Goal: Task Accomplishment & Management: Manage account settings

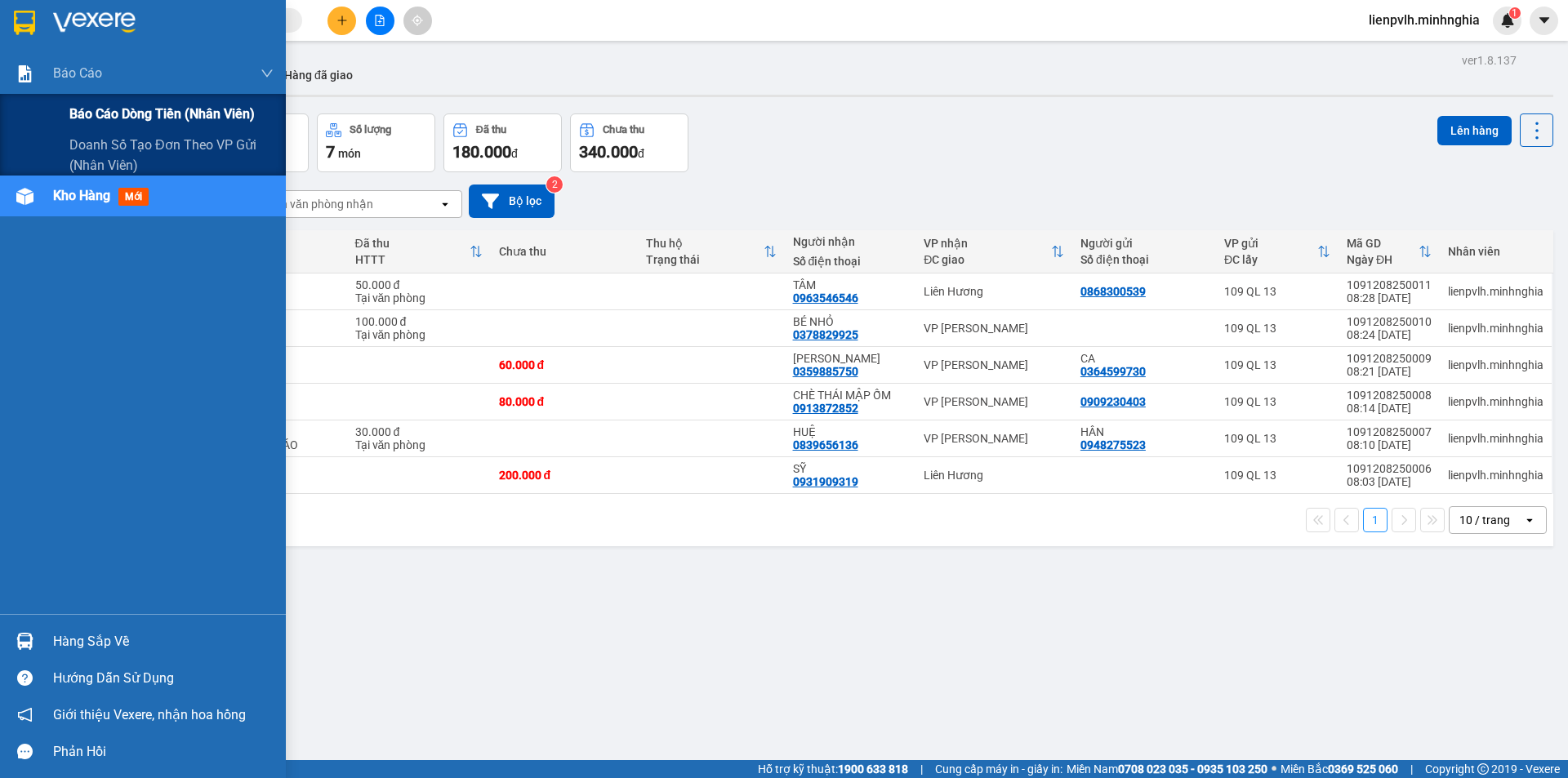
click at [67, 103] on div "Báo cáo dòng tiền (nhân viên)" at bounding box center [142, 115] width 286 height 40
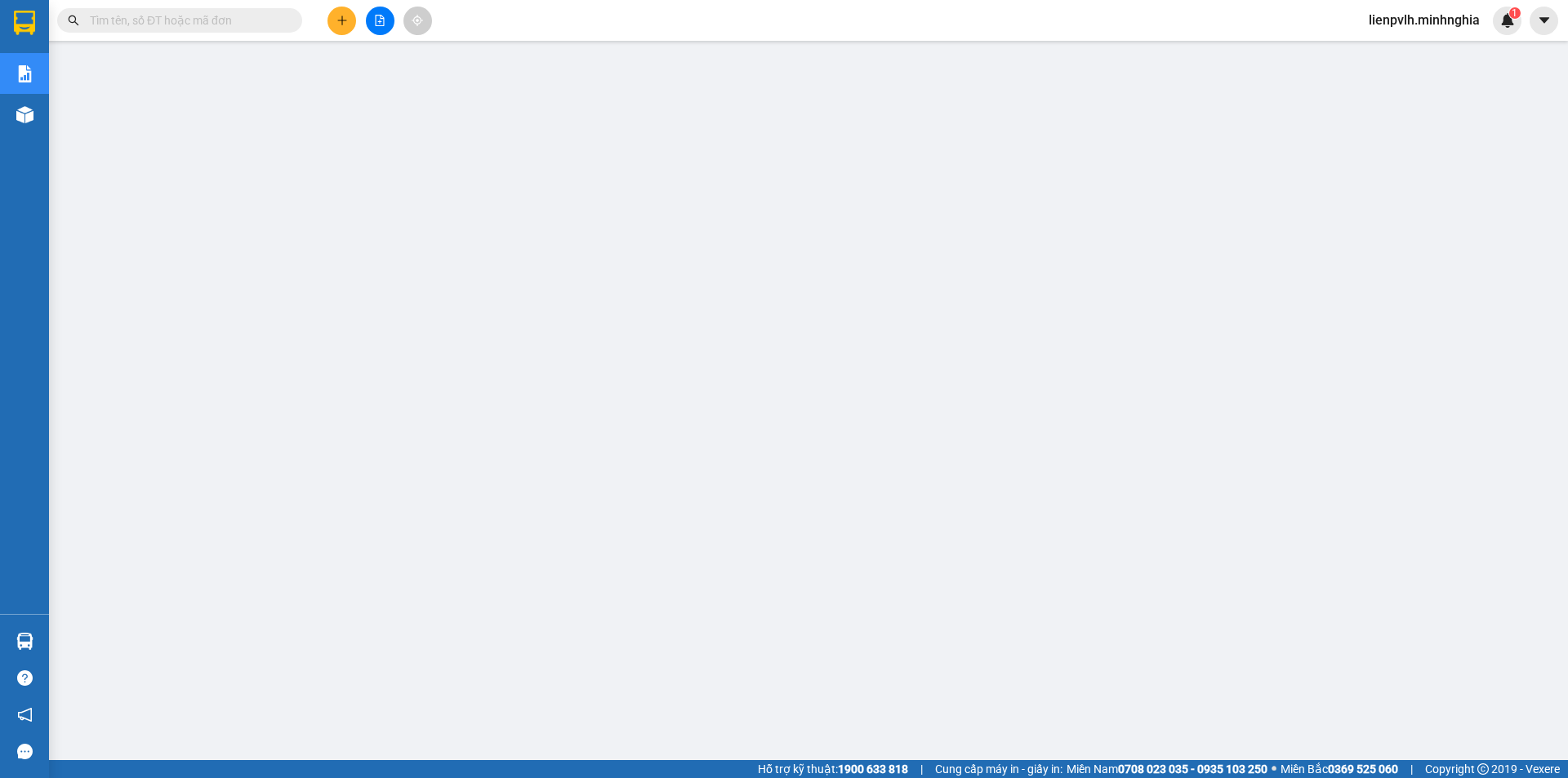
click at [49, 122] on main at bounding box center [784, 380] width 1568 height 761
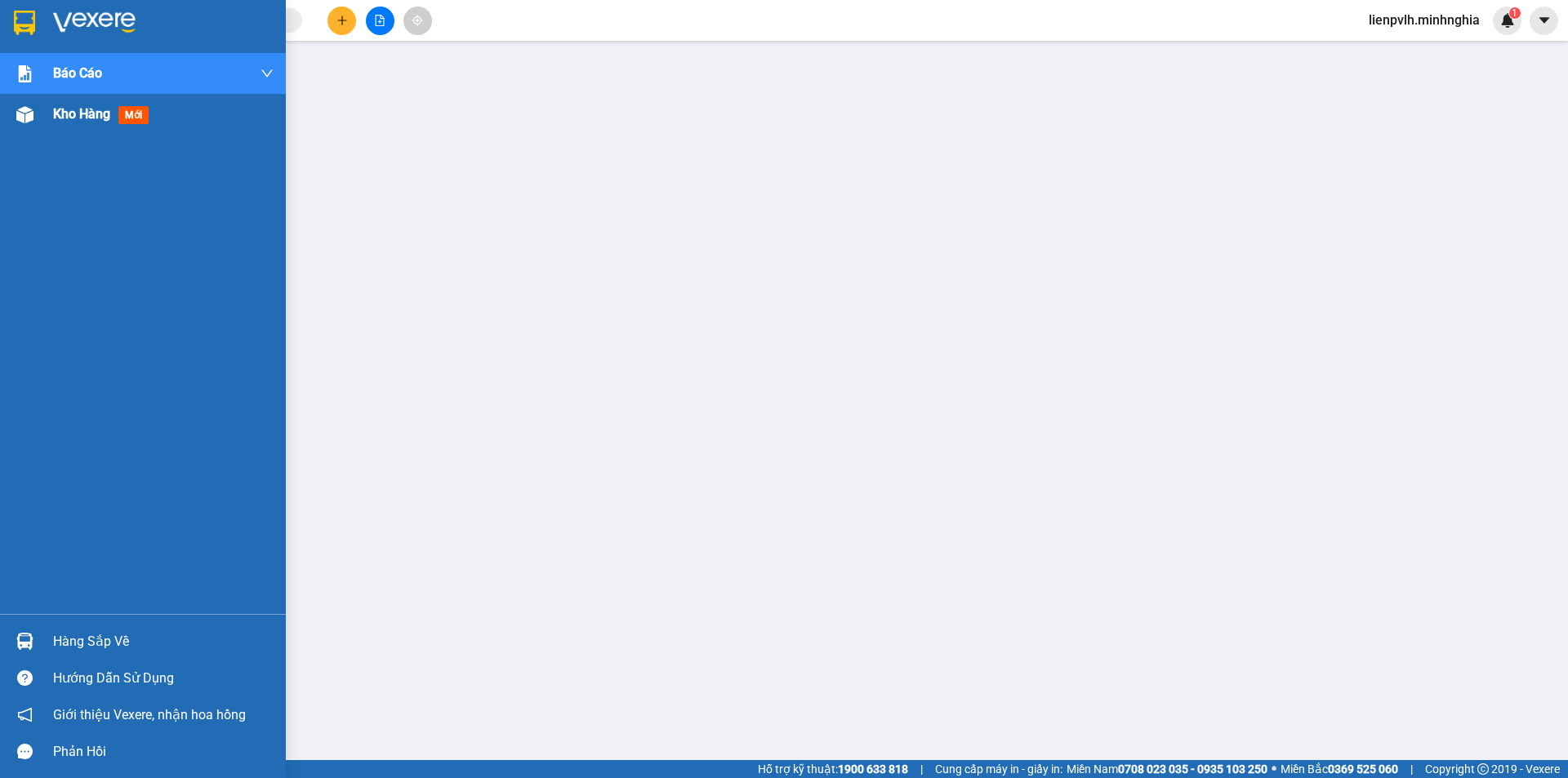
click at [20, 122] on img at bounding box center [25, 115] width 17 height 17
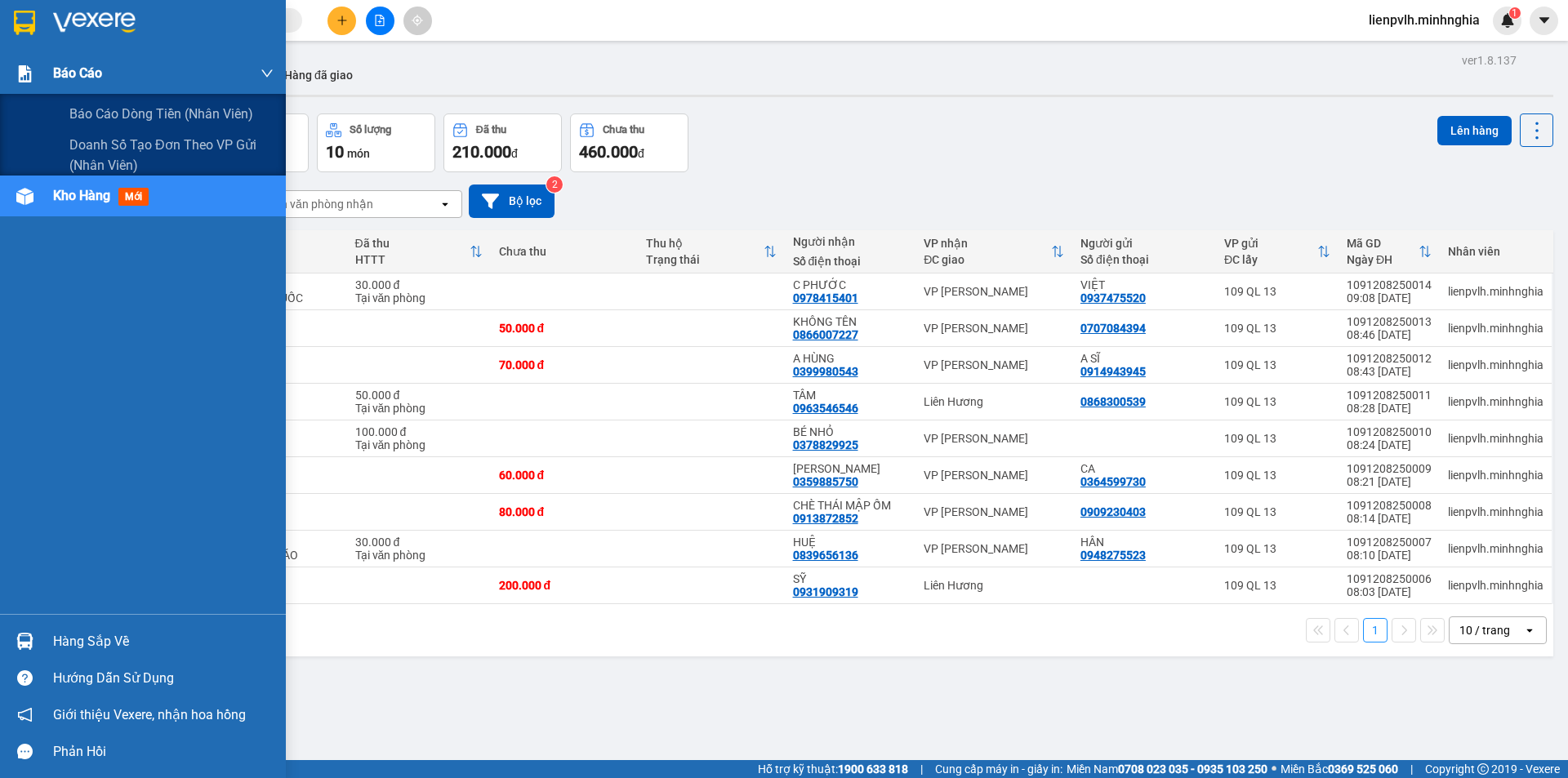
click at [21, 67] on img at bounding box center [25, 74] width 17 height 17
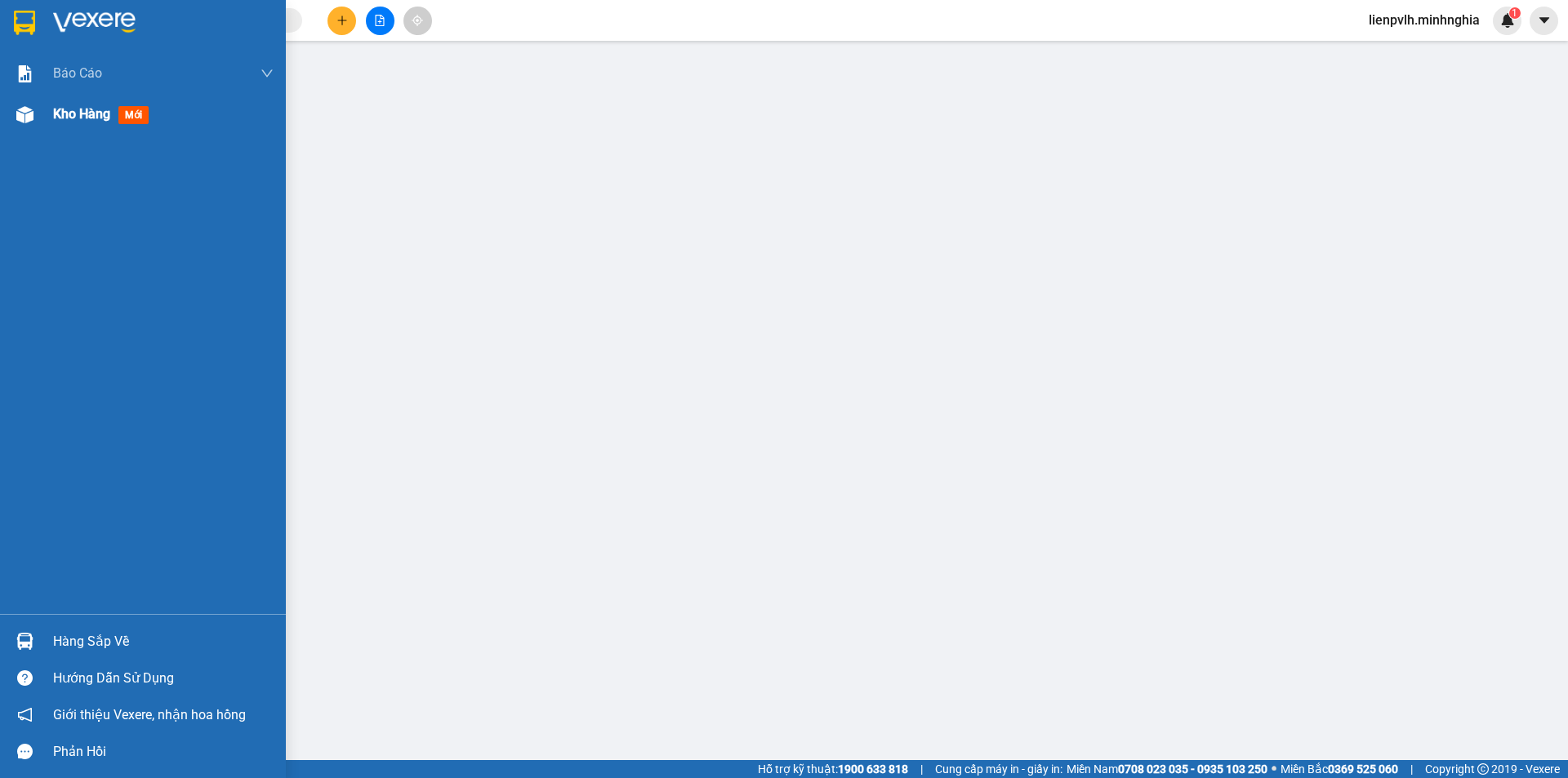
click at [70, 113] on span "Kho hàng" at bounding box center [81, 114] width 57 height 15
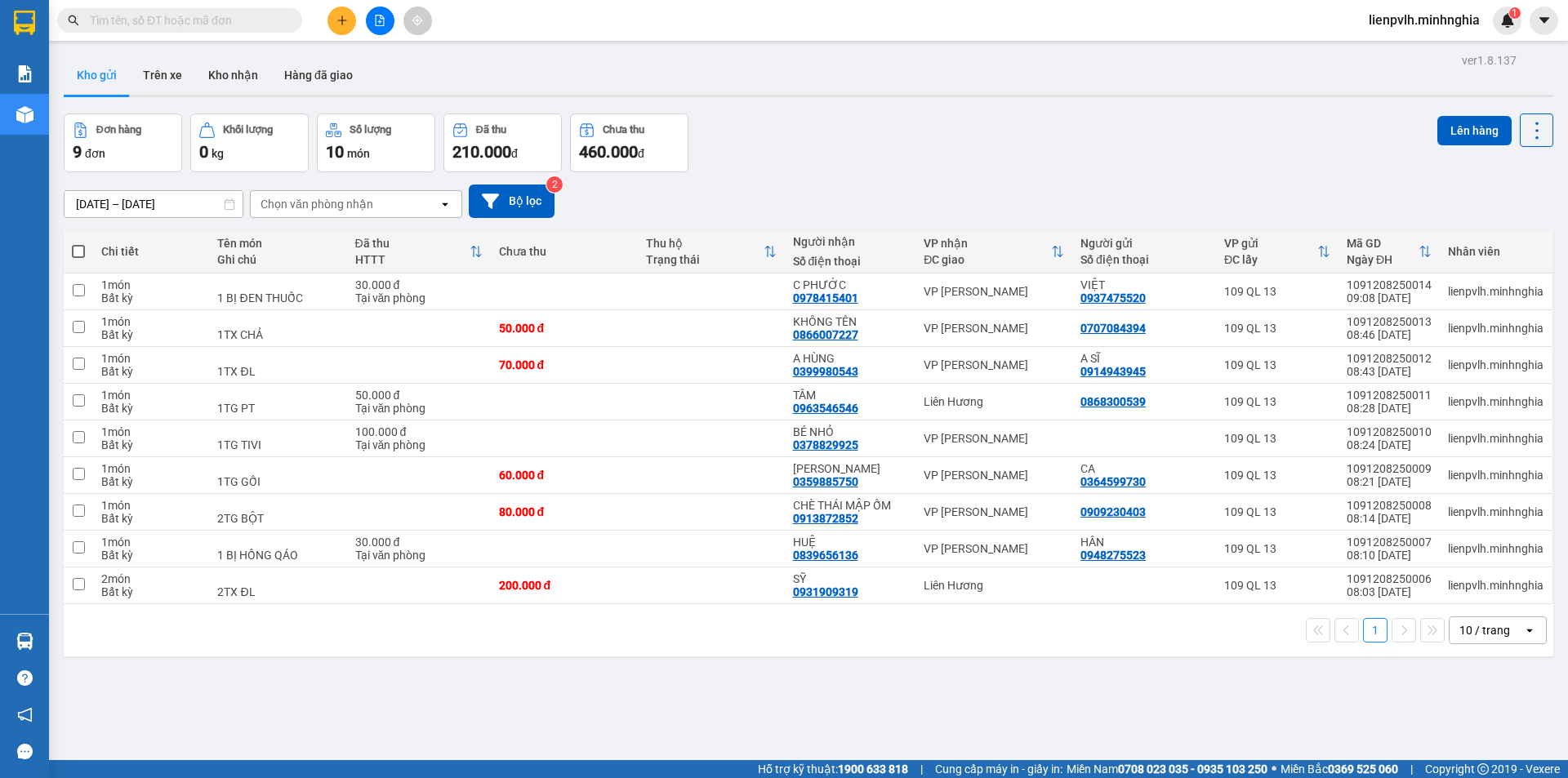
click at [81, 240] on th at bounding box center [78, 251] width 30 height 43
click at [79, 257] on span at bounding box center [79, 252] width 13 height 13
click at [78, 244] on input "checkbox" at bounding box center [78, 244] width 0 height 0
checkbox input "true"
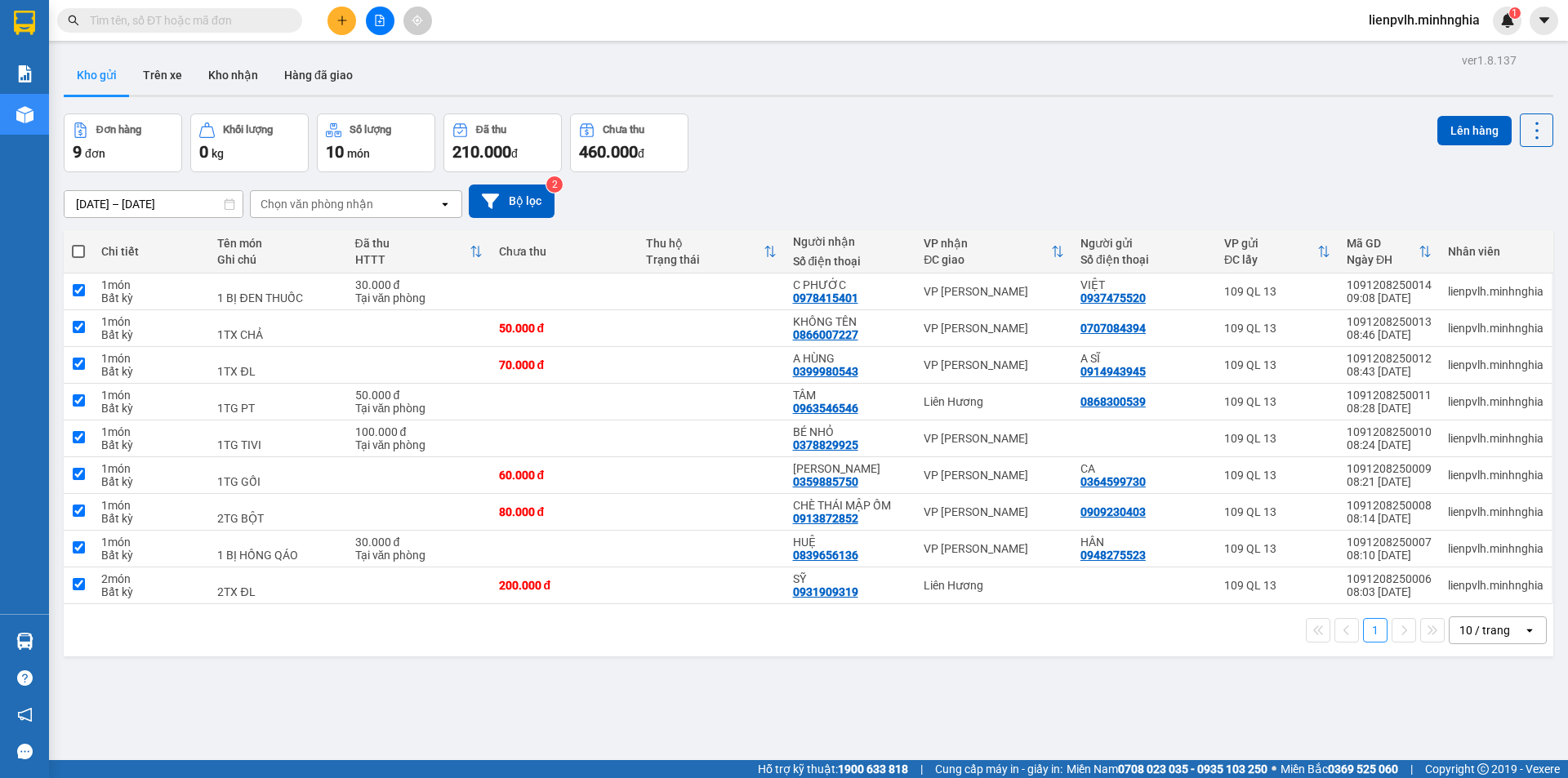
checkbox input "true"
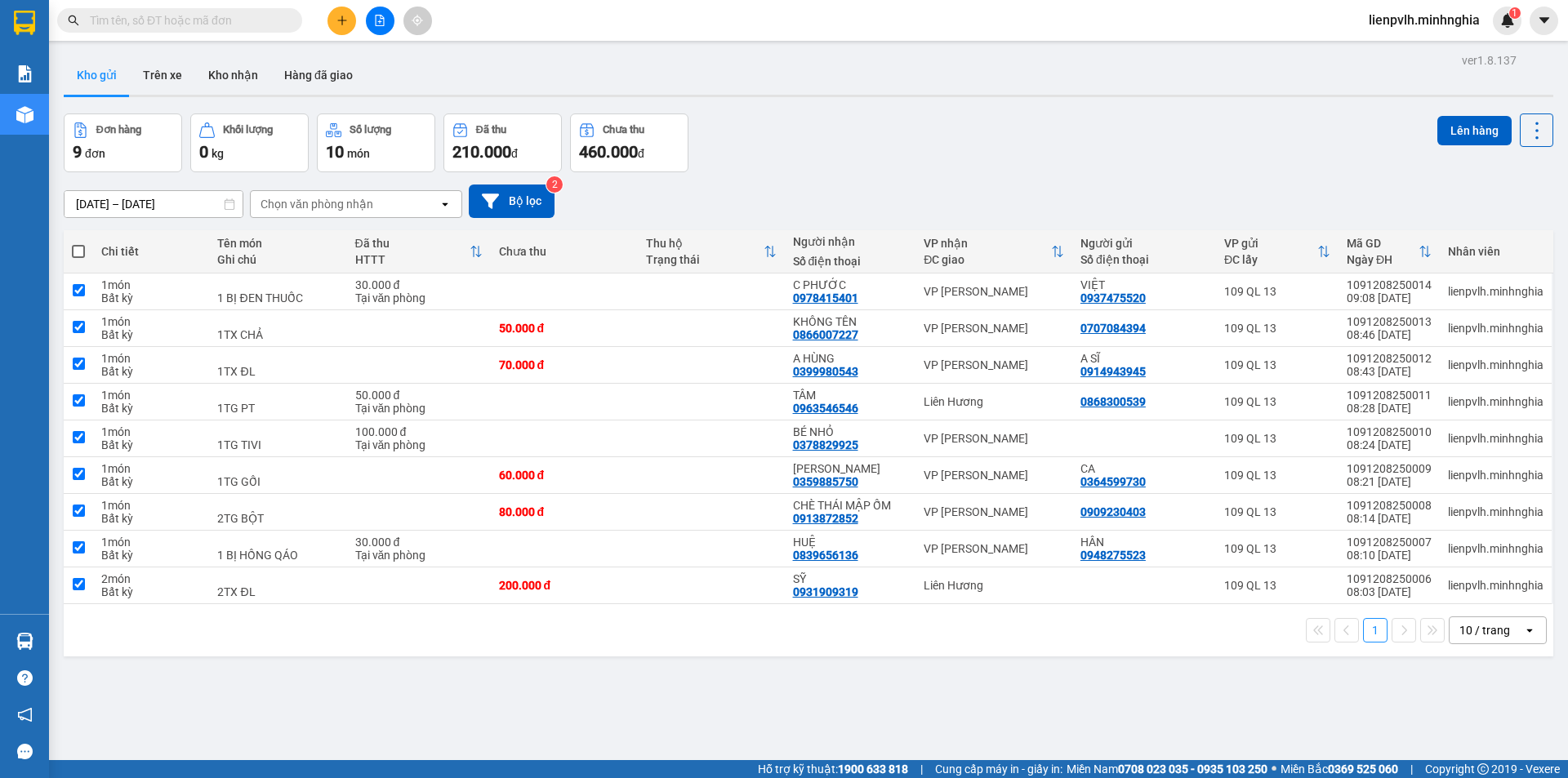
checkbox input "true"
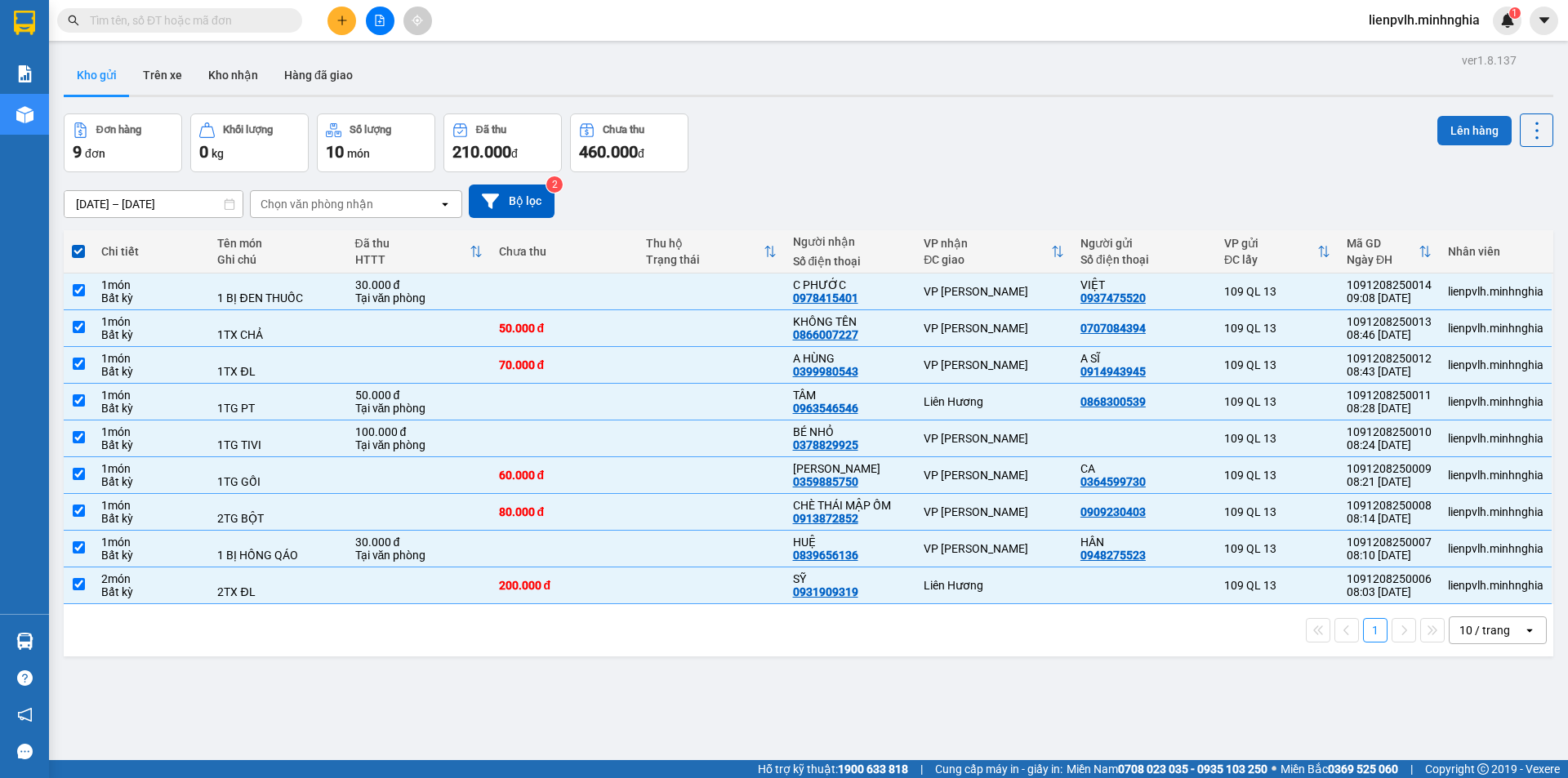
click at [1437, 128] on button "Lên hàng" at bounding box center [1474, 130] width 74 height 30
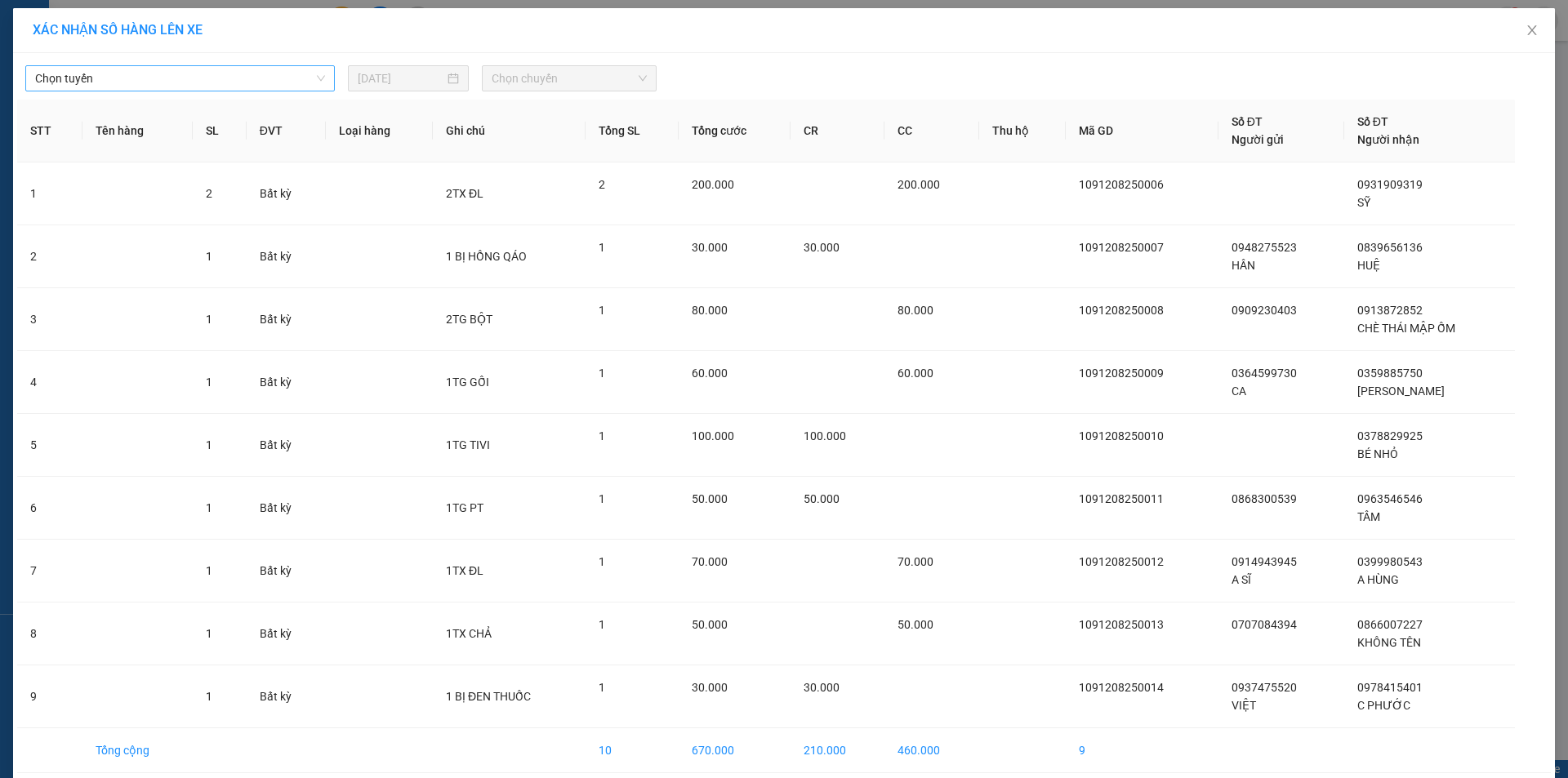
click at [279, 78] on span "Chọn tuyến" at bounding box center [179, 78] width 290 height 24
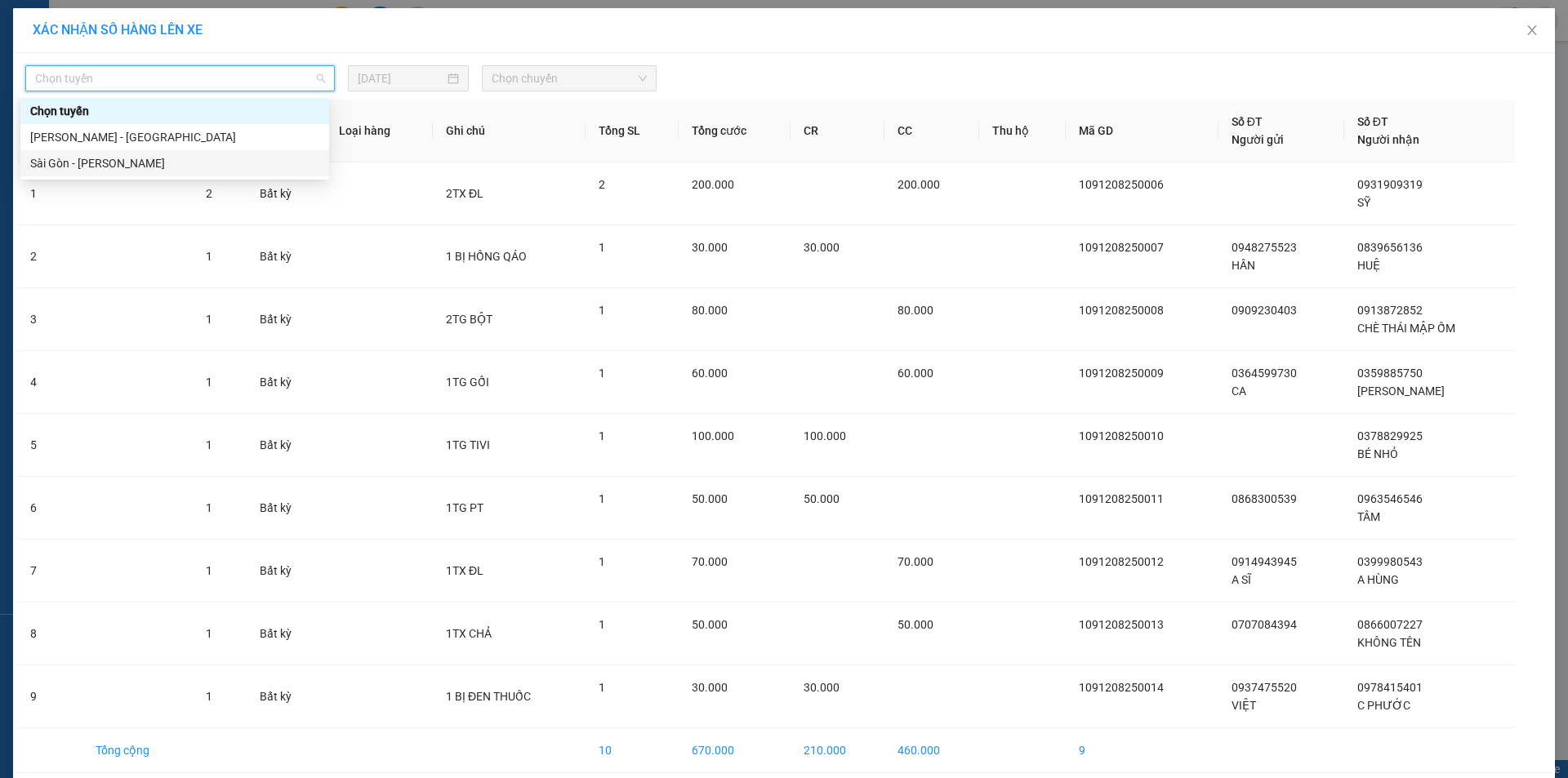
click at [165, 165] on div "Sài Gòn - Phan Rí" at bounding box center [174, 163] width 289 height 18
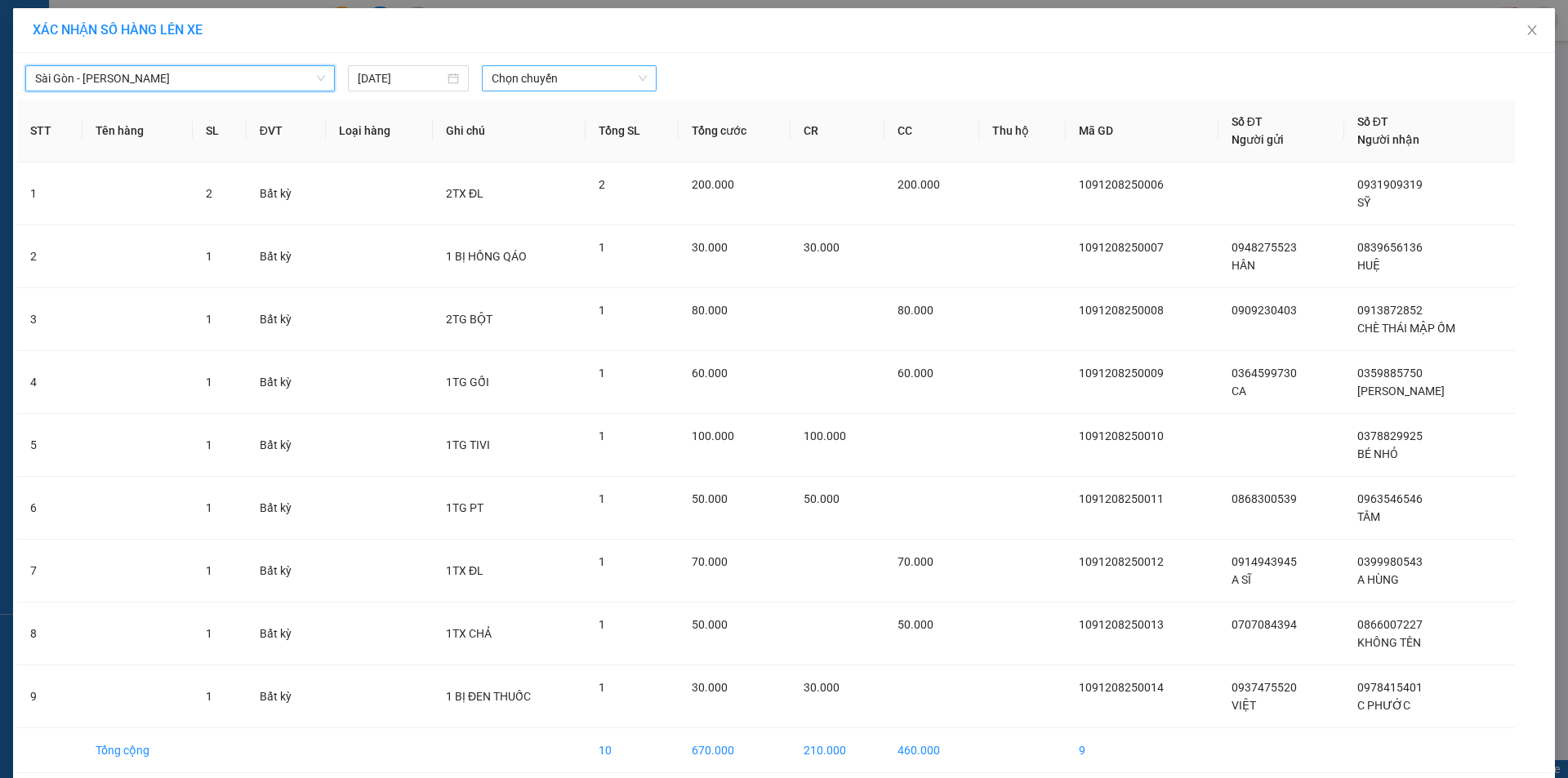
click at [510, 77] on span "Chọn chuyến" at bounding box center [569, 78] width 155 height 24
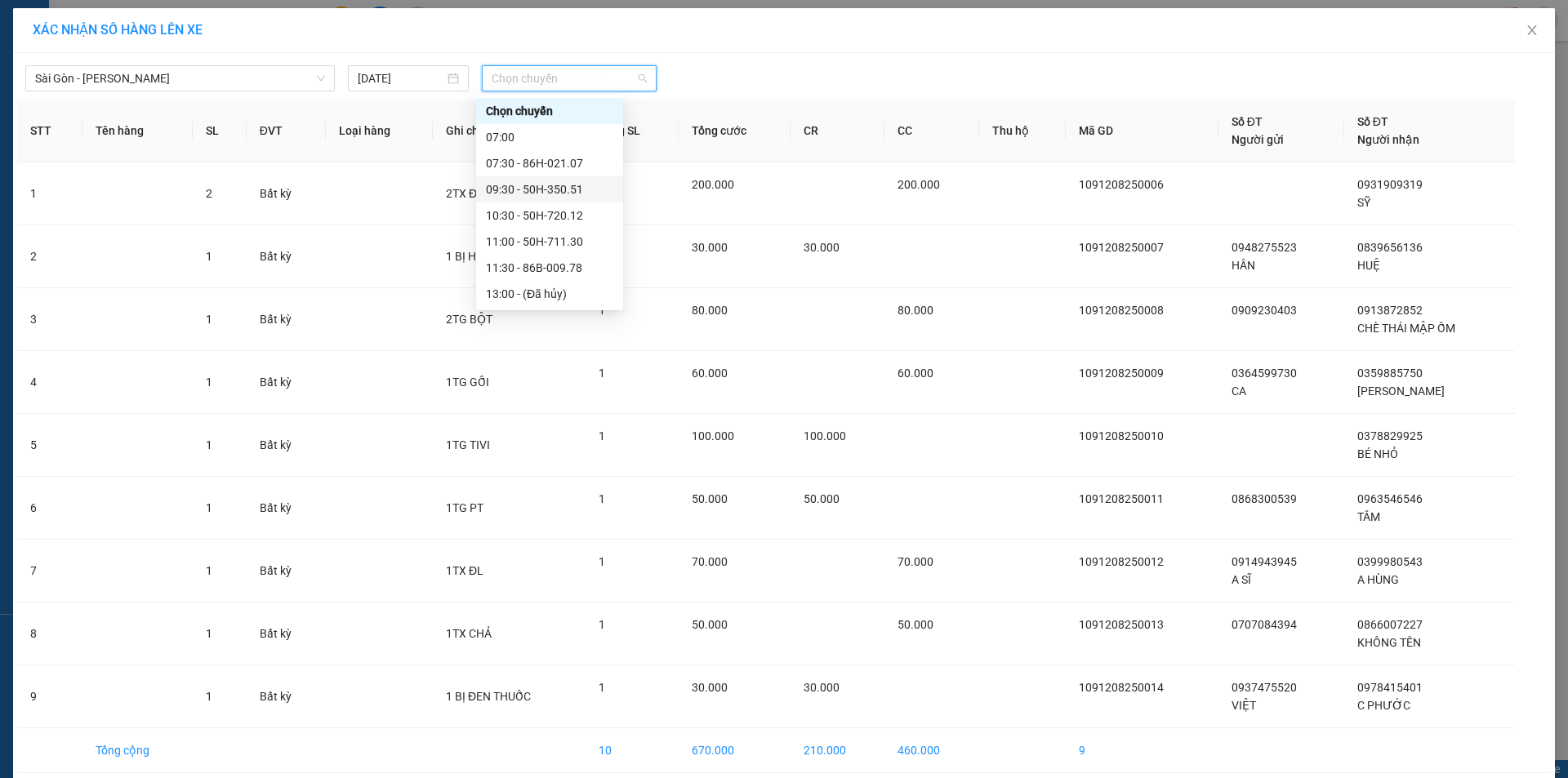
click at [513, 181] on div "09:30 - 50H-350.51" at bounding box center [550, 189] width 127 height 18
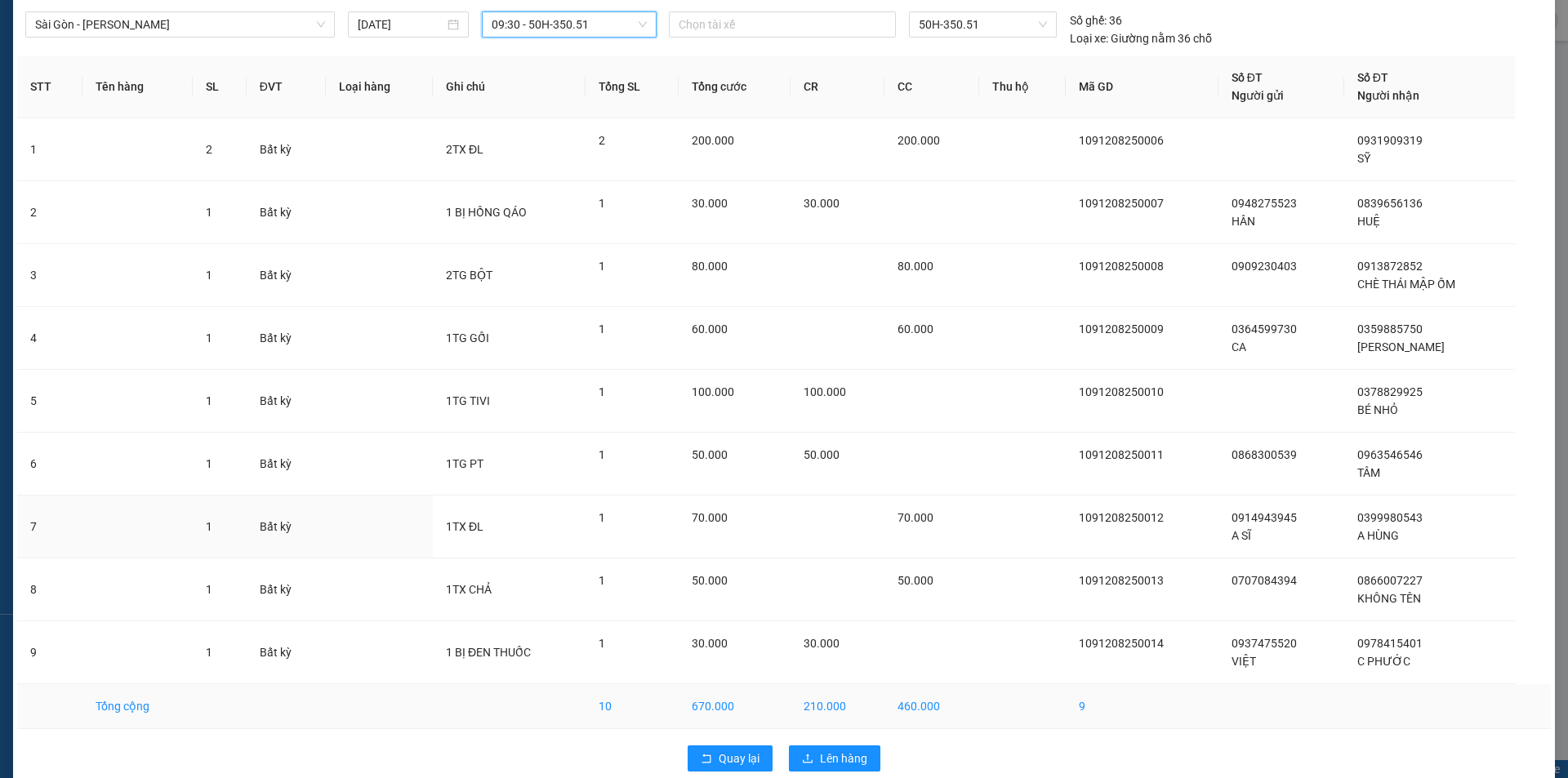
scroll to position [79, 0]
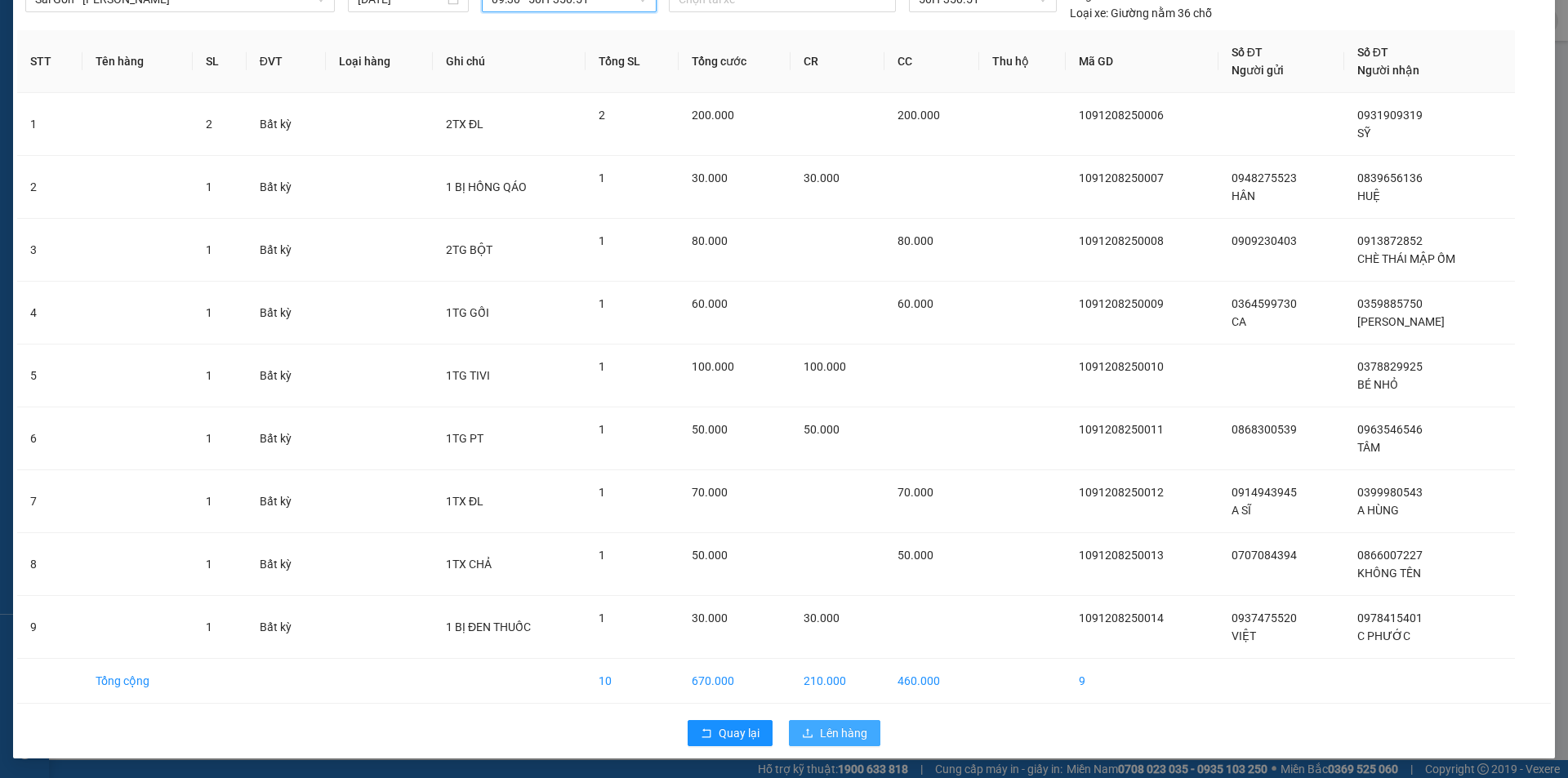
click at [839, 734] on span "Lên hàng" at bounding box center [843, 734] width 47 height 18
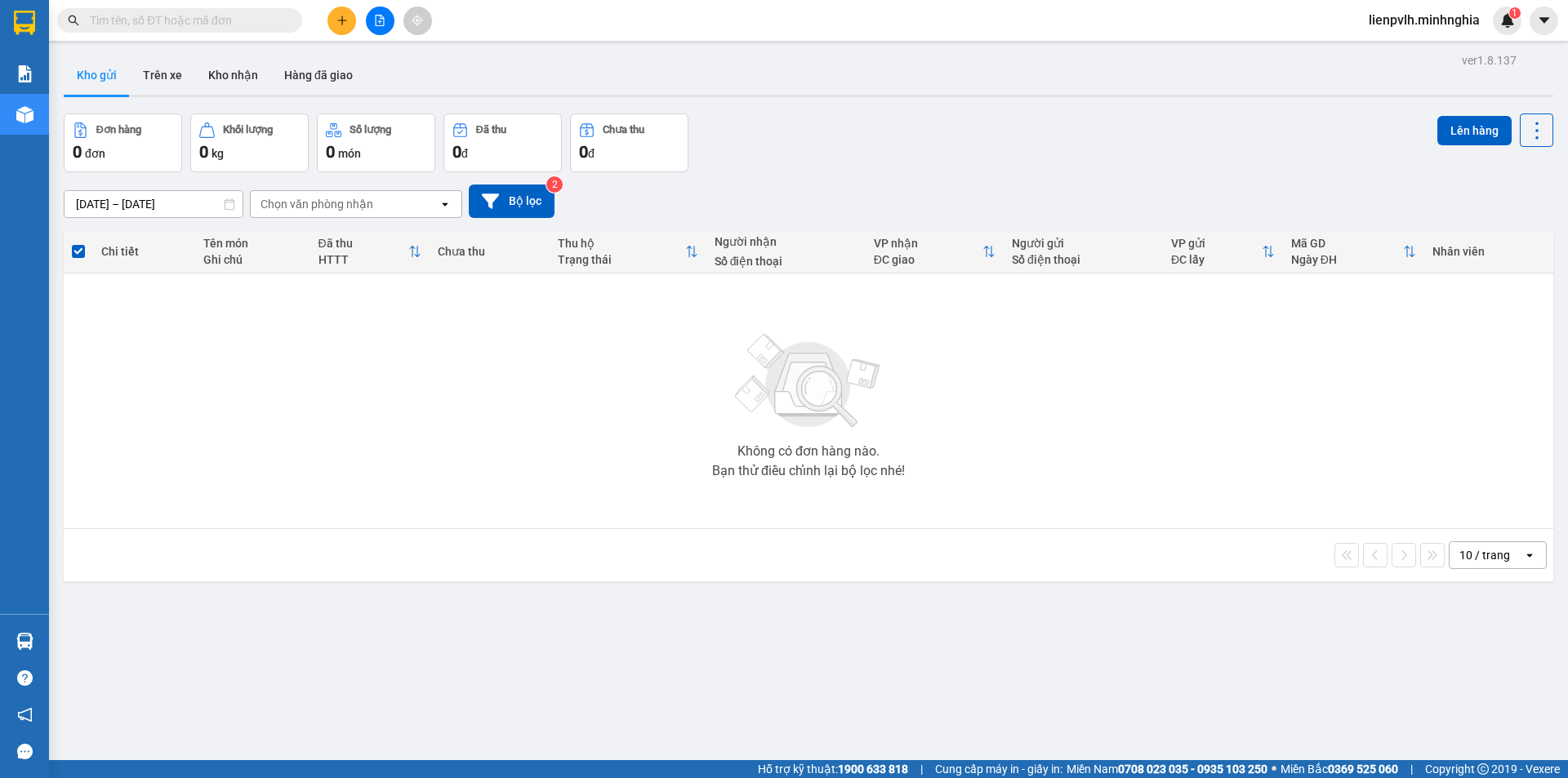
click at [347, 21] on icon "plus" at bounding box center [343, 20] width 12 height 12
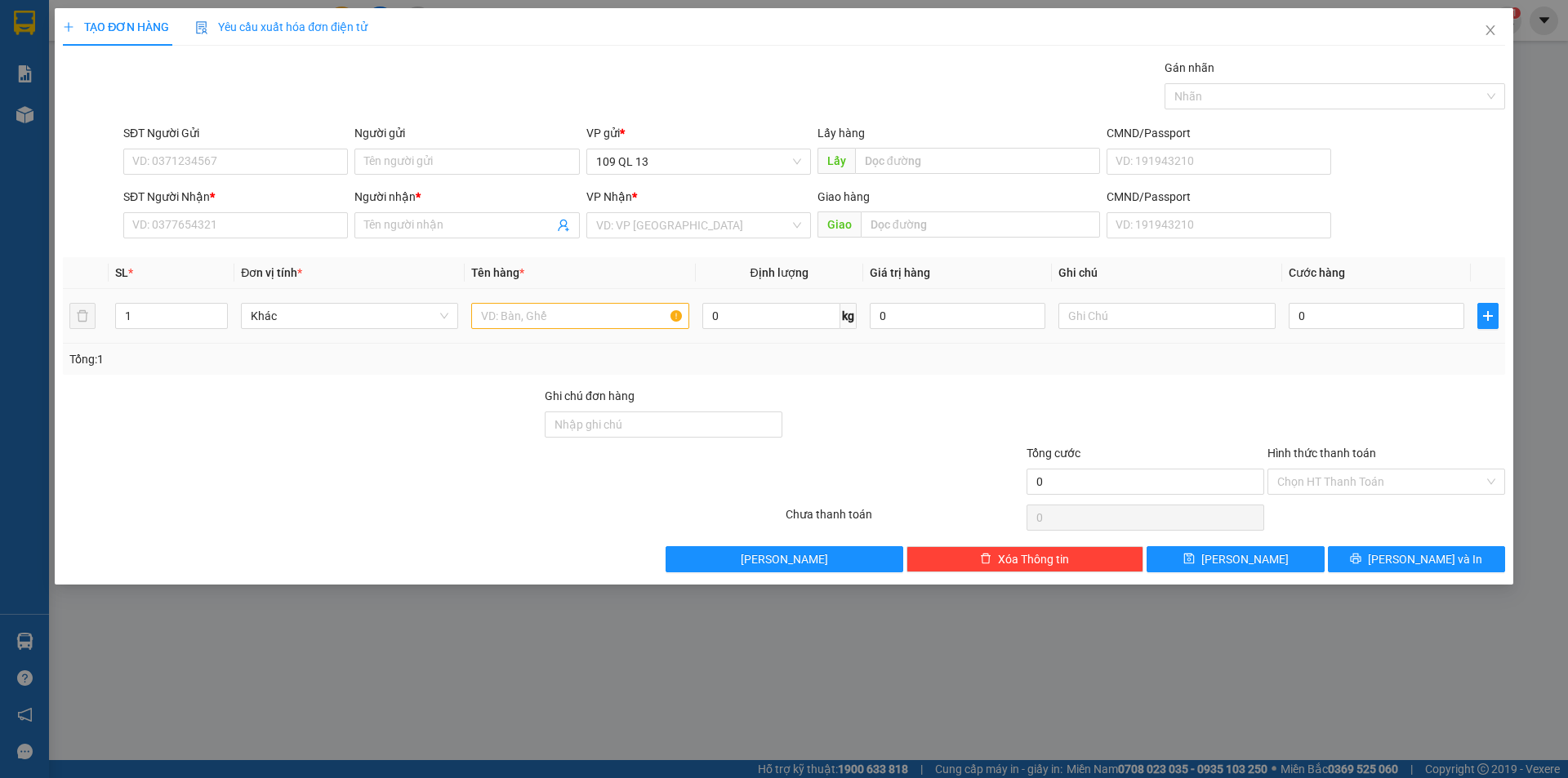
click at [512, 296] on td at bounding box center [579, 316] width 230 height 55
drag, startPoint x: 509, startPoint y: 314, endPoint x: 862, endPoint y: 323, distance: 353.1
click at [509, 315] on input "text" at bounding box center [580, 316] width 218 height 26
click at [1144, 323] on input "text" at bounding box center [1167, 316] width 218 height 26
click at [328, 229] on input "SĐT Người Nhận *" at bounding box center [235, 225] width 224 height 26
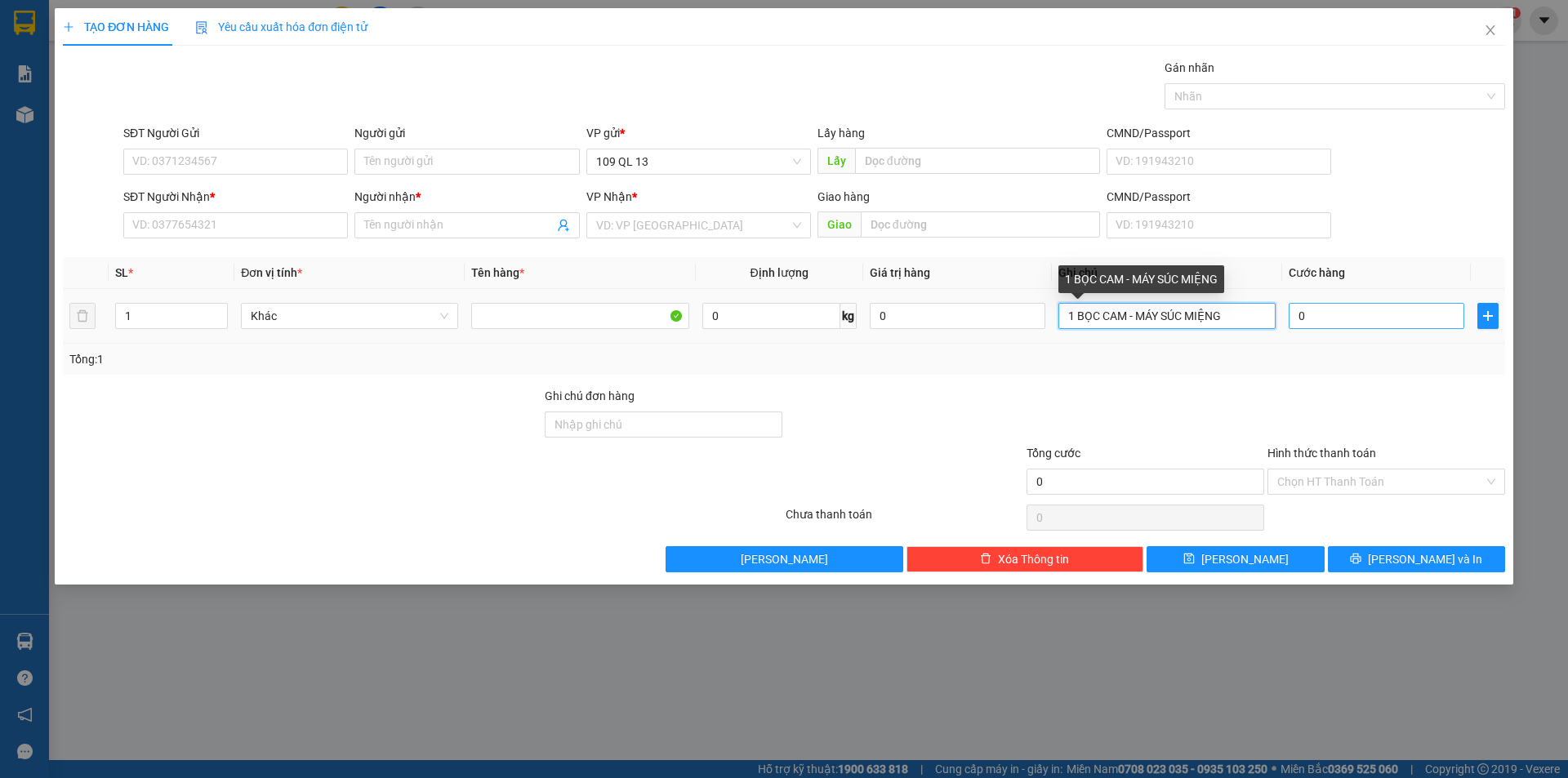
drag, startPoint x: 1165, startPoint y: 311, endPoint x: 1371, endPoint y: 318, distance: 206.1
click at [1371, 318] on tr "1 Khác 0 kg 0 1 BỌC CAM - MÁY SÚC MIỆNG 0" at bounding box center [784, 316] width 1442 height 55
type input "1 BỌC CAM - MÁY TÂM NƯỚC"
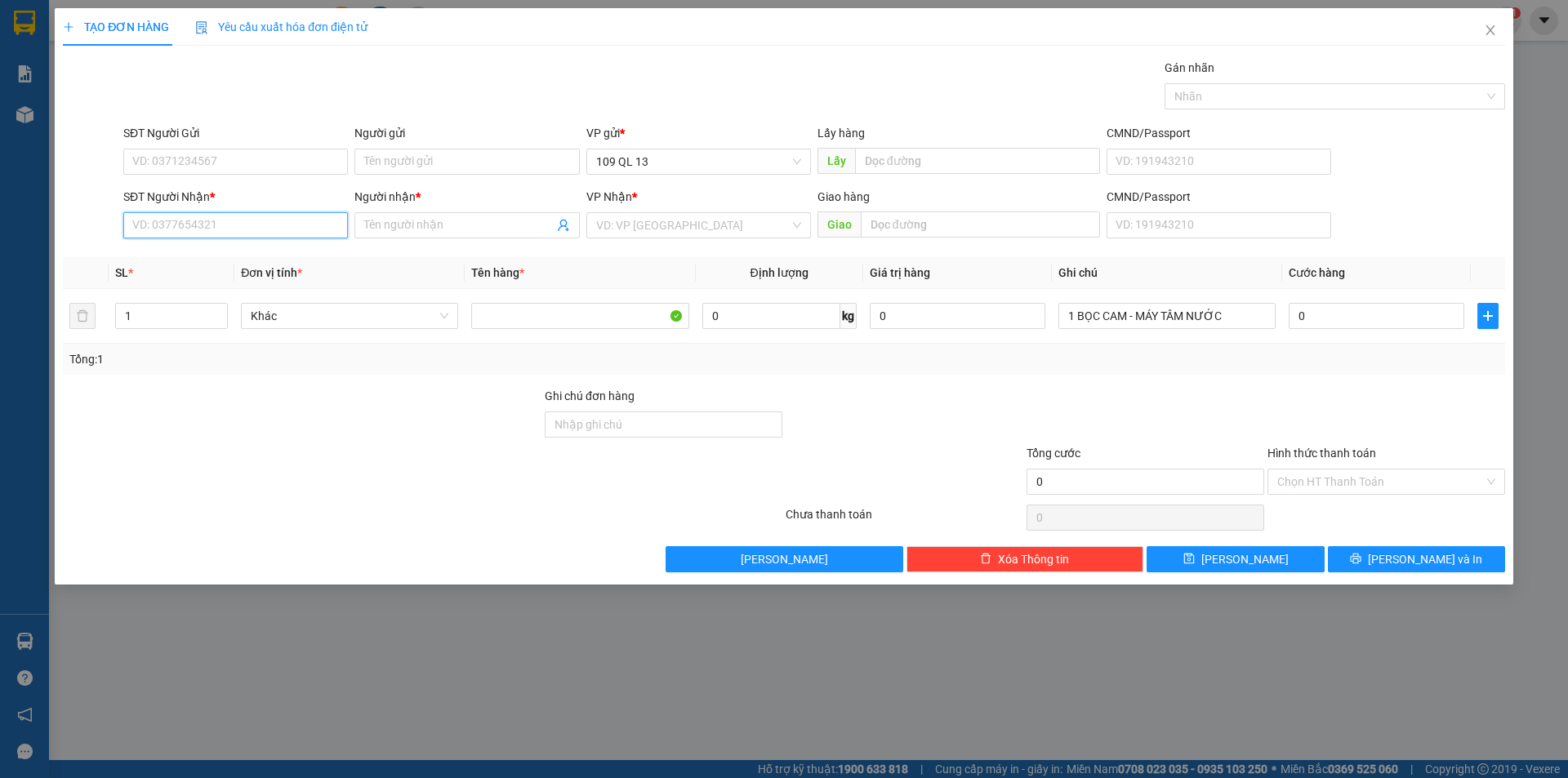
click at [205, 226] on input "SĐT Người Nhận *" at bounding box center [235, 225] width 224 height 26
click at [220, 279] on div "0918150279 - LỘC" at bounding box center [235, 284] width 205 height 18
type input "0918150279"
type input "LỘC"
type input "0918150279"
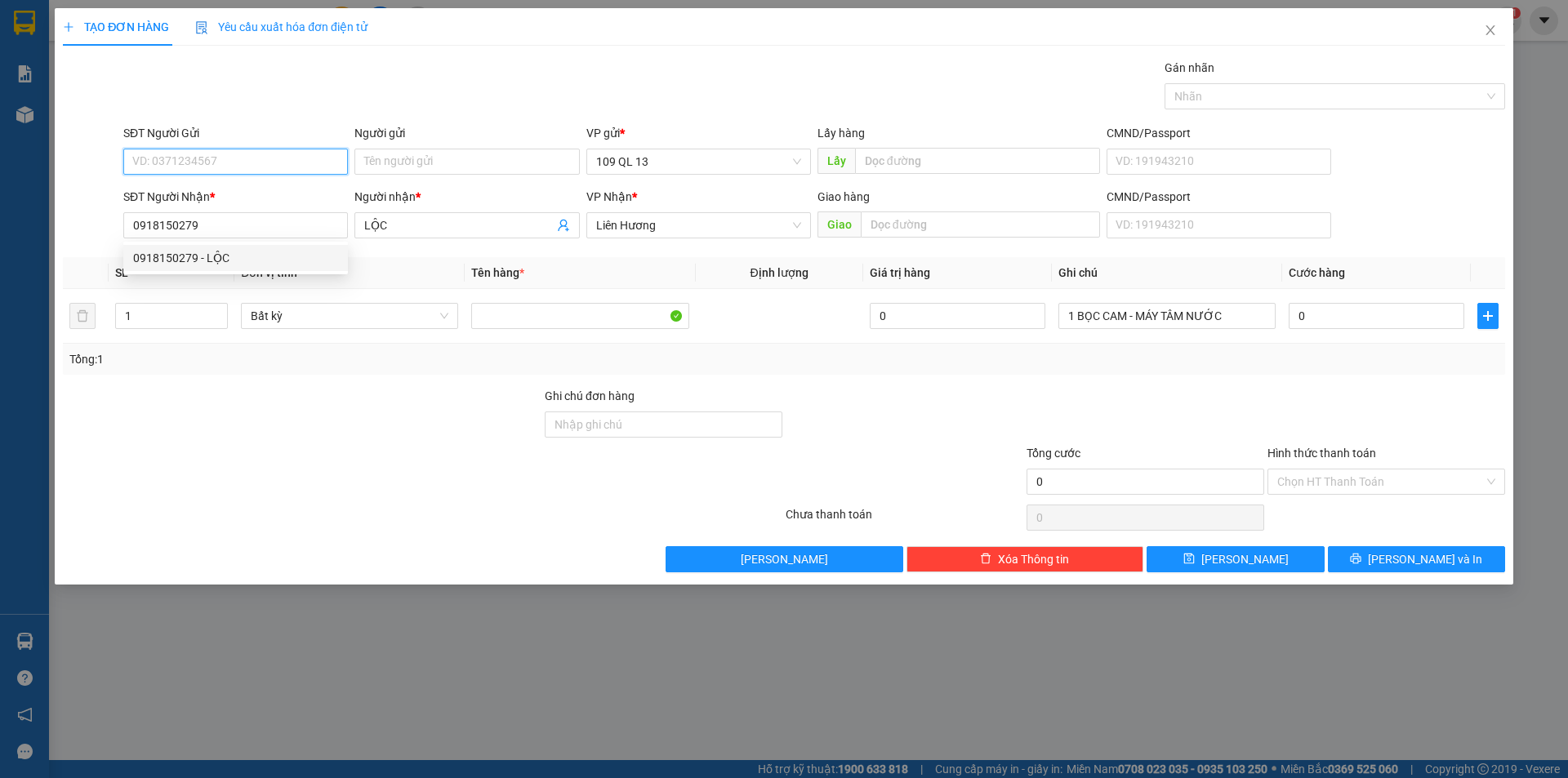
click at [223, 165] on input "SĐT Người Gửi" at bounding box center [235, 161] width 224 height 26
click at [223, 215] on div "0932664066 - VY" at bounding box center [235, 220] width 205 height 18
type input "0932664066"
type input "VY"
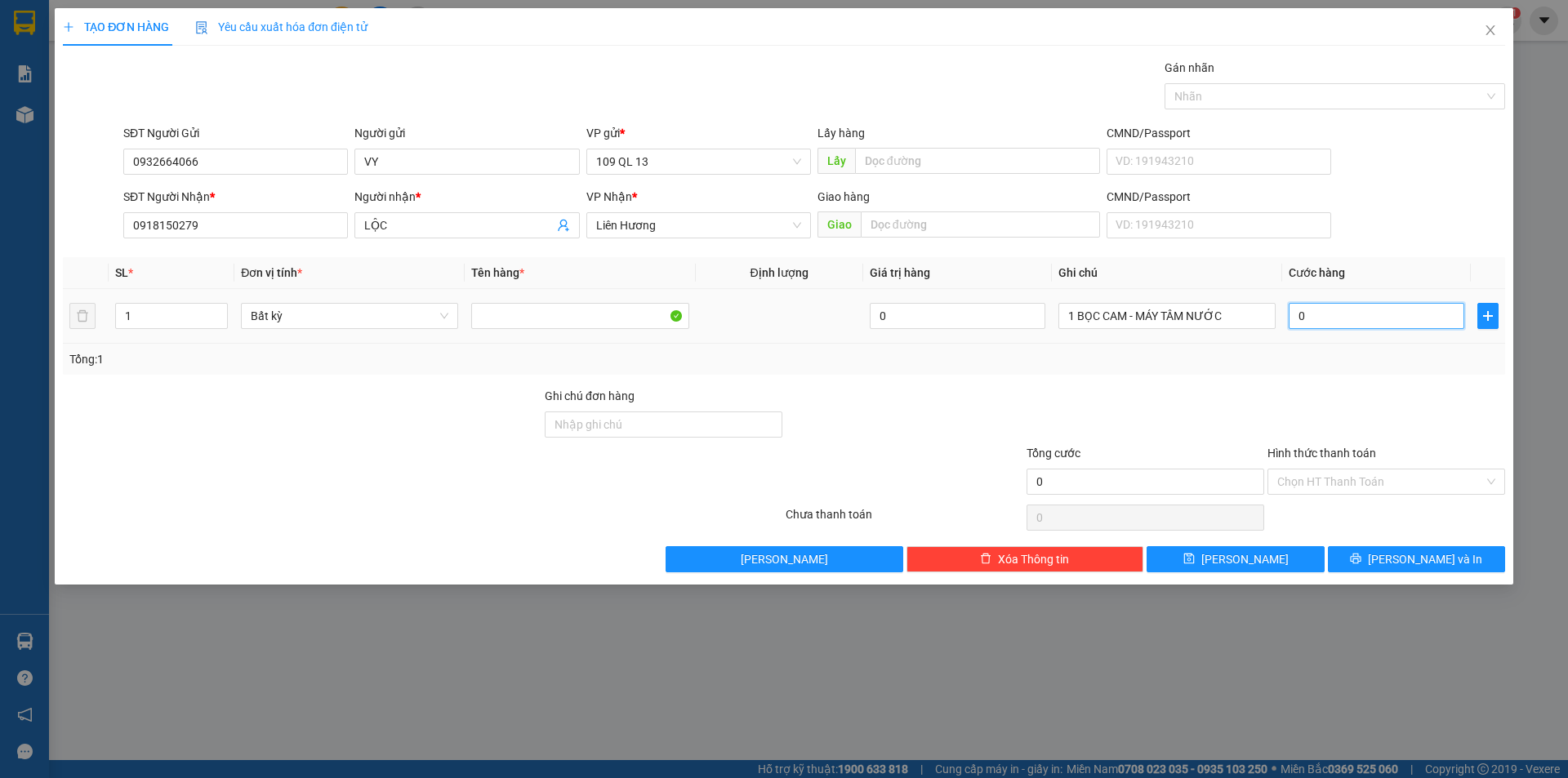
click at [1329, 319] on input "0" at bounding box center [1376, 316] width 175 height 26
type input "3"
type input "30"
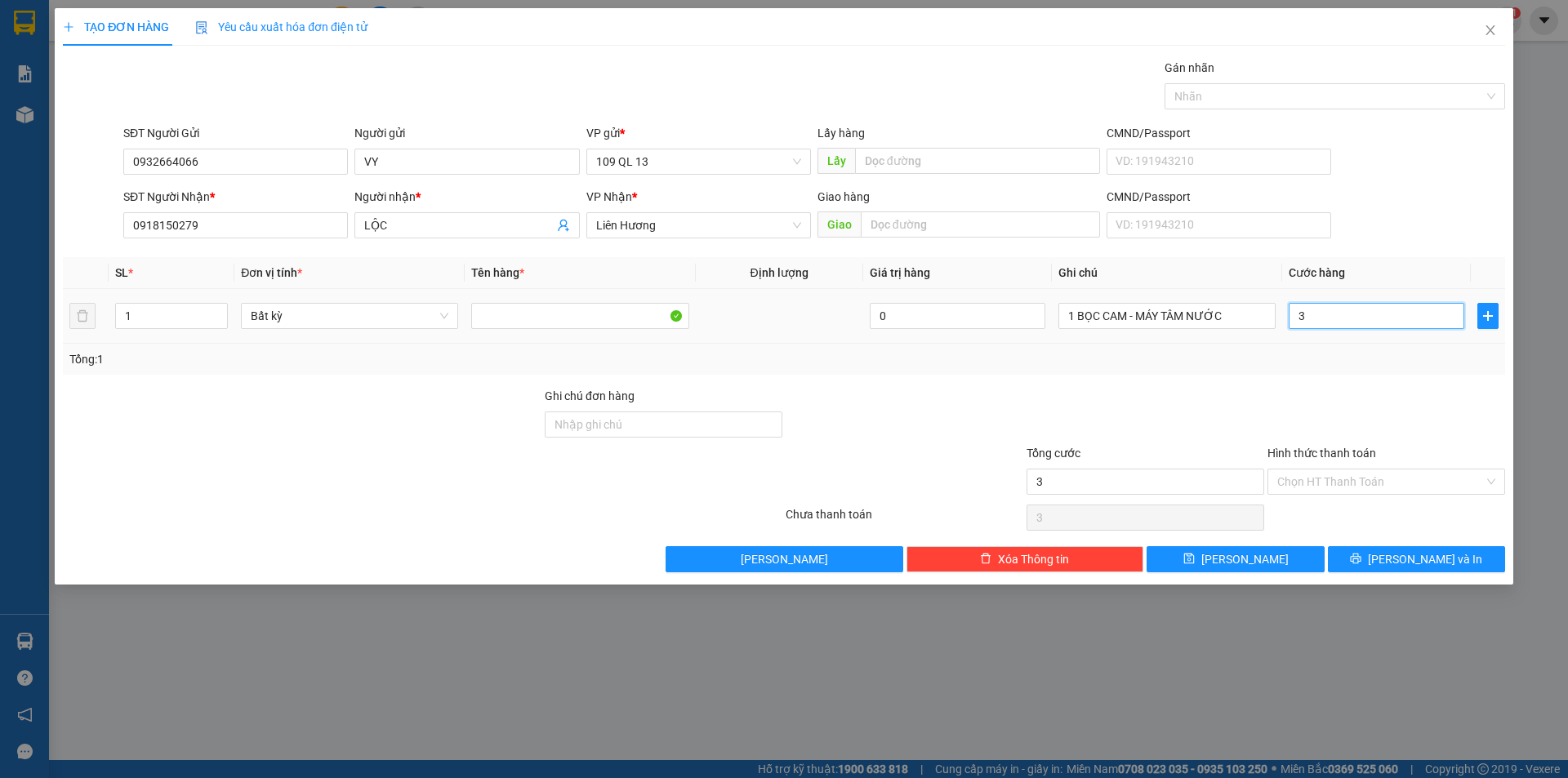
type input "30"
type input "30.000"
click at [1354, 472] on input "Hình thức thanh toán" at bounding box center [1380, 481] width 207 height 24
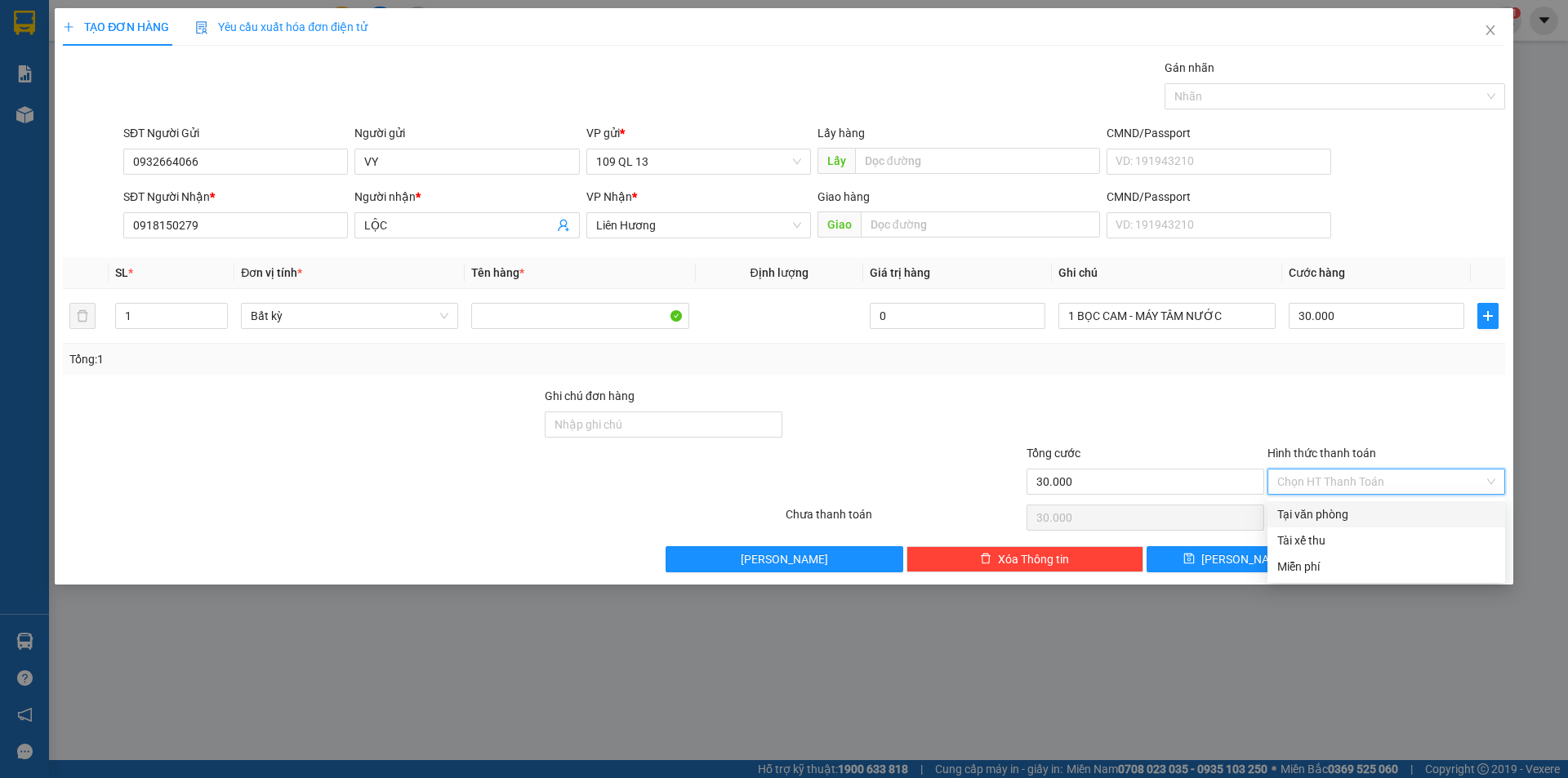
click at [1343, 519] on div "Tại văn phòng" at bounding box center [1386, 514] width 218 height 18
type input "0"
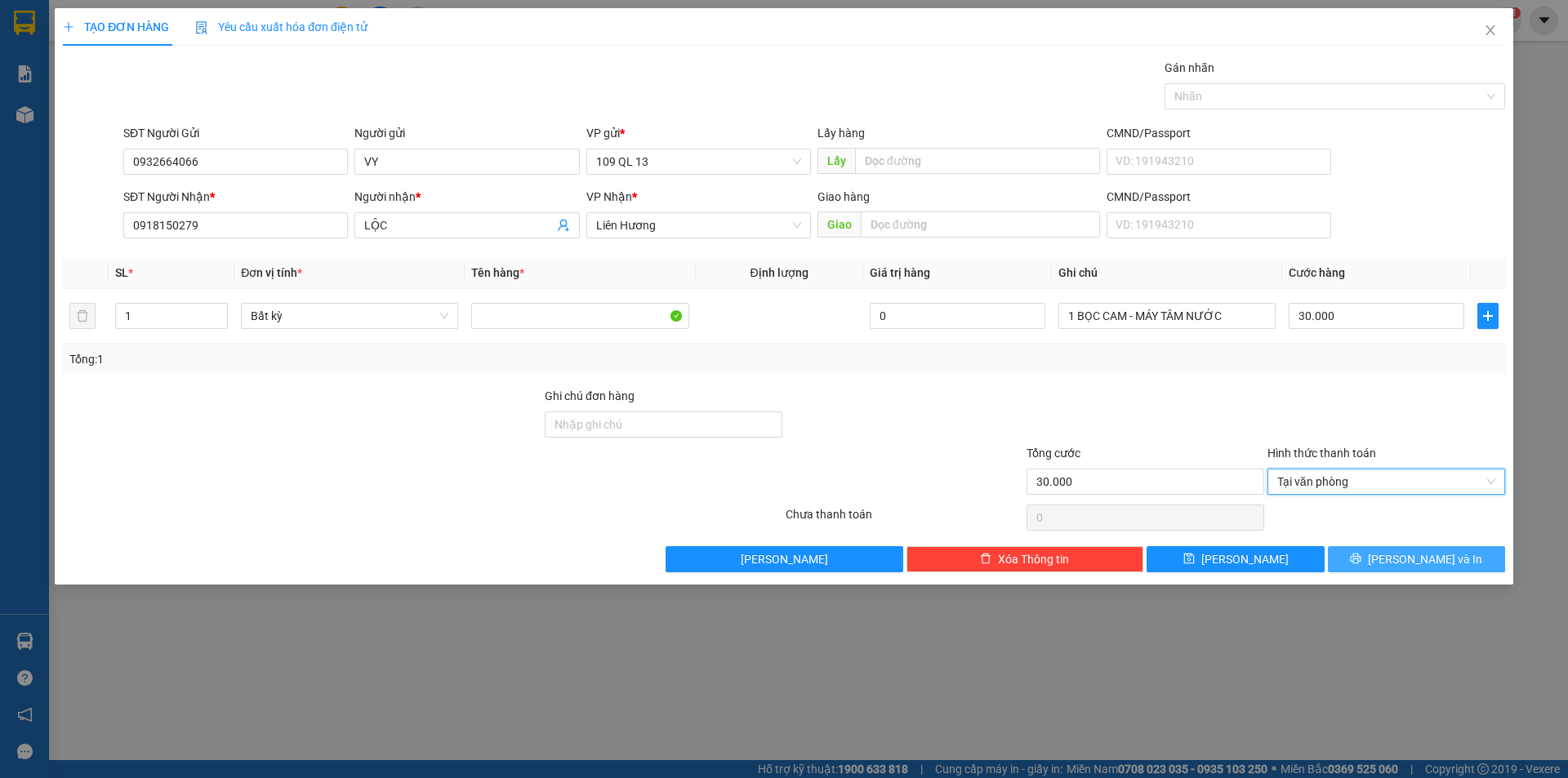
click at [1399, 559] on button "[PERSON_NAME] và In" at bounding box center [1416, 559] width 177 height 26
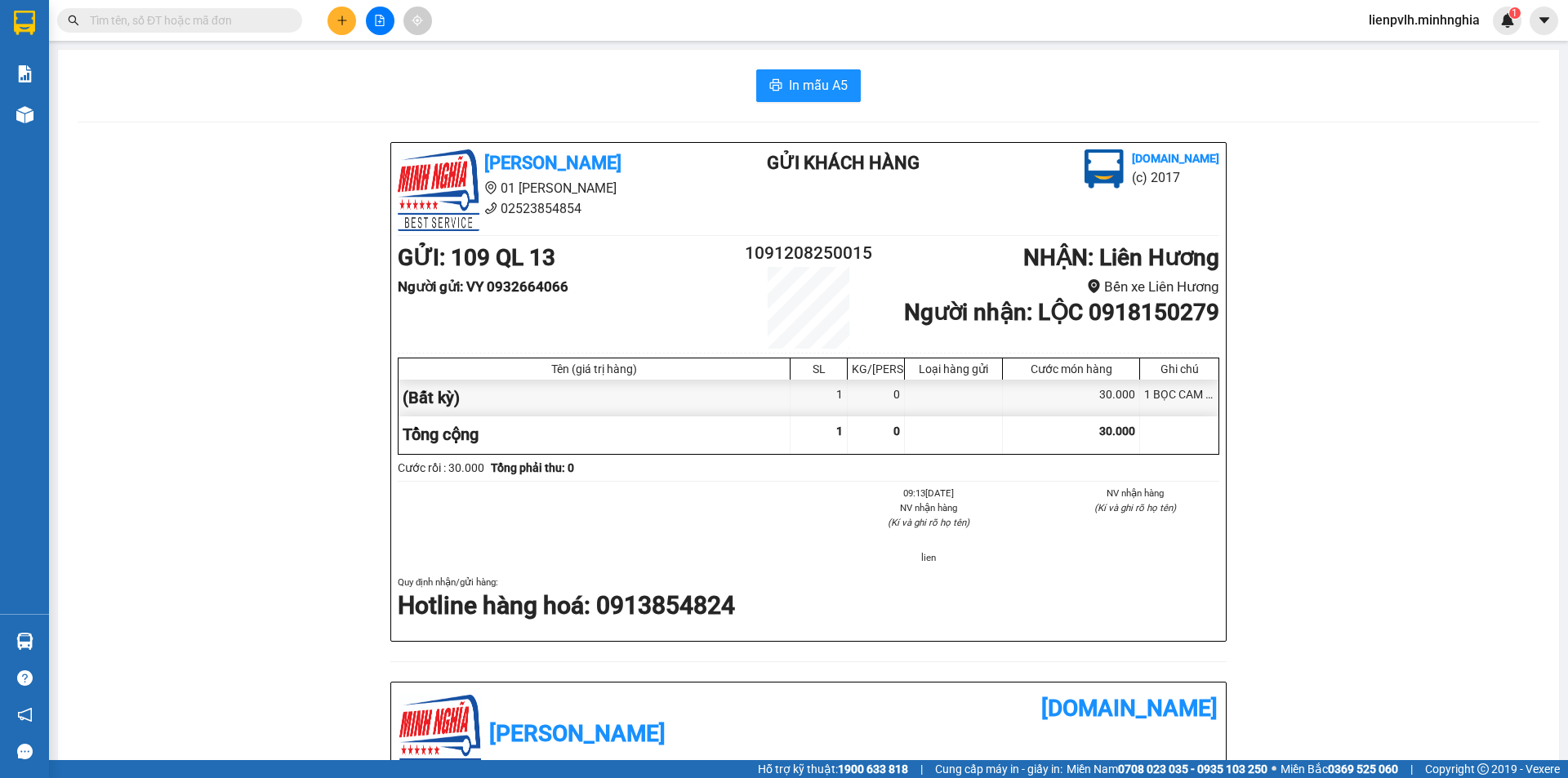
click at [861, 83] on div "In mẫu A5" at bounding box center [809, 86] width 1462 height 33
click at [848, 85] on button "In mẫu A5" at bounding box center [809, 86] width 105 height 33
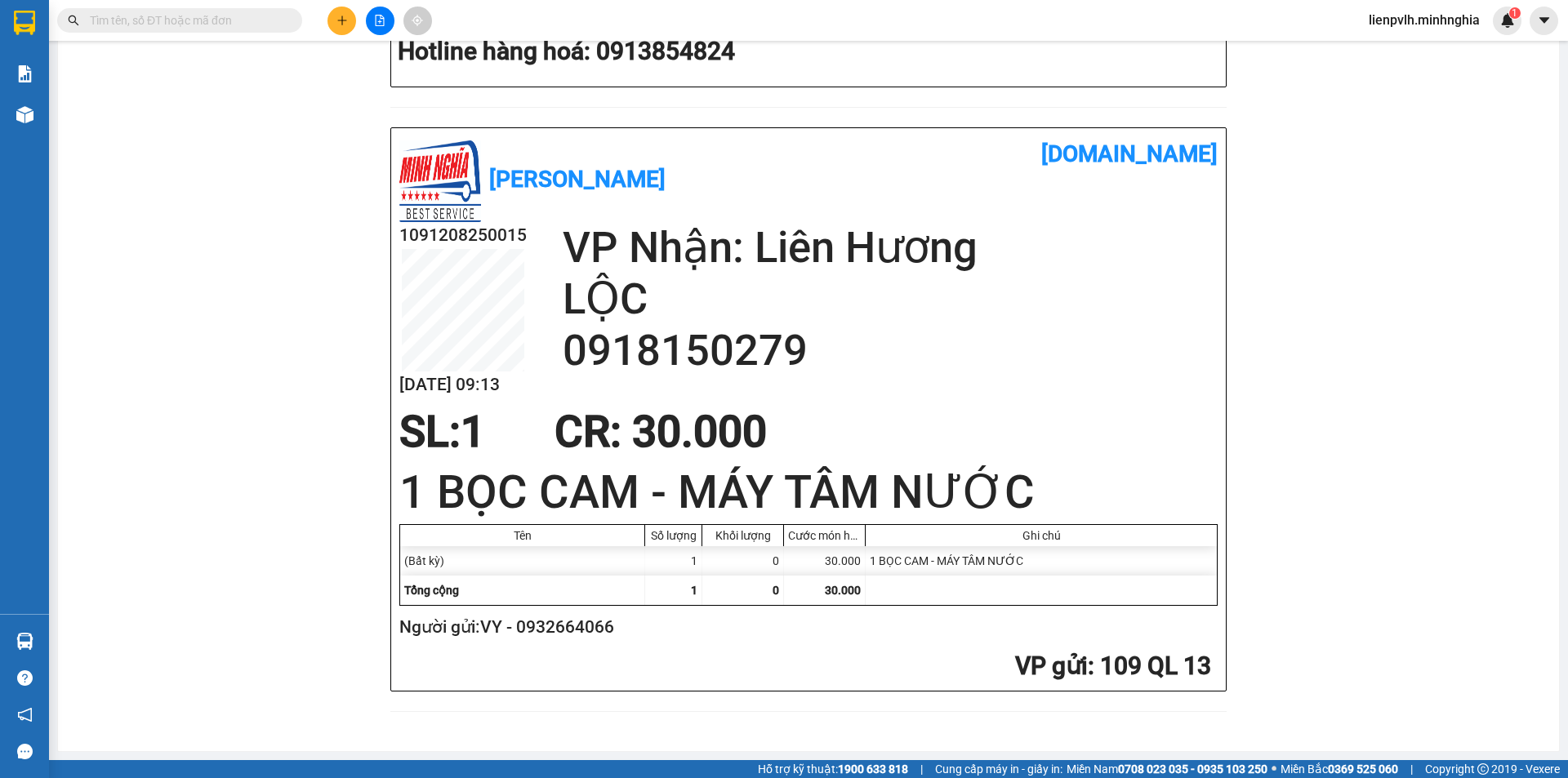
click at [337, 19] on icon "plus" at bounding box center [343, 20] width 12 height 12
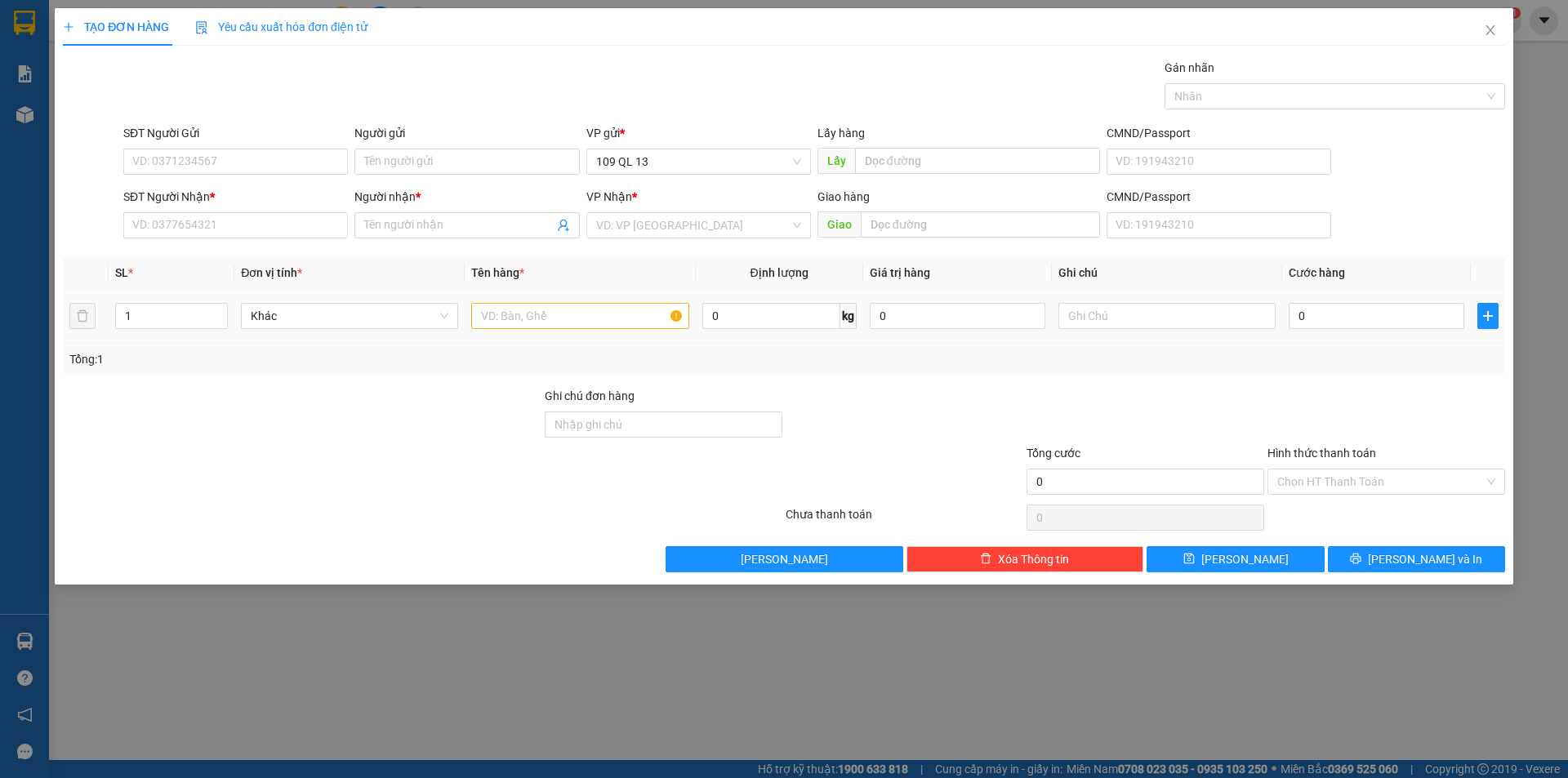
click at [532, 297] on td at bounding box center [579, 316] width 230 height 55
click at [527, 305] on input "text" at bounding box center [580, 316] width 218 height 26
click at [283, 234] on input "SĐT Người Nhận *" at bounding box center [235, 225] width 224 height 26
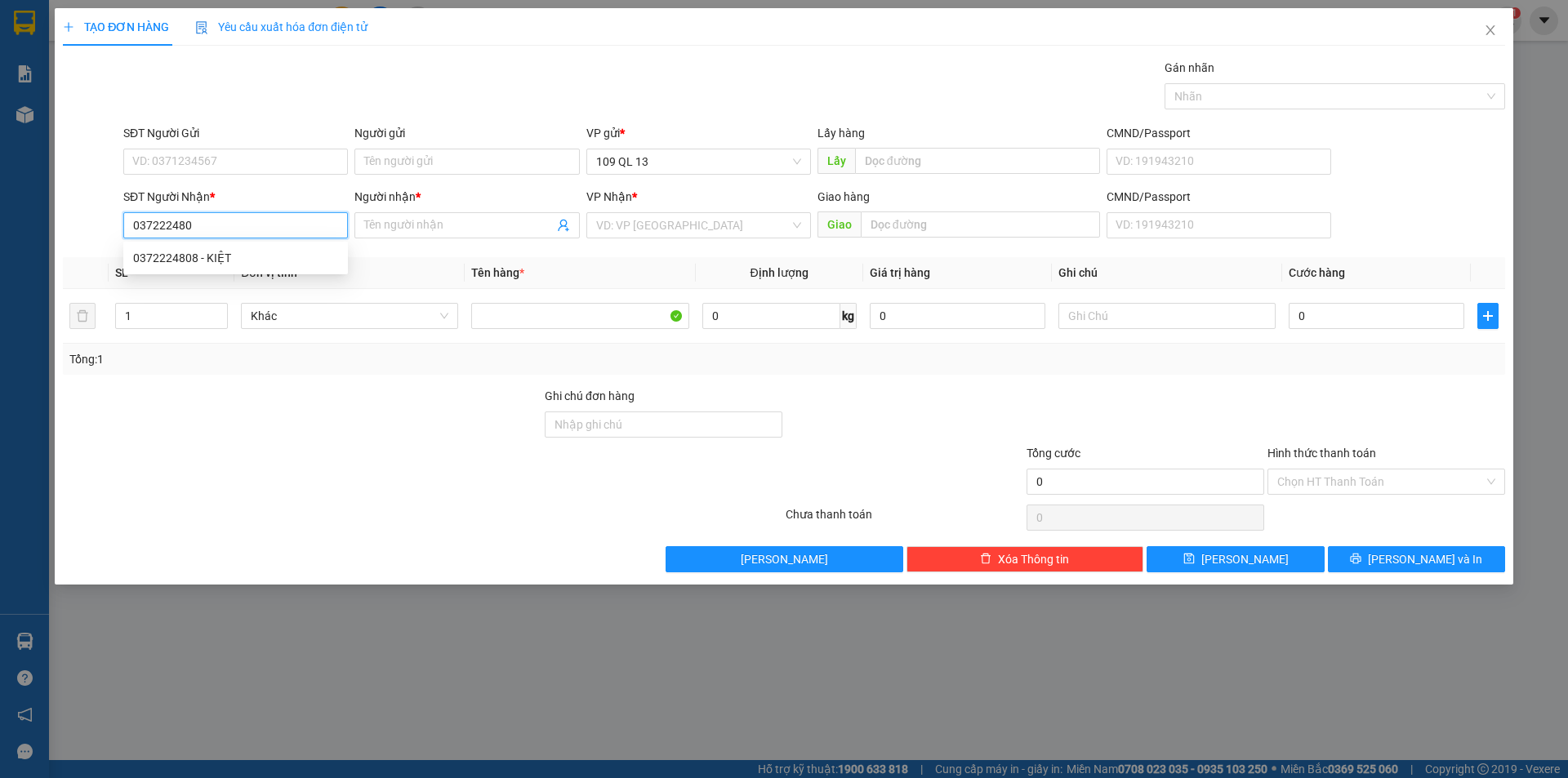
type input "0372224808"
click at [267, 248] on div "0372224808 - KIỆT" at bounding box center [235, 258] width 224 height 26
type input "KIỆT"
type input "0372224808"
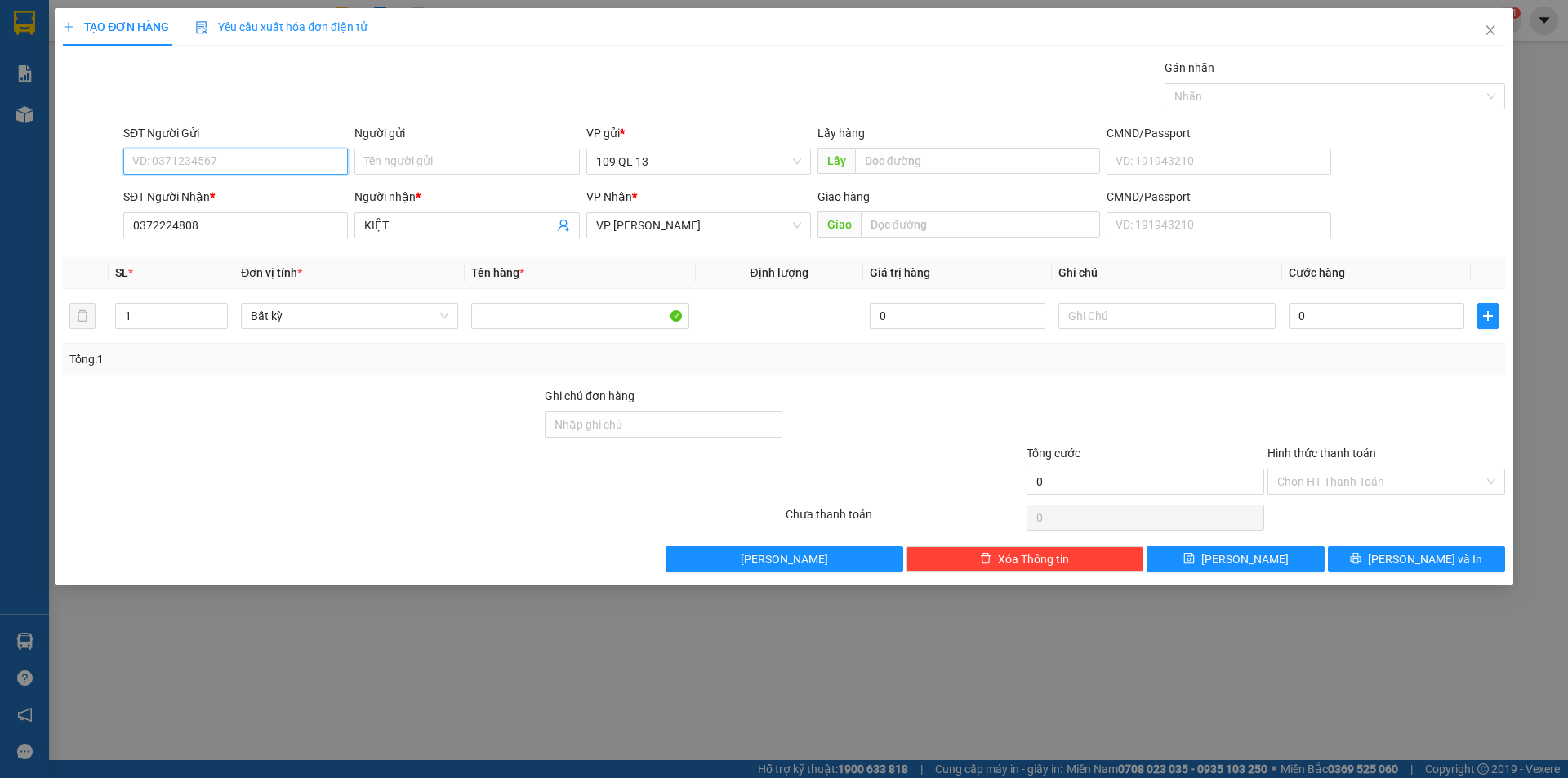
click at [282, 159] on input "SĐT Người Gửi" at bounding box center [235, 161] width 224 height 26
type input "0339691233"
click at [254, 192] on div "0339691233 - GÁI CU" at bounding box center [235, 194] width 205 height 18
type input "GÁI CU"
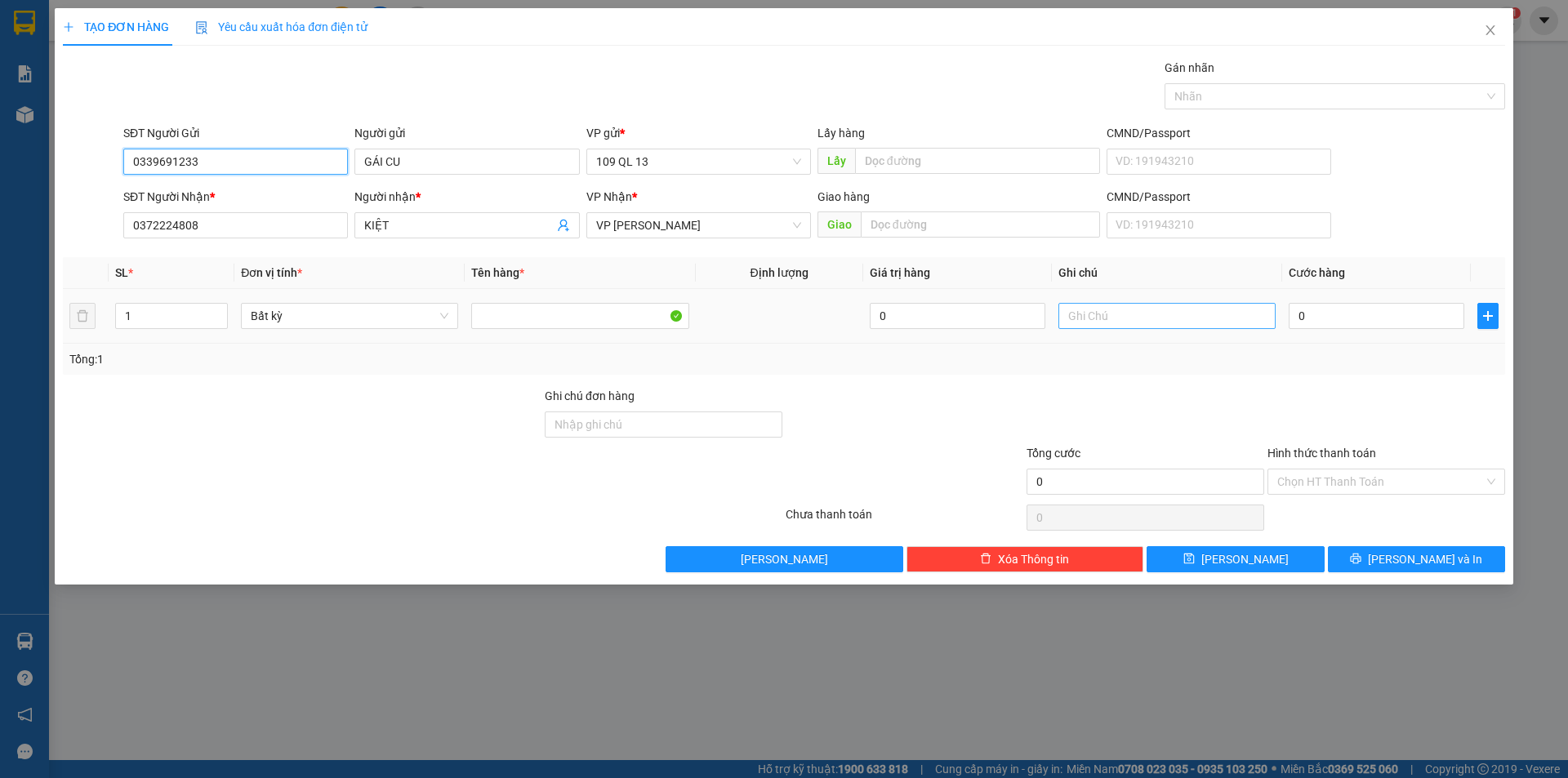
type input "0339691233"
click at [1157, 327] on input "text" at bounding box center [1167, 316] width 218 height 26
click at [1148, 317] on input "1 HG - DT" at bounding box center [1167, 316] width 218 height 26
click at [1148, 319] on input "1 HG - DT" at bounding box center [1167, 316] width 218 height 26
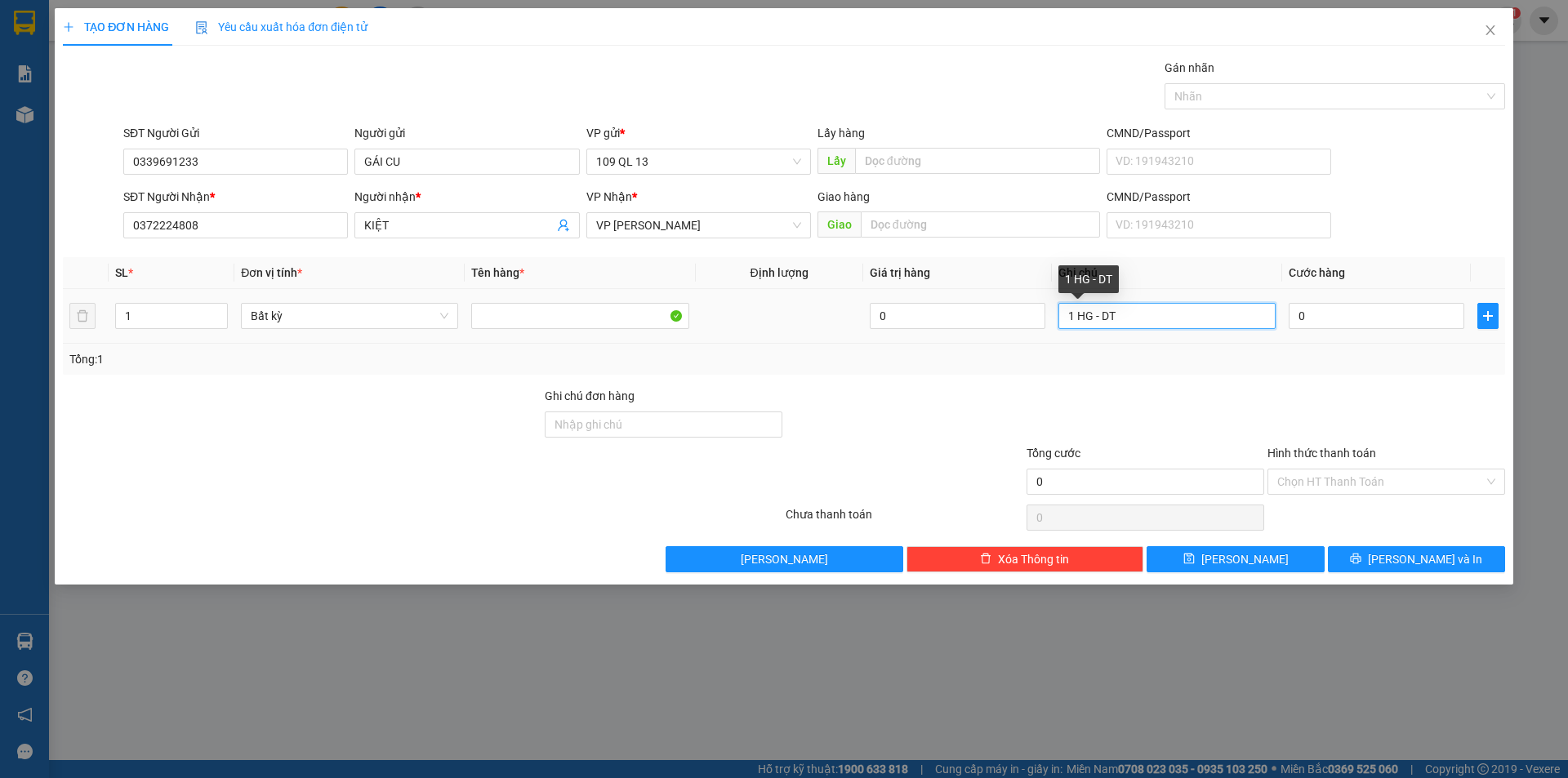
click at [1148, 319] on input "1 HG - DT" at bounding box center [1167, 316] width 218 height 26
type input "1 HG - DTSS (KO BAO BỂ)"
type input "5"
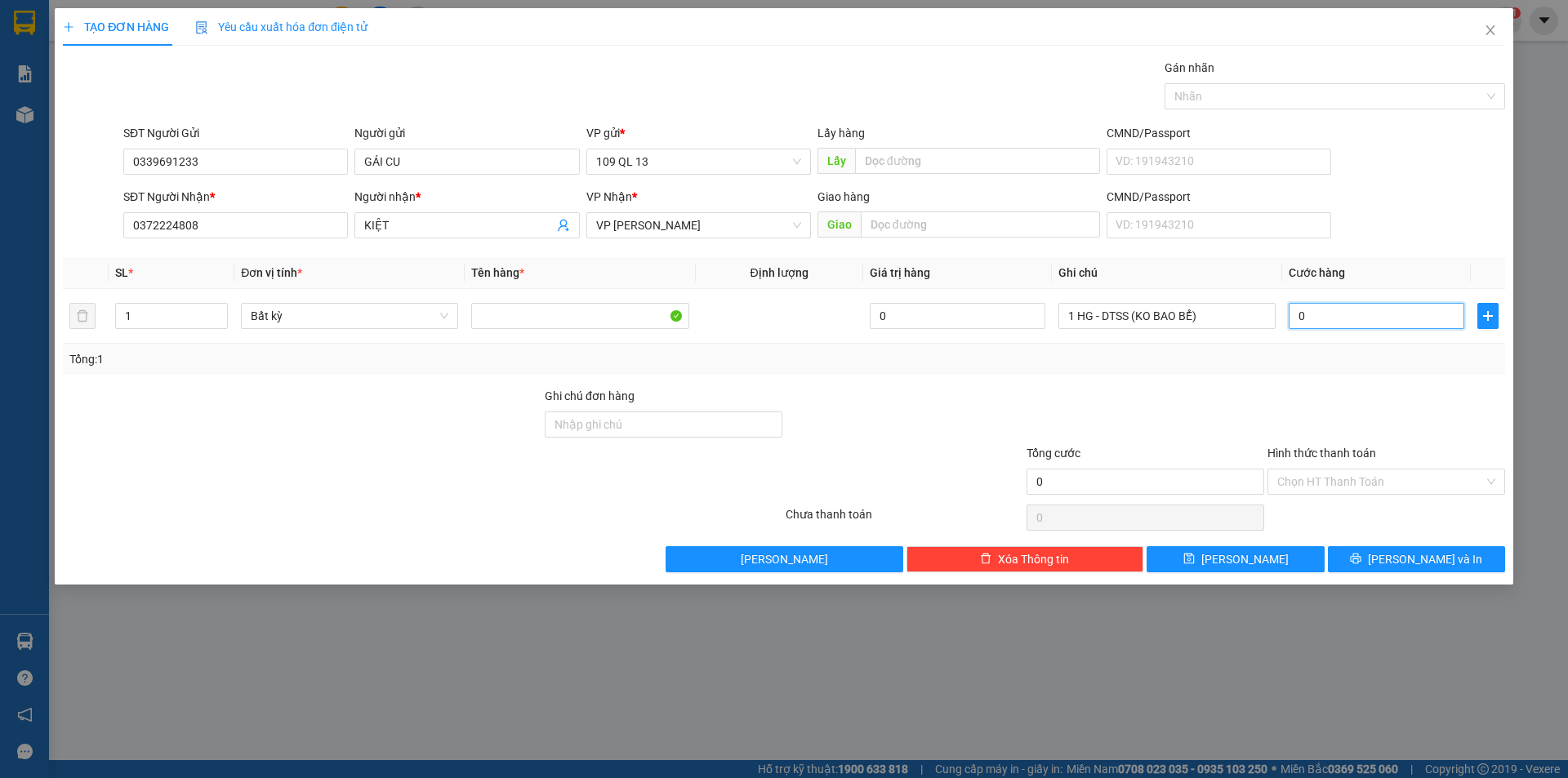
type input "5"
type input "50"
type input "50.000"
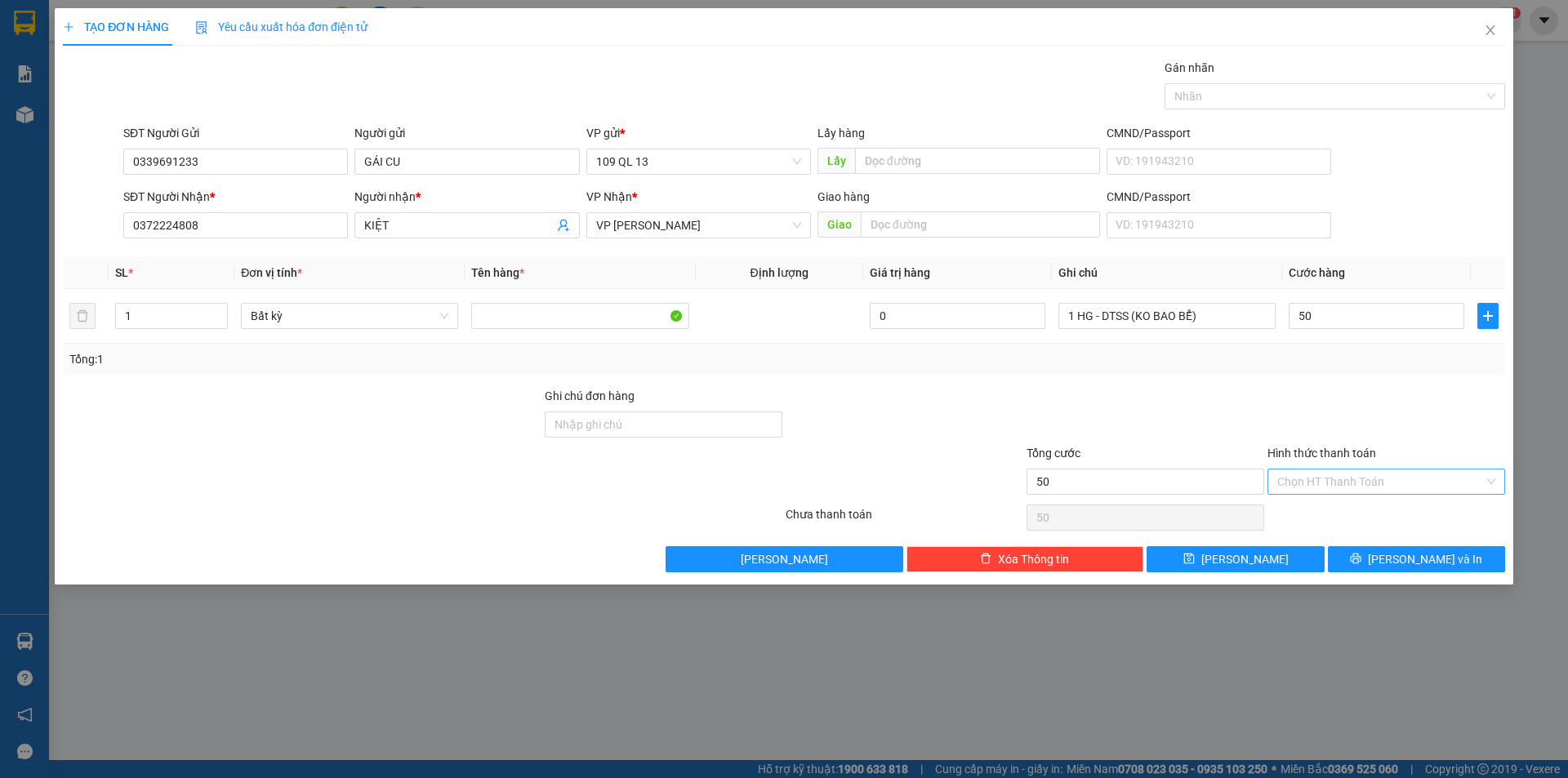
type input "50.000"
click at [1376, 482] on input "Hình thức thanh toán" at bounding box center [1380, 481] width 207 height 24
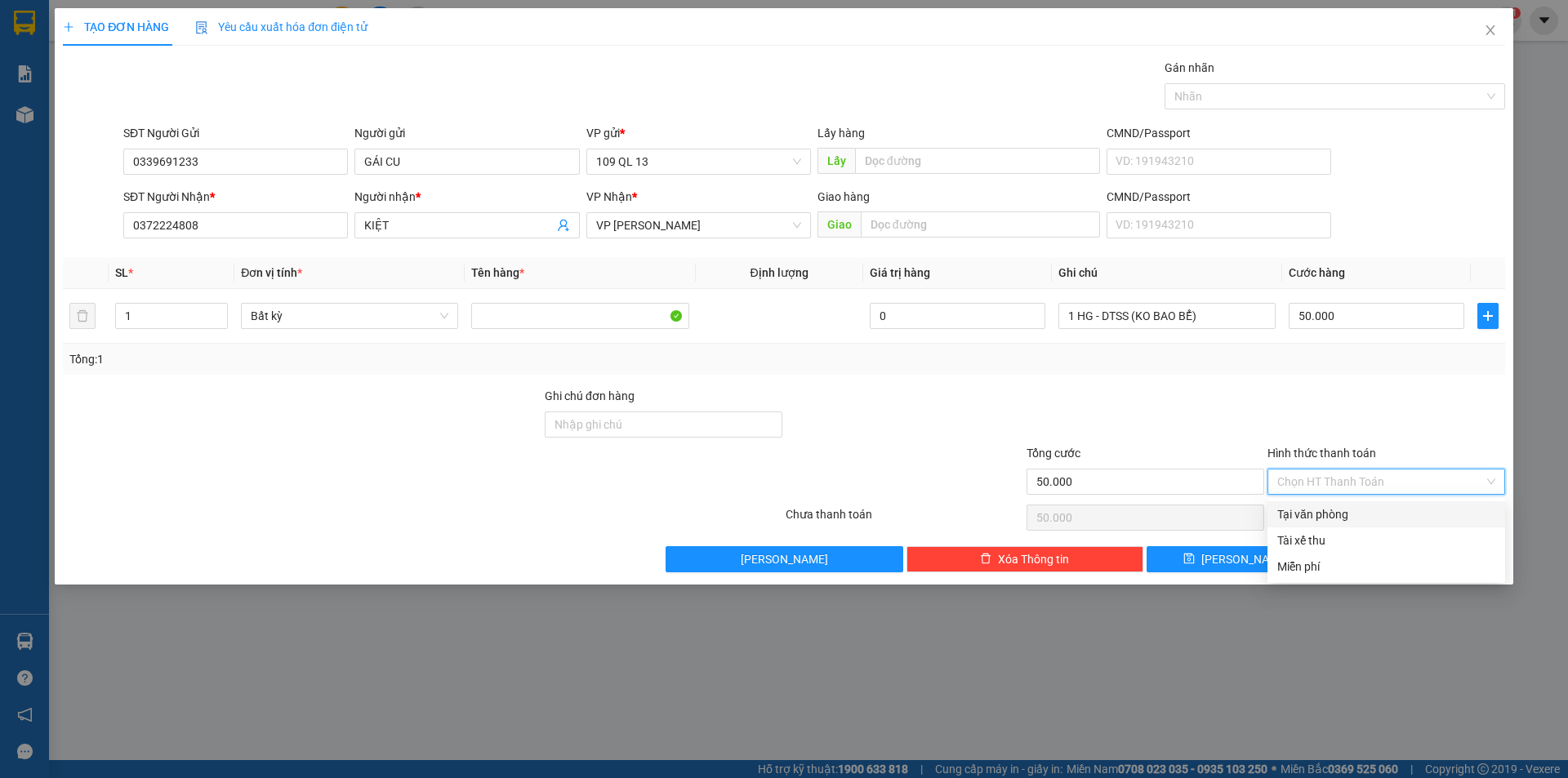
click at [1353, 516] on div "Tại văn phòng" at bounding box center [1386, 514] width 218 height 18
type input "0"
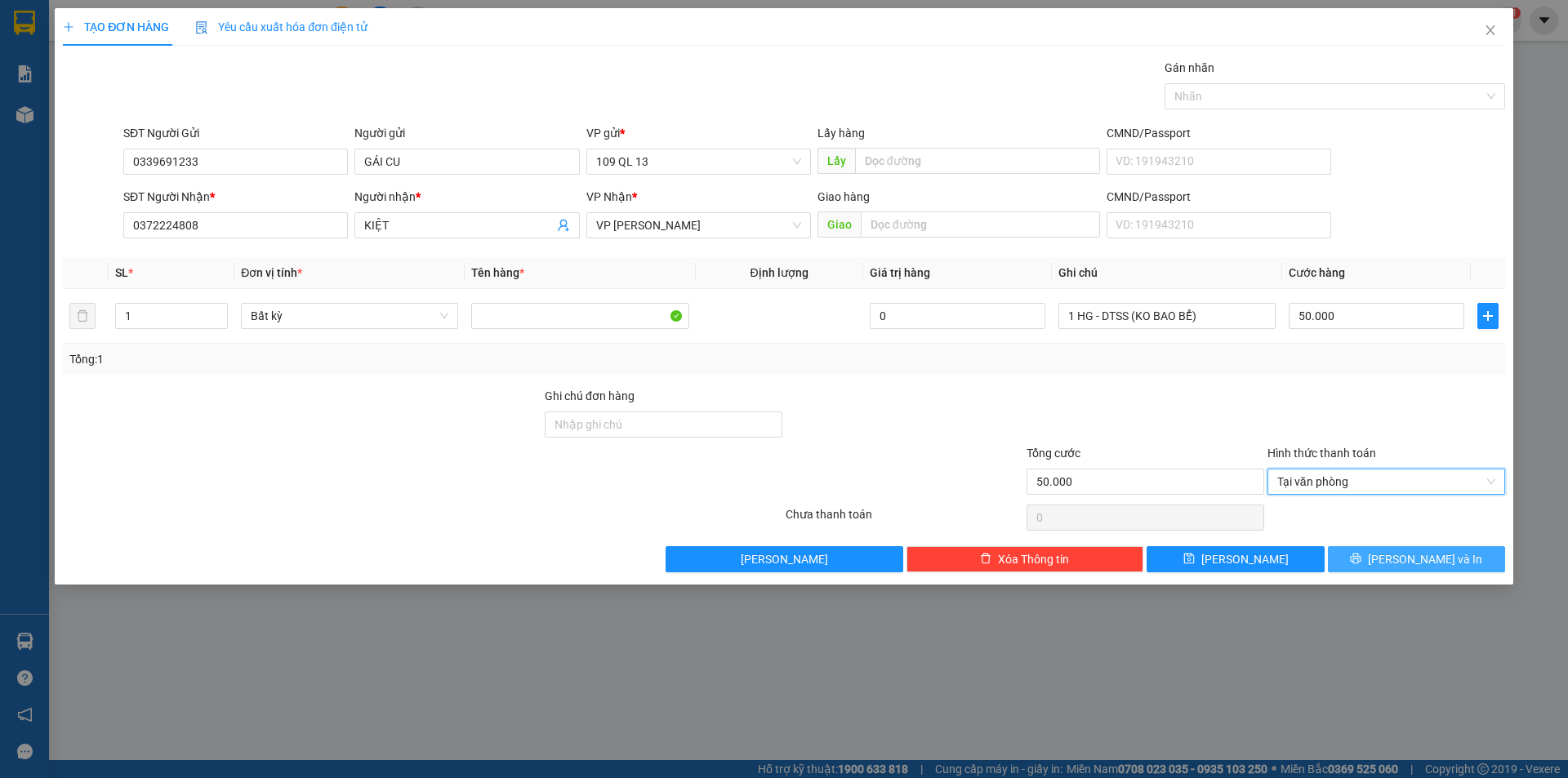
click at [1371, 548] on button "[PERSON_NAME] và In" at bounding box center [1416, 559] width 177 height 26
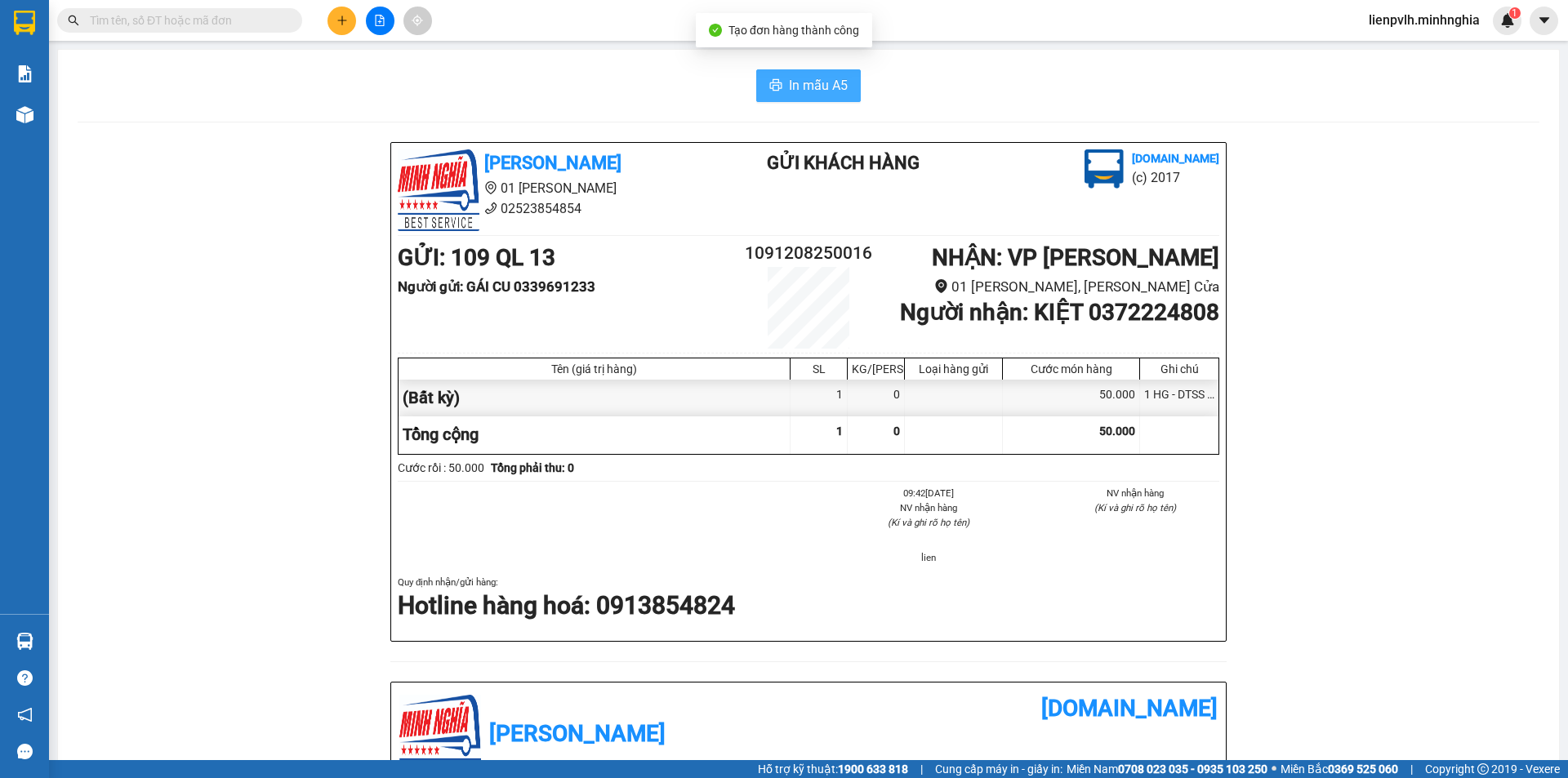
click at [838, 83] on span "In mẫu A5" at bounding box center [818, 85] width 59 height 20
click at [626, 96] on div "In mẫu A5" at bounding box center [809, 86] width 1462 height 33
click at [335, 22] on button at bounding box center [342, 21] width 29 height 29
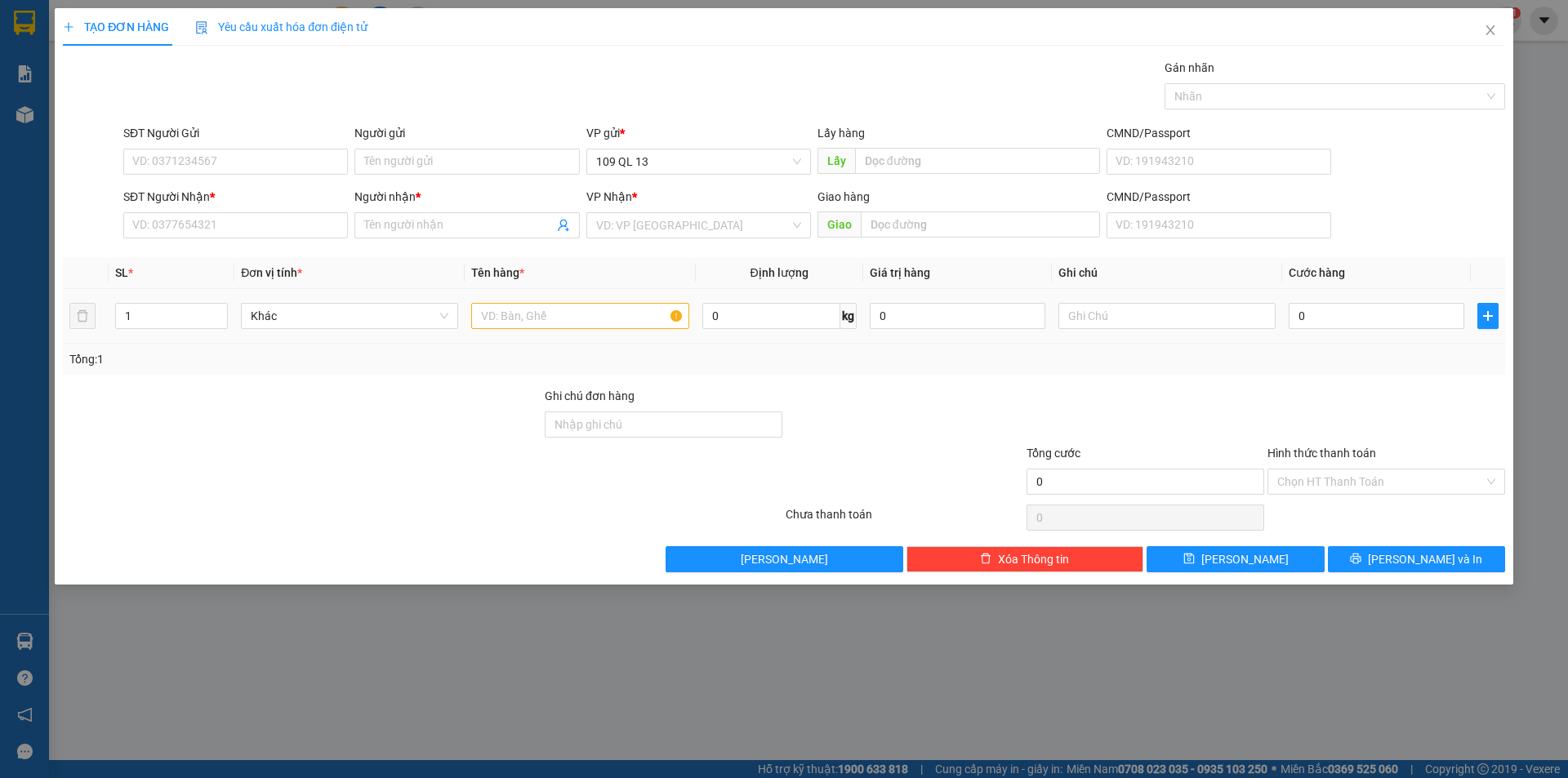
click at [546, 332] on td at bounding box center [579, 316] width 230 height 55
click at [567, 315] on input "text" at bounding box center [580, 316] width 218 height 26
click at [1068, 318] on input "text" at bounding box center [1167, 316] width 218 height 26
type input "1 BAO NEM"
type input "3"
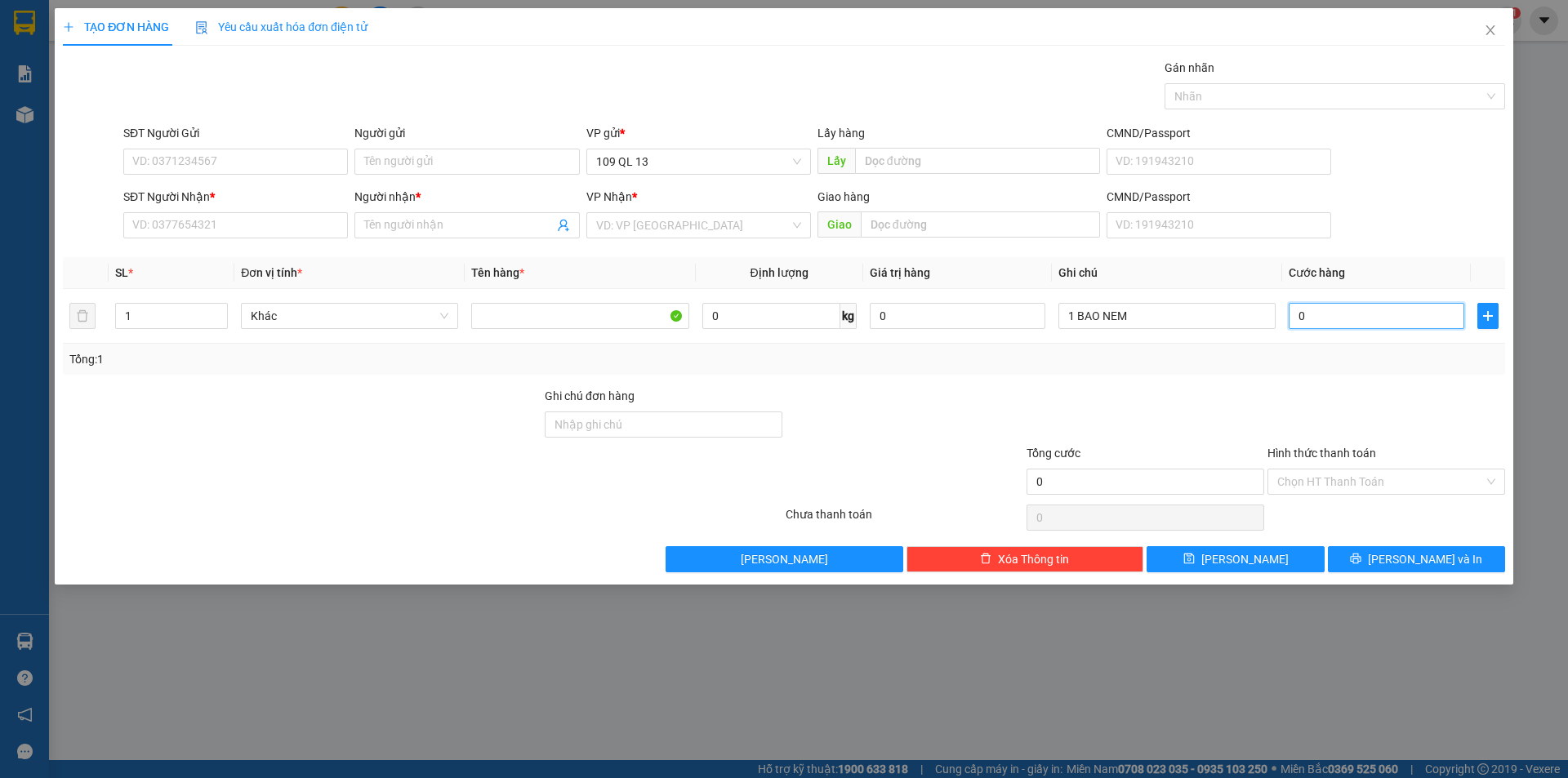
type input "3"
type input "30"
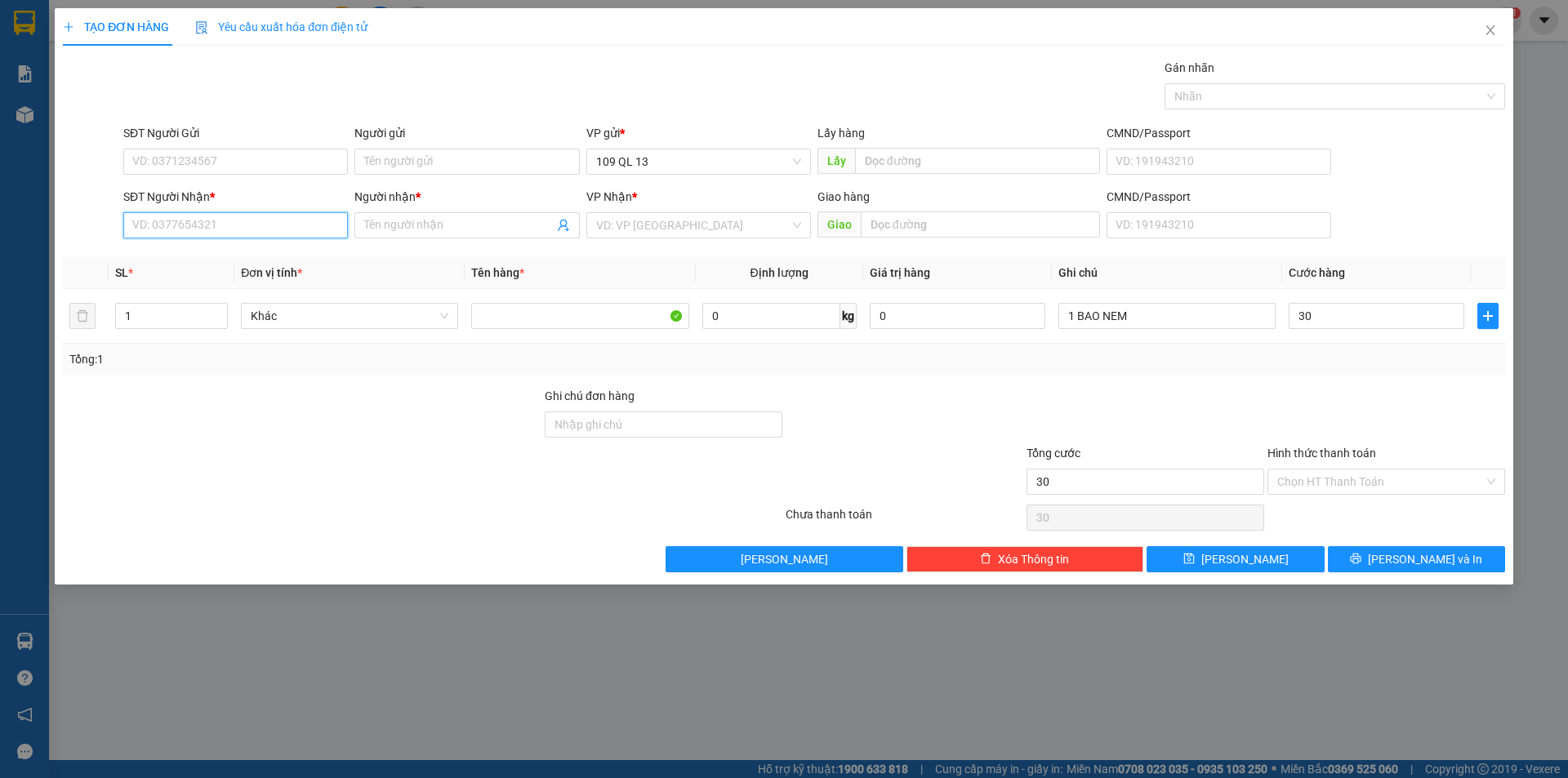
type input "30.000"
click at [287, 215] on input "SĐT Người Nhận *" at bounding box center [235, 225] width 224 height 26
click at [280, 256] on div "0975539731 - DÌ HỒNG" at bounding box center [235, 258] width 205 height 18
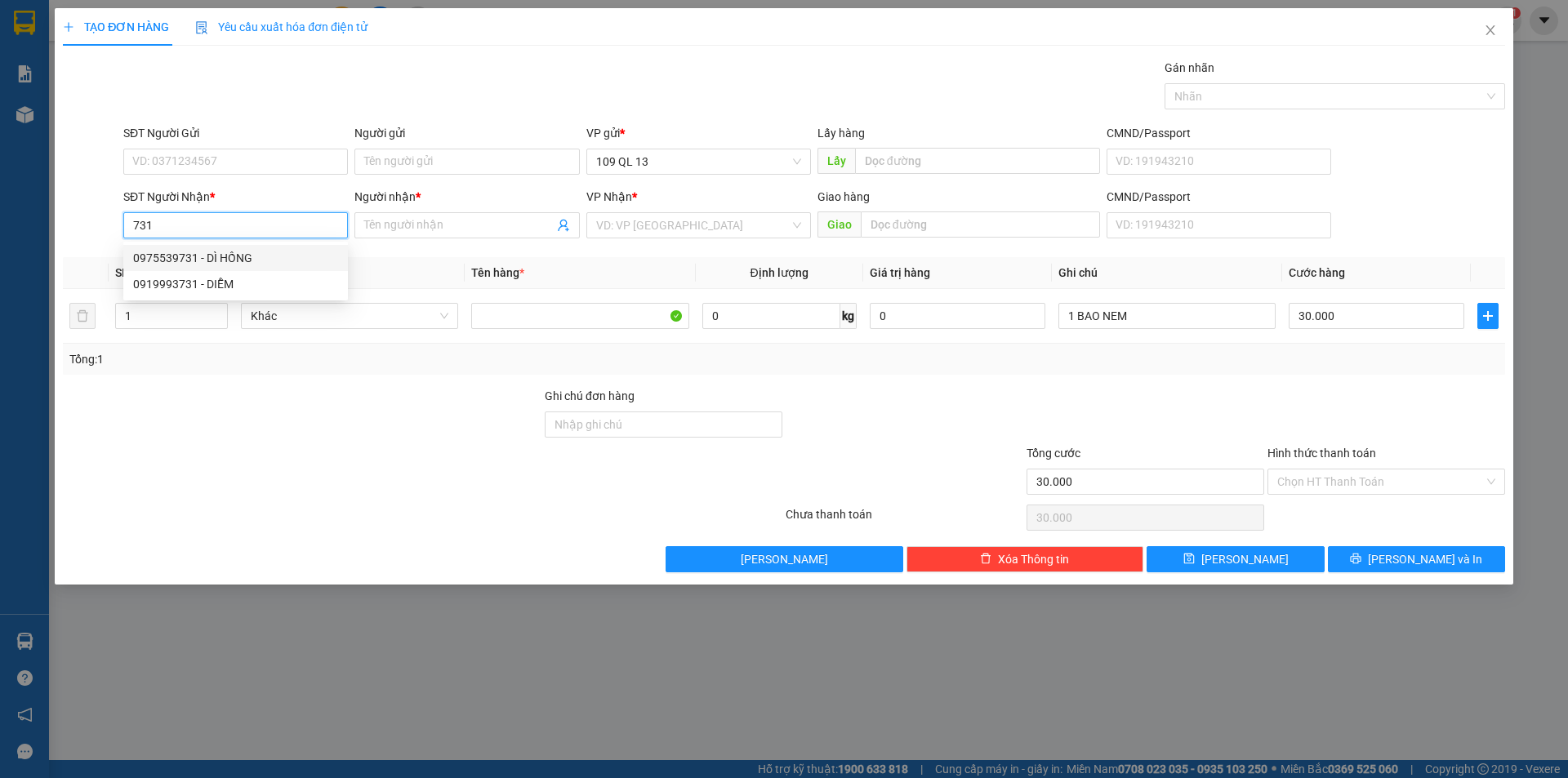
type input "0975539731"
type input "DÌ HỒNG"
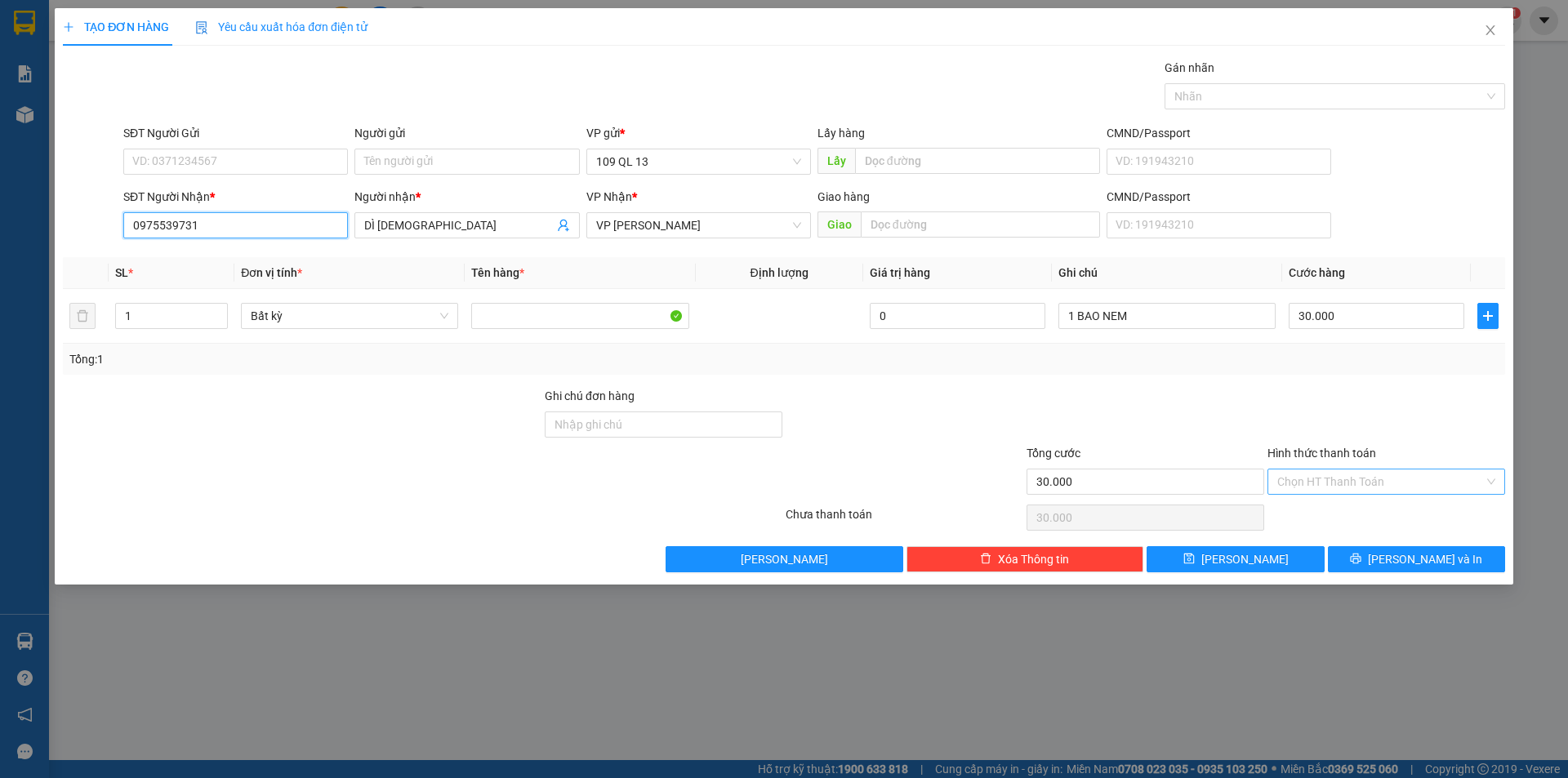
type input "0975539731"
click at [1375, 472] on input "Hình thức thanh toán" at bounding box center [1380, 481] width 207 height 24
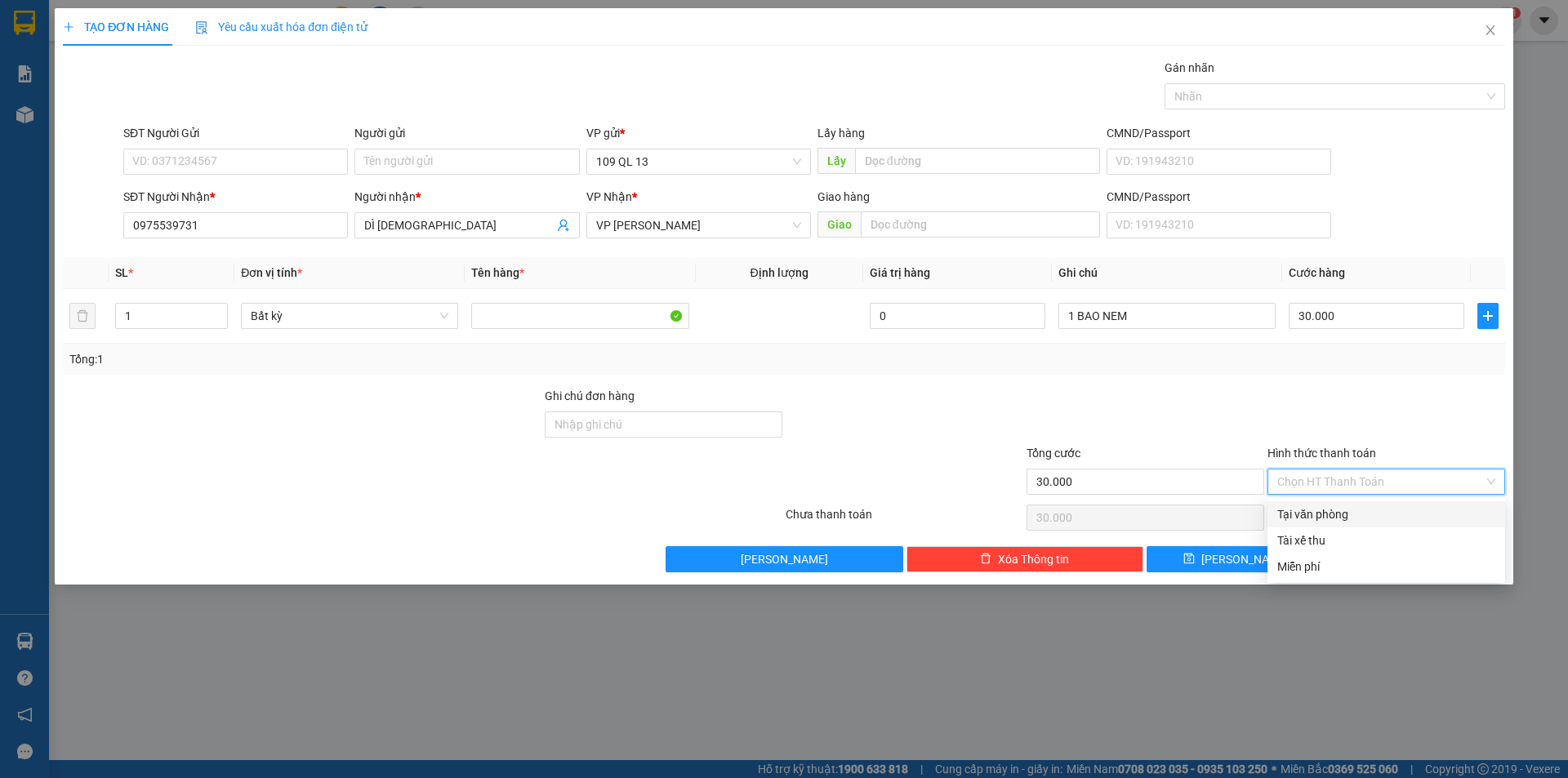
click at [1365, 509] on div "Tại văn phòng" at bounding box center [1386, 514] width 218 height 18
type input "0"
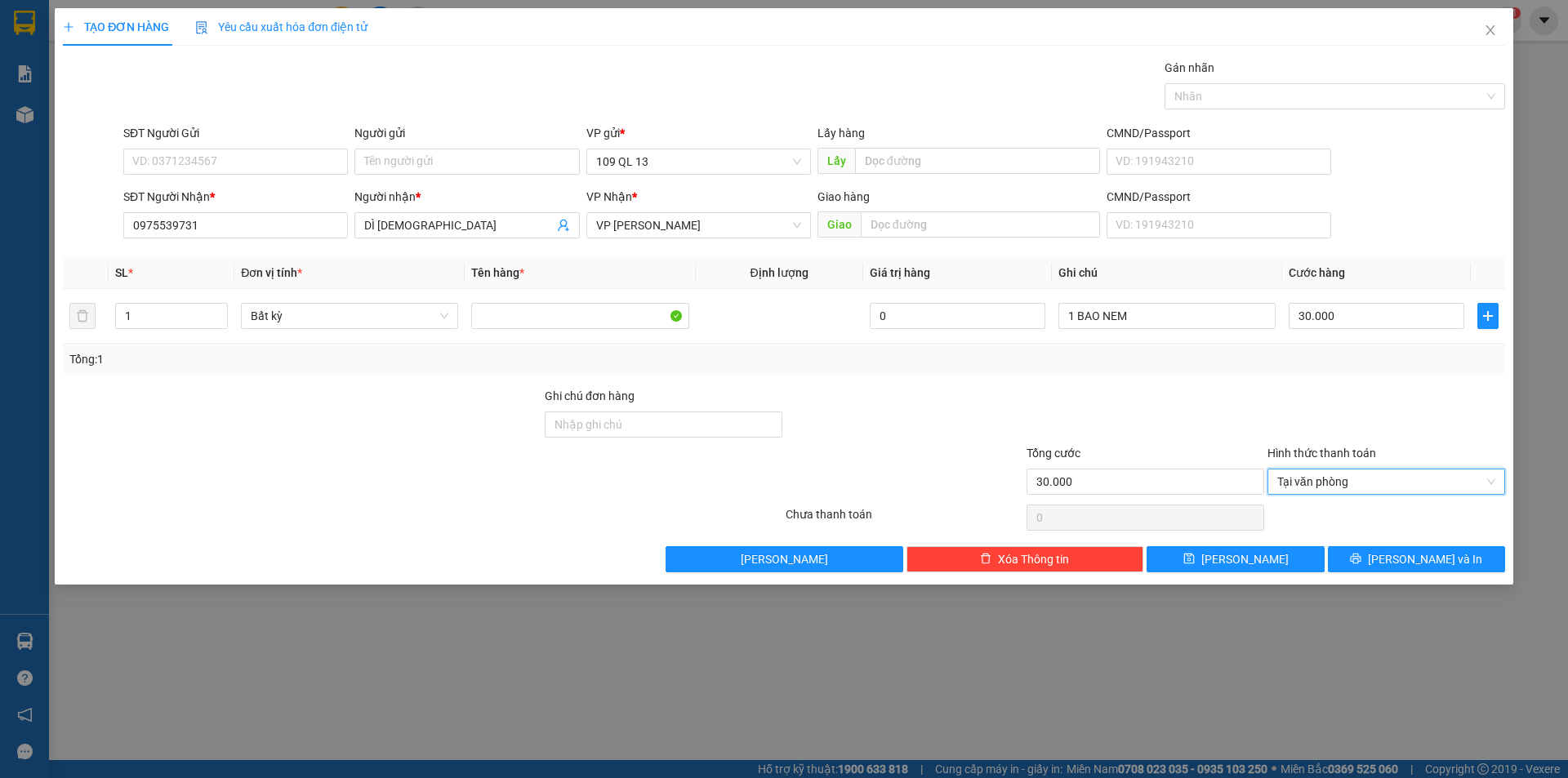
click at [1416, 573] on div "TẠO ĐƠN HÀNG Yêu cầu xuất hóa đơn điện tử Transit Pickup Surcharge Ids Transit …" at bounding box center [784, 296] width 1458 height 577
click at [1419, 566] on span "[PERSON_NAME] và In" at bounding box center [1425, 559] width 115 height 18
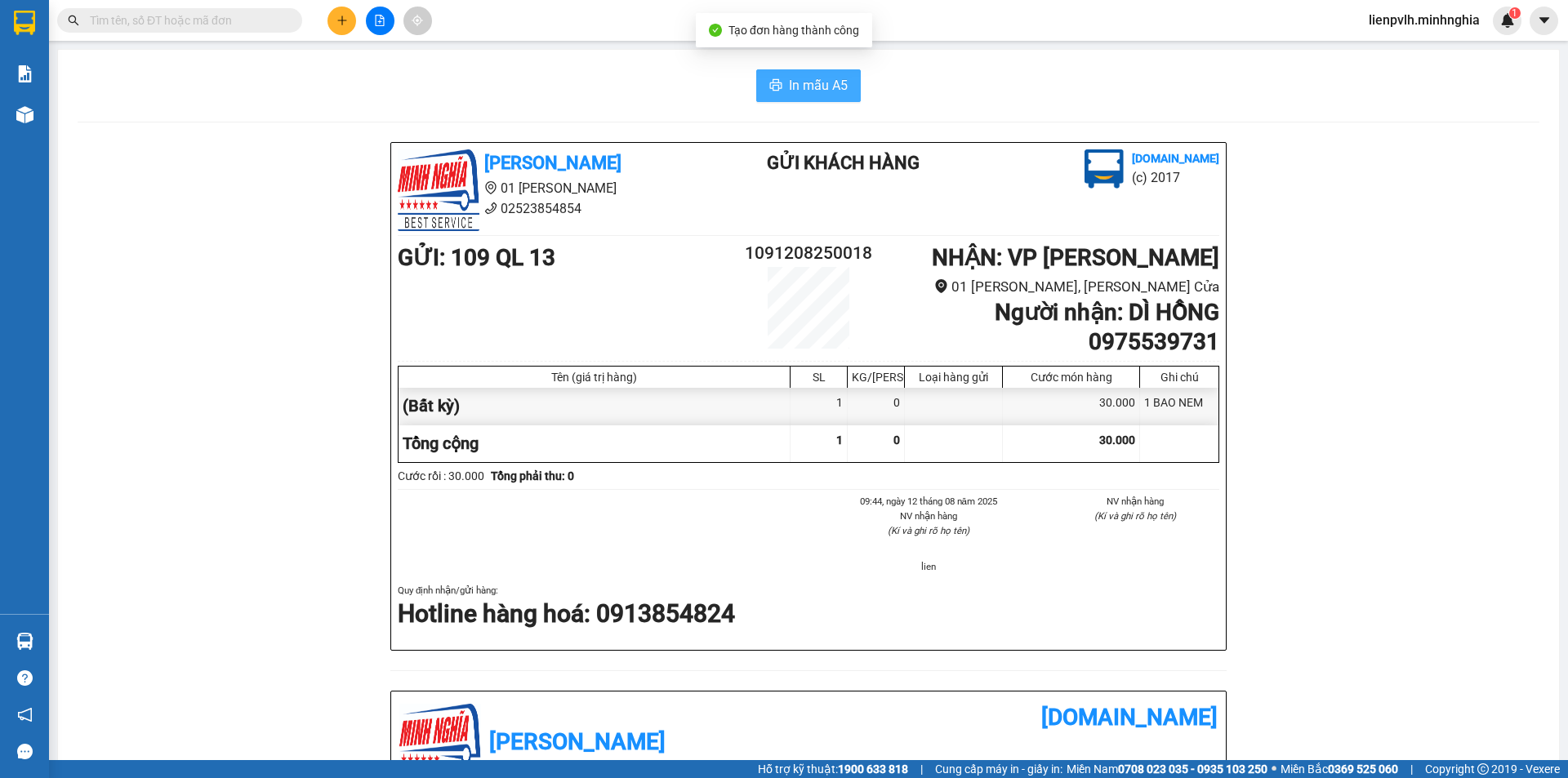
click at [826, 84] on span "In mẫu A5" at bounding box center [818, 85] width 59 height 20
click at [1333, 619] on div "Minh Nghĩa 01 Đinh Tiên Hoàng 02523854854 Gửi khách hàng Vexere.com (c) 2017 GỬ…" at bounding box center [809, 706] width 1462 height 1127
click at [342, 27] on button at bounding box center [342, 21] width 29 height 29
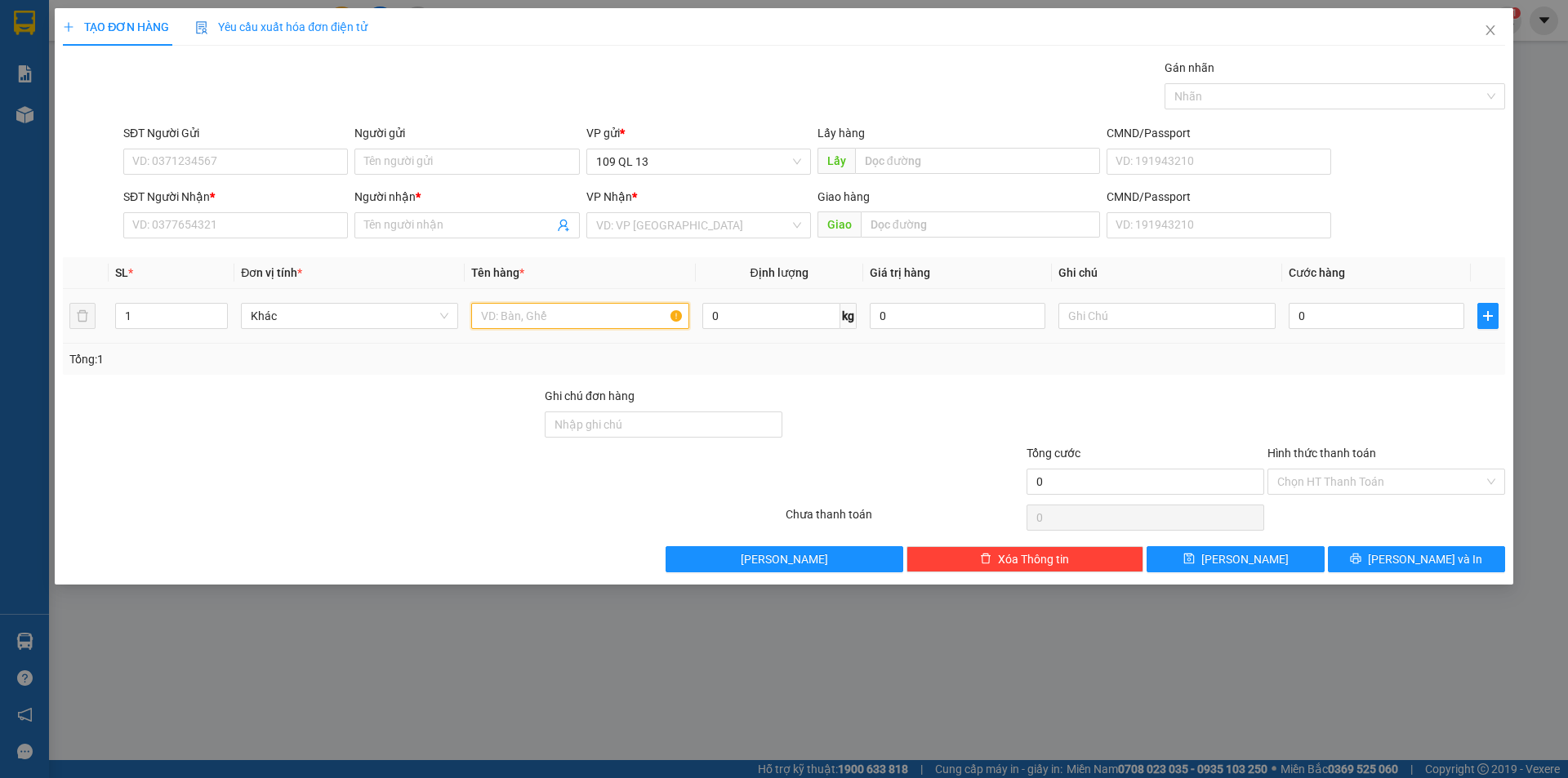
click at [567, 327] on input "text" at bounding box center [580, 316] width 218 height 26
click at [175, 222] on input "SĐT Người Nhận *" at bounding box center [235, 225] width 224 height 26
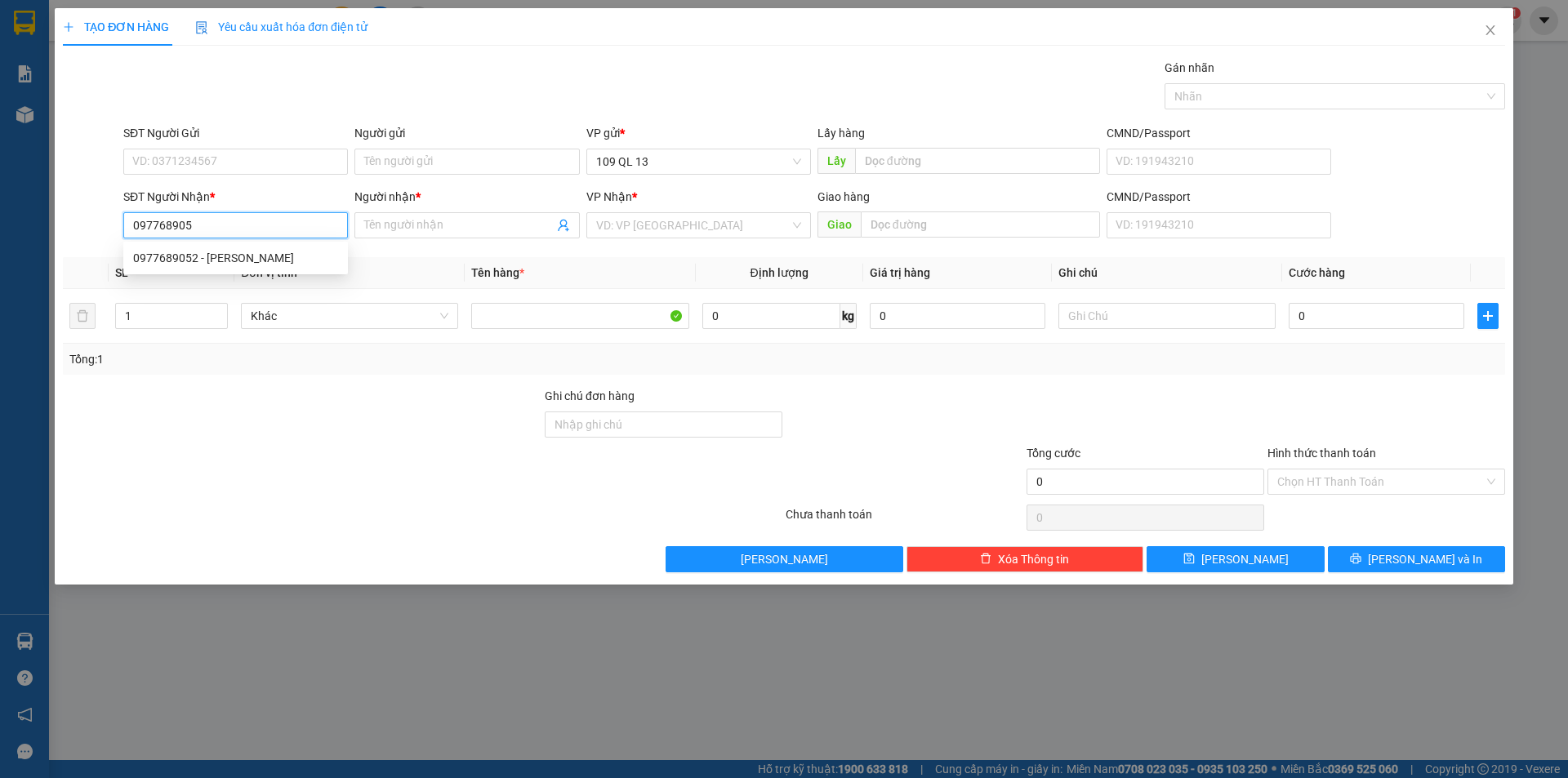
type input "0977689052"
click at [267, 252] on div "0977689052 - HOÀNG HUY" at bounding box center [235, 258] width 205 height 18
type input "HOÀNG HUY"
type input "0977689052"
click at [289, 175] on div "SĐT Người Gửi VD: 0371234567" at bounding box center [235, 152] width 224 height 57
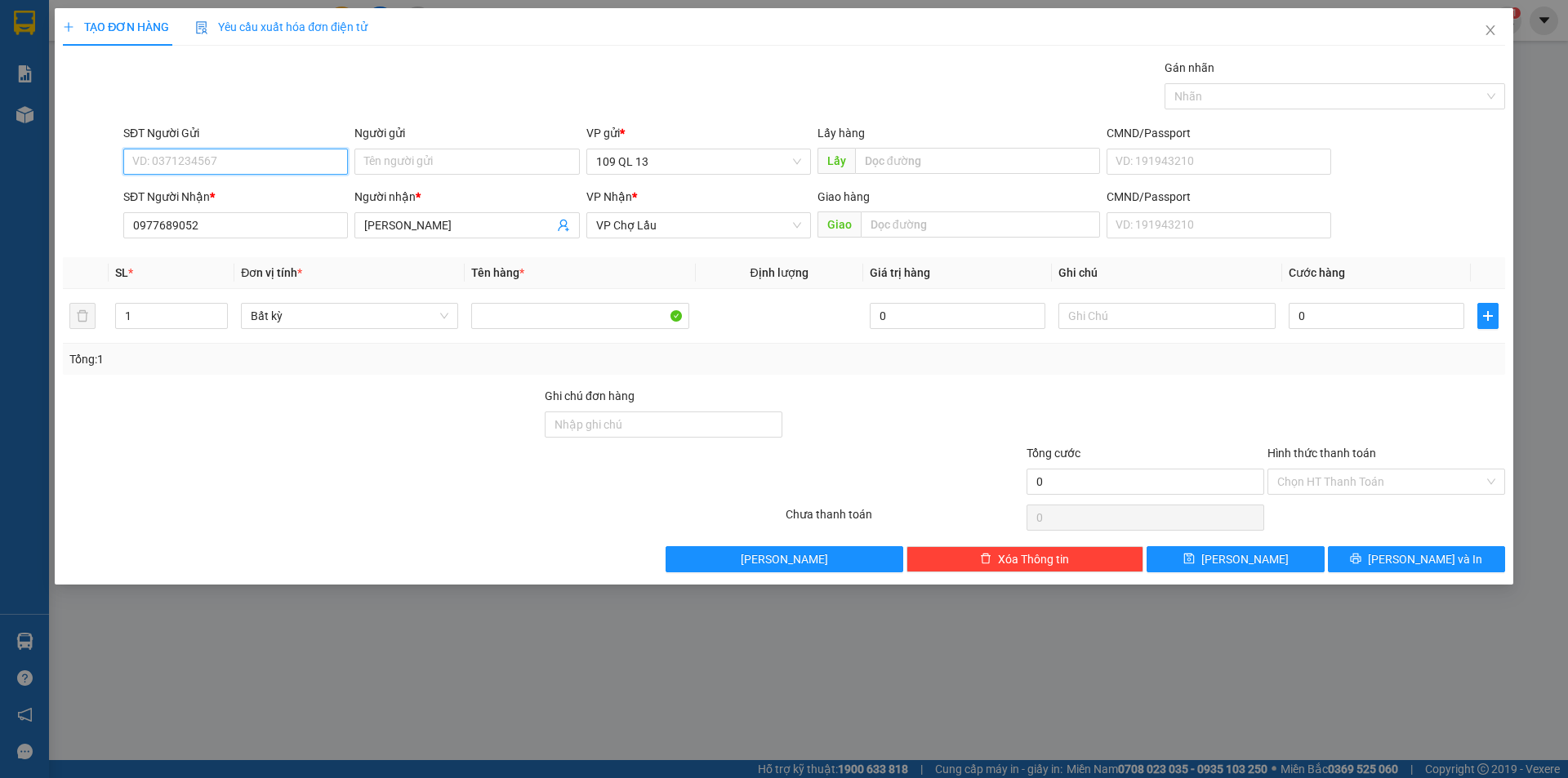
click at [296, 159] on input "SĐT Người Gửi" at bounding box center [235, 161] width 224 height 26
click at [282, 197] on div "0346506070 - ĐỨC" at bounding box center [235, 194] width 205 height 18
type input "0346506070"
type input "ĐỨC"
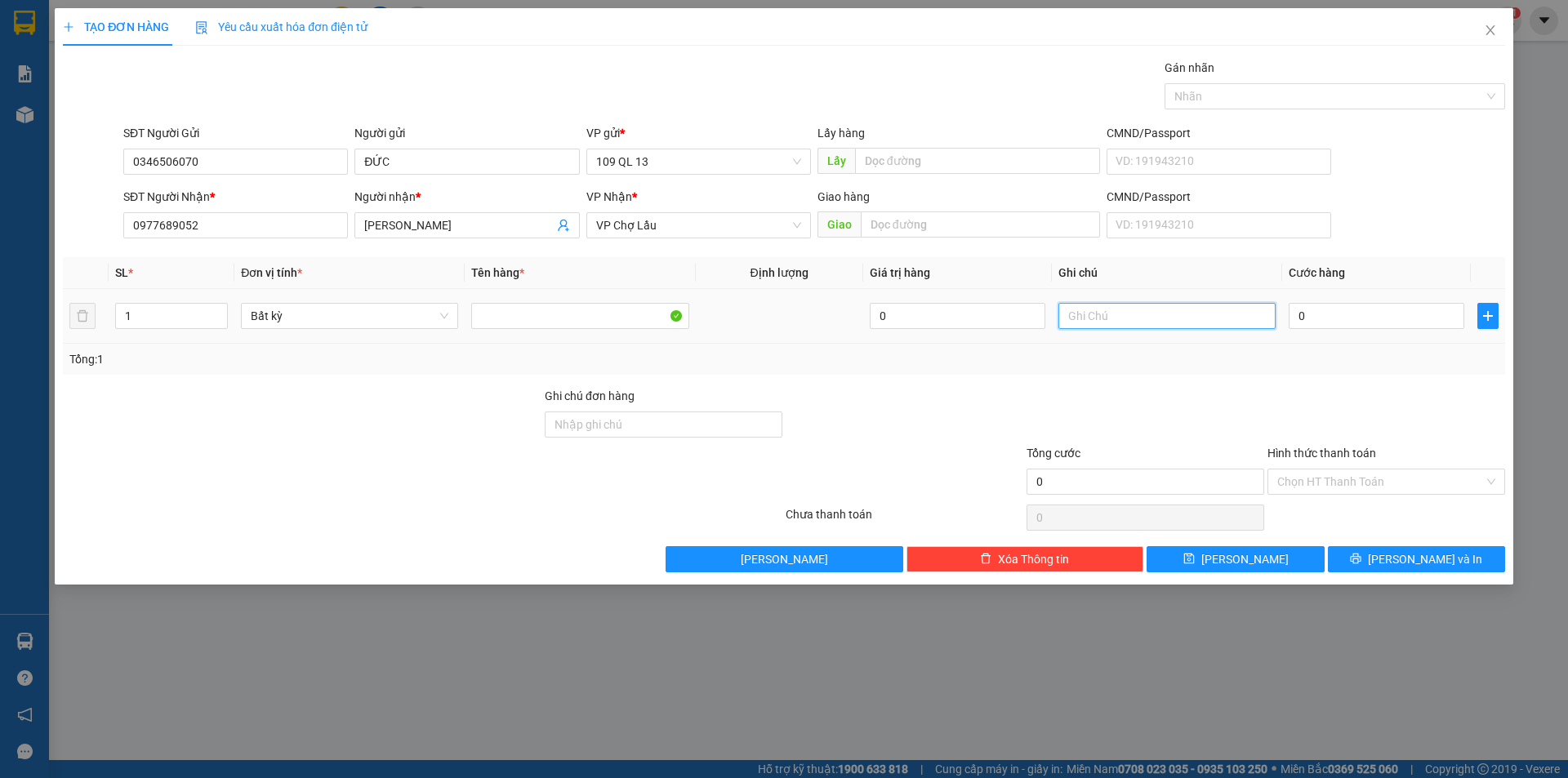
click at [1108, 320] on input "text" at bounding box center [1167, 316] width 218 height 26
type input "1 THX"
type input "4"
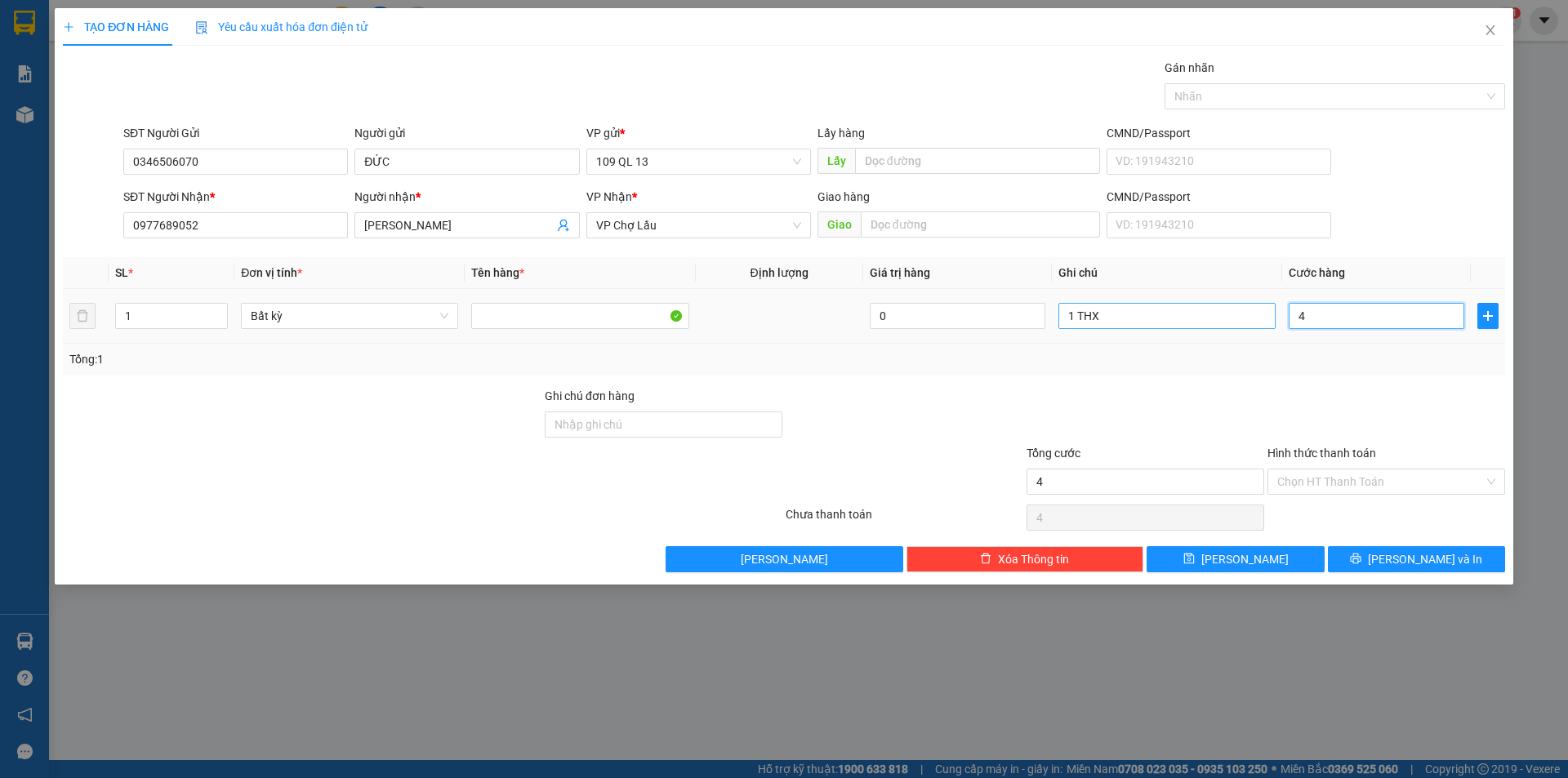
type input "40"
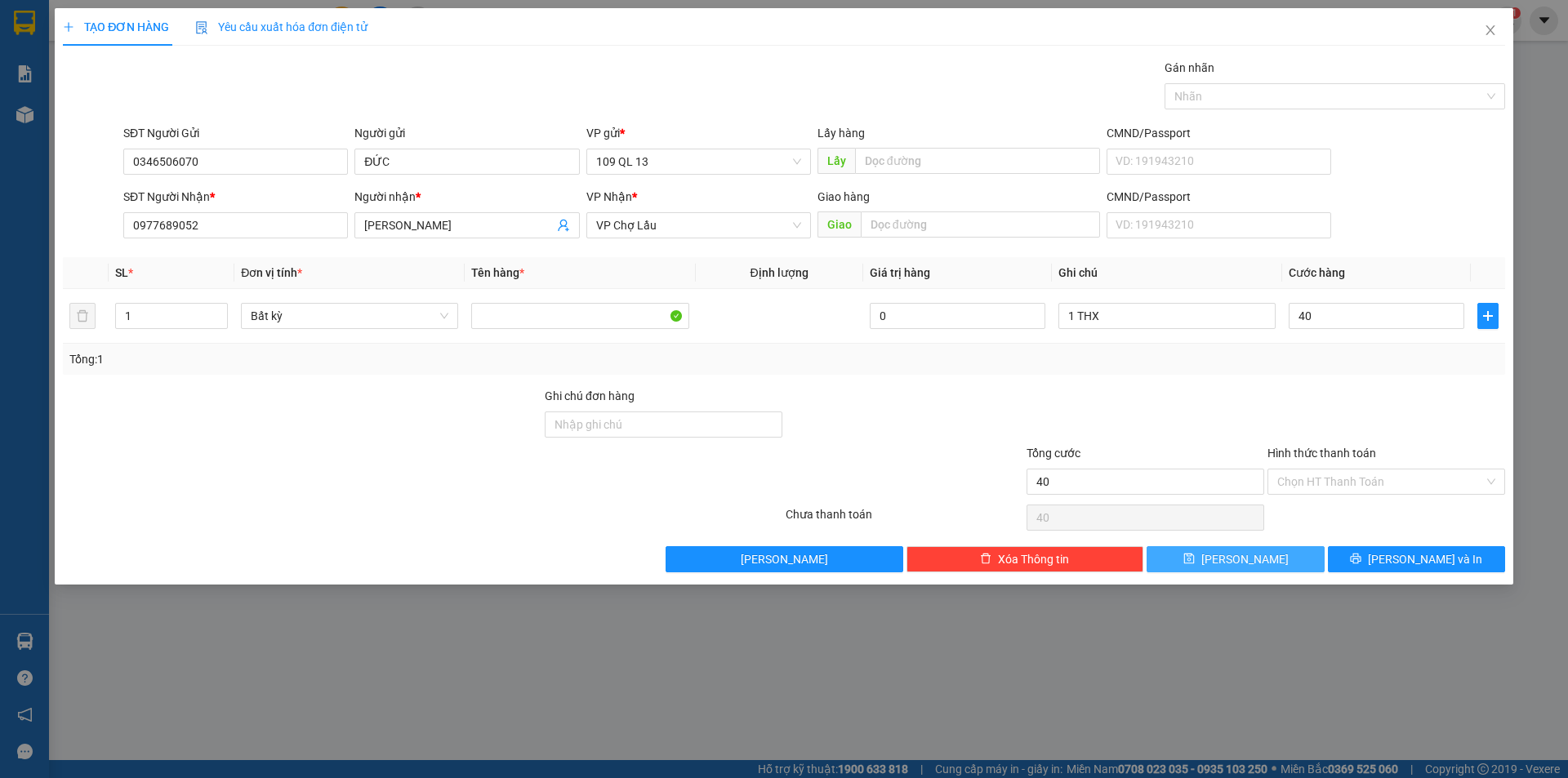
type input "40.000"
click at [1266, 567] on button "[PERSON_NAME]" at bounding box center [1235, 559] width 177 height 26
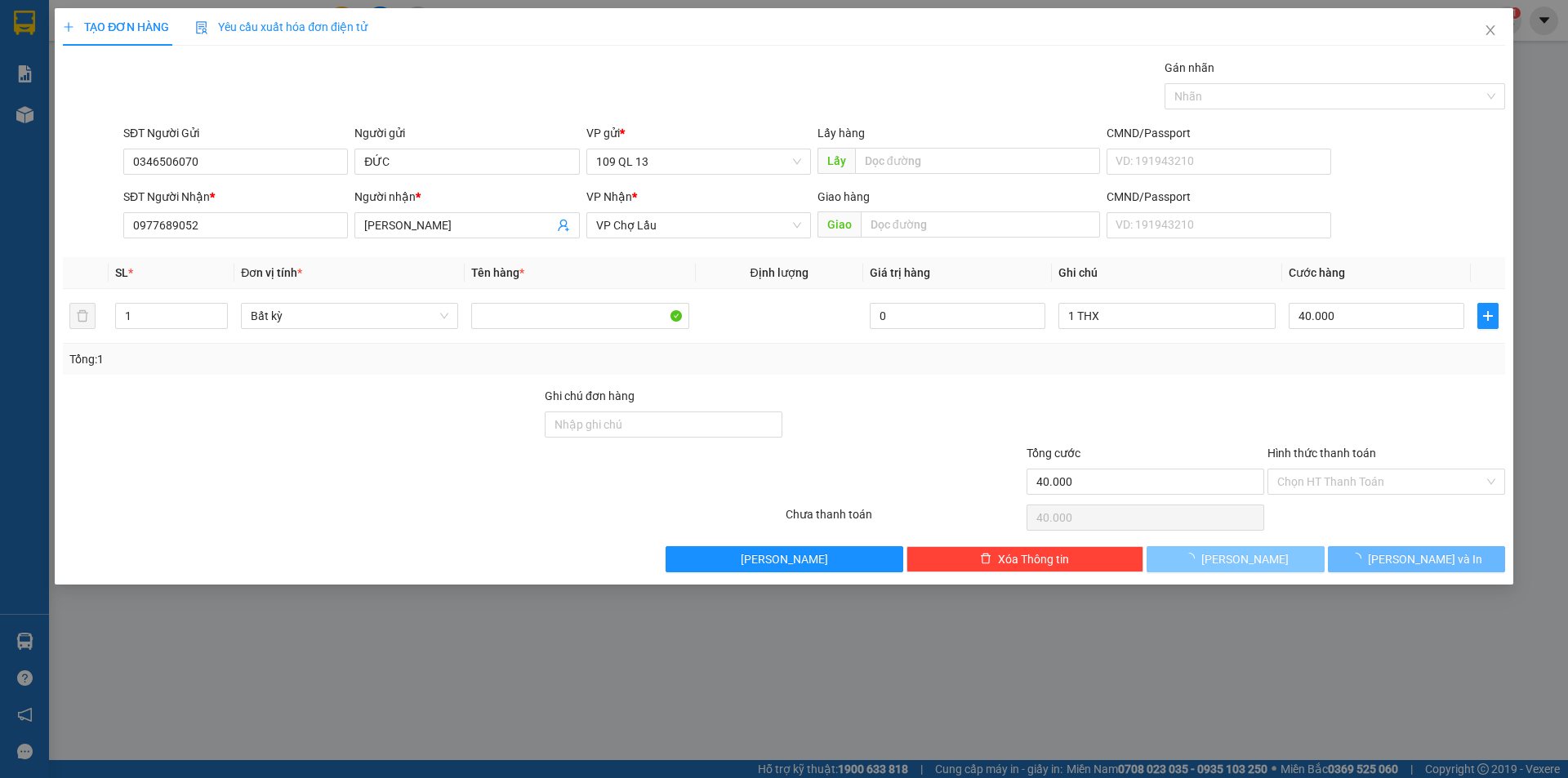
type input "0"
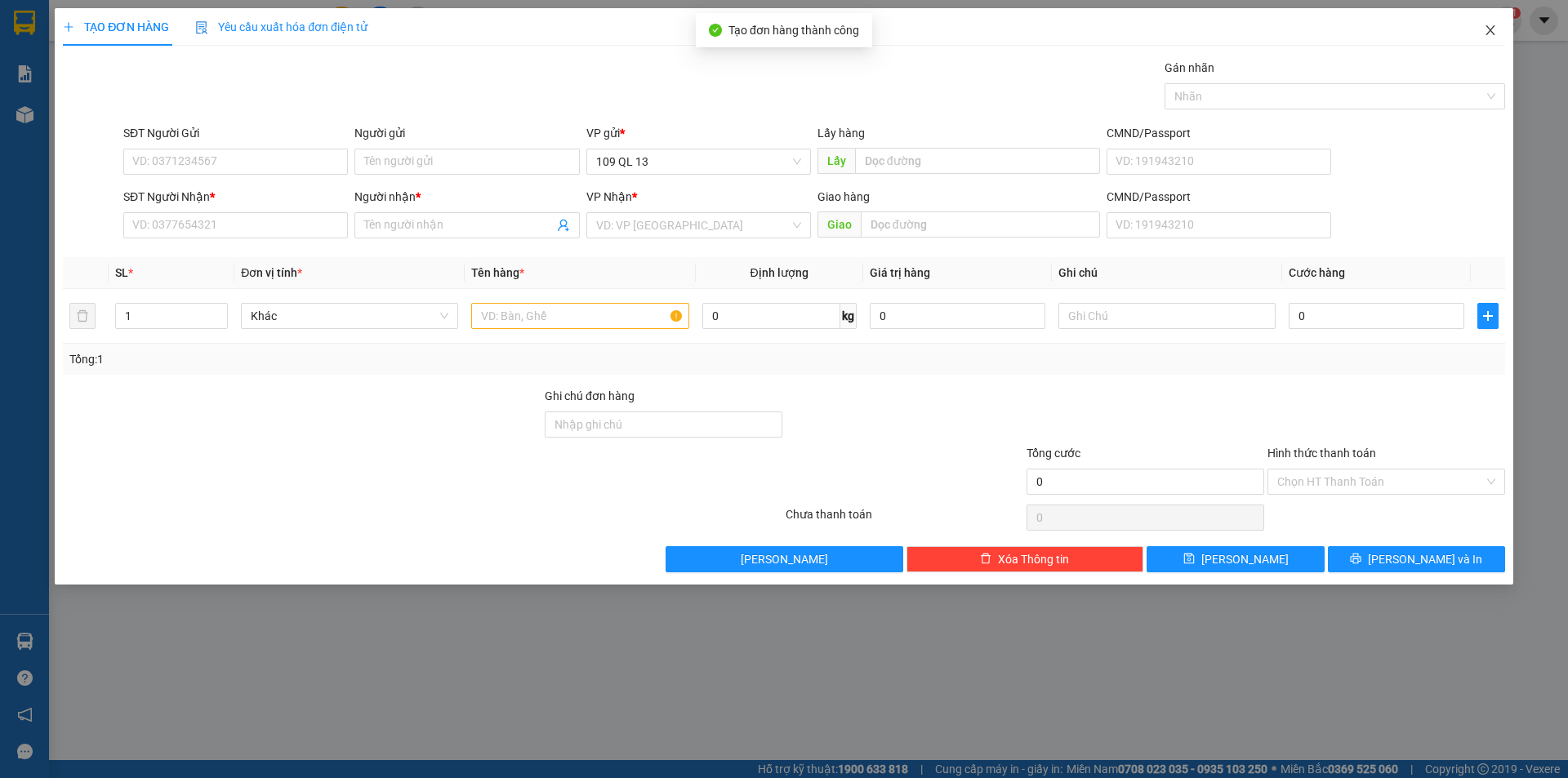
click at [1481, 30] on span "Close" at bounding box center [1491, 31] width 46 height 46
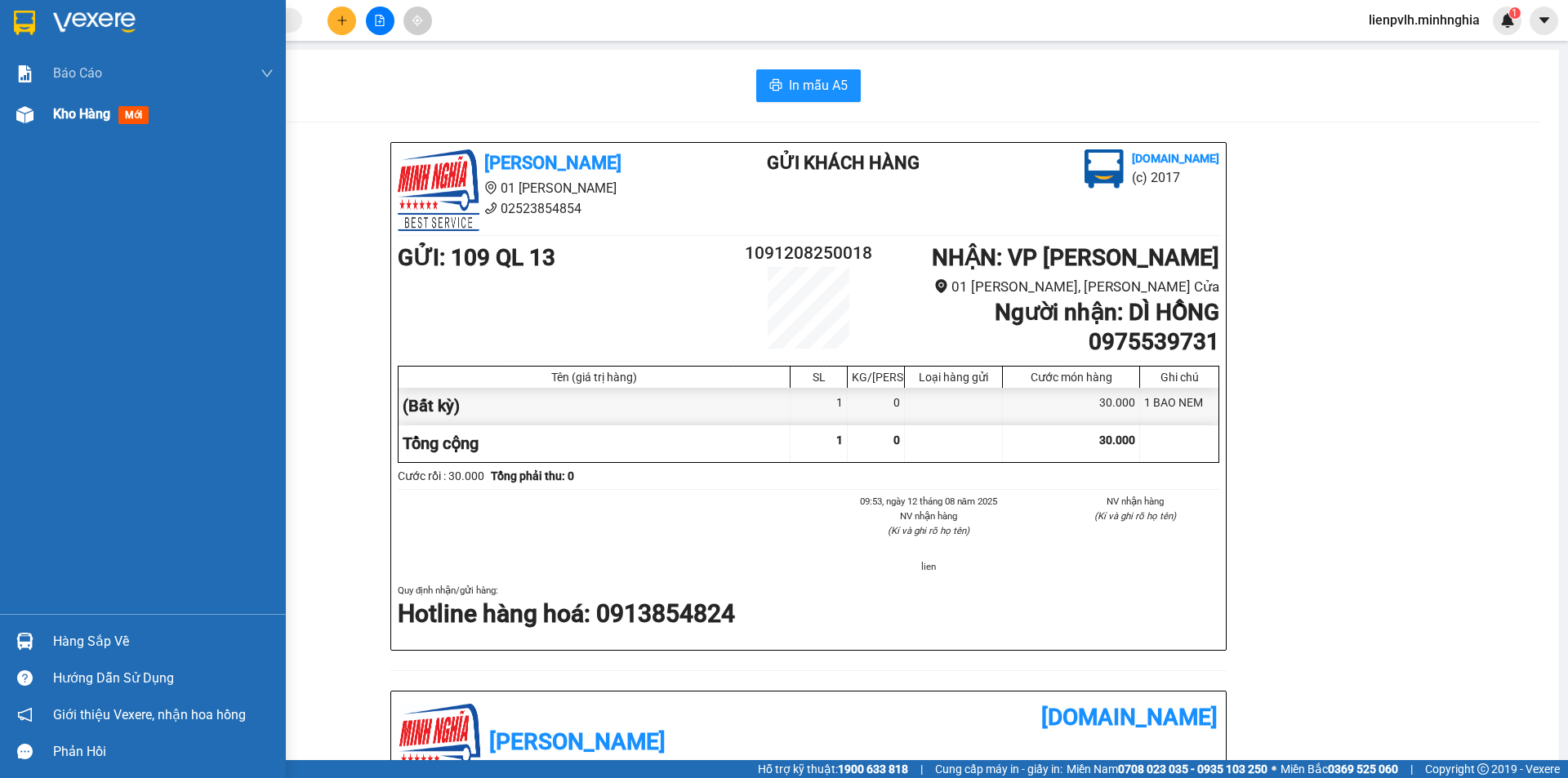
click at [47, 118] on div "Kho hàng mới" at bounding box center [142, 115] width 286 height 40
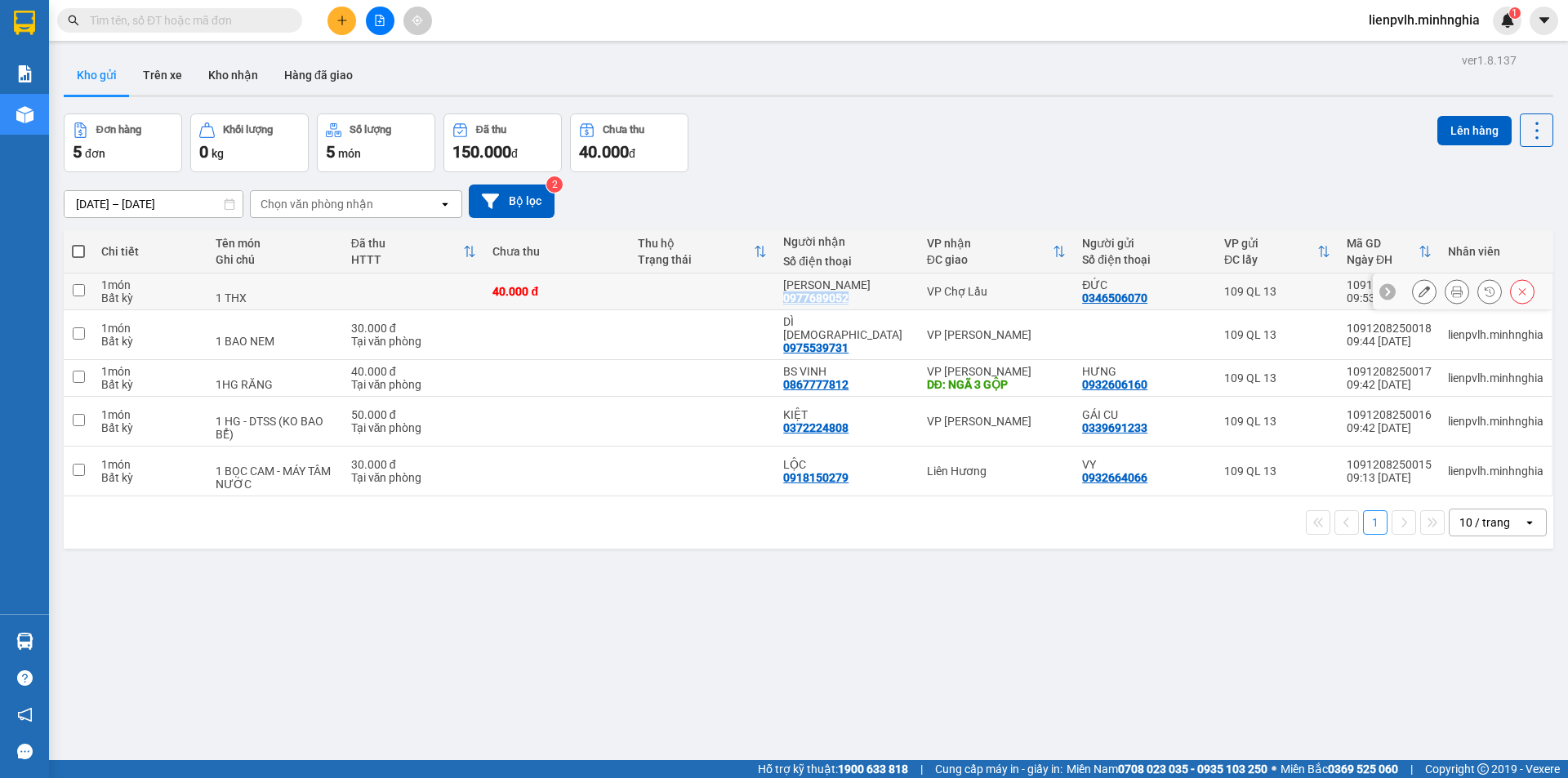
drag, startPoint x: 792, startPoint y: 299, endPoint x: 854, endPoint y: 299, distance: 62.0
click at [854, 299] on td "HOÀNG HUY 0977689052" at bounding box center [846, 292] width 143 height 37
checkbox input "true"
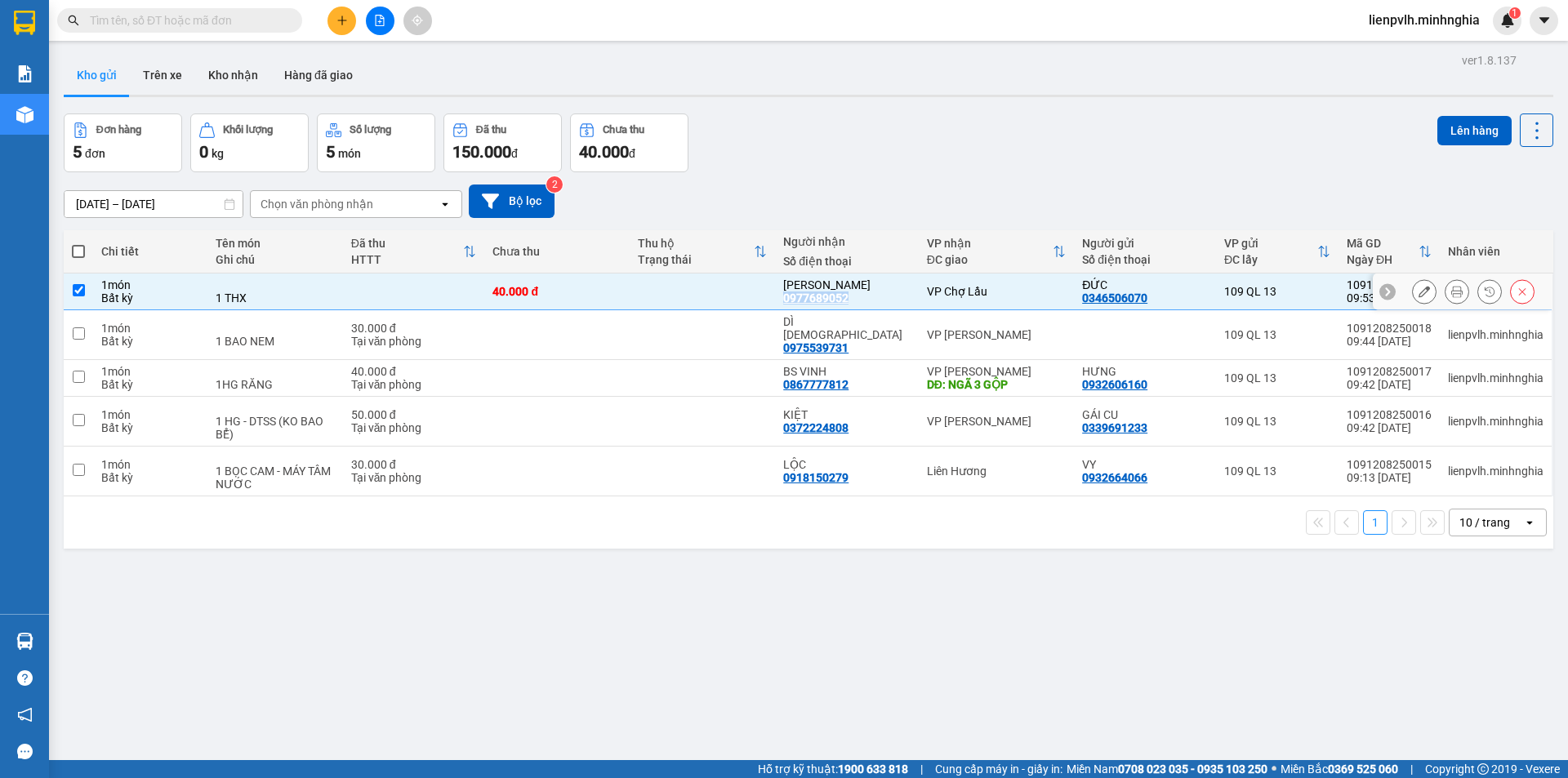
copy div "0977689052"
click at [252, 22] on input "text" at bounding box center [186, 20] width 193 height 18
paste input "0977689052"
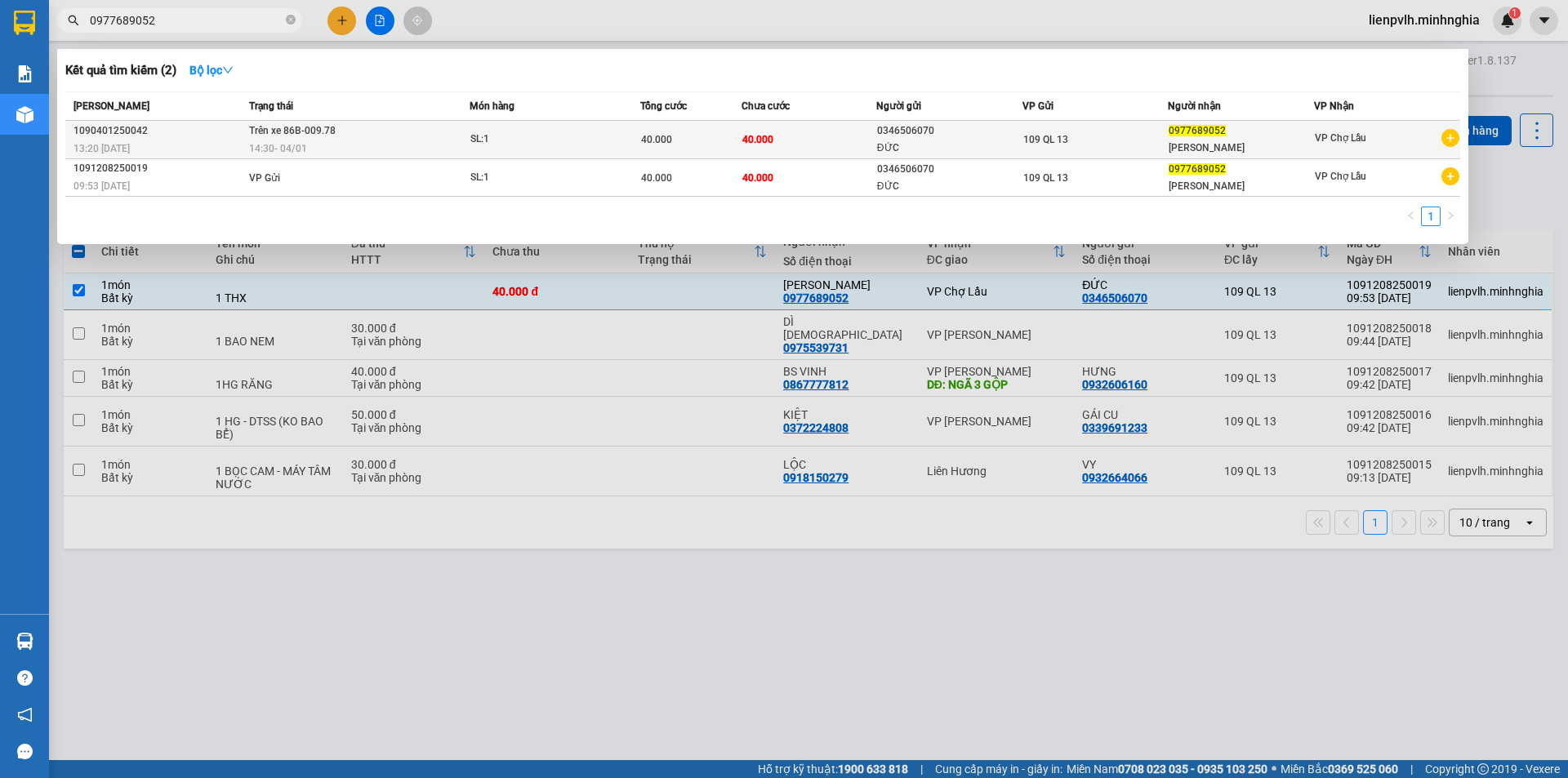
type input "0977689052"
click at [504, 157] on td "SL: 1" at bounding box center [554, 141] width 170 height 39
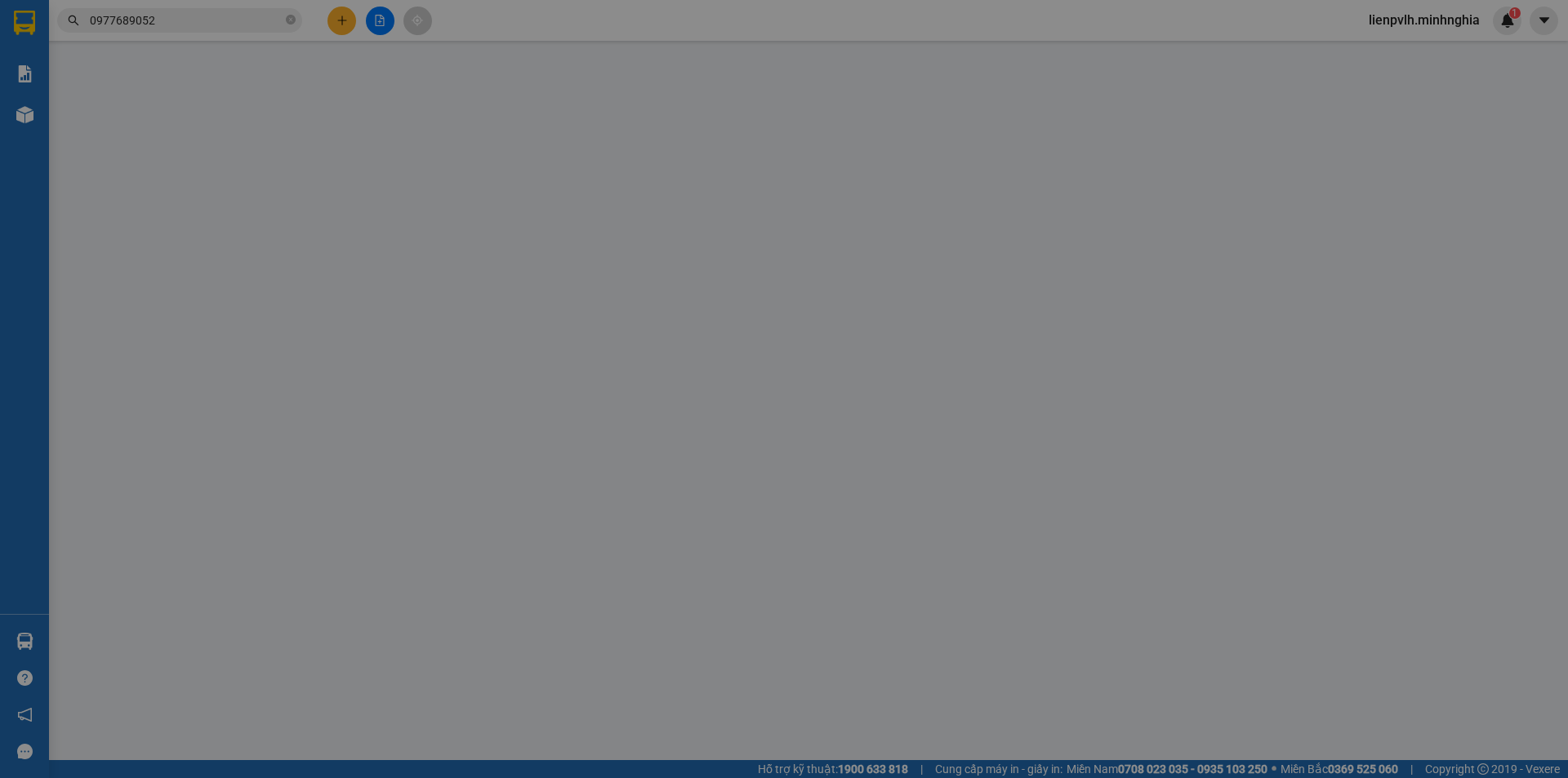
type input "0346506070"
type input "0977689052"
type input "40.000"
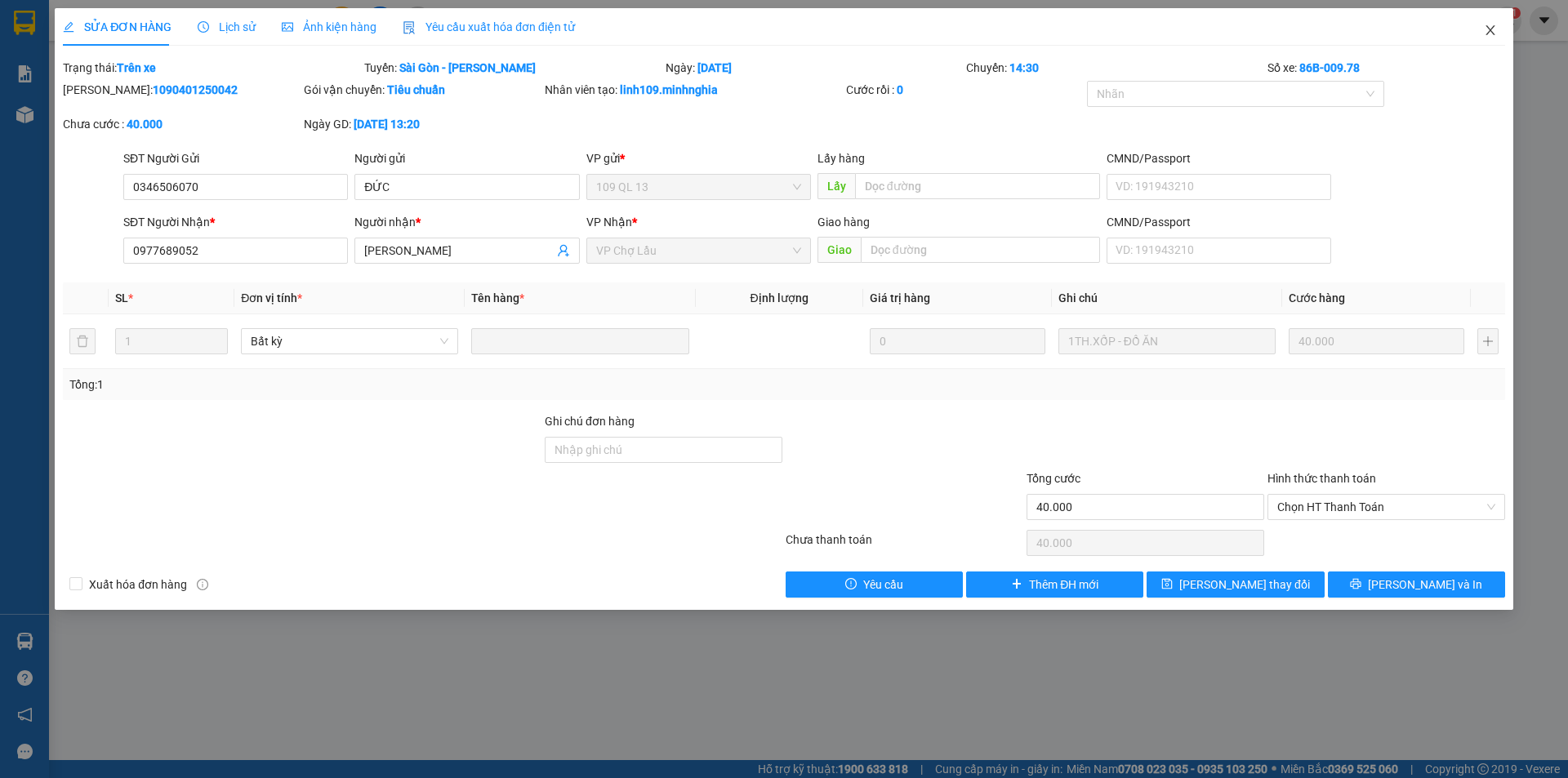
click at [1490, 37] on icon "close" at bounding box center [1490, 31] width 13 height 13
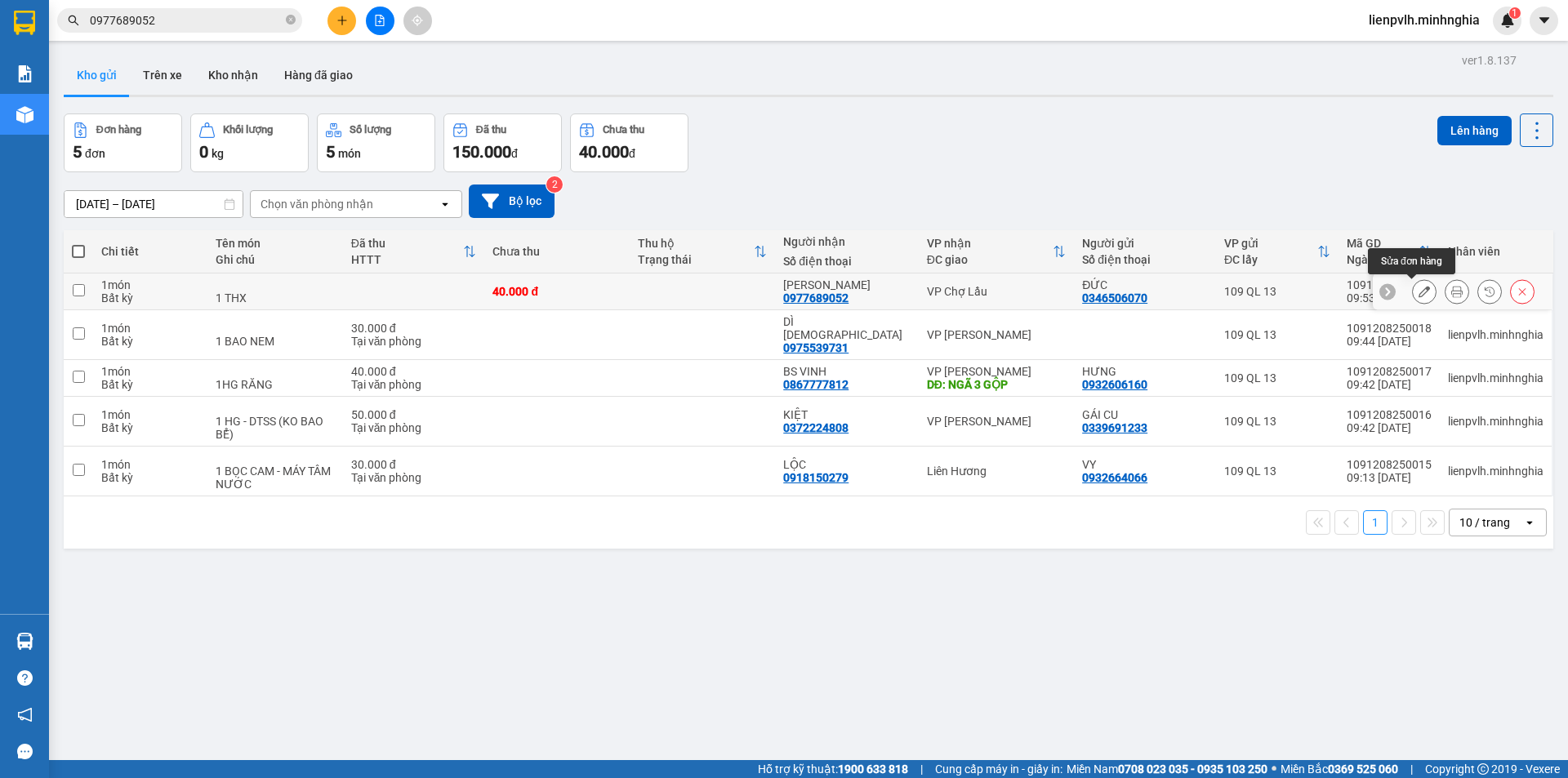
click at [1419, 290] on button at bounding box center [1425, 292] width 23 height 29
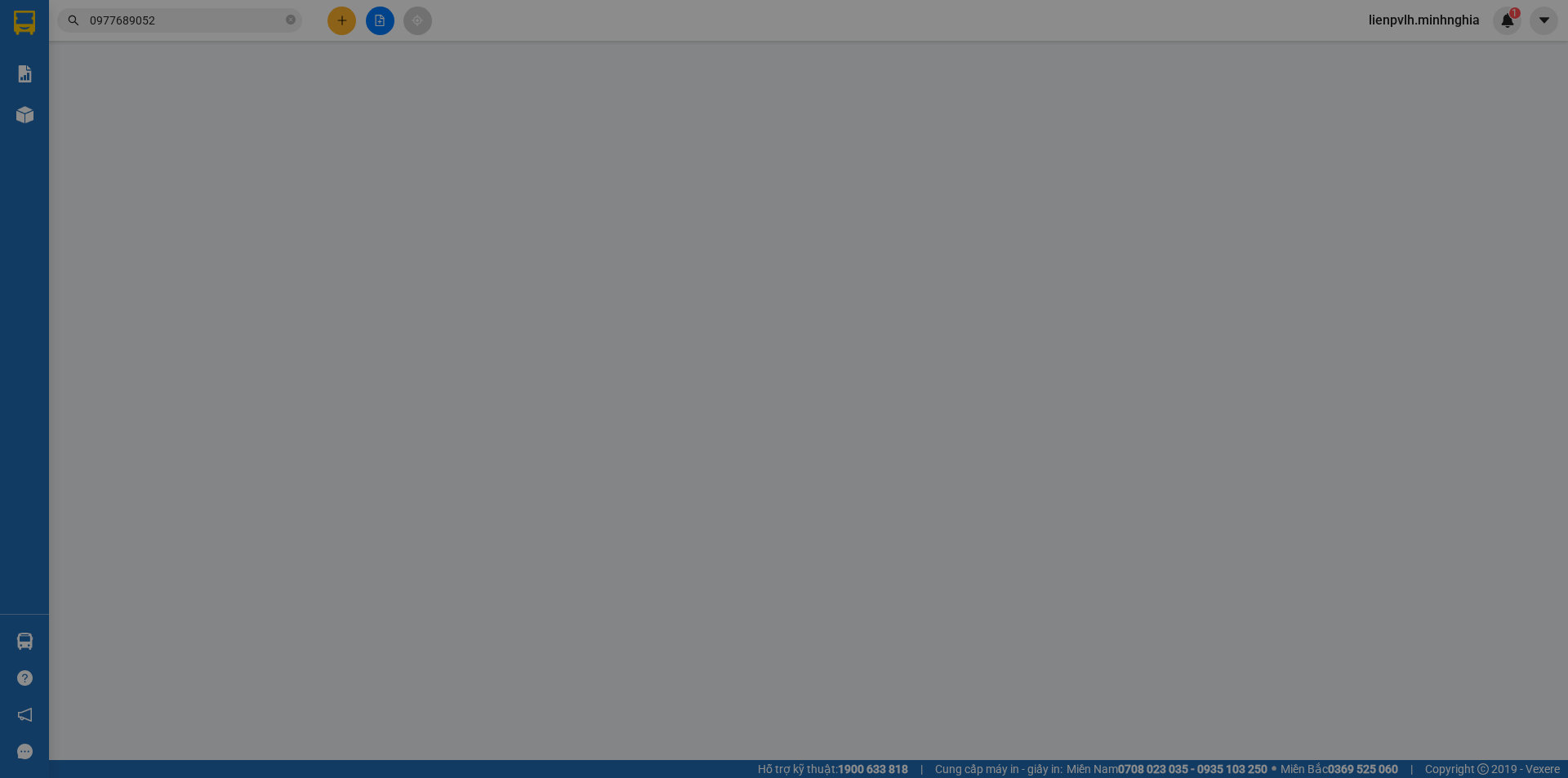
type input "0346506070"
type input "0977689052"
type input "40.000"
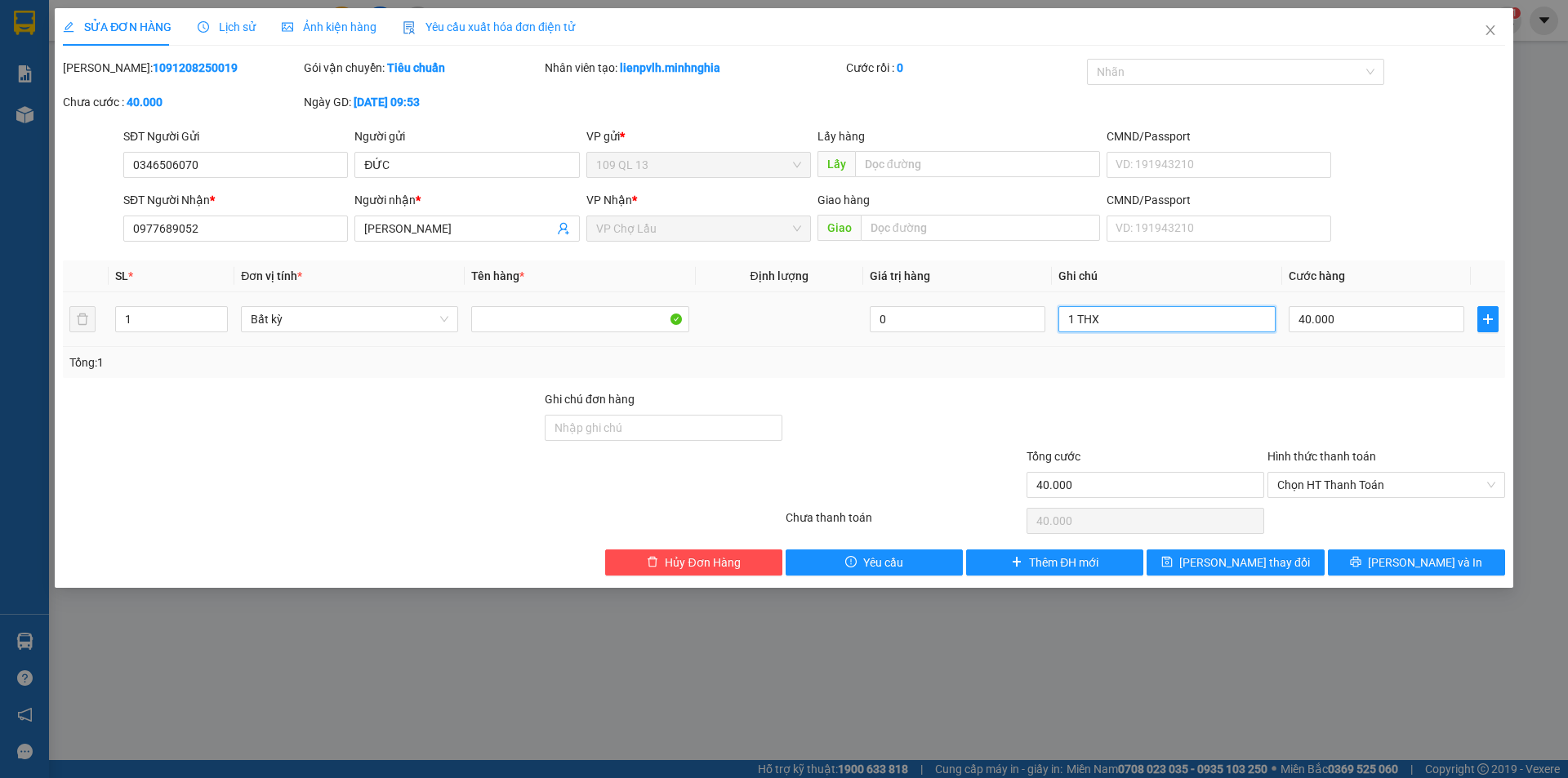
click at [1209, 324] on input "1 THX" at bounding box center [1167, 319] width 218 height 26
type input "1 THX ĐỒ ĂN"
click at [1463, 561] on button "[PERSON_NAME] và In" at bounding box center [1416, 562] width 177 height 26
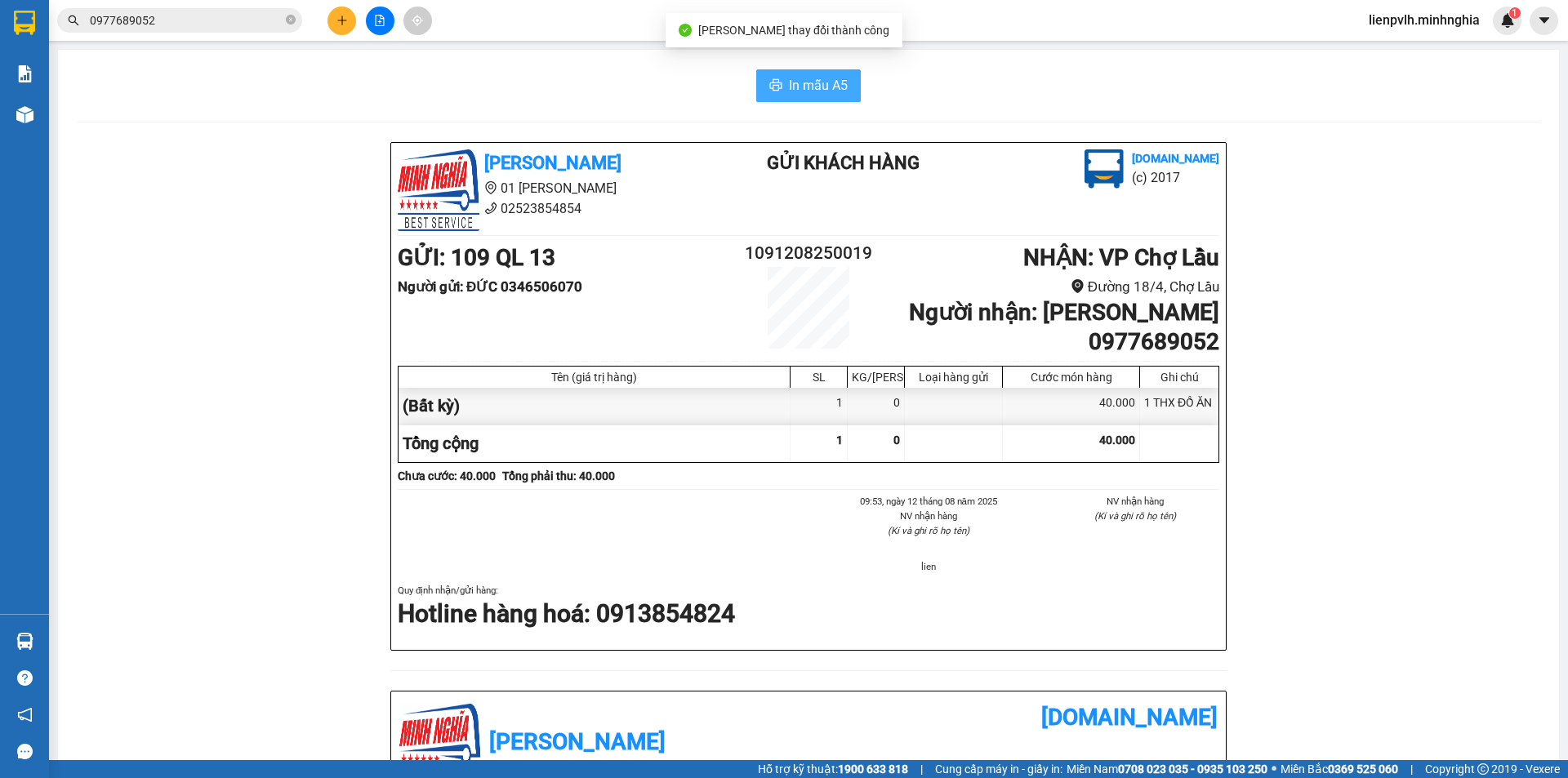
click at [782, 83] on button "In mẫu A5" at bounding box center [809, 86] width 105 height 33
click at [352, 28] on button at bounding box center [342, 21] width 29 height 29
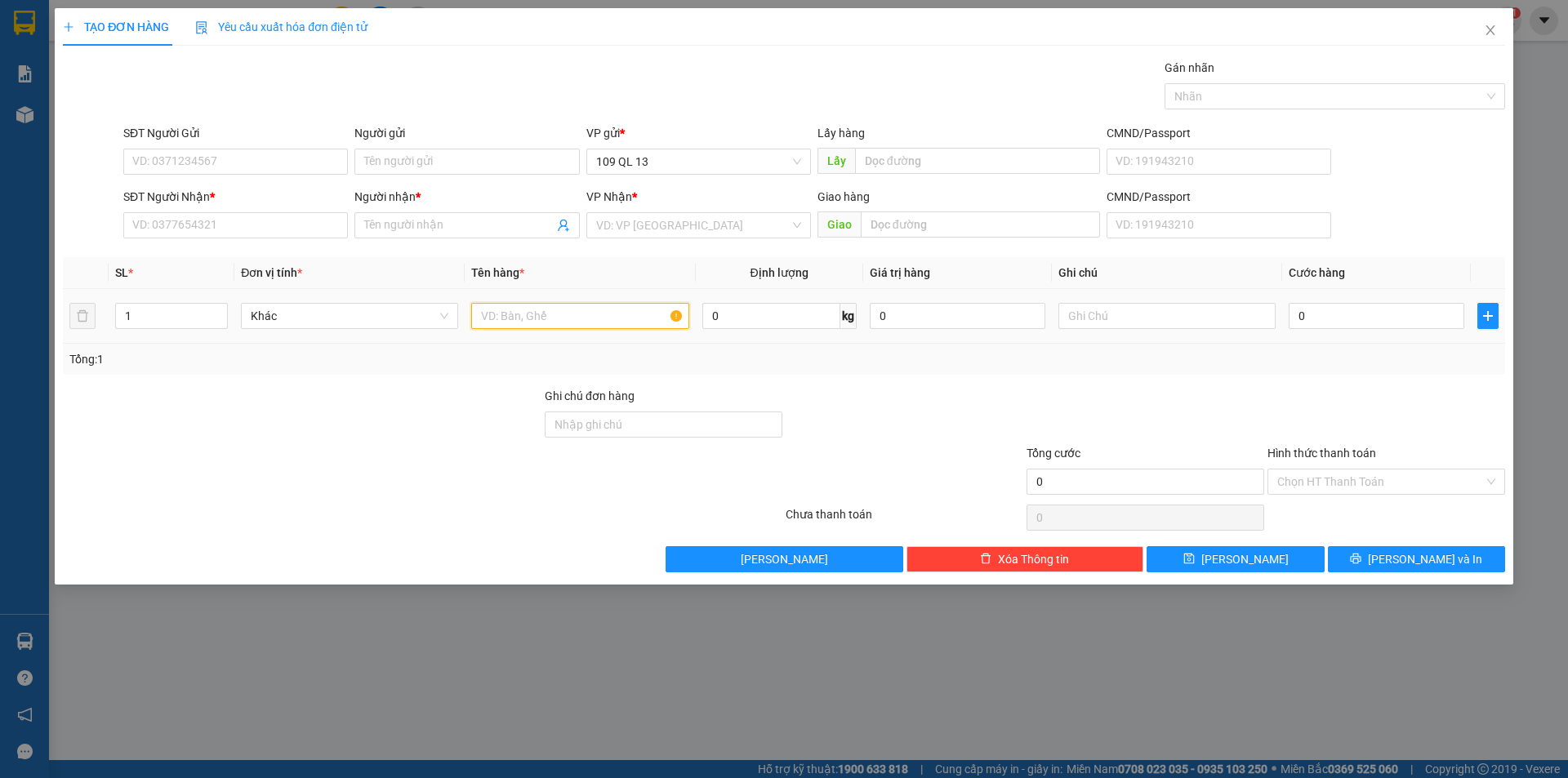
click at [516, 326] on input "text" at bounding box center [580, 316] width 218 height 26
click at [321, 220] on input "SĐT Người Nhận *" at bounding box center [235, 225] width 224 height 26
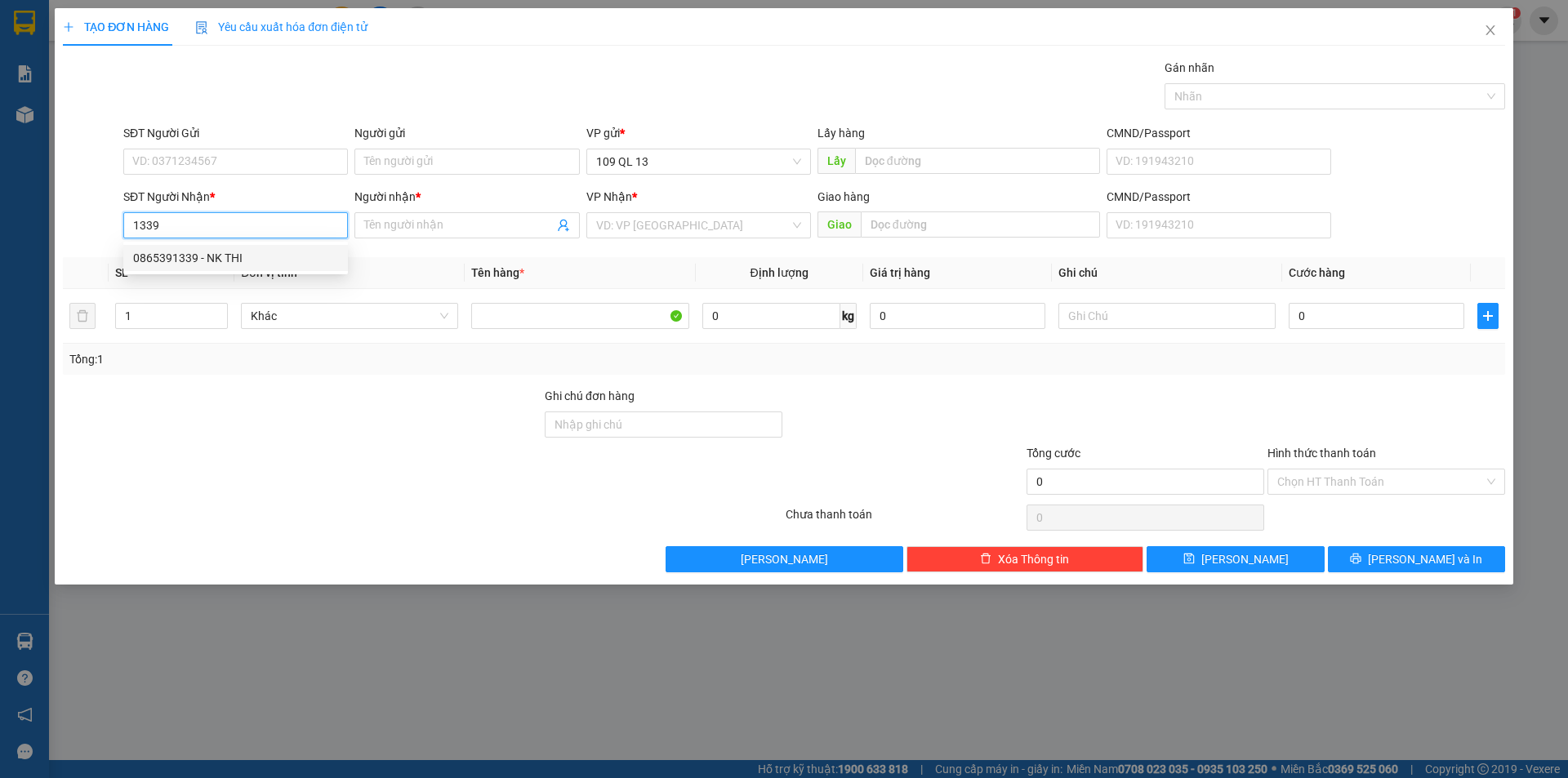
click at [288, 261] on div "0865391339 - NK THI" at bounding box center [235, 258] width 205 height 18
type input "0865391339"
type input "NK THI"
type input "0865391339"
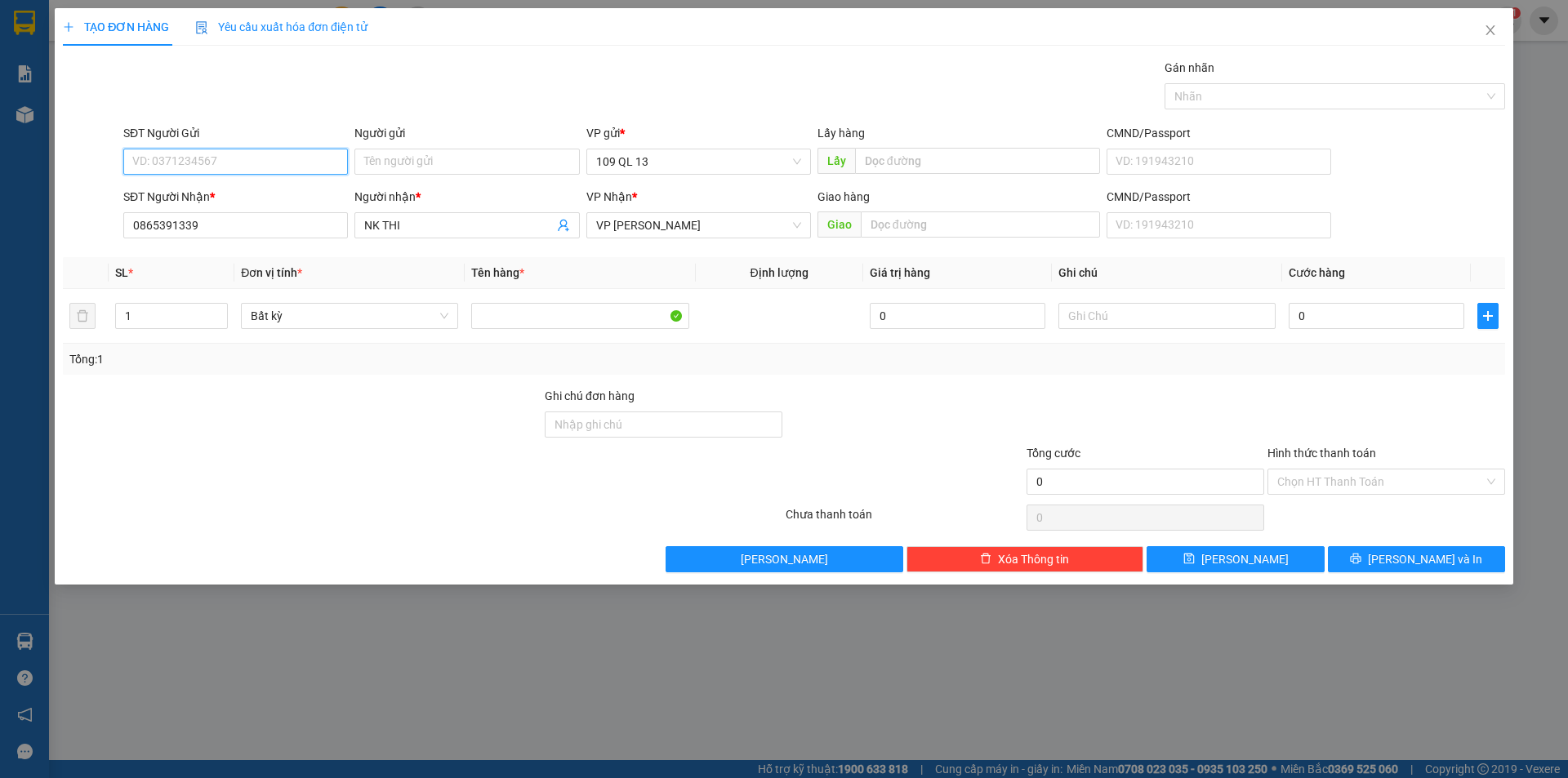
click at [331, 151] on input "SĐT Người Gửi" at bounding box center [235, 161] width 224 height 26
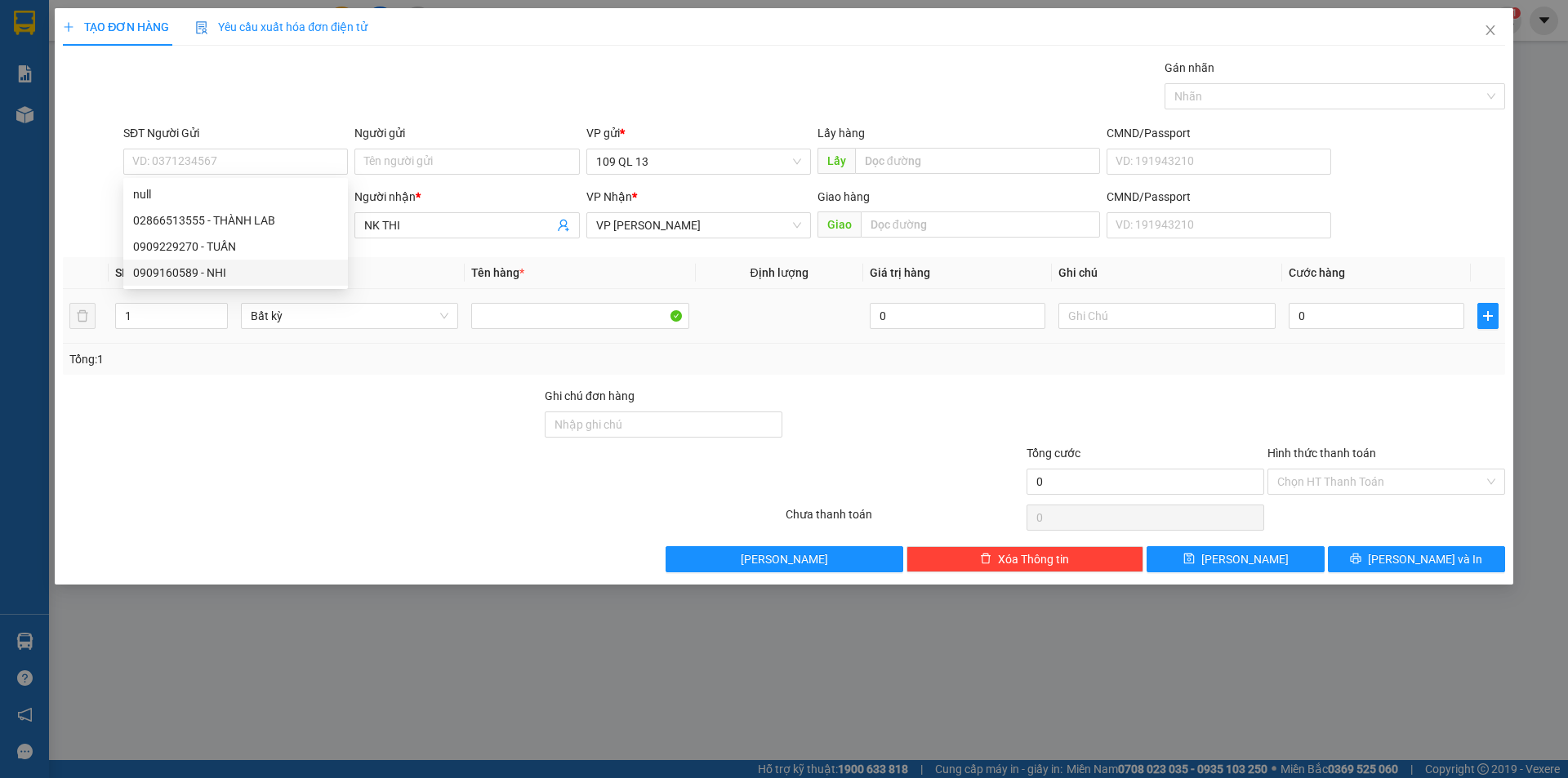
click at [260, 287] on body "Kết quả tìm kiếm ( 2 ) Bộ lọc Mã ĐH Trạng thái Món hàng Tổng cước Chưa cước Ngư…" at bounding box center [784, 389] width 1568 height 778
click at [258, 270] on span "Đơn vị tính *" at bounding box center [271, 273] width 62 height 13
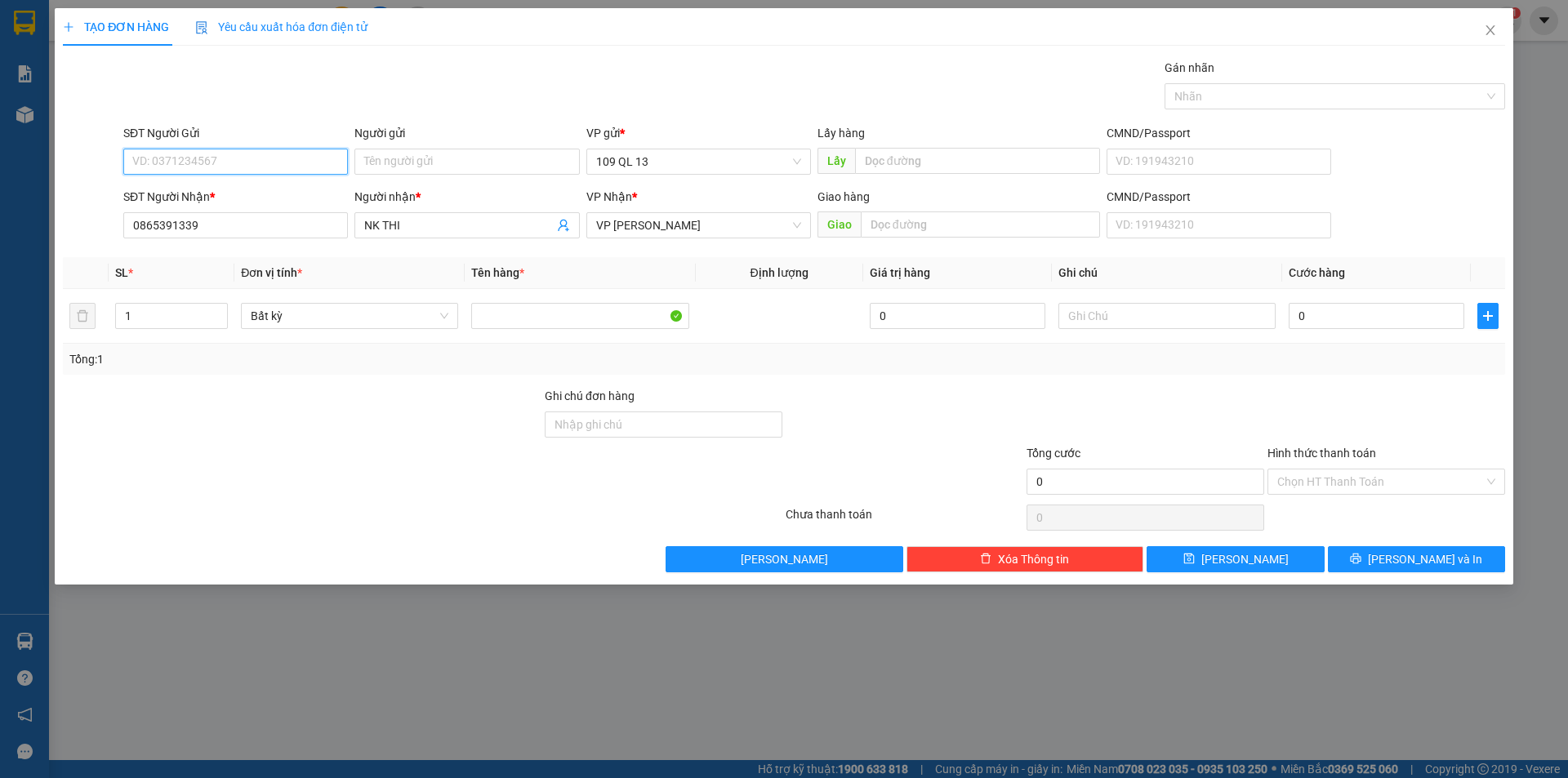
click at [219, 155] on input "SĐT Người Gửi" at bounding box center [235, 161] width 224 height 26
click at [207, 276] on div "0909160589 - NHI" at bounding box center [235, 272] width 205 height 18
type input "0909160589"
type input "NHI"
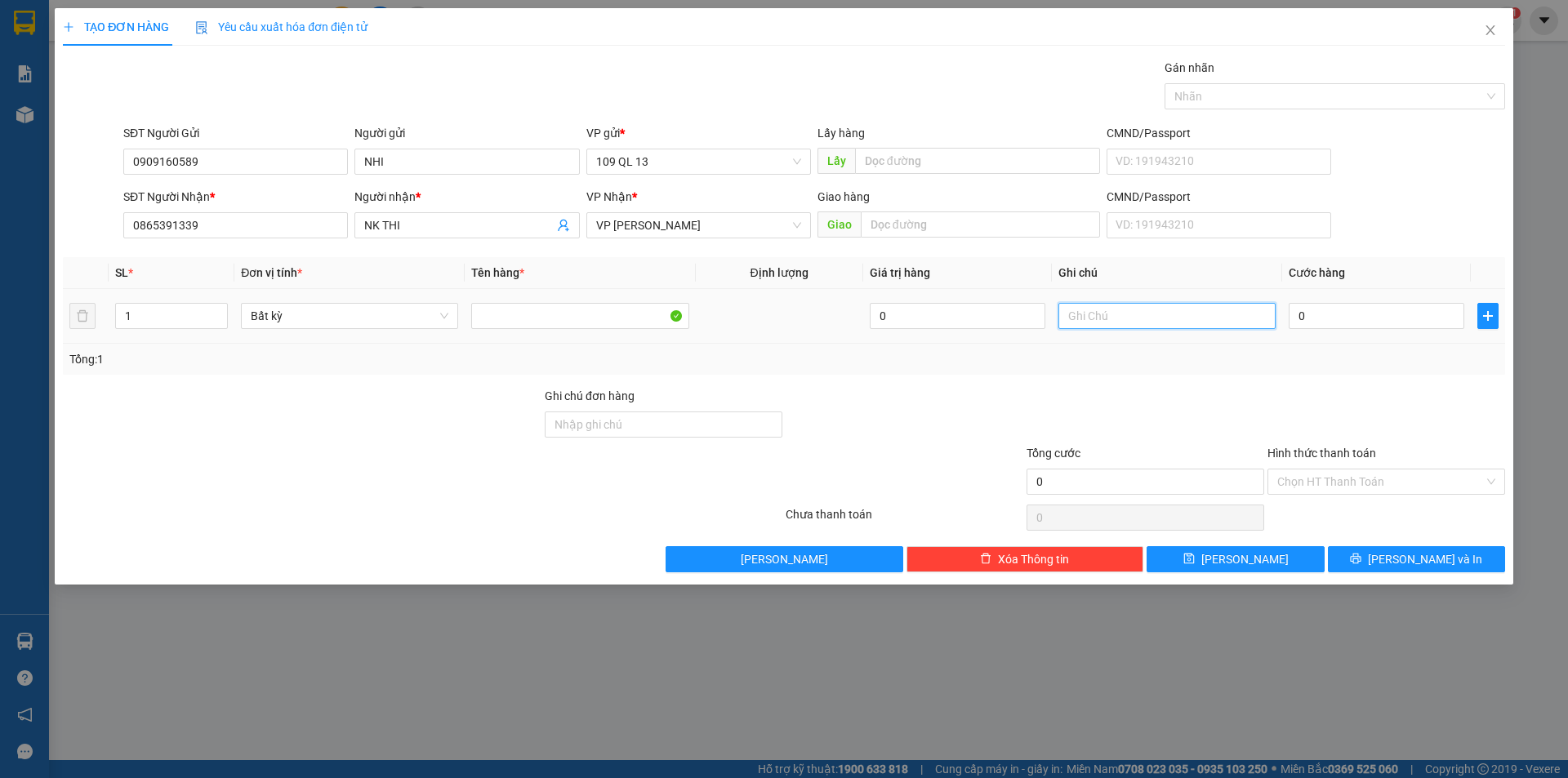
click at [1091, 308] on input "text" at bounding box center [1167, 316] width 218 height 26
type input "1 THG HÀNG NHA KHOA"
type input "4"
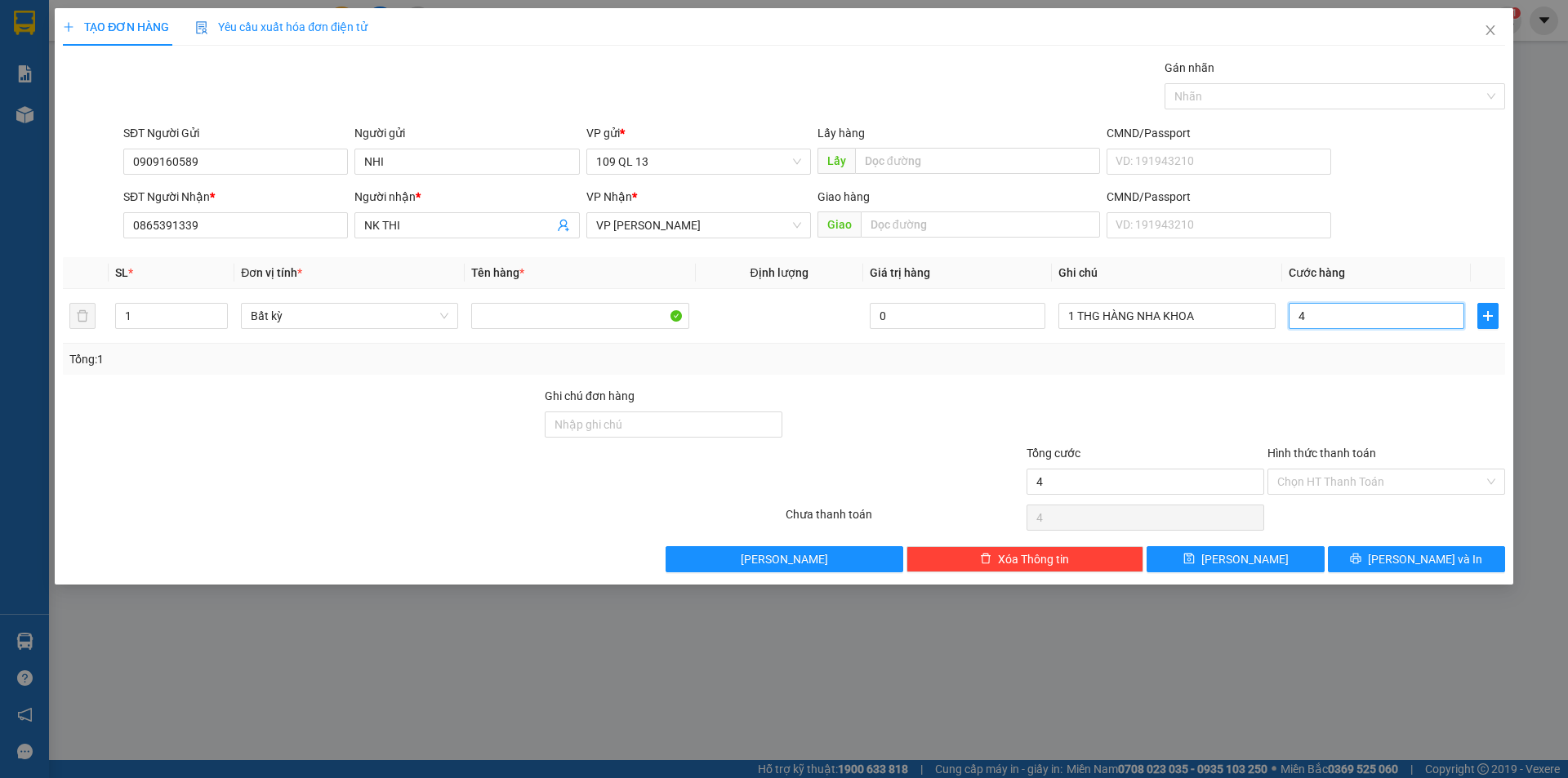
type input "40"
type input "40.000"
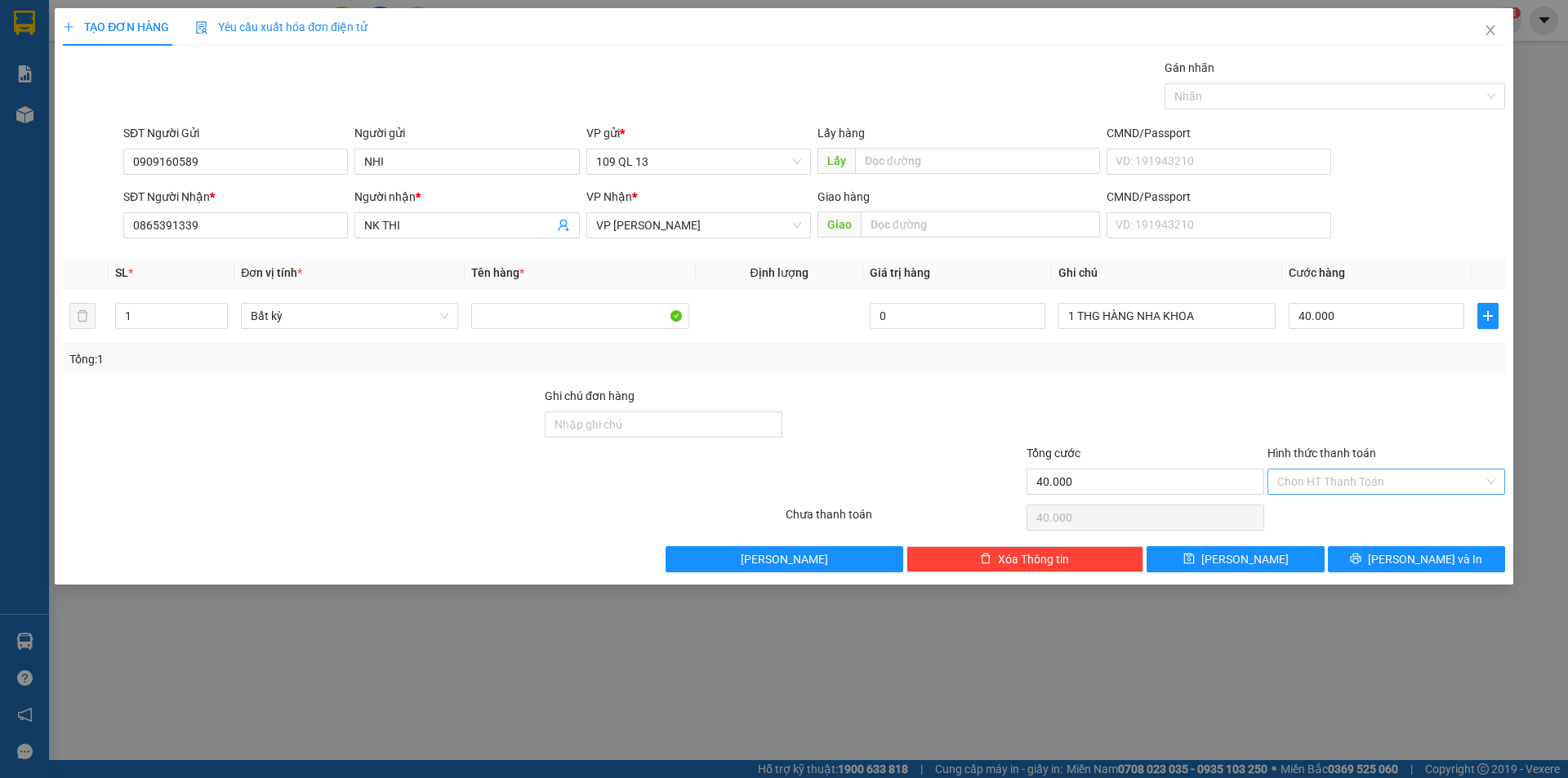
click at [1341, 476] on input "Hình thức thanh toán" at bounding box center [1380, 481] width 207 height 24
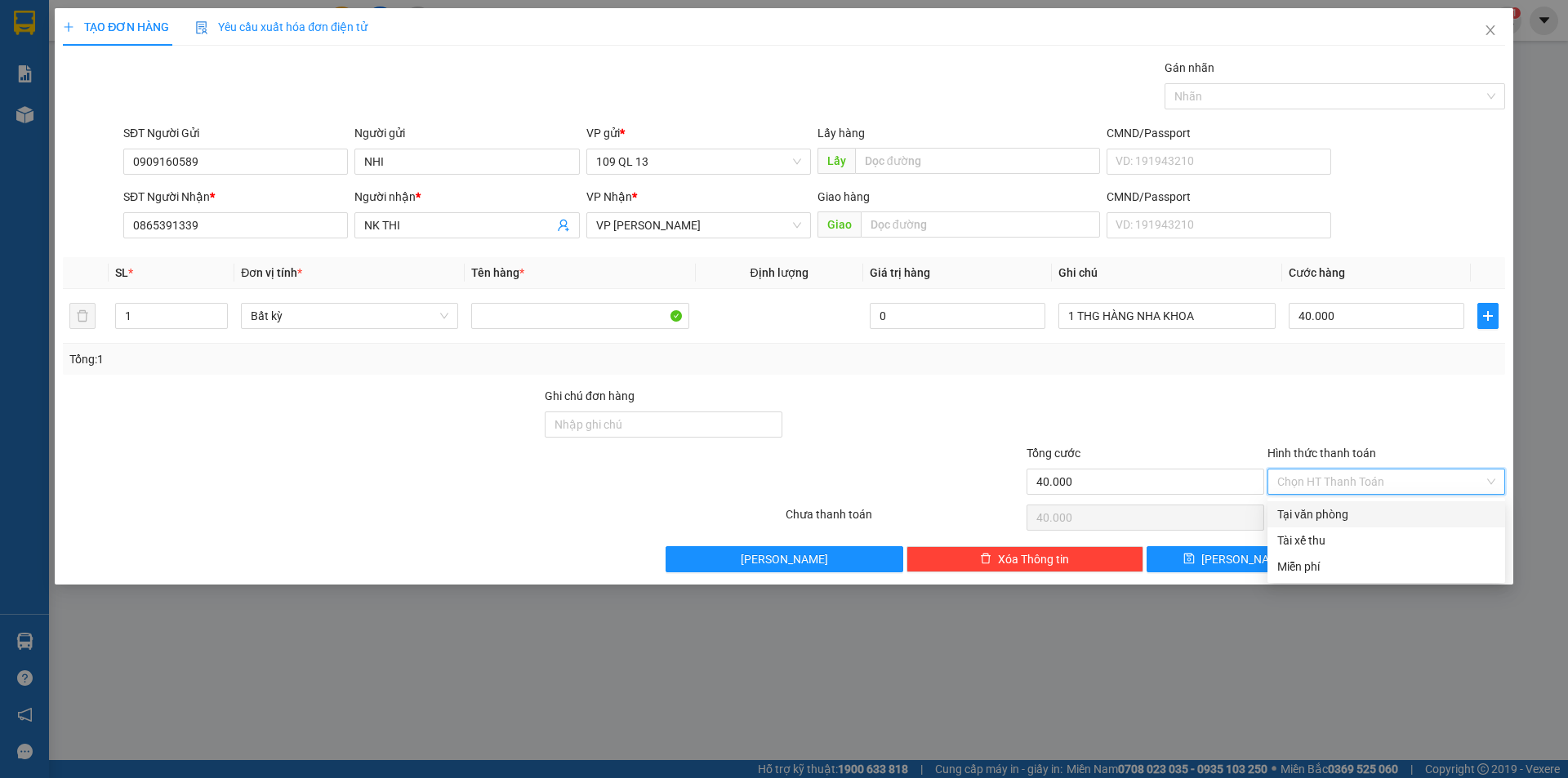
click at [1337, 504] on div "Tại văn phòng" at bounding box center [1386, 514] width 238 height 26
type input "0"
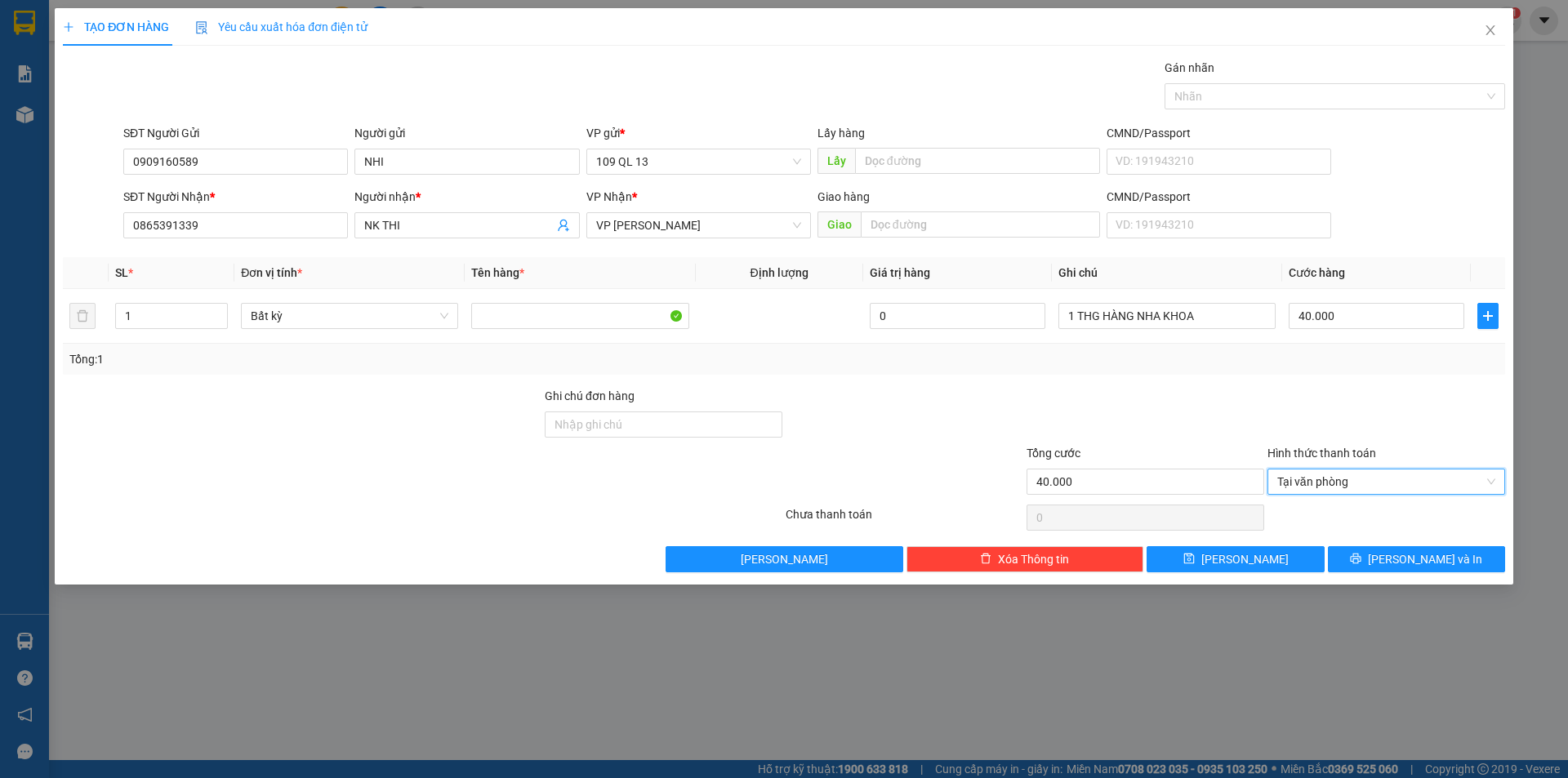
click at [1429, 536] on div "Transit Pickup Surcharge Ids Transit Deliver Surcharge Ids Transit Deliver Surc…" at bounding box center [784, 316] width 1442 height 514
click at [1434, 557] on span "[PERSON_NAME] và In" at bounding box center [1425, 559] width 115 height 18
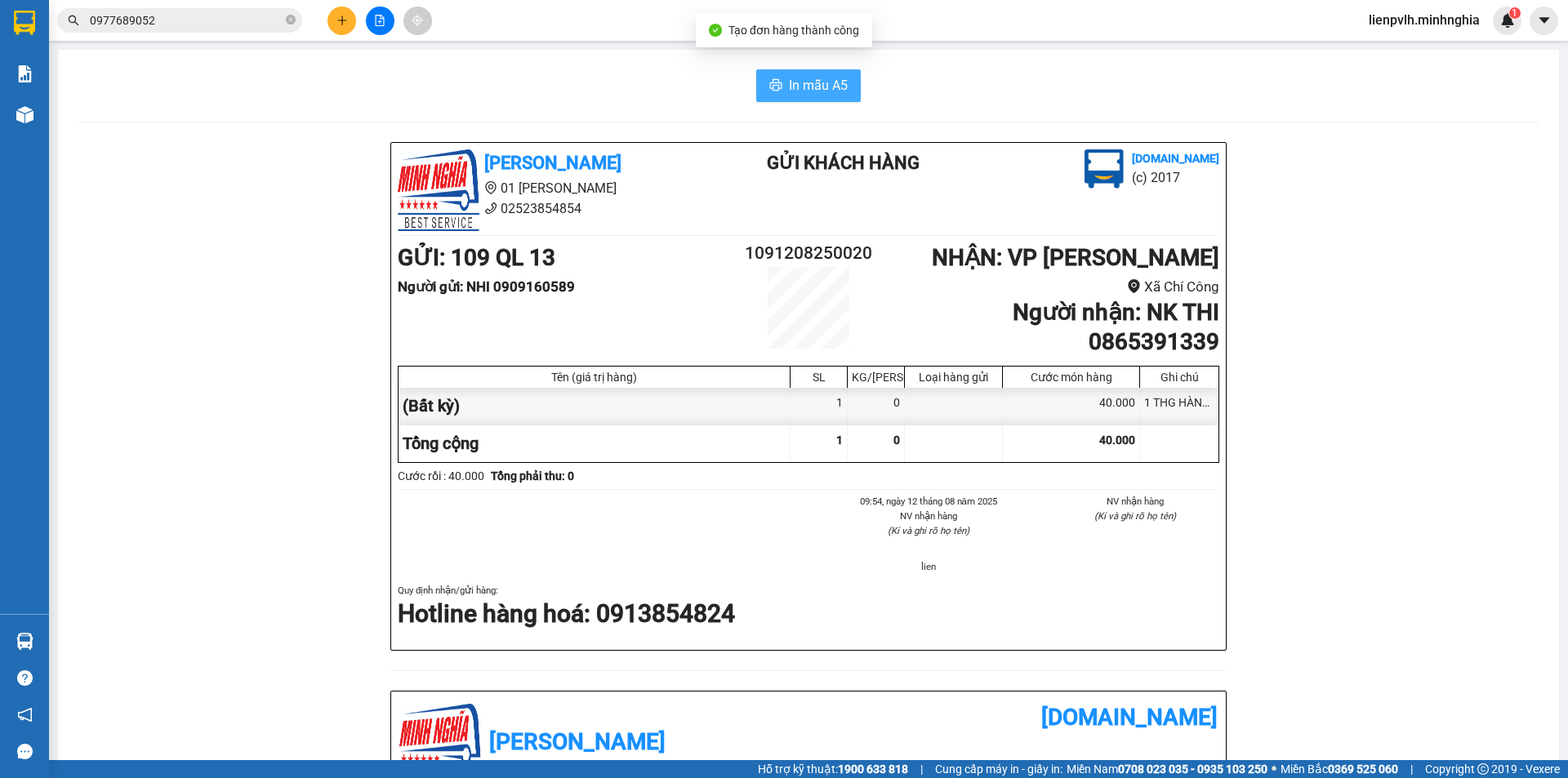
click at [795, 89] on span "In mẫu A5" at bounding box center [818, 85] width 59 height 20
click at [338, 25] on icon "plus" at bounding box center [343, 20] width 12 height 12
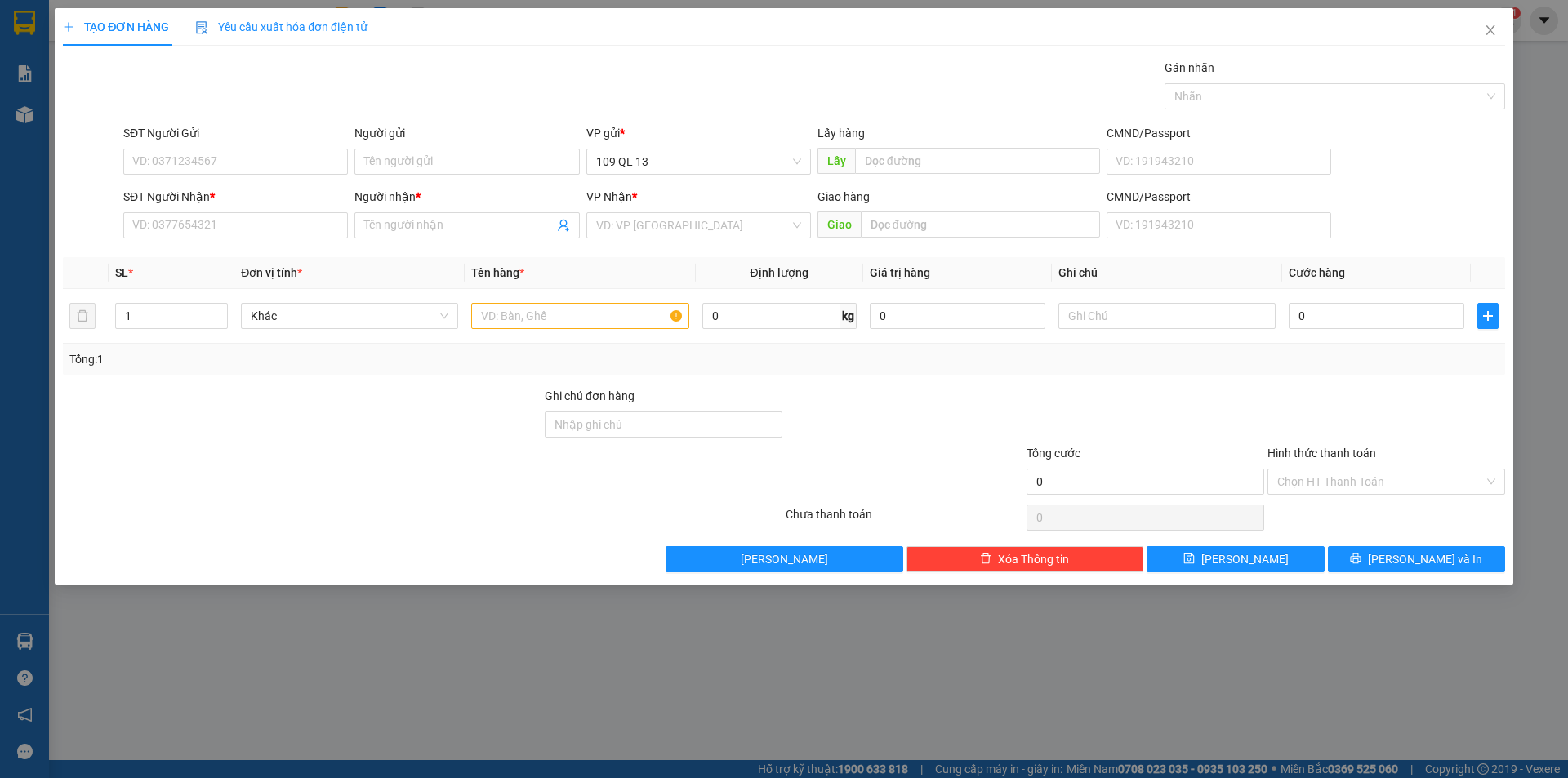
click at [224, 241] on div "SĐT Người Nhận * VD: 0377654321" at bounding box center [235, 216] width 224 height 57
click at [238, 229] on input "SĐT Người Nhận *" at bounding box center [235, 225] width 224 height 26
click at [293, 277] on span "Đơn vị tính *" at bounding box center [271, 273] width 62 height 13
click at [303, 256] on div "Transit Pickup Surcharge Ids Transit Deliver Surcharge Ids Transit Deliver Surc…" at bounding box center [784, 316] width 1442 height 514
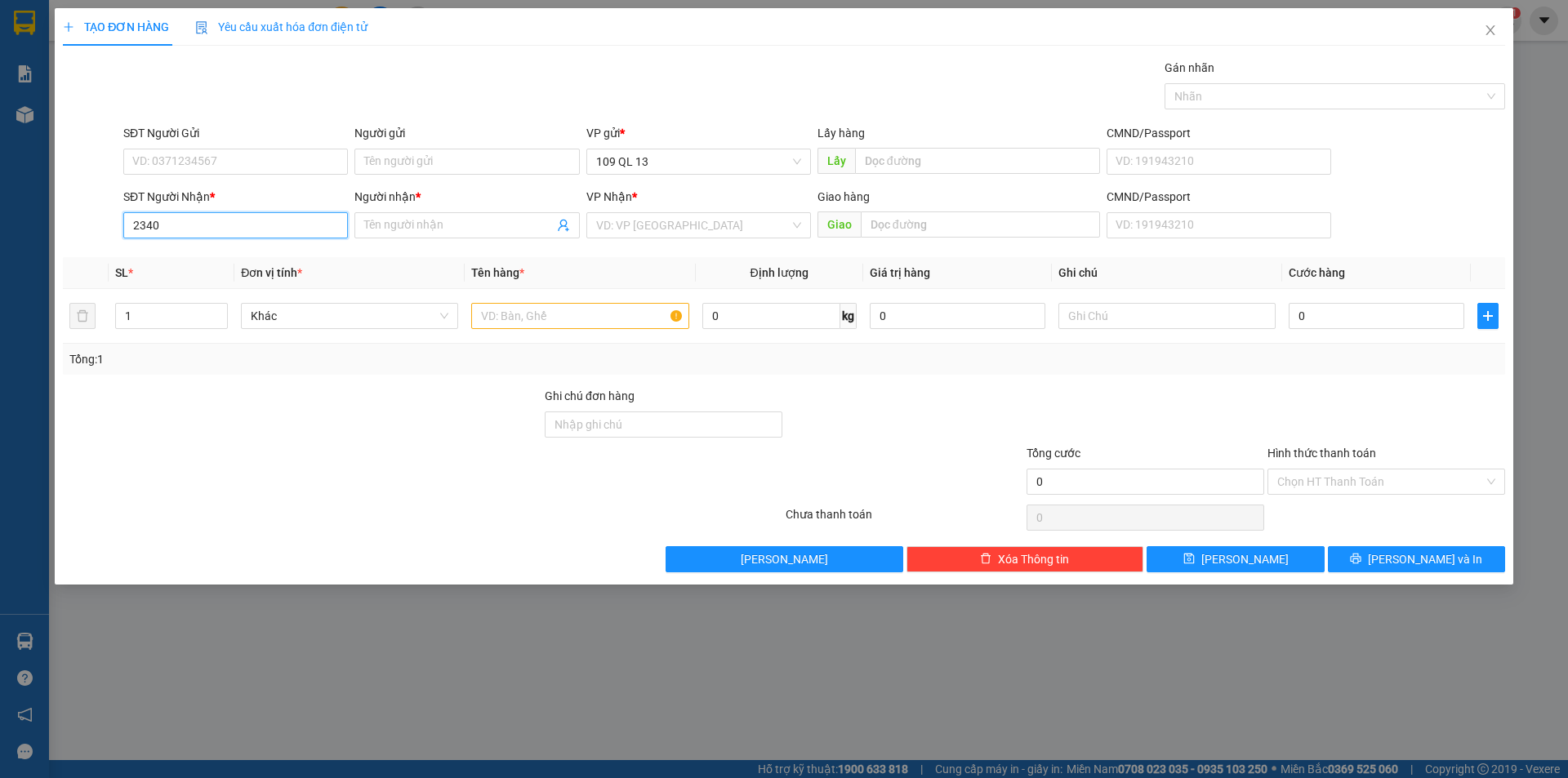
click at [303, 220] on input "2340" at bounding box center [235, 225] width 224 height 26
click at [285, 249] on div "0945552340 - KHẢ NHƯ" at bounding box center [235, 258] width 205 height 18
type input "0945552340"
type input "KHẢ NHƯ"
click at [557, 324] on input "text" at bounding box center [580, 316] width 218 height 26
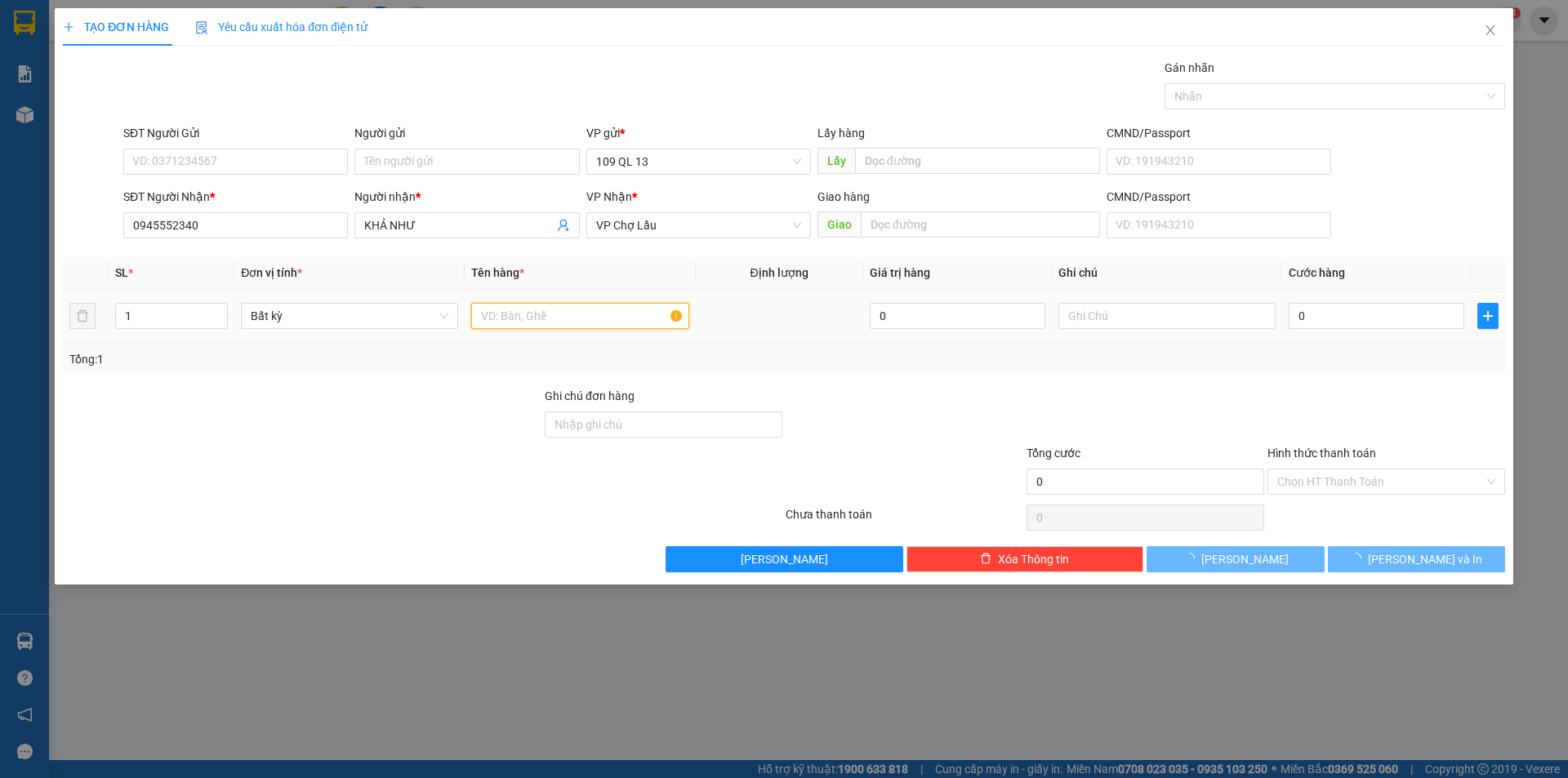
click at [554, 328] on input "text" at bounding box center [580, 316] width 218 height 26
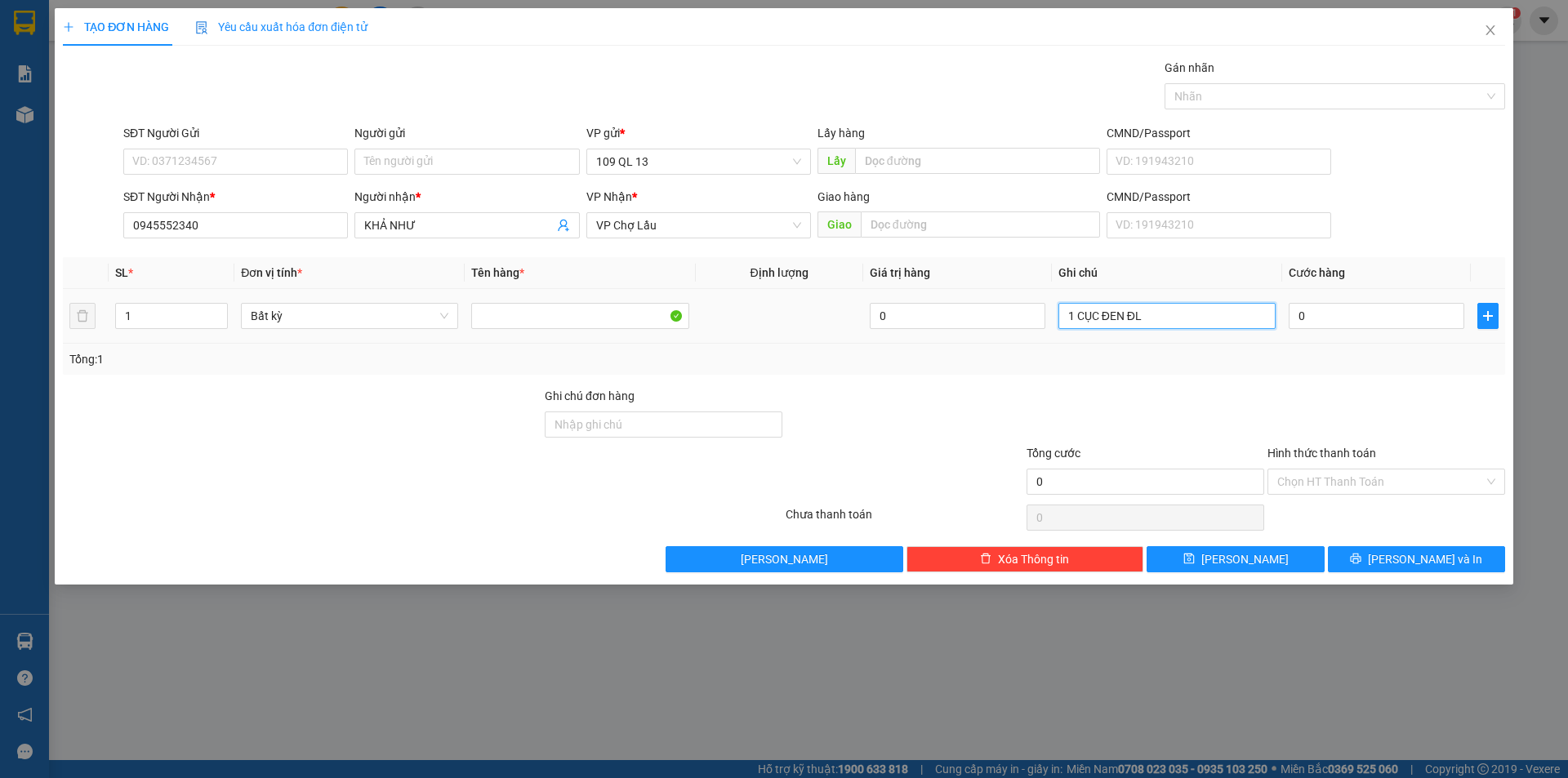
type input "1 CỤC ĐEN ĐL"
type input "5"
type input "50"
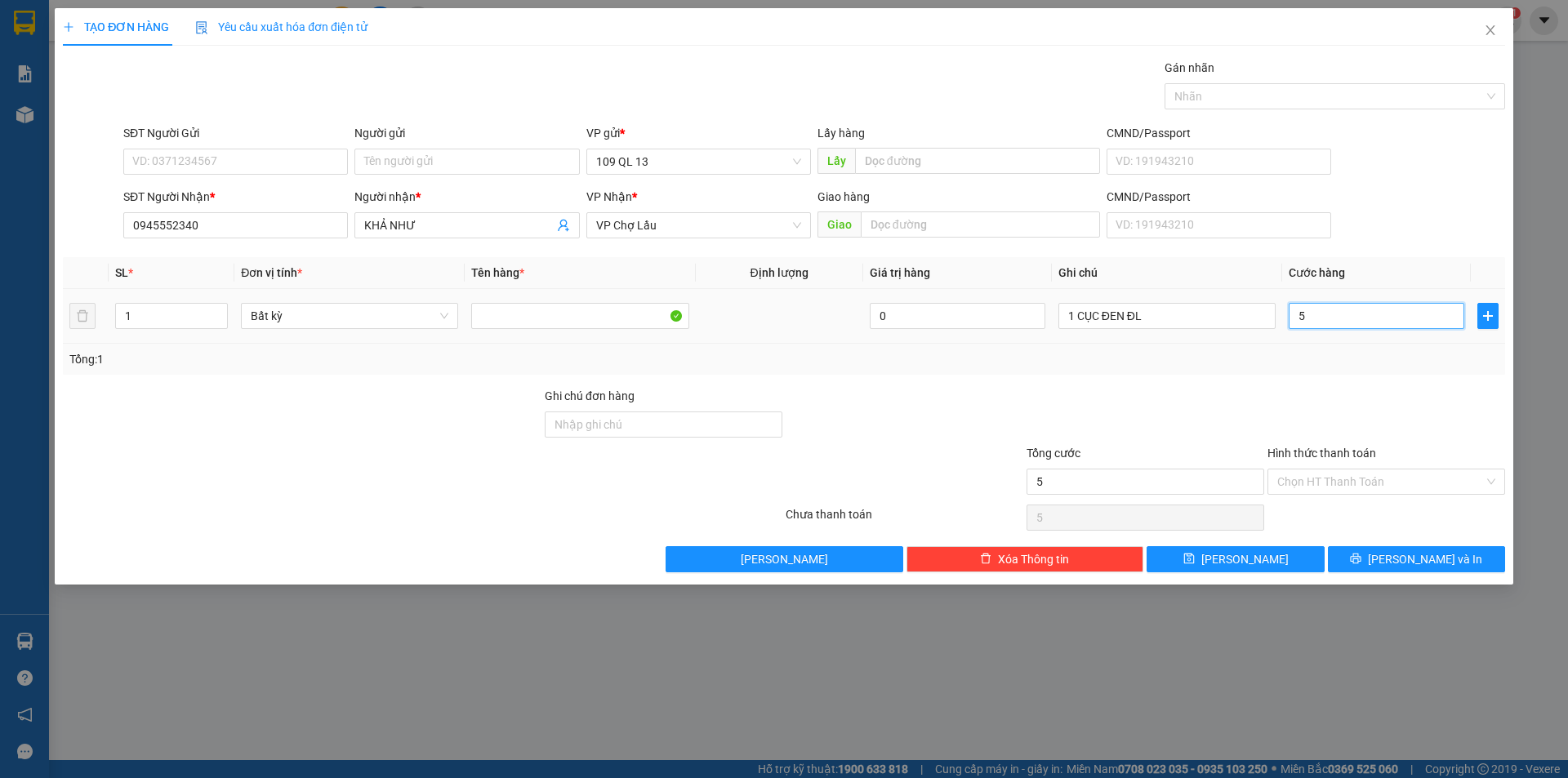
type input "50"
type input "50.000"
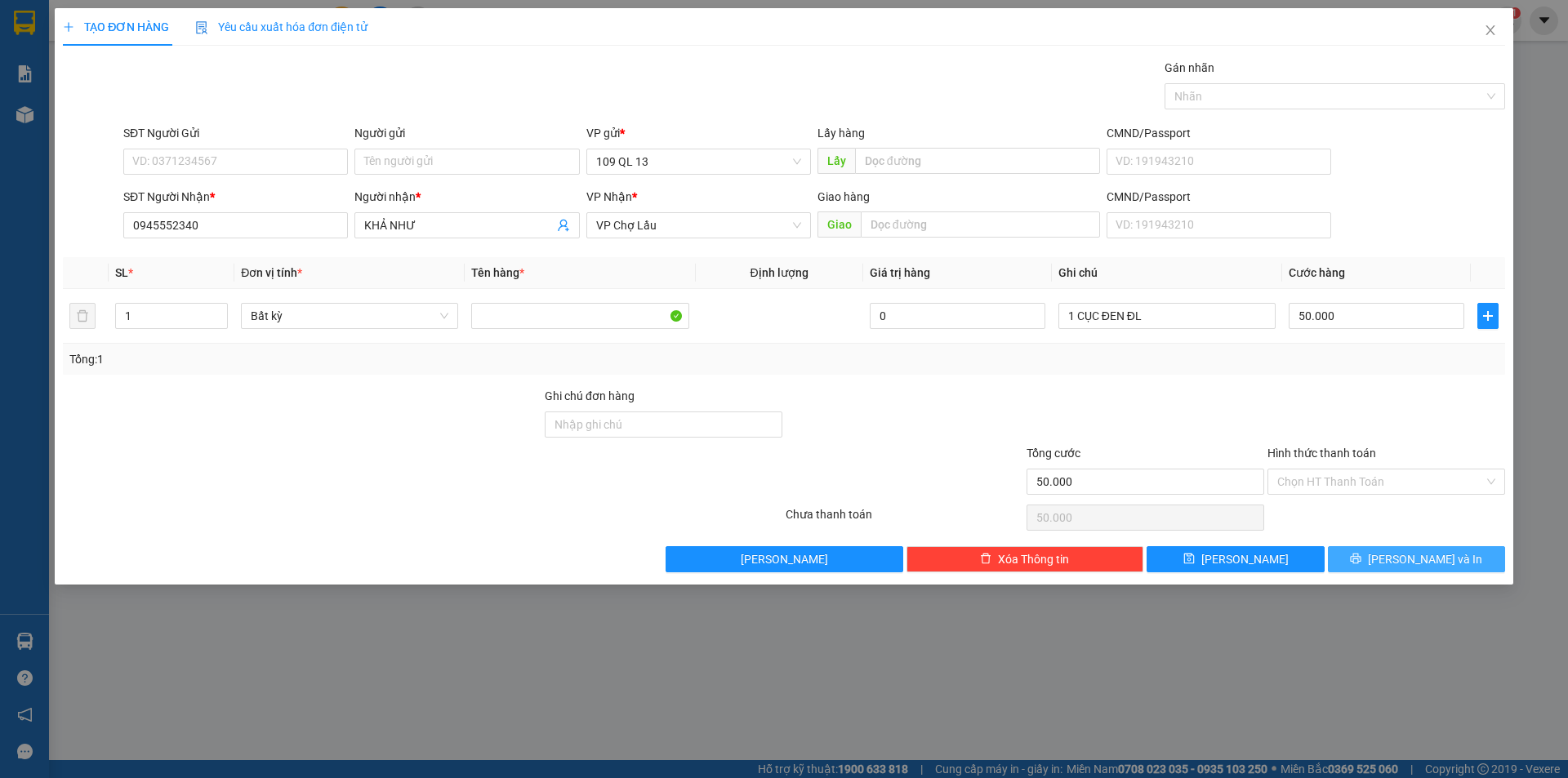
click at [1435, 549] on button "[PERSON_NAME] và In" at bounding box center [1416, 559] width 177 height 26
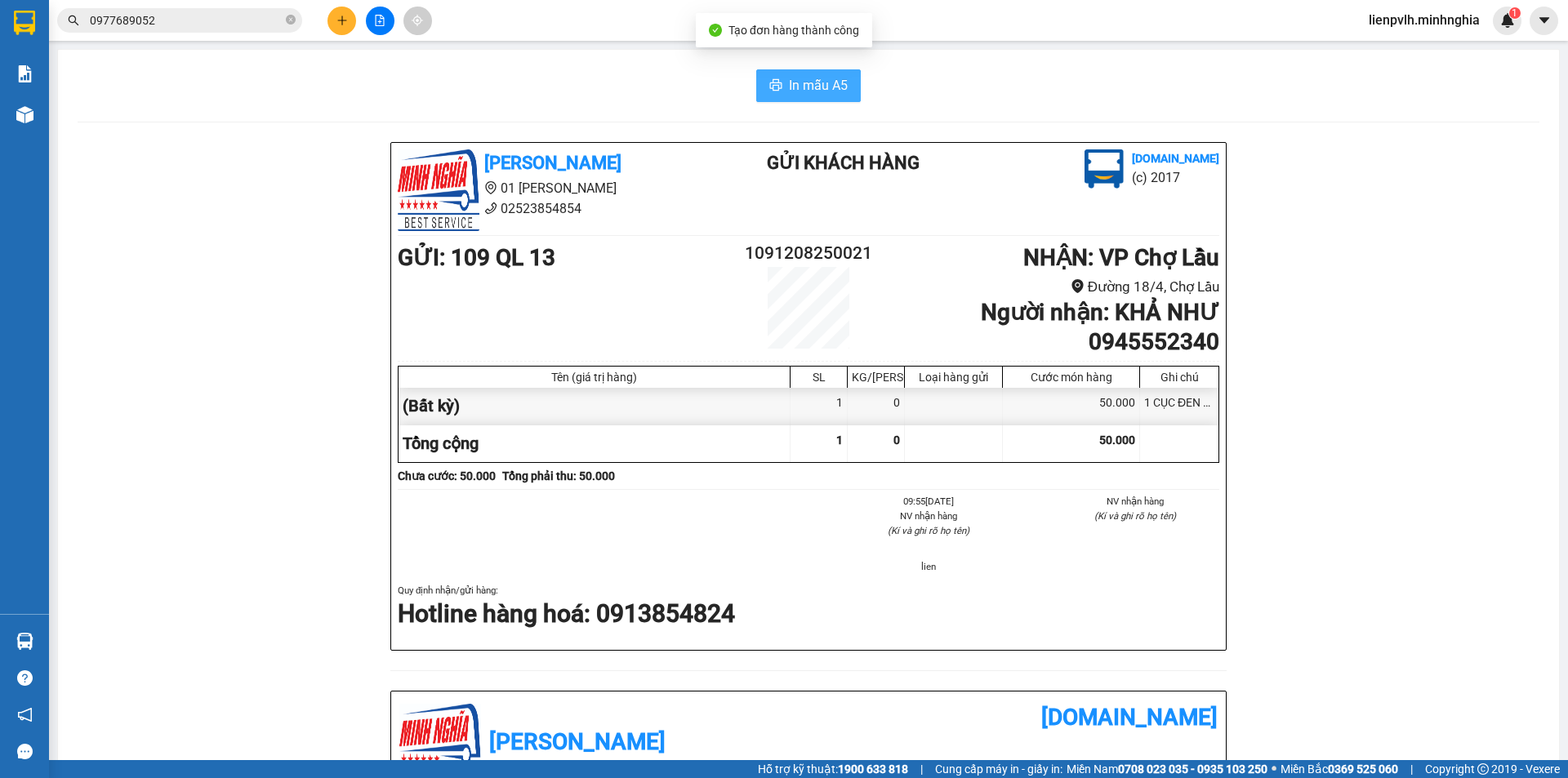
click at [832, 82] on span "In mẫu A5" at bounding box center [818, 85] width 59 height 20
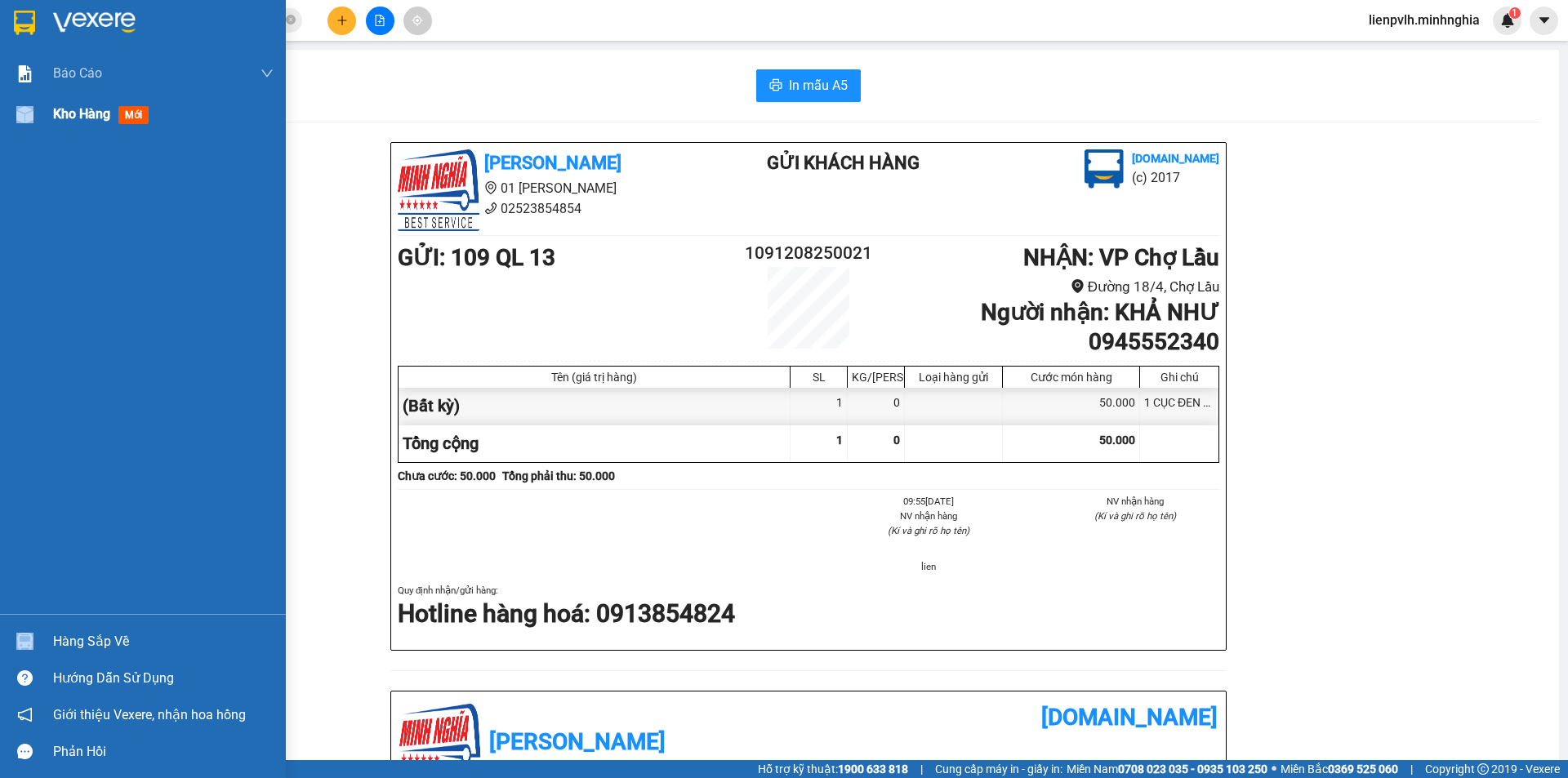
click at [53, 101] on div "Kho hàng mới" at bounding box center [142, 115] width 286 height 40
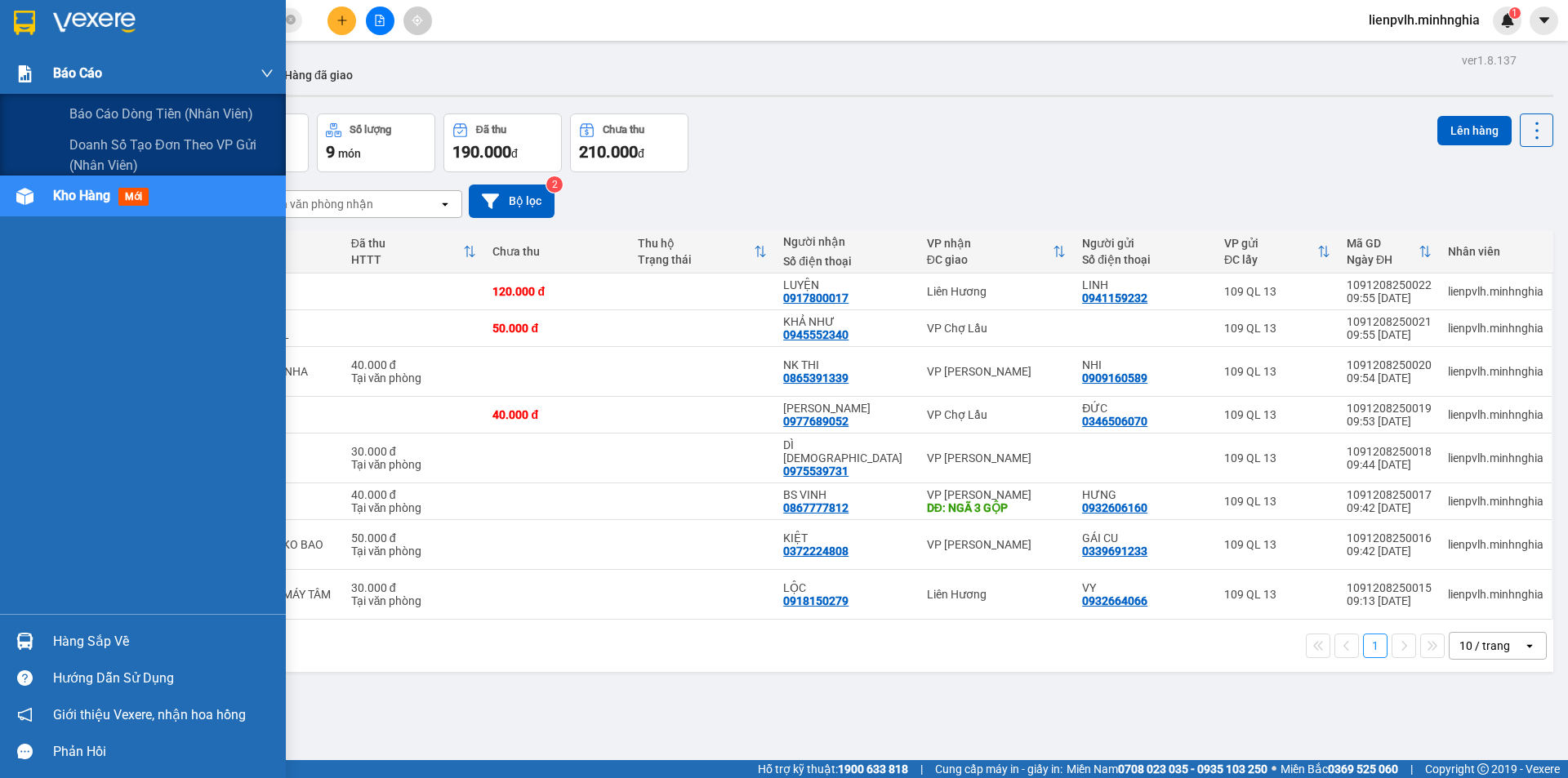
click at [39, 88] on div "Báo cáo" at bounding box center [142, 73] width 286 height 40
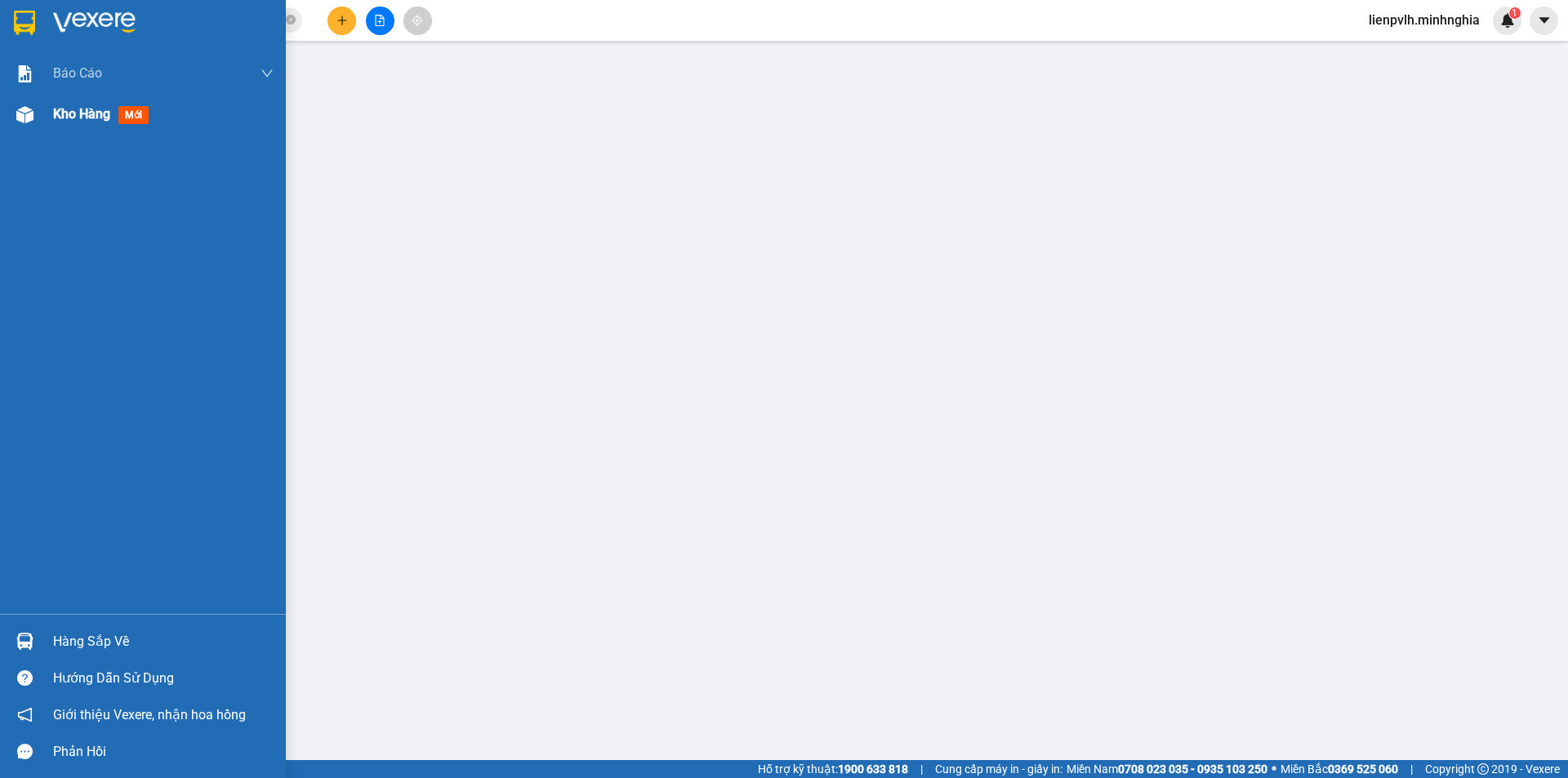
click at [90, 106] on span "Kho hàng" at bounding box center [81, 114] width 57 height 15
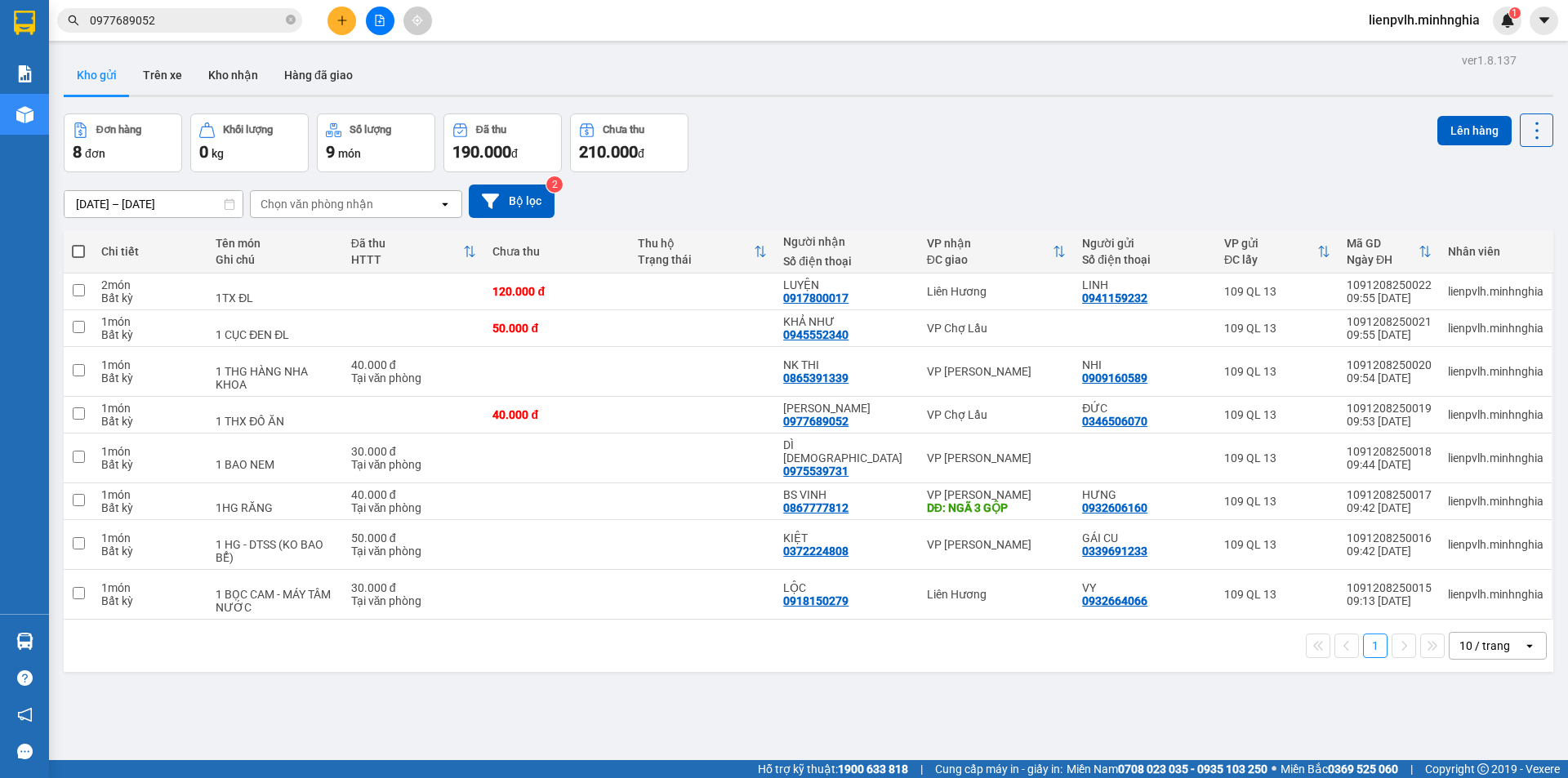
click at [90, 251] on th at bounding box center [78, 251] width 30 height 43
click at [81, 247] on span at bounding box center [79, 252] width 13 height 13
click at [78, 244] on input "checkbox" at bounding box center [78, 244] width 0 height 0
checkbox input "true"
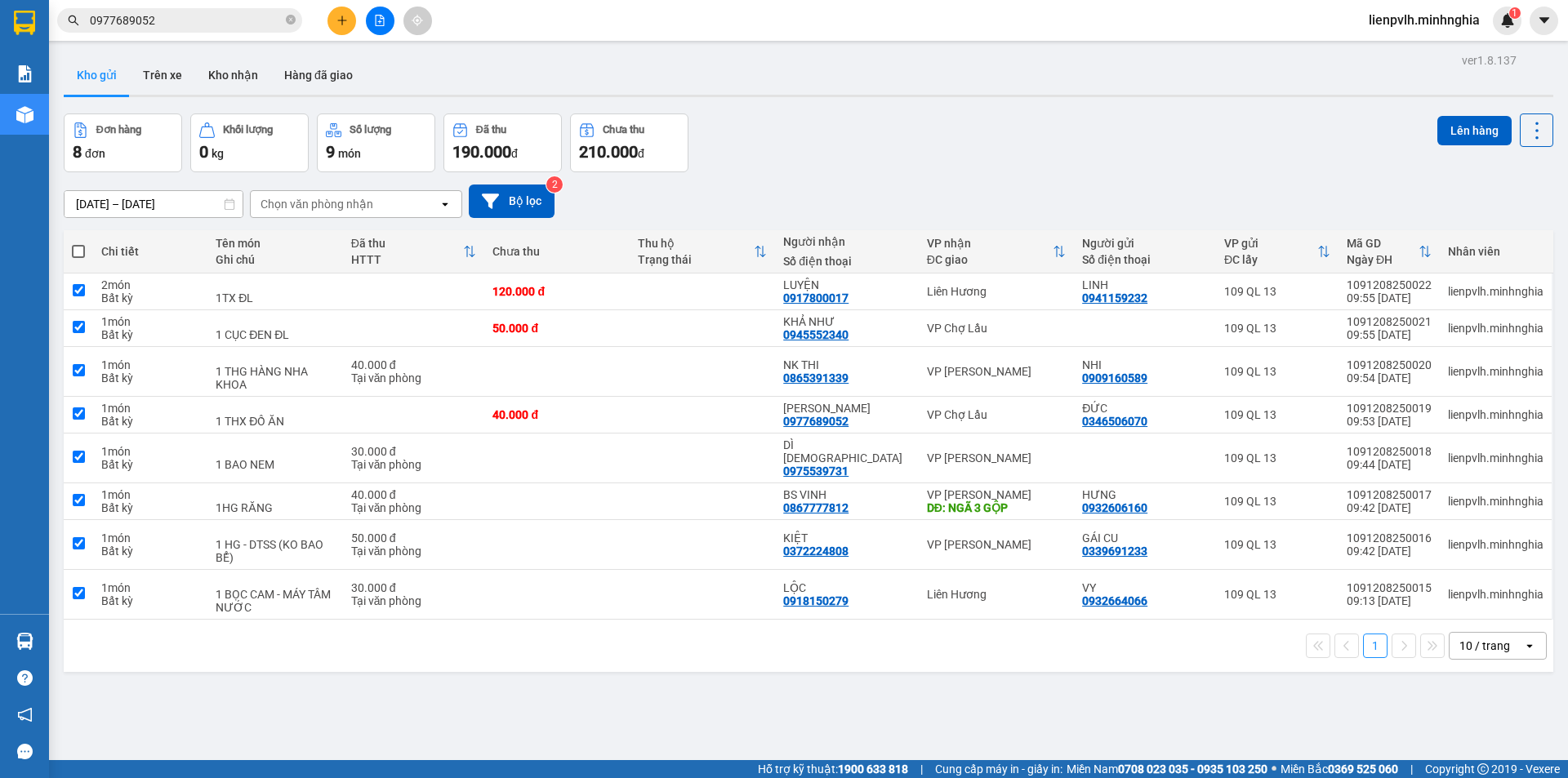
checkbox input "true"
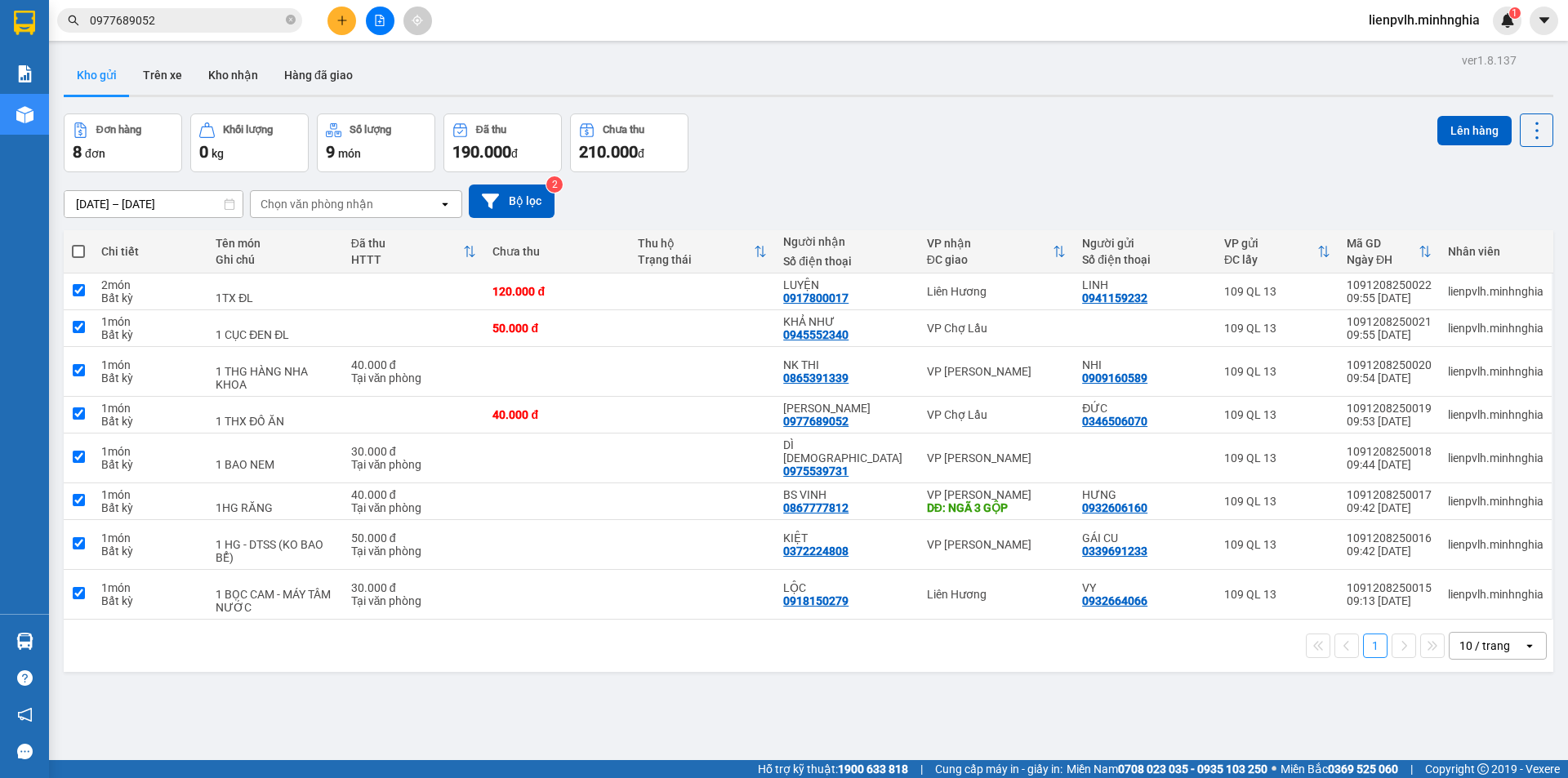
checkbox input "true"
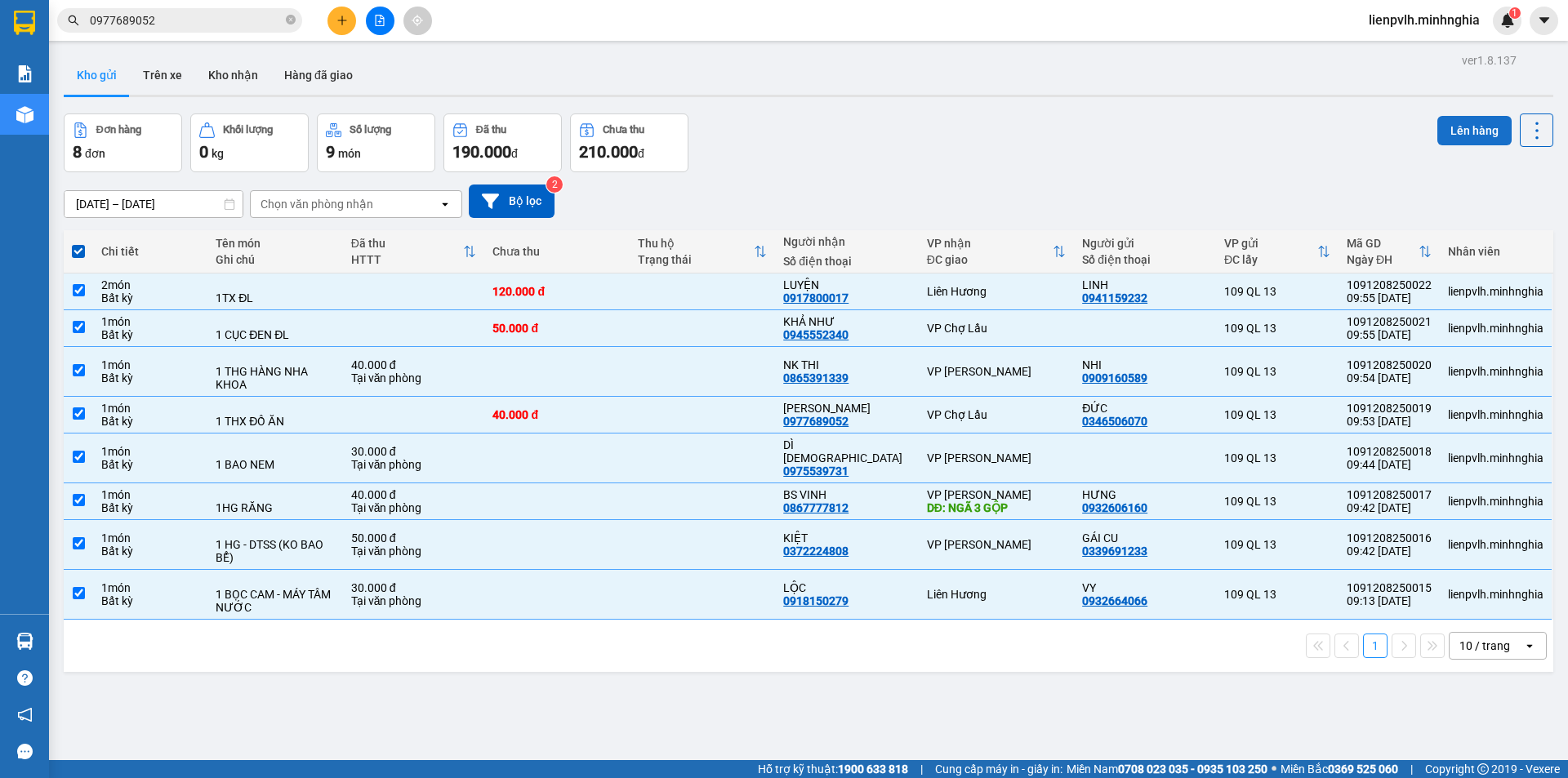
click at [1437, 127] on button "Lên hàng" at bounding box center [1474, 130] width 74 height 30
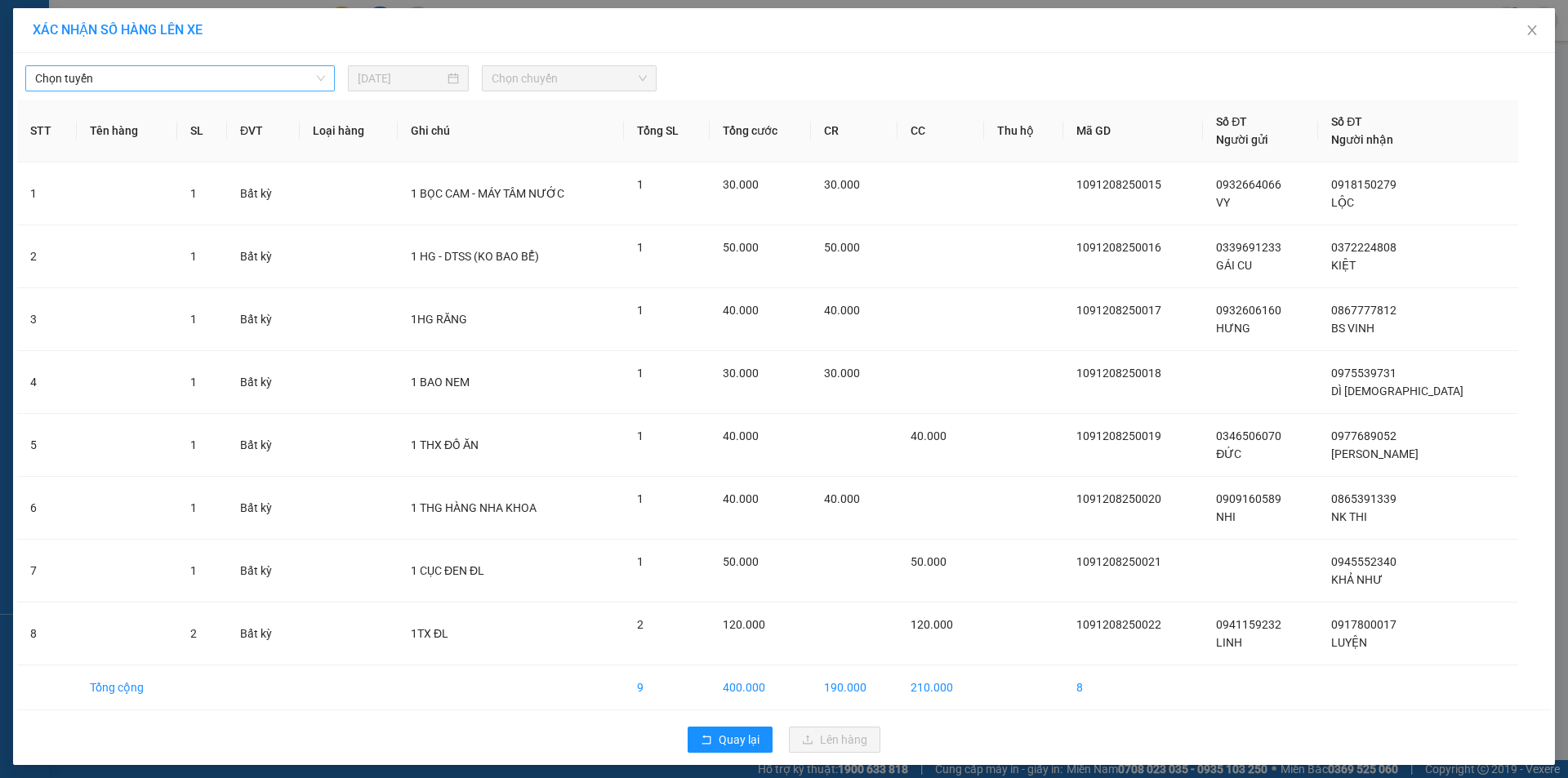
click at [303, 70] on span "Chọn tuyến" at bounding box center [179, 78] width 290 height 24
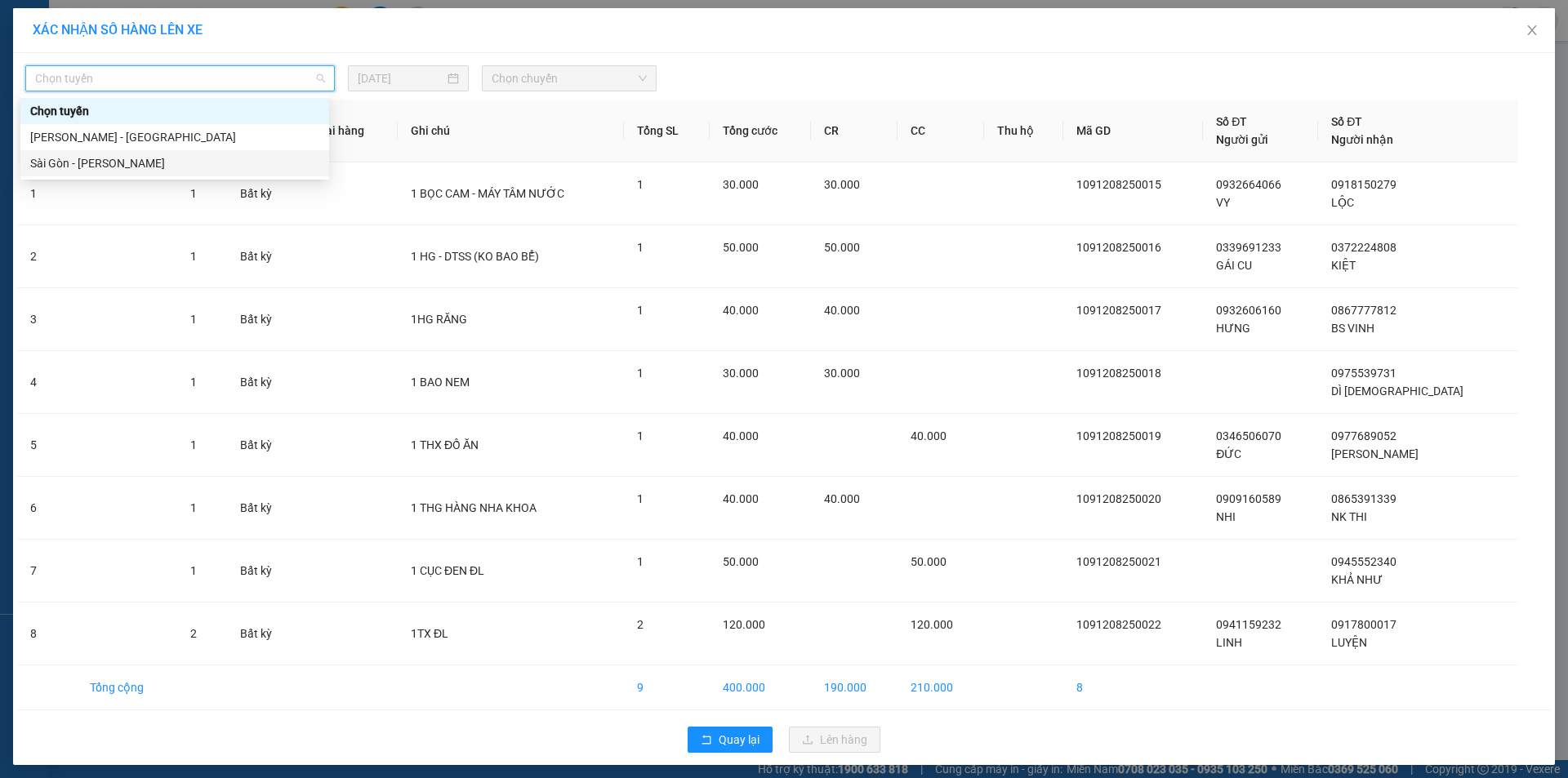
click at [148, 166] on div "Sài Gòn - Phan Rí" at bounding box center [174, 163] width 289 height 18
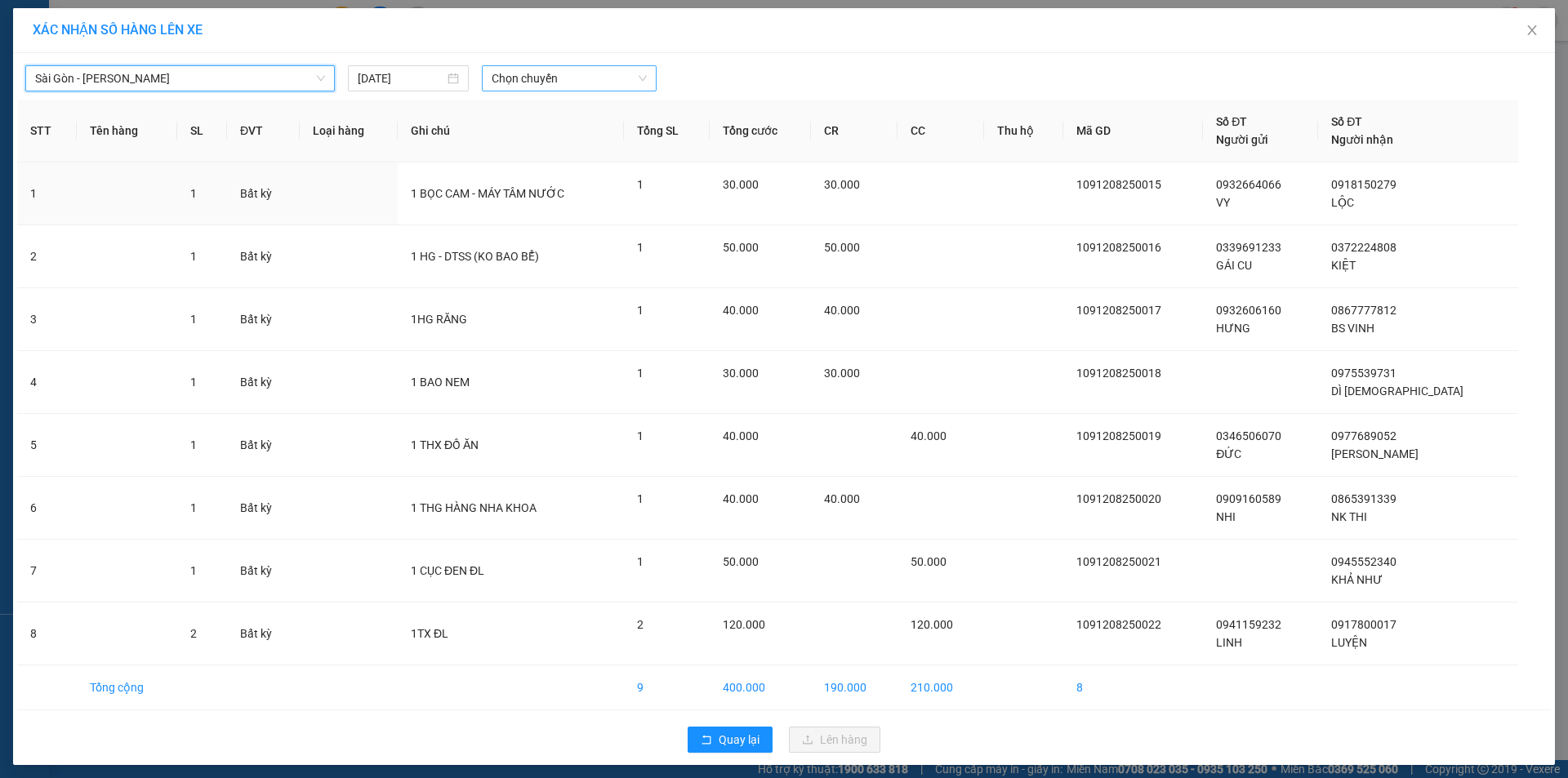
click at [526, 75] on span "Chọn chuyến" at bounding box center [569, 78] width 155 height 24
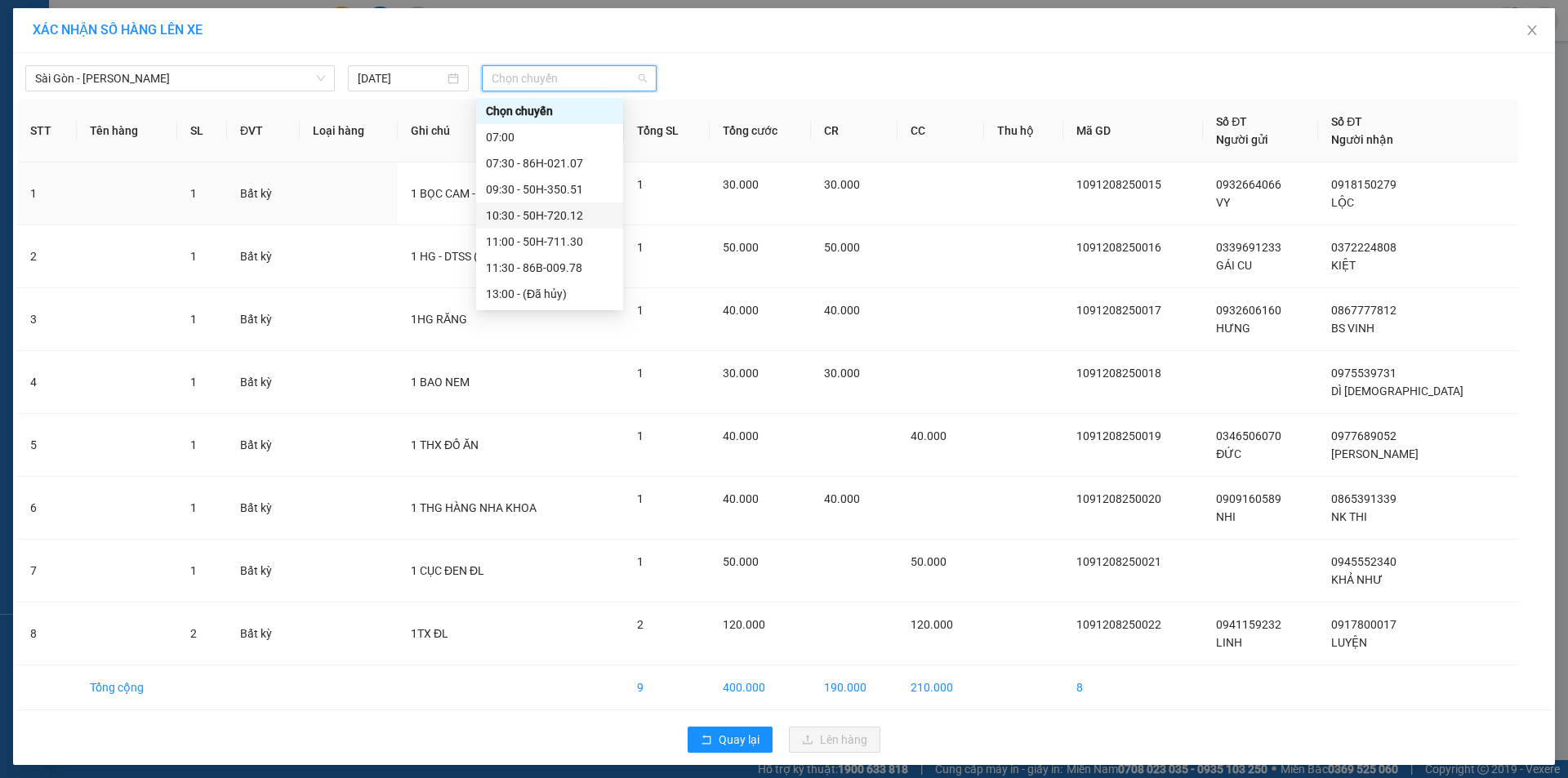
click at [514, 212] on div "10:30 - 50H-720.12" at bounding box center [550, 216] width 127 height 18
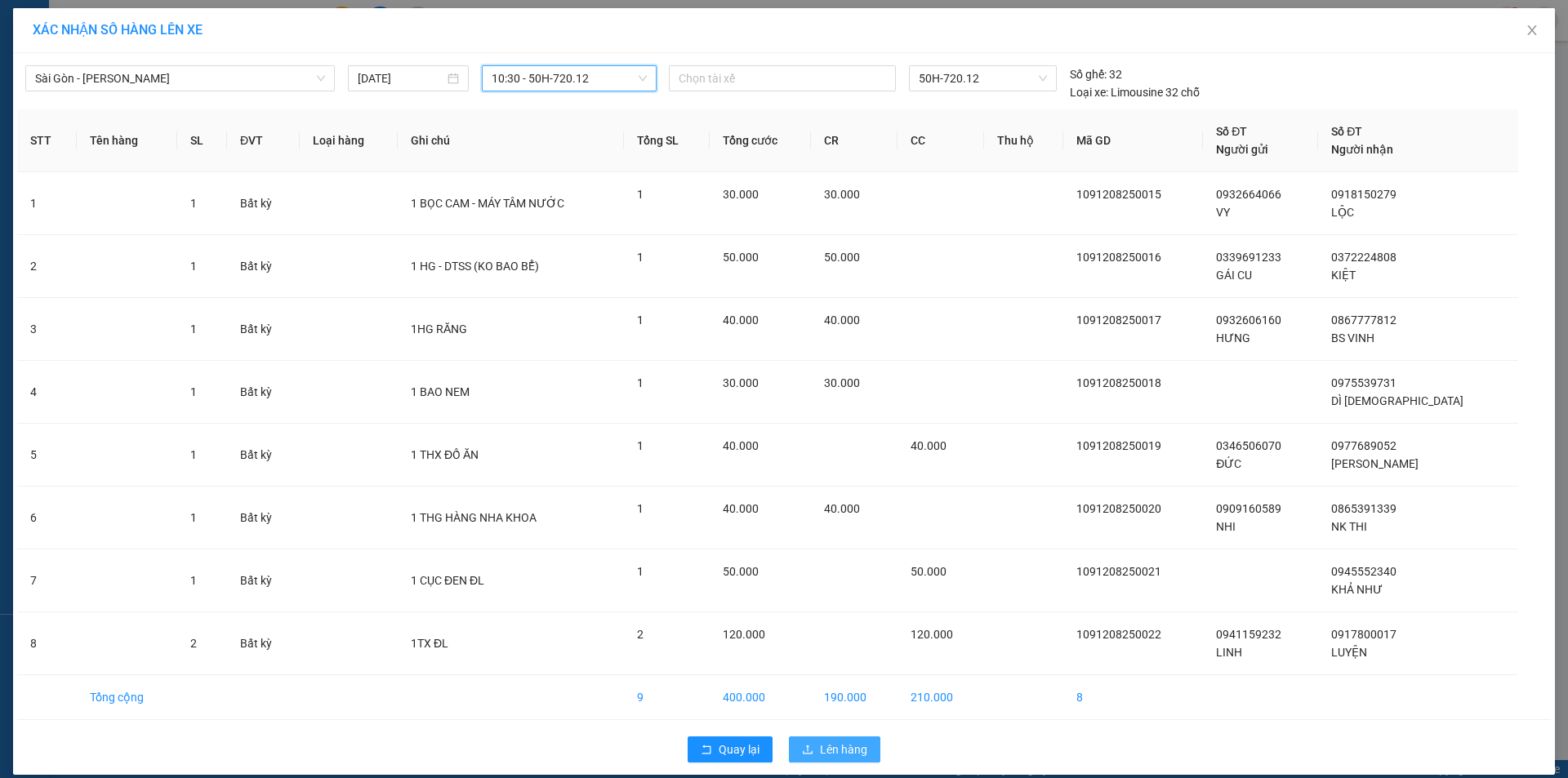
click at [820, 754] on span "Lên hàng" at bounding box center [843, 749] width 47 height 18
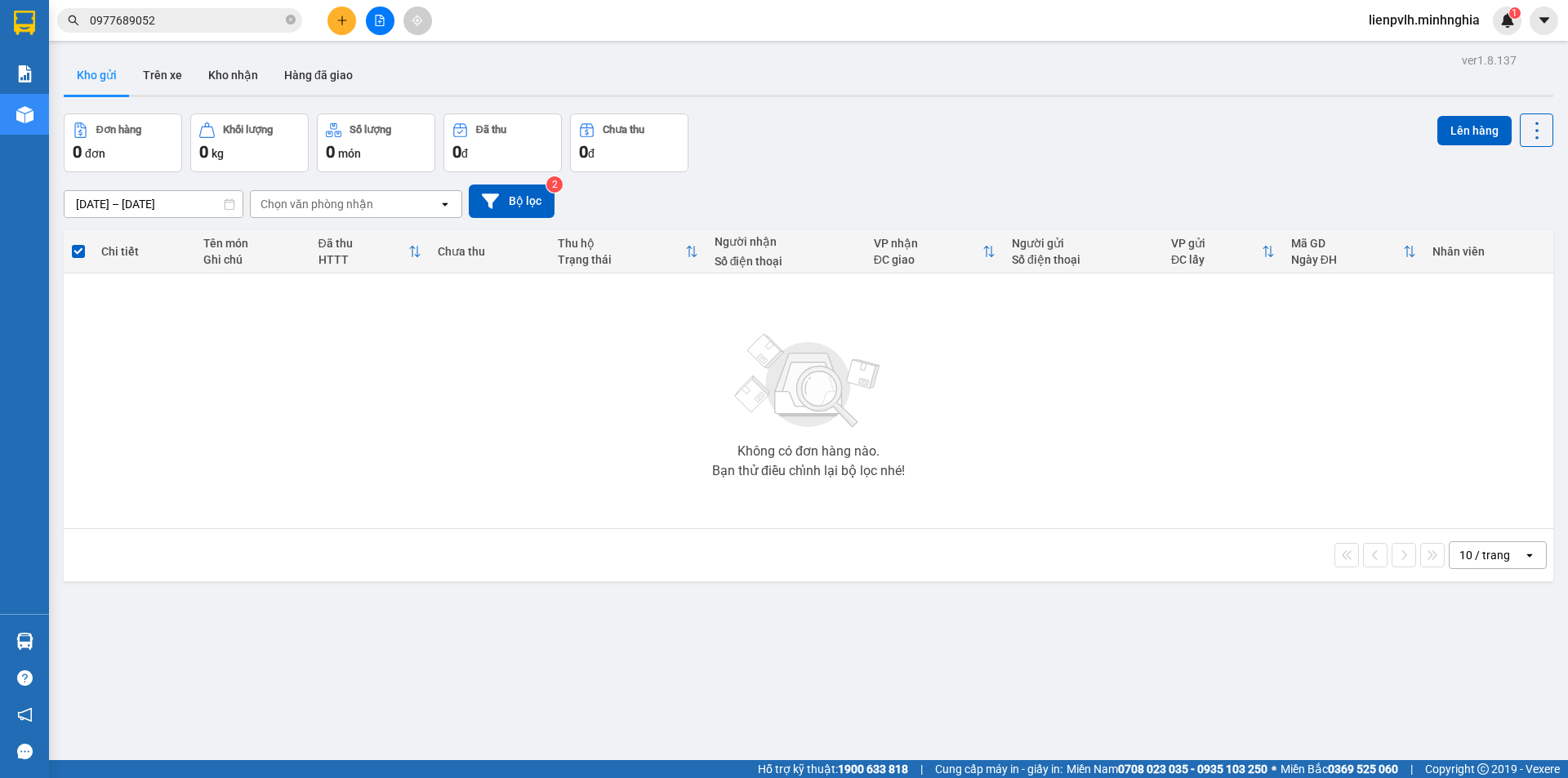
click at [333, 24] on button at bounding box center [342, 21] width 29 height 29
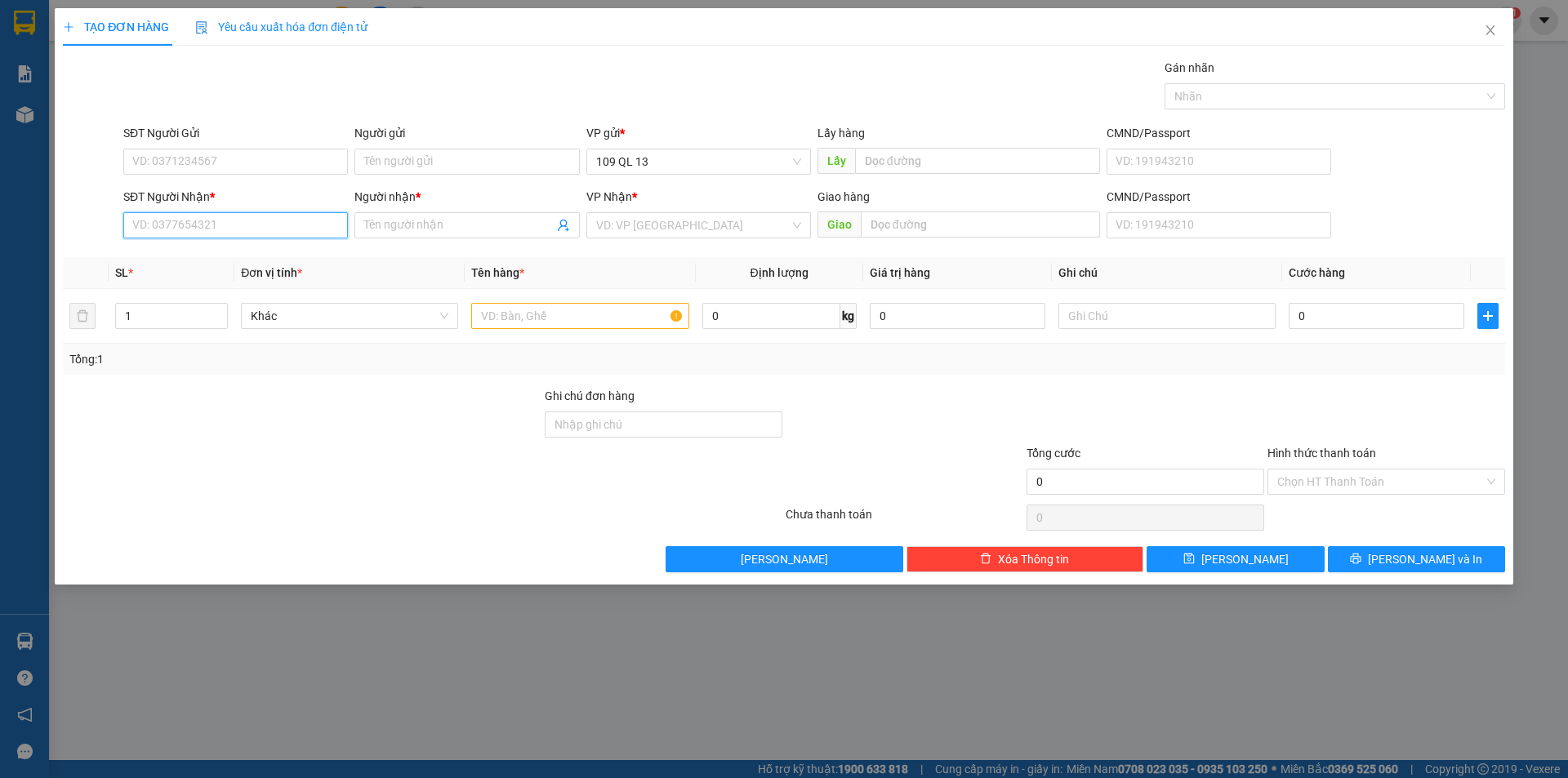
click at [230, 217] on input "SĐT Người Nhận *" at bounding box center [235, 225] width 224 height 26
click at [194, 292] on div "0979811581 - SPA TƯỜNG MY" at bounding box center [235, 284] width 205 height 18
type input "0979811581"
type input "SPA TƯỜNG MY"
type input "0979811581"
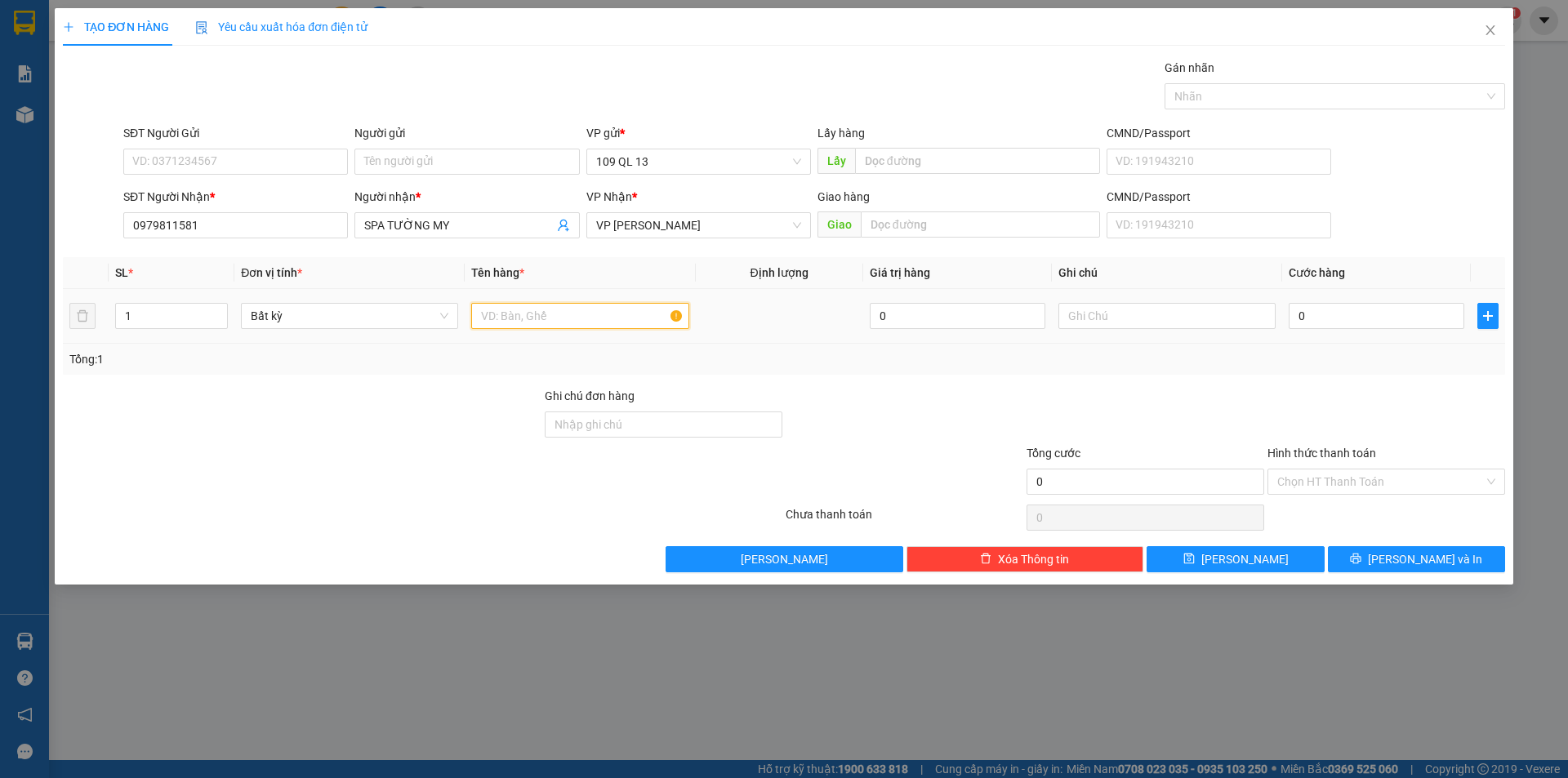
click at [593, 308] on input "text" at bounding box center [580, 316] width 218 height 26
type input "1 HG MP"
type input "3"
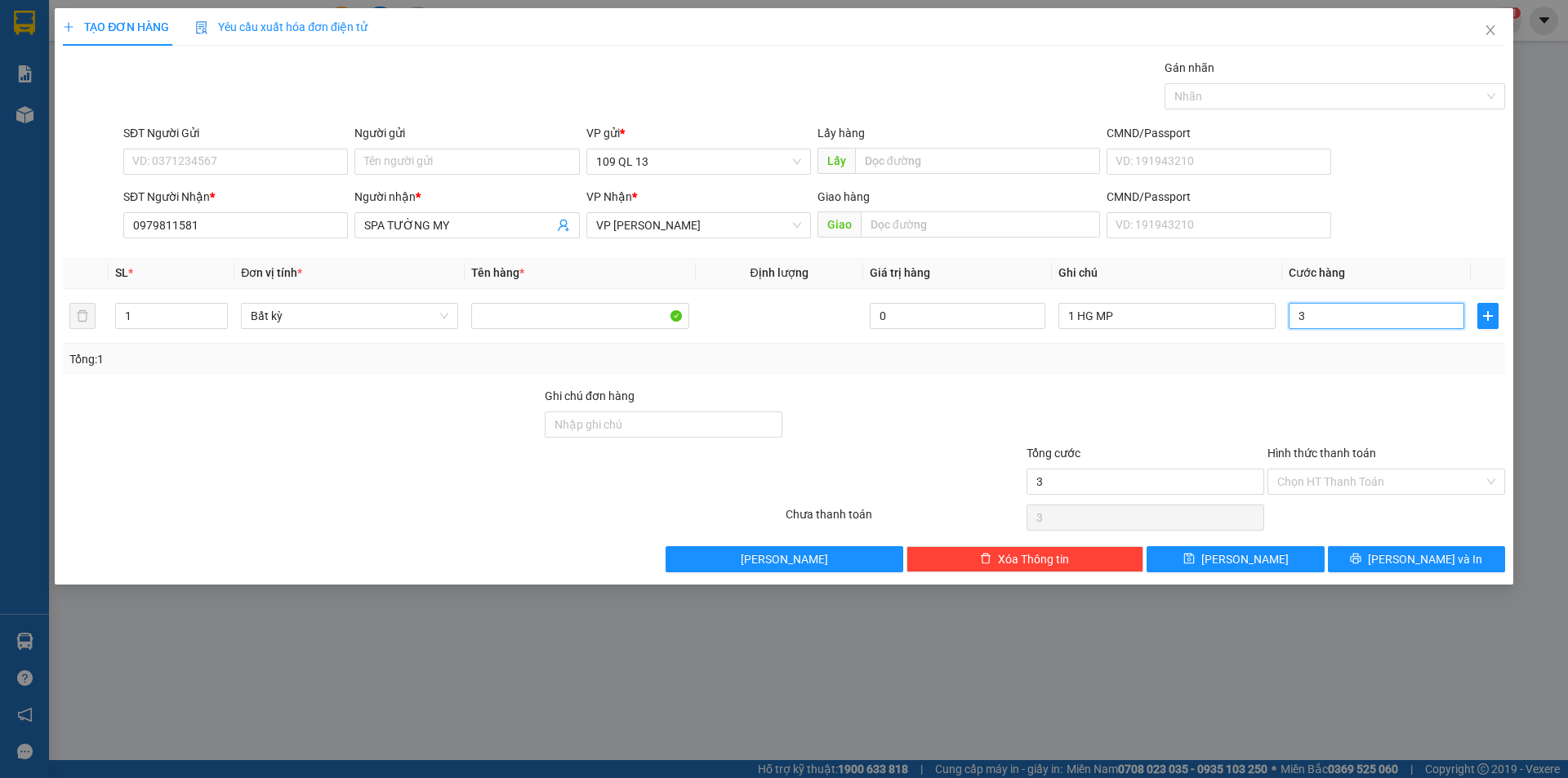
type input "30"
type input "30.000"
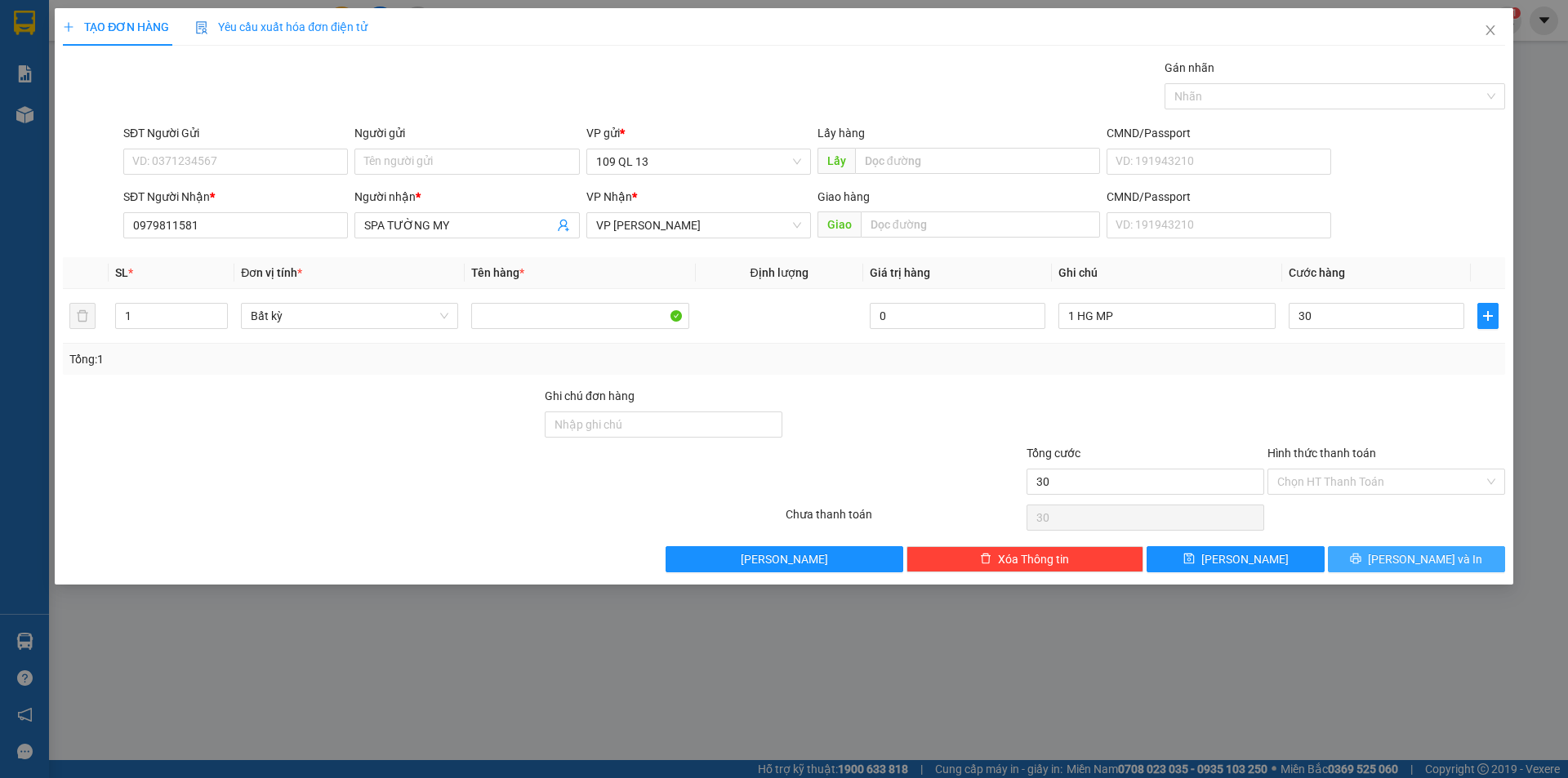
type input "30.000"
click at [1361, 547] on button "[PERSON_NAME] và In" at bounding box center [1416, 559] width 177 height 26
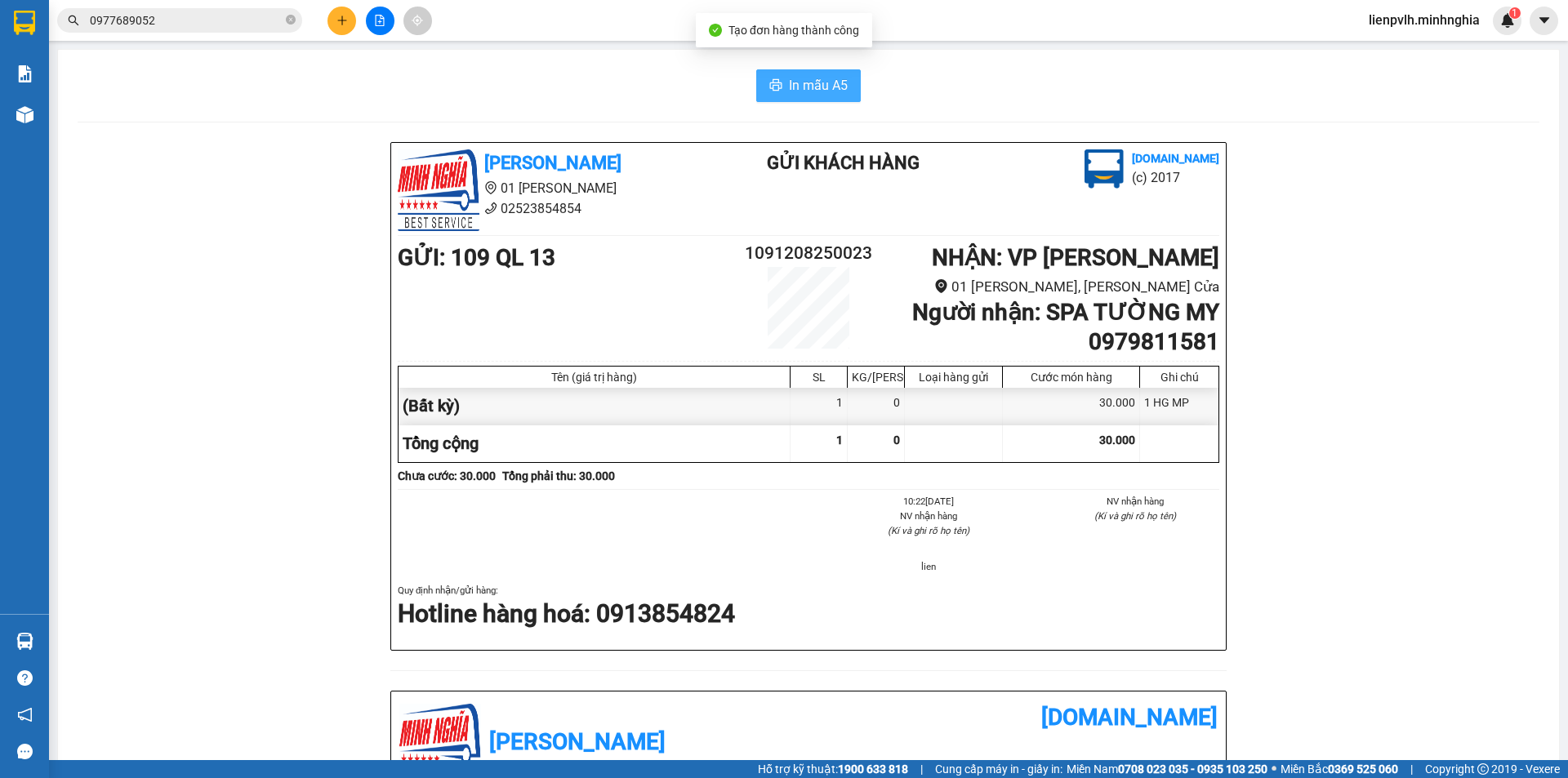
click at [818, 95] on span "In mẫu A5" at bounding box center [818, 85] width 59 height 20
drag, startPoint x: 1567, startPoint y: 501, endPoint x: 279, endPoint y: 84, distance: 1353.8
click at [247, 126] on div "In mẫu A5 Minh Nghĩa 01 Đinh Tiên Hoàng 02523854854 Gửi khách hàng Vexere.com (…" at bounding box center [808, 669] width 1501 height 1238
click at [339, 19] on icon "plus" at bounding box center [343, 20] width 12 height 12
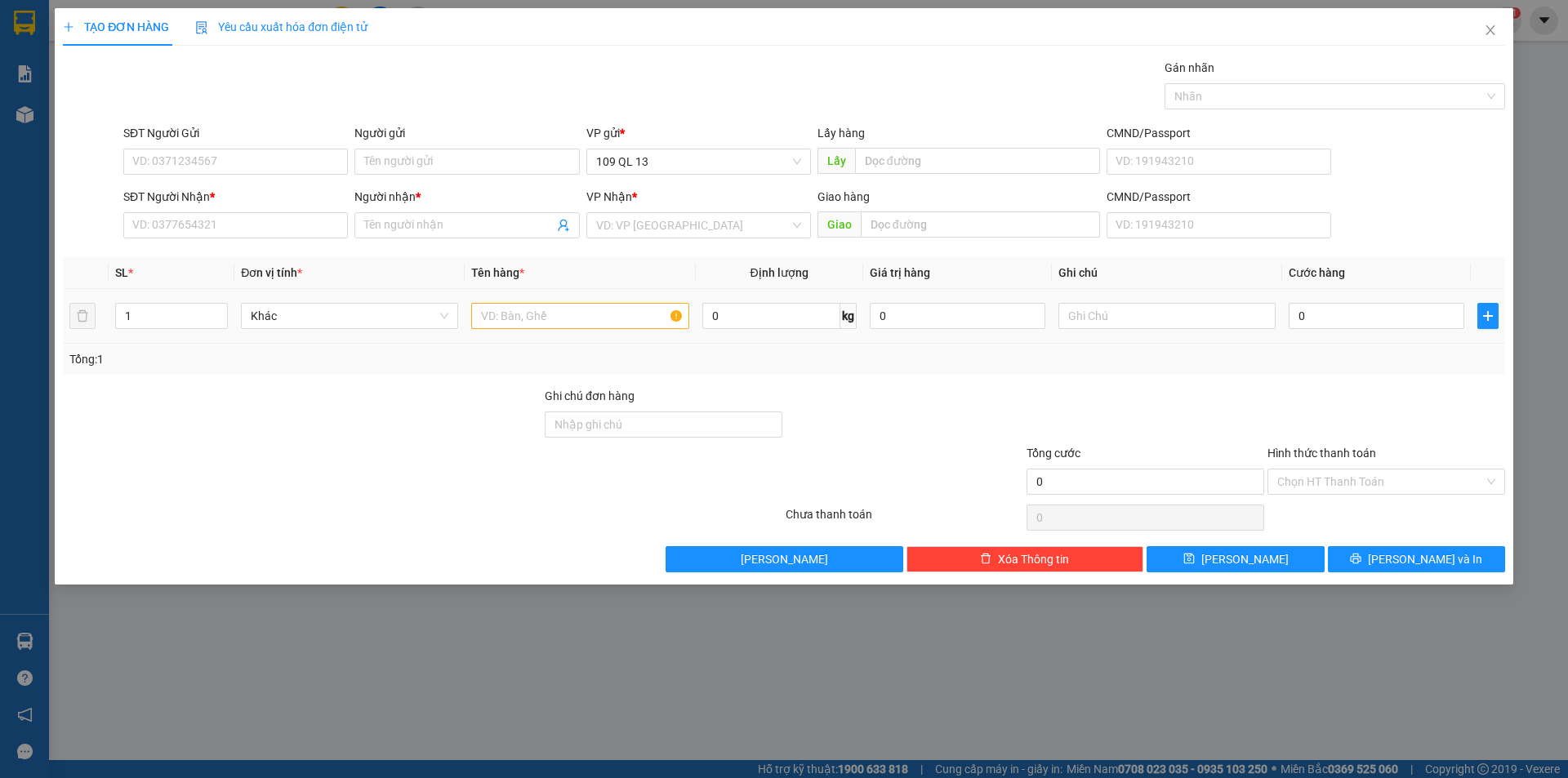
click at [510, 331] on div at bounding box center [580, 316] width 218 height 33
click at [520, 318] on input "text" at bounding box center [580, 316] width 218 height 26
click at [1145, 313] on input "text" at bounding box center [1167, 316] width 218 height 26
type input "1 THX"
click at [275, 174] on input "SĐT Người Gửi" at bounding box center [235, 161] width 224 height 26
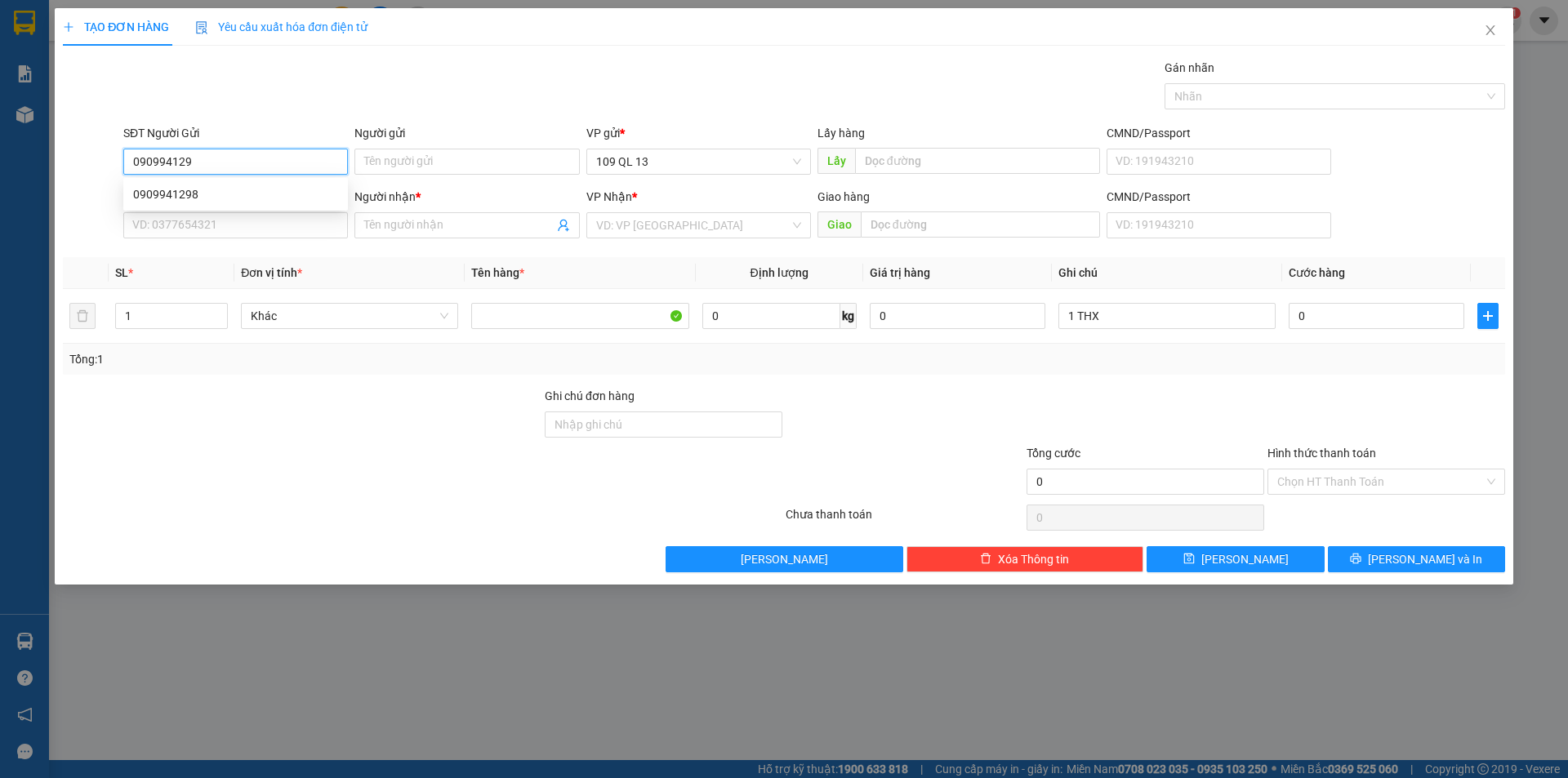
type input "0909941298"
click at [257, 186] on div "0909941298" at bounding box center [235, 194] width 205 height 18
type input "0337552506"
type input "NGA"
type input "0909941298"
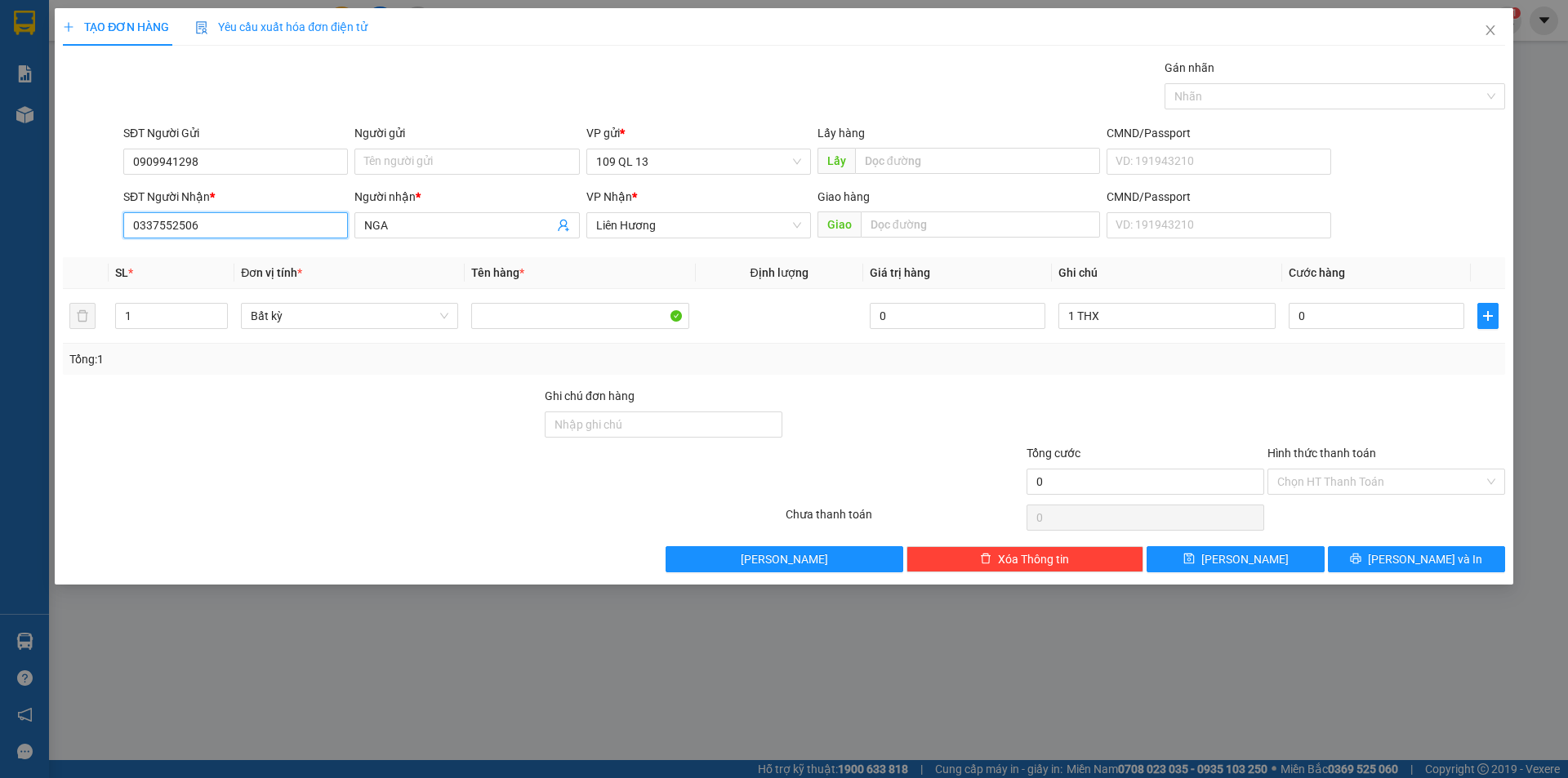
click at [279, 233] on input "0337552506" at bounding box center [235, 225] width 224 height 26
drag, startPoint x: 314, startPoint y: 227, endPoint x: 0, endPoint y: 228, distance: 314.0
click at [0, 228] on div "TẠO ĐƠN HÀNG Yêu cầu xuất hóa đơn điện tử Transit Pickup Surcharge Ids Transit …" at bounding box center [784, 389] width 1568 height 778
click at [252, 275] on div "0971833214 - MAI" at bounding box center [235, 284] width 205 height 18
type input "0971833214"
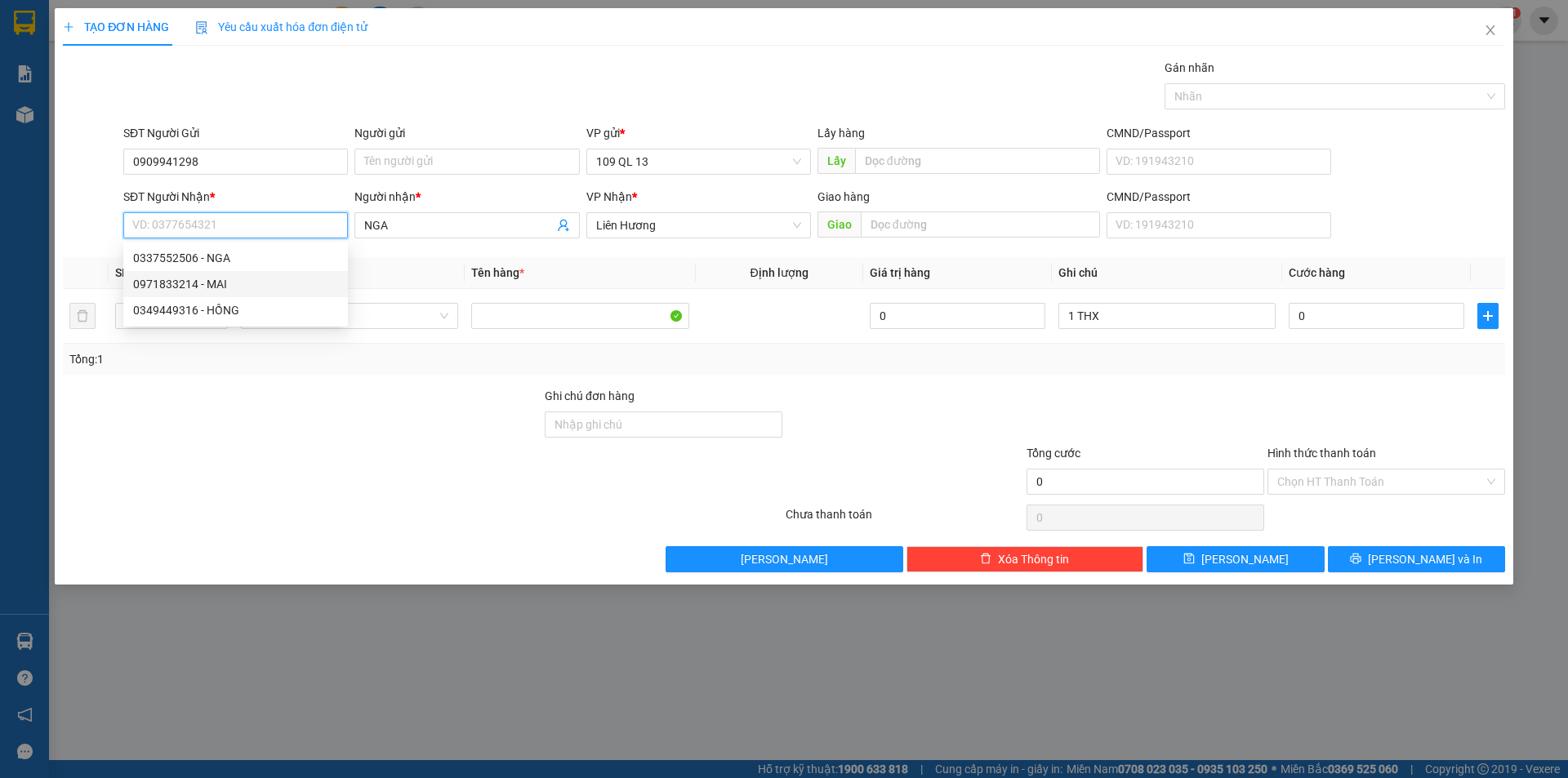
type input "MAI"
type input "0971833214"
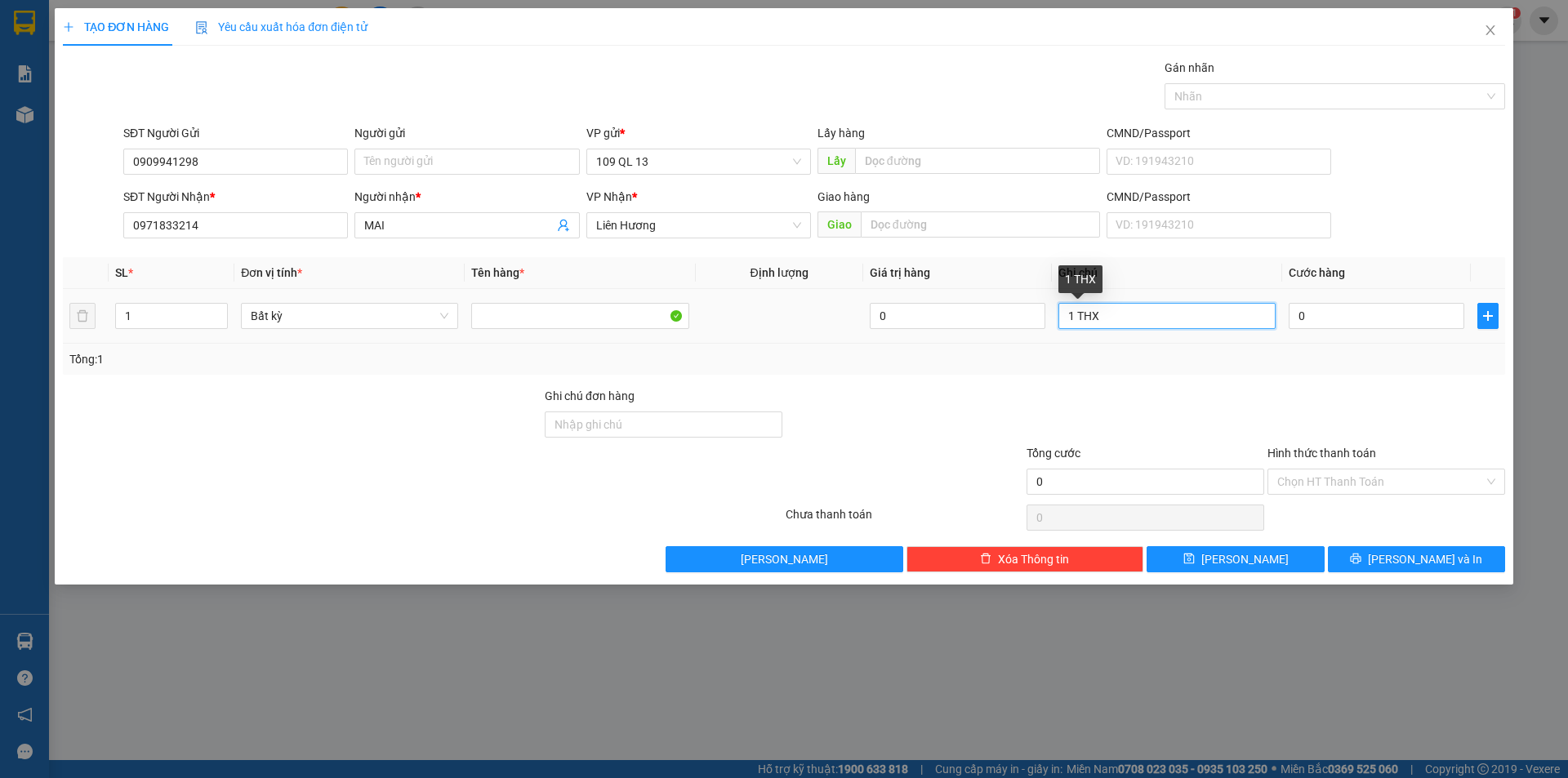
click at [1183, 310] on input "1 THX" at bounding box center [1167, 316] width 218 height 26
type input "1 THX ĐL"
type input "4"
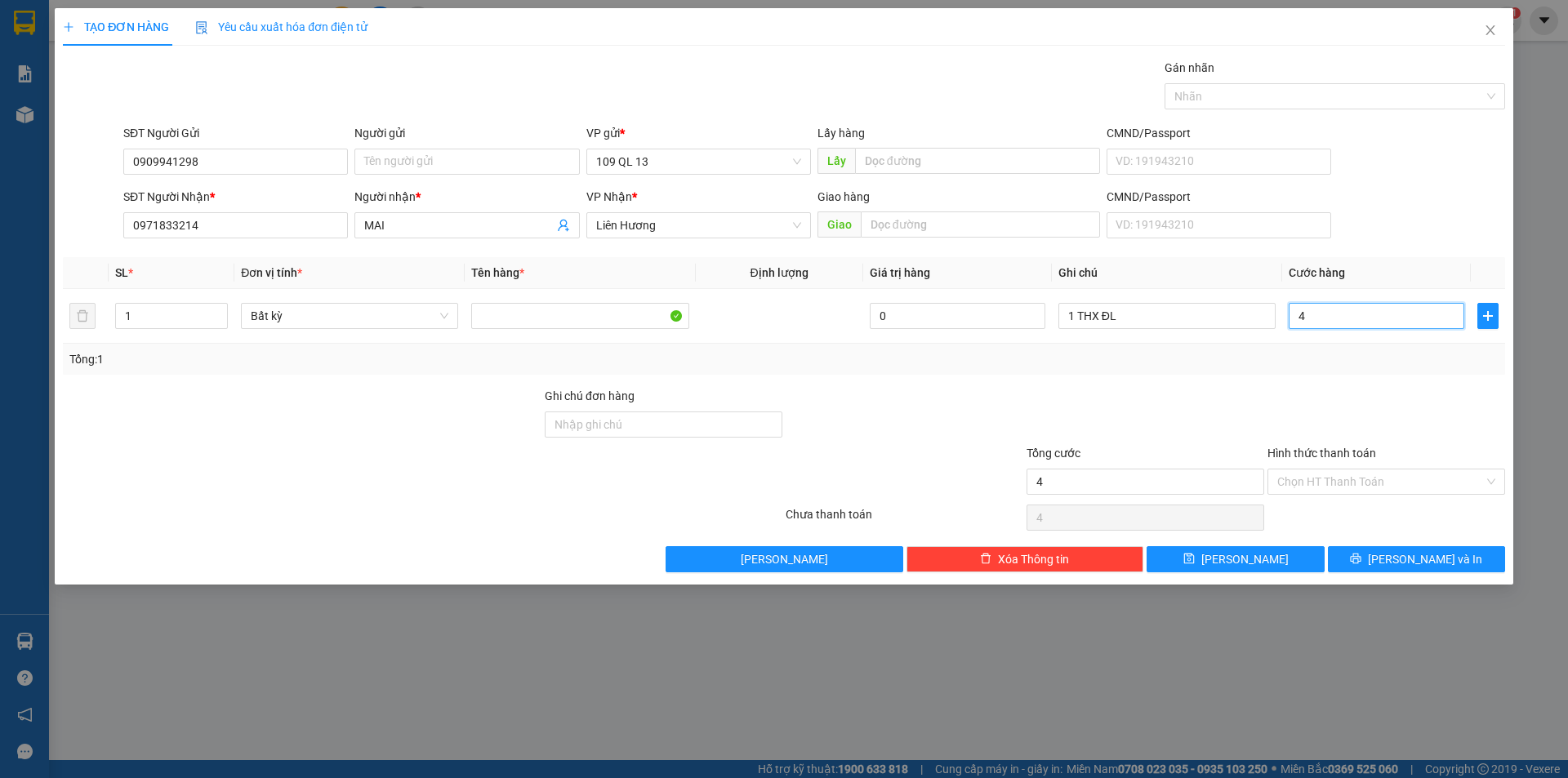
type input "40"
type input "40.000"
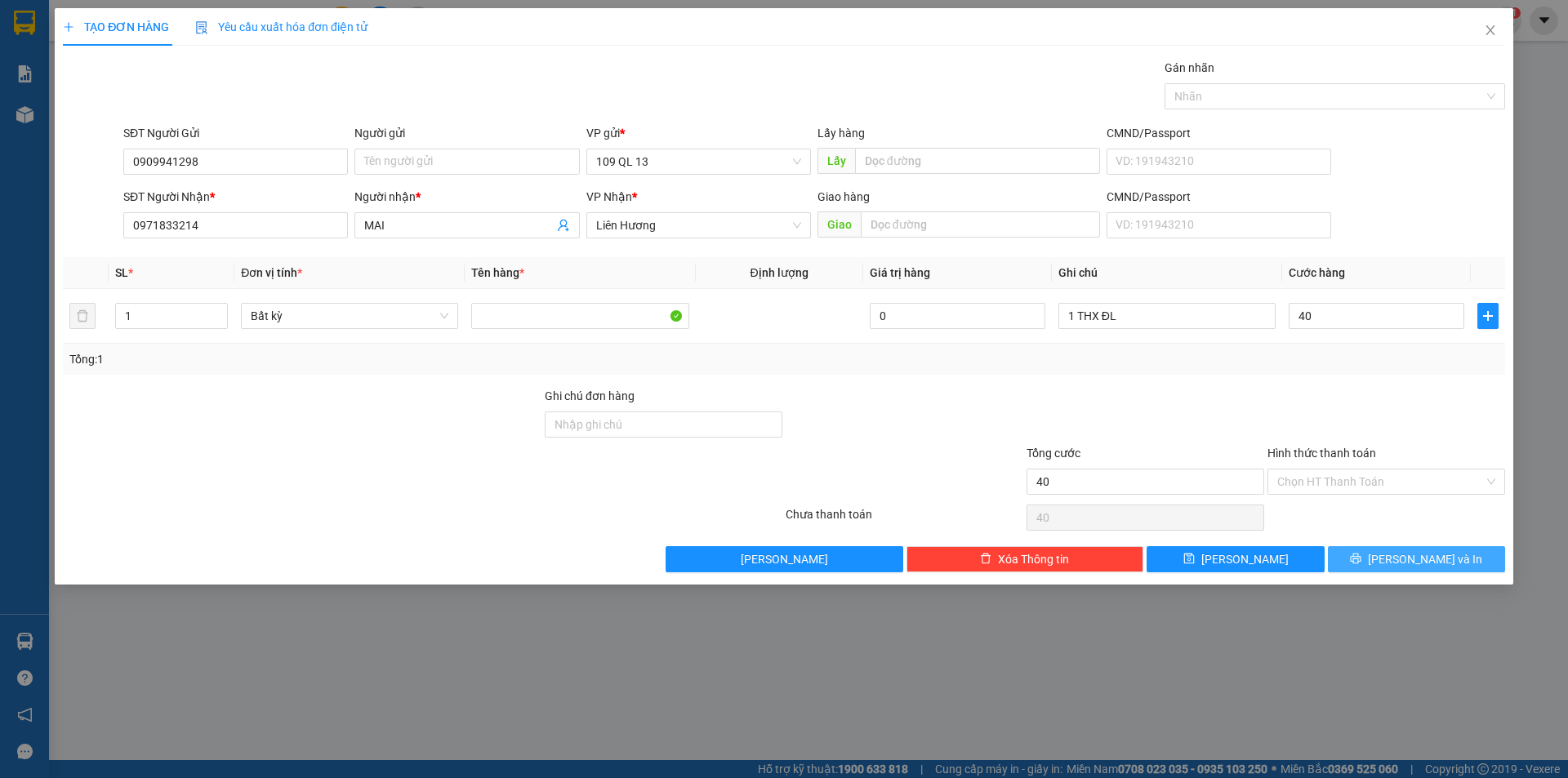
type input "40.000"
click at [1436, 566] on span "[PERSON_NAME] và In" at bounding box center [1425, 559] width 115 height 18
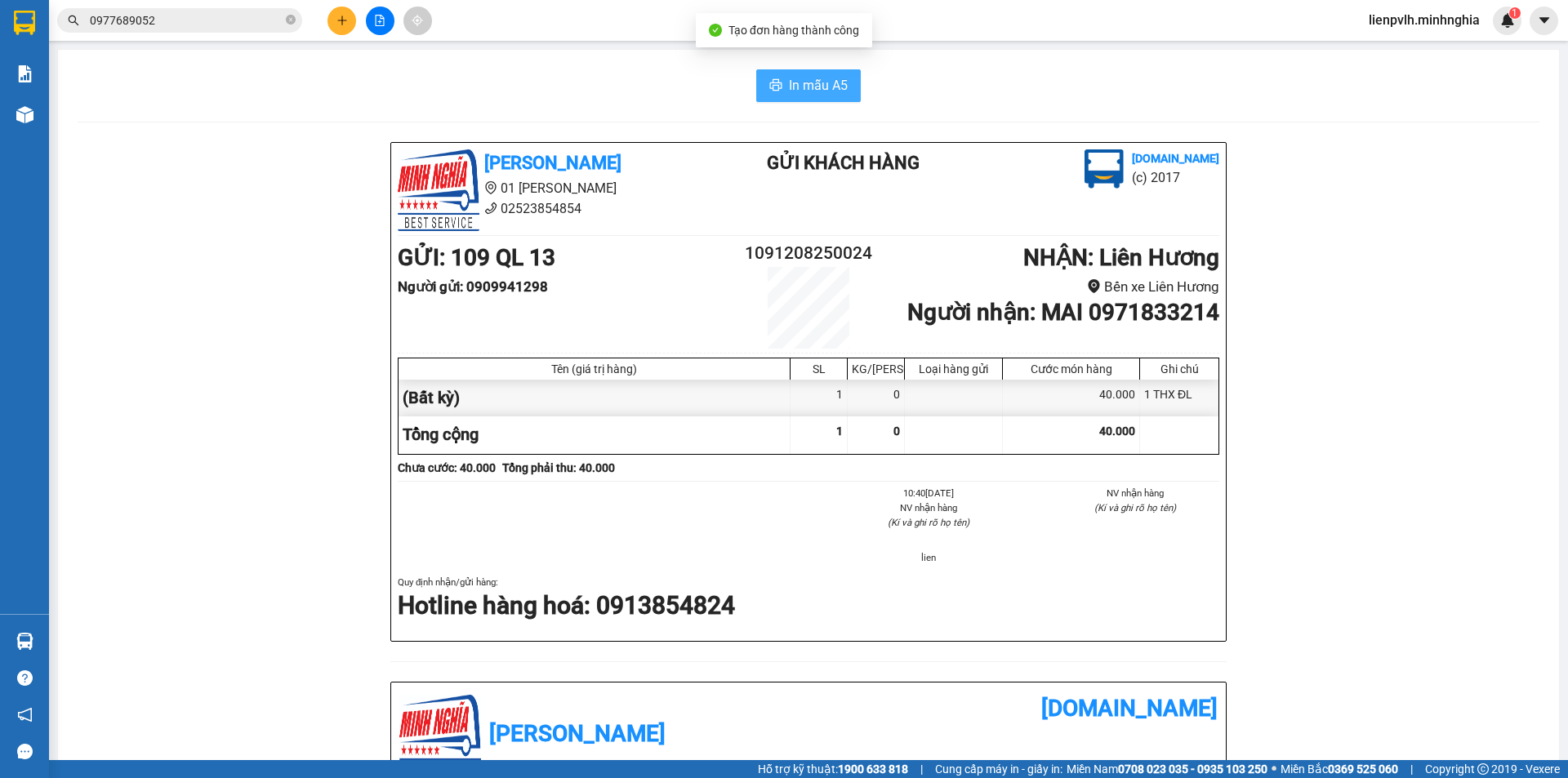
click at [762, 89] on button "In mẫu A5" at bounding box center [809, 86] width 105 height 33
click at [349, 19] on button at bounding box center [342, 21] width 29 height 29
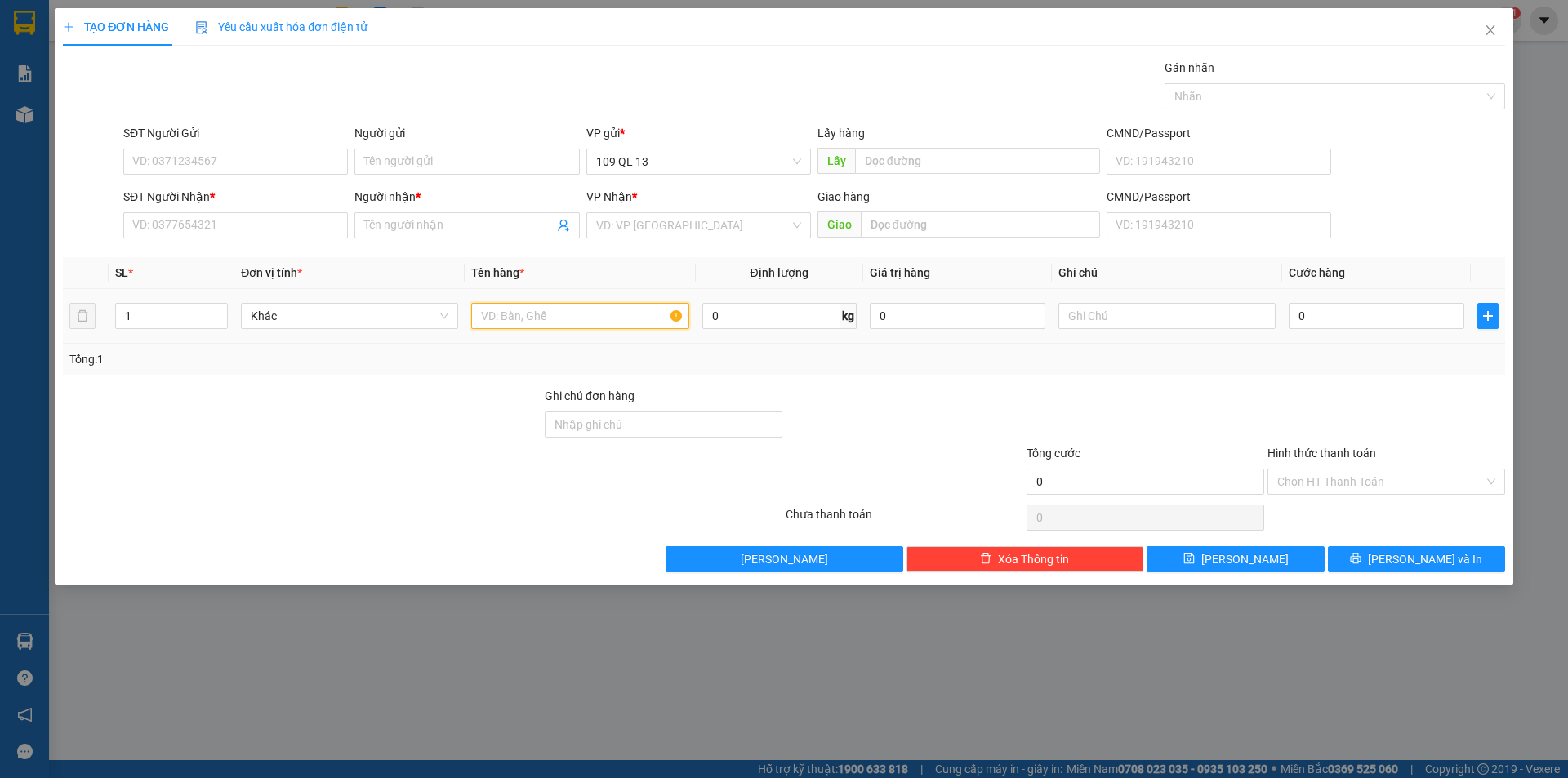
click at [539, 306] on input "text" at bounding box center [580, 316] width 218 height 26
click at [1094, 318] on input "text" at bounding box center [1167, 316] width 218 height 26
type input "1 TÚM TRẮNG PT"
click at [965, 220] on input "text" at bounding box center [980, 224] width 240 height 26
type input "KM 26"
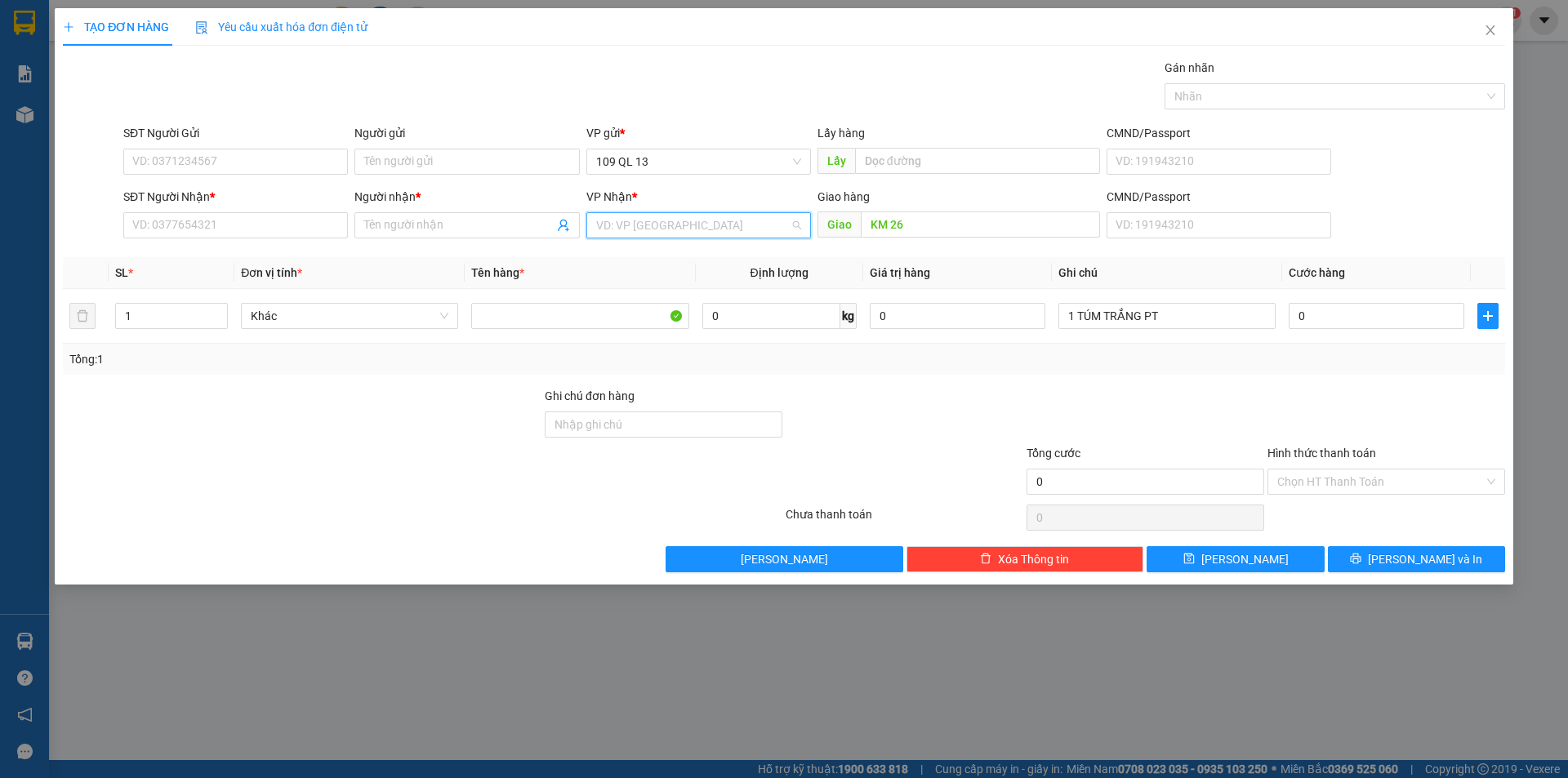
click at [692, 230] on input "search" at bounding box center [692, 224] width 193 height 24
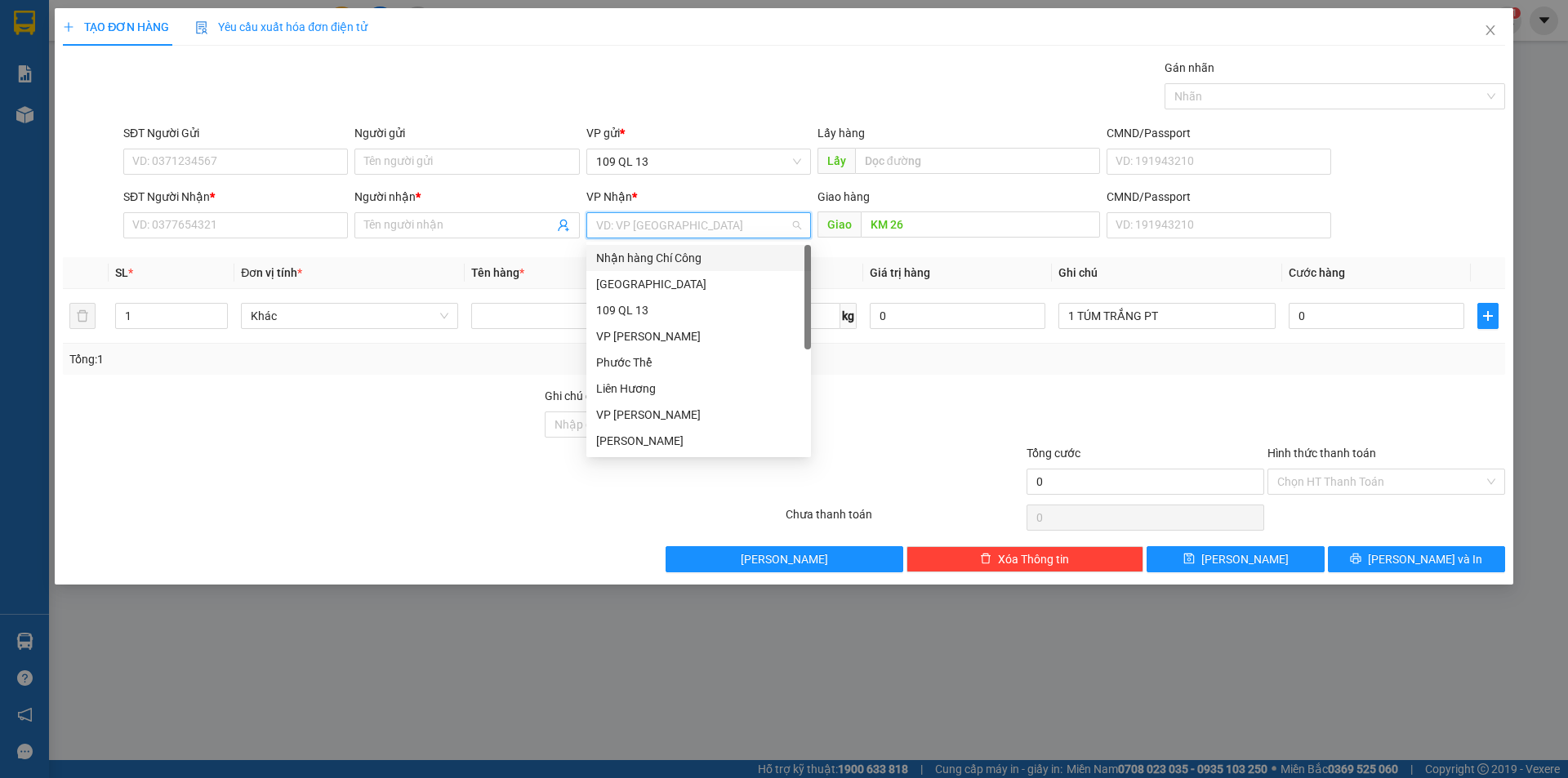
type input "V"
click at [675, 259] on div "VP [PERSON_NAME]" at bounding box center [698, 258] width 205 height 18
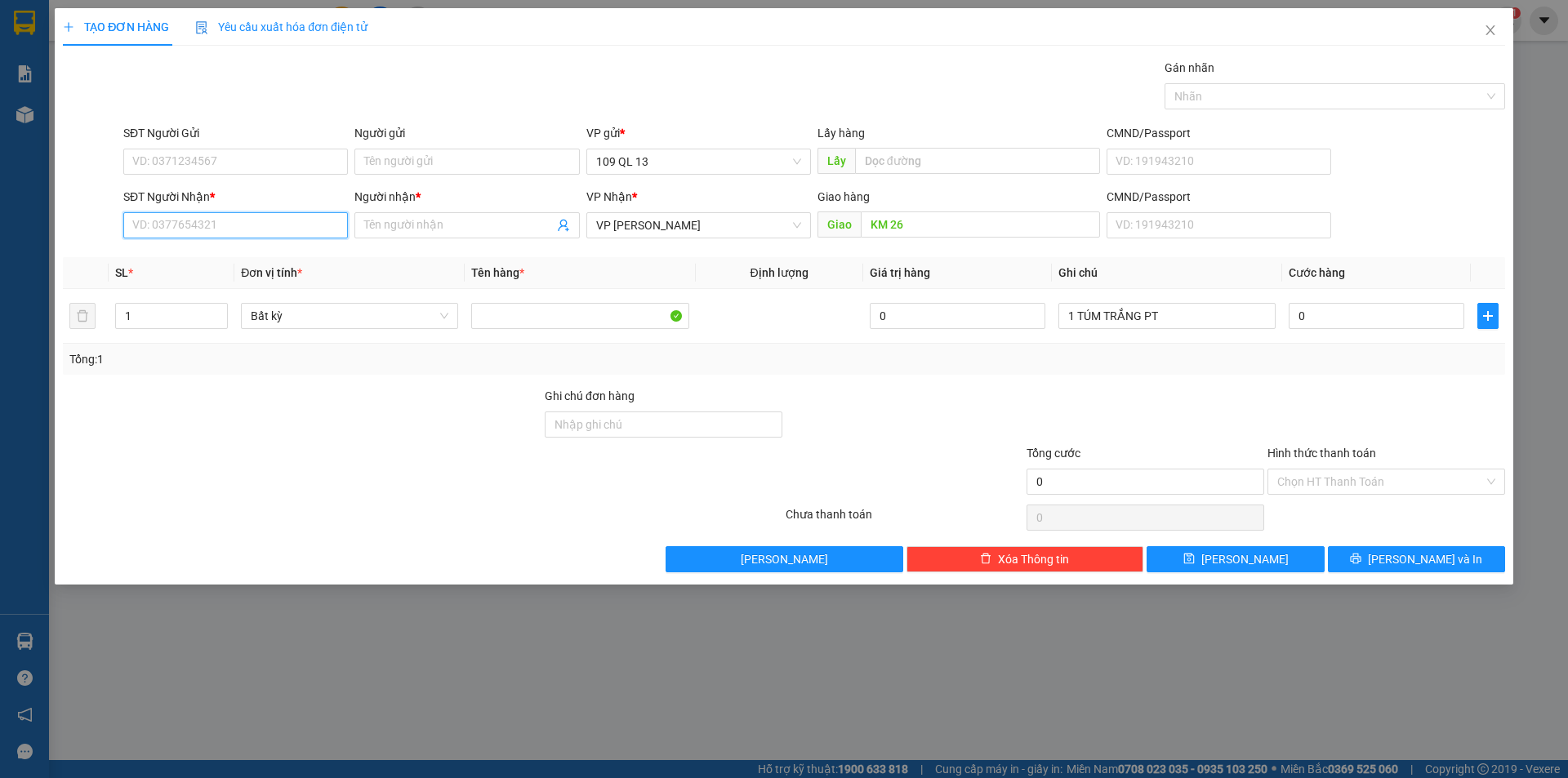
click at [291, 221] on input "SĐT Người Nhận *" at bounding box center [235, 225] width 224 height 26
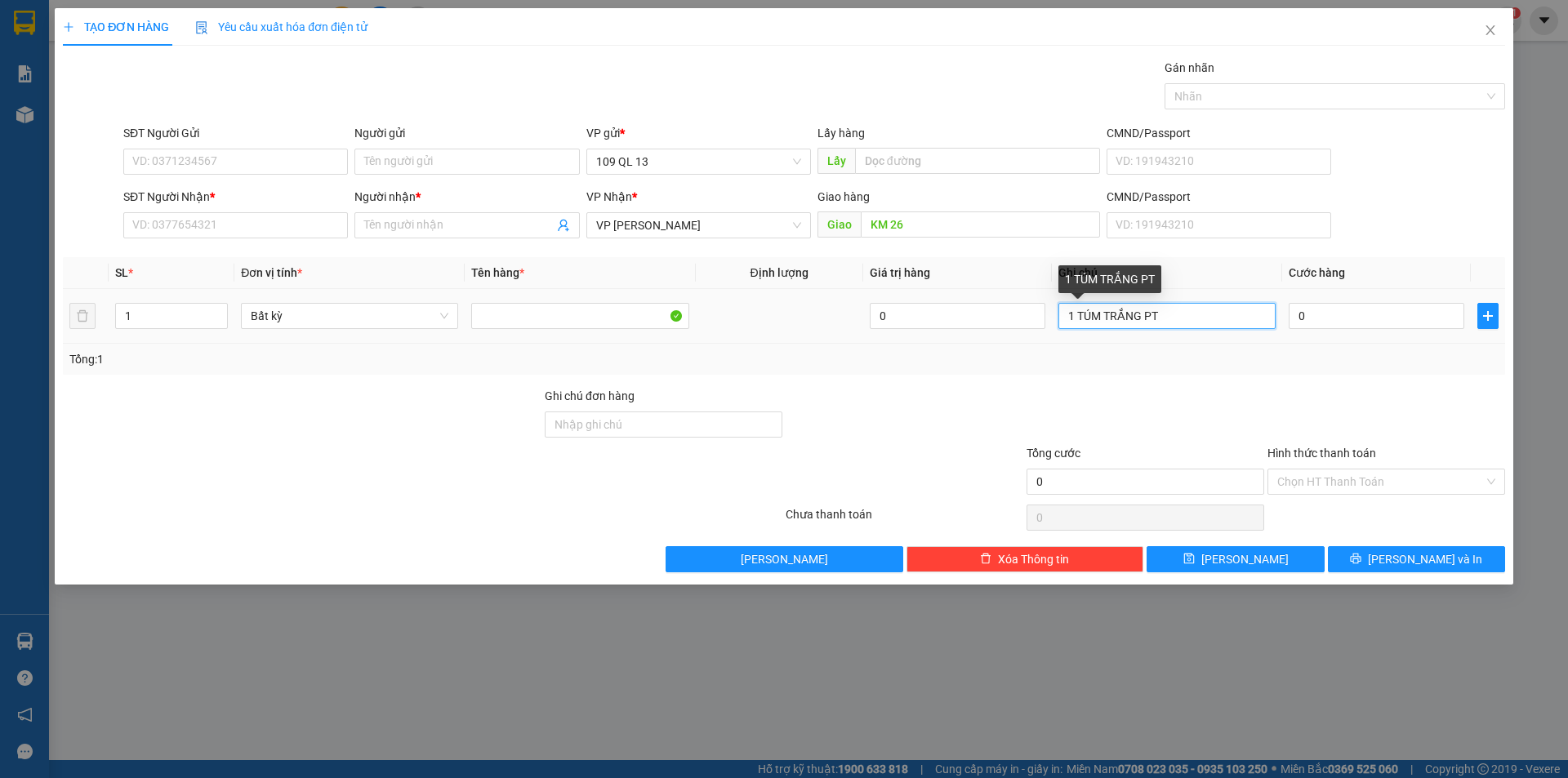
drag, startPoint x: 1216, startPoint y: 318, endPoint x: 746, endPoint y: 282, distance: 471.4
click at [1109, 315] on input "1 TÚM TRẮNG PT" at bounding box center [1167, 316] width 218 height 26
type input "1"
click at [1492, 30] on icon "close" at bounding box center [1490, 31] width 13 height 13
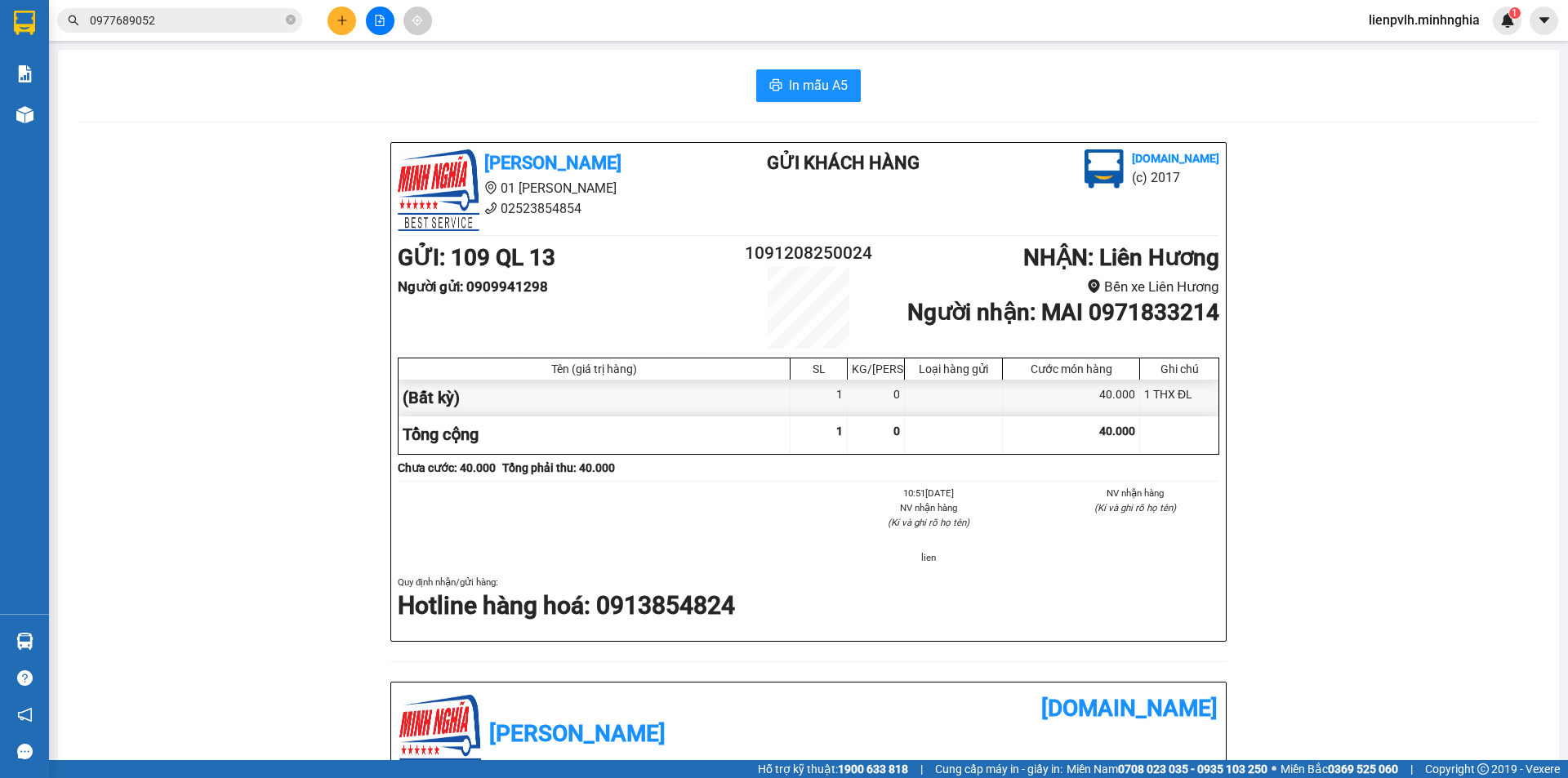
click at [345, 19] on icon "plus" at bounding box center [343, 20] width 12 height 12
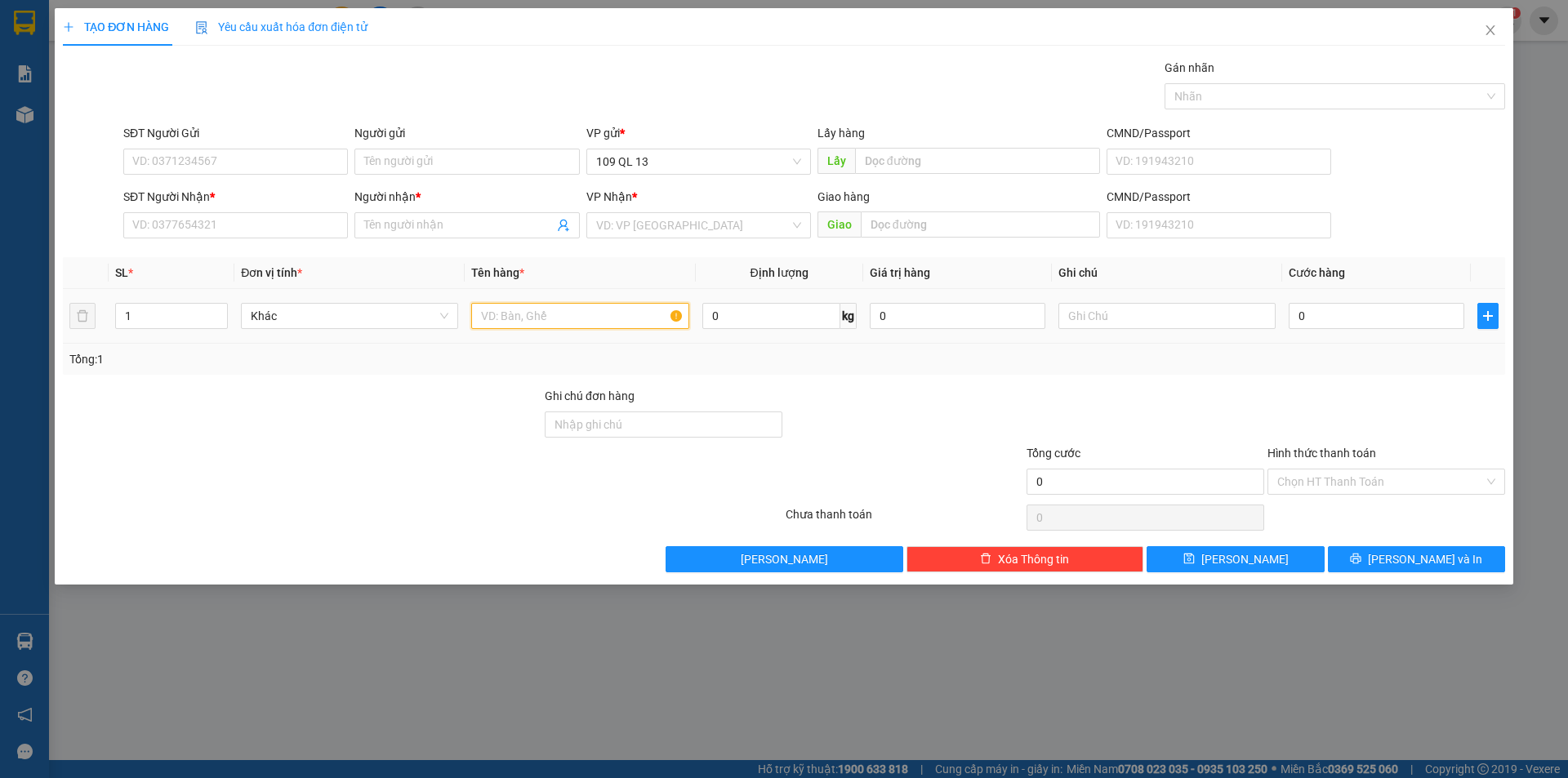
click at [550, 315] on input "text" at bounding box center [580, 316] width 218 height 26
click at [312, 233] on input "SĐT Người Nhận *" at bounding box center [235, 225] width 224 height 26
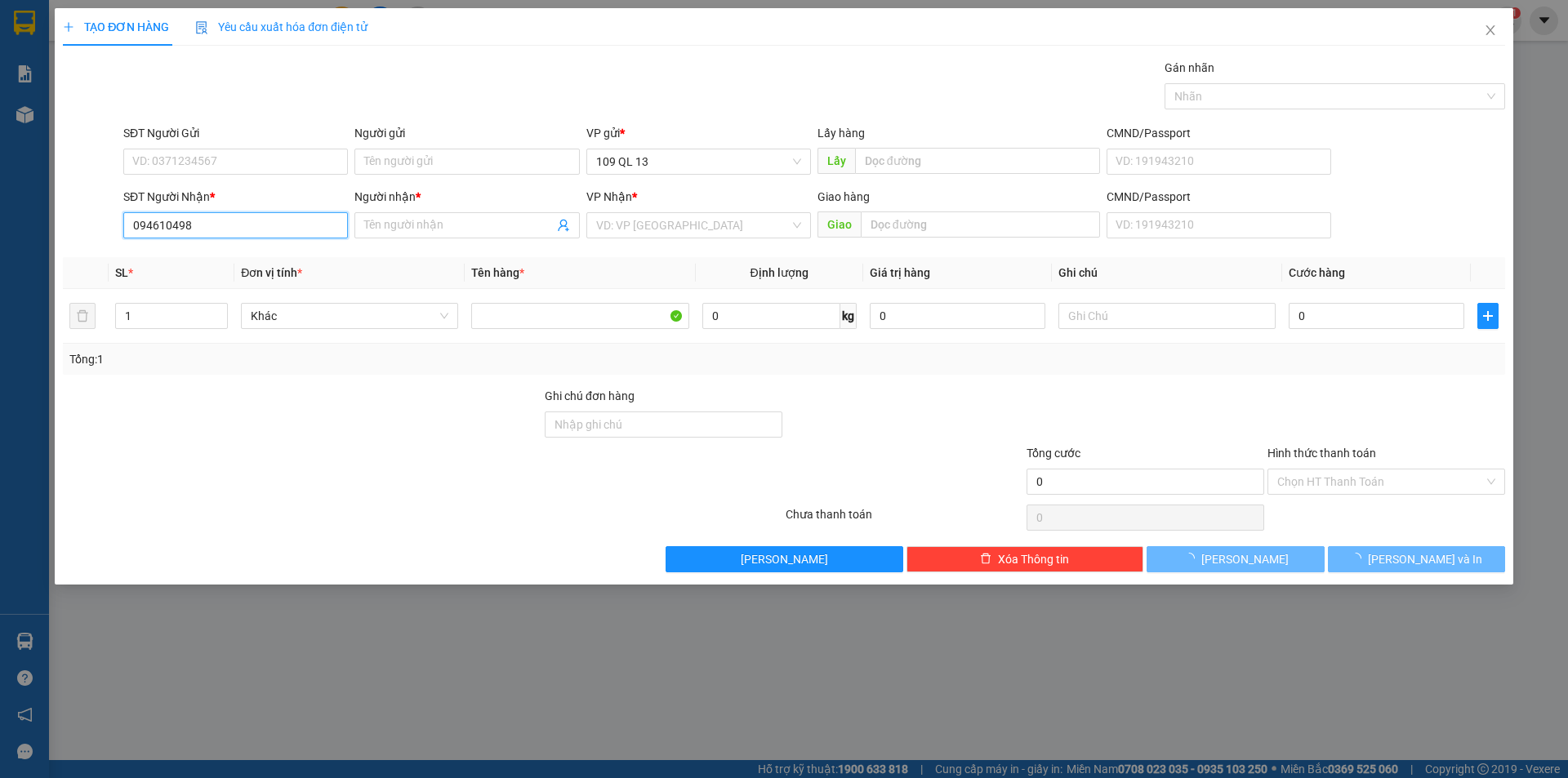
type input "0946104989"
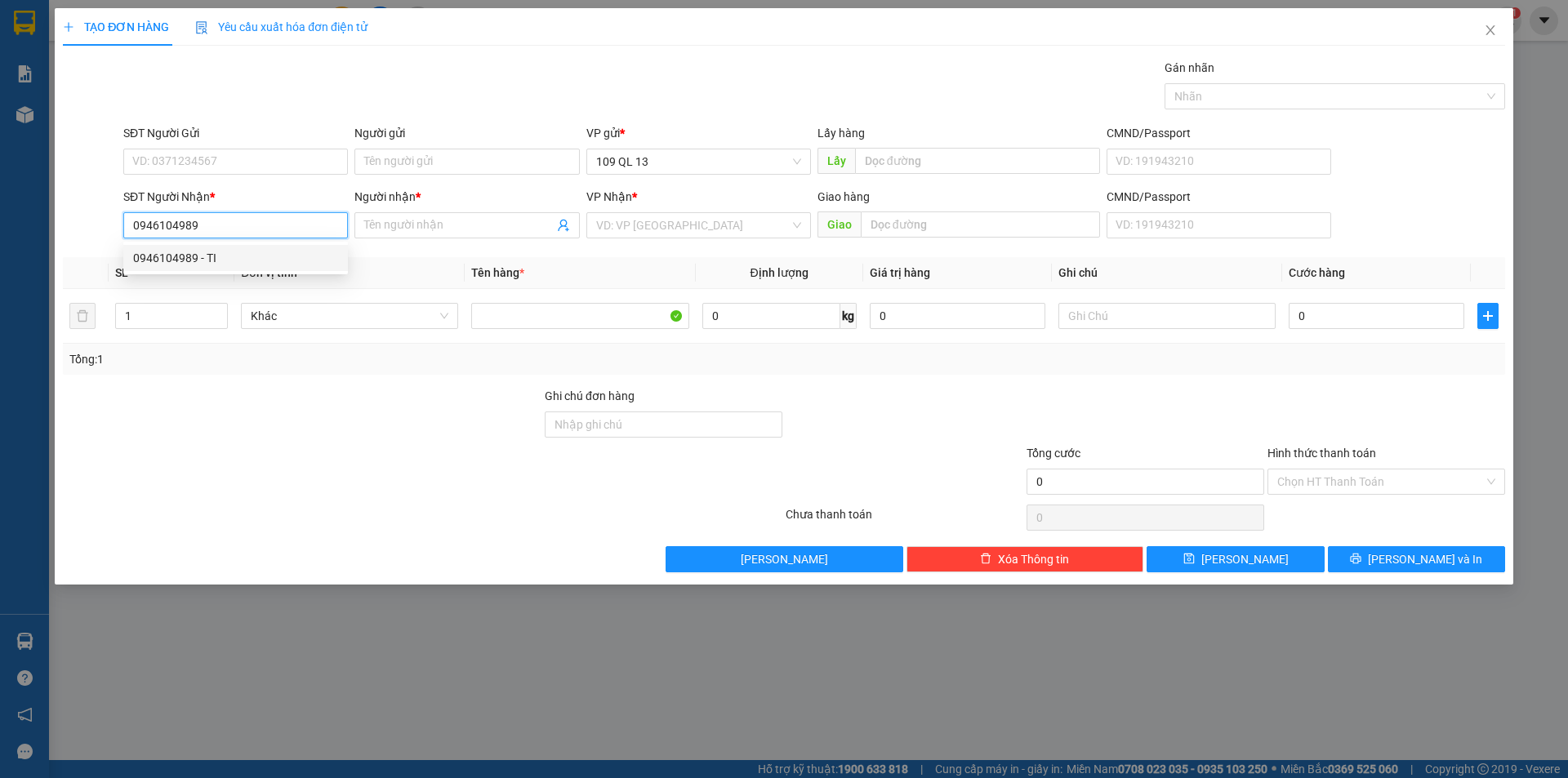
click at [295, 261] on div "0946104989 - TI" at bounding box center [235, 258] width 205 height 18
type input "TI"
type input "0946104989"
click at [283, 189] on div "SĐT Người Nhận *" at bounding box center [235, 196] width 224 height 18
click at [283, 213] on input "0946104989" at bounding box center [235, 225] width 224 height 26
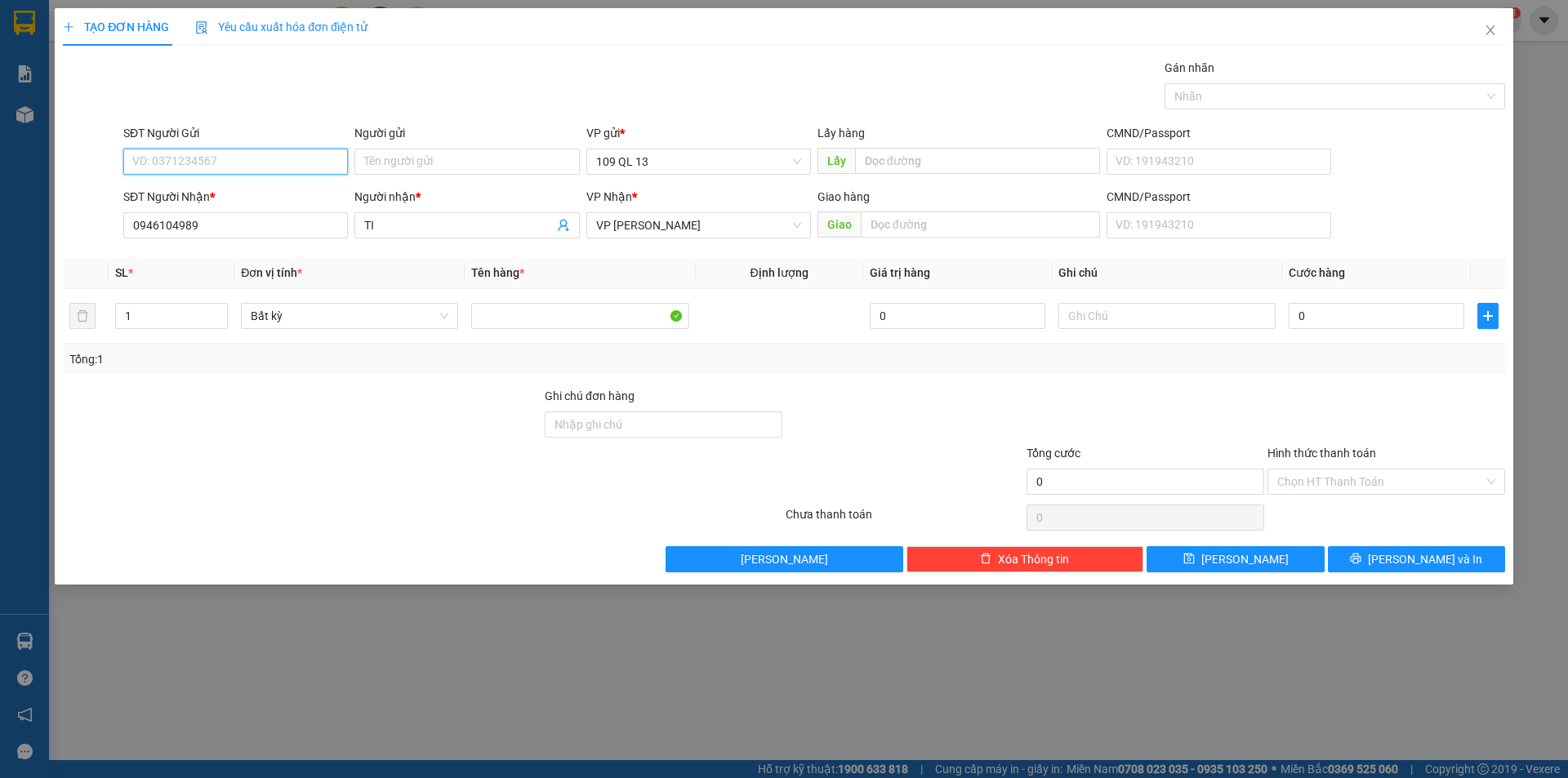
click at [289, 171] on input "SĐT Người Gửi" at bounding box center [235, 161] width 224 height 26
click at [245, 187] on div "0353925369 - TĨNH" at bounding box center [235, 194] width 205 height 18
type input "0353925369"
type input "TĨNH"
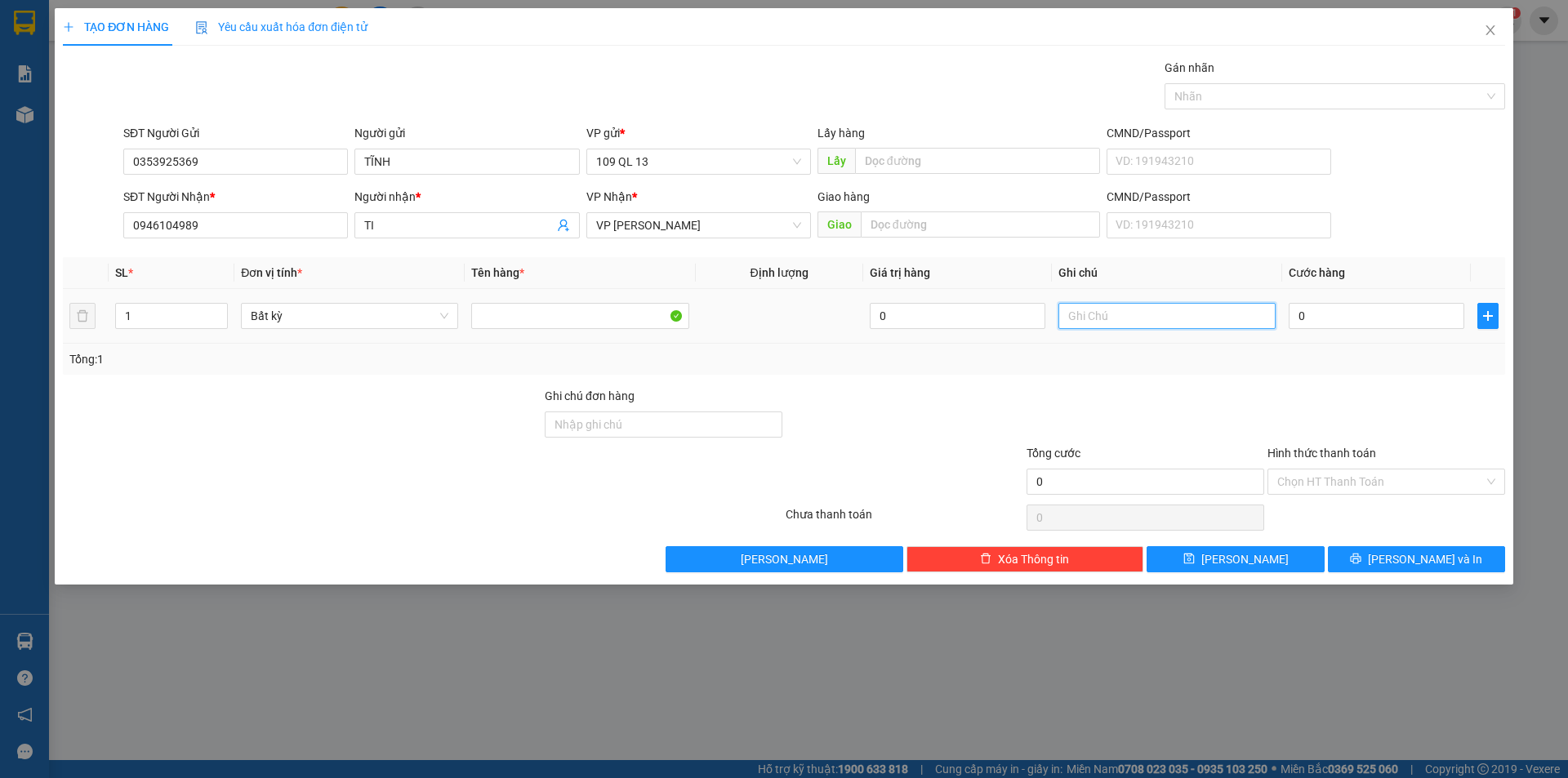
click at [1133, 321] on input "text" at bounding box center [1167, 316] width 218 height 26
type input "1 THX DL"
type input "5"
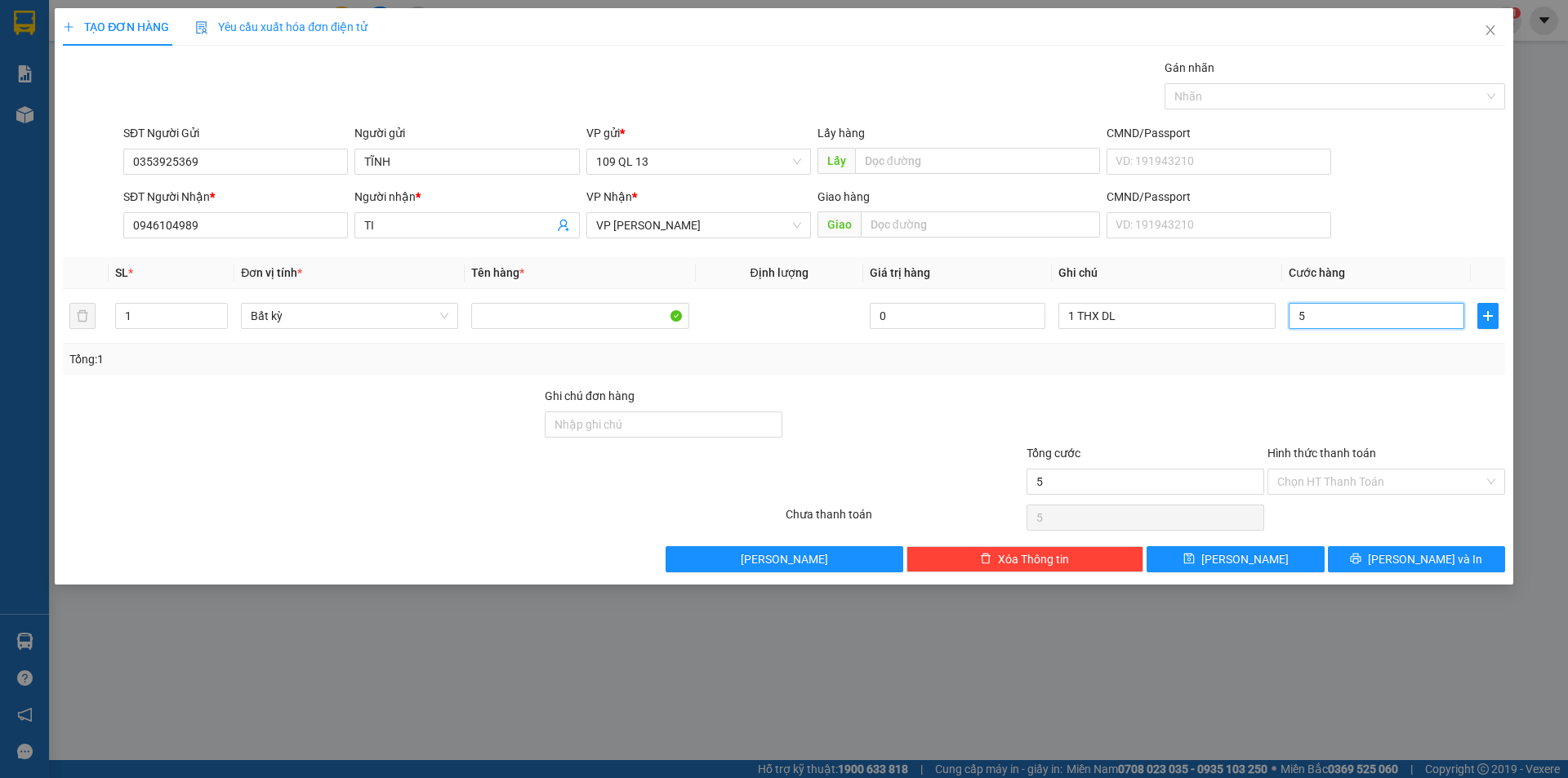
type input "50"
type input "50.000"
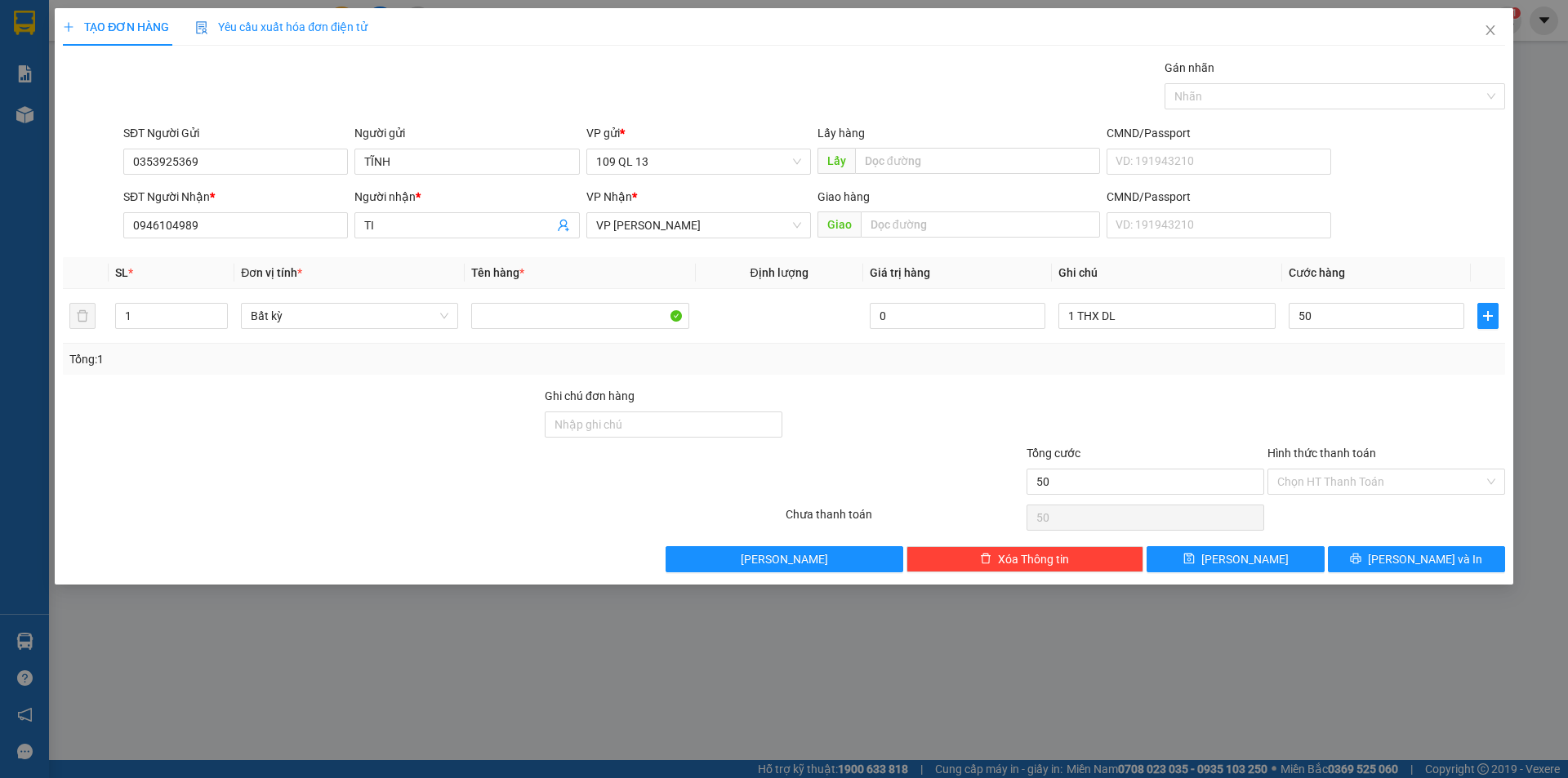
type input "50.000"
click at [1475, 203] on div "SĐT Người Nhận * 0946104989 Người nhận * TI VP Nhận * VP Phan Rí Giao hàng Giao…" at bounding box center [814, 216] width 1388 height 57
click at [1468, 555] on button "[PERSON_NAME] và In" at bounding box center [1416, 559] width 177 height 26
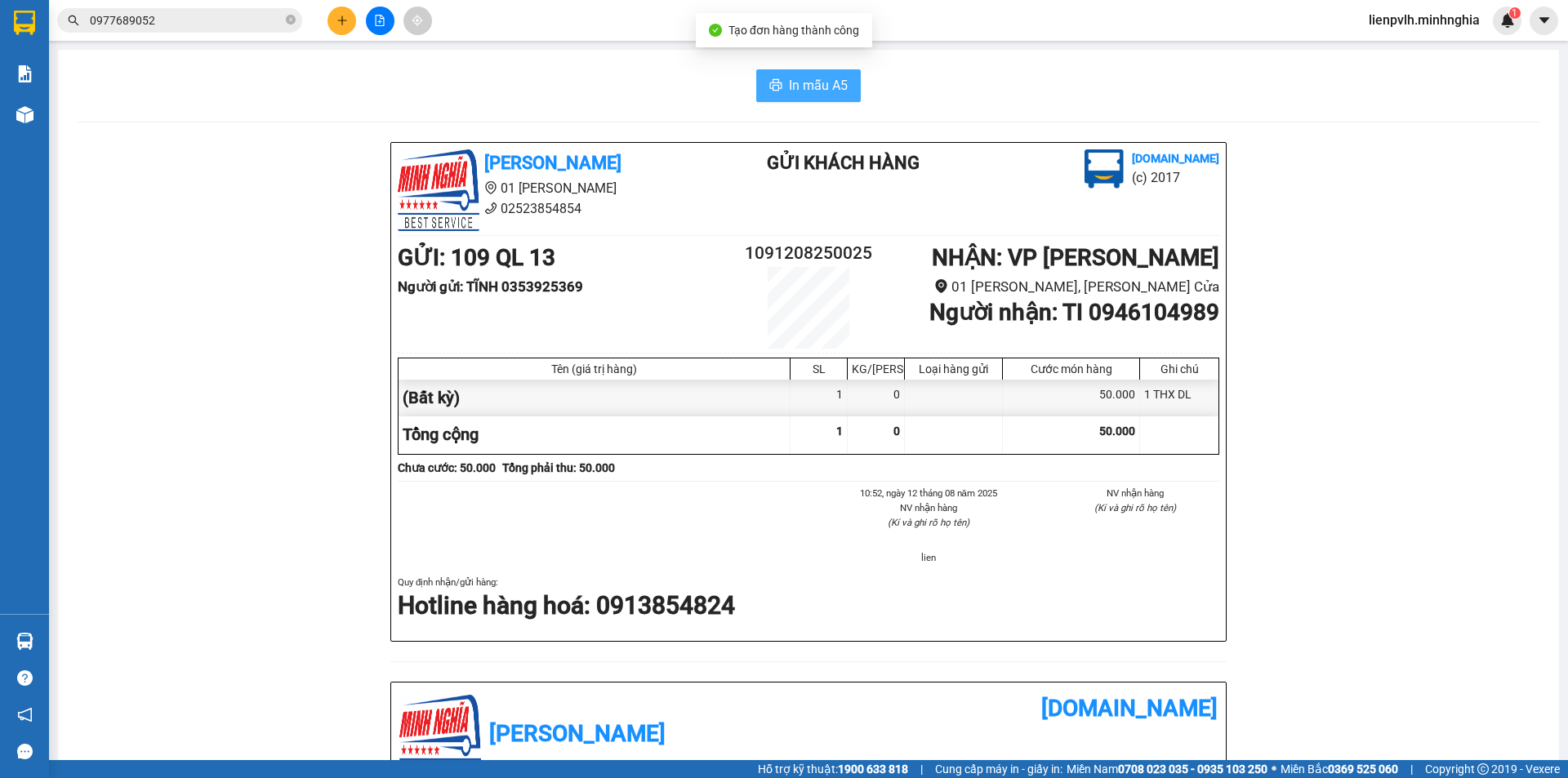
click at [826, 79] on span "In mẫu A5" at bounding box center [818, 85] width 59 height 20
click at [352, 33] on div at bounding box center [379, 21] width 122 height 29
click at [334, 26] on button at bounding box center [342, 21] width 29 height 29
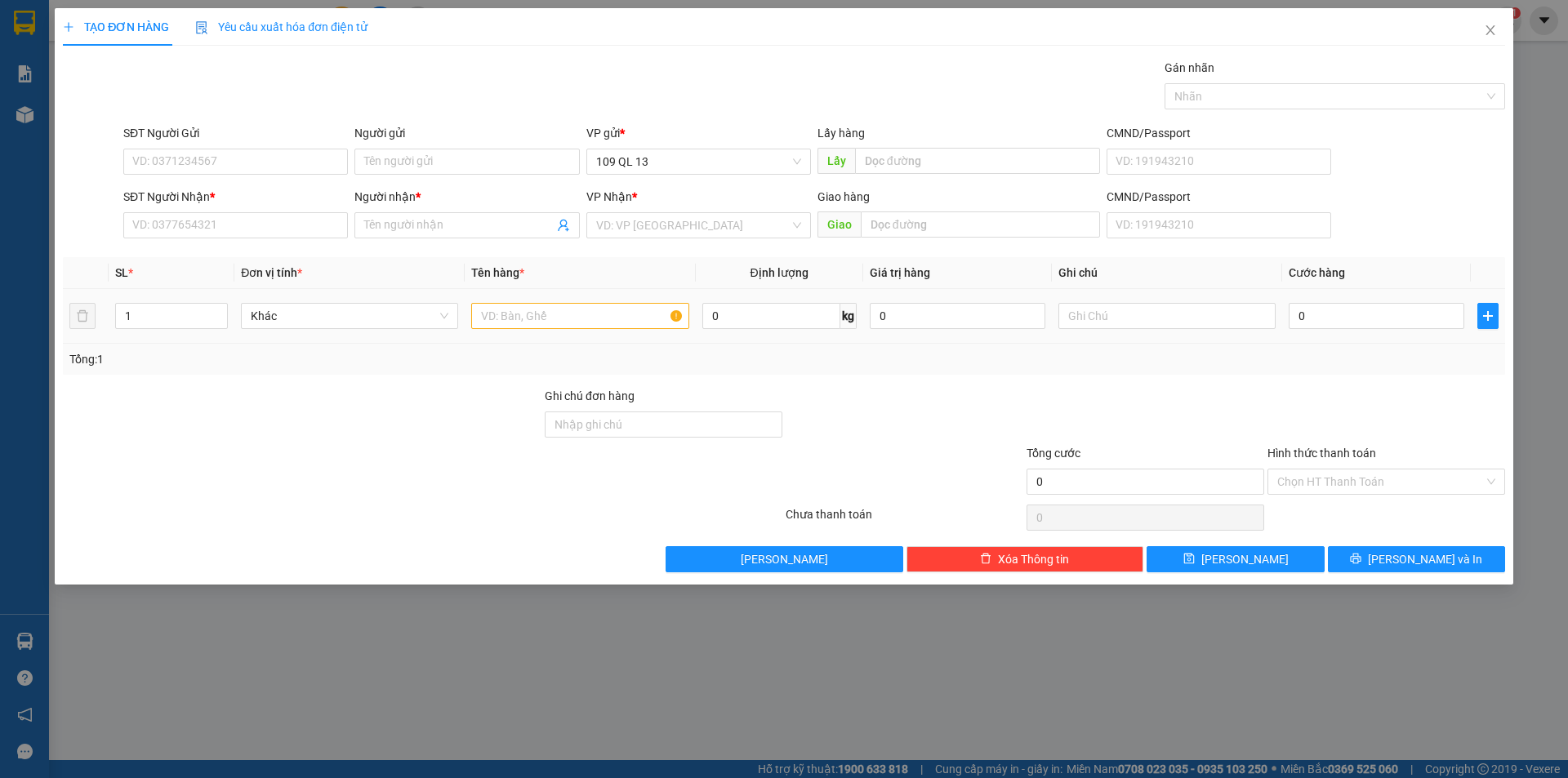
click at [543, 334] on td at bounding box center [579, 316] width 230 height 55
click at [548, 319] on input "text" at bounding box center [580, 316] width 218 height 26
click at [133, 226] on input "SĐT Người Nhận *" at bounding box center [235, 225] width 224 height 26
type input "0393884049"
type input "THUẬN"
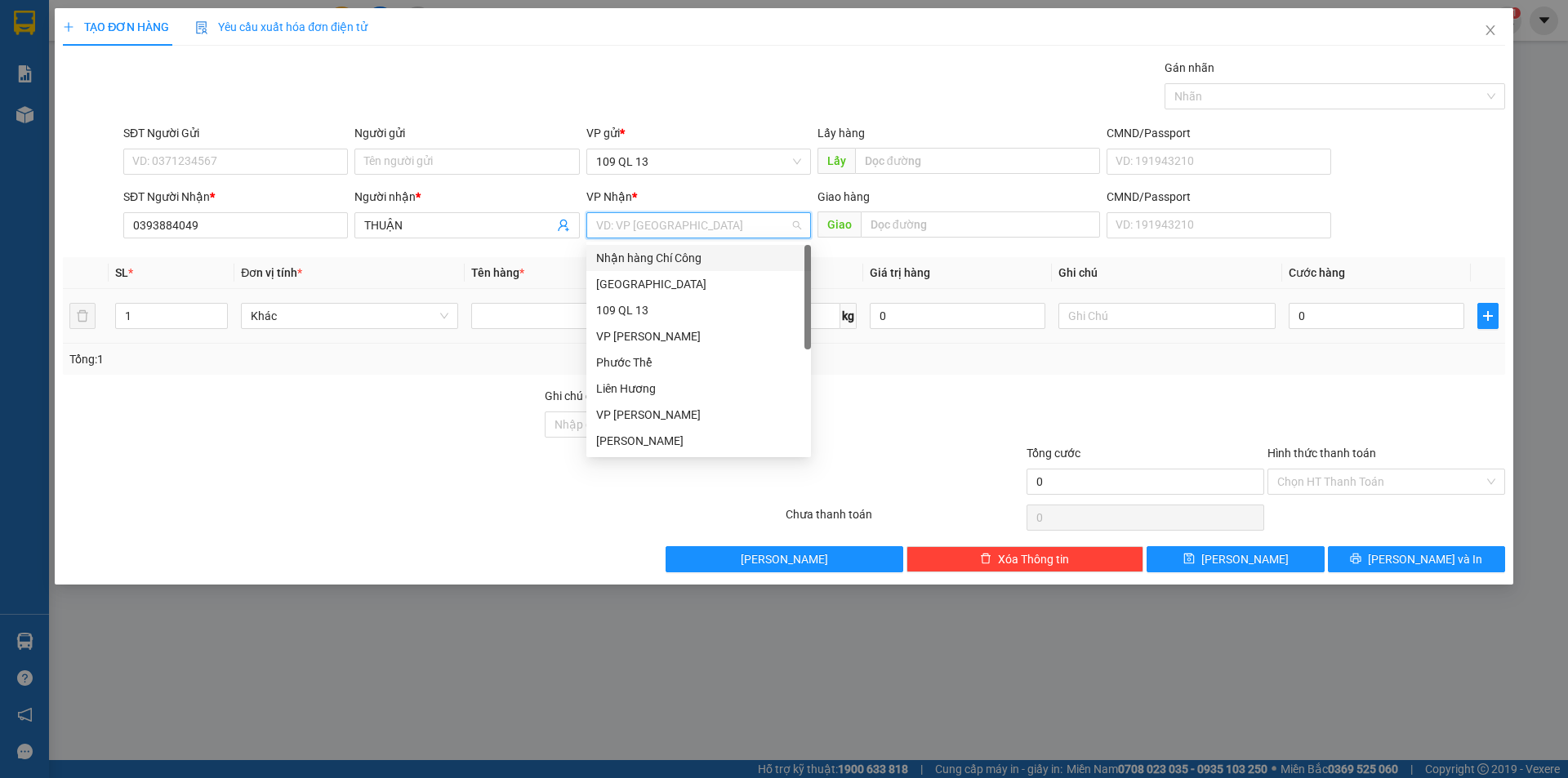
type input "V"
click at [649, 250] on div "VP [PERSON_NAME]" at bounding box center [698, 258] width 205 height 18
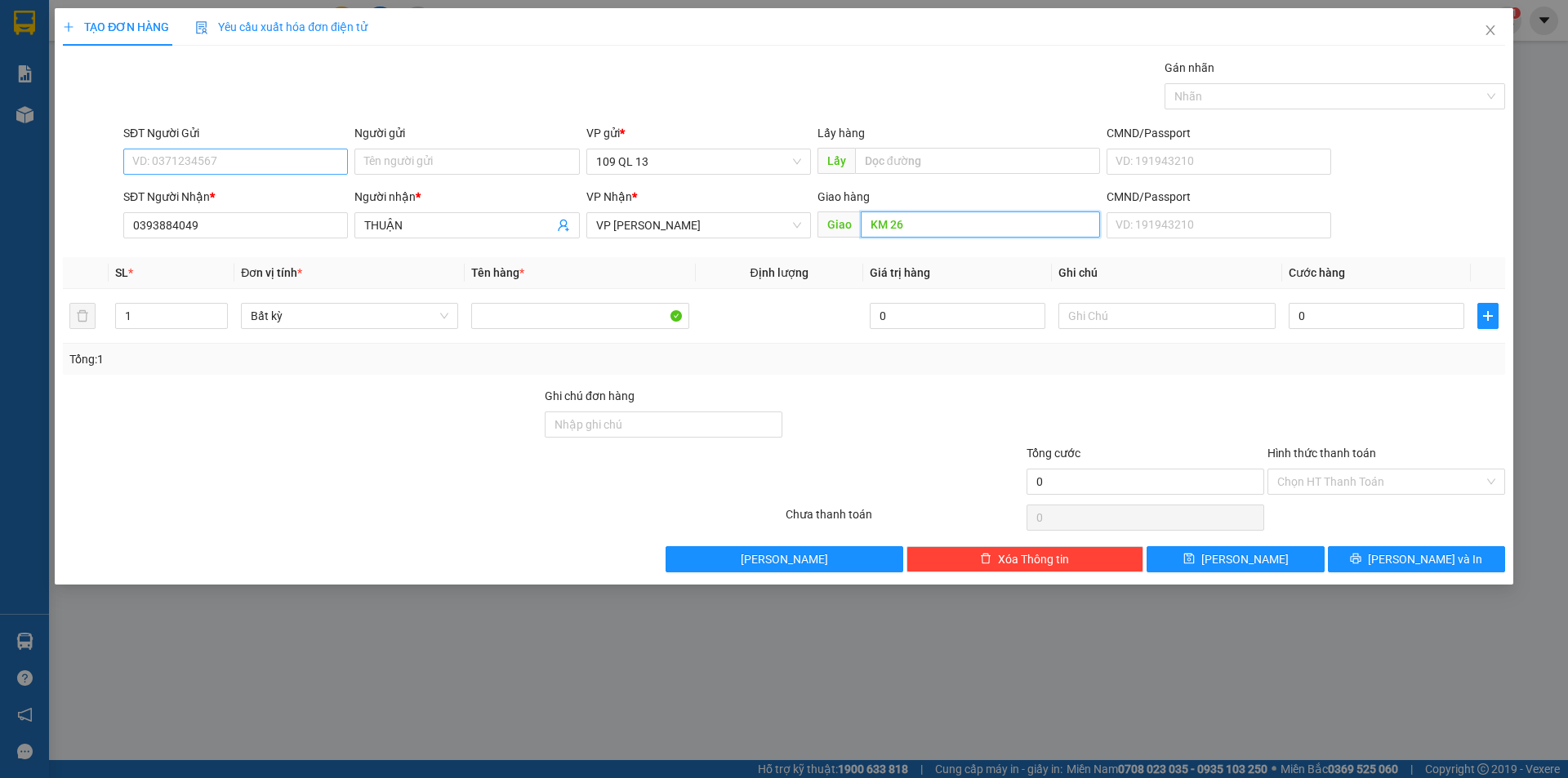
type input "KM 26"
click at [240, 167] on input "SĐT Người Gửi" at bounding box center [235, 161] width 224 height 26
type input "0918882014"
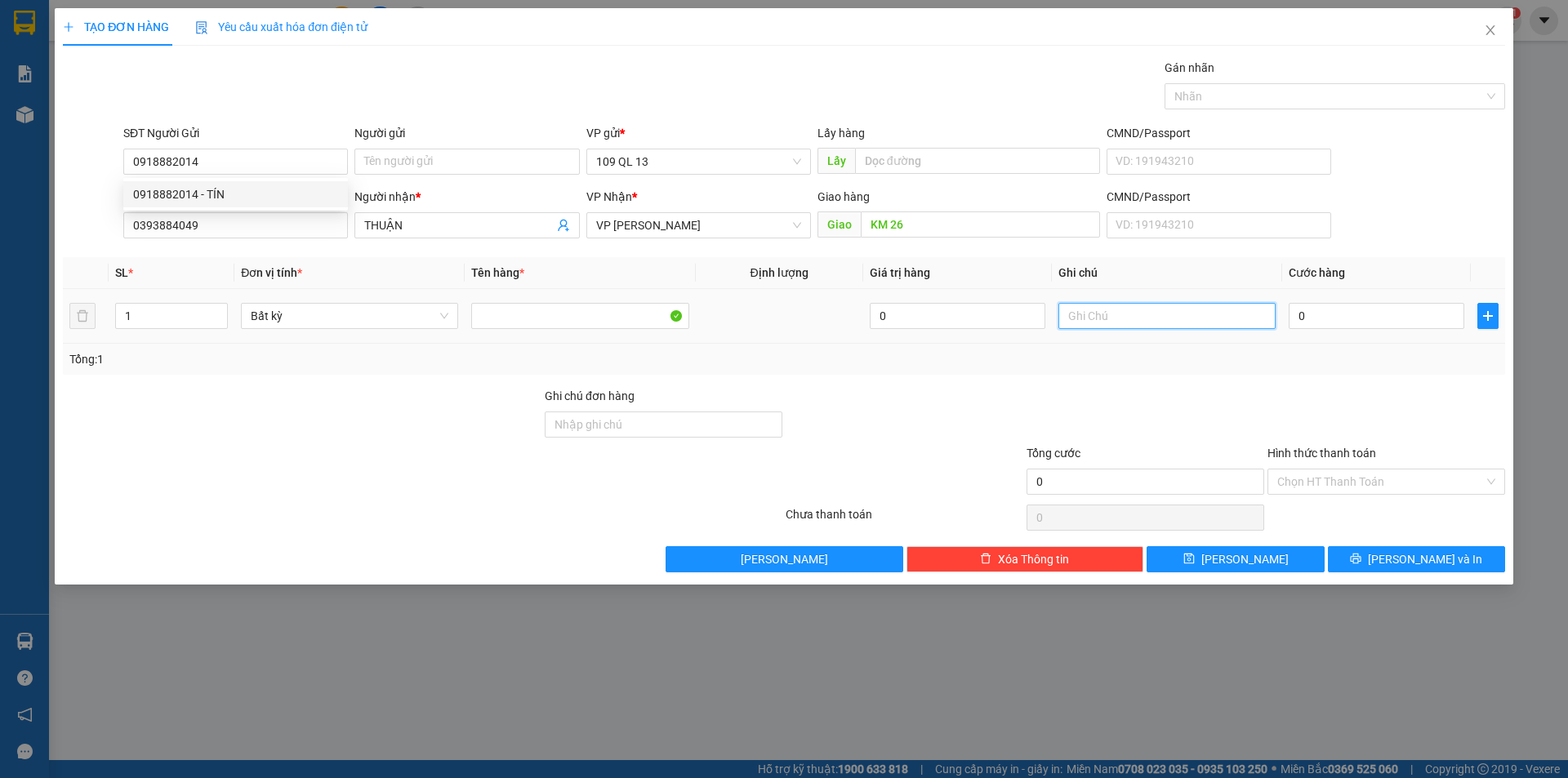
click at [1151, 313] on input "text" at bounding box center [1167, 316] width 218 height 26
type input "1"
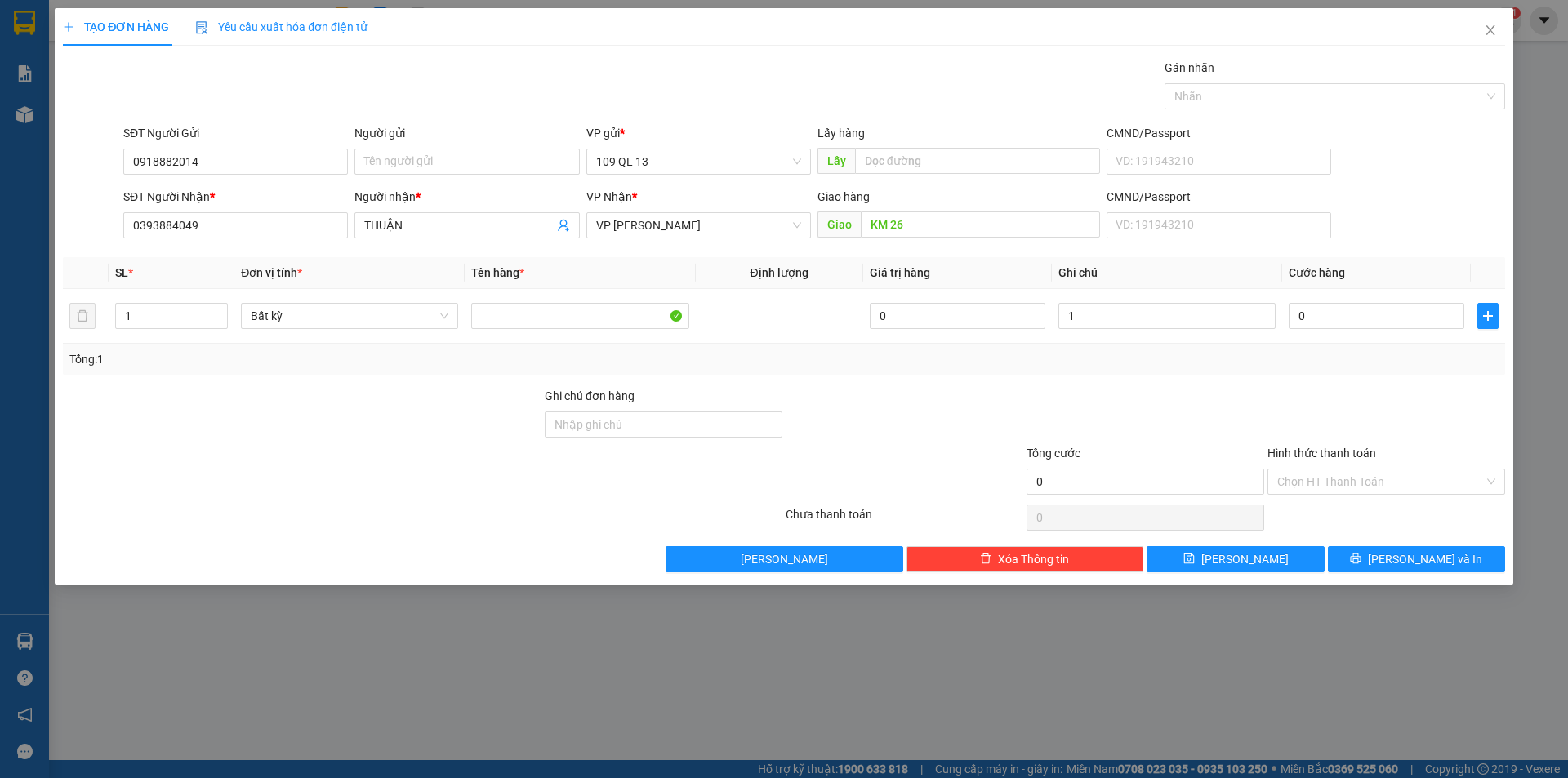
click at [263, 138] on div "SĐT Người Gửi" at bounding box center [235, 133] width 224 height 18
click at [263, 148] on input "0918882014" at bounding box center [235, 161] width 224 height 26
click at [259, 152] on input "0918882014" at bounding box center [235, 161] width 224 height 26
click at [256, 185] on div "0918882014 - TÍN" at bounding box center [235, 194] width 224 height 26
type input "TÍN"
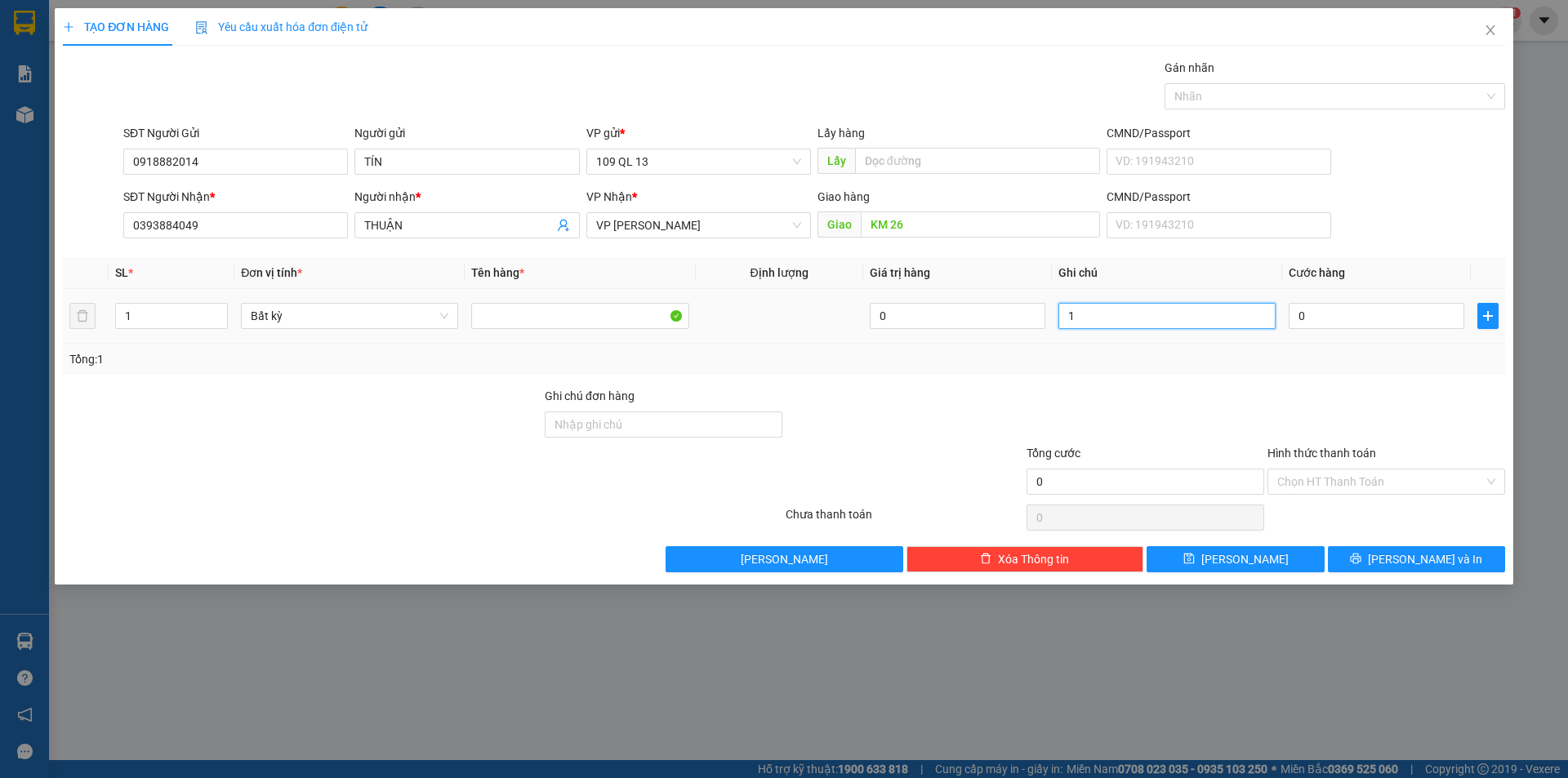
click at [1183, 308] on input "1" at bounding box center [1167, 316] width 218 height 26
type input "1 TÚM TRẮNG PT"
type input "4"
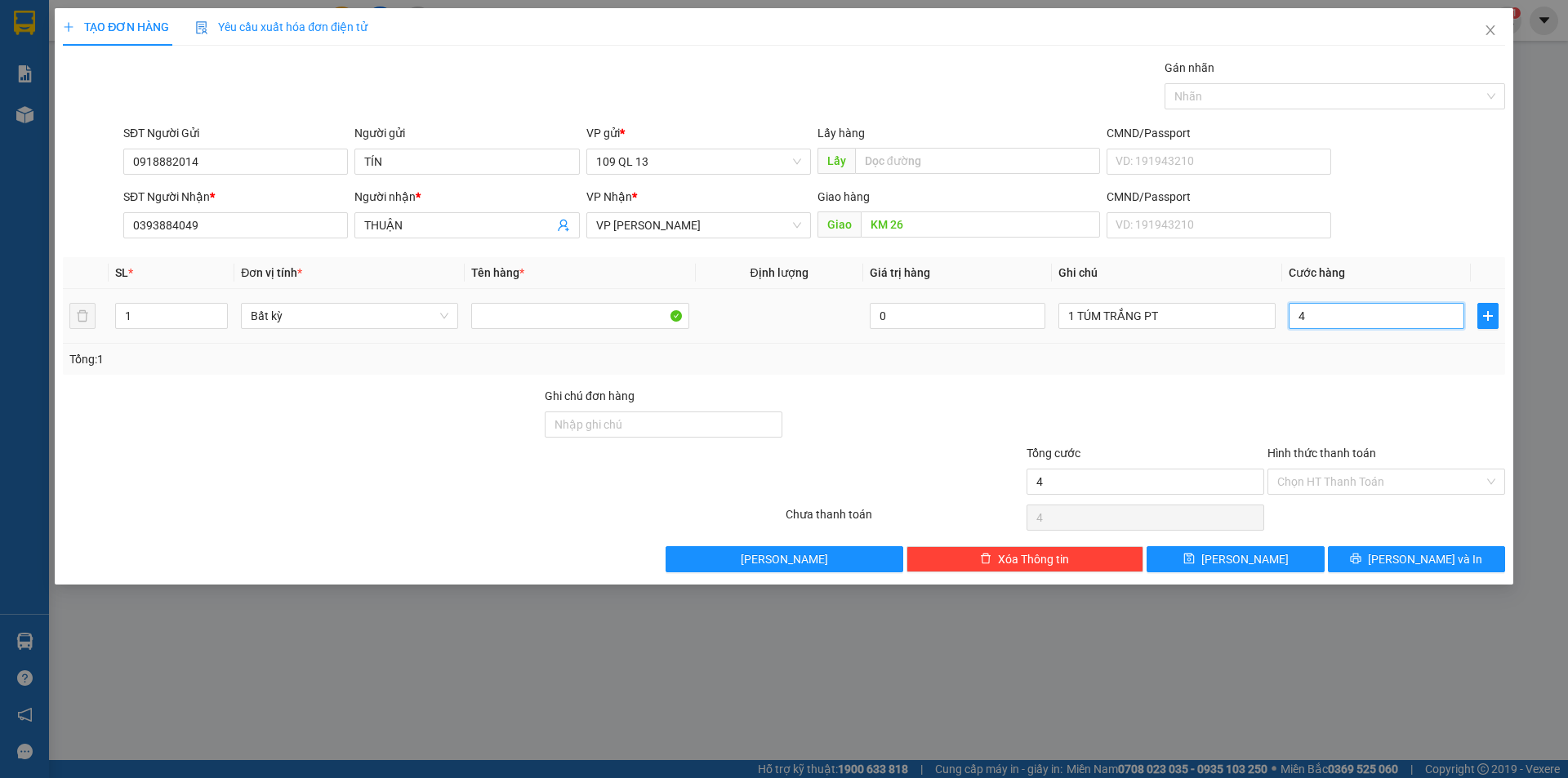
type input "40"
click at [1419, 568] on button "[PERSON_NAME] và In" at bounding box center [1416, 559] width 177 height 26
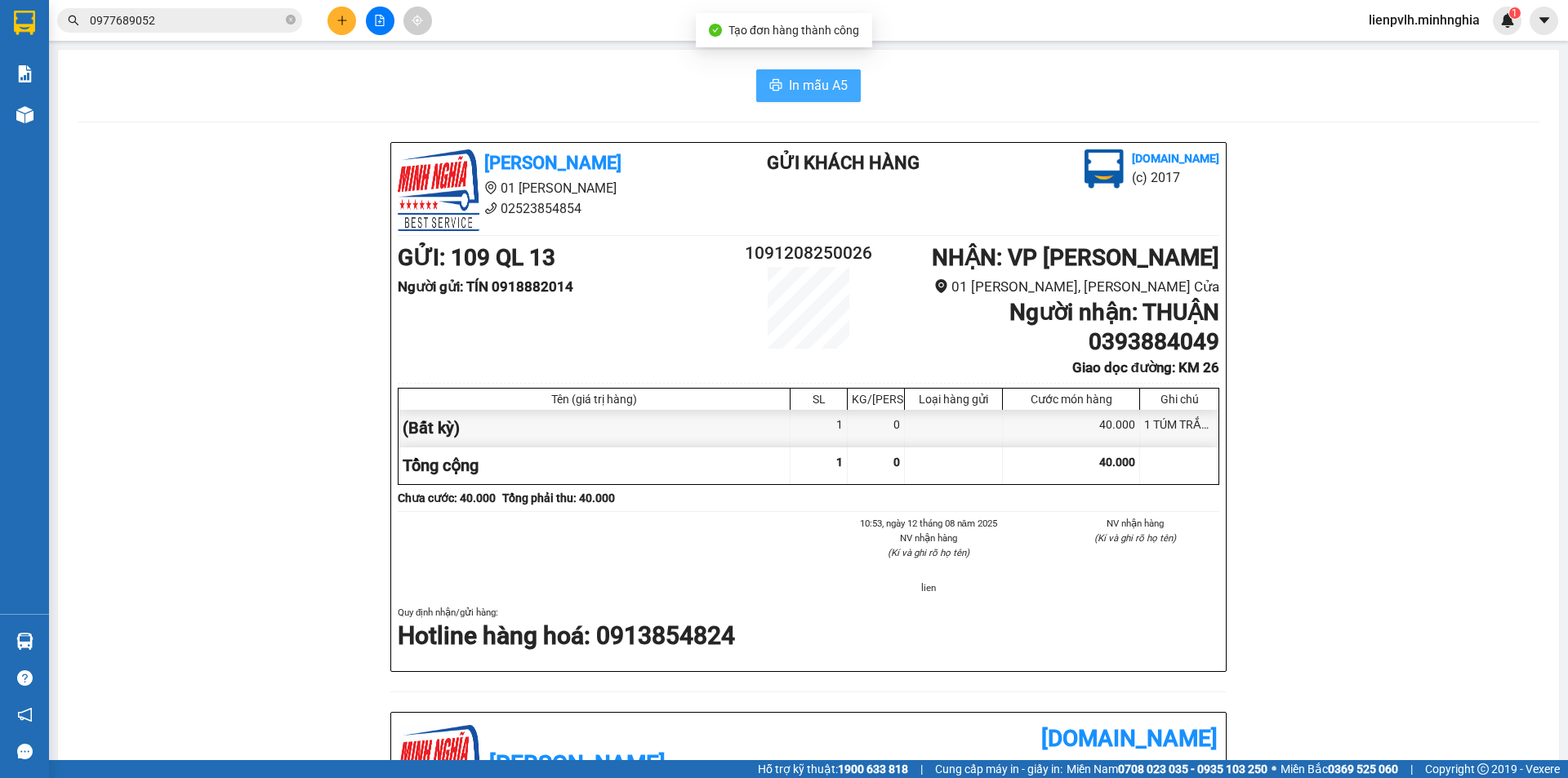
click at [827, 100] on button "In mẫu A5" at bounding box center [809, 86] width 105 height 33
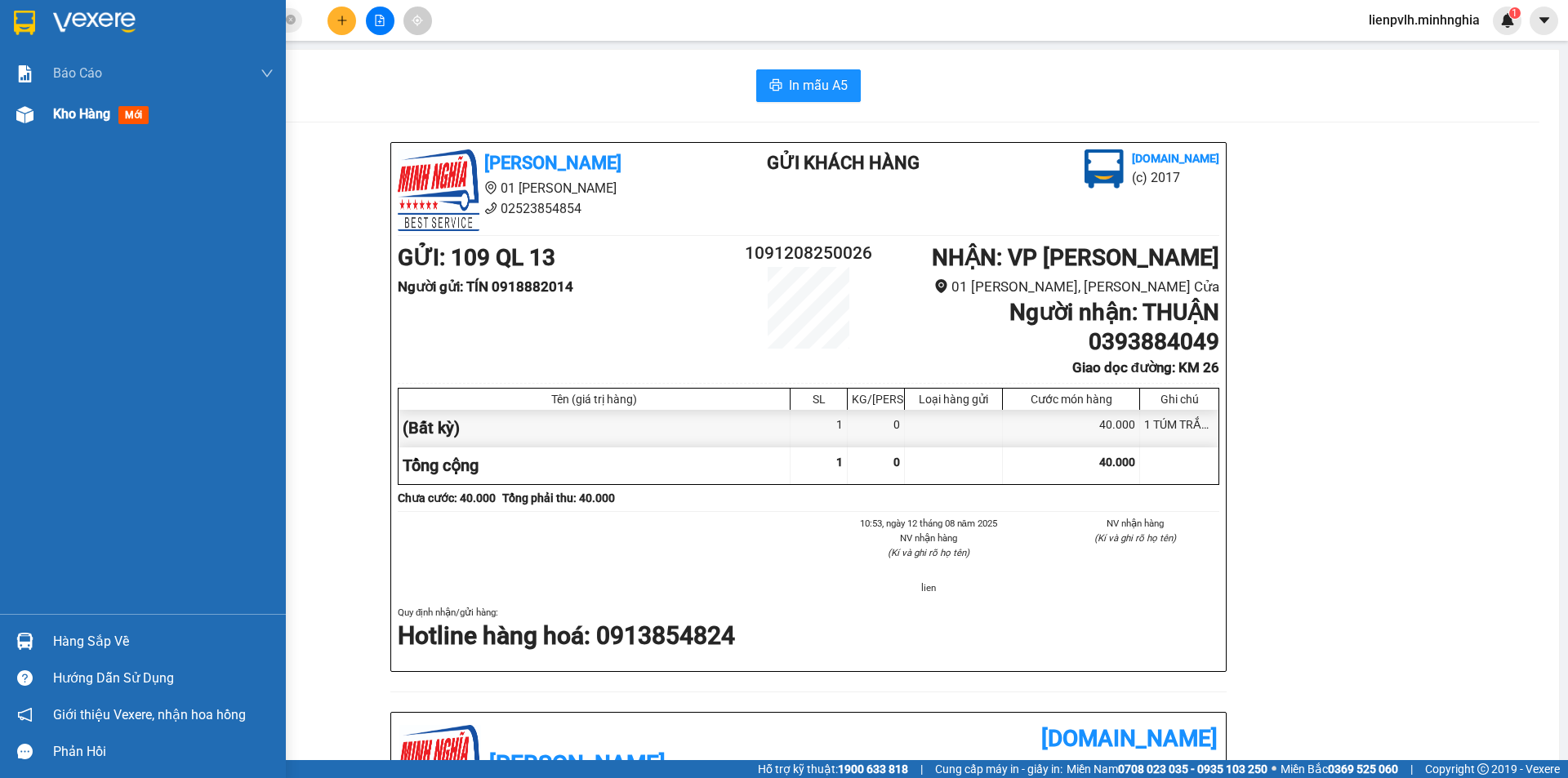
click at [111, 116] on span "Kho hàng" at bounding box center [81, 114] width 57 height 15
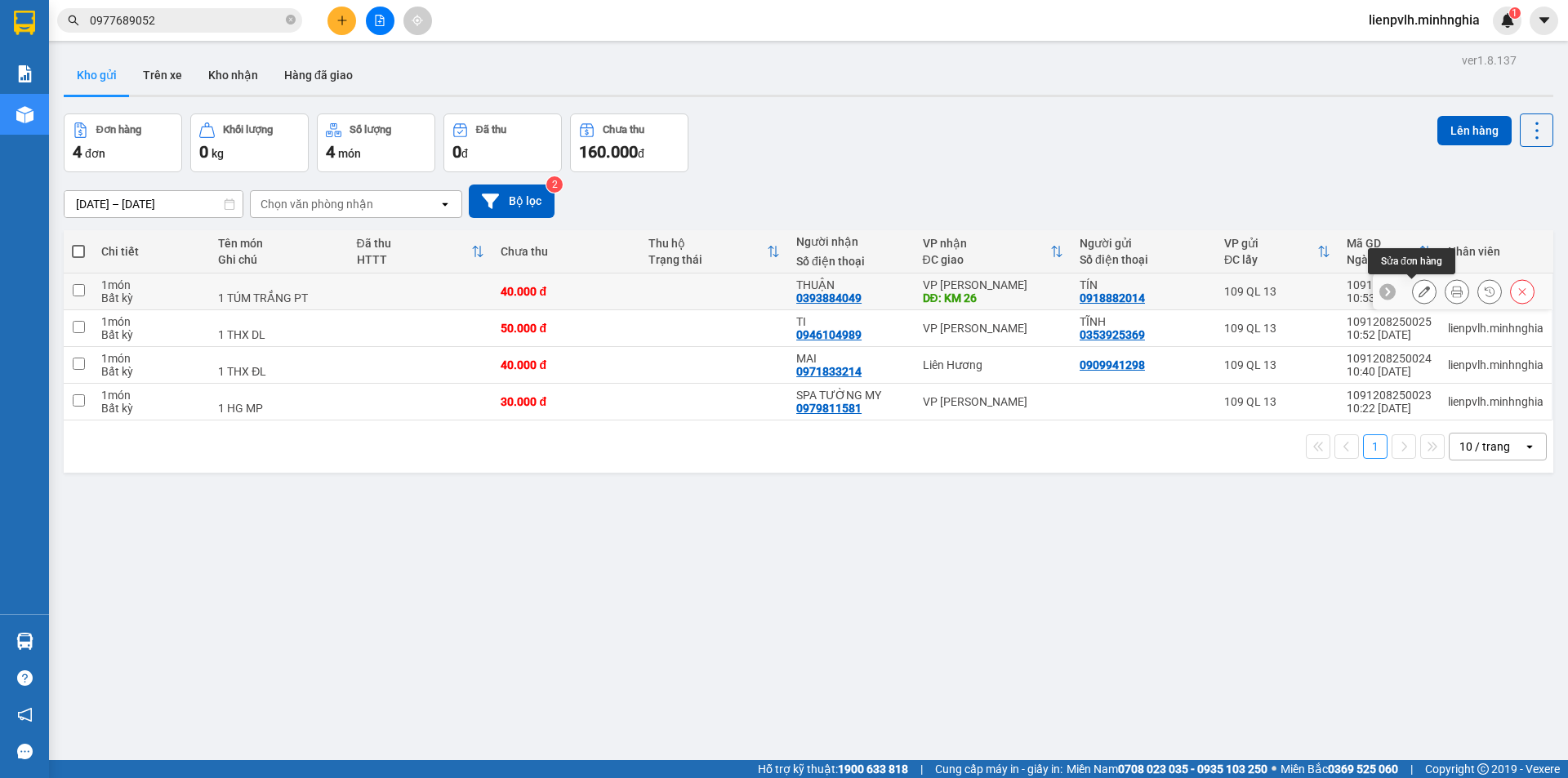
click at [1419, 288] on button at bounding box center [1425, 292] width 23 height 29
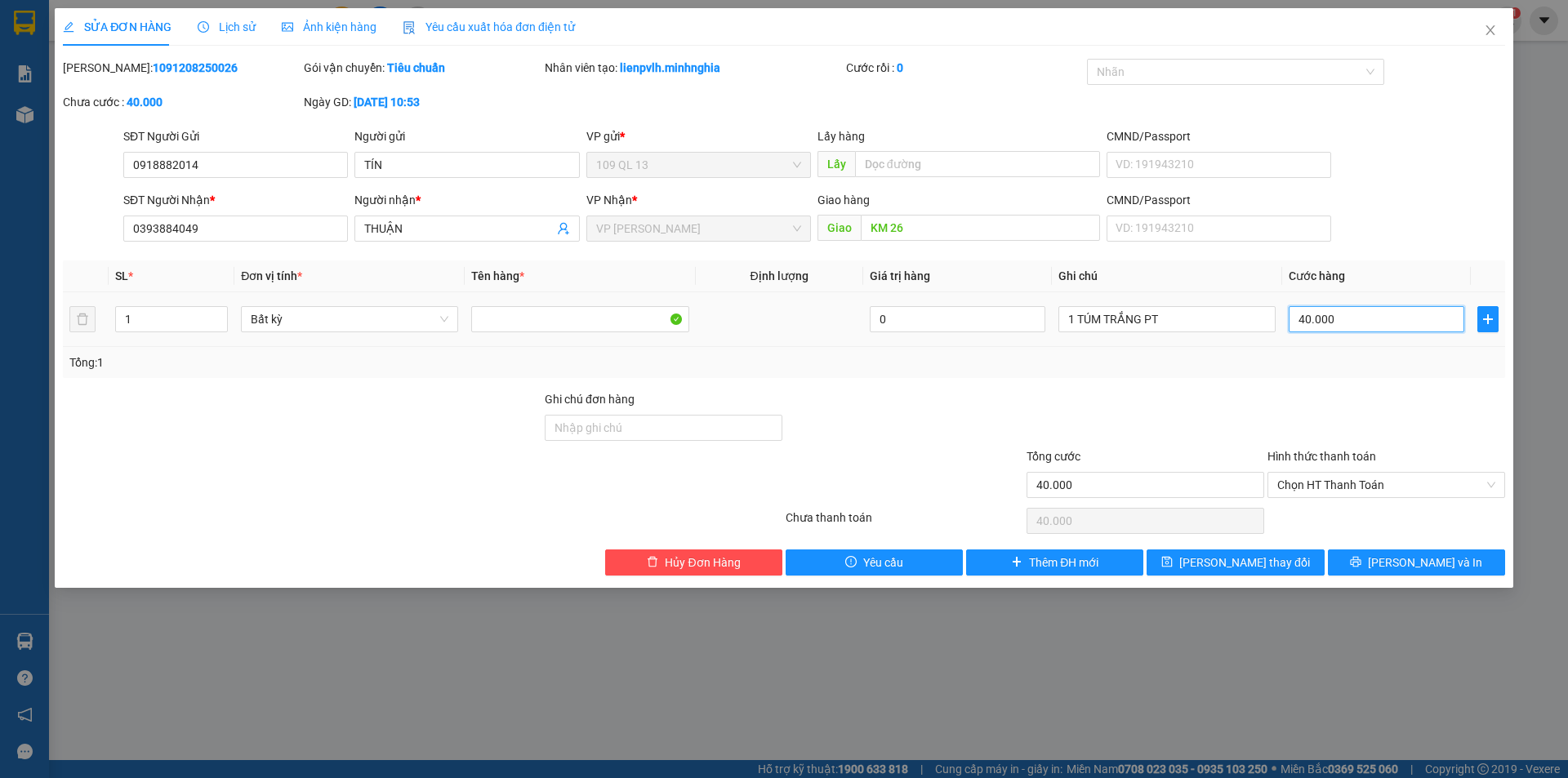
click at [1340, 324] on input "40.000" at bounding box center [1376, 319] width 175 height 26
click at [1403, 563] on span "[PERSON_NAME] và In" at bounding box center [1425, 562] width 115 height 18
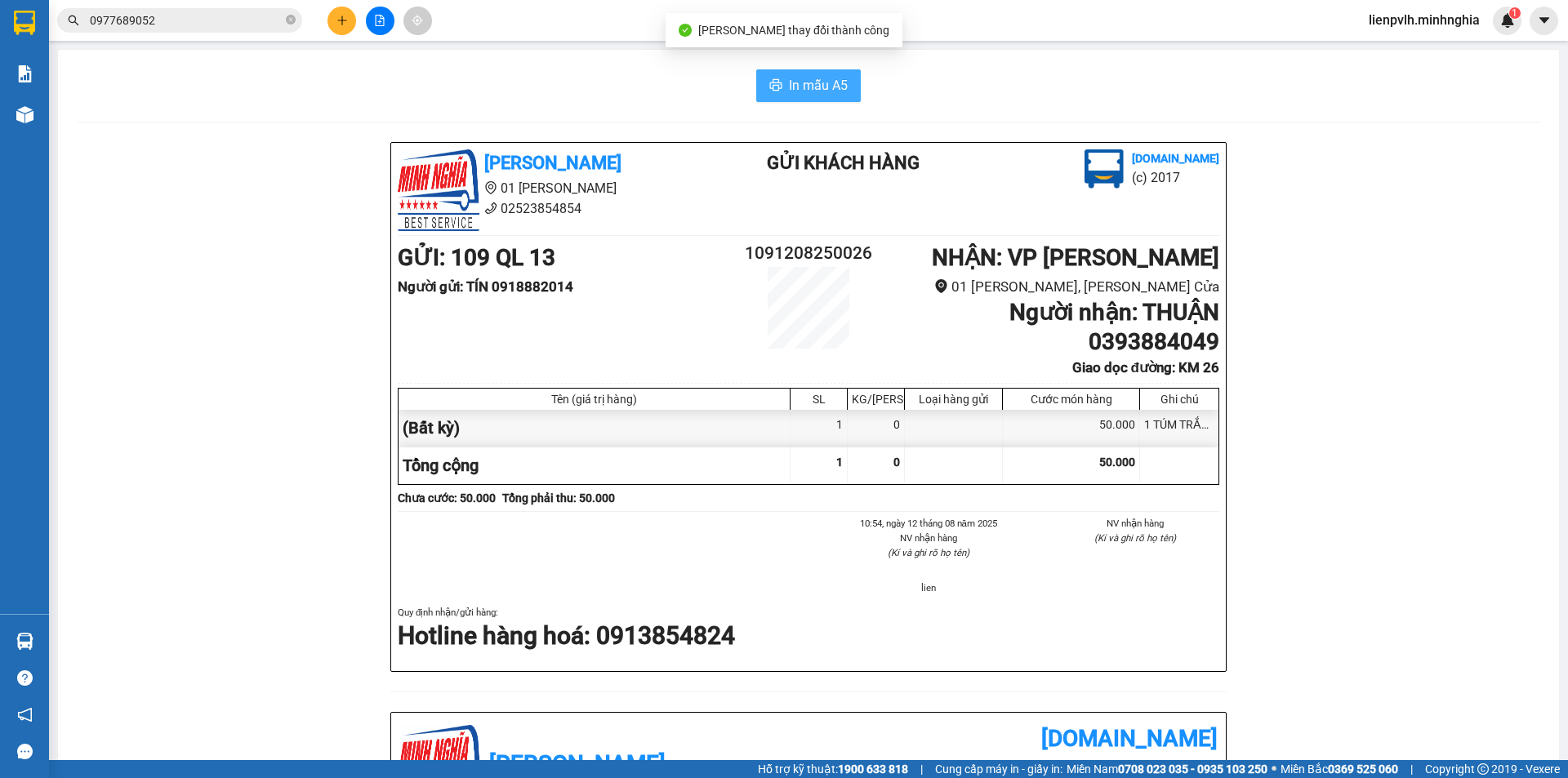
drag, startPoint x: 773, startPoint y: 89, endPoint x: 790, endPoint y: 89, distance: 17.0
click at [774, 89] on icon "printer" at bounding box center [776, 85] width 13 height 13
click at [357, 25] on div at bounding box center [379, 21] width 122 height 29
click at [349, 24] on button at bounding box center [342, 21] width 29 height 29
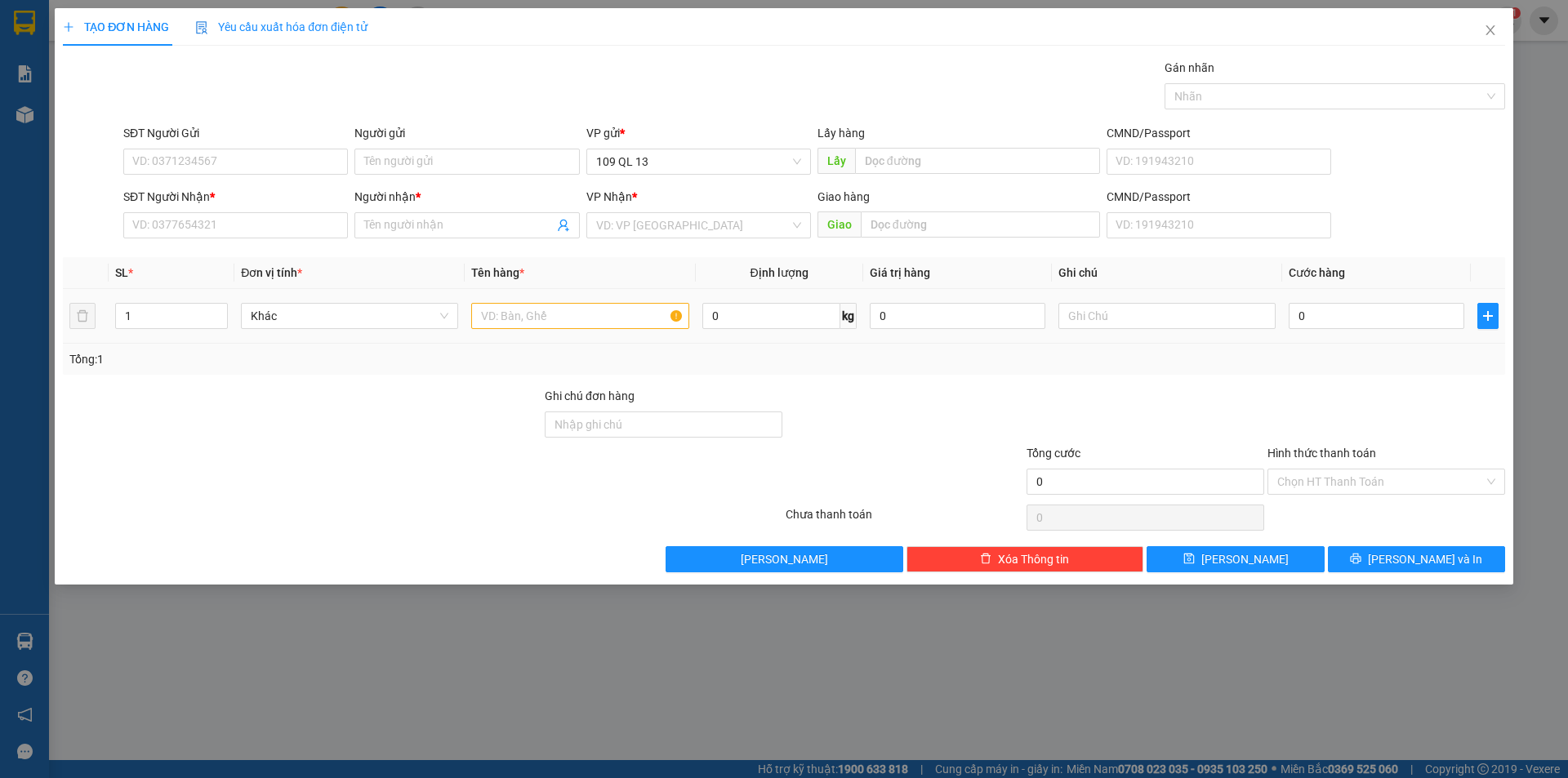
click at [582, 331] on div at bounding box center [580, 316] width 218 height 33
click at [617, 325] on input "text" at bounding box center [580, 316] width 218 height 26
click at [1095, 318] on input "text" at bounding box center [1167, 316] width 218 height 26
click at [148, 241] on div "SĐT Người Nhận * VD: 0377654321" at bounding box center [235, 216] width 224 height 57
click at [155, 228] on input "SĐT Người Nhận *" at bounding box center [235, 225] width 224 height 26
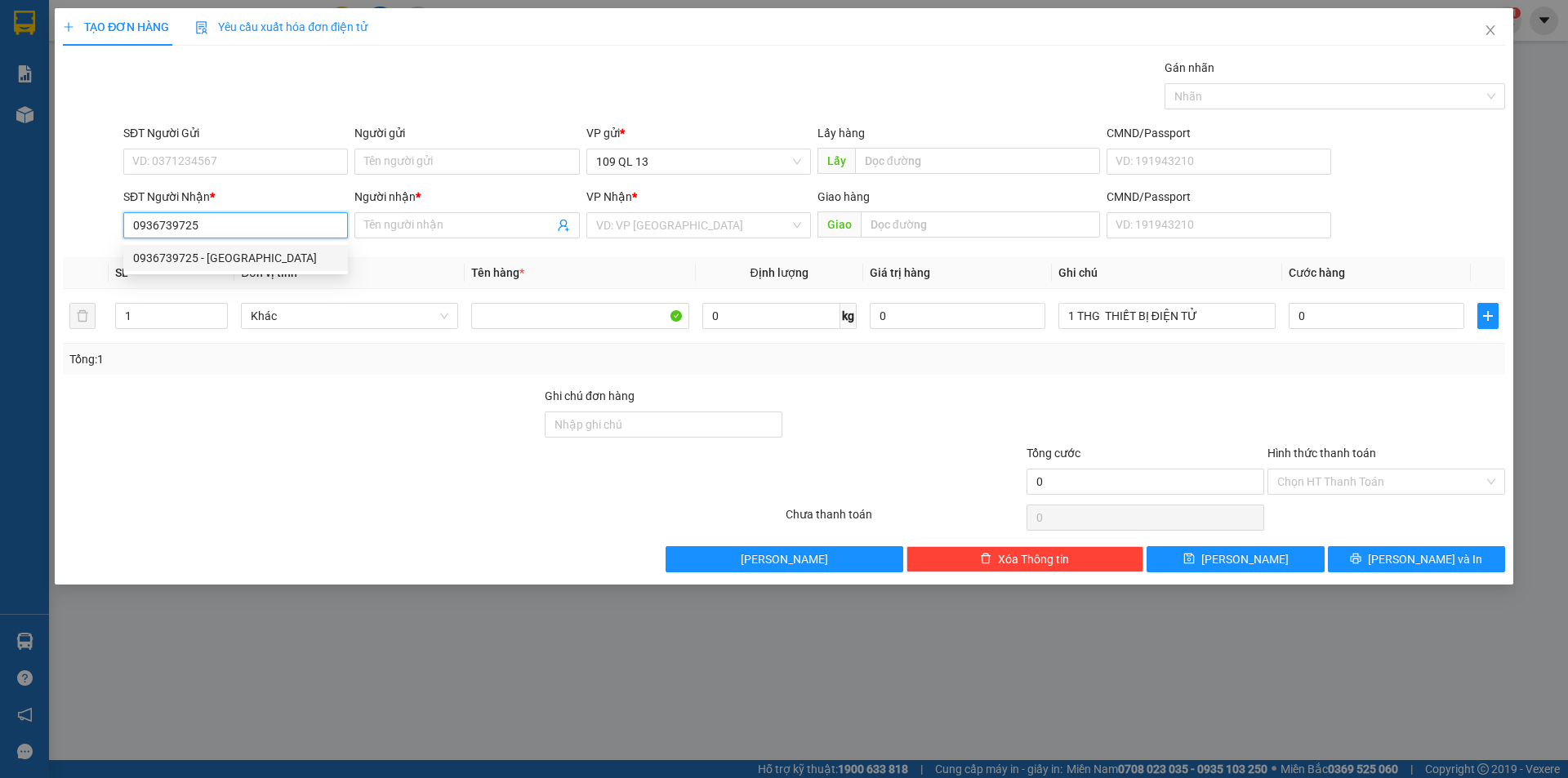
click at [259, 257] on div "0936739725 - ĐỨC" at bounding box center [235, 258] width 205 height 18
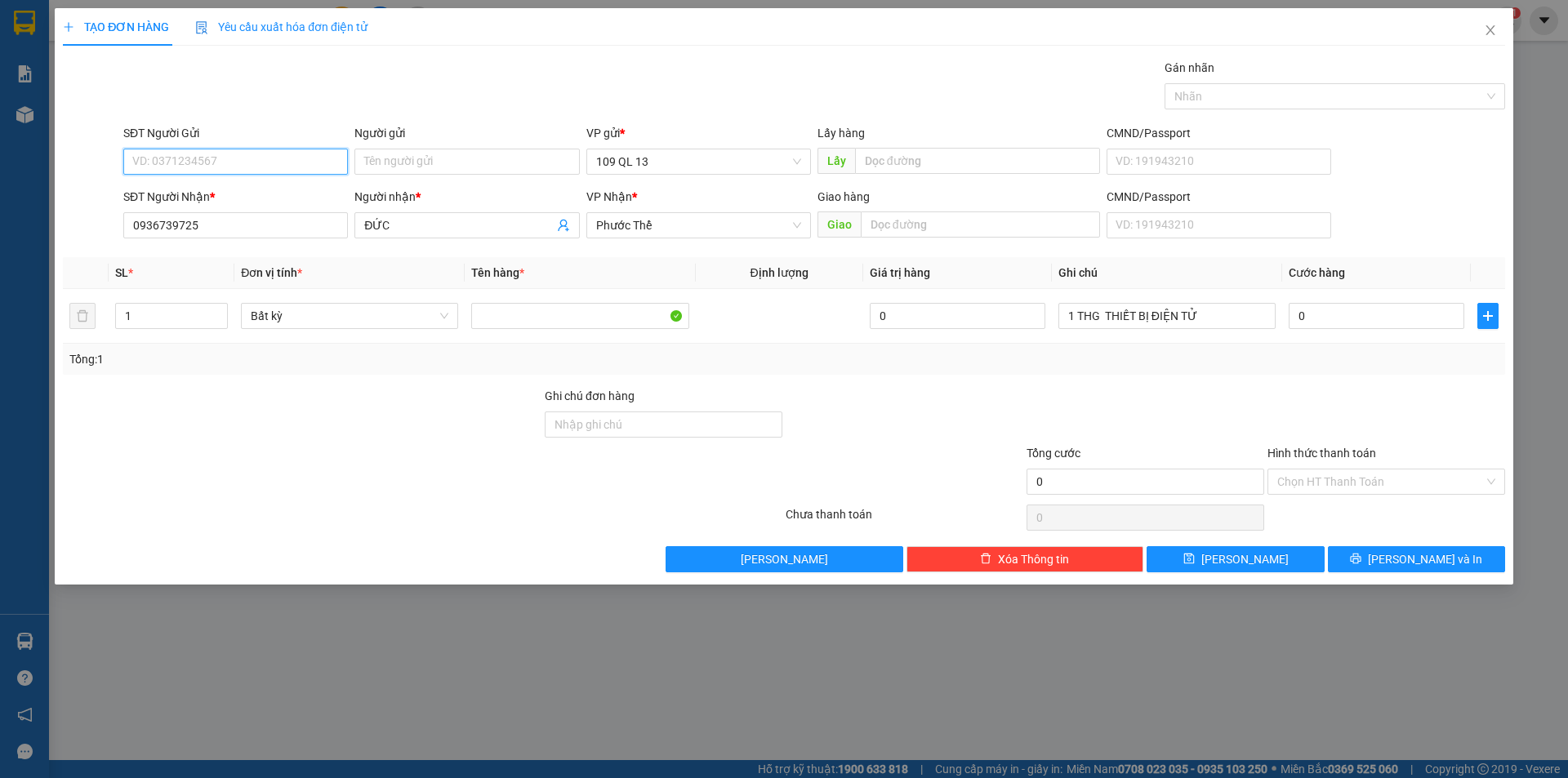
click at [265, 157] on input "SĐT Người Gửi" at bounding box center [235, 161] width 224 height 26
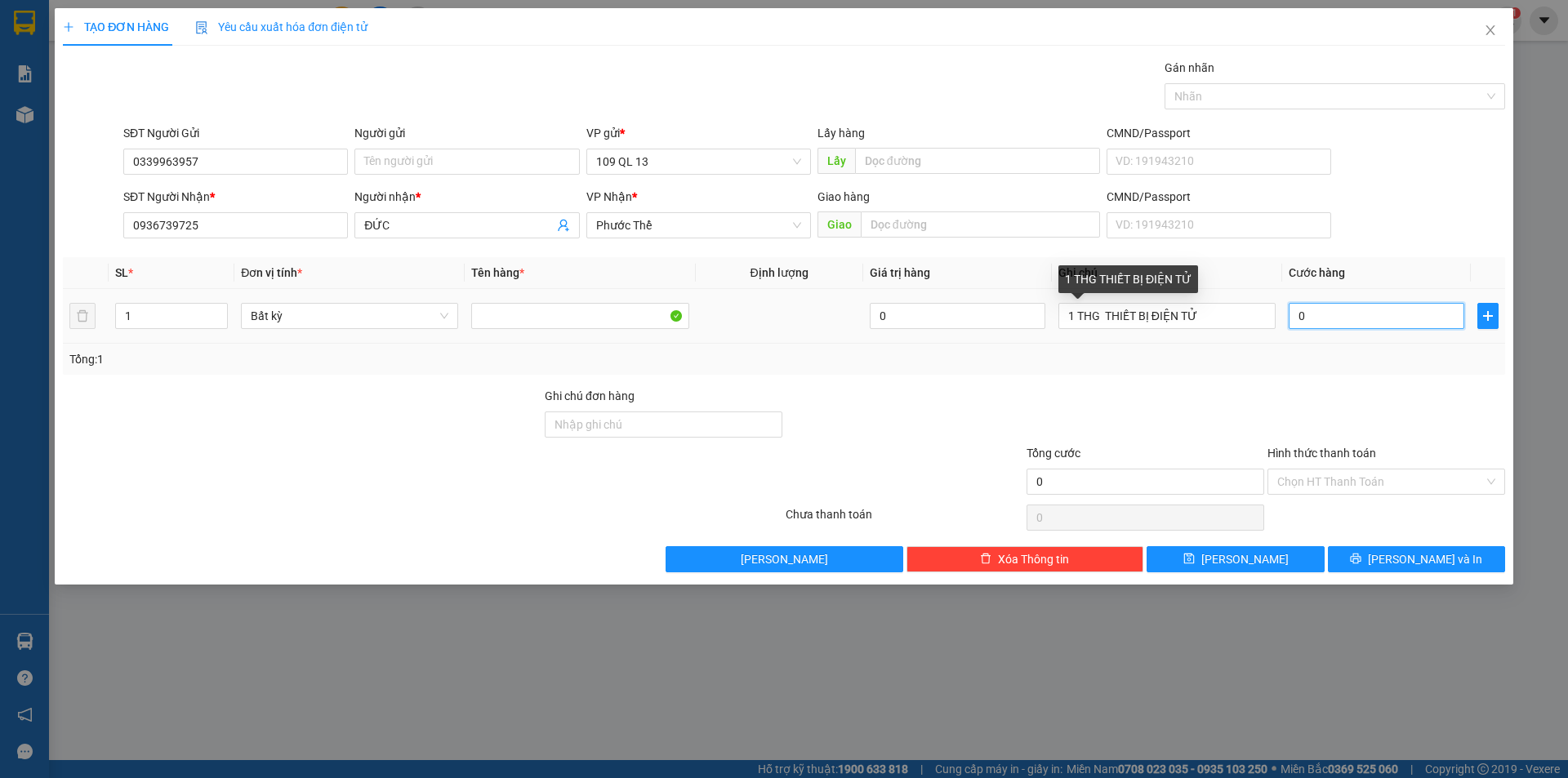
click at [1321, 322] on input "0" at bounding box center [1376, 316] width 175 height 26
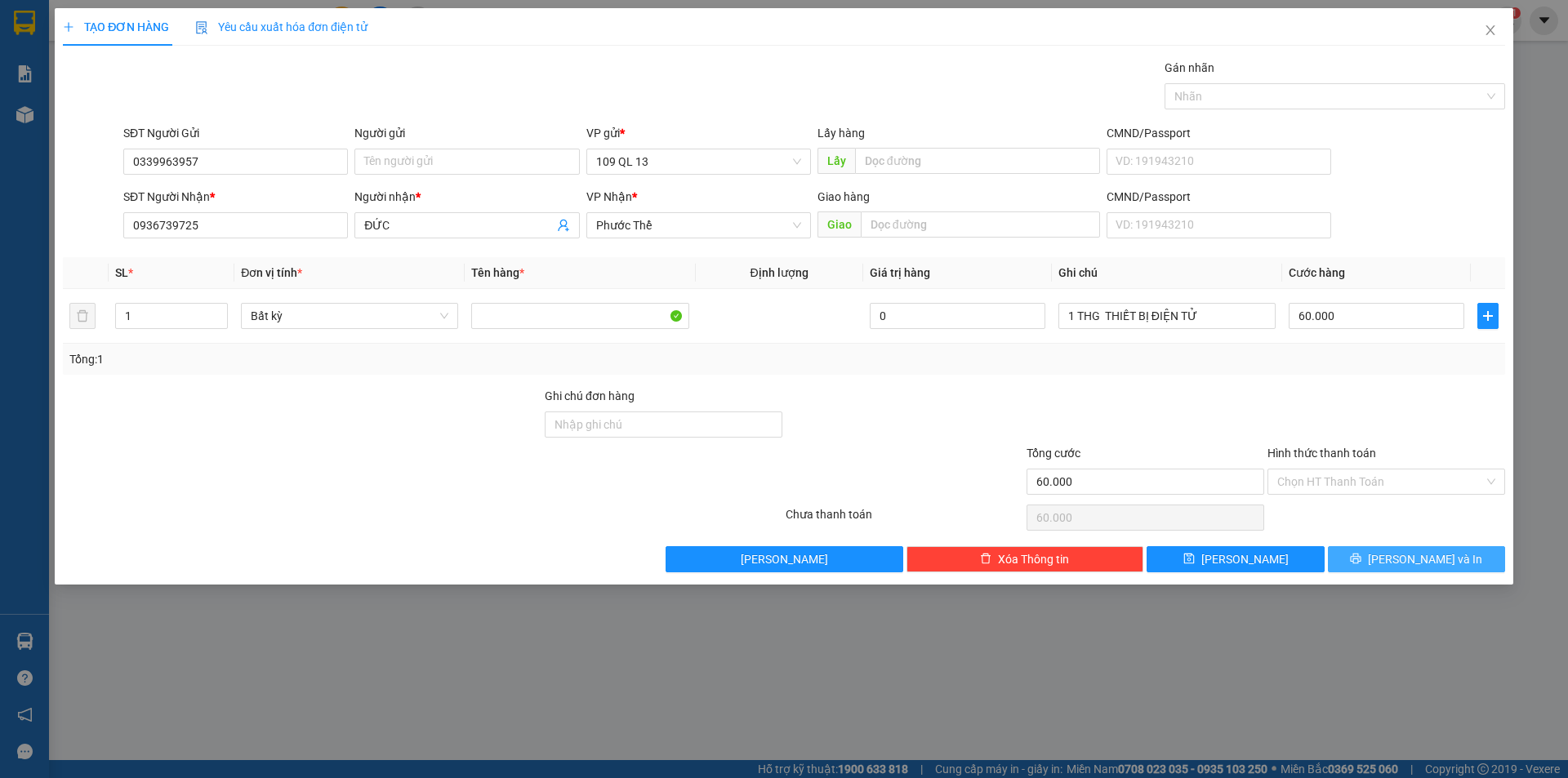
click at [1478, 568] on button "[PERSON_NAME] và In" at bounding box center [1416, 559] width 177 height 26
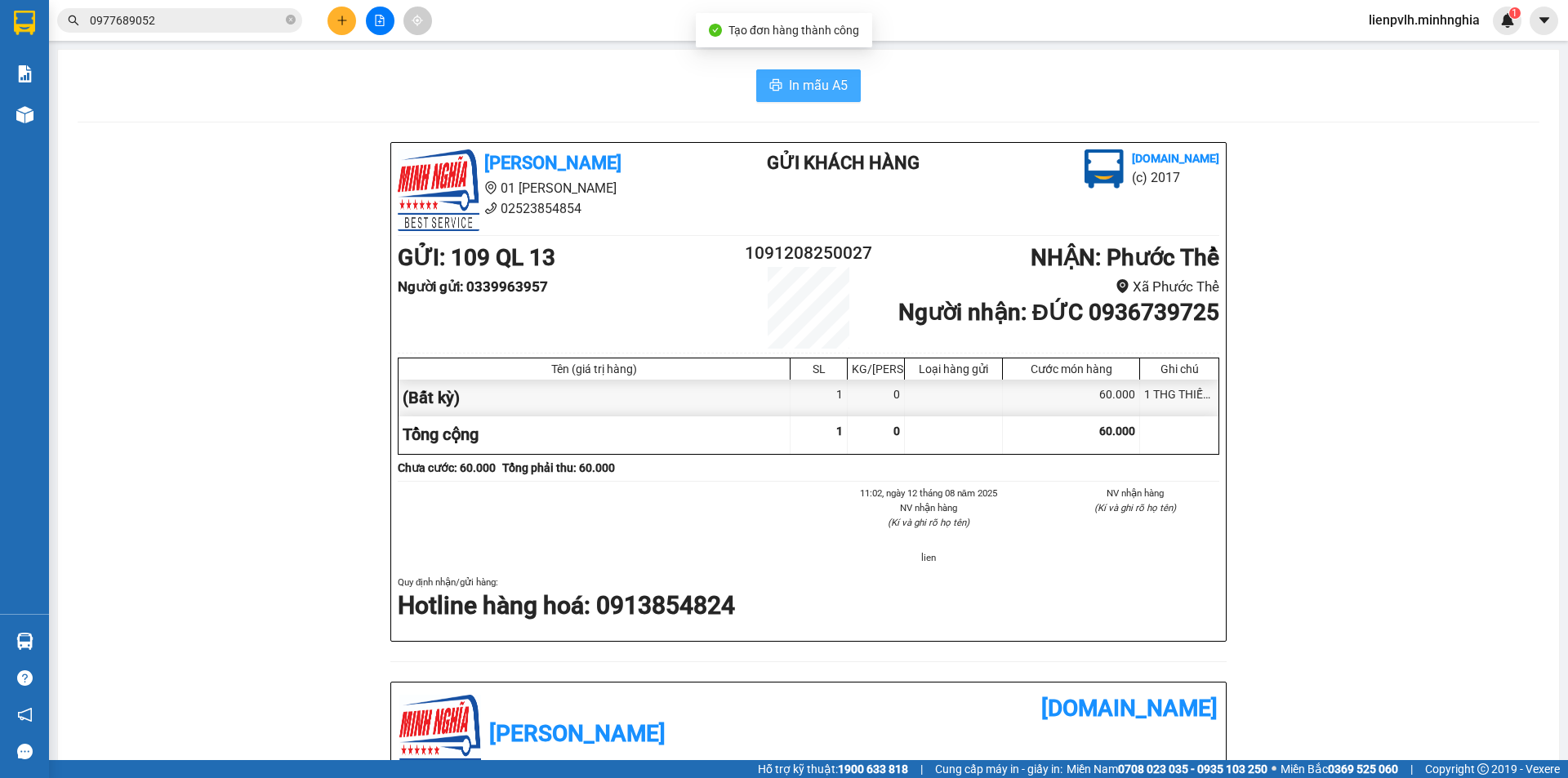
click at [843, 94] on button "In mẫu A5" at bounding box center [809, 86] width 105 height 33
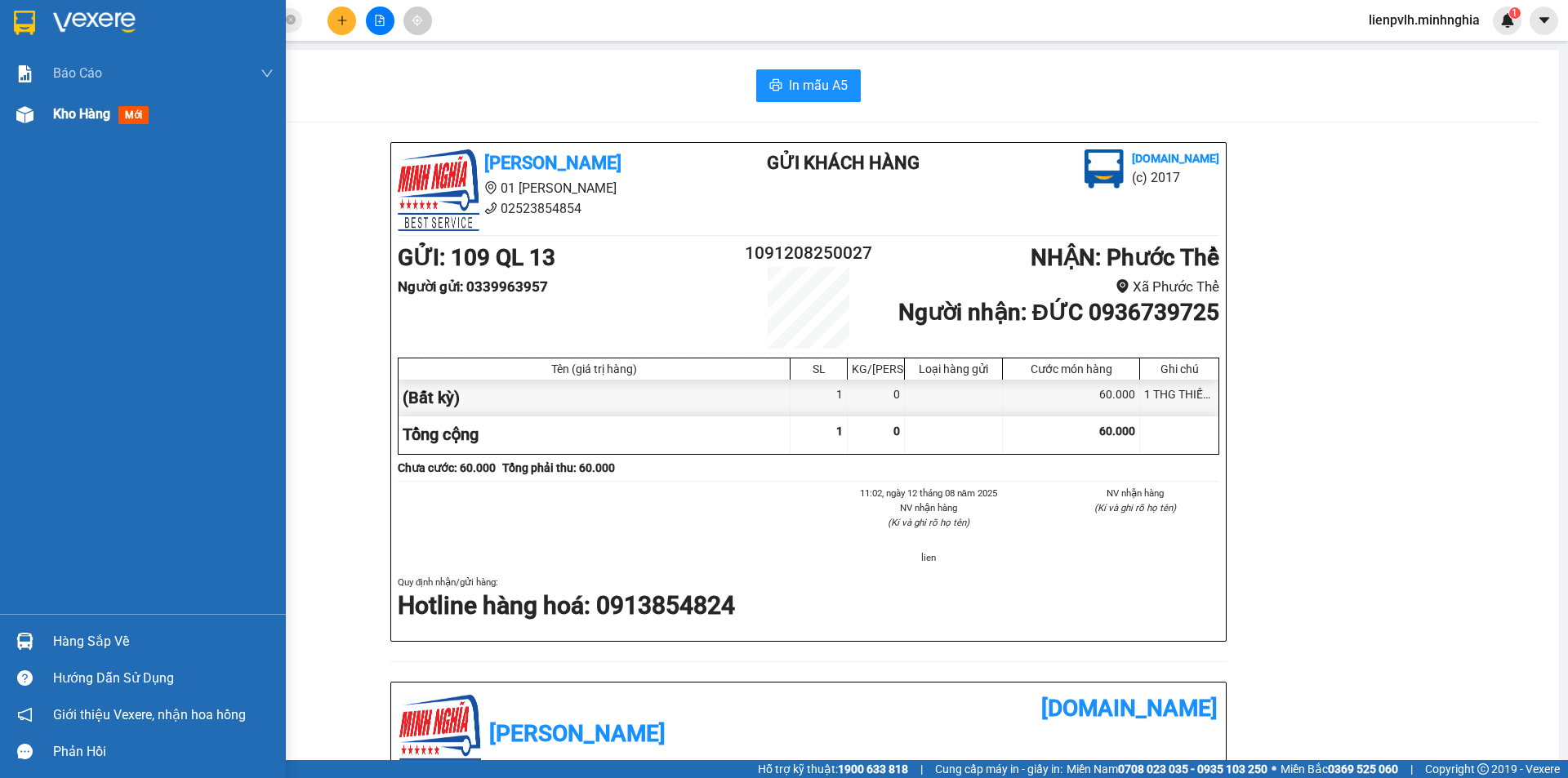
click at [82, 113] on span "Kho hàng" at bounding box center [81, 114] width 57 height 15
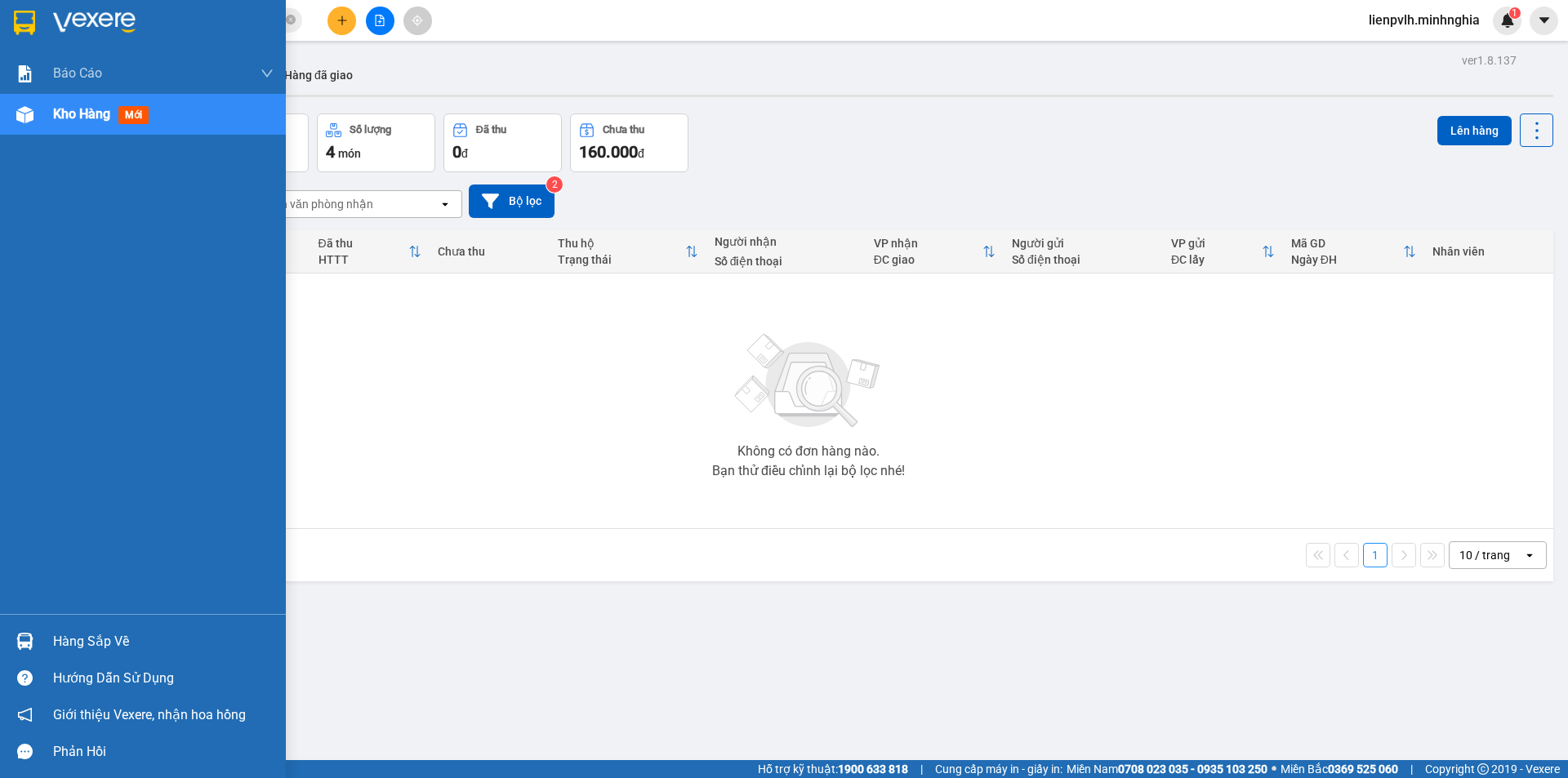
click at [63, 117] on span "Kho hàng" at bounding box center [81, 114] width 57 height 15
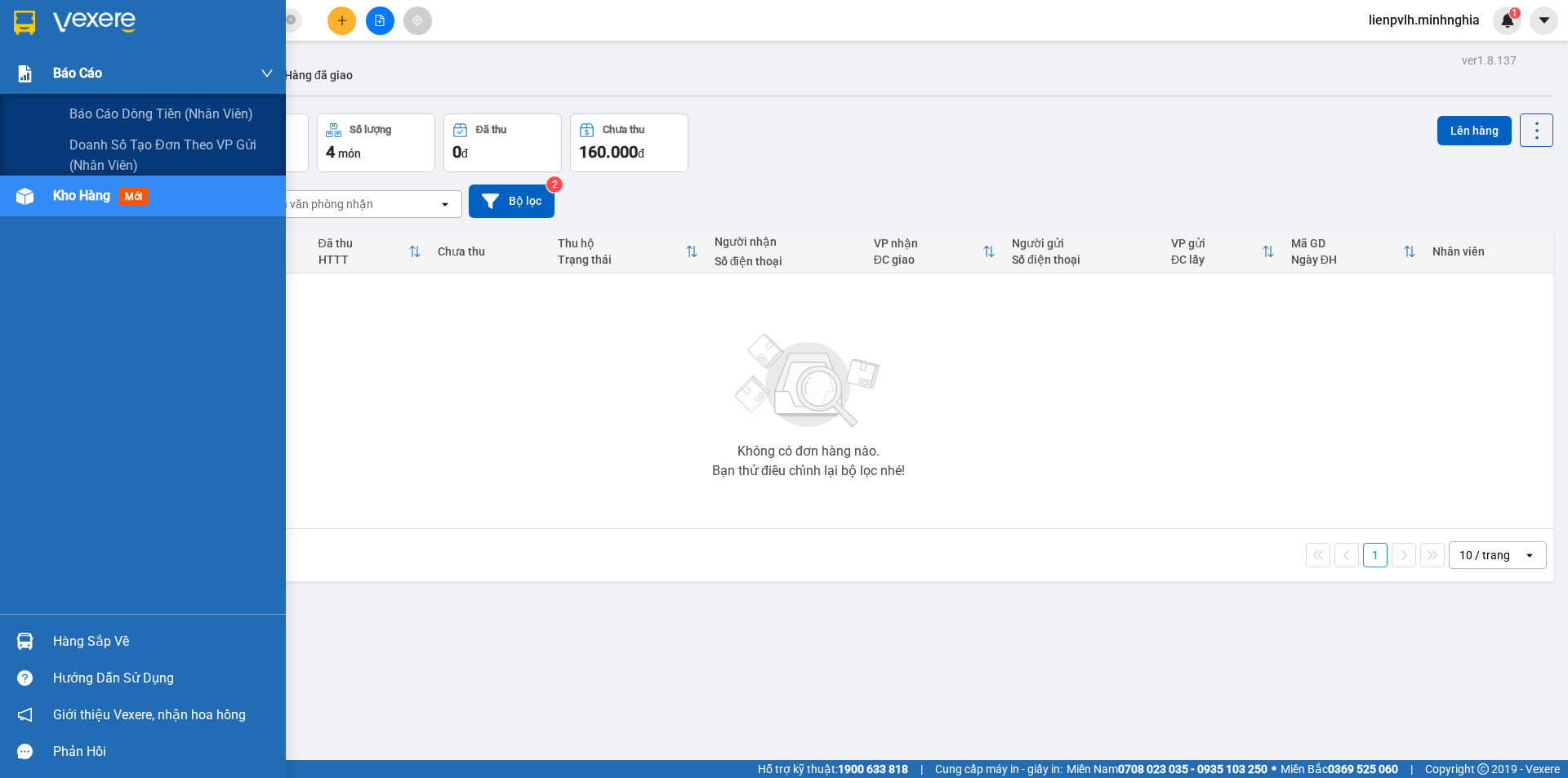
click at [93, 63] on span "Báo cáo" at bounding box center [77, 72] width 49 height 20
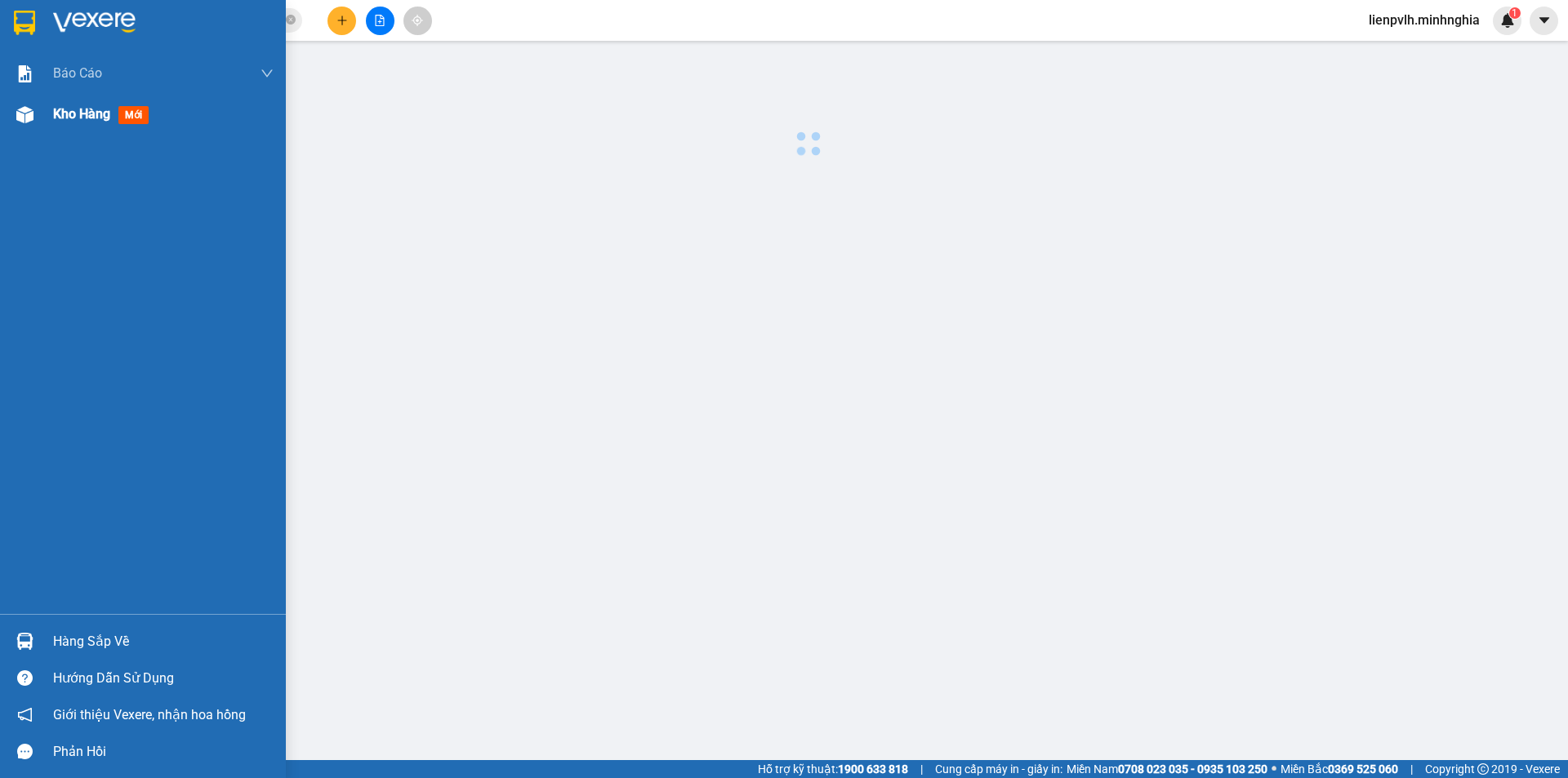
click at [116, 118] on div "Kho hàng mới" at bounding box center [104, 114] width 102 height 20
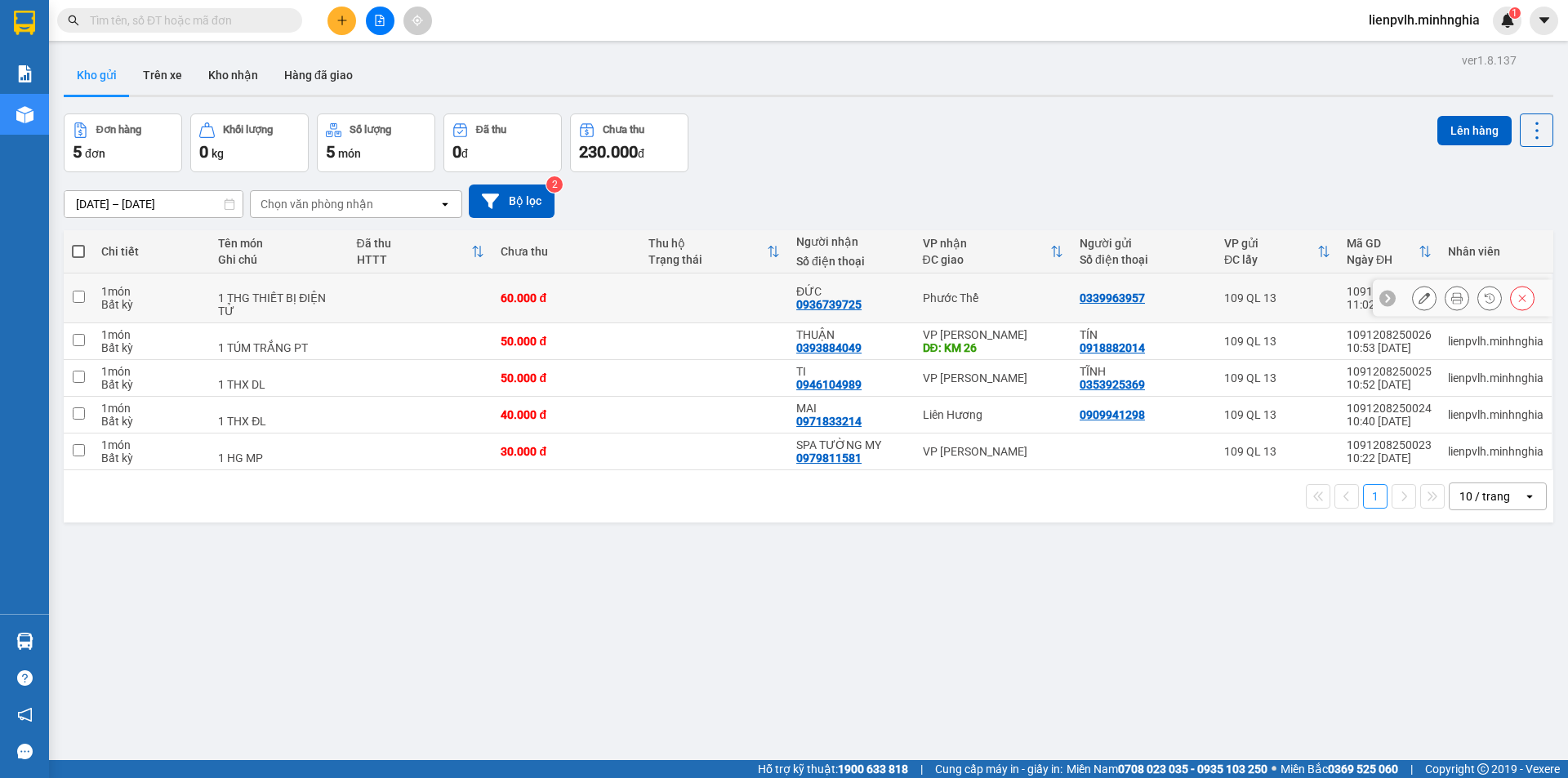
click at [557, 306] on td "60.000 đ" at bounding box center [567, 298] width 148 height 50
checkbox input "true"
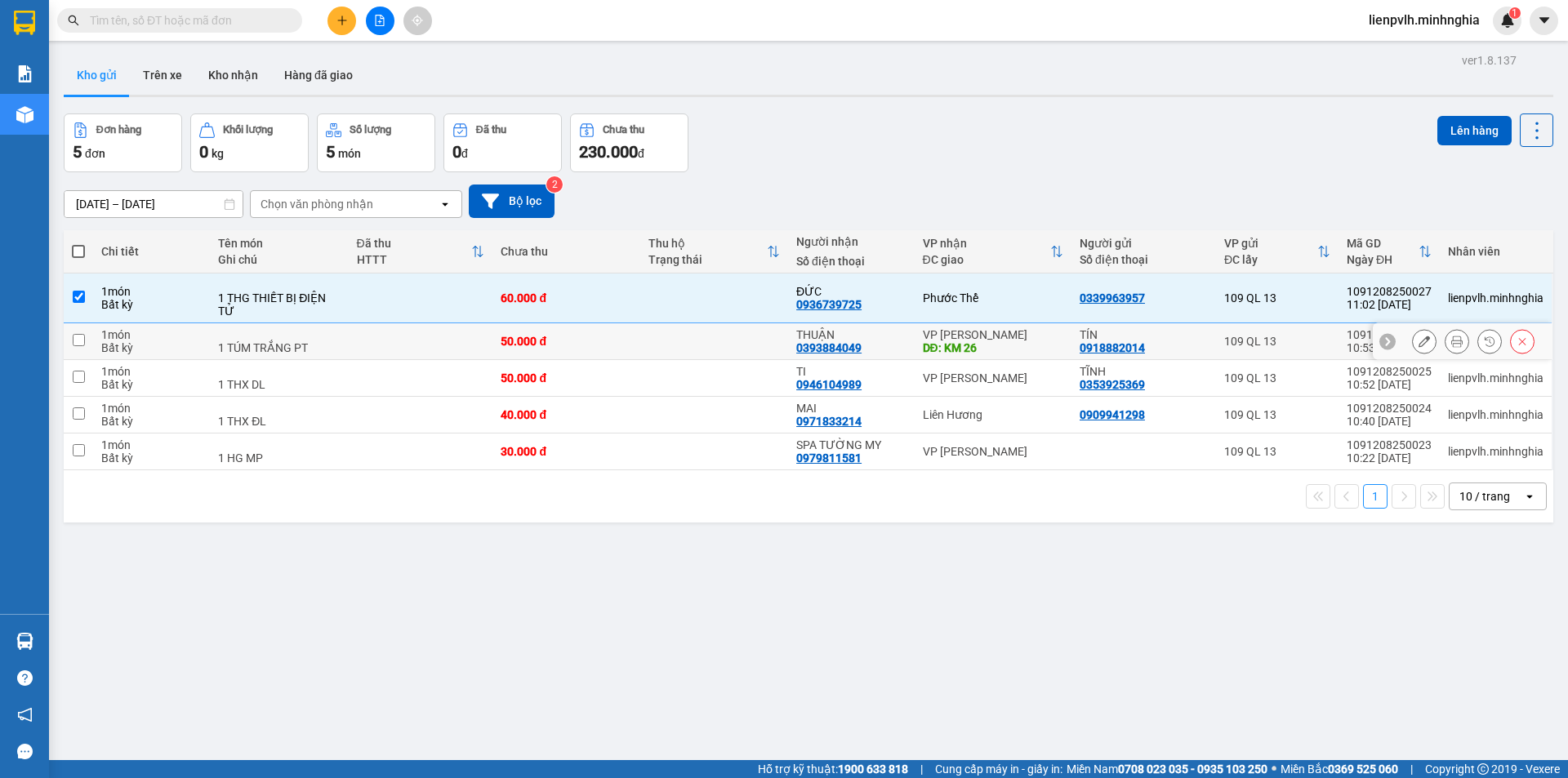
click at [555, 342] on div "50.000 đ" at bounding box center [566, 342] width 132 height 13
checkbox input "true"
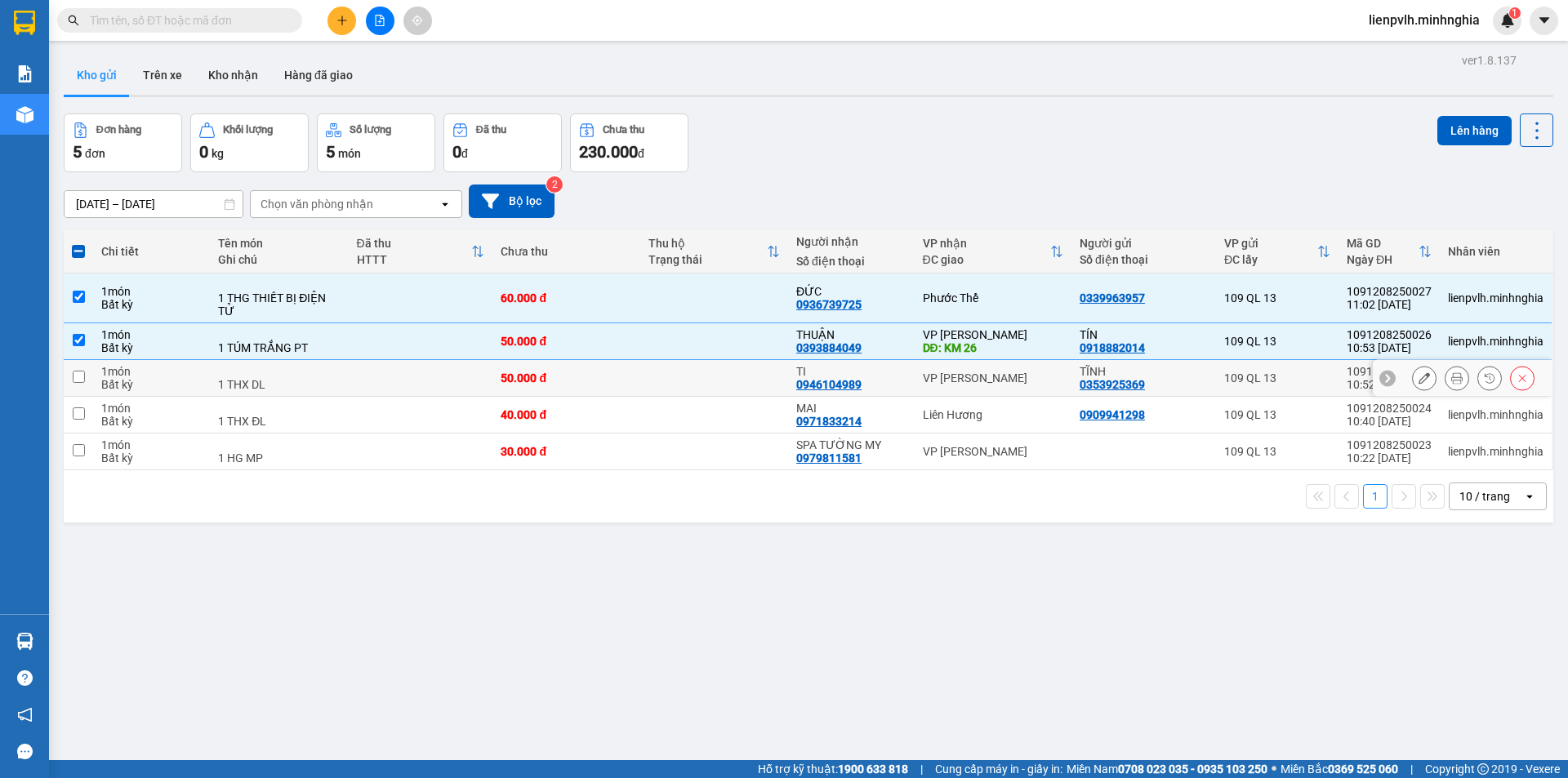
click at [541, 380] on div "50.000 đ" at bounding box center [566, 378] width 132 height 13
checkbox input "true"
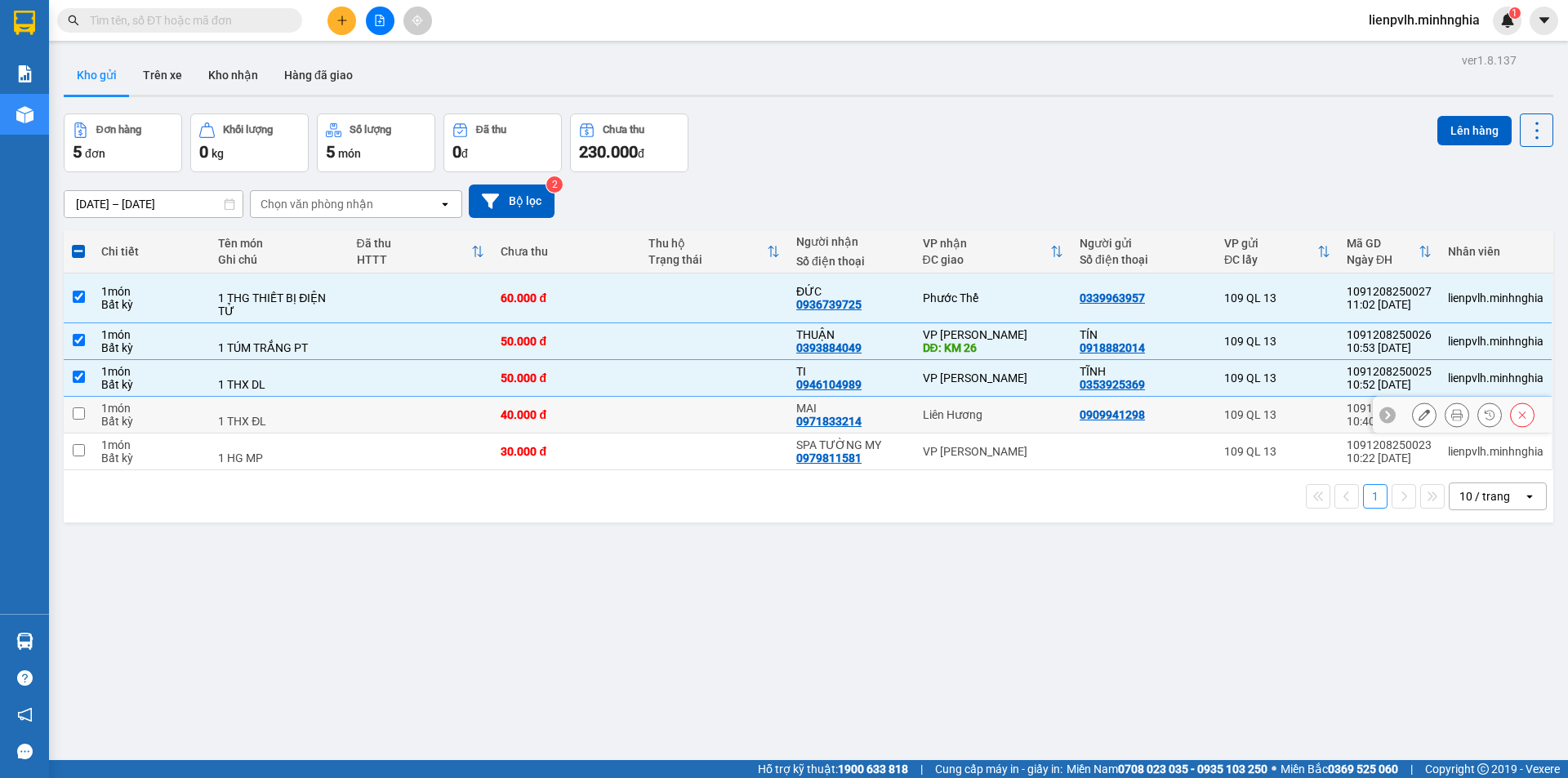
drag, startPoint x: 510, startPoint y: 420, endPoint x: 502, endPoint y: 428, distance: 11.3
click at [509, 423] on td "40.000 đ" at bounding box center [567, 415] width 148 height 37
checkbox input "true"
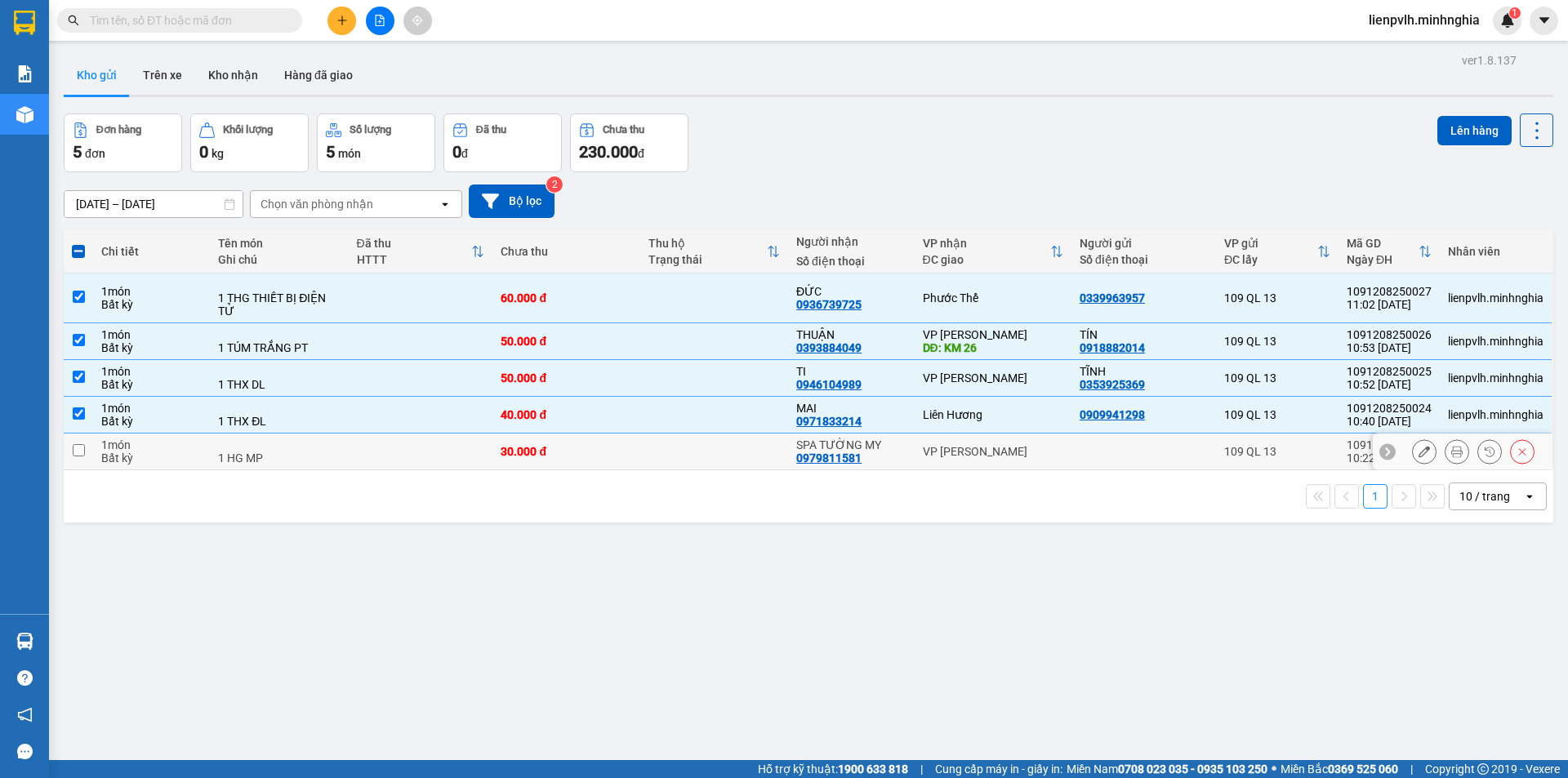
click at [458, 450] on td at bounding box center [421, 452] width 144 height 37
checkbox input "true"
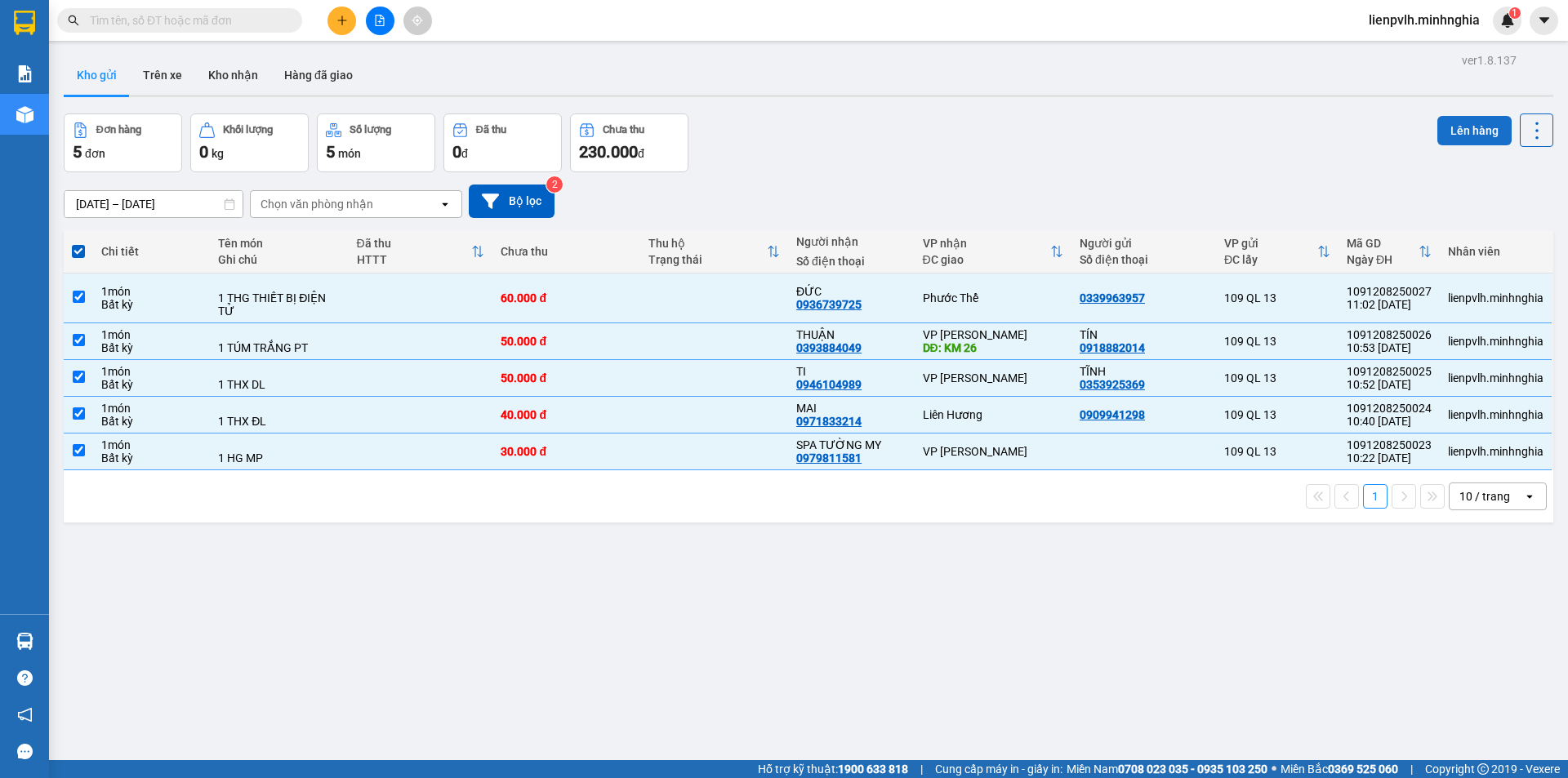
click at [1451, 121] on button "Lên hàng" at bounding box center [1474, 130] width 74 height 30
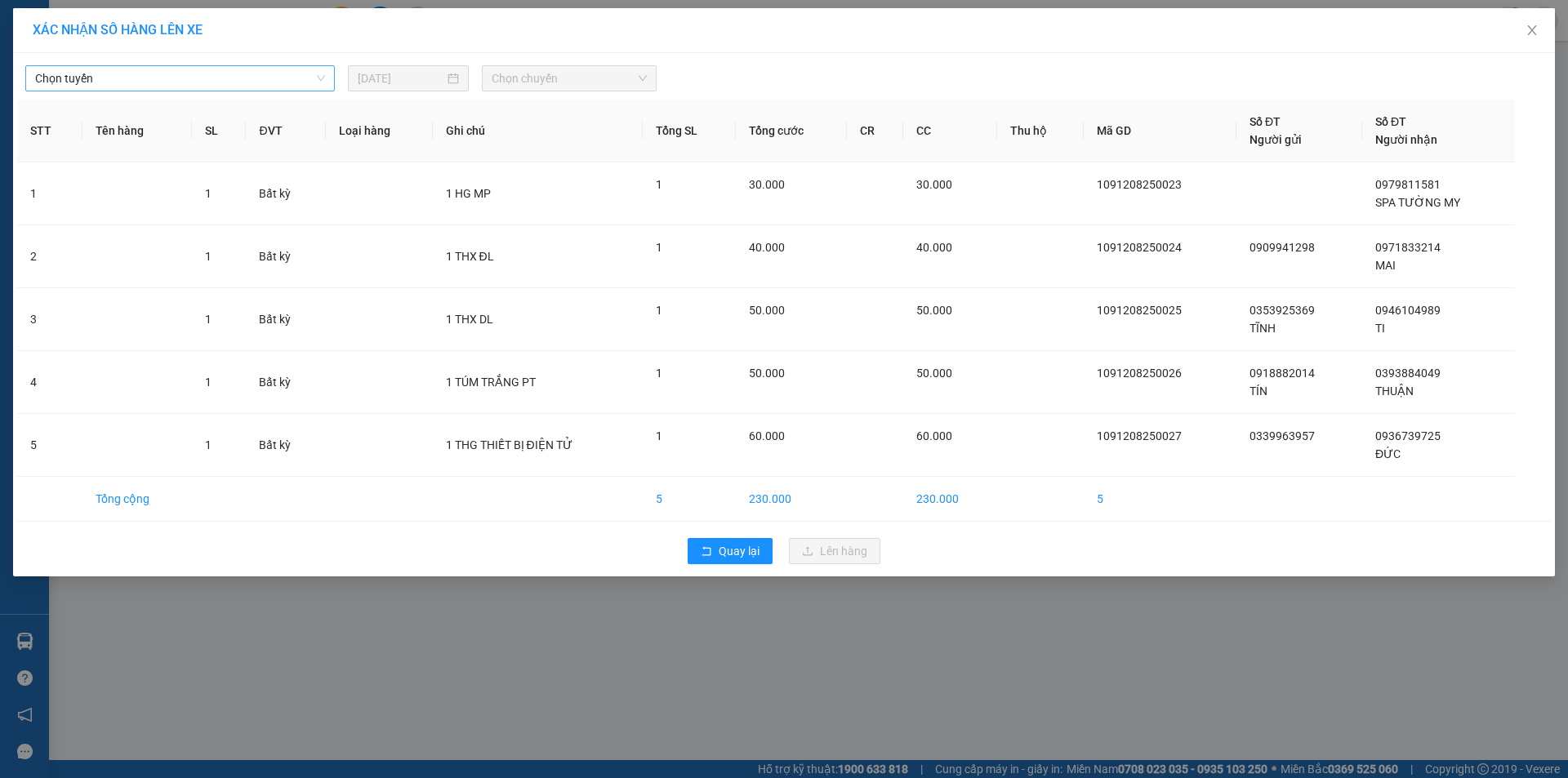
click at [161, 77] on span "Chọn tuyến" at bounding box center [179, 78] width 290 height 24
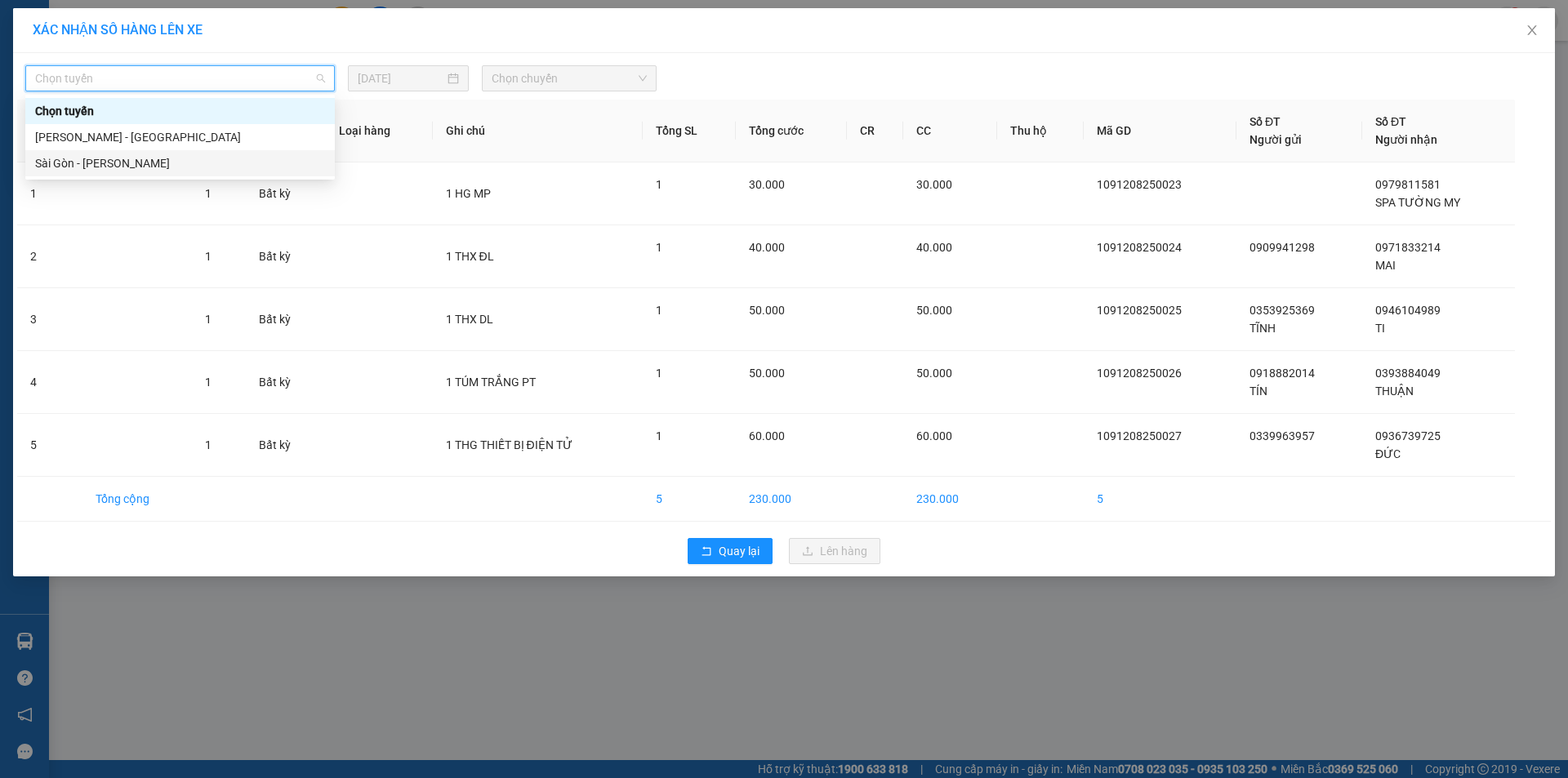
click at [102, 169] on div "Sài Gòn - Phan Rí" at bounding box center [179, 163] width 290 height 18
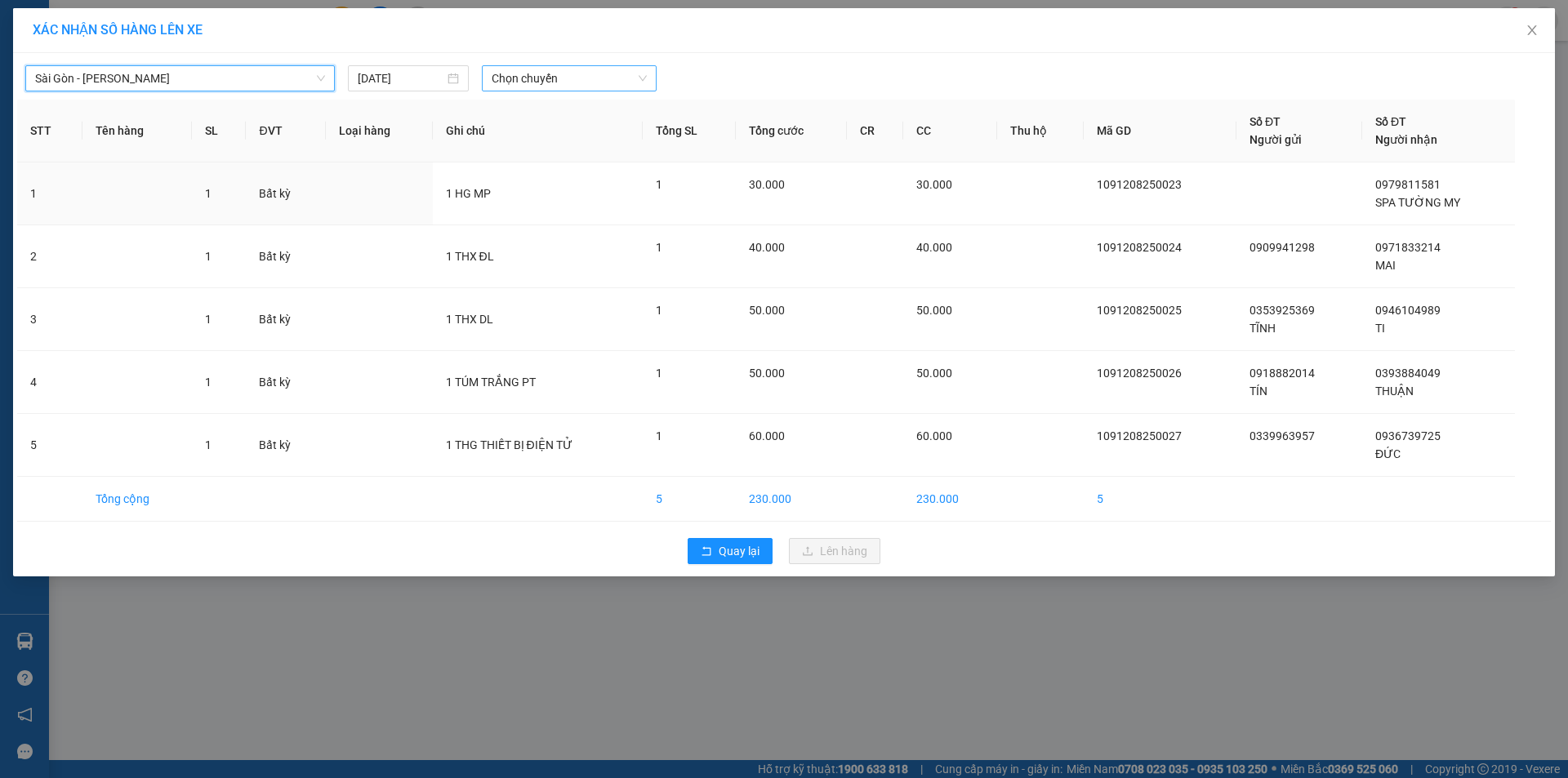
click at [538, 83] on span "Chọn chuyến" at bounding box center [569, 78] width 155 height 24
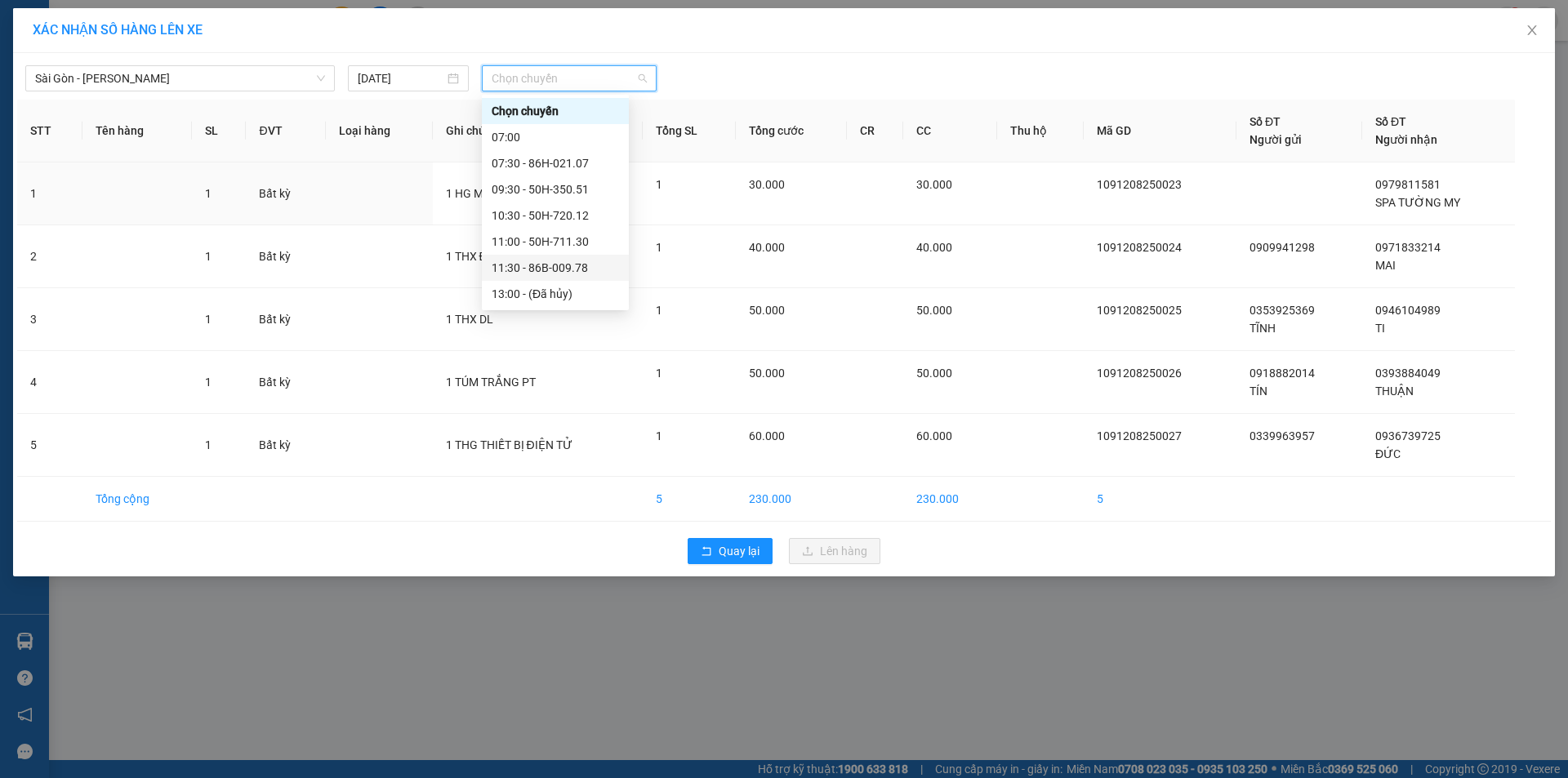
click at [511, 268] on div "11:30 - 86B-009.78" at bounding box center [555, 268] width 127 height 18
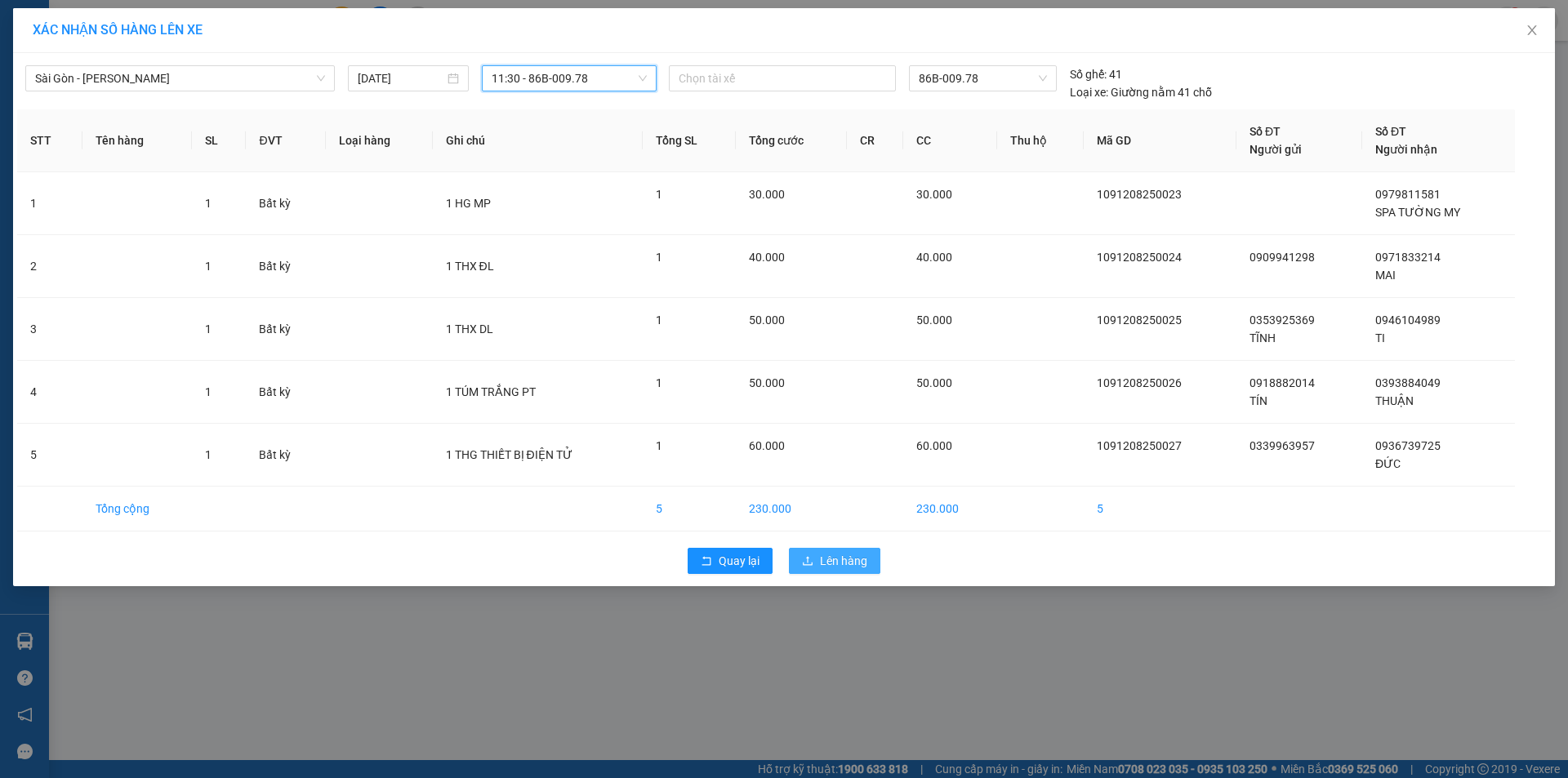
click at [824, 563] on span "Lên hàng" at bounding box center [843, 561] width 47 height 18
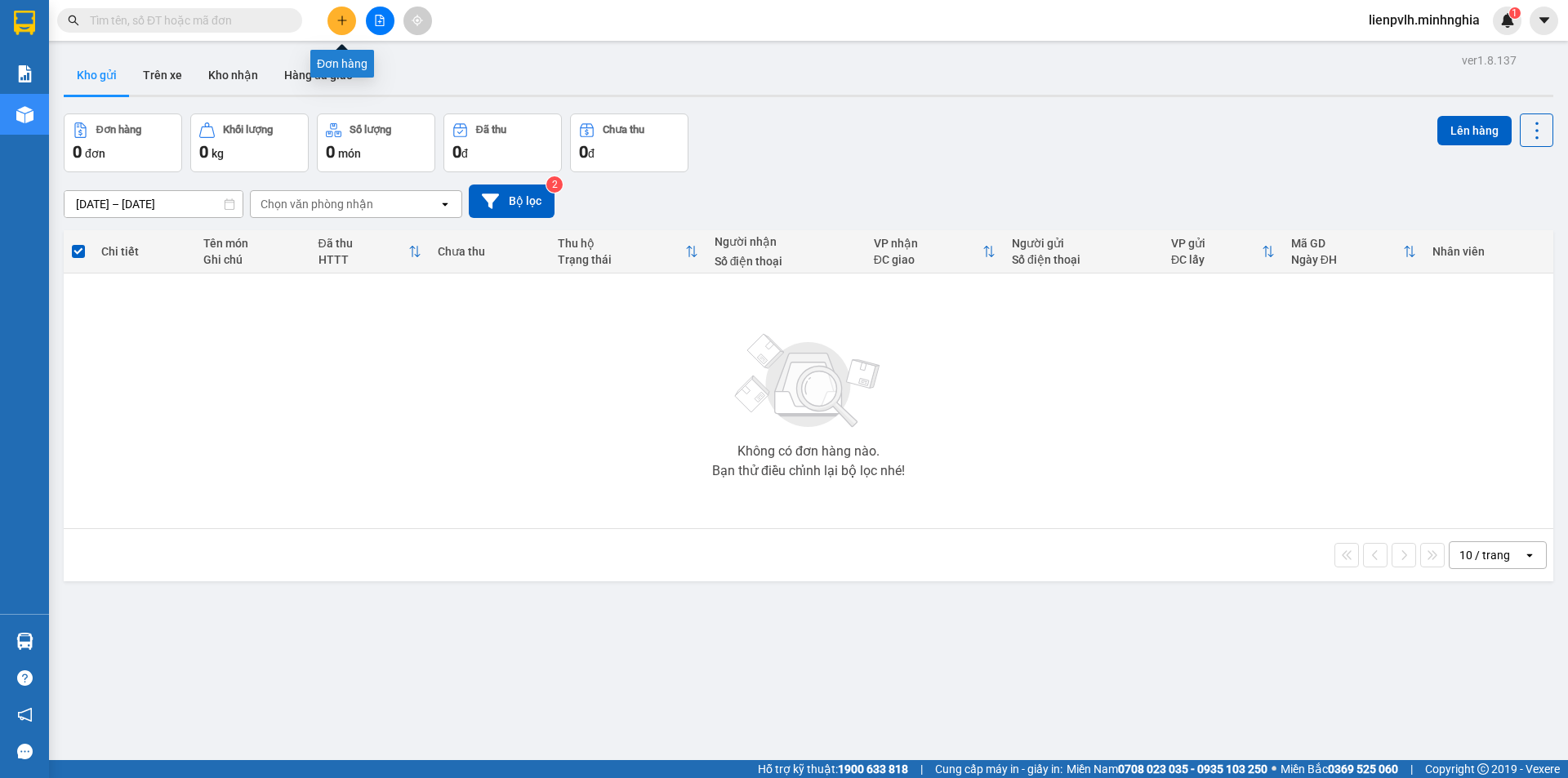
click at [343, 16] on icon "plus" at bounding box center [343, 20] width 12 height 12
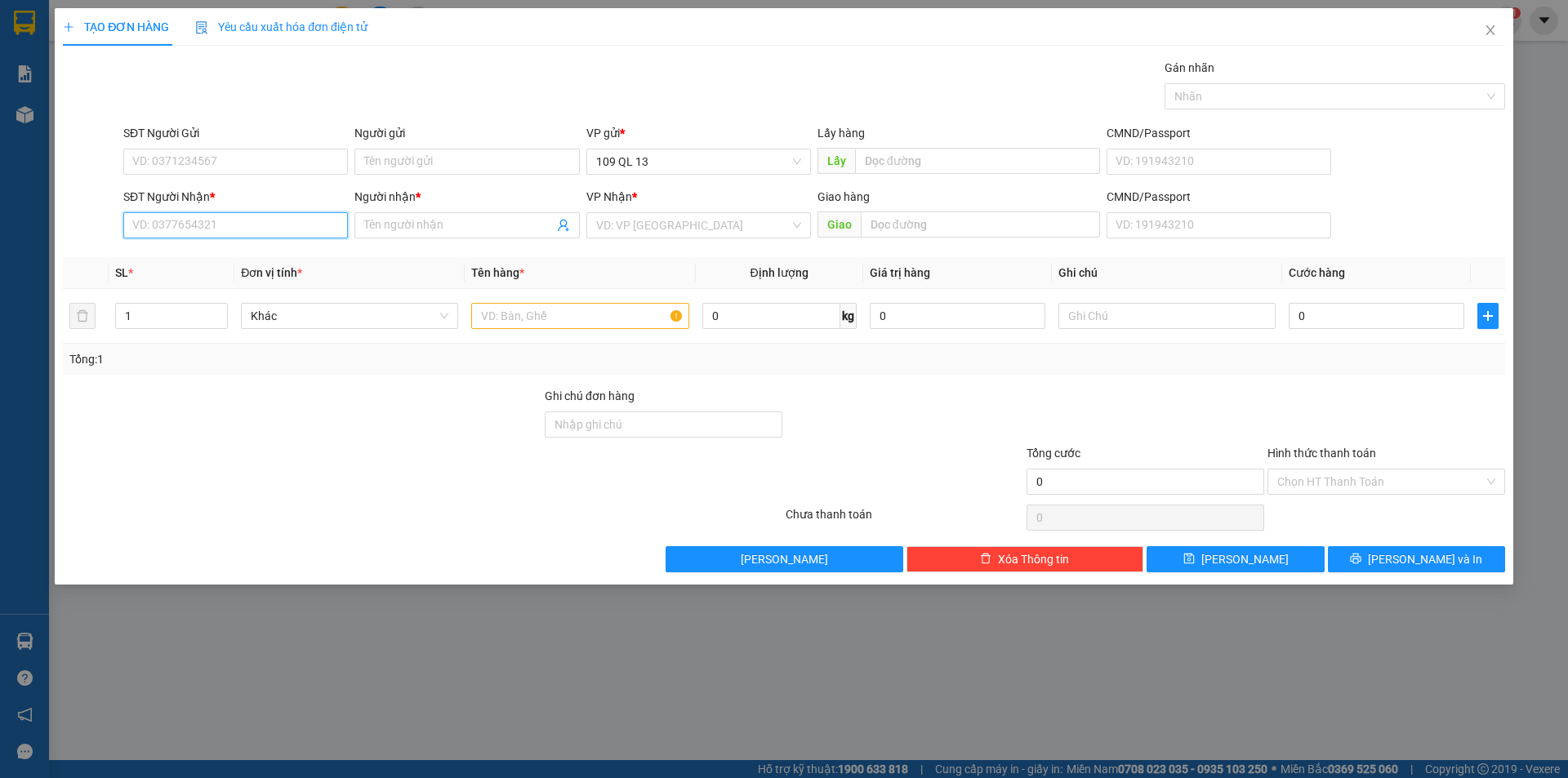
click at [314, 220] on input "SĐT Người Nhận *" at bounding box center [235, 225] width 224 height 26
click at [288, 218] on input "6529" at bounding box center [235, 225] width 224 height 26
click at [258, 256] on div "0363673285 - MAI" at bounding box center [235, 258] width 205 height 18
type input "0363673285"
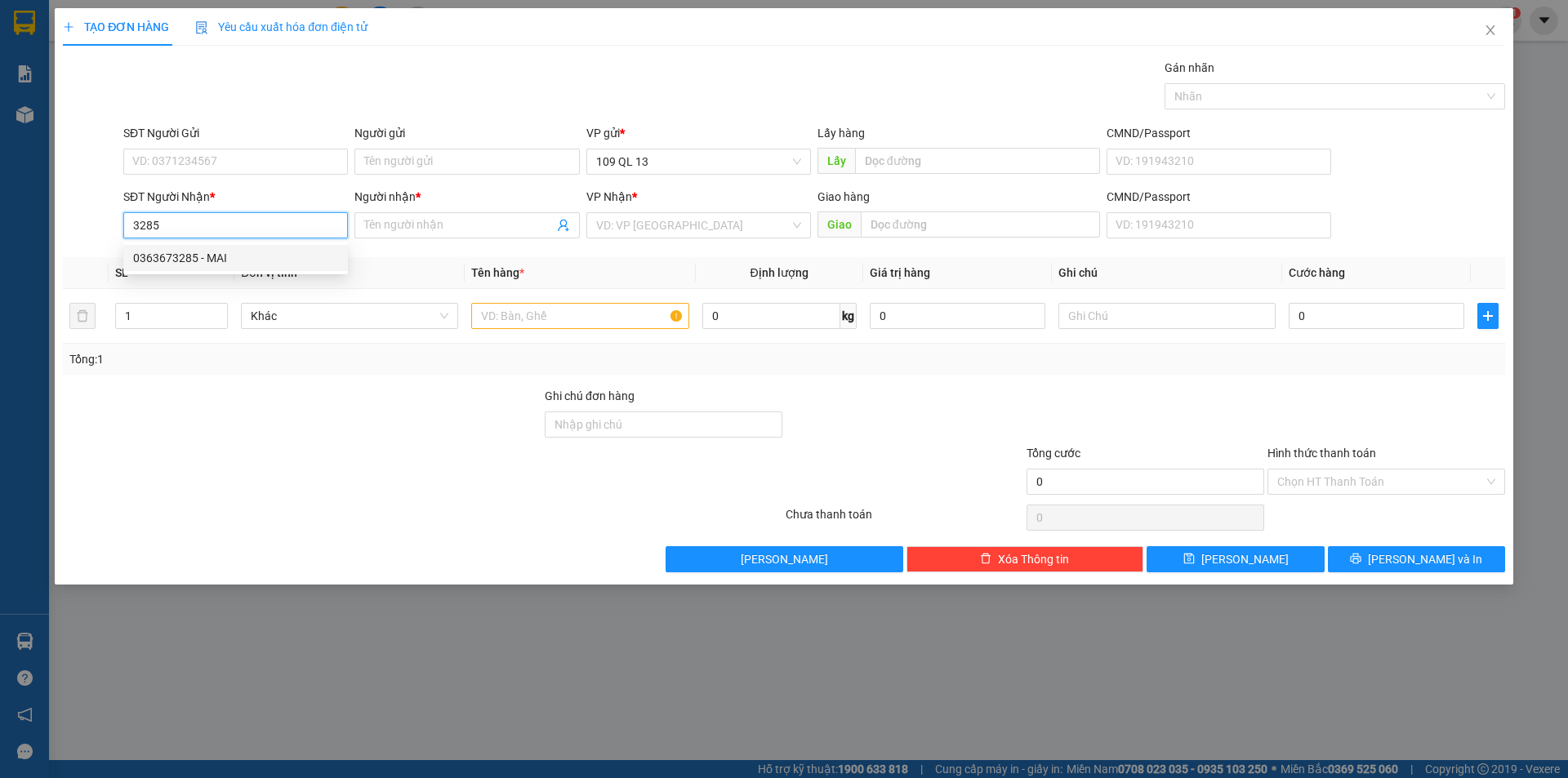
type input "MAI"
type input "0363673285"
click at [635, 342] on td at bounding box center [579, 316] width 230 height 55
click at [621, 321] on input "text" at bounding box center [580, 316] width 218 height 26
click at [1161, 302] on div at bounding box center [1167, 316] width 218 height 33
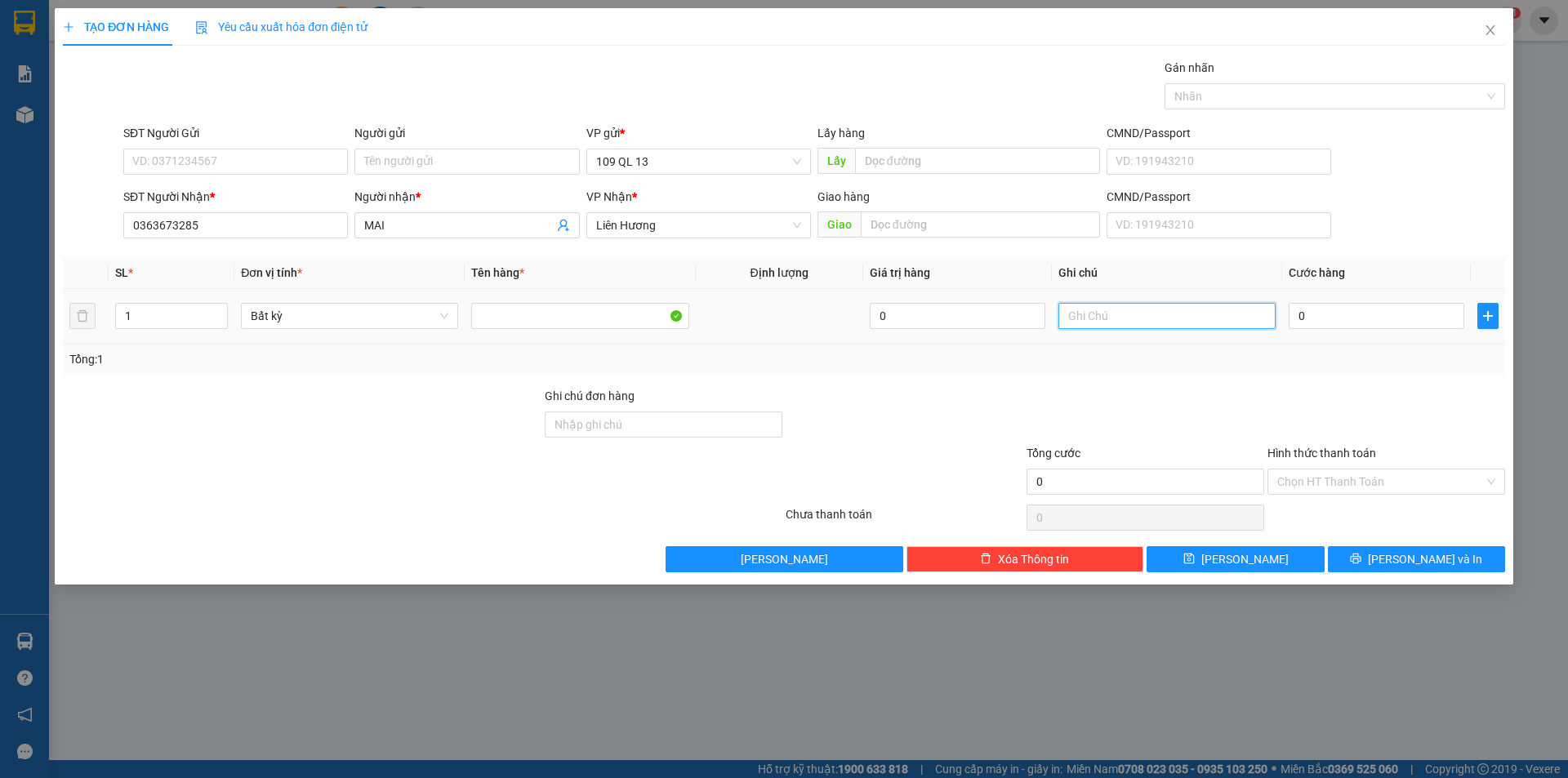
click at [1157, 308] on input "text" at bounding box center [1167, 316] width 218 height 26
type input "1 CÂY BÁNH MÌ"
type input "5"
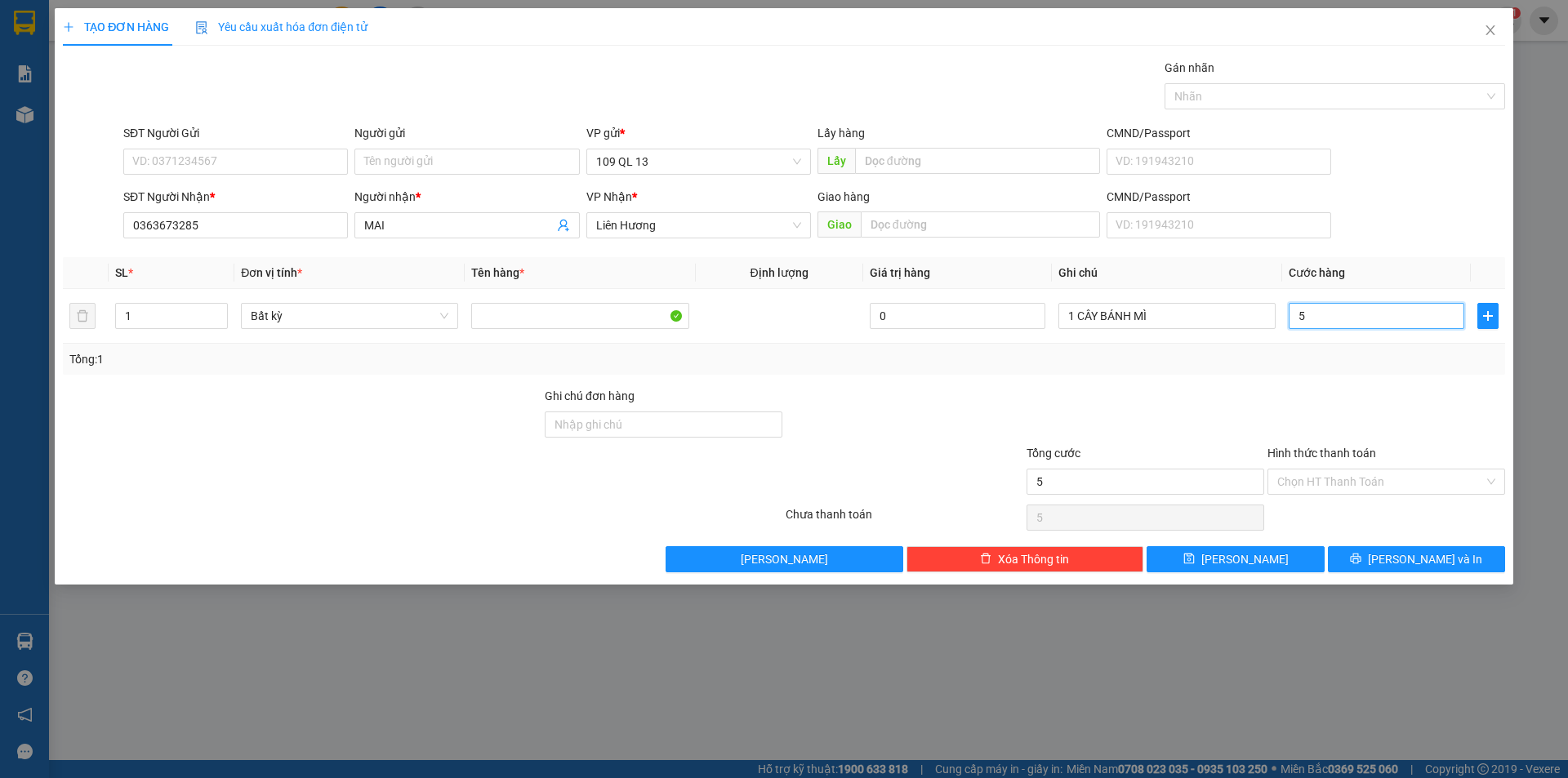
type input "50"
type input "50.000"
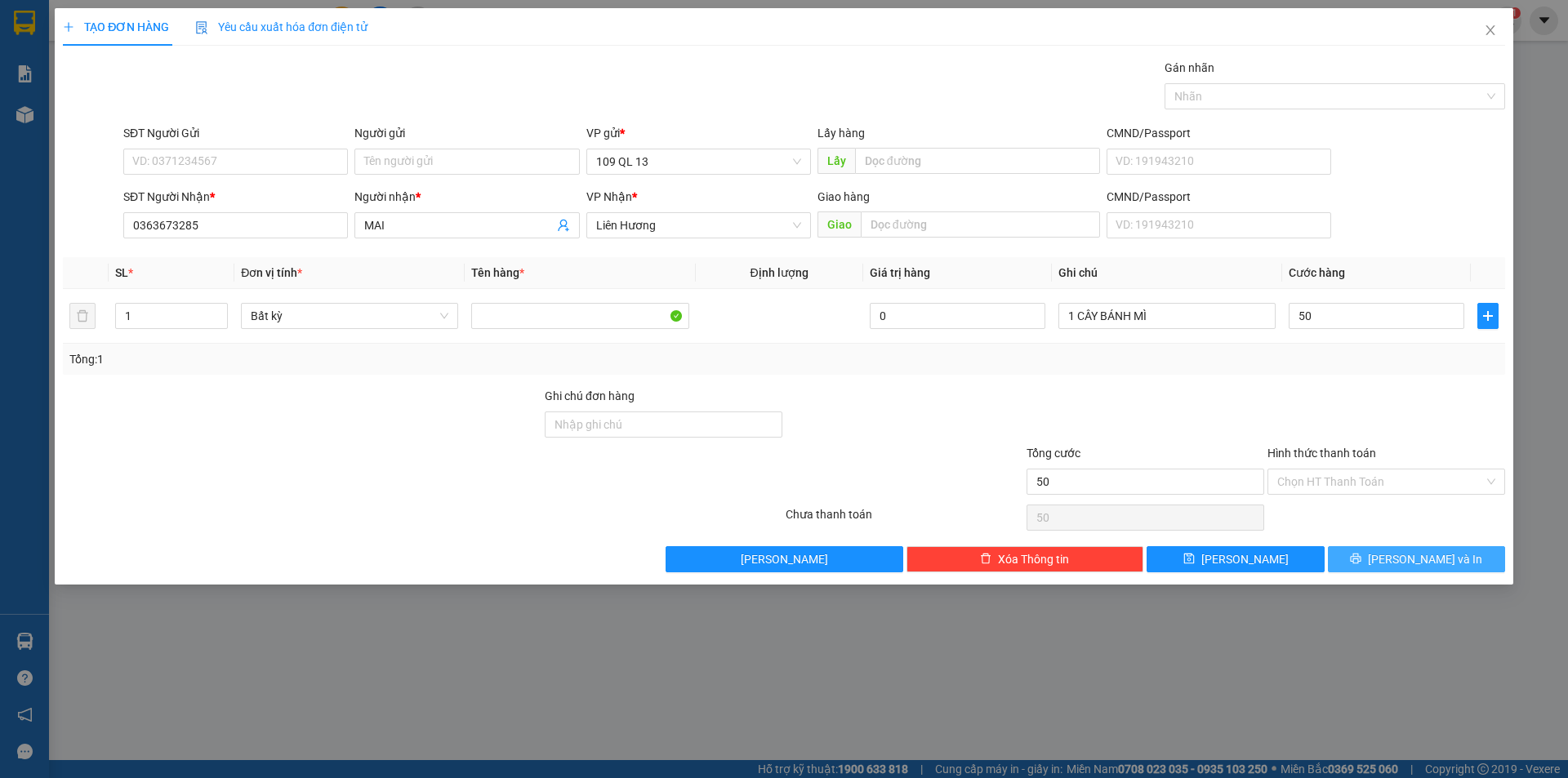
type input "50.000"
click at [1437, 558] on span "[PERSON_NAME] và In" at bounding box center [1425, 559] width 115 height 18
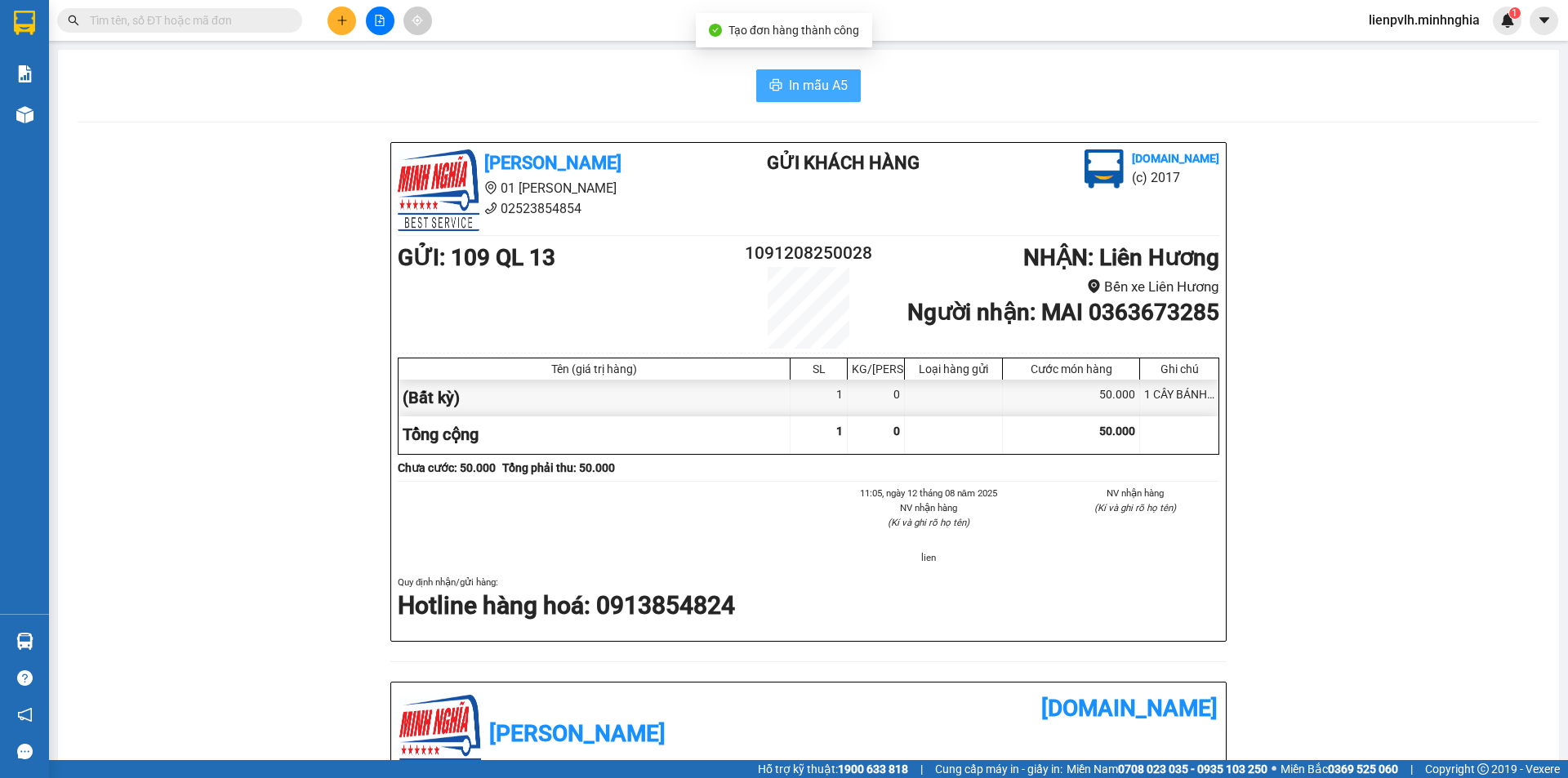
click at [805, 94] on span "In mẫu A5" at bounding box center [818, 85] width 59 height 20
click at [352, 24] on button at bounding box center [342, 21] width 29 height 29
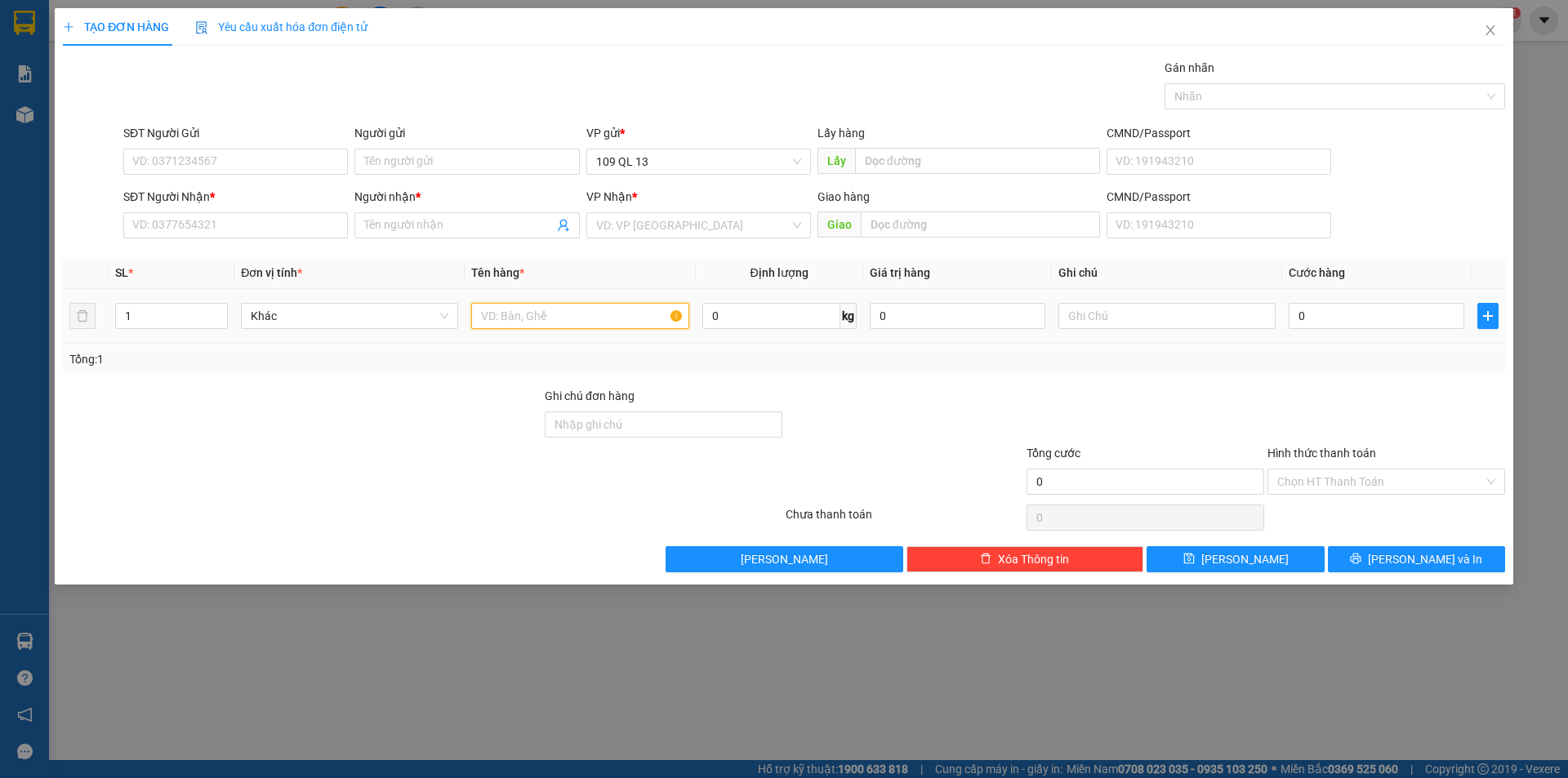
click at [554, 317] on input "text" at bounding box center [580, 316] width 218 height 26
click at [247, 225] on input "SĐT Người Nhận *" at bounding box center [235, 225] width 224 height 26
click at [202, 226] on input "SĐT Người Nhận *" at bounding box center [235, 225] width 224 height 26
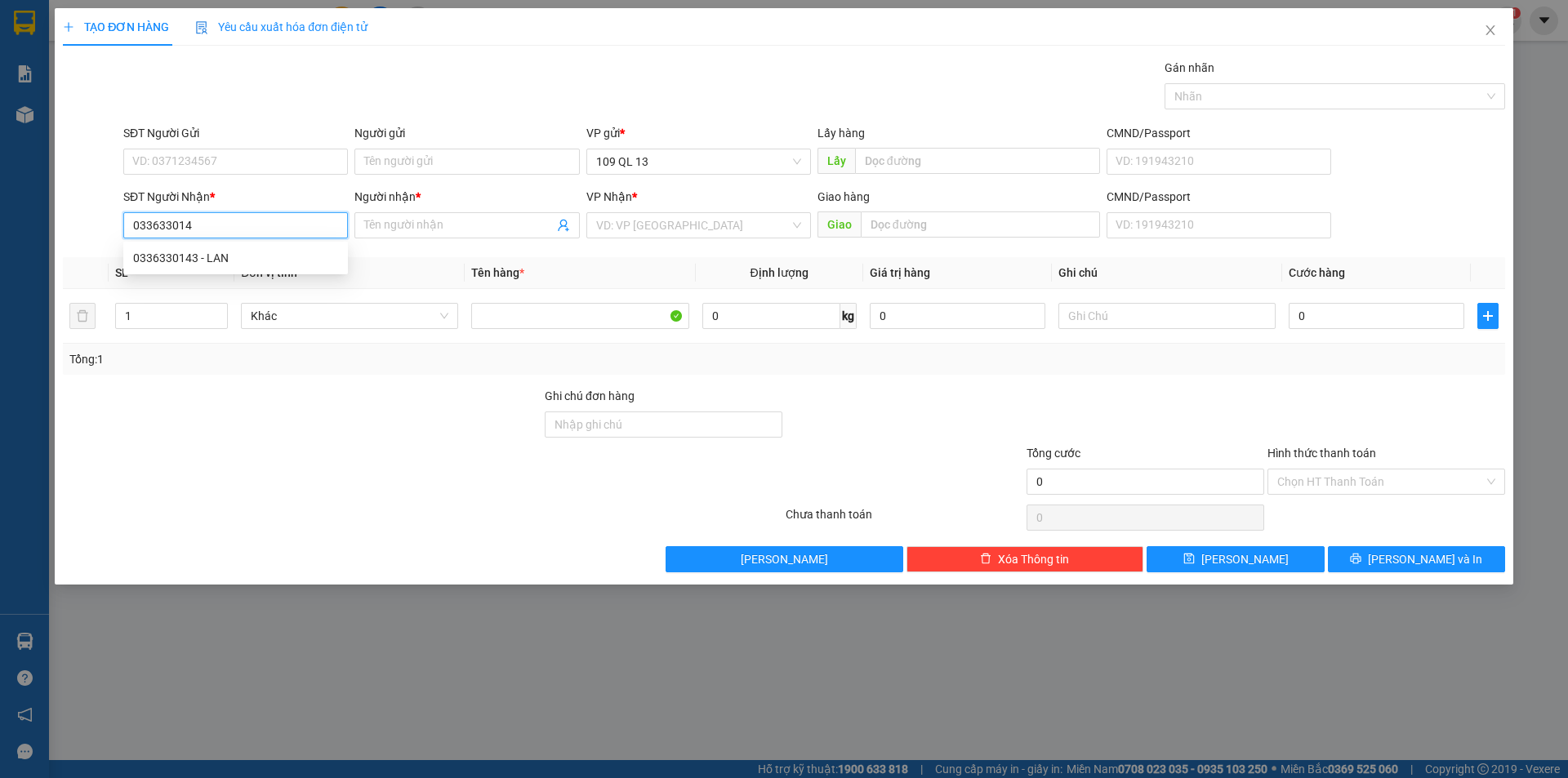
type input "0336330143"
click at [255, 266] on div "0336330143 - LAN" at bounding box center [235, 258] width 205 height 18
type input "LAN"
type input "HÀM MỸ"
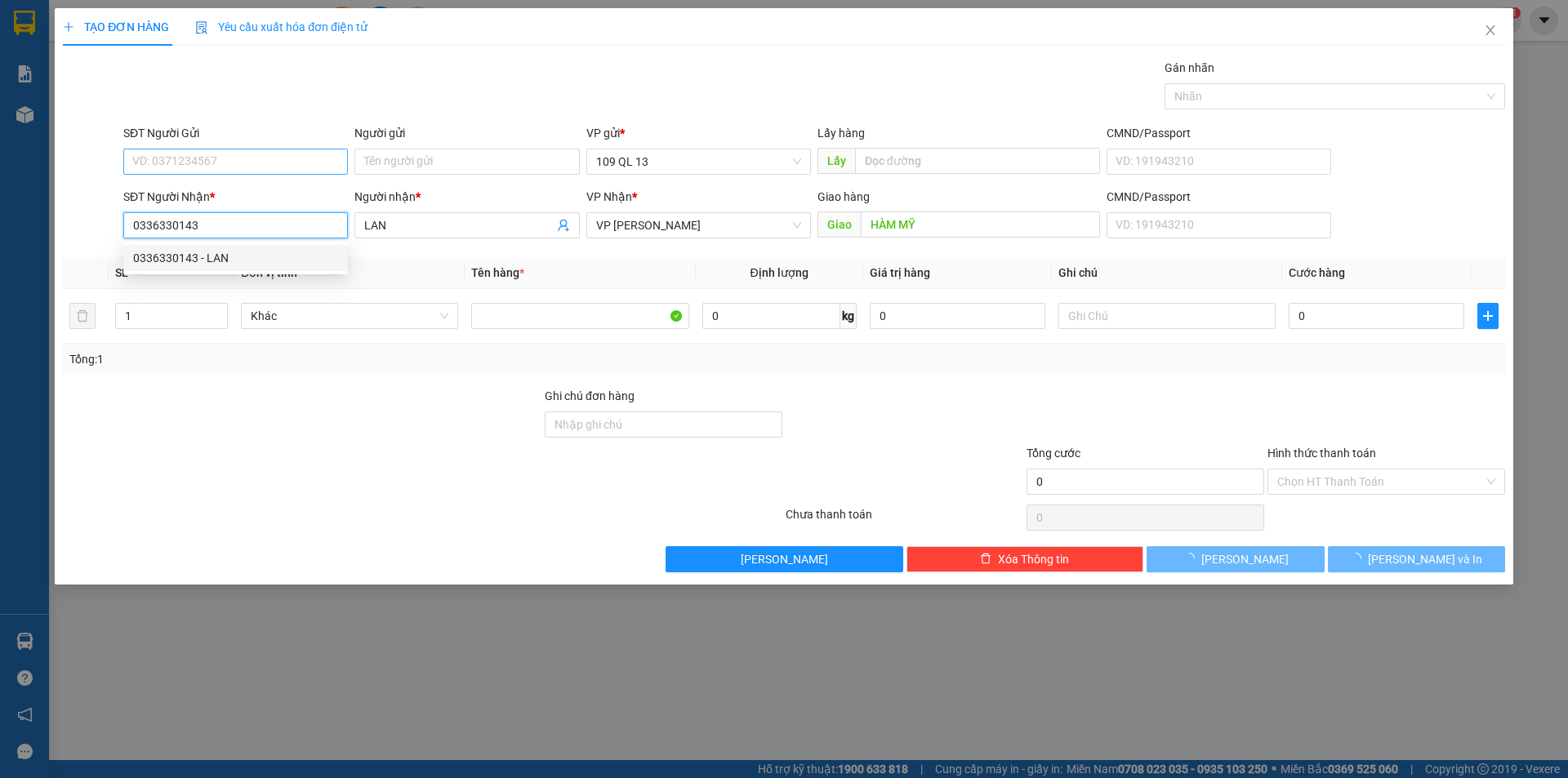
type input "0336330143"
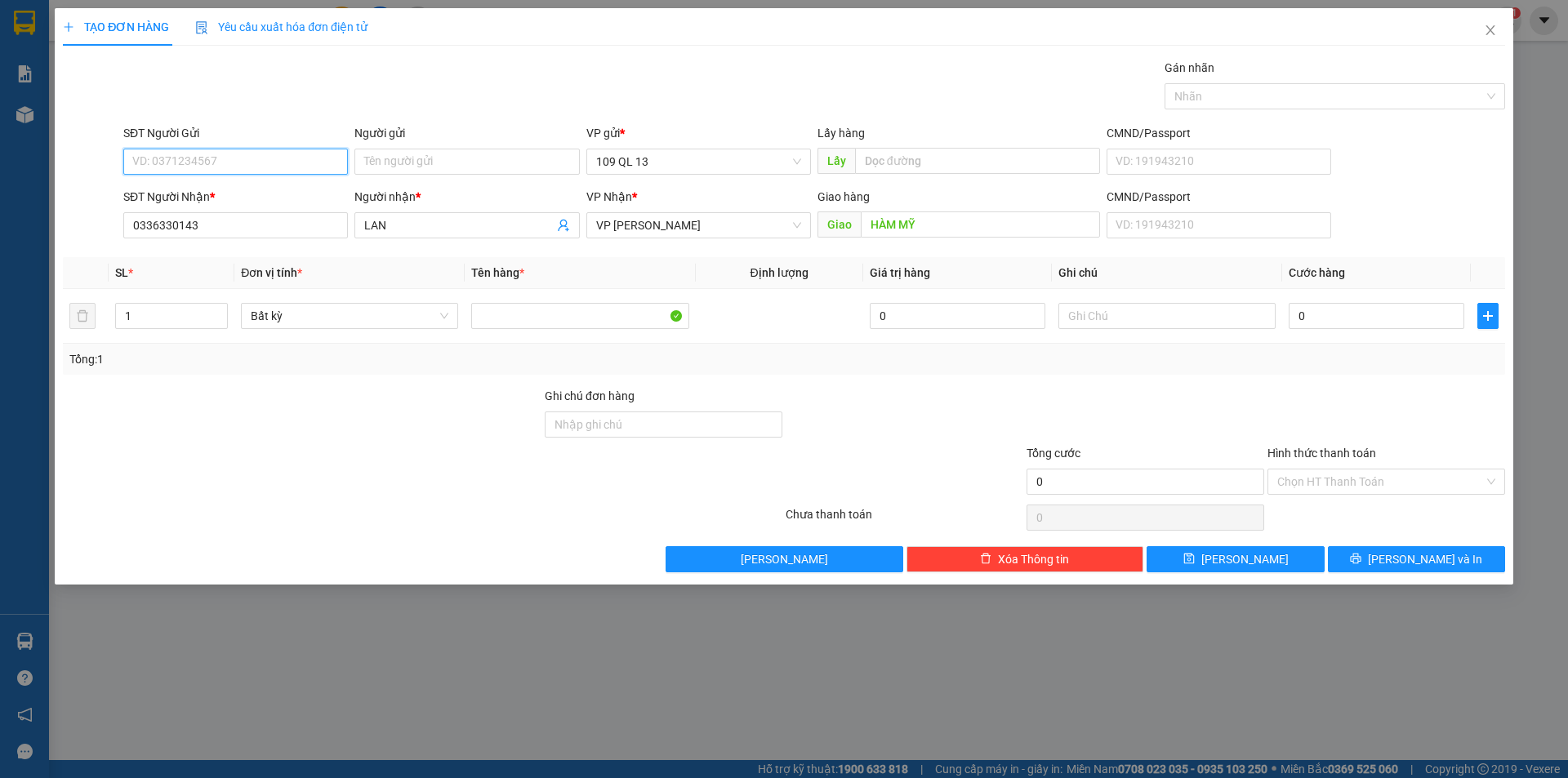
click at [306, 148] on input "SĐT Người Gửi" at bounding box center [235, 161] width 224 height 26
click at [304, 194] on div "0908163904" at bounding box center [235, 194] width 205 height 18
type input "0908163904"
type input "2"
click at [216, 307] on span "up" at bounding box center [218, 312] width 10 height 10
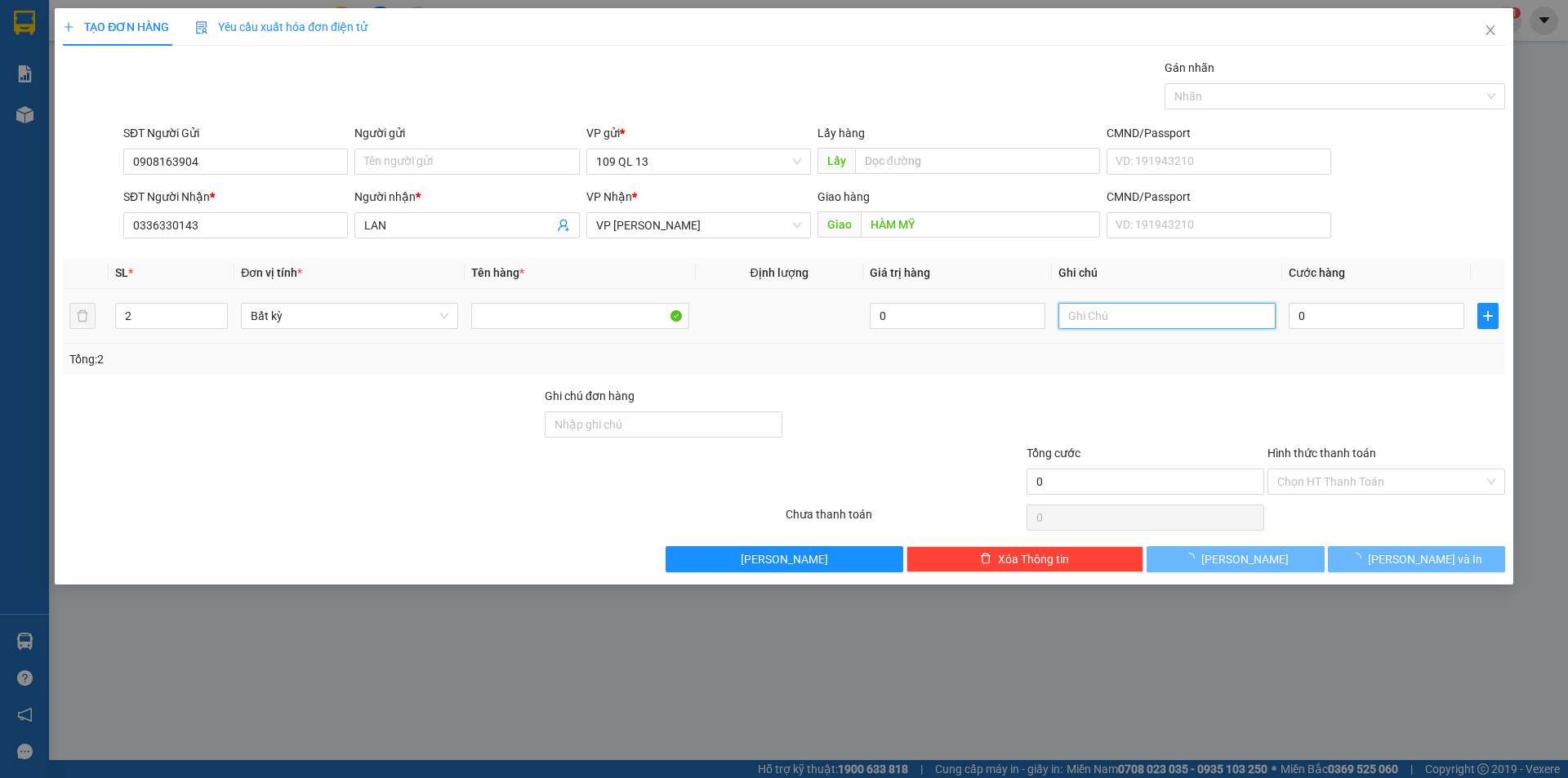
click at [1183, 305] on input "text" at bounding box center [1167, 316] width 218 height 26
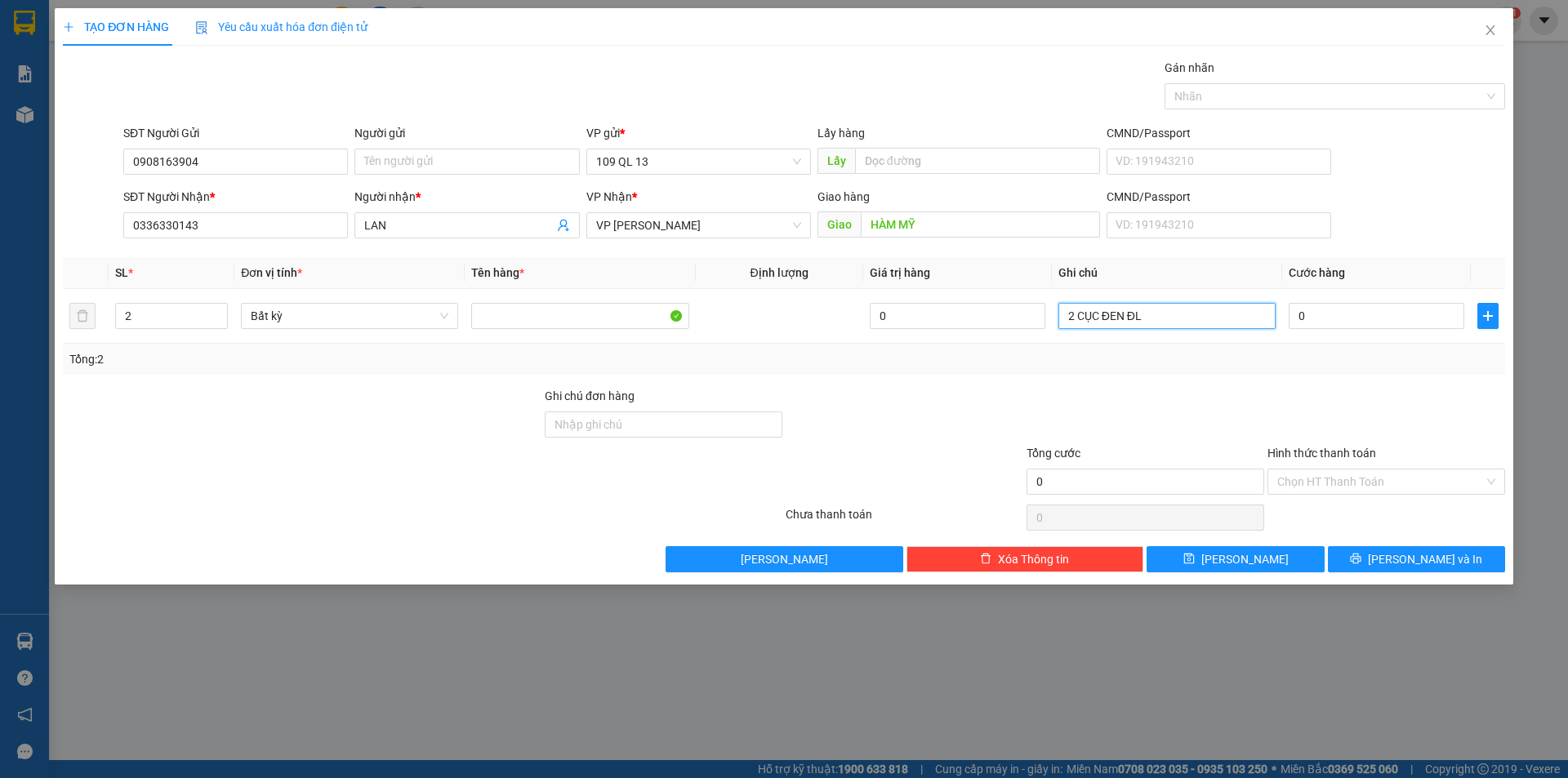
type input "2 CỤC ĐEN ĐL"
type input "1"
type input "16"
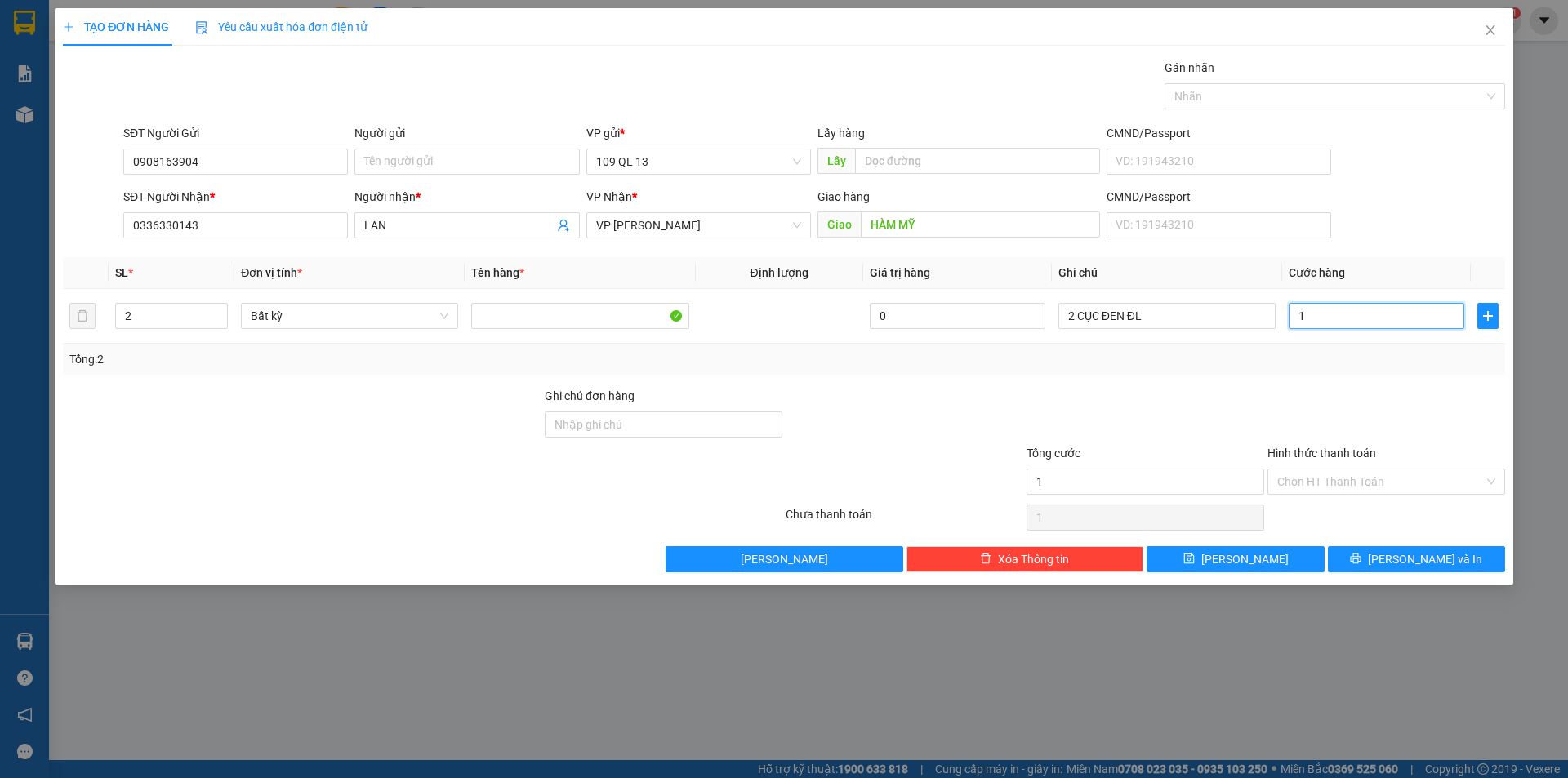
type input "16"
type input "160"
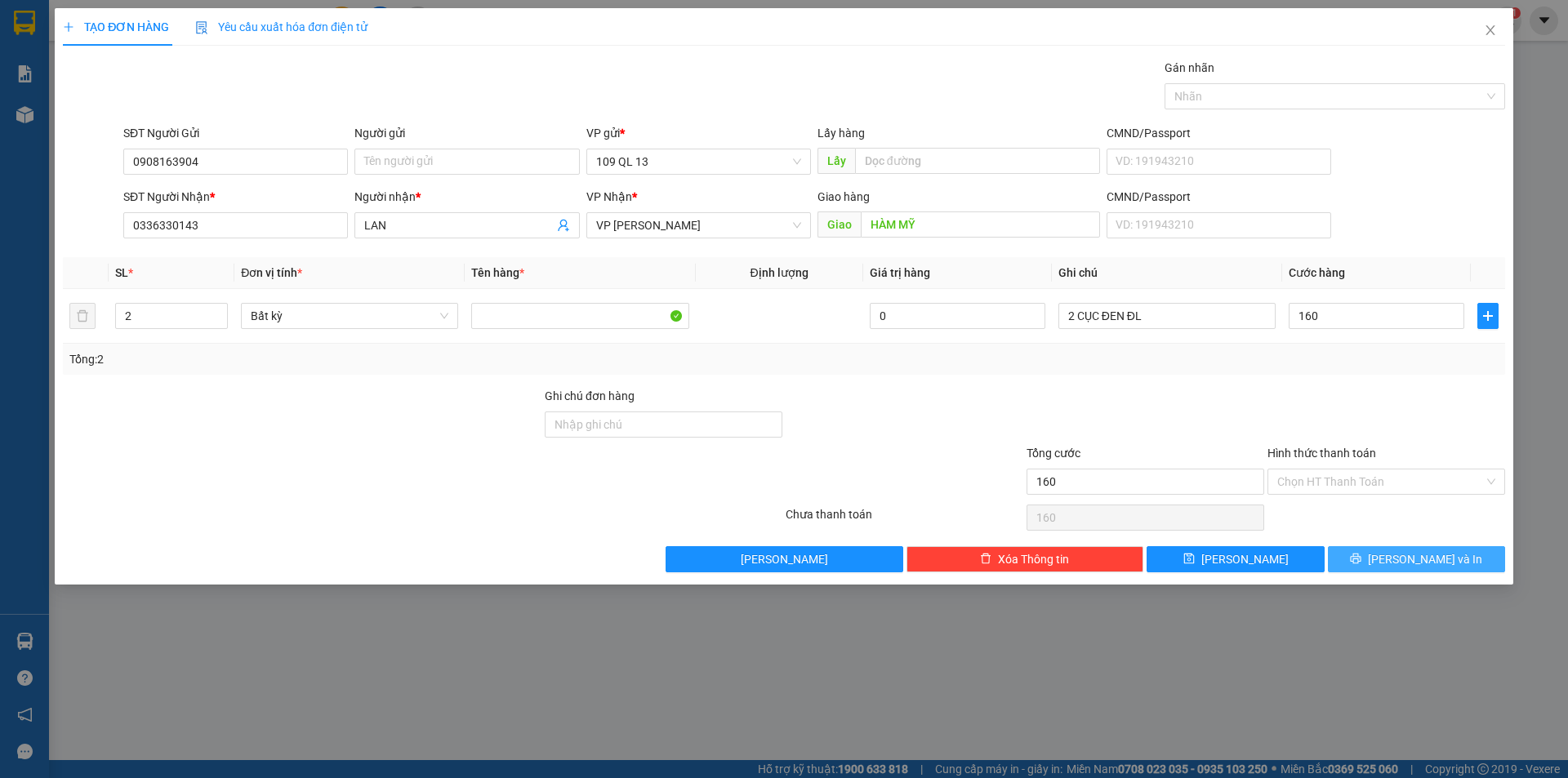
type input "160.000"
click at [1420, 558] on span "[PERSON_NAME] và In" at bounding box center [1425, 559] width 115 height 18
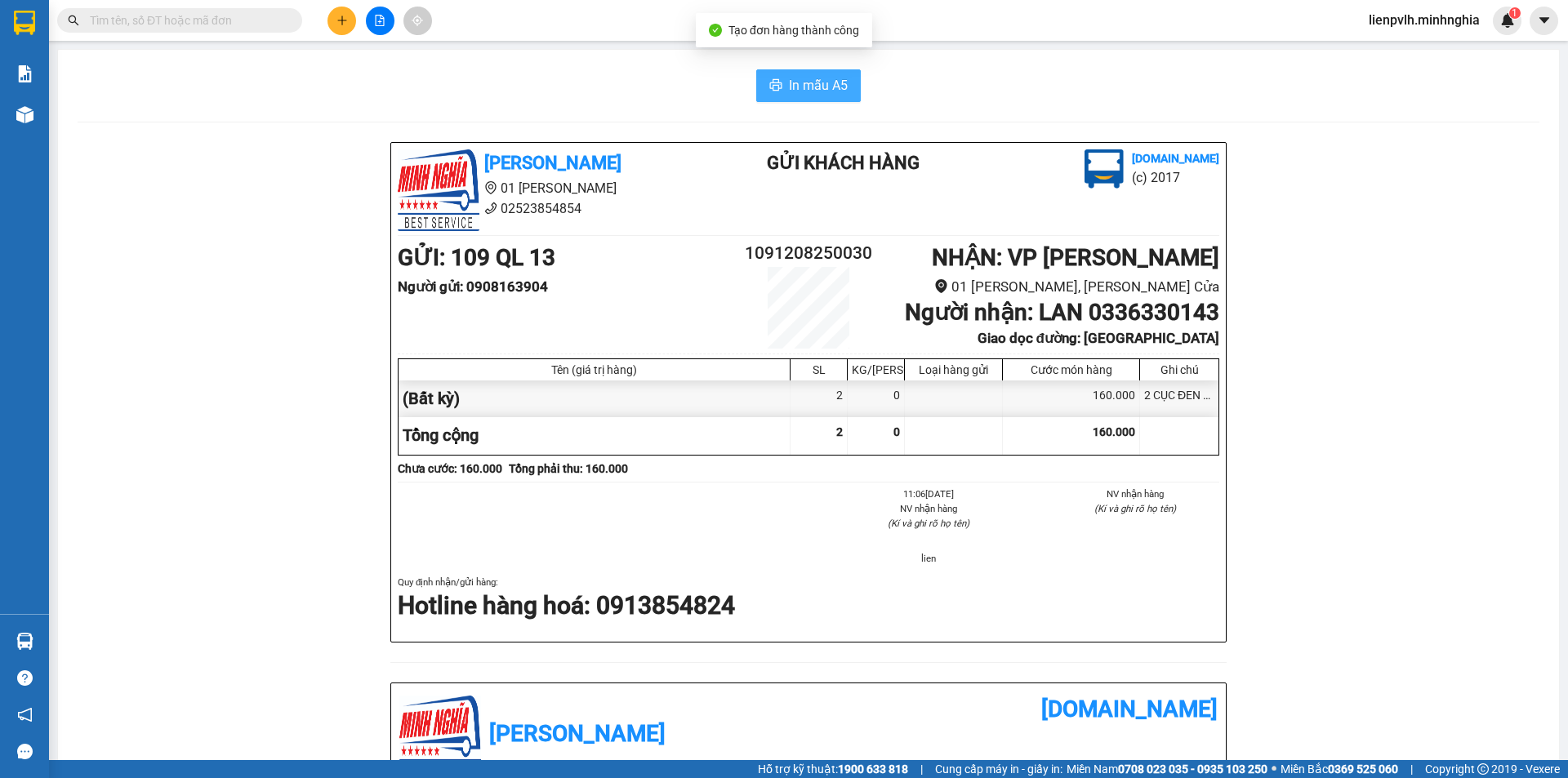
click at [828, 87] on span "In mẫu A5" at bounding box center [818, 85] width 59 height 20
click at [337, 15] on icon "plus" at bounding box center [343, 20] width 12 height 12
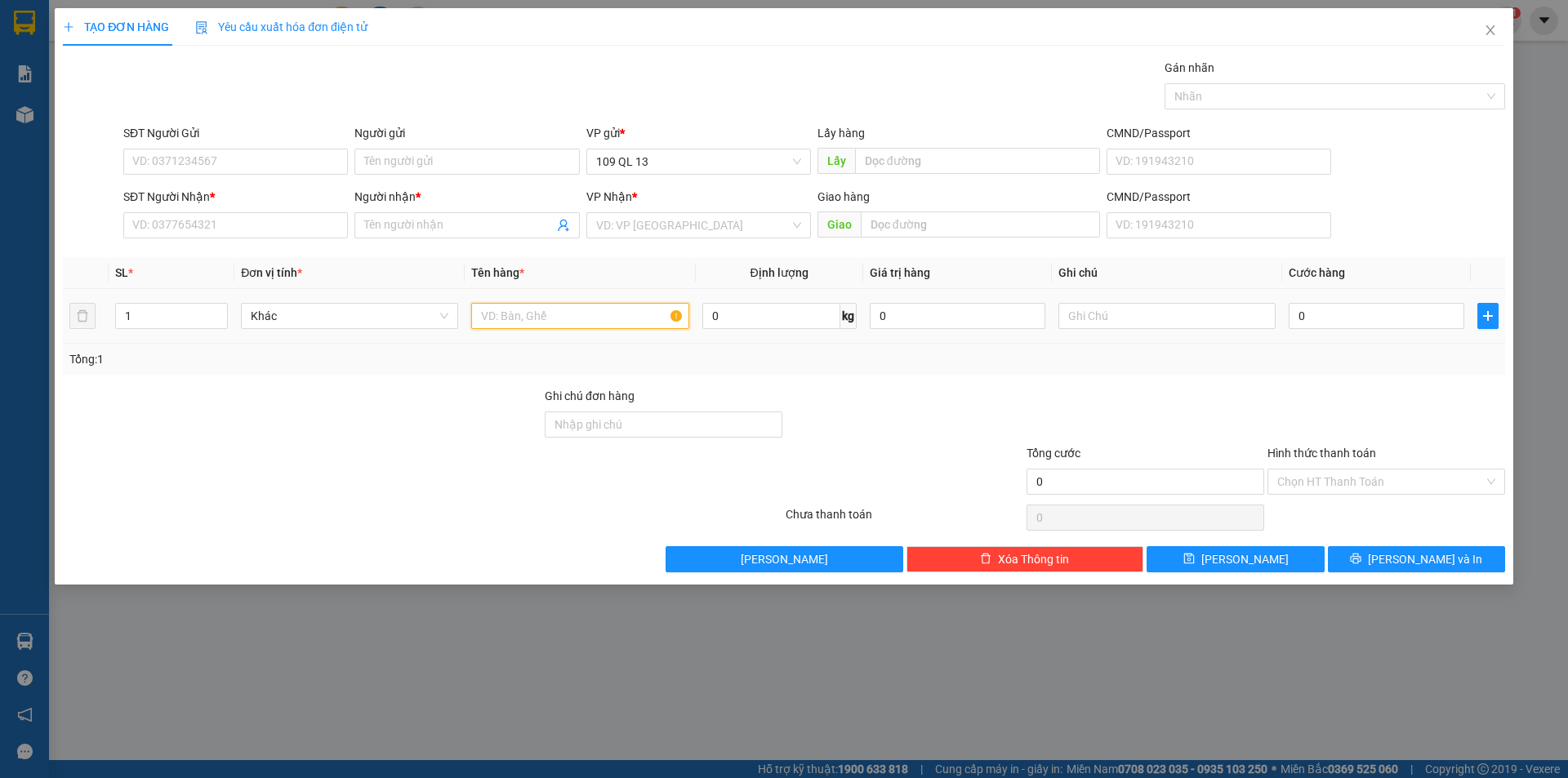
click at [499, 324] on input "text" at bounding box center [580, 316] width 218 height 26
click at [275, 219] on input "SĐT Người Nhận *" at bounding box center [235, 225] width 224 height 26
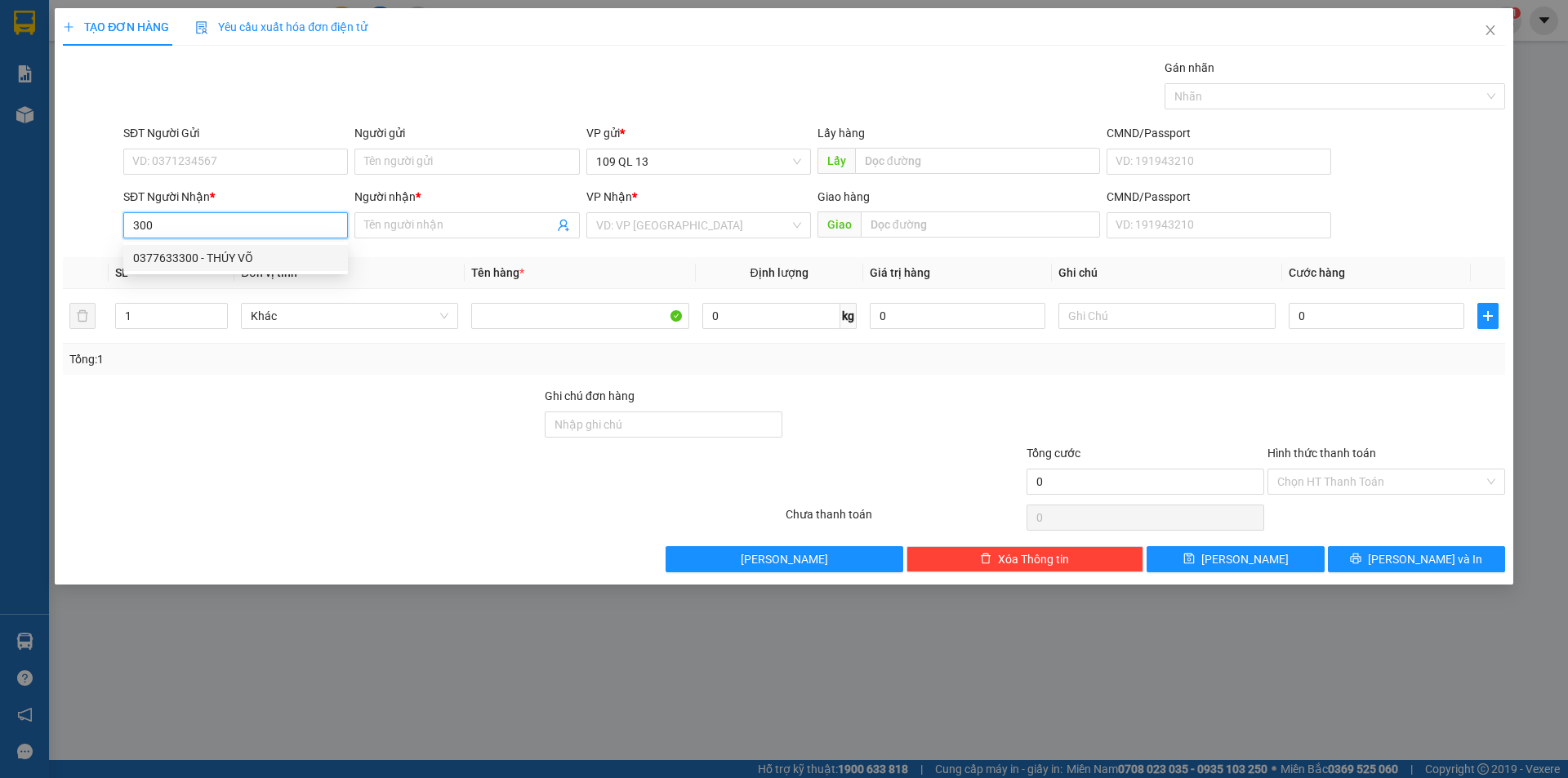
click at [273, 256] on div "0377633300 - THÚY VÕ" at bounding box center [235, 258] width 205 height 18
type input "0377633300"
type input "THÚY VÕ"
type input "0377633300"
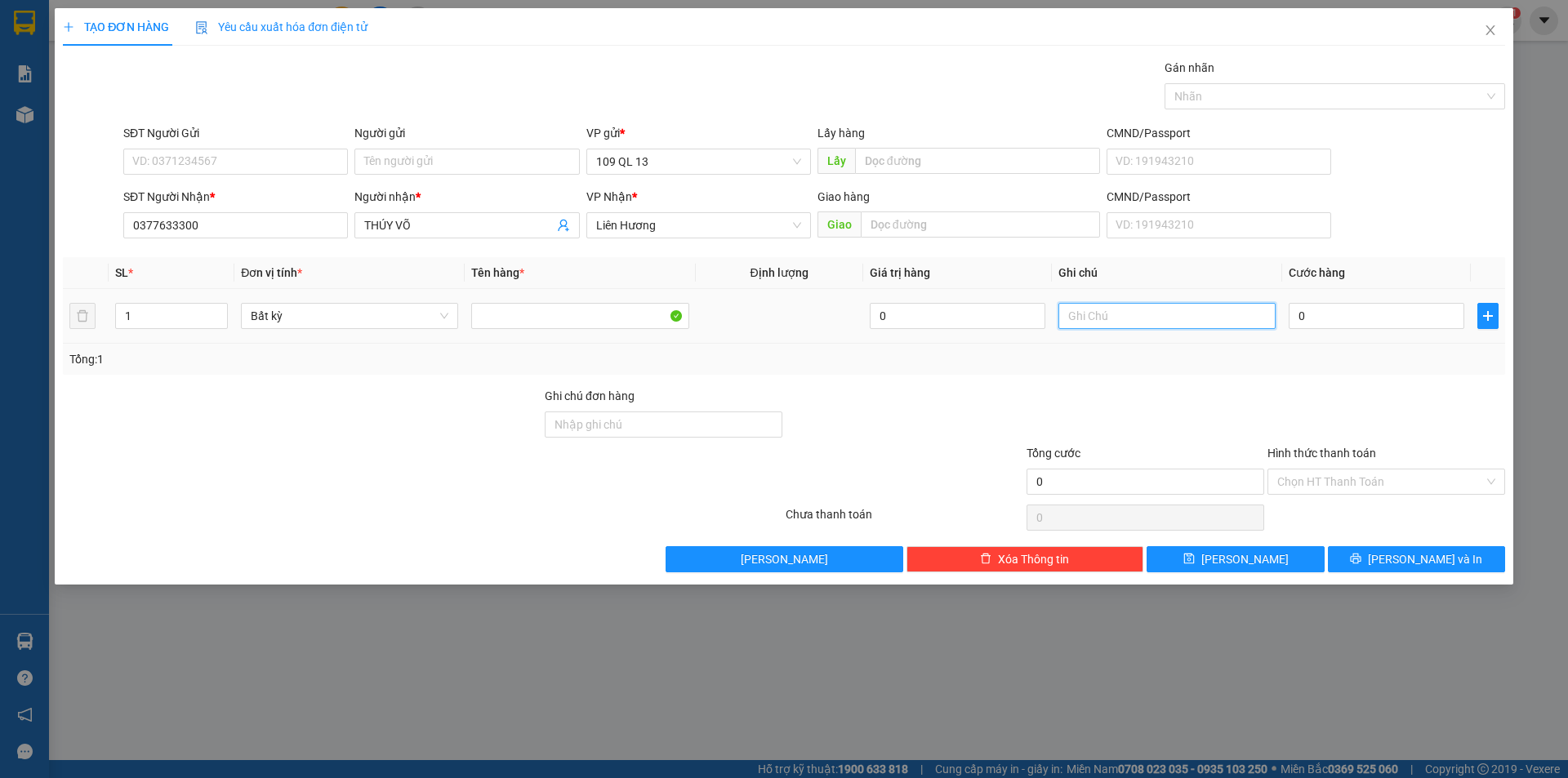
click at [1122, 318] on input "text" at bounding box center [1167, 316] width 218 height 26
type input "1 THX ĐL"
type input "6"
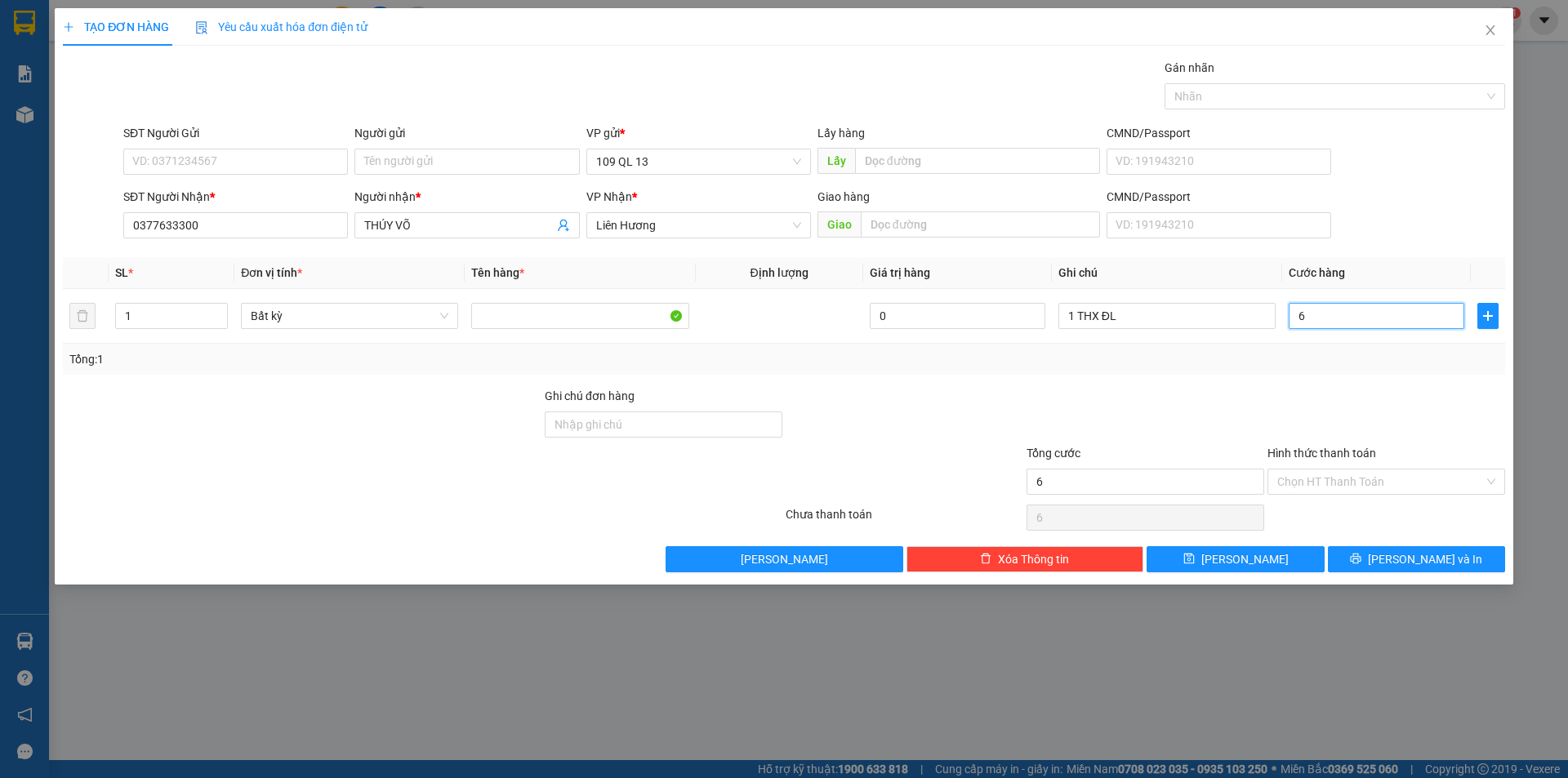
type input "60"
type input "6"
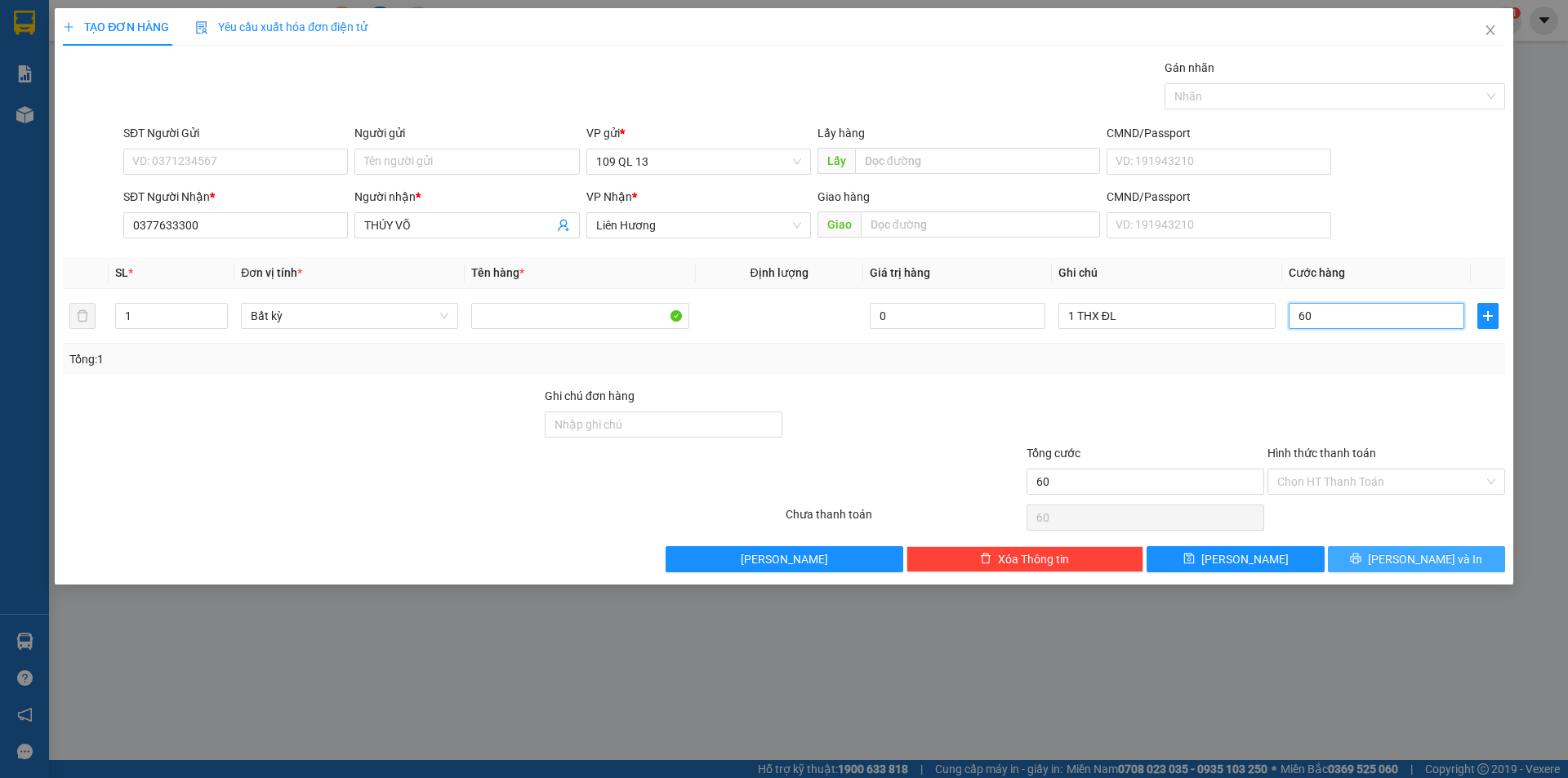
type input "6"
type input "0"
type input "05"
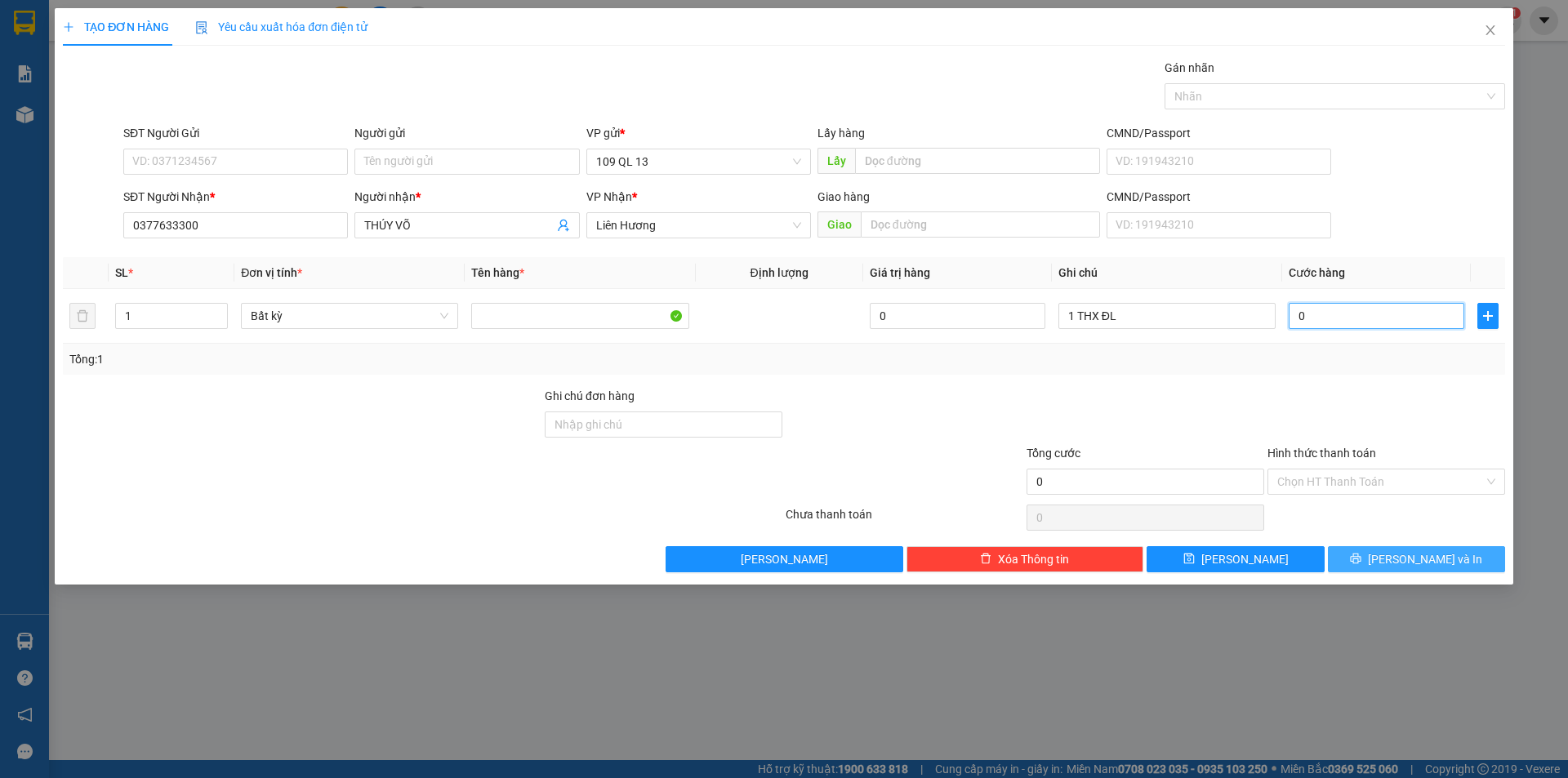
type input "5"
type input "050"
type input "50"
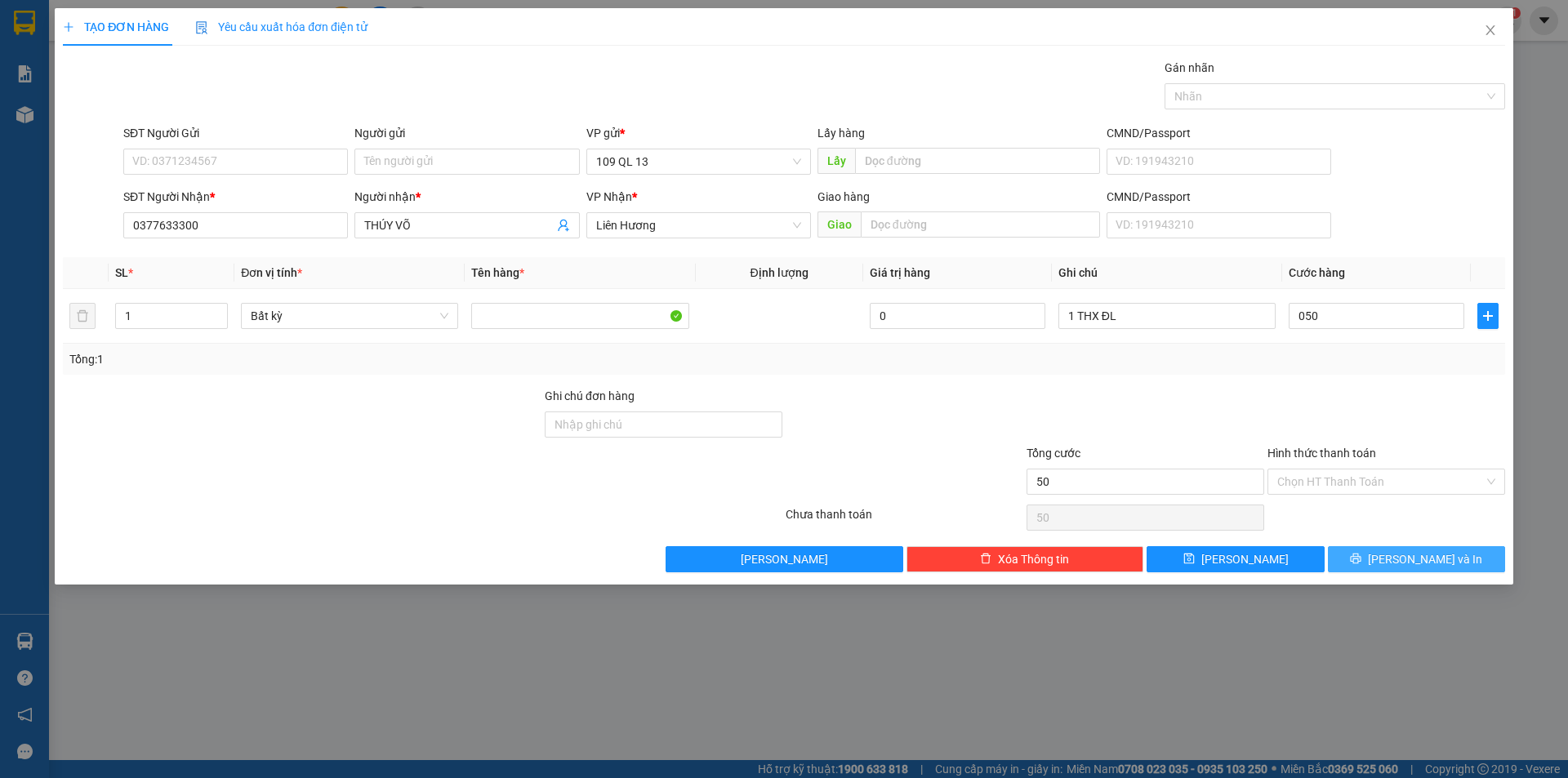
type input "50.000"
click at [1480, 565] on button "[PERSON_NAME] và In" at bounding box center [1416, 559] width 177 height 26
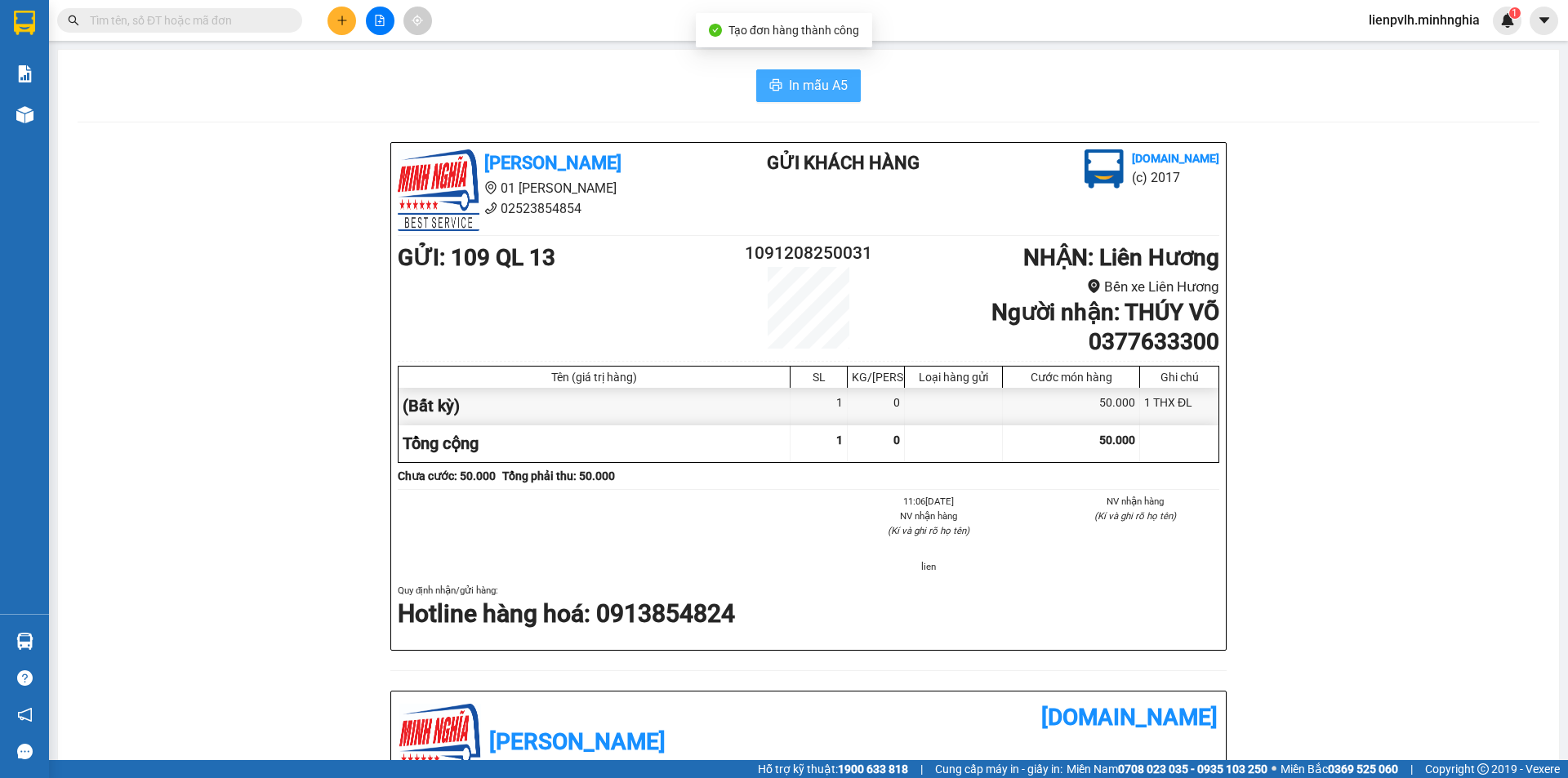
click at [803, 90] on span "In mẫu A5" at bounding box center [818, 85] width 59 height 20
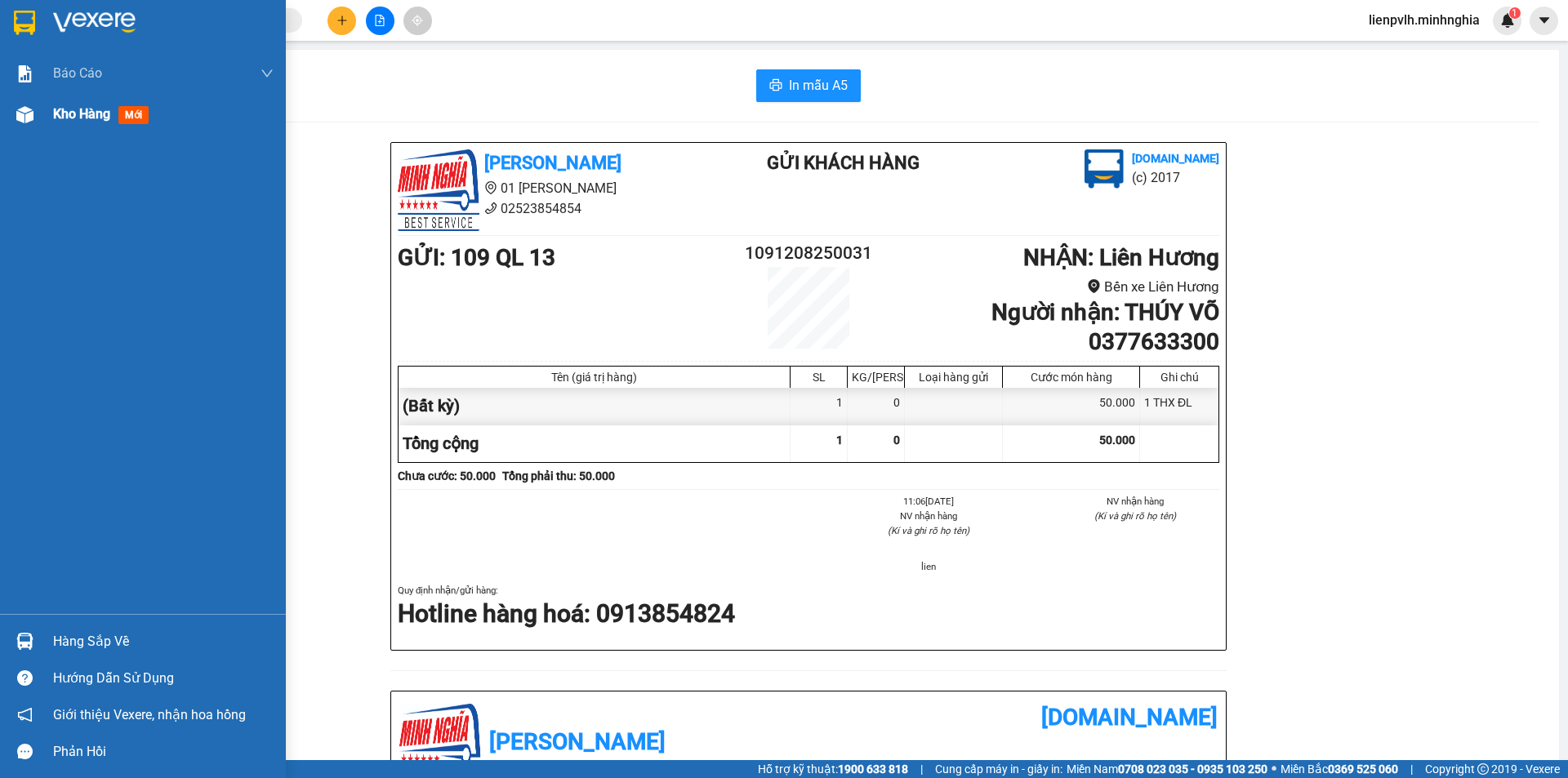
click at [111, 125] on div "Kho hàng mới" at bounding box center [163, 115] width 220 height 40
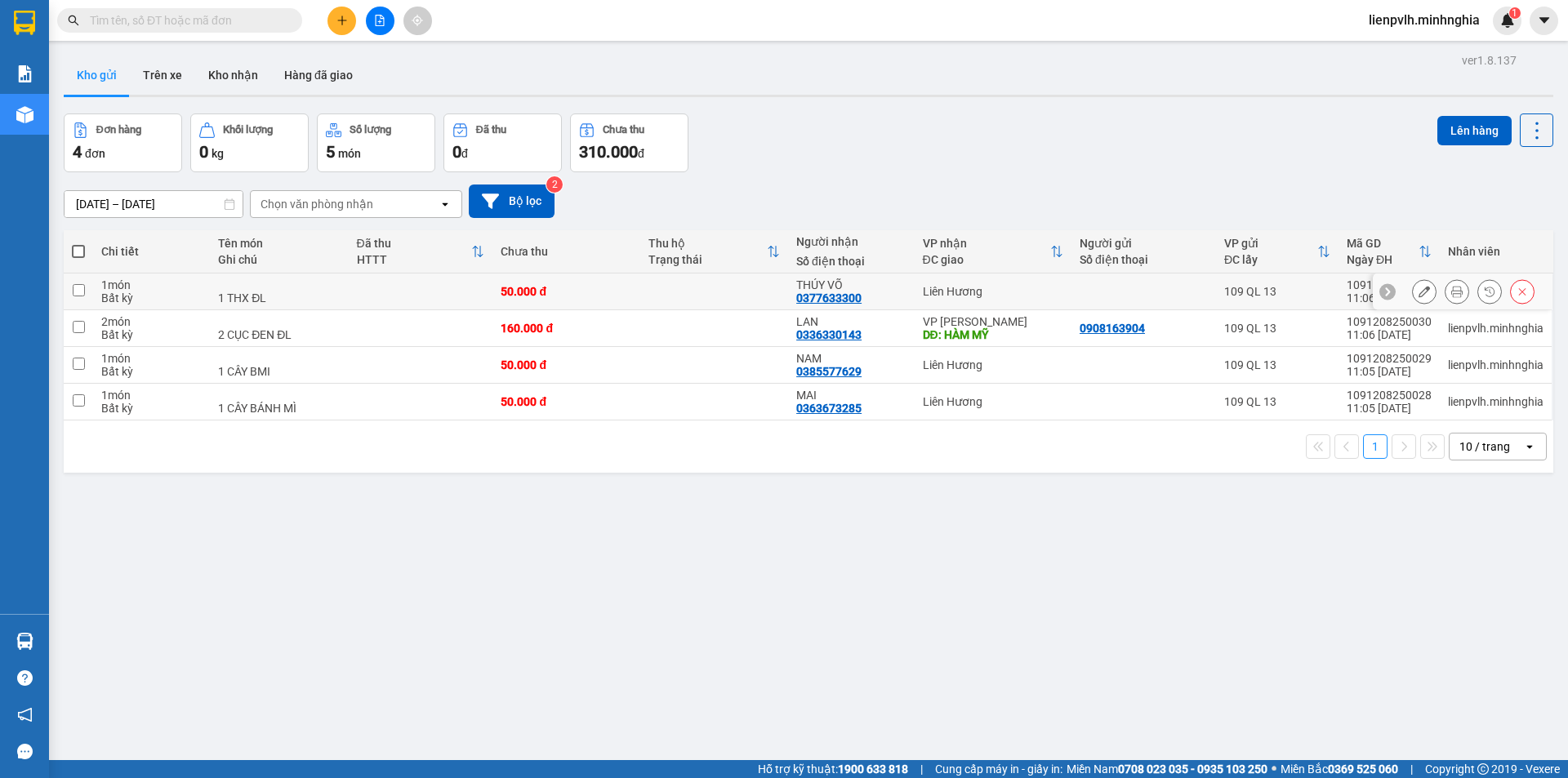
click at [1419, 288] on button at bounding box center [1425, 292] width 23 height 29
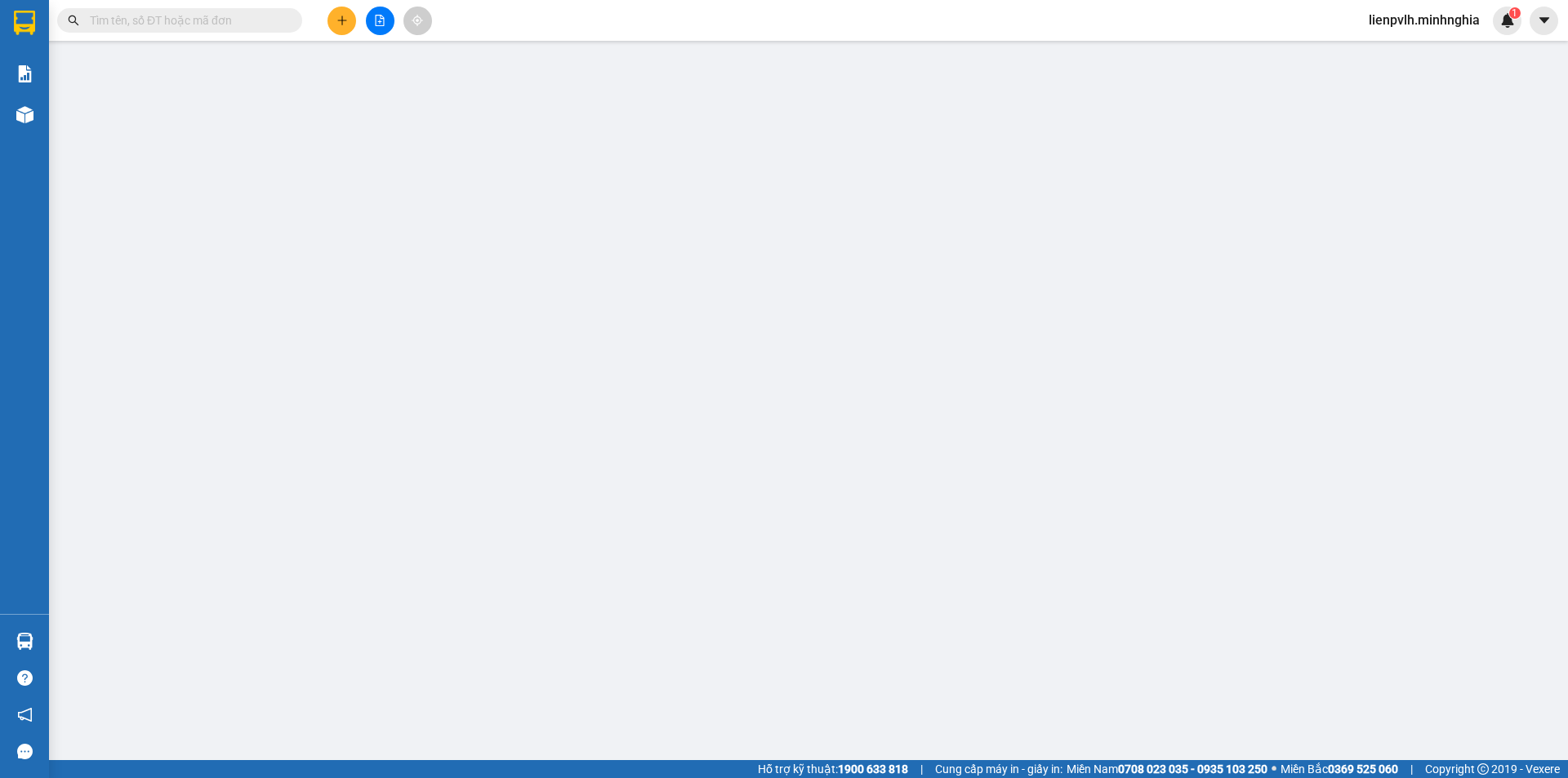
type input "0377633300"
type input "50.000"
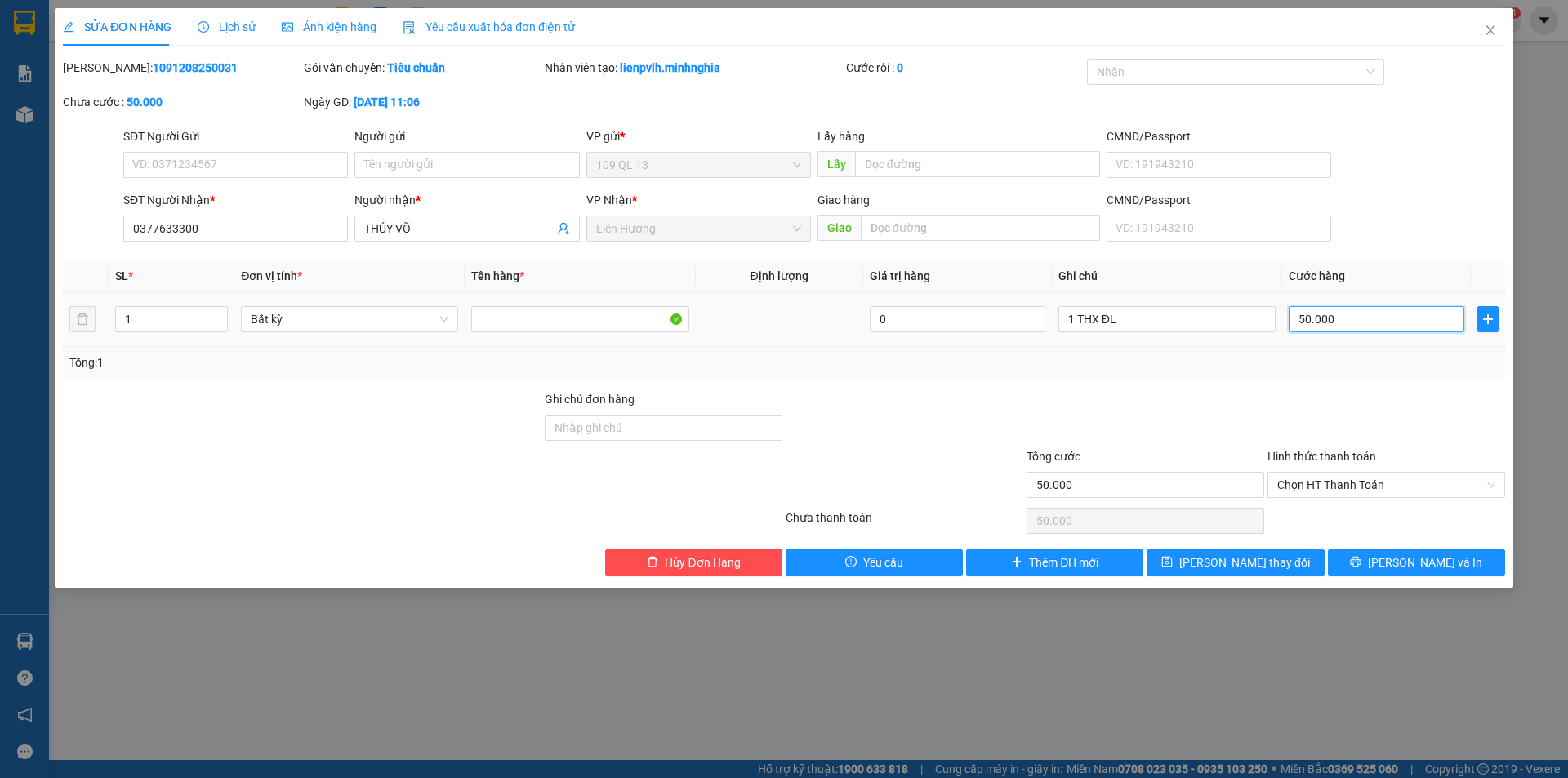
click at [1344, 327] on input "50.000" at bounding box center [1376, 319] width 175 height 26
type input "7"
type input "70"
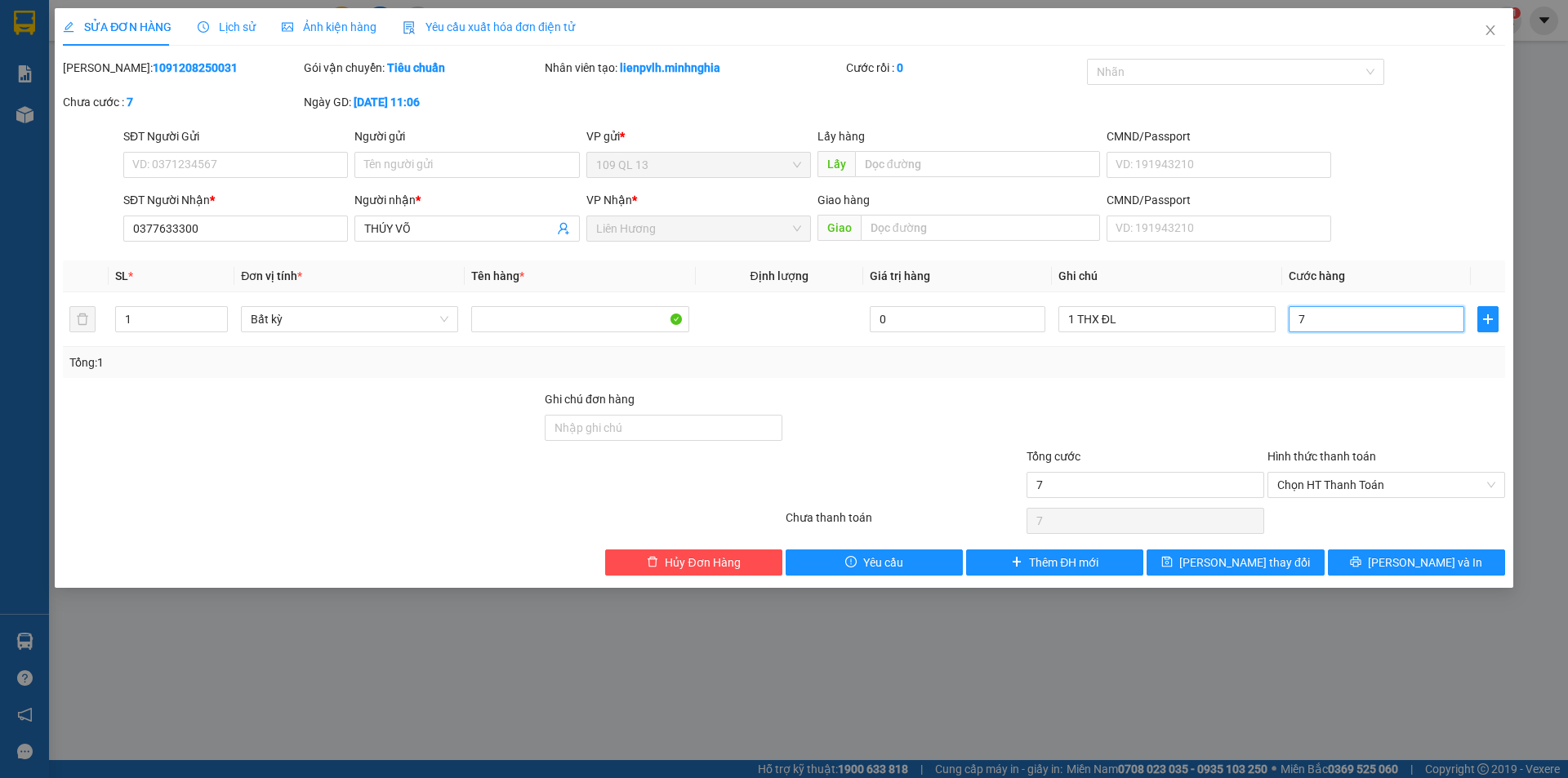
type input "70"
type input "70.000"
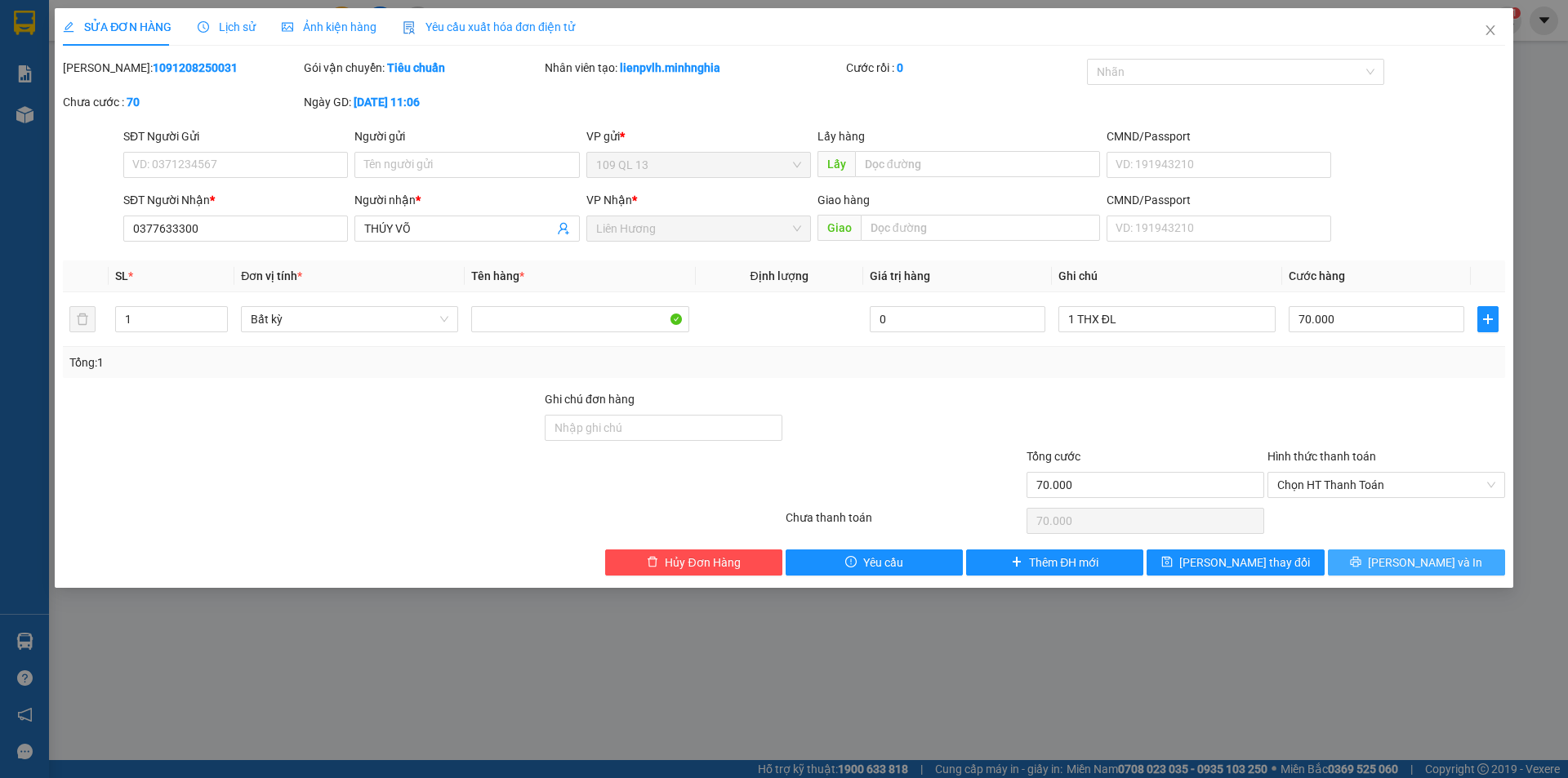
click at [1433, 561] on span "[PERSON_NAME] và In" at bounding box center [1425, 562] width 115 height 18
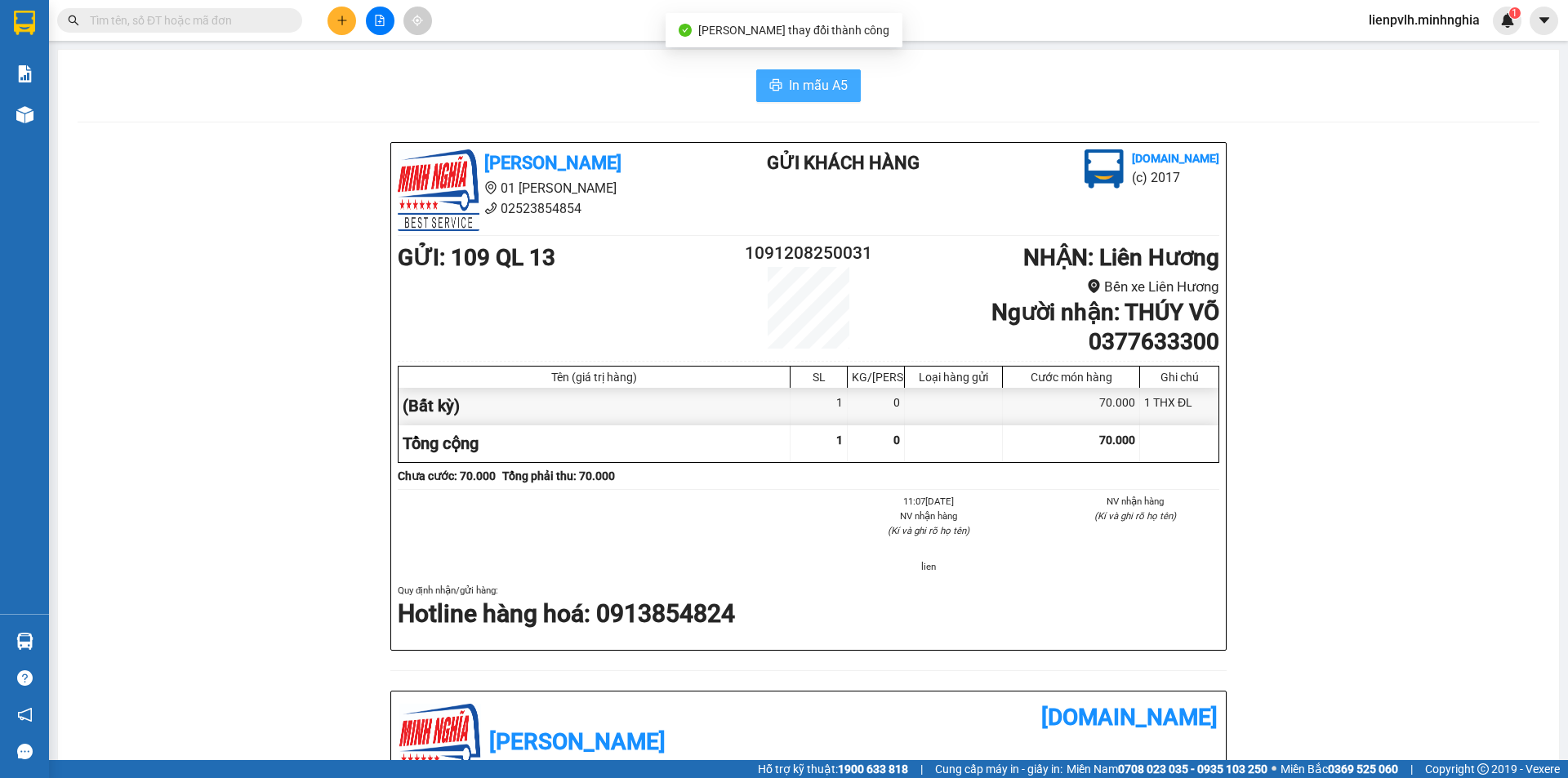
click at [814, 87] on span "In mẫu A5" at bounding box center [818, 85] width 59 height 20
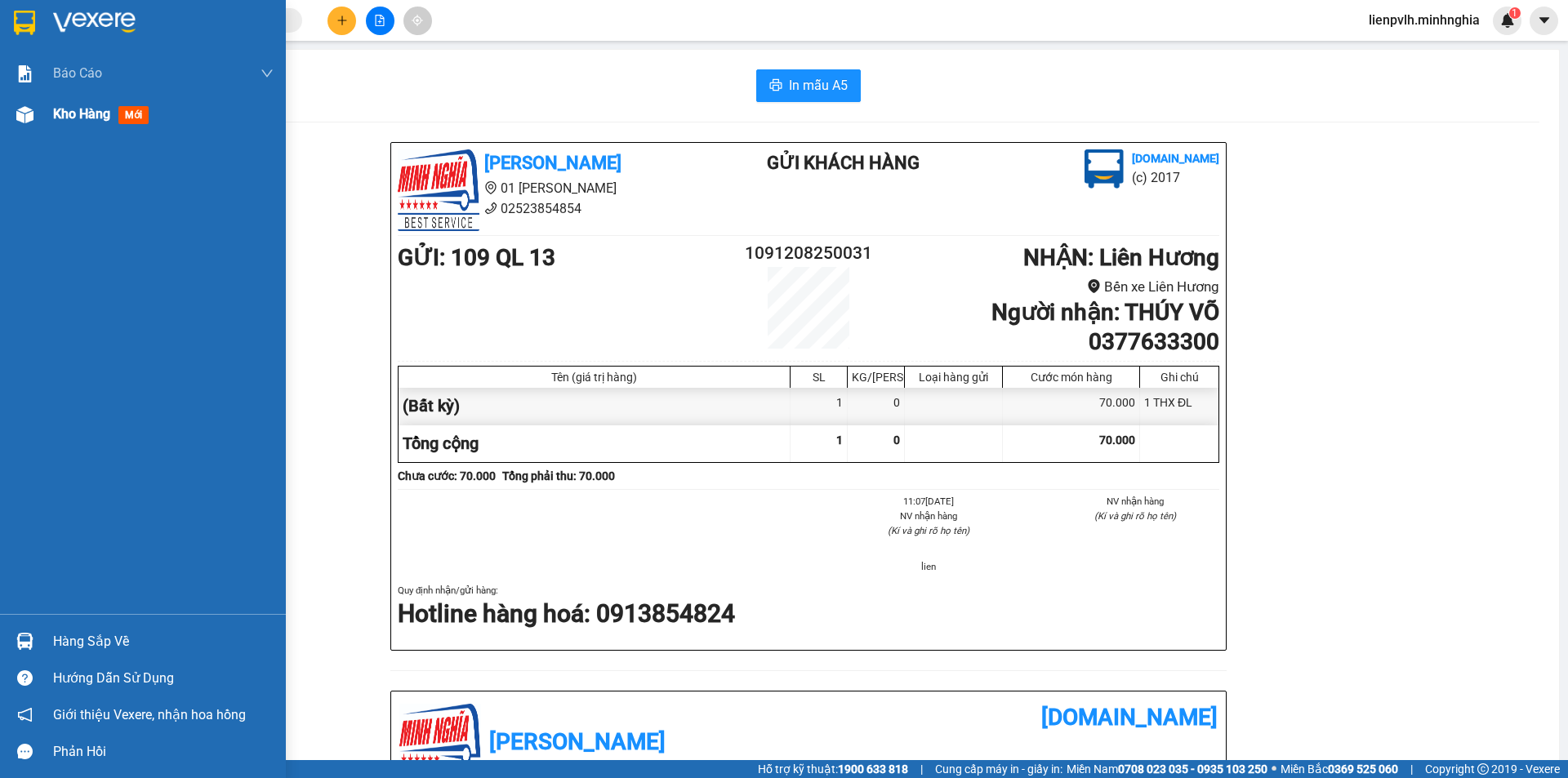
click at [73, 103] on div "Kho hàng mới" at bounding box center [163, 115] width 220 height 40
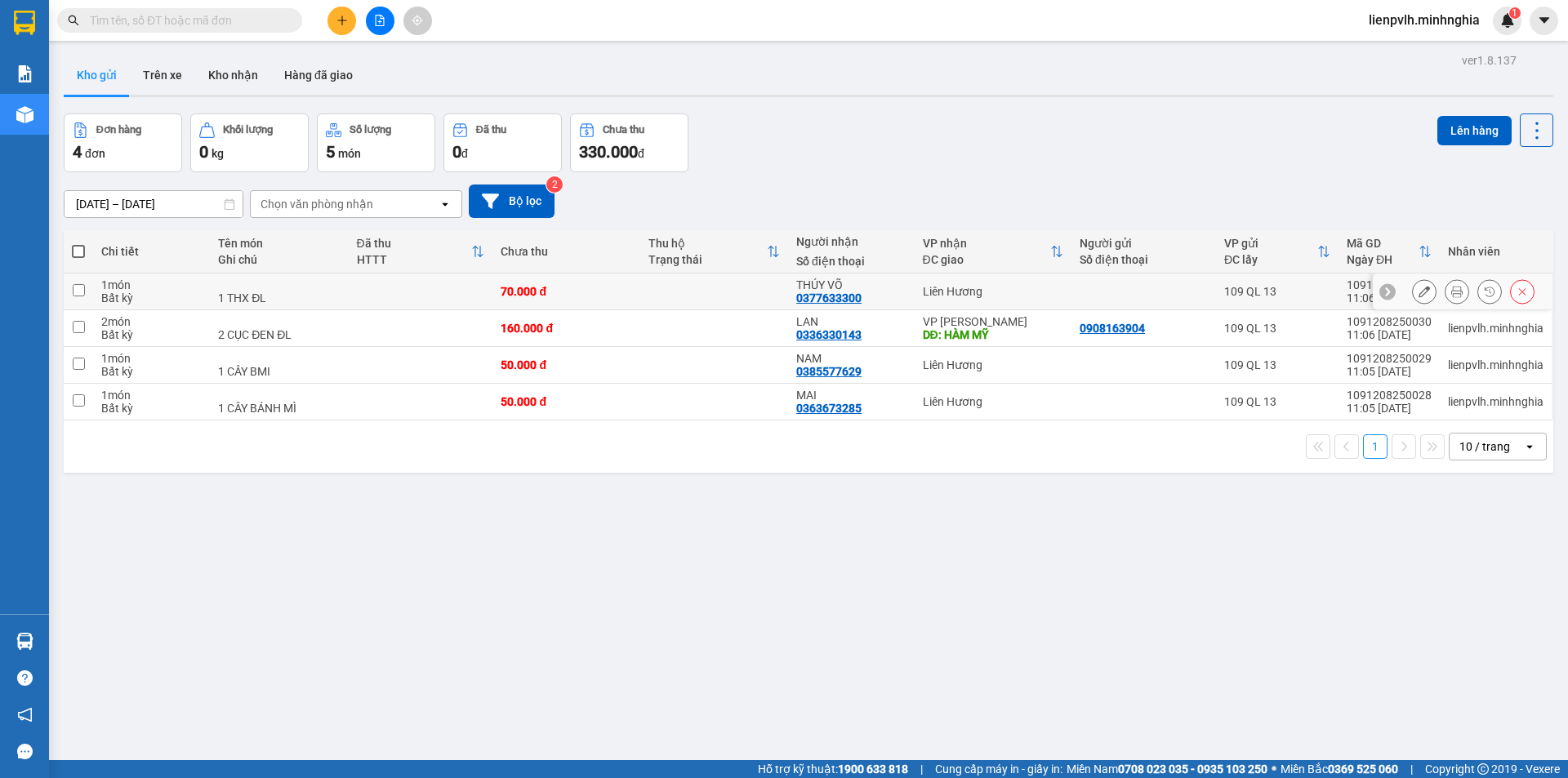
click at [550, 304] on td "70.000 đ" at bounding box center [567, 292] width 148 height 37
checkbox input "true"
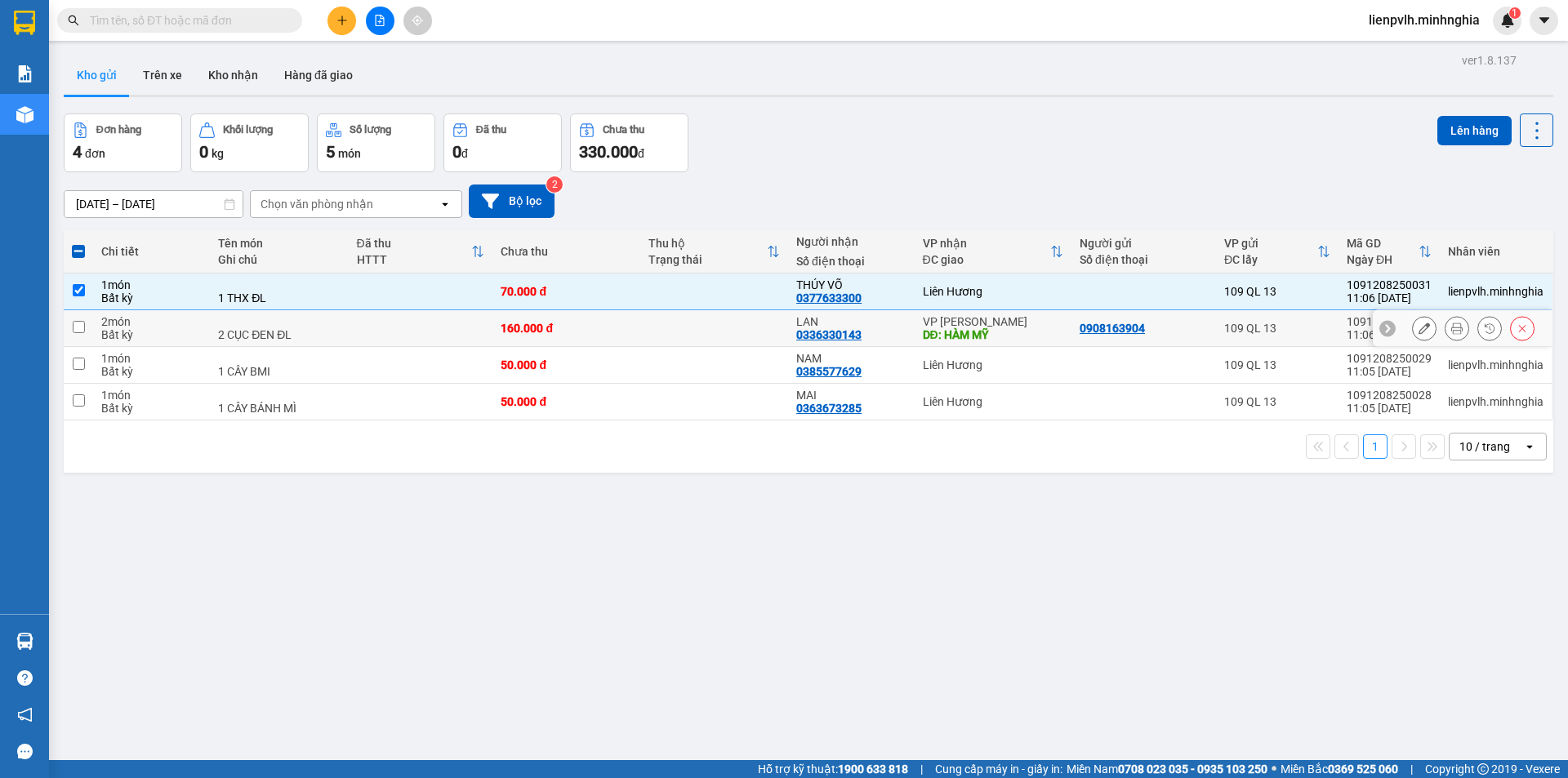
click at [434, 342] on td at bounding box center [421, 328] width 144 height 37
checkbox input "true"
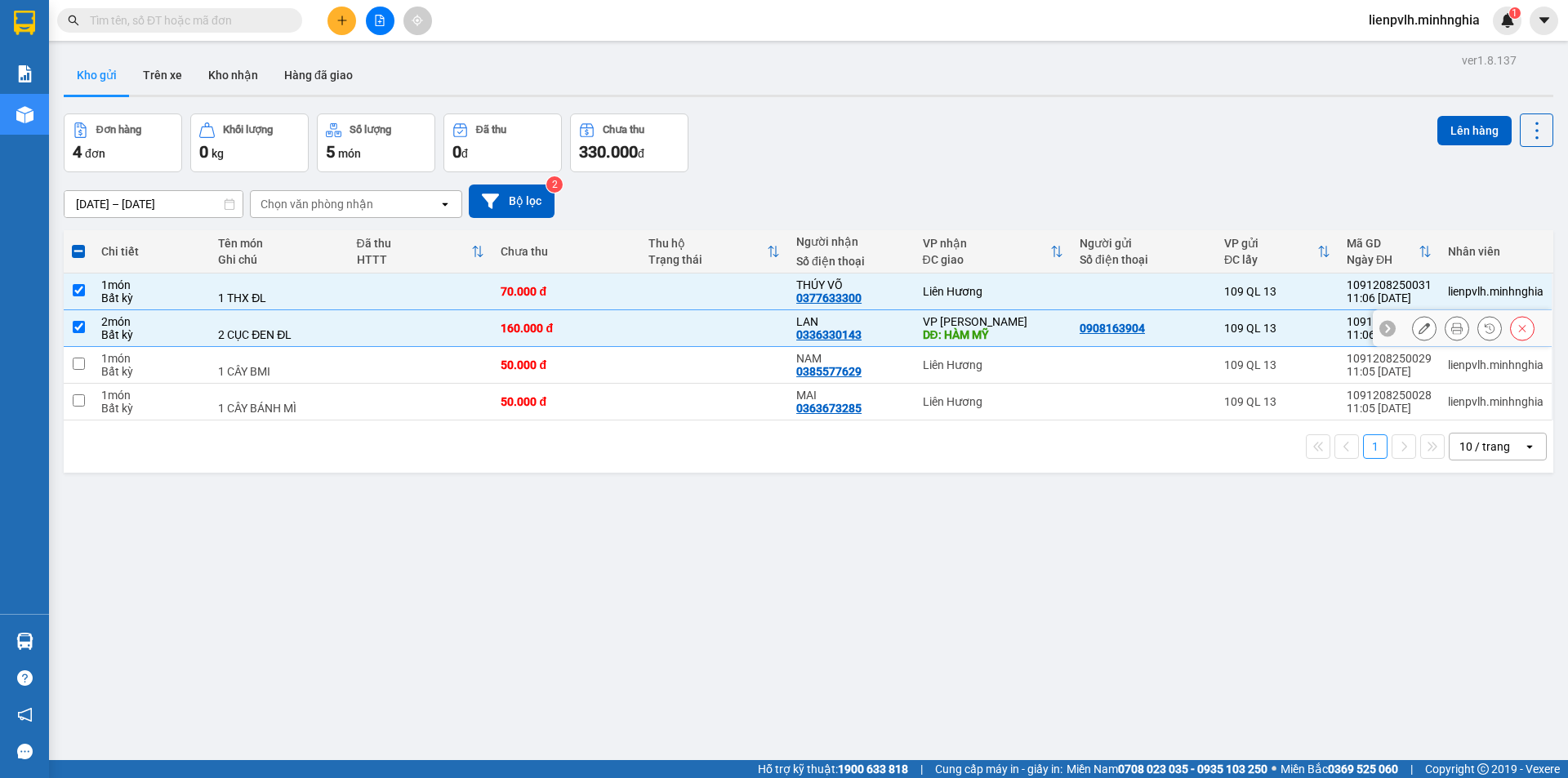
click at [434, 364] on td at bounding box center [421, 366] width 144 height 37
checkbox input "true"
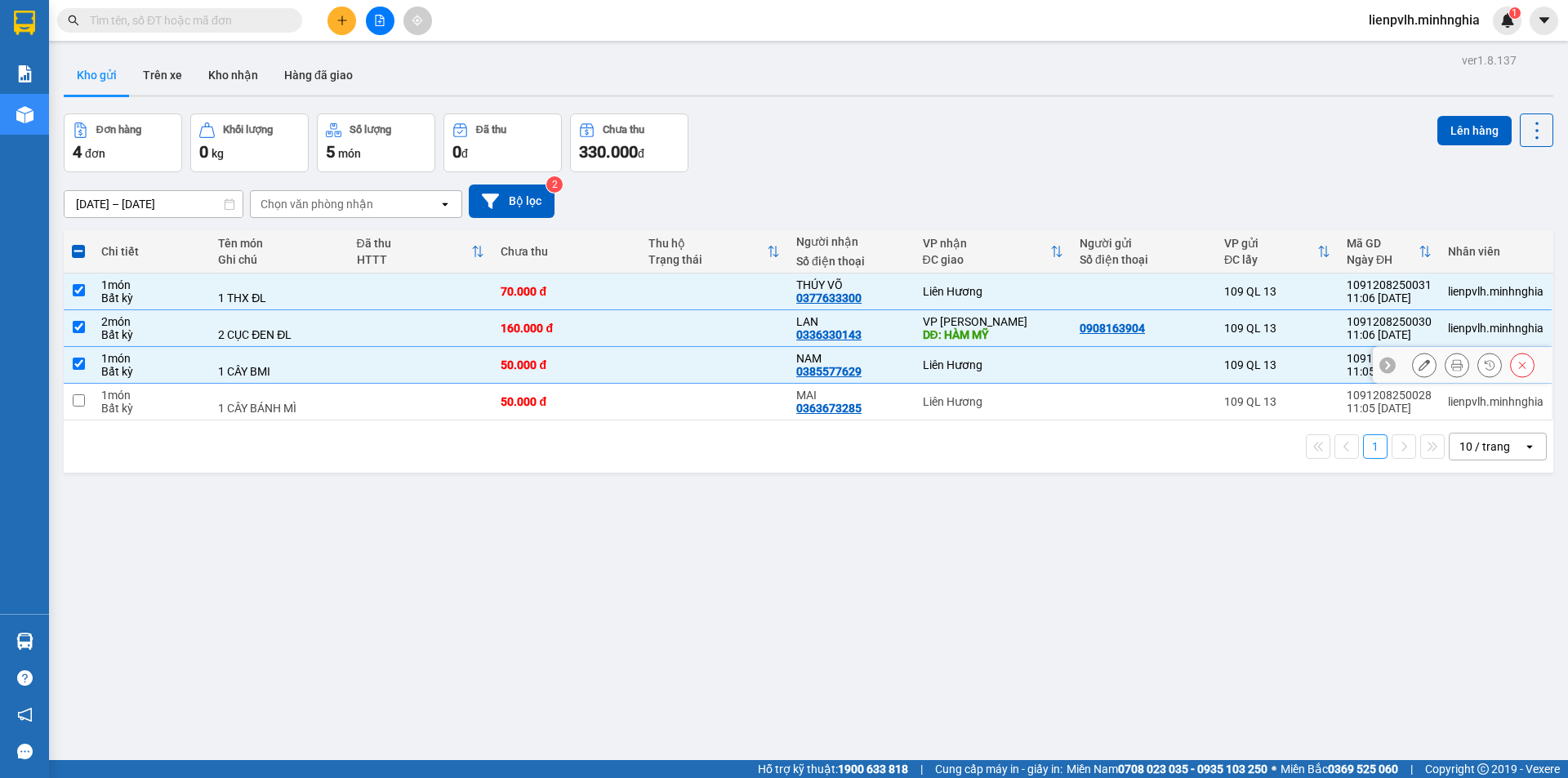
click at [430, 418] on td at bounding box center [421, 402] width 144 height 37
checkbox input "true"
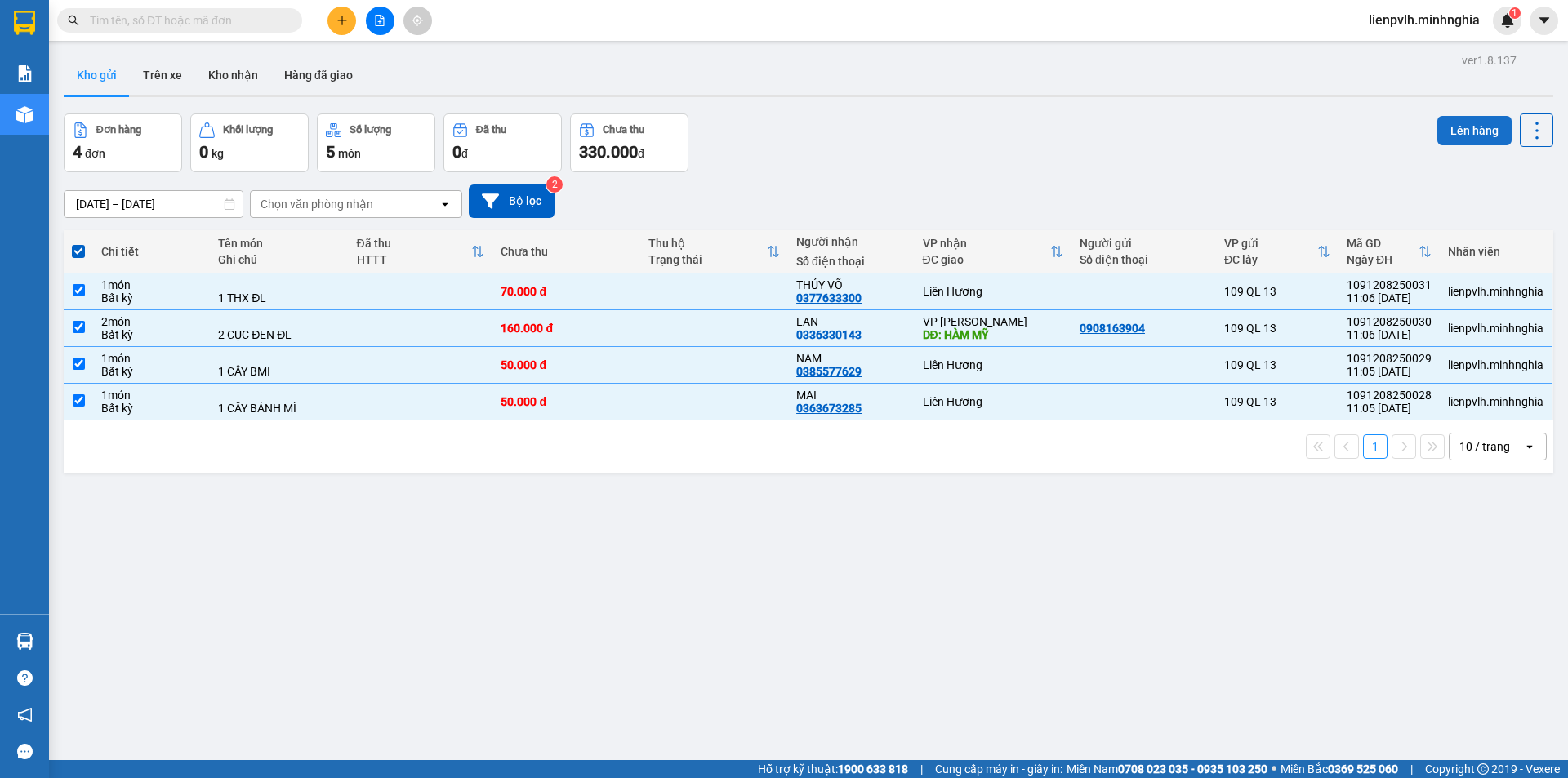
click at [1477, 131] on button "Lên hàng" at bounding box center [1474, 130] width 74 height 30
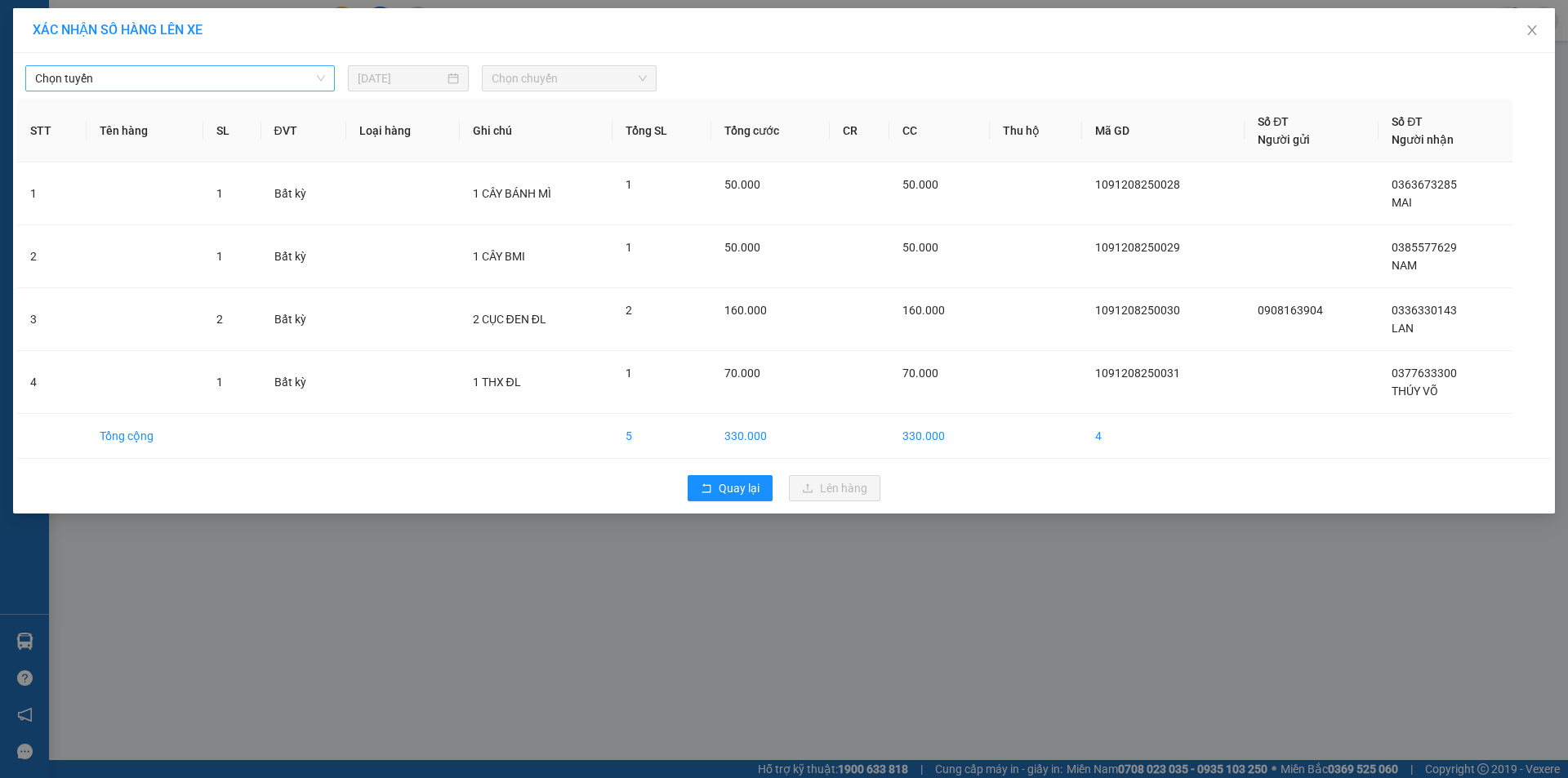
click at [186, 84] on span "Chọn tuyến" at bounding box center [179, 78] width 290 height 24
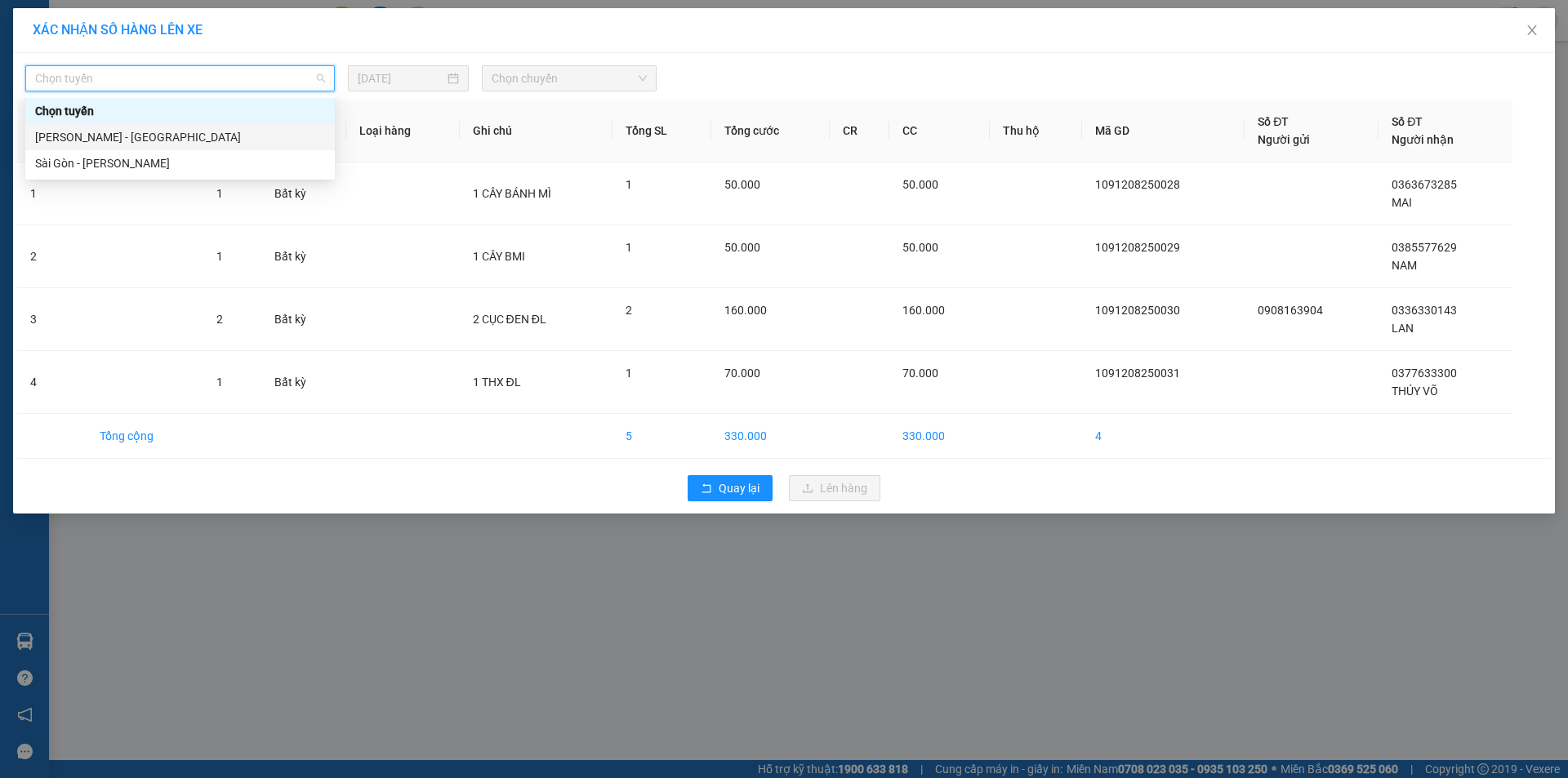
click at [108, 168] on div "Sài Gòn - Phan Rí" at bounding box center [179, 163] width 290 height 18
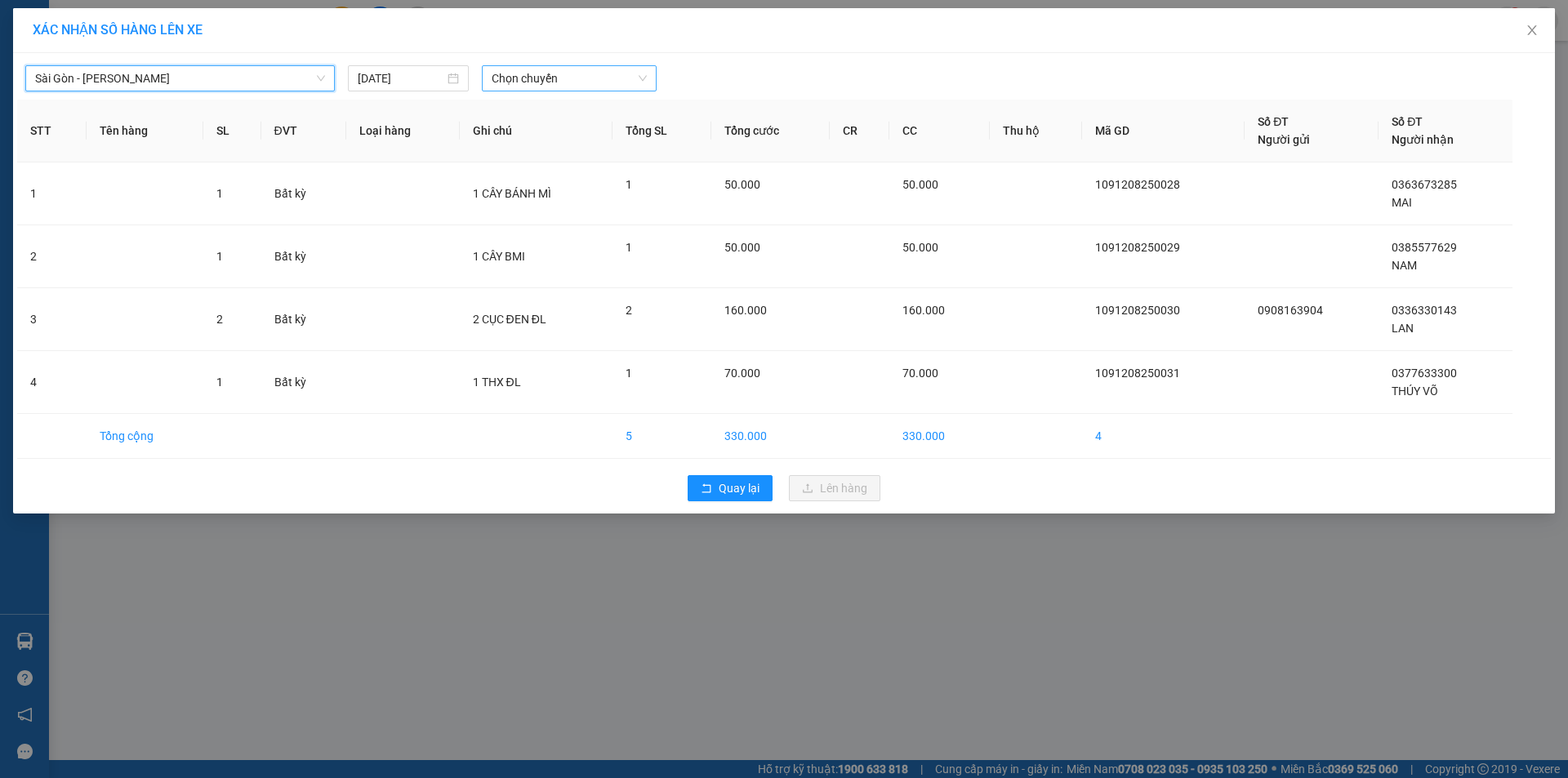
click at [530, 82] on span "Chọn chuyến" at bounding box center [569, 78] width 155 height 24
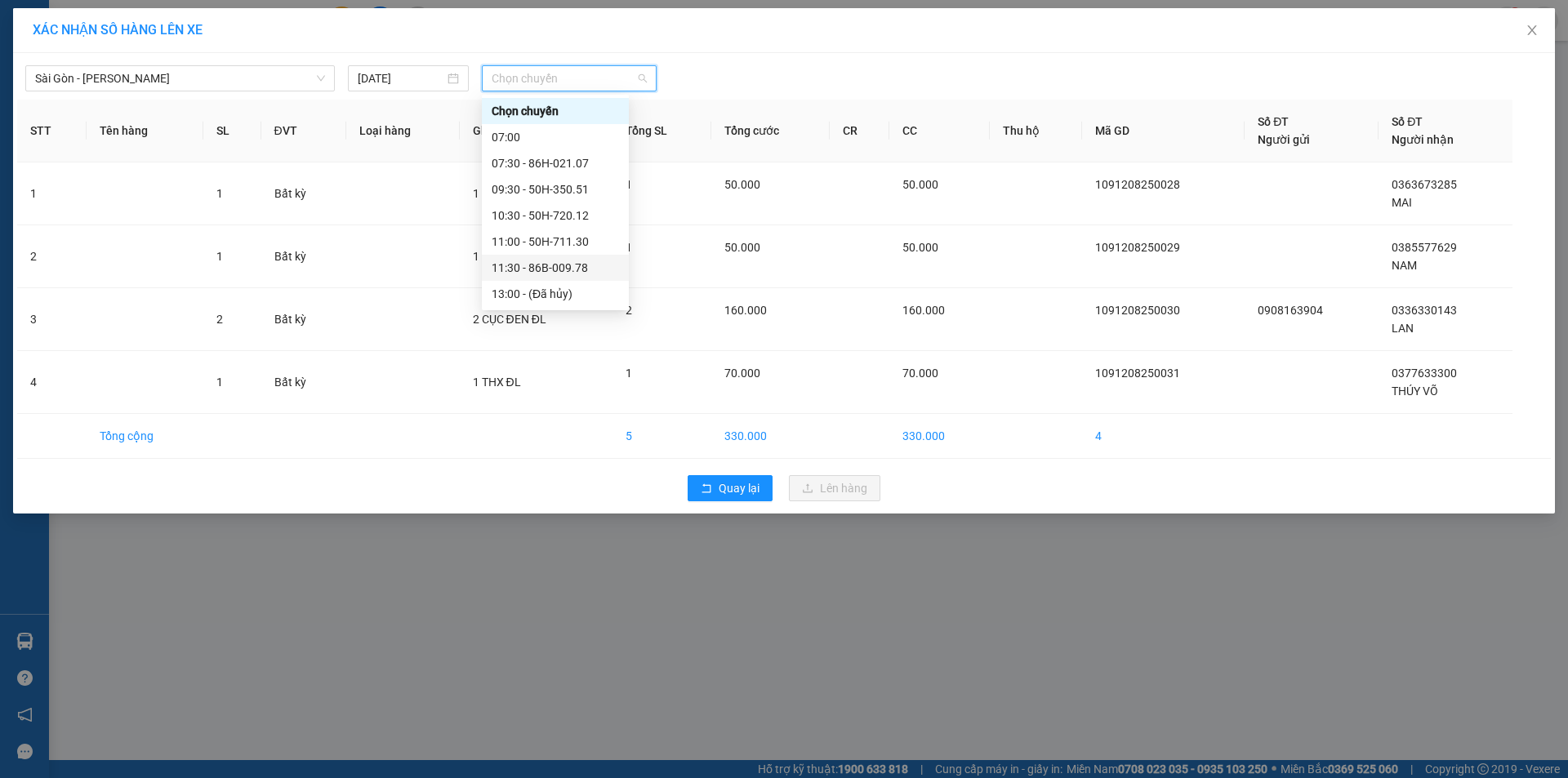
click at [555, 270] on div "11:30 - 86B-009.78" at bounding box center [555, 268] width 127 height 18
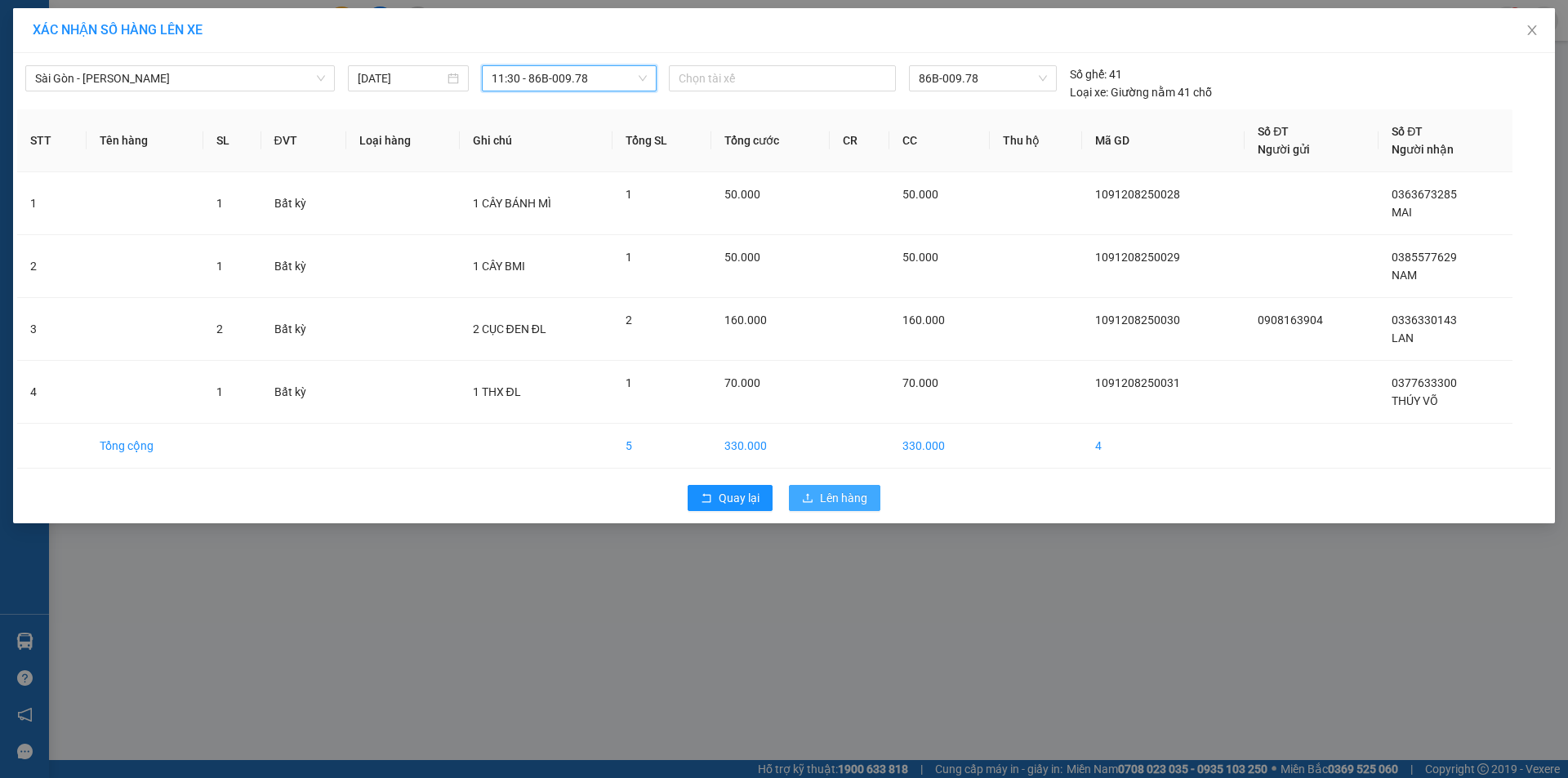
click at [854, 502] on span "Lên hàng" at bounding box center [843, 498] width 47 height 18
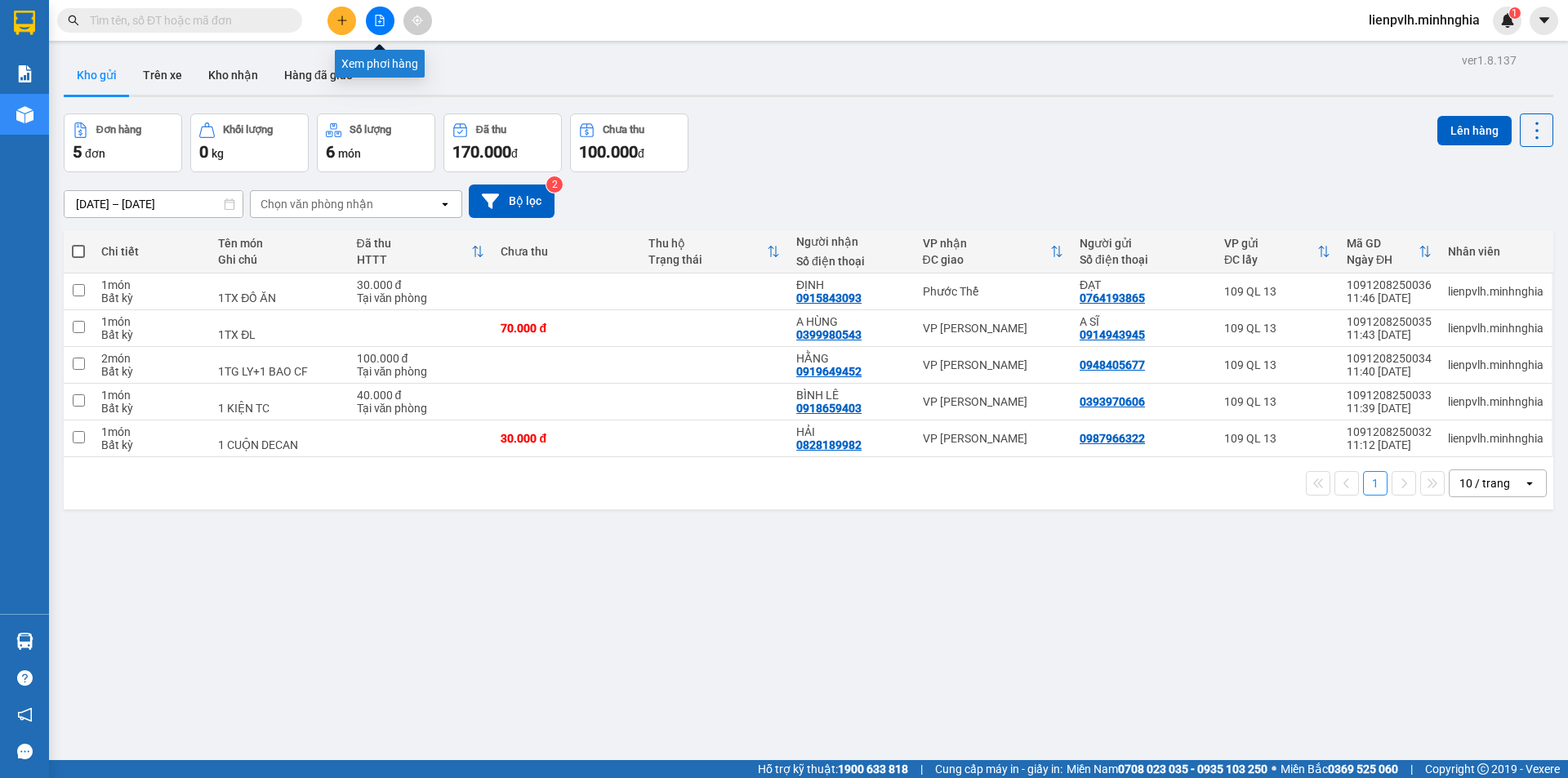
click at [374, 31] on button at bounding box center [380, 21] width 29 height 29
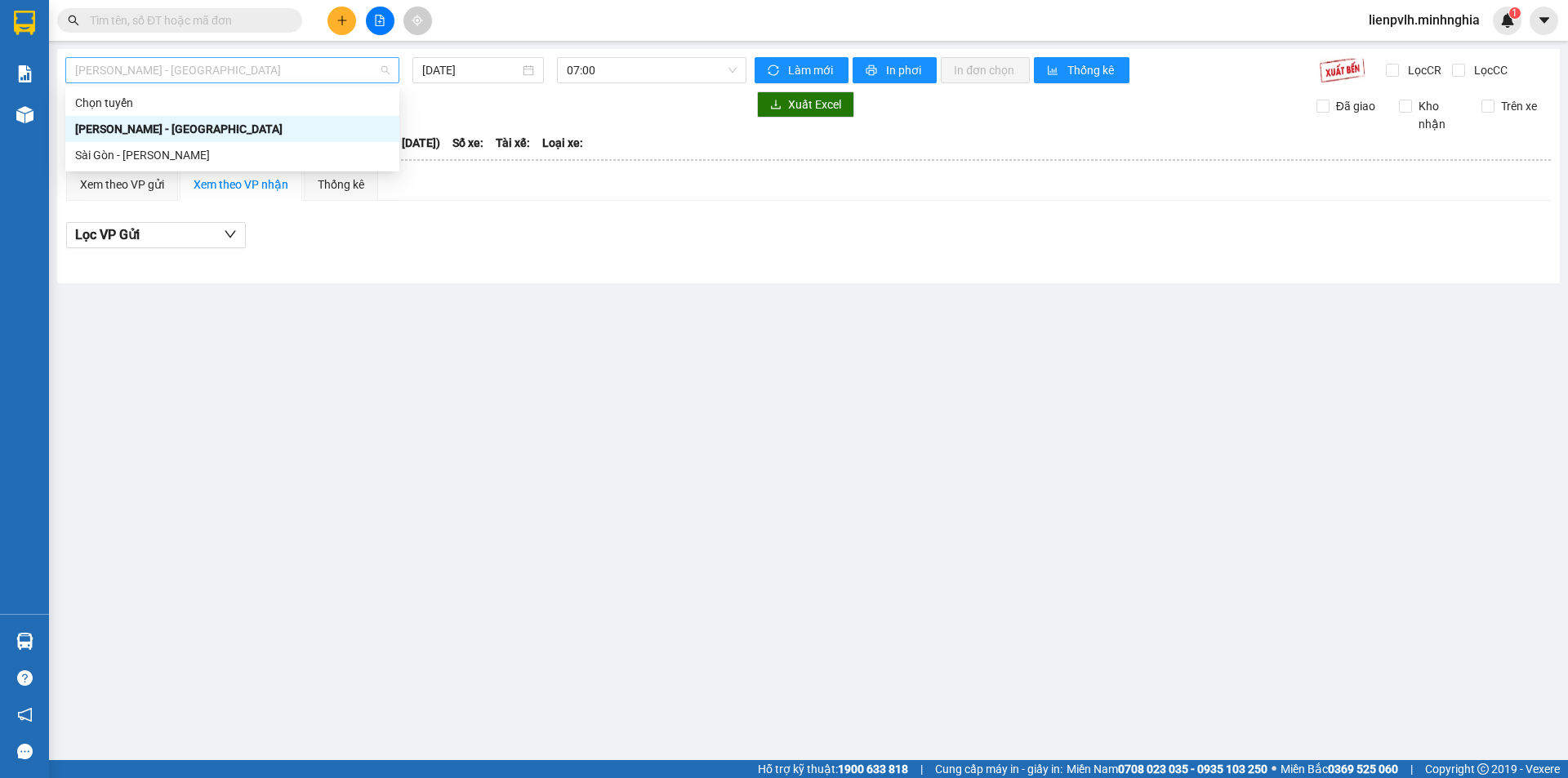
click at [166, 76] on span "Phan Rí - Sài Gòn" at bounding box center [232, 69] width 315 height 24
click at [146, 156] on div "Sài Gòn - Phan Rí" at bounding box center [232, 155] width 315 height 18
type input "12/08/2025"
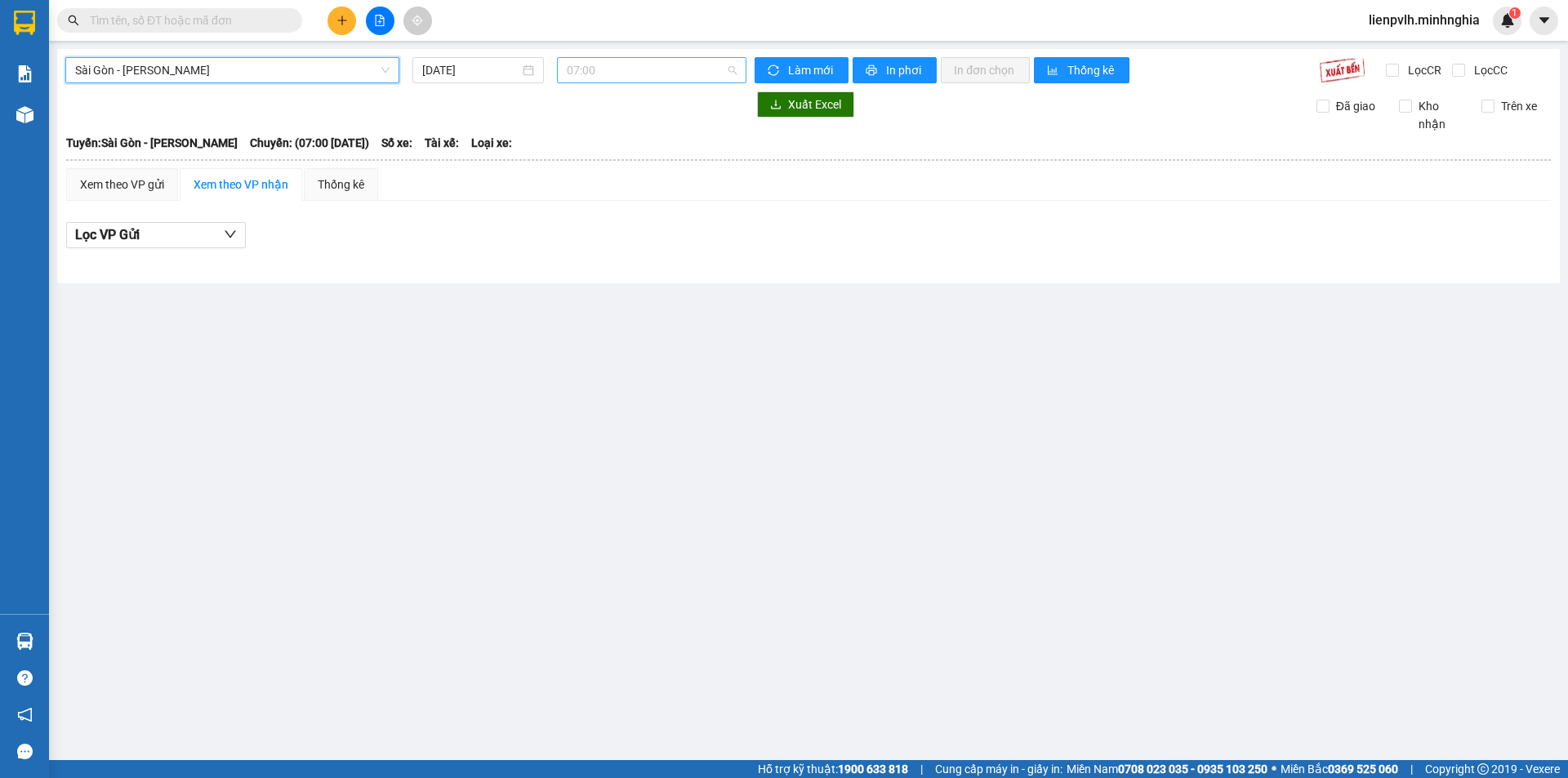
click at [627, 73] on span "07:00" at bounding box center [652, 69] width 169 height 24
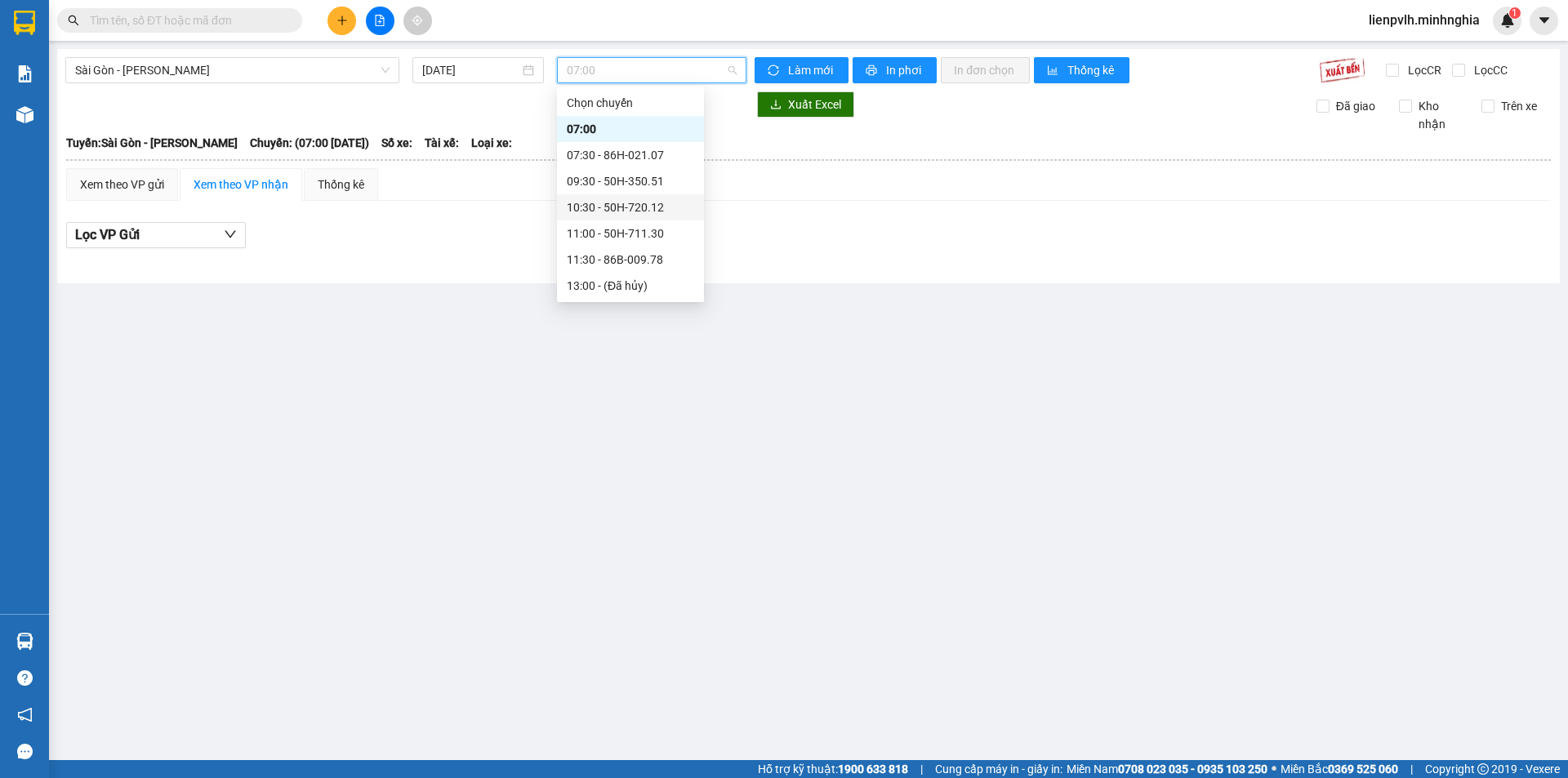
click at [612, 205] on div "10:30 - 50H-720.12" at bounding box center [630, 207] width 127 height 18
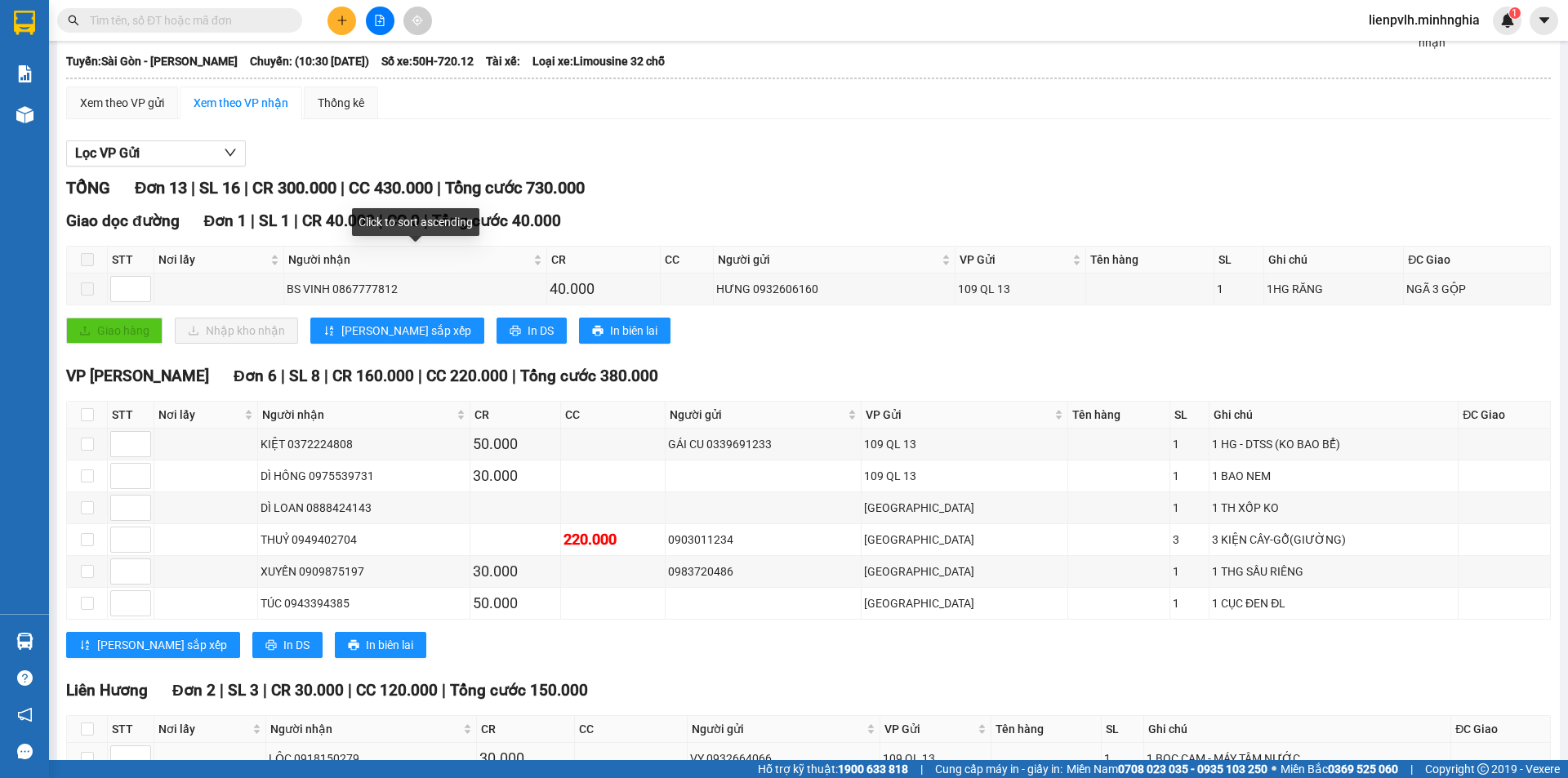
scroll to position [408, 0]
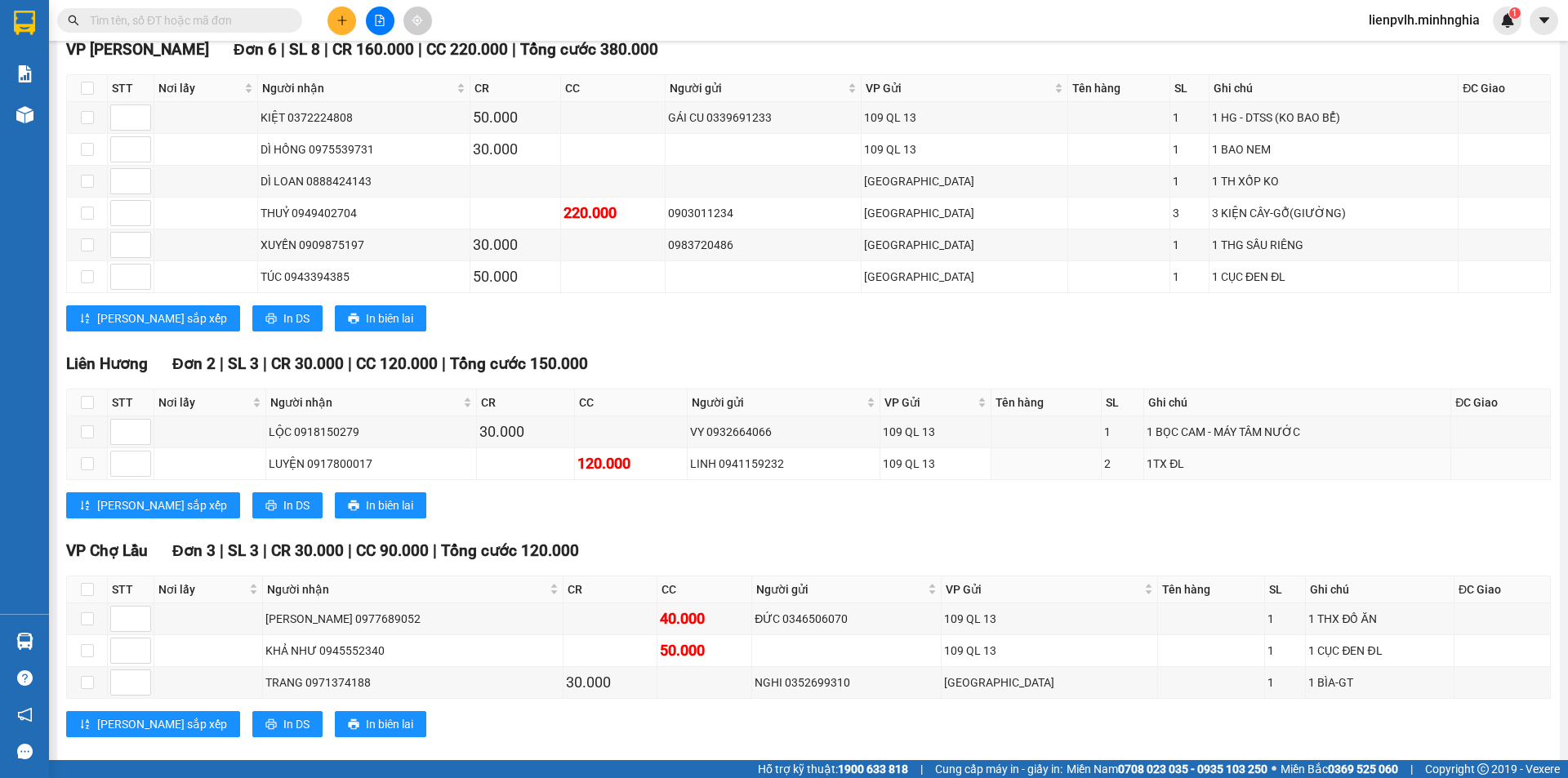
drag, startPoint x: 633, startPoint y: 463, endPoint x: 634, endPoint y: 499, distance: 36.0
click at [629, 460] on div "120.000" at bounding box center [631, 464] width 108 height 23
click at [664, 529] on div "Liên Hương Đơn 2 | SL 3 | CR 30.000 | CC 120.000 | Tổng cước 150.000 STT Nơi lấ…" at bounding box center [809, 442] width 1484 height 179
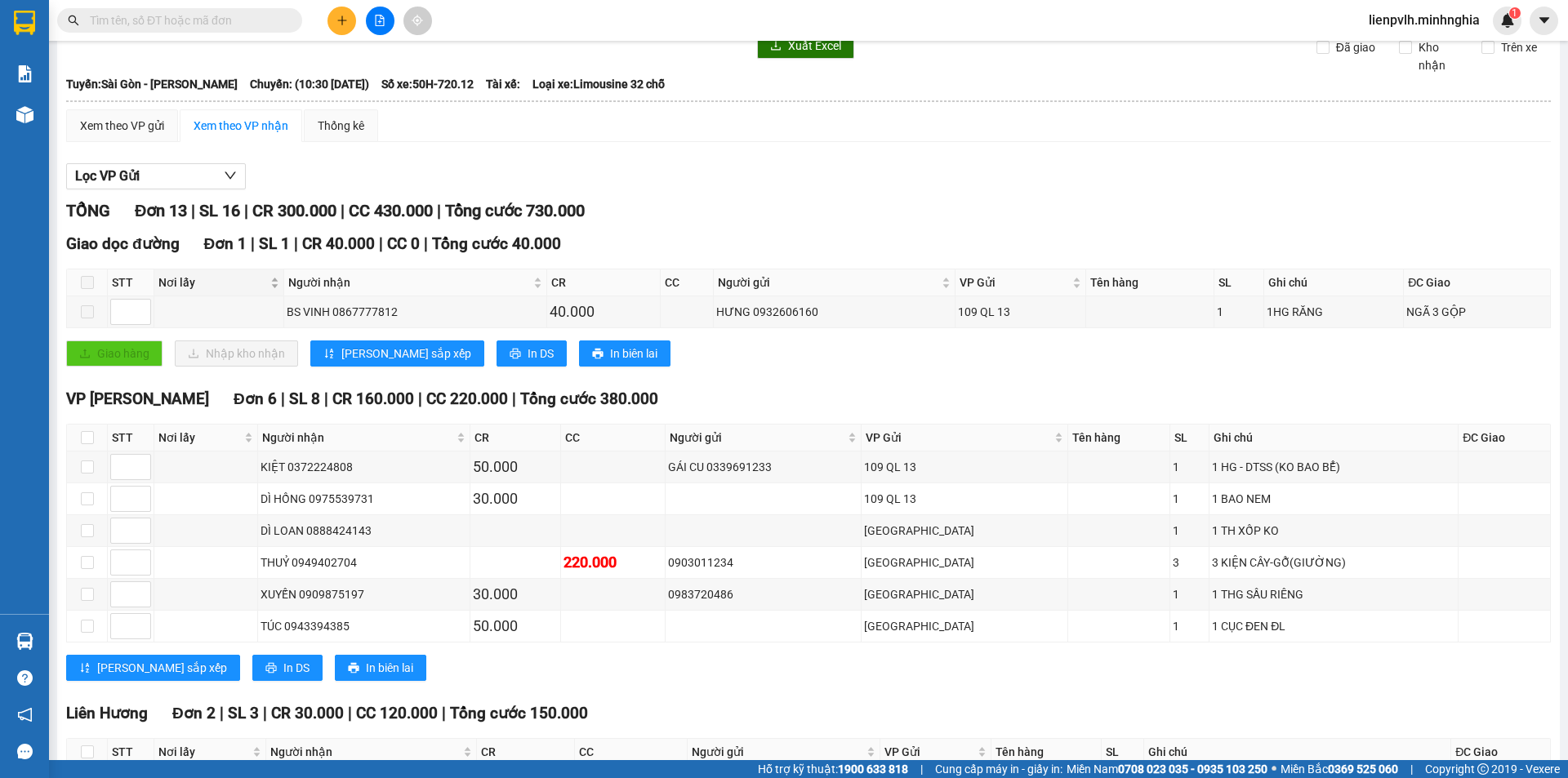
scroll to position [0, 0]
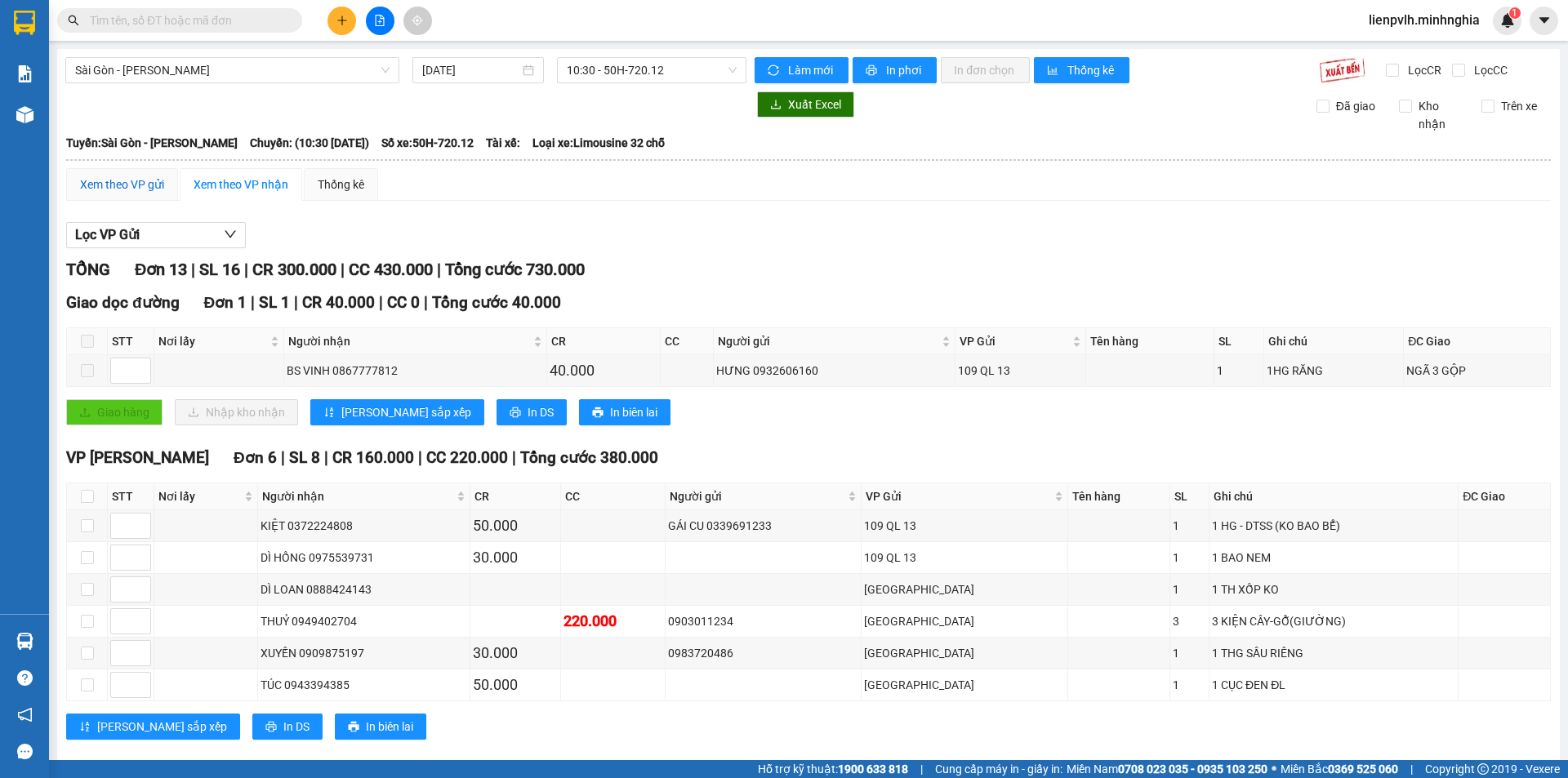
click at [120, 186] on div "Xem theo VP gửi" at bounding box center [121, 184] width 84 height 18
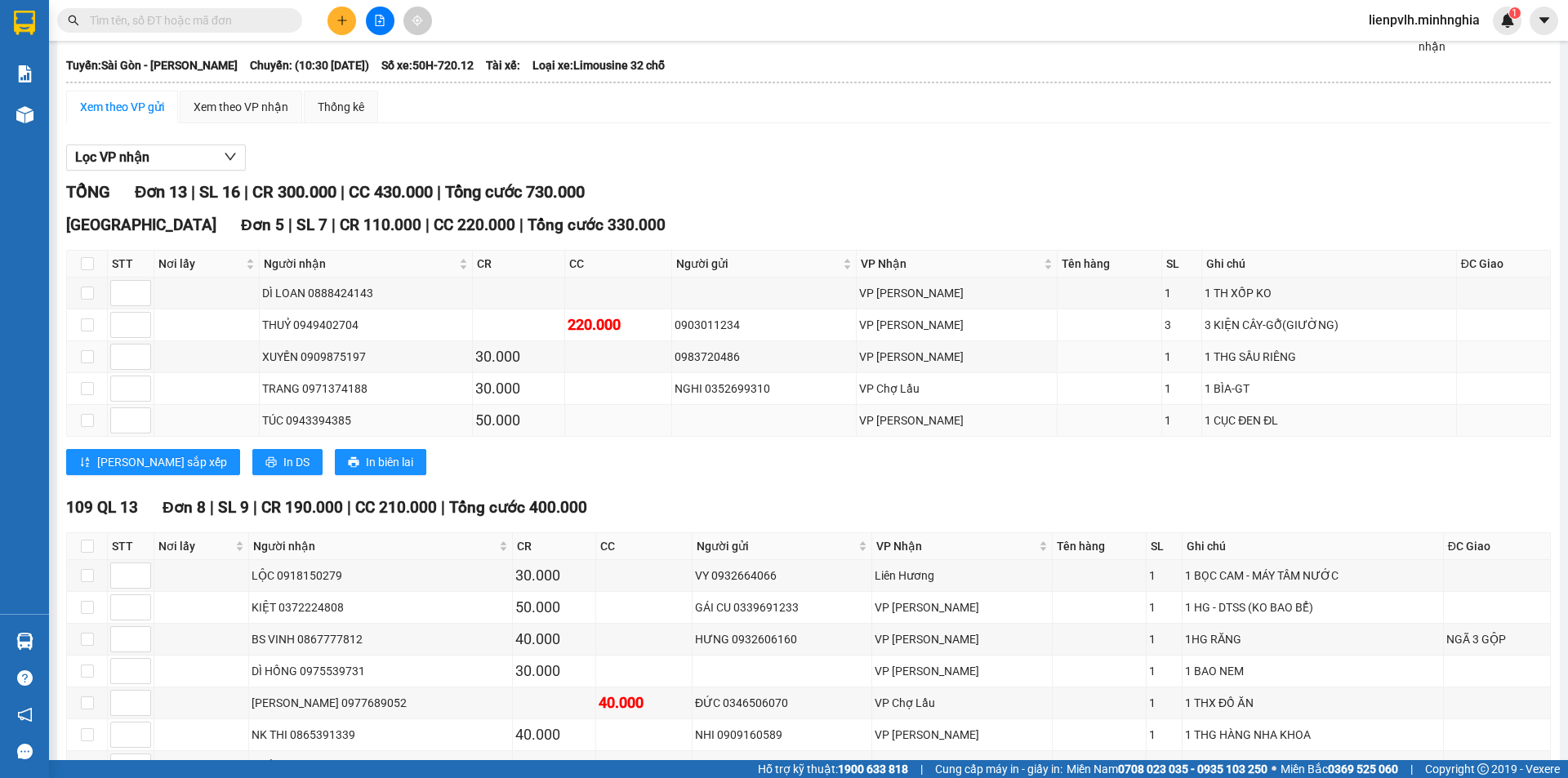
scroll to position [217, 0]
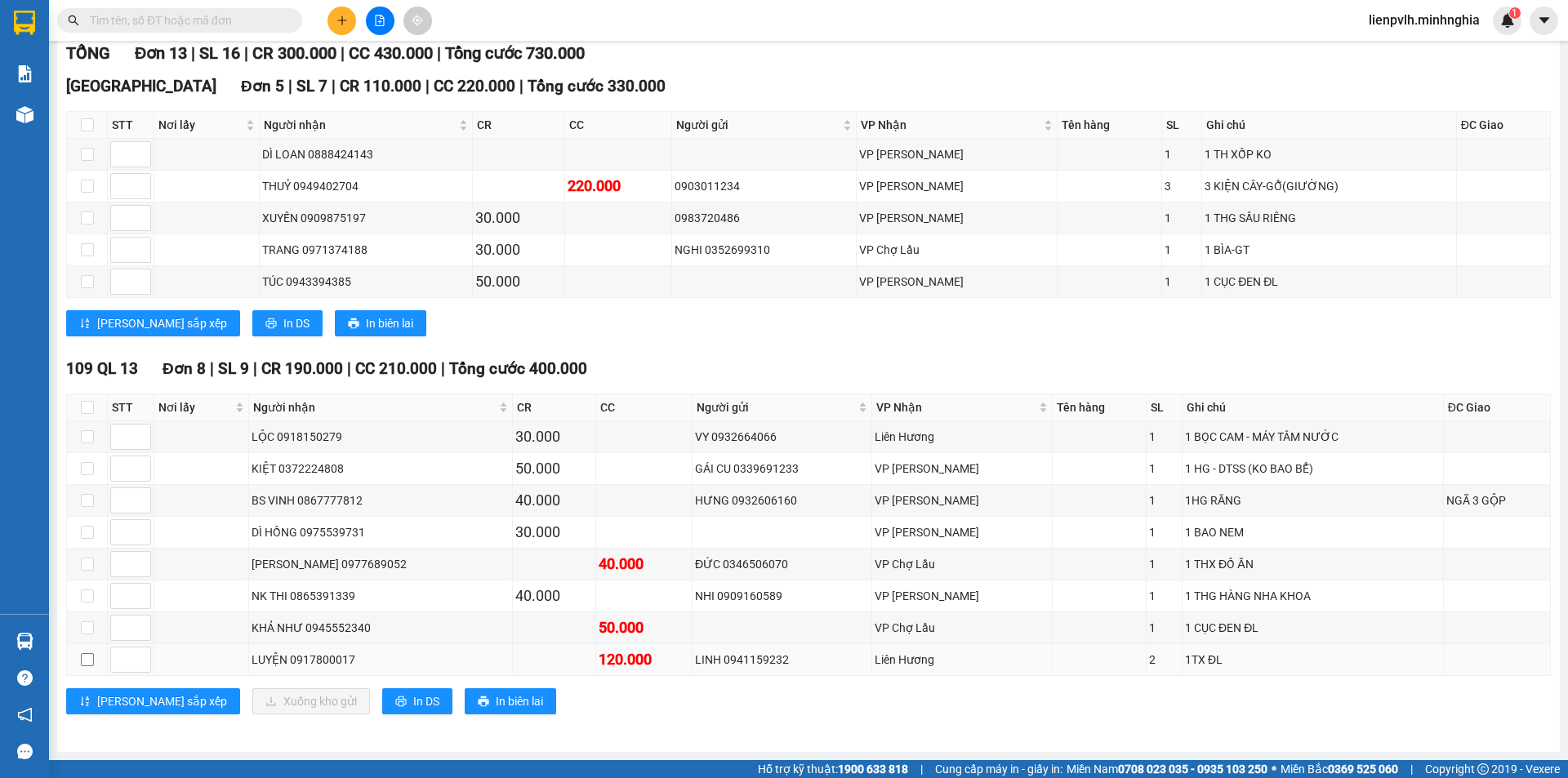
click at [90, 661] on input "checkbox" at bounding box center [88, 661] width 13 height 13
checkbox input "true"
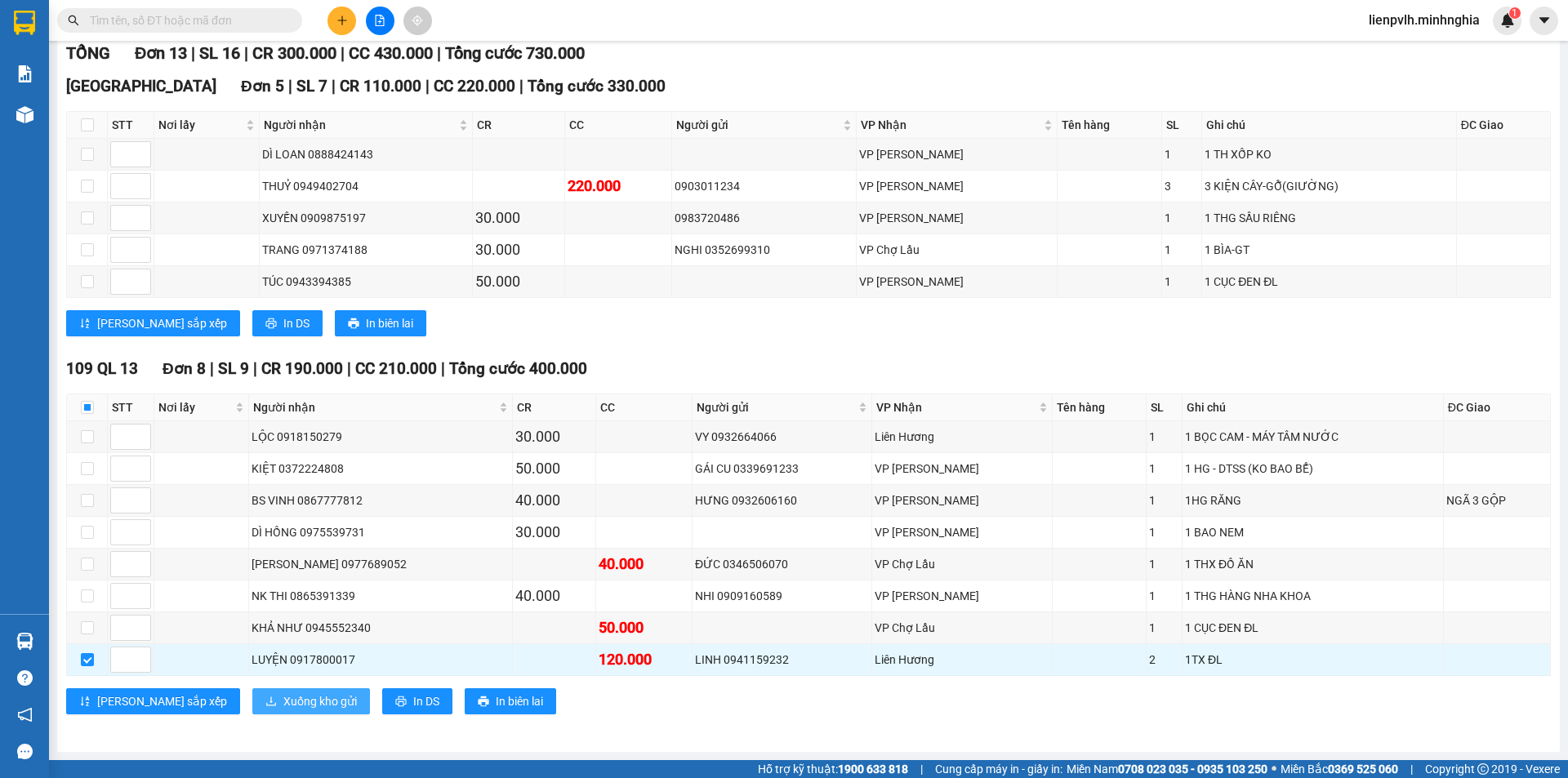
click at [283, 708] on span "Xuống kho gửi" at bounding box center [320, 701] width 73 height 18
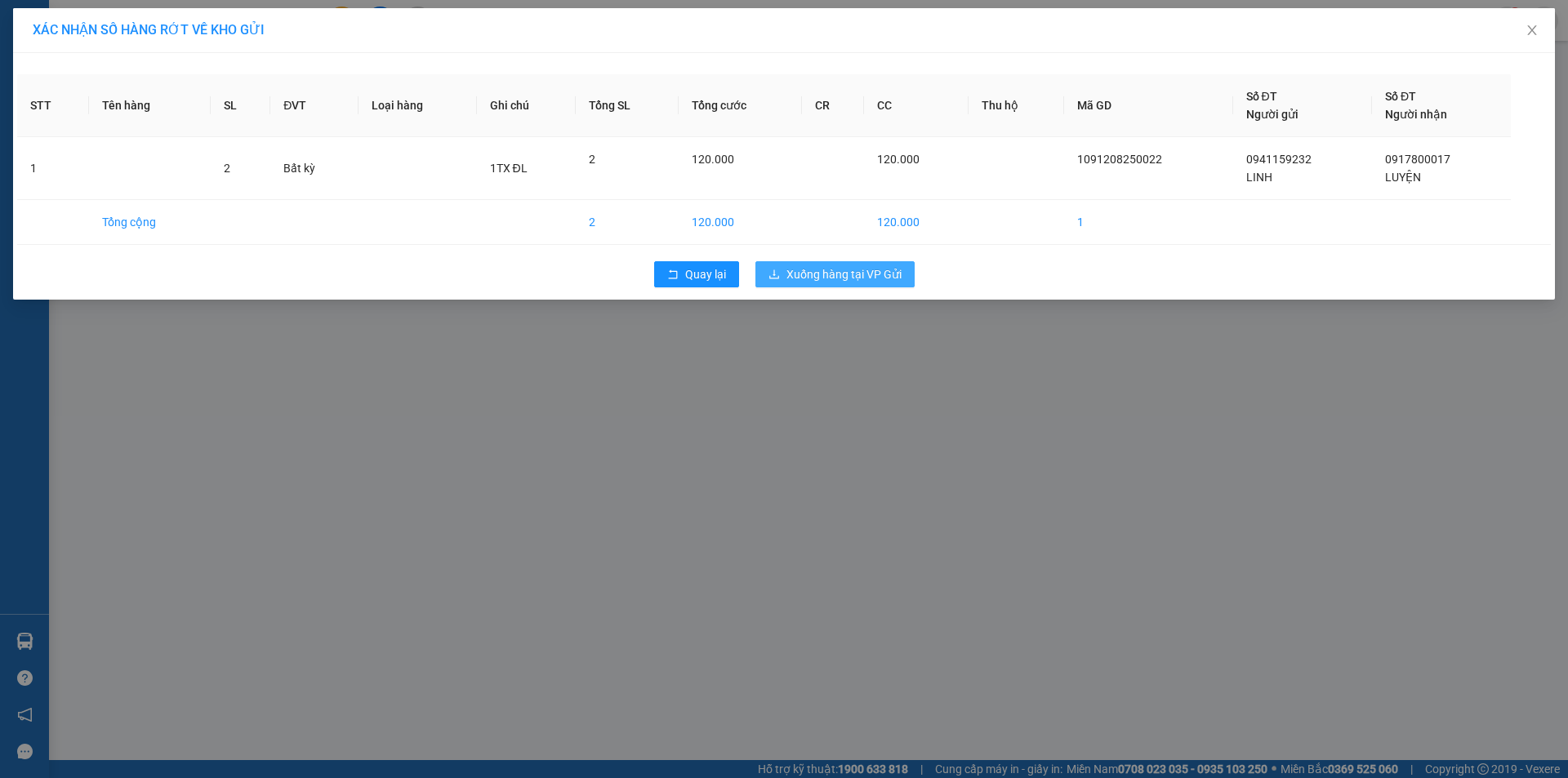
click at [861, 278] on span "Xuống hàng tại VP Gửi" at bounding box center [844, 274] width 116 height 18
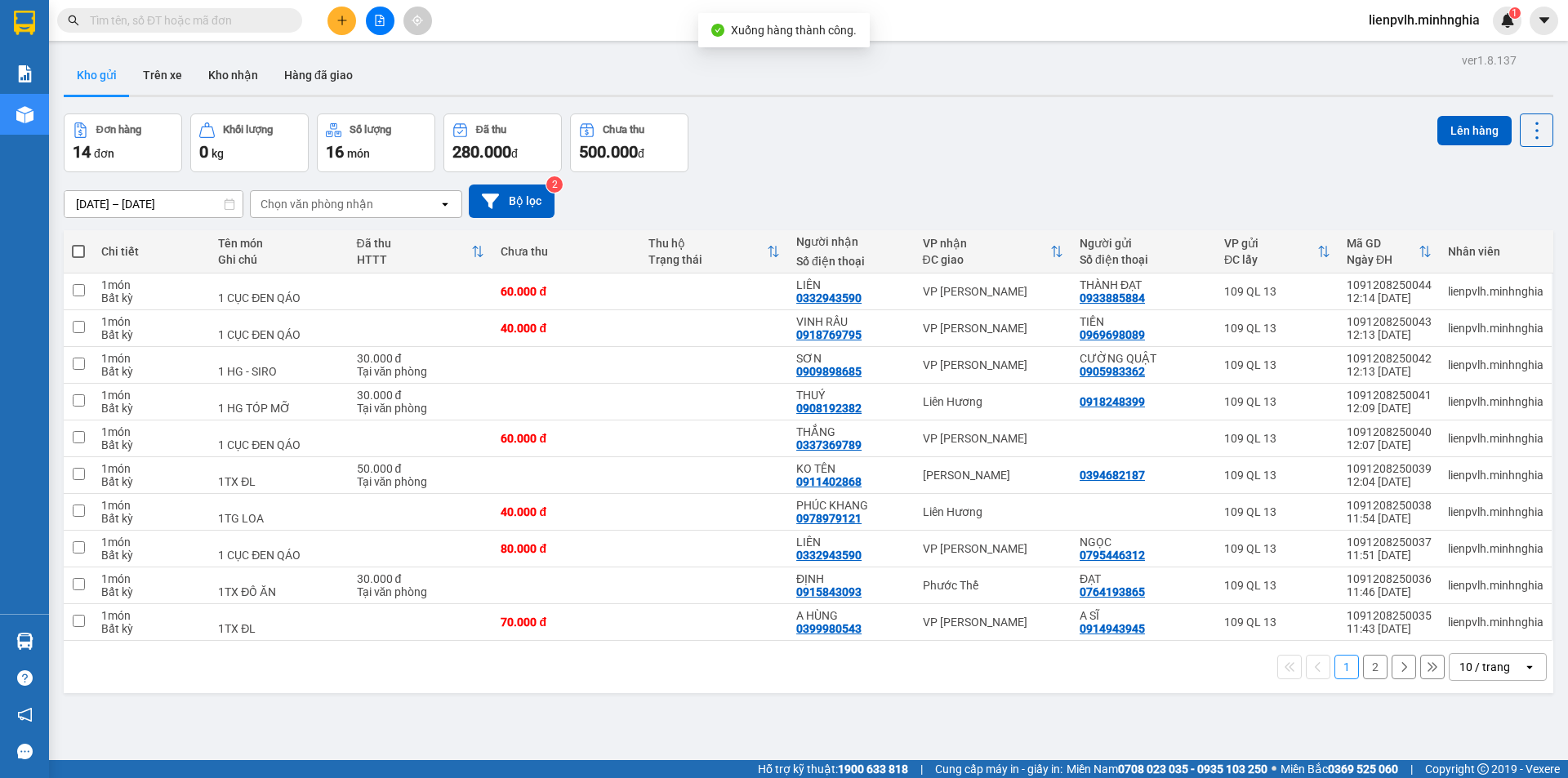
click at [1371, 672] on button "2" at bounding box center [1375, 666] width 24 height 24
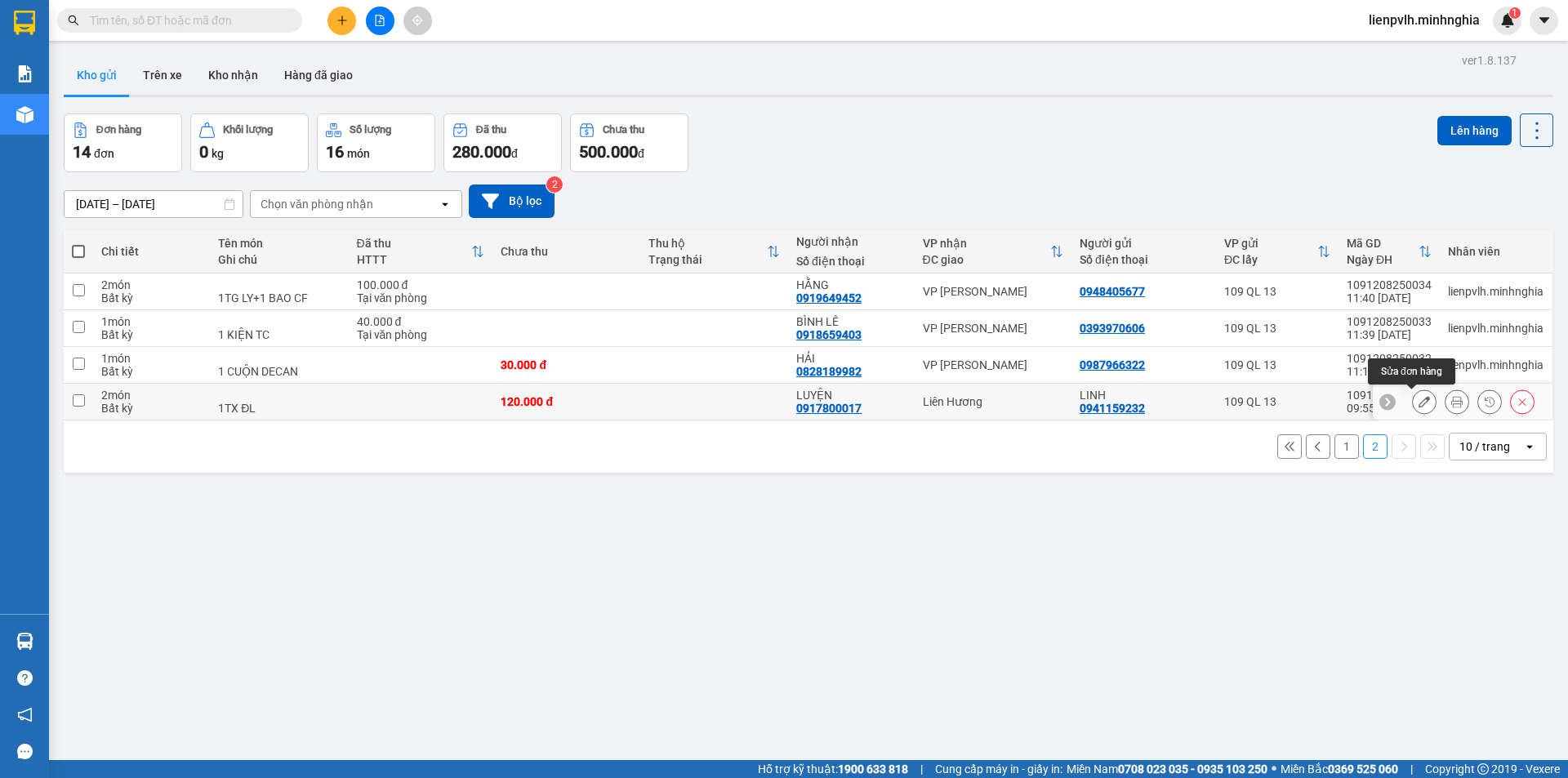
click at [1413, 403] on button at bounding box center [1425, 402] width 23 height 29
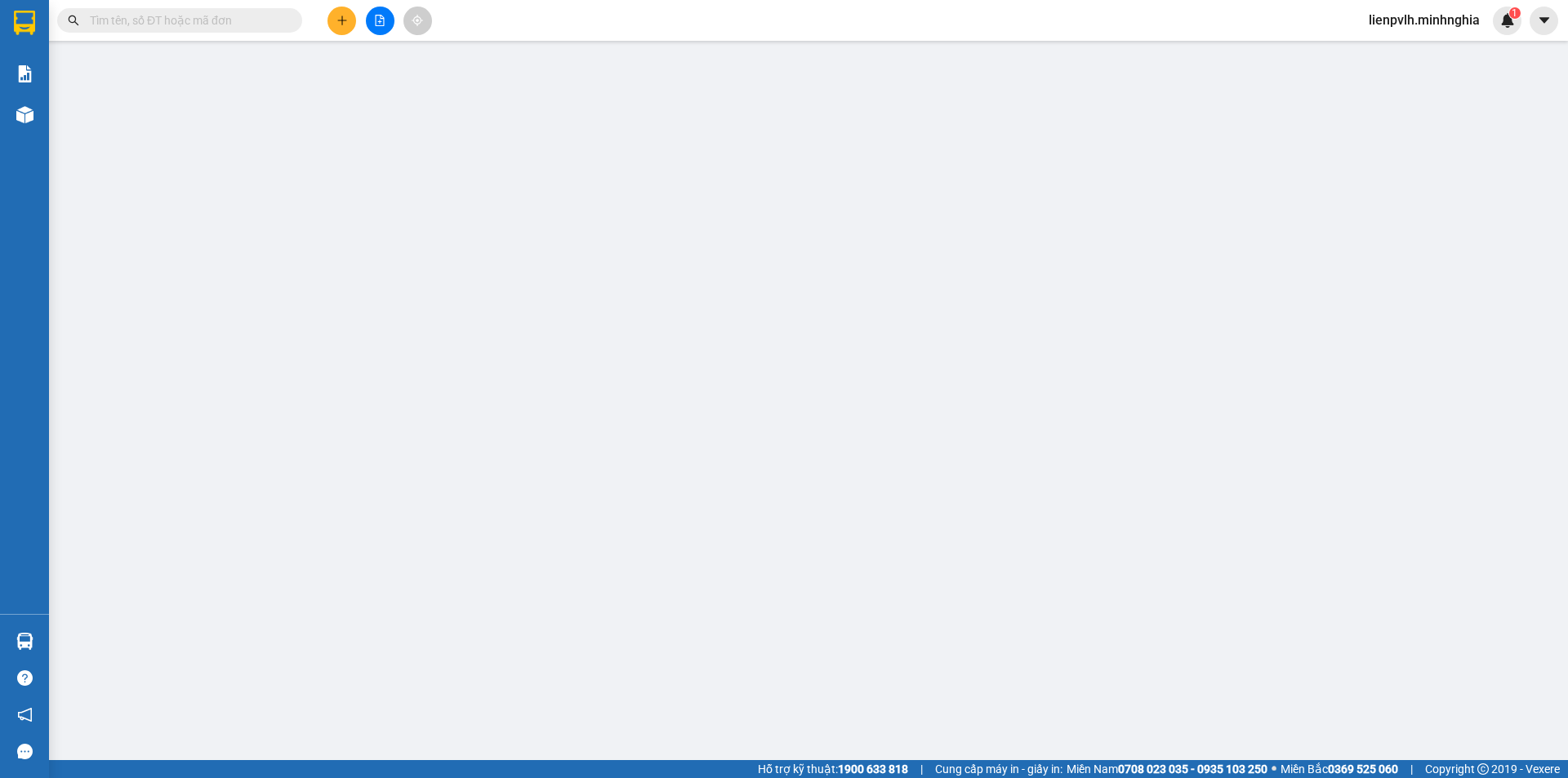
type input "0941159232"
type input "0917800017"
type input "120.000"
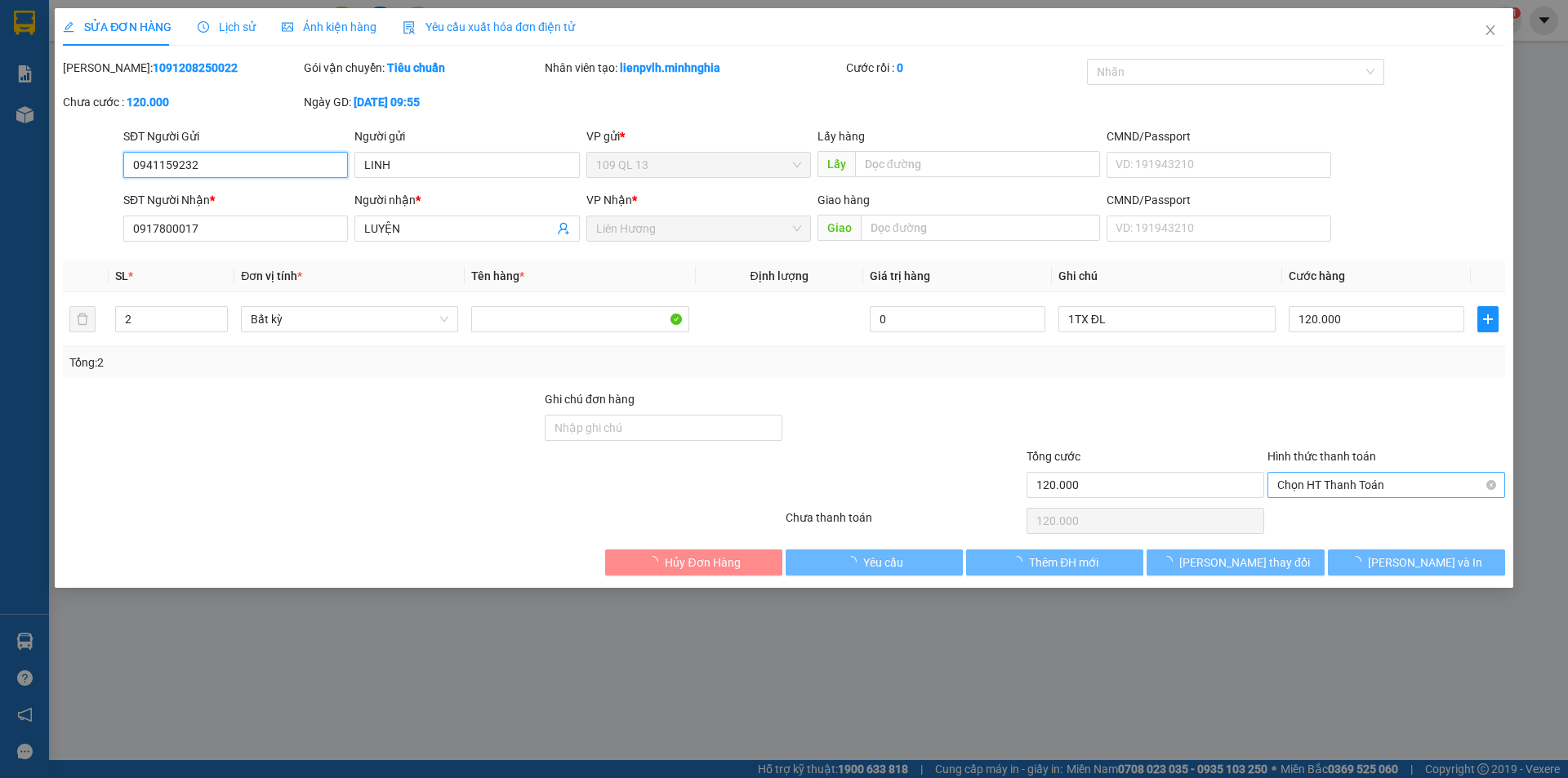
click at [1391, 488] on span "Chọn HT Thanh Toán" at bounding box center [1386, 484] width 218 height 24
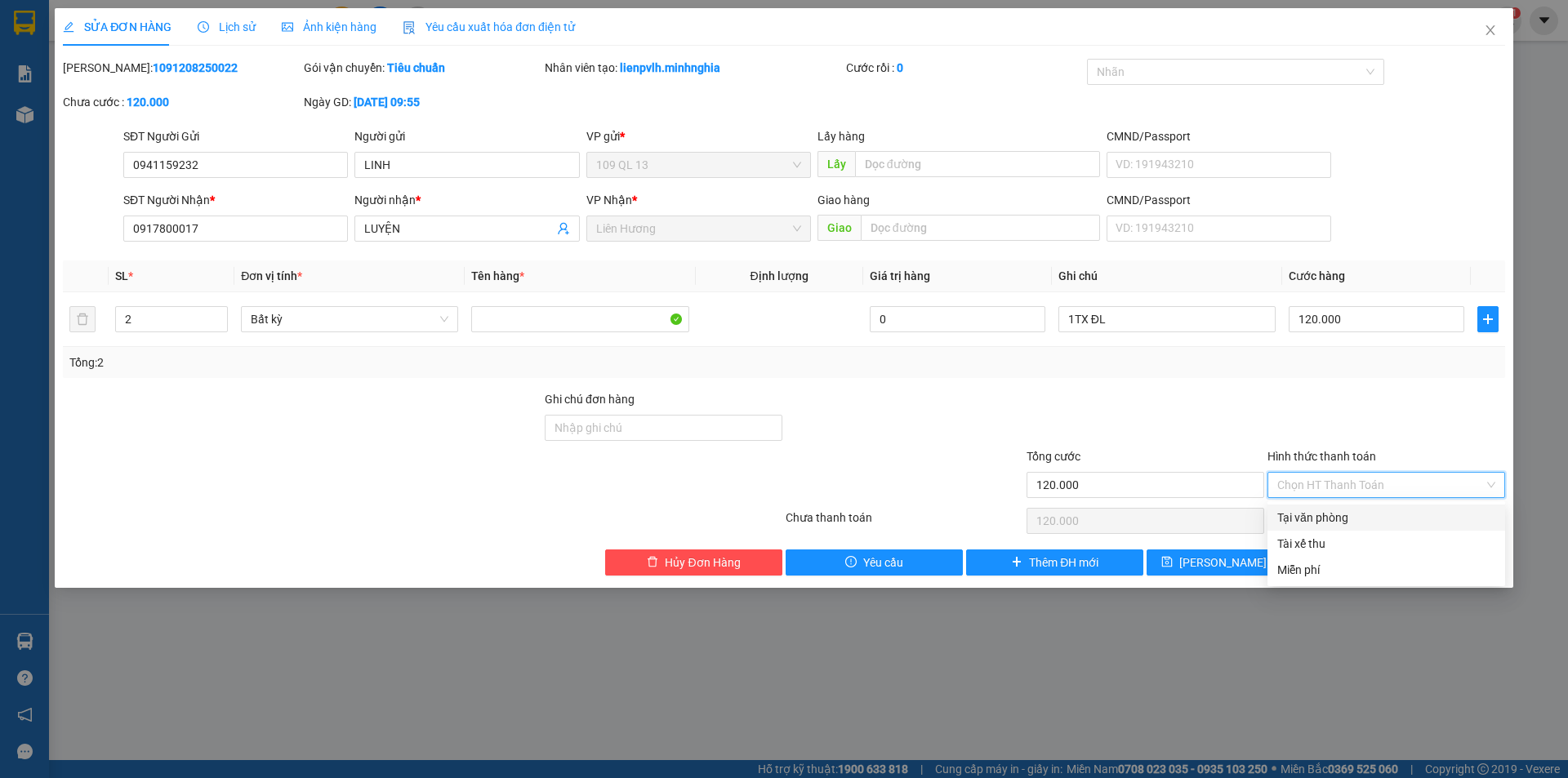
drag, startPoint x: 1337, startPoint y: 520, endPoint x: 1304, endPoint y: 548, distance: 43.3
click at [1336, 522] on div "Tại văn phòng" at bounding box center [1386, 518] width 218 height 18
type input "0"
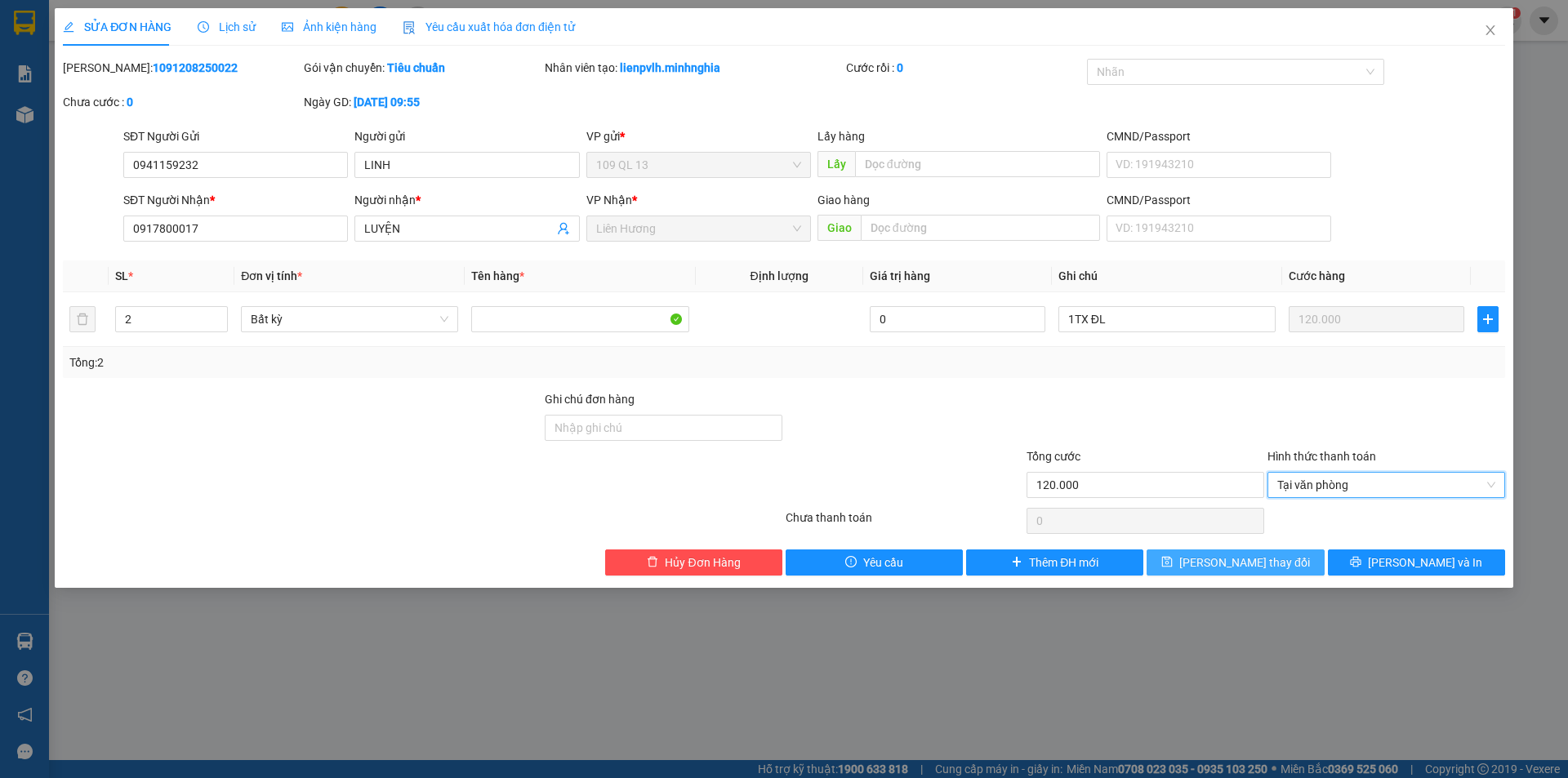
click at [1252, 558] on span "[PERSON_NAME] thay đổi" at bounding box center [1245, 562] width 131 height 18
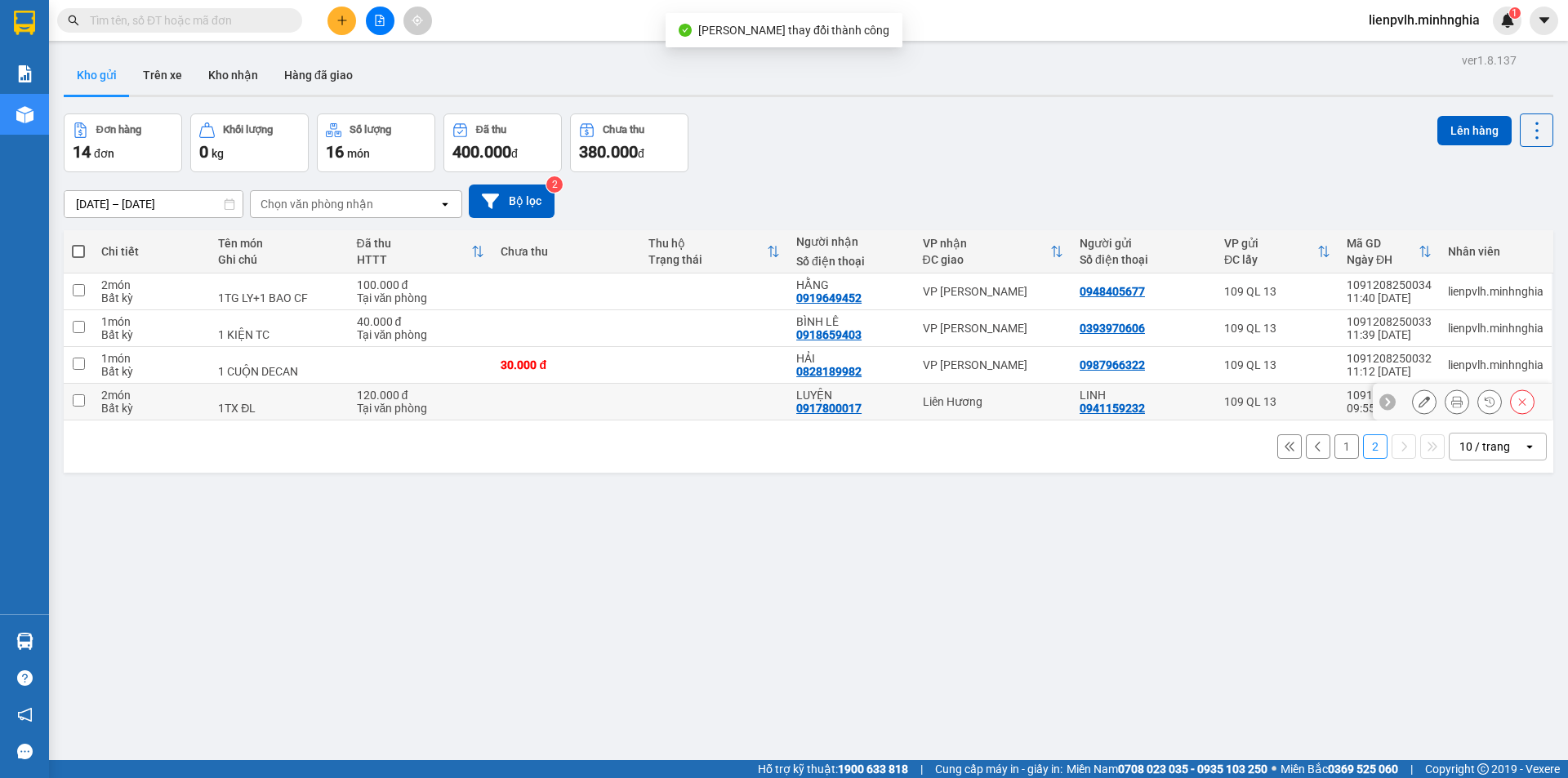
click at [956, 401] on div "Liên Hương" at bounding box center [993, 402] width 141 height 13
checkbox input "true"
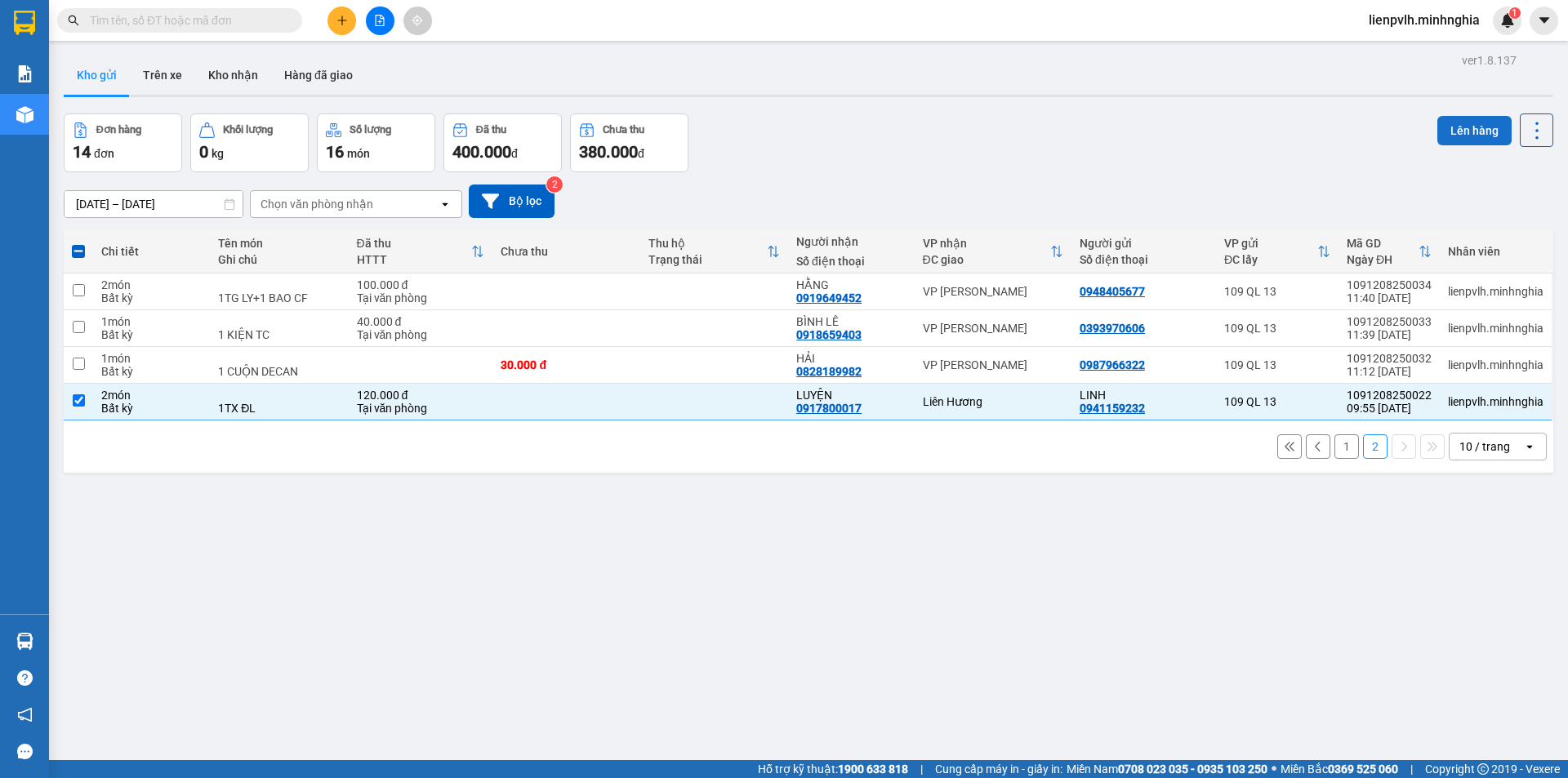
click at [1441, 126] on button "Lên hàng" at bounding box center [1474, 130] width 74 height 30
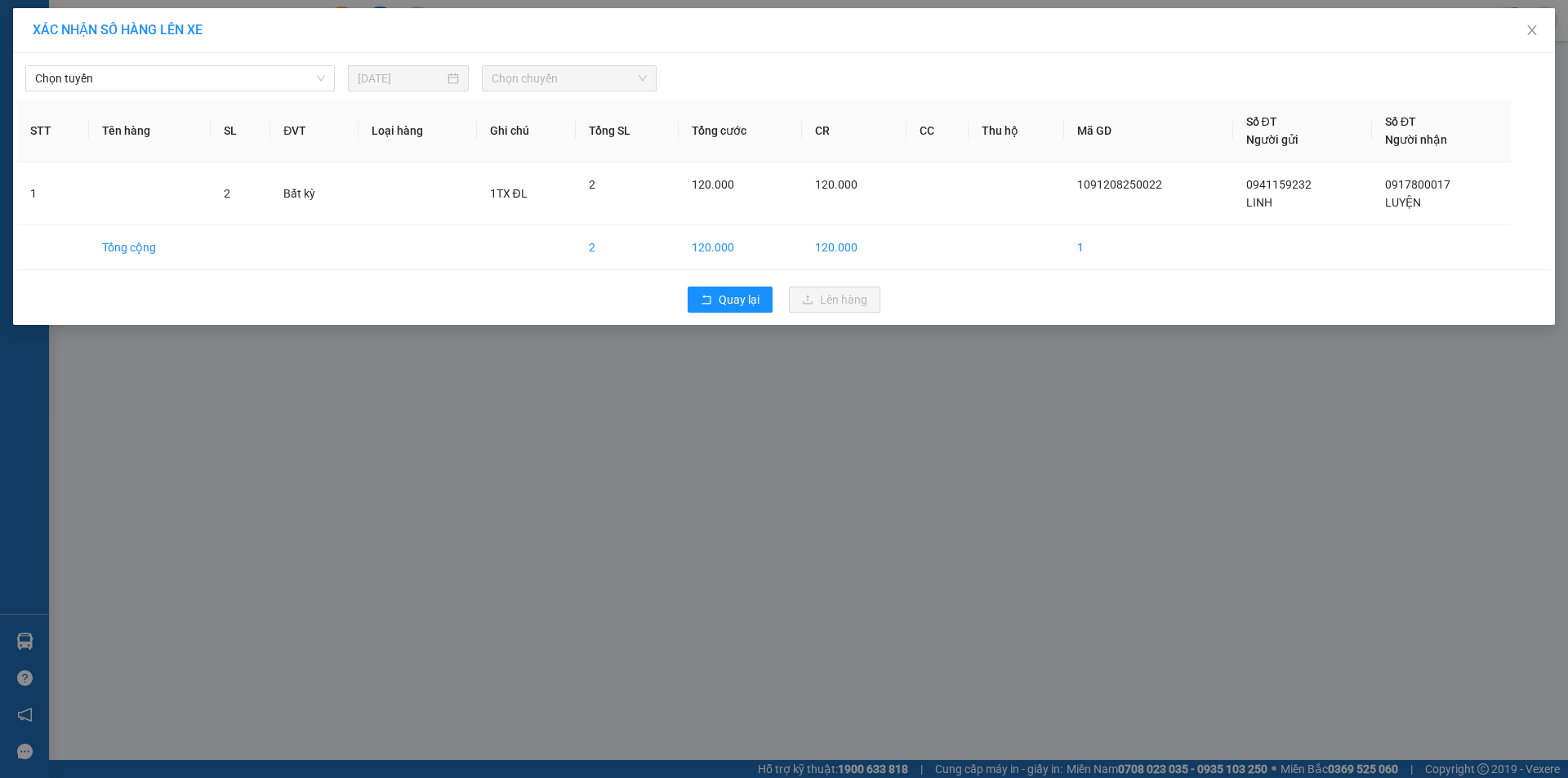
click at [212, 98] on div "Chọn tuyến 12/08/2025 Chọn chuyến STT Tên hàng SL ĐVT Loại hàng Ghi chú Tổng SL…" at bounding box center [784, 189] width 1542 height 272
click at [180, 85] on span "Chọn tuyến" at bounding box center [179, 78] width 290 height 24
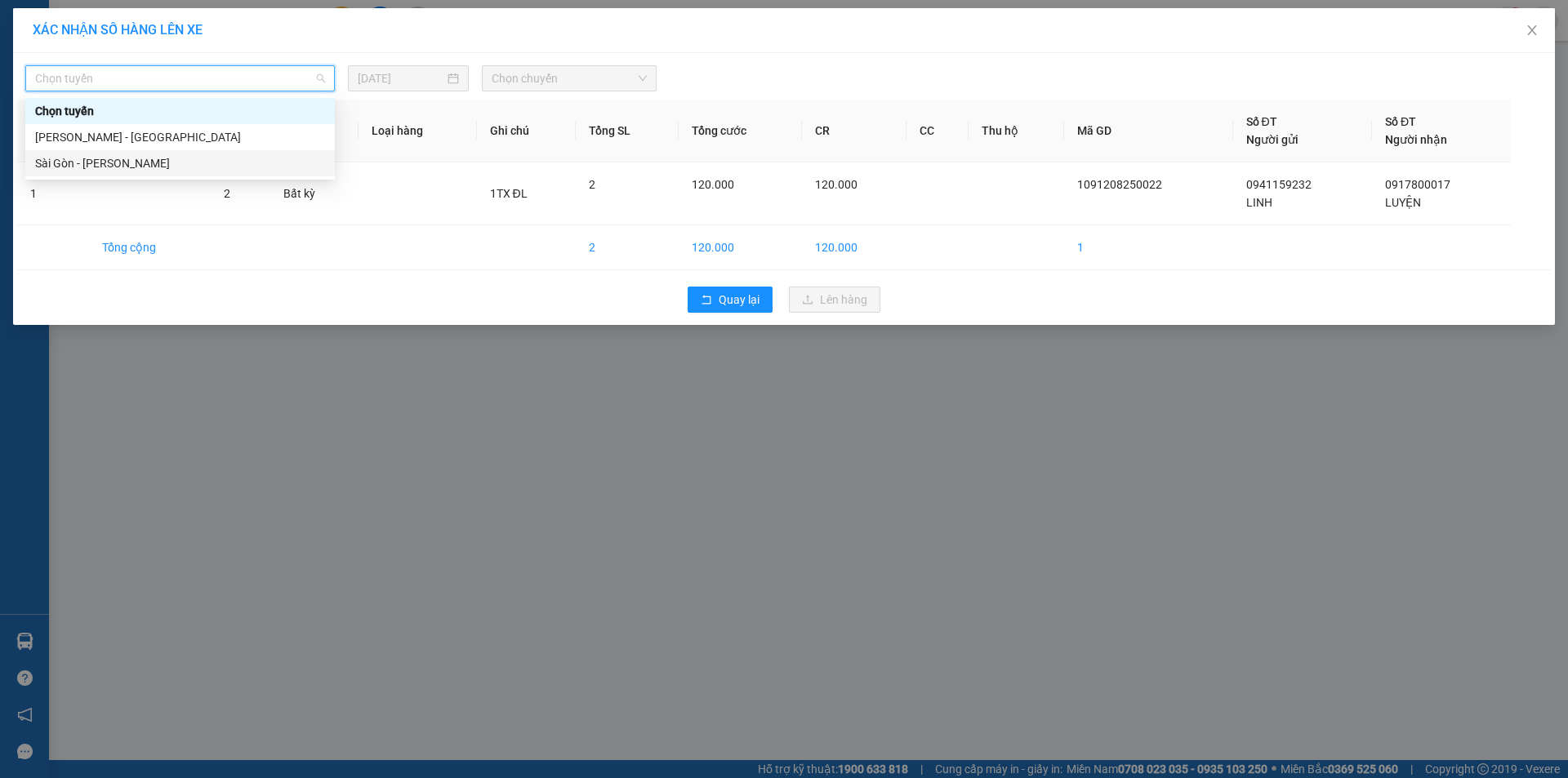
drag, startPoint x: 120, startPoint y: 165, endPoint x: 252, endPoint y: 143, distance: 133.8
click at [120, 165] on div "Sài Gòn - Phan Rí" at bounding box center [179, 163] width 290 height 18
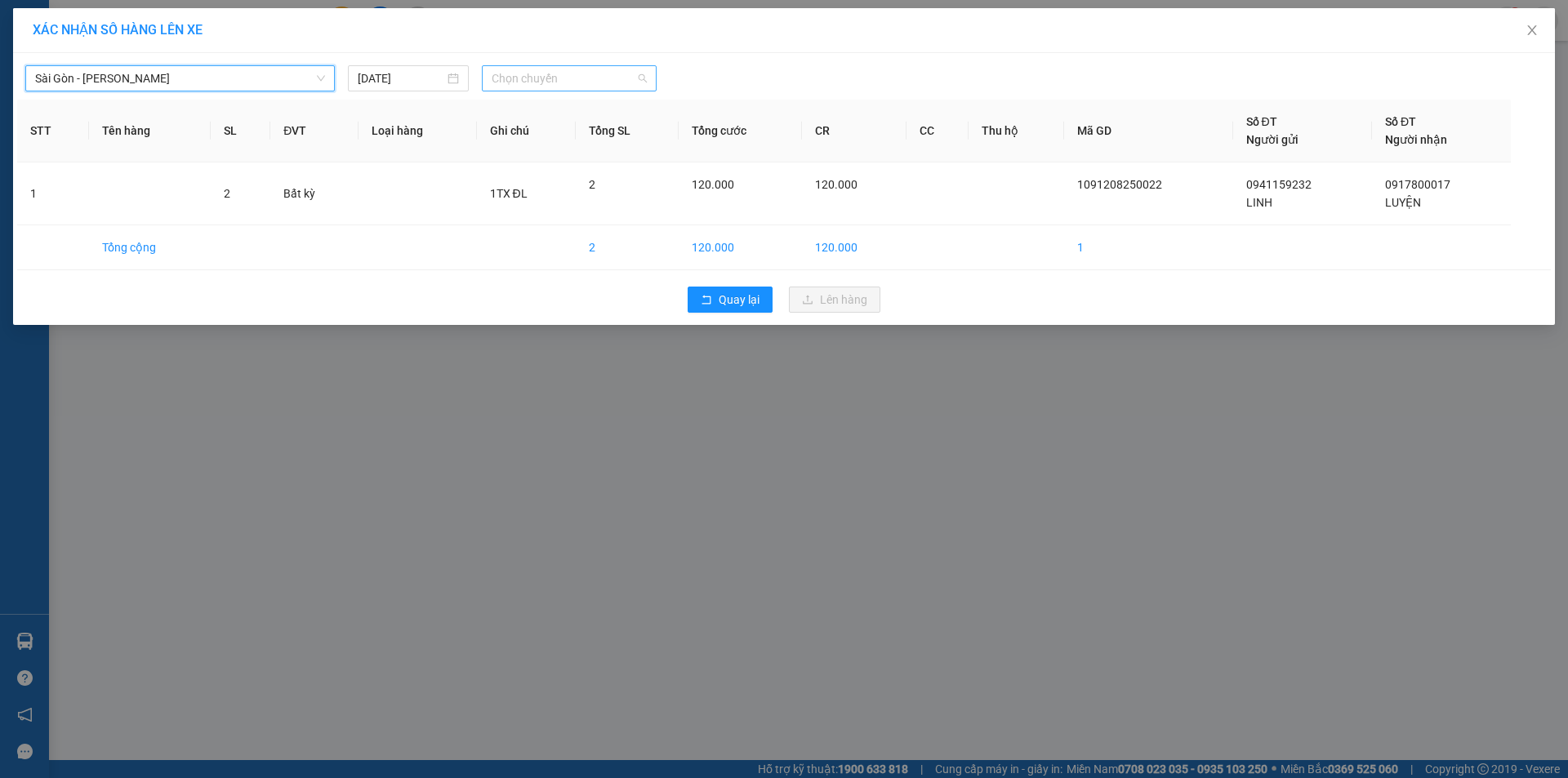
click at [563, 68] on span "Chọn chuyến" at bounding box center [569, 78] width 155 height 24
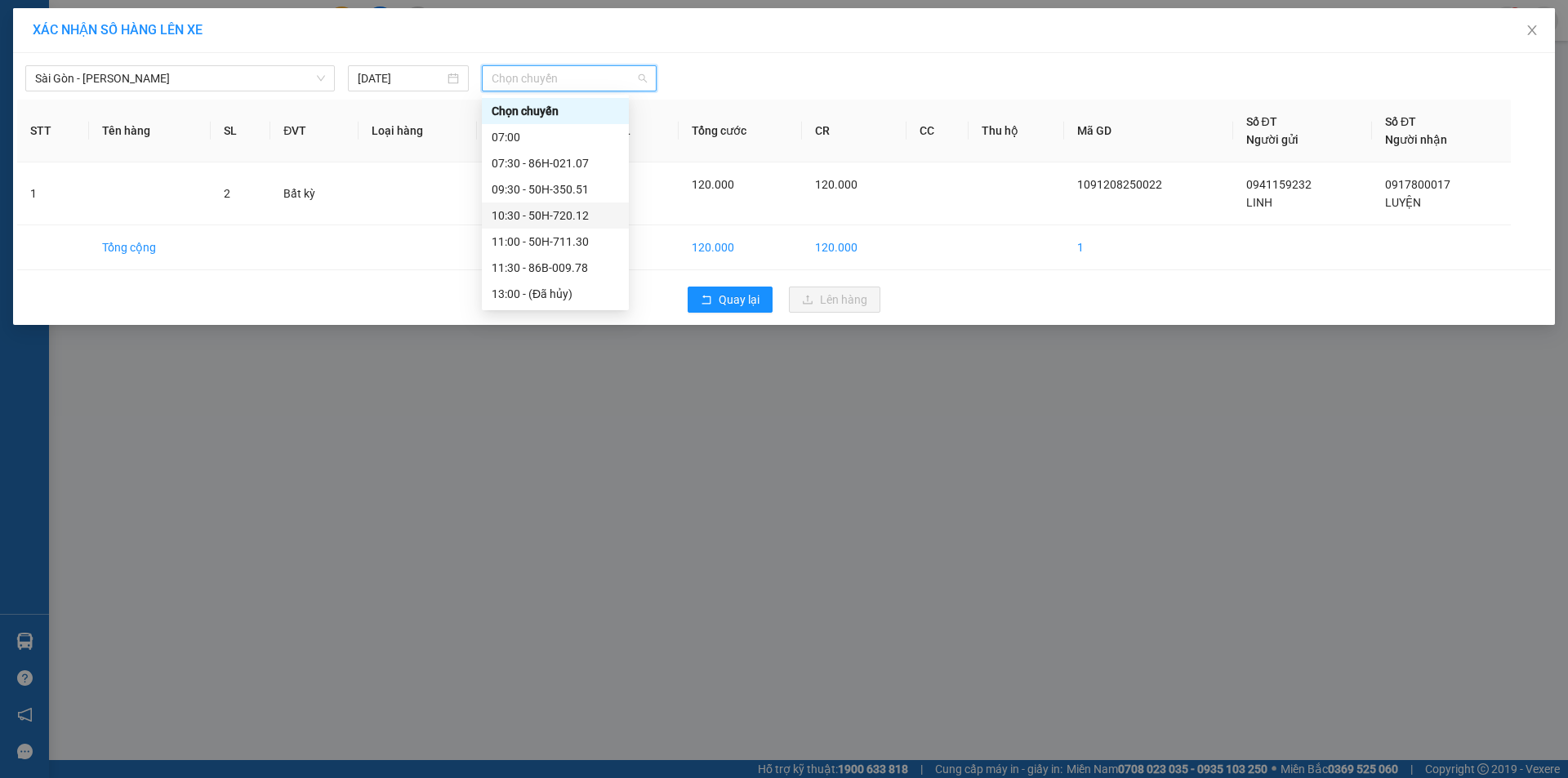
click at [522, 210] on div "10:30 - 50H-720.12" at bounding box center [555, 216] width 127 height 18
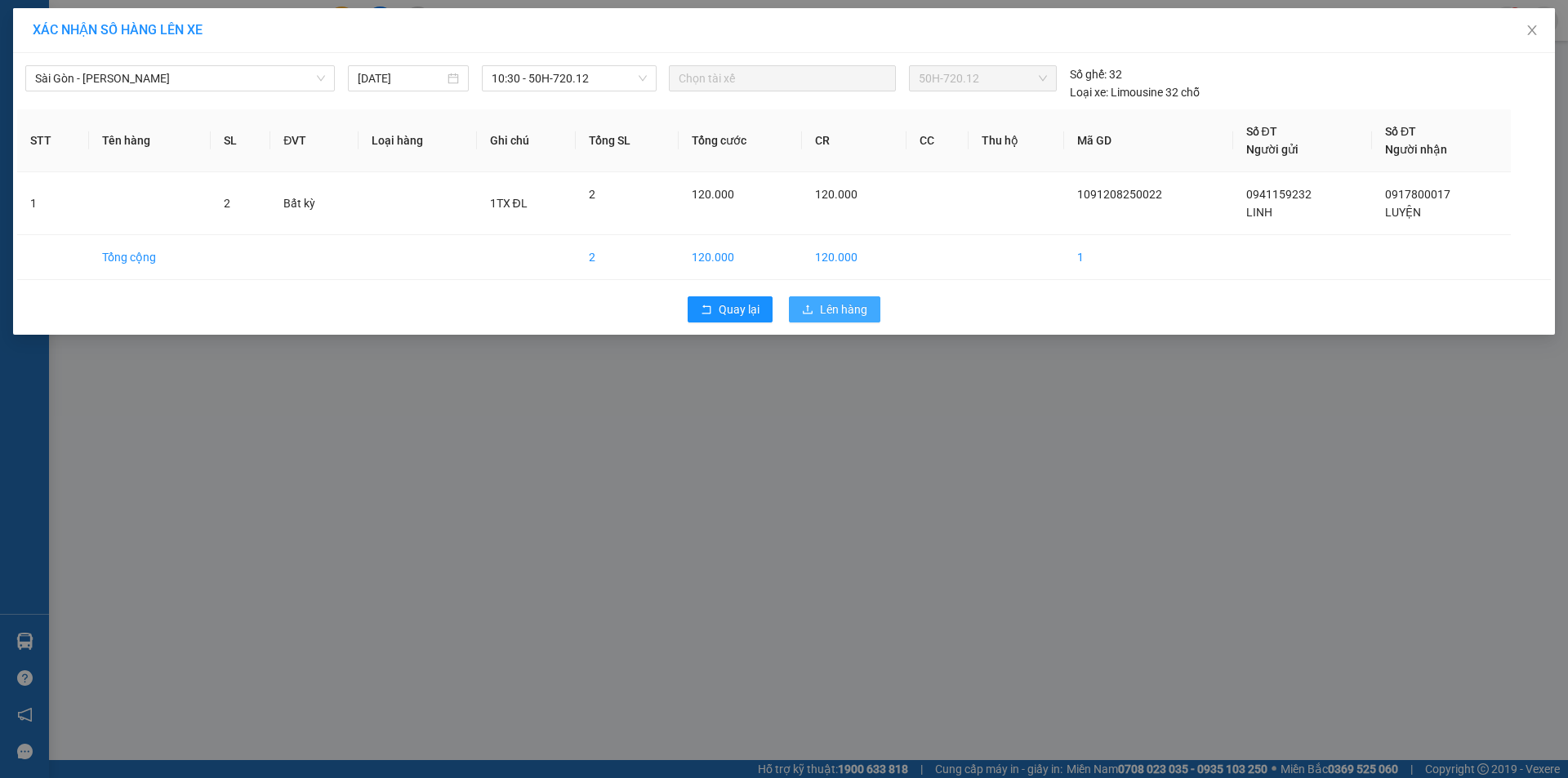
click at [839, 315] on span "Lên hàng" at bounding box center [843, 309] width 47 height 18
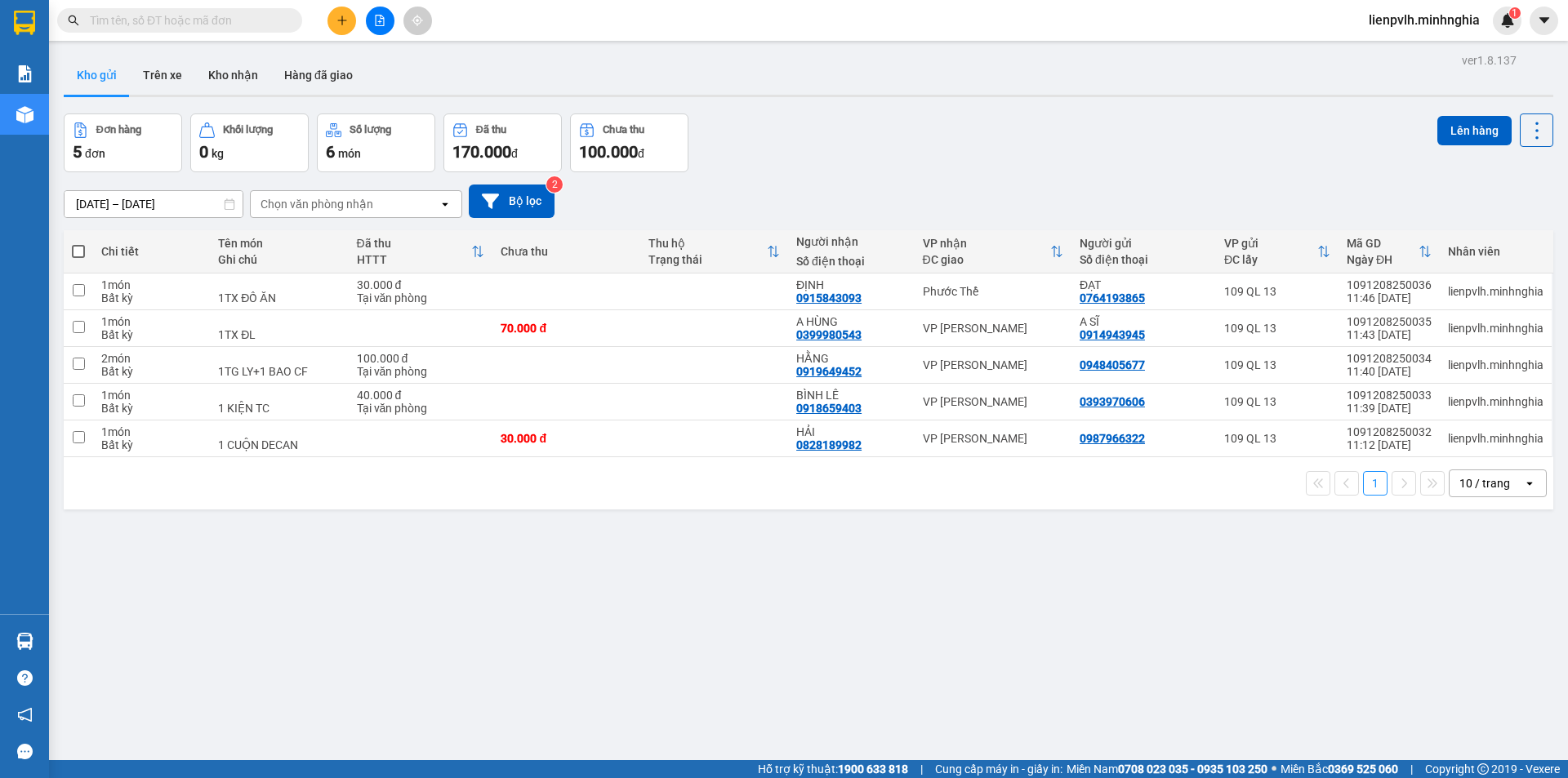
click at [271, 24] on input "text" at bounding box center [186, 20] width 193 height 18
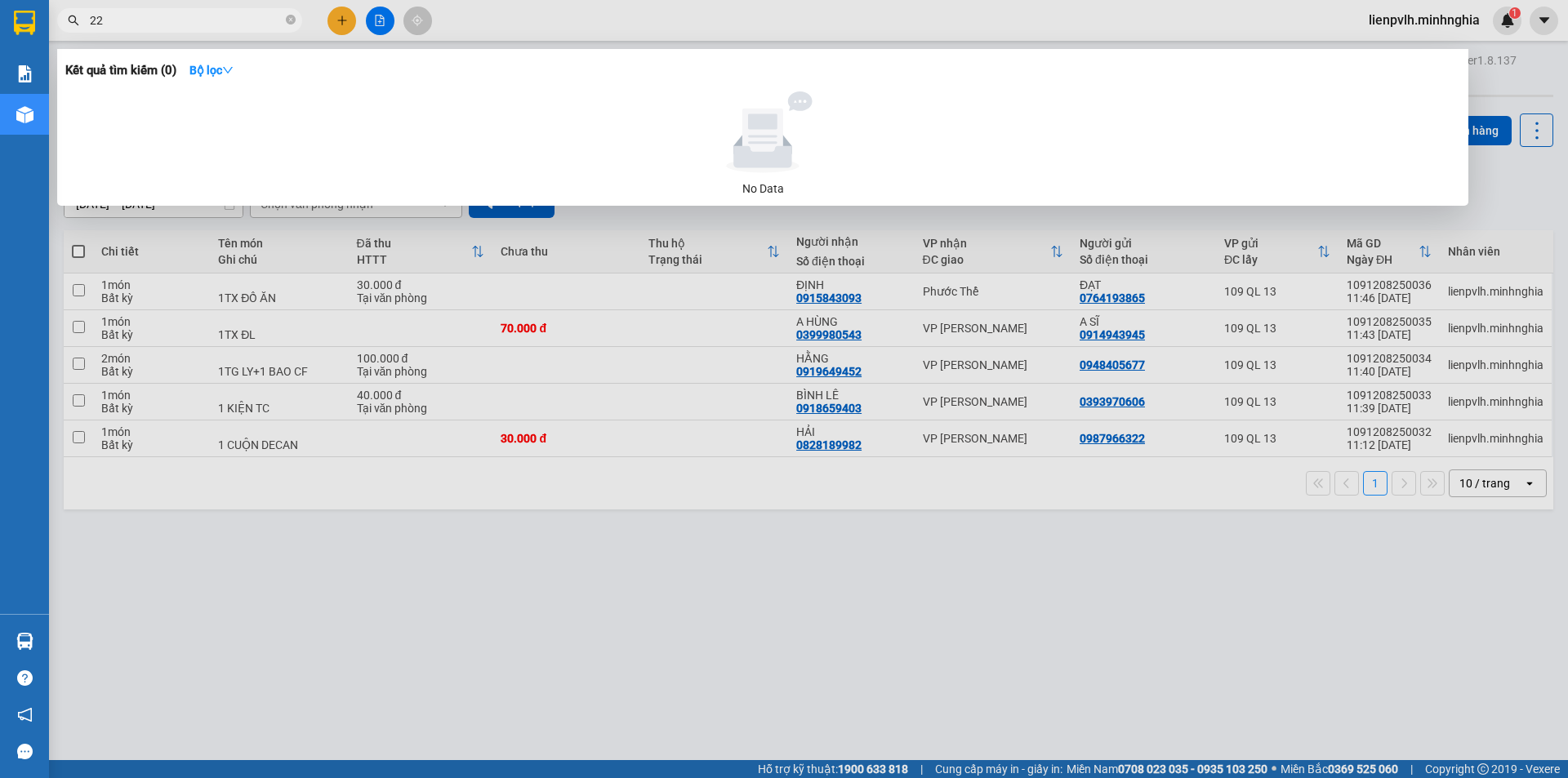
type input "22"
click at [498, 339] on div at bounding box center [784, 389] width 1568 height 778
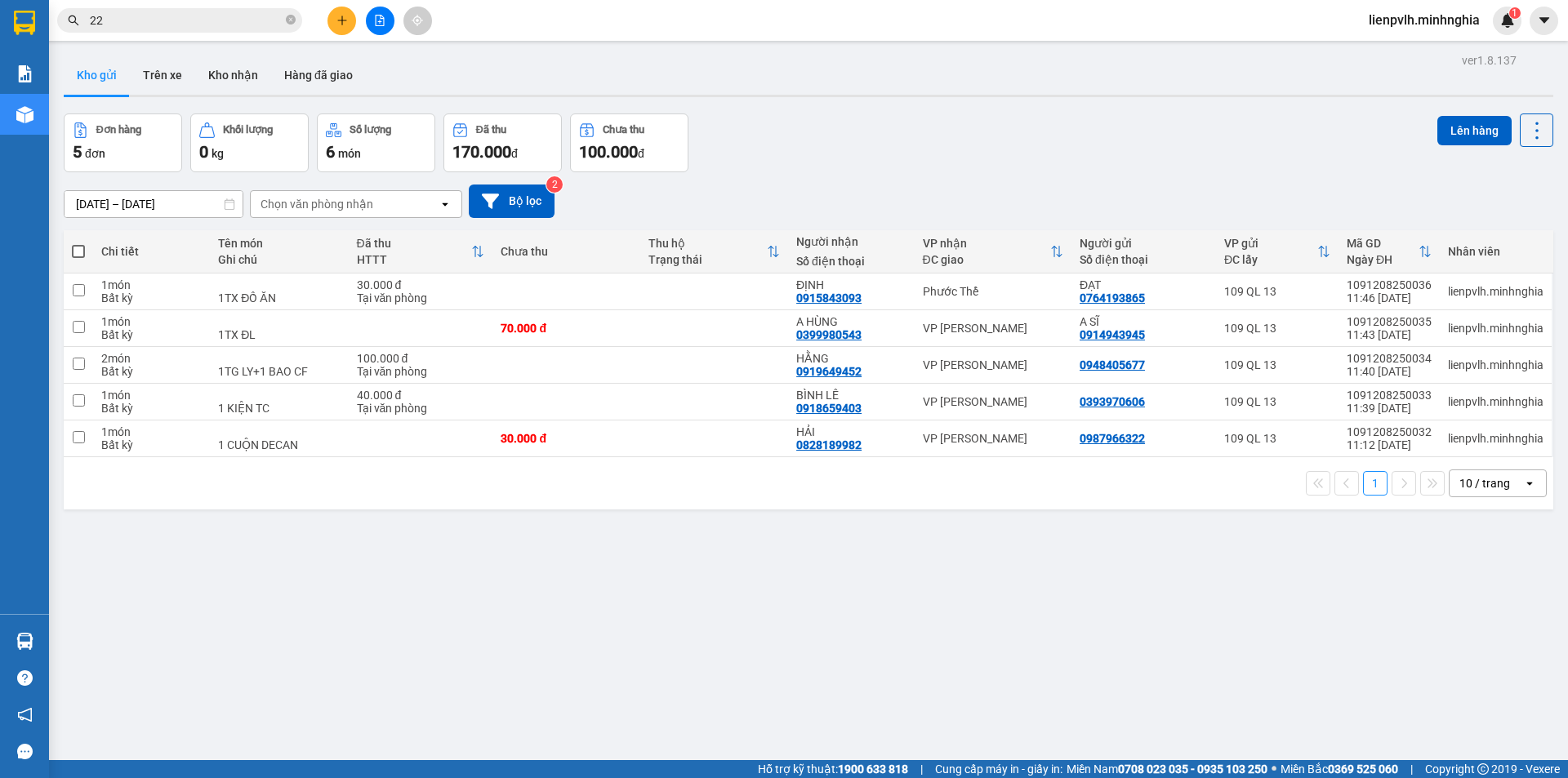
click at [355, 34] on div at bounding box center [379, 21] width 122 height 29
click at [346, 18] on icon "plus" at bounding box center [343, 20] width 12 height 12
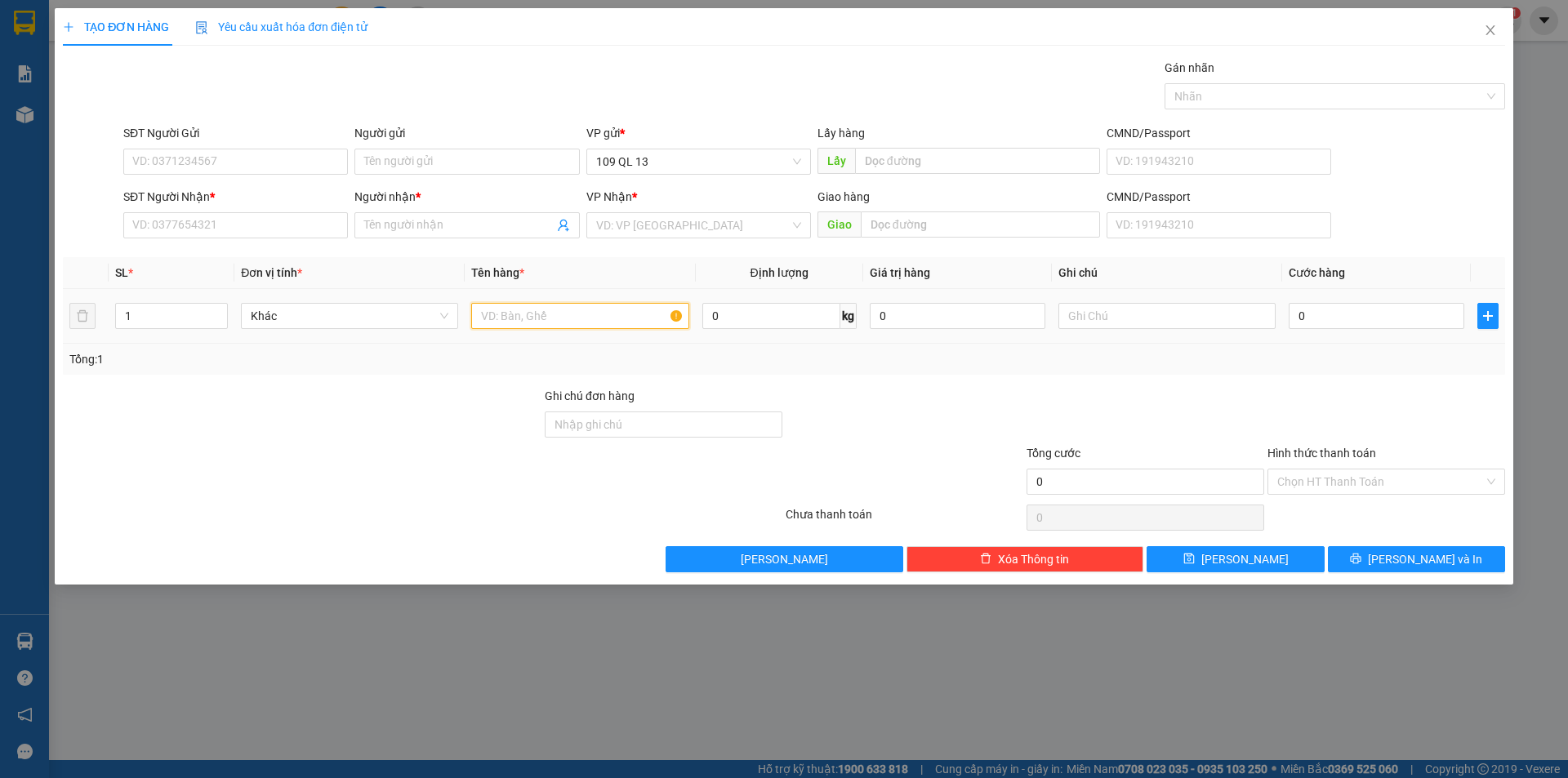
drag, startPoint x: 563, startPoint y: 310, endPoint x: 701, endPoint y: 309, distance: 138.0
click at [563, 309] on input "text" at bounding box center [580, 316] width 218 height 26
click at [1099, 310] on input "text" at bounding box center [1167, 316] width 218 height 26
type input "1 HG TÓP MỠ"
click at [295, 223] on input "SĐT Người Nhận *" at bounding box center [235, 225] width 224 height 26
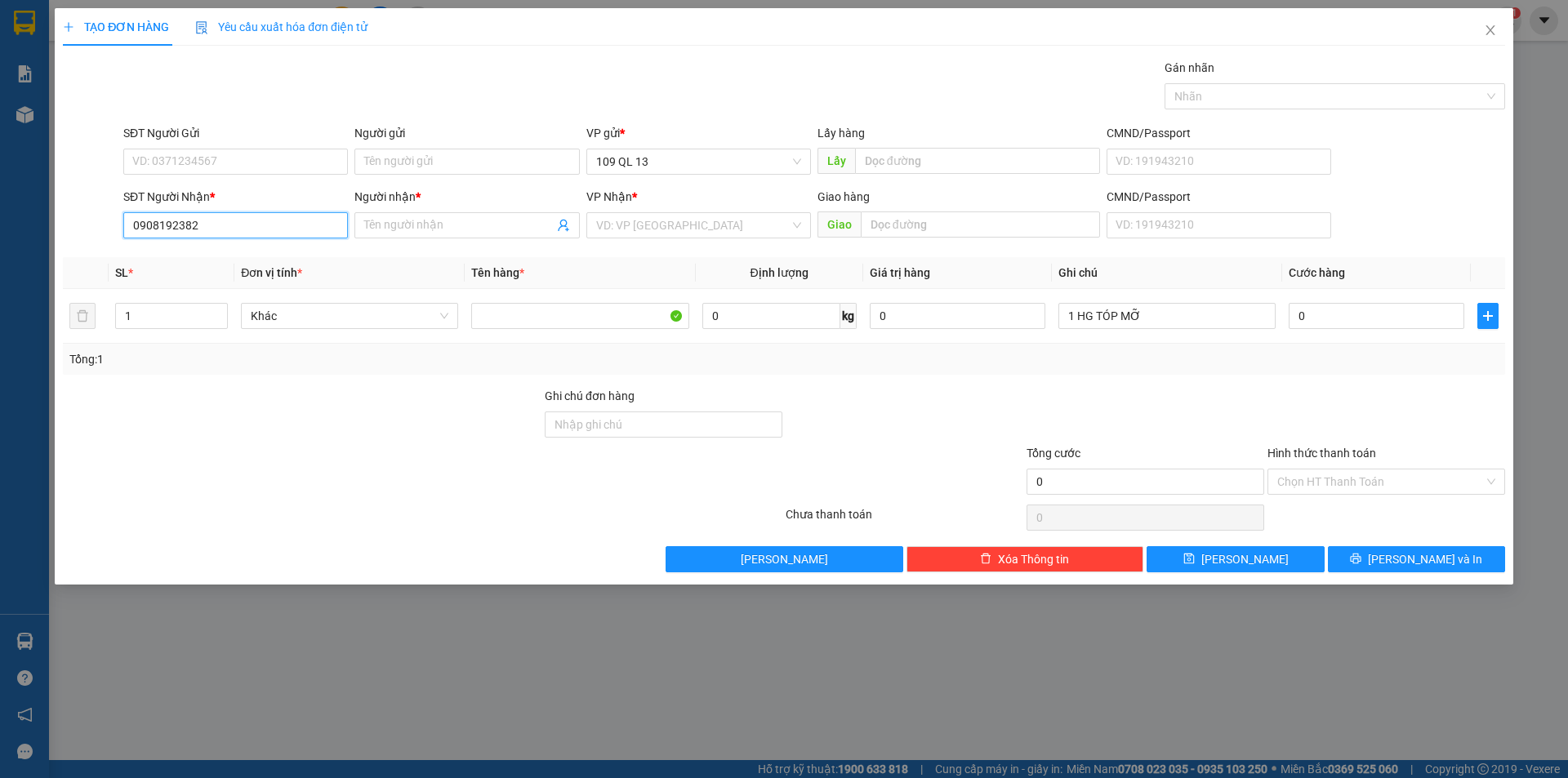
type input "0908192382"
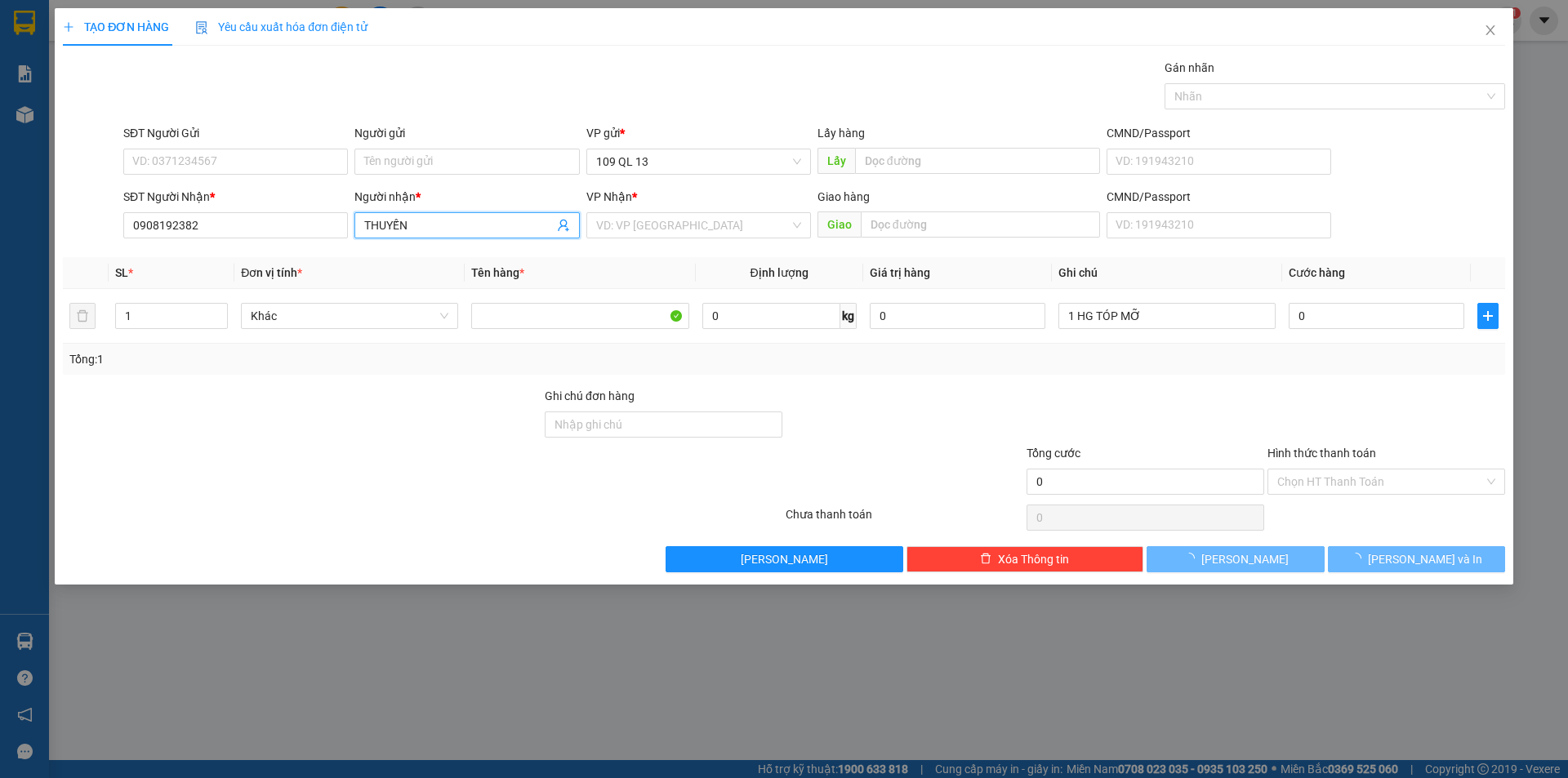
type input "THUYẾN"
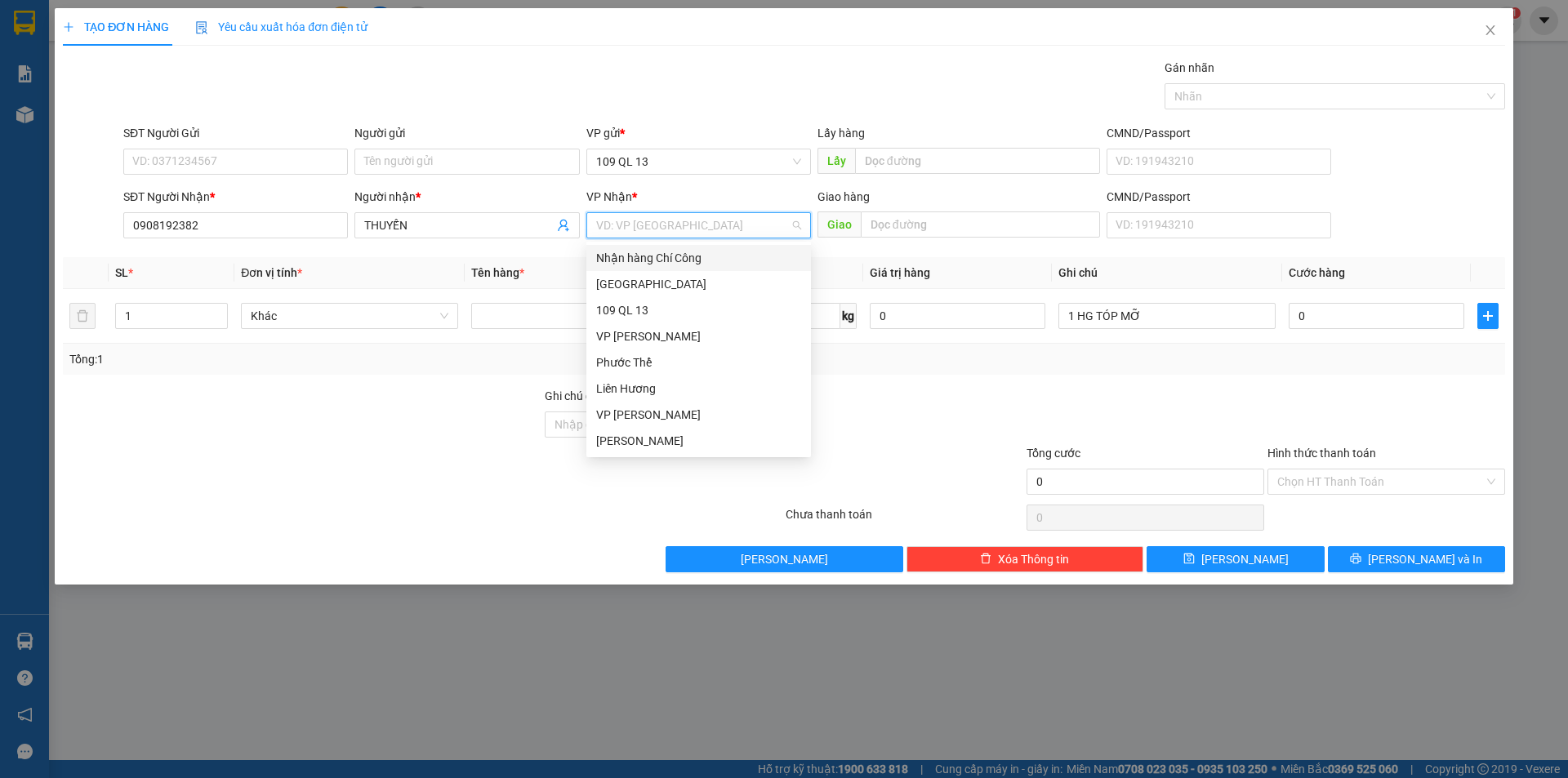
type input "L"
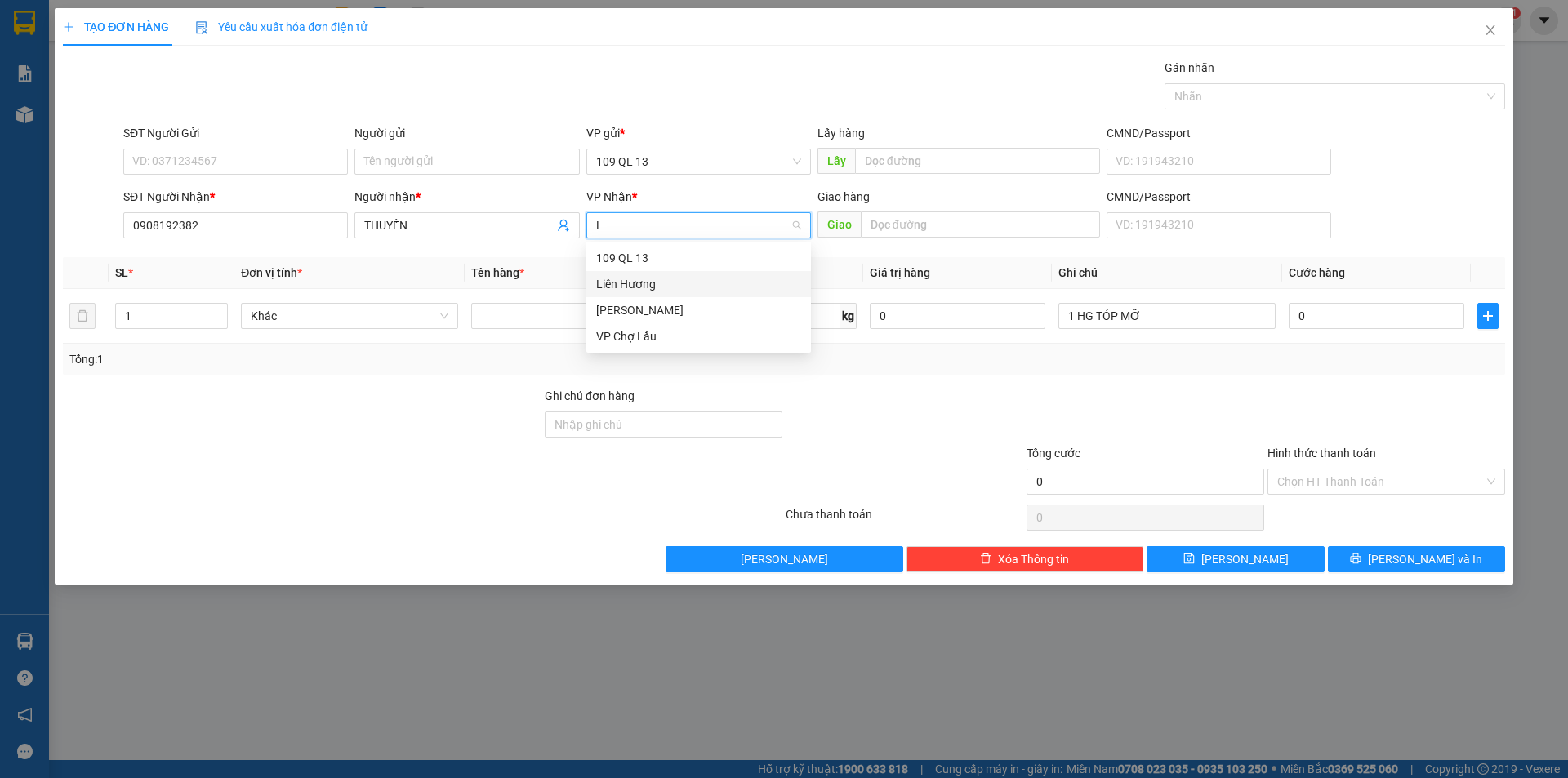
click at [620, 279] on div "Liên Hương" at bounding box center [698, 284] width 205 height 18
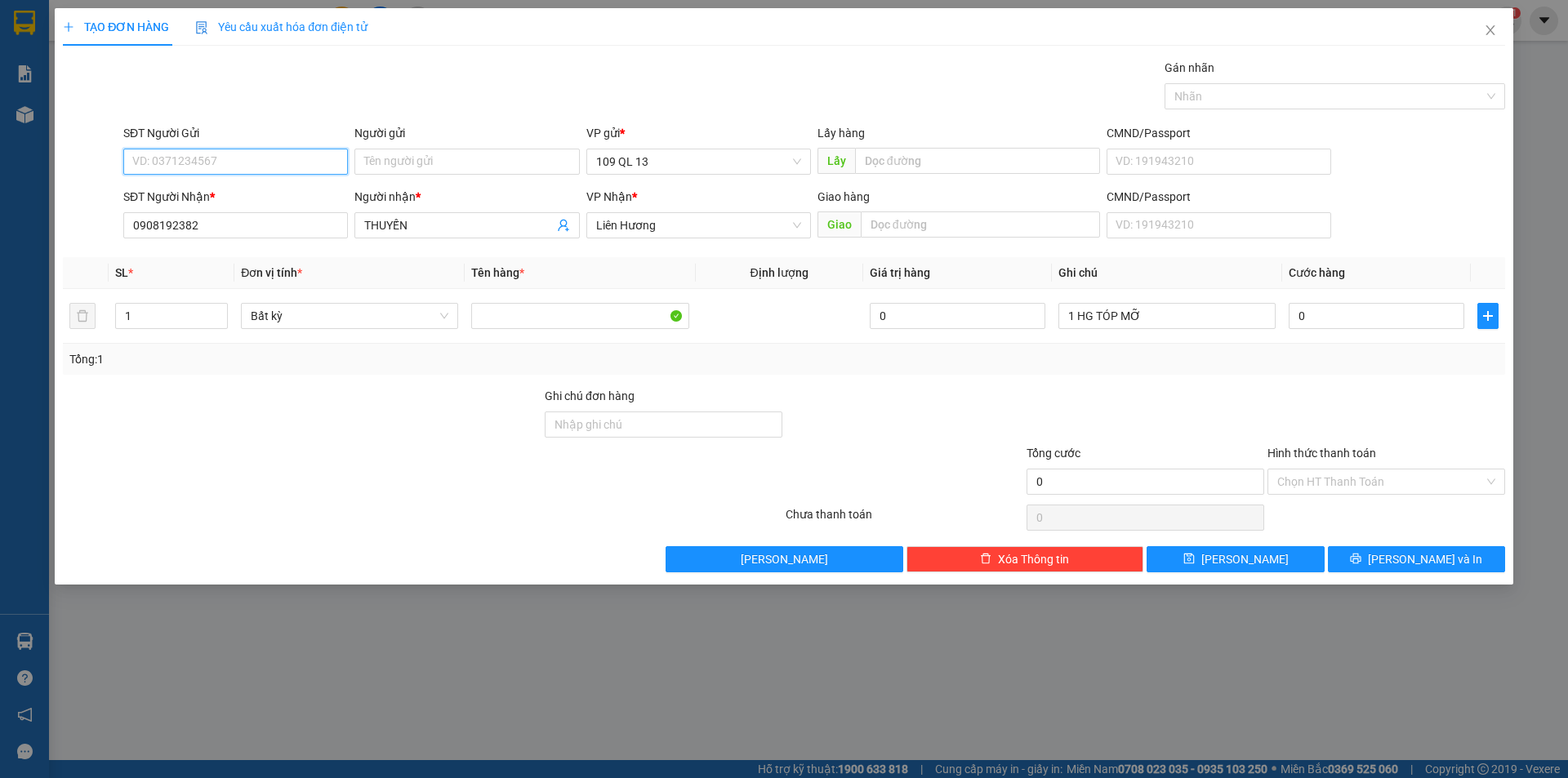
click at [282, 165] on input "SĐT Người Gửi" at bounding box center [235, 161] width 224 height 26
click at [235, 183] on div "0918248399" at bounding box center [235, 194] width 224 height 26
type input "0918248399"
click at [1317, 309] on input "0" at bounding box center [1376, 316] width 175 height 26
type input "3"
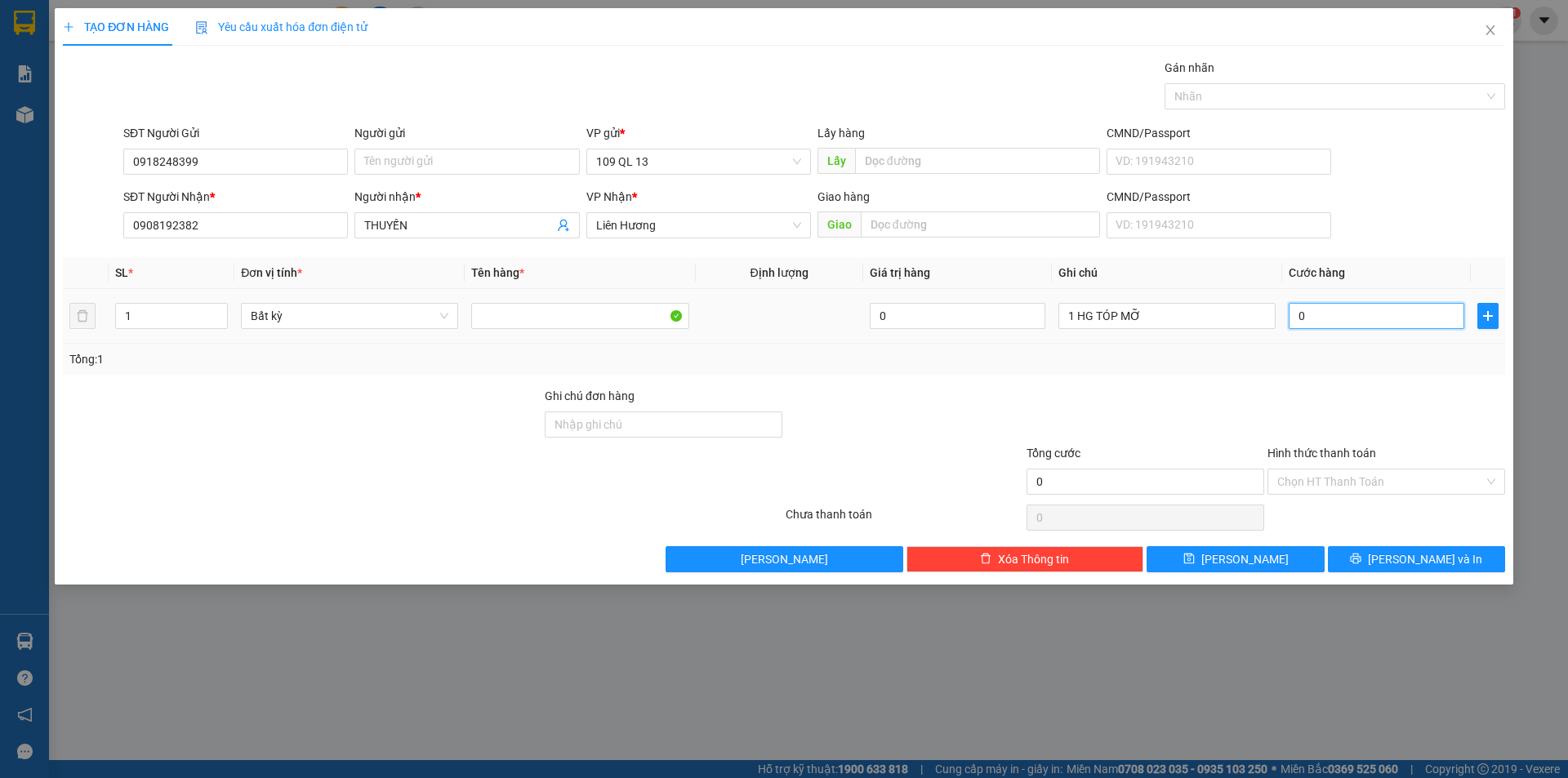
type input "3"
type input "30"
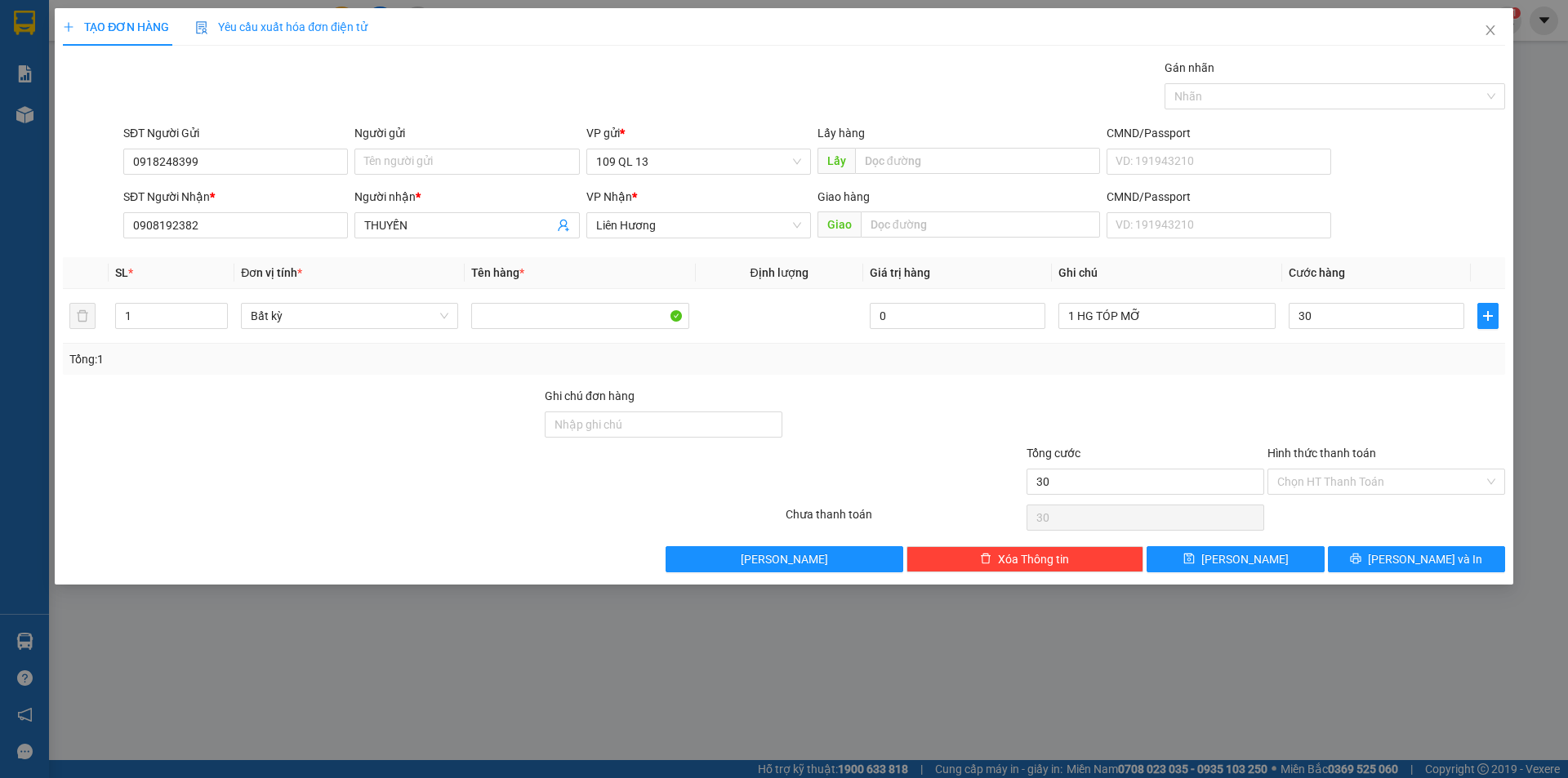
type input "30.000"
click at [1422, 202] on div "SĐT Người Nhận * 0908192382 Người nhận * THUYẾN VP Nhận * Liên Hương Giao hàng …" at bounding box center [814, 216] width 1388 height 57
click at [1405, 472] on input "Hình thức thanh toán" at bounding box center [1380, 481] width 207 height 24
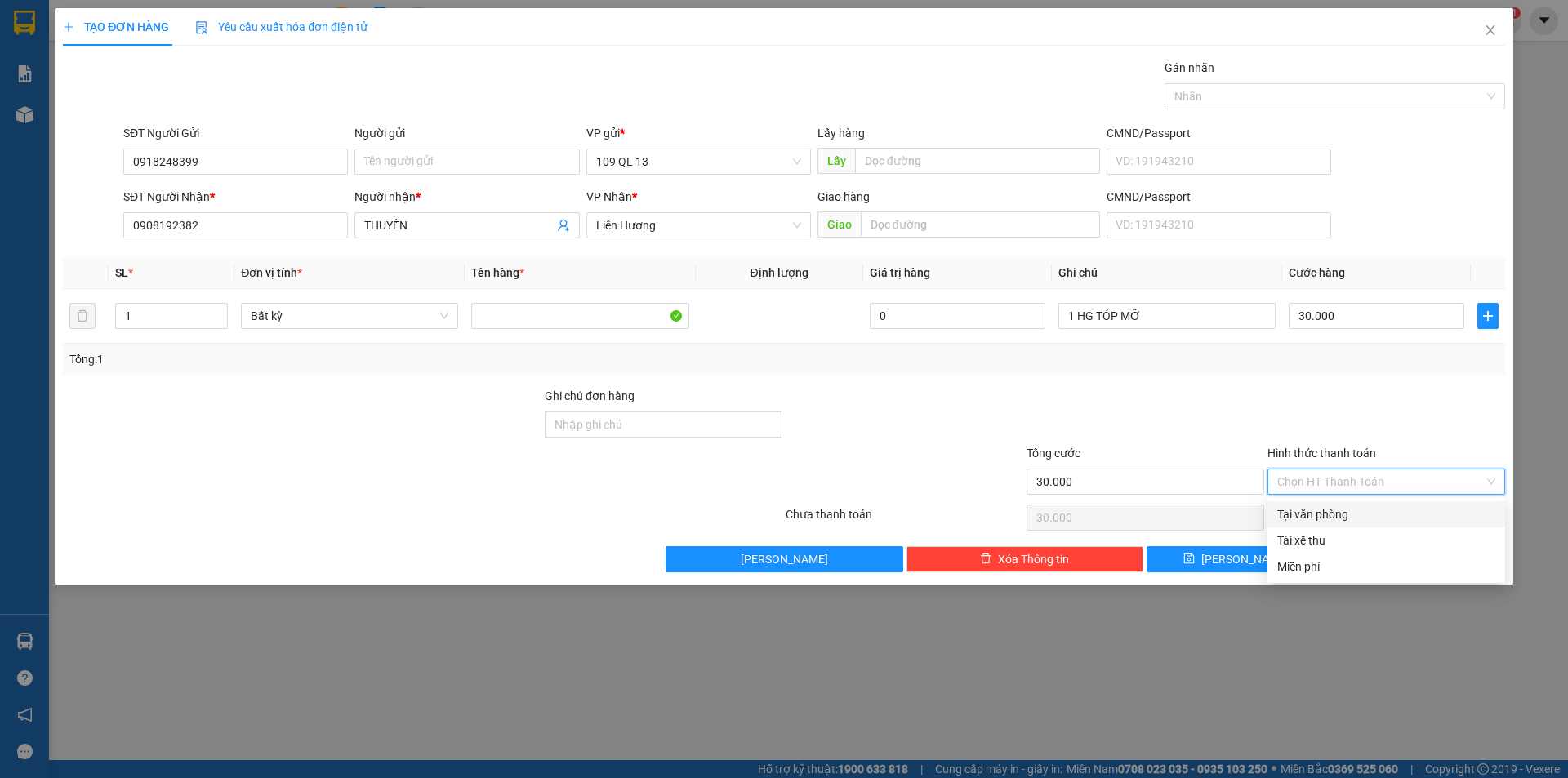
click at [1390, 499] on div "Transit Pickup Surcharge Ids Transit Deliver Surcharge Ids Transit Deliver Surc…" at bounding box center [784, 316] width 1442 height 514
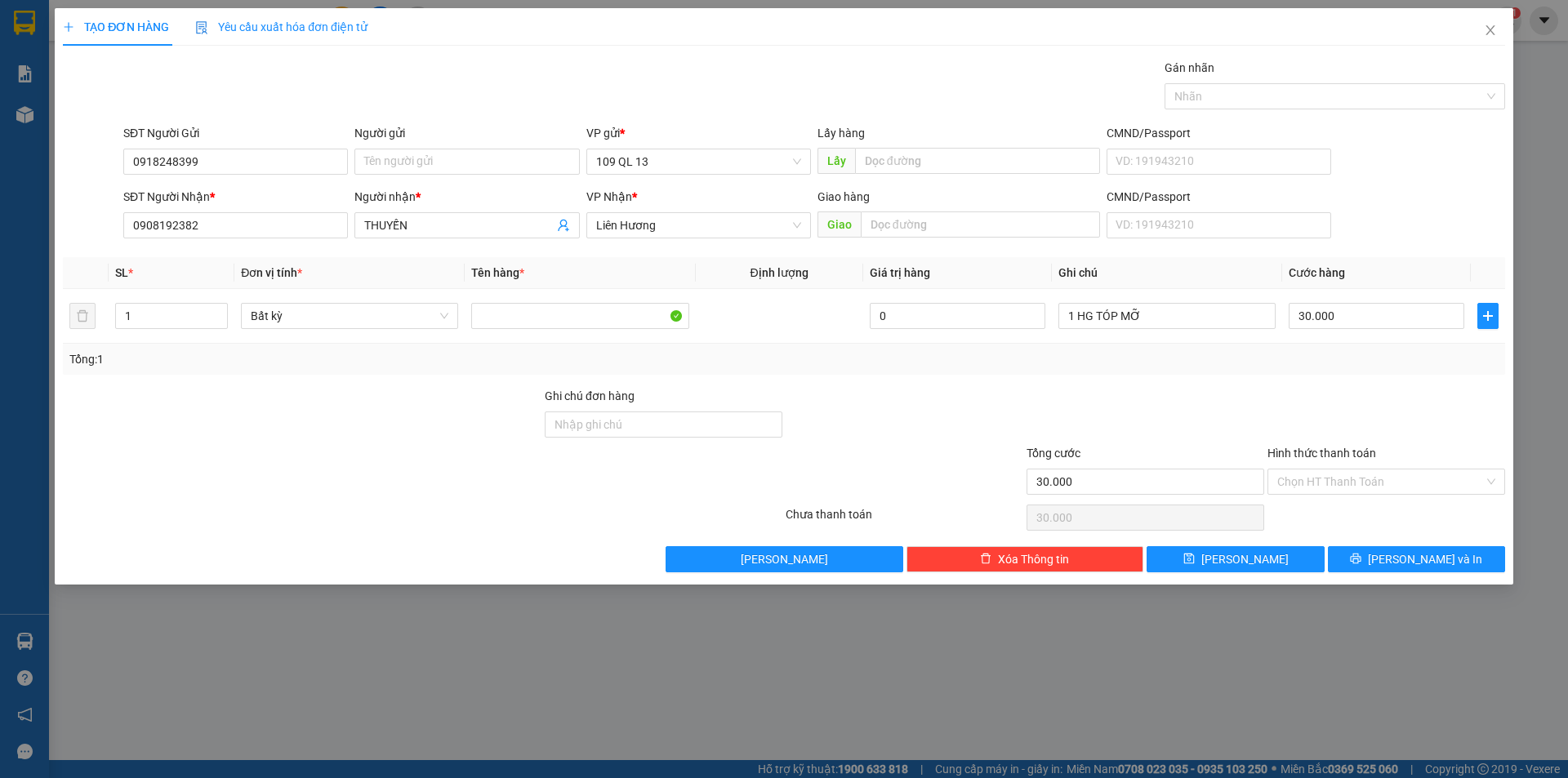
click at [1380, 462] on div "Hình thức thanh toán" at bounding box center [1386, 456] width 238 height 24
click at [1362, 489] on input "Hình thức thanh toán" at bounding box center [1380, 481] width 207 height 24
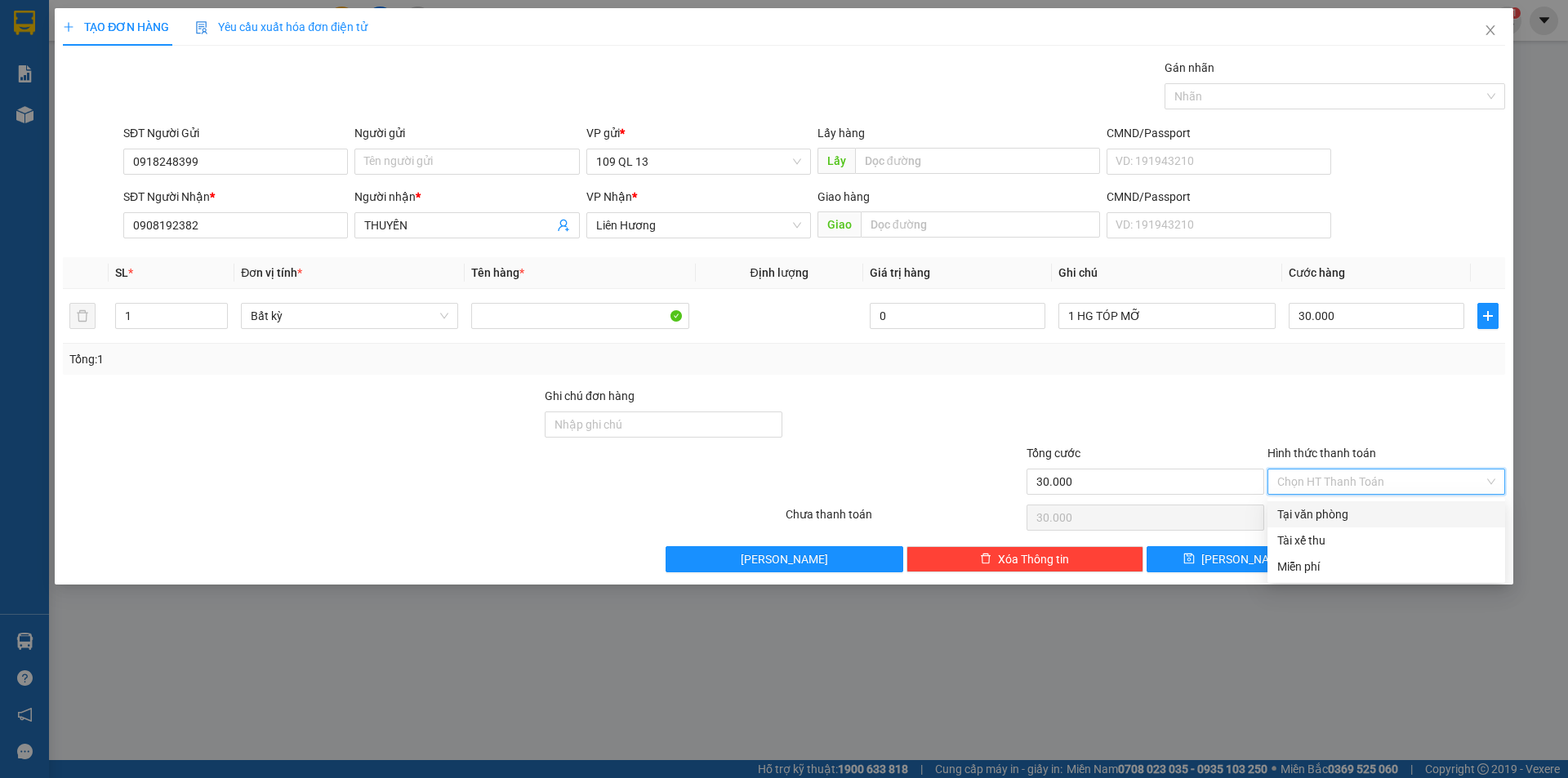
click at [1352, 508] on div "Tại văn phòng" at bounding box center [1386, 514] width 218 height 18
type input "0"
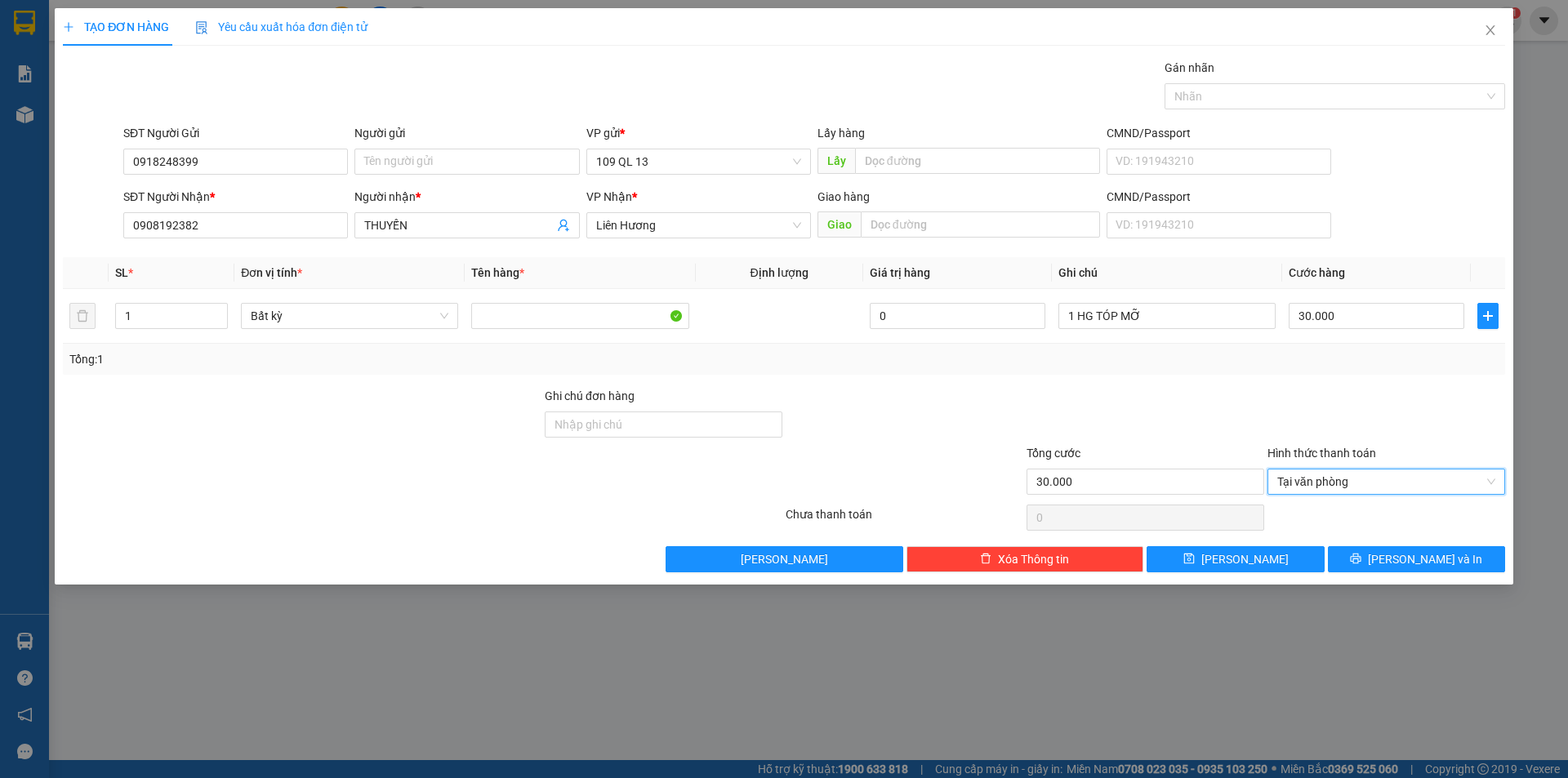
click at [1427, 575] on div "TẠO ĐƠN HÀNG Yêu cầu xuất hóa đơn điện tử Transit Pickup Surcharge Ids Transit …" at bounding box center [784, 296] width 1458 height 577
click at [1432, 560] on span "[PERSON_NAME] và In" at bounding box center [1425, 559] width 115 height 18
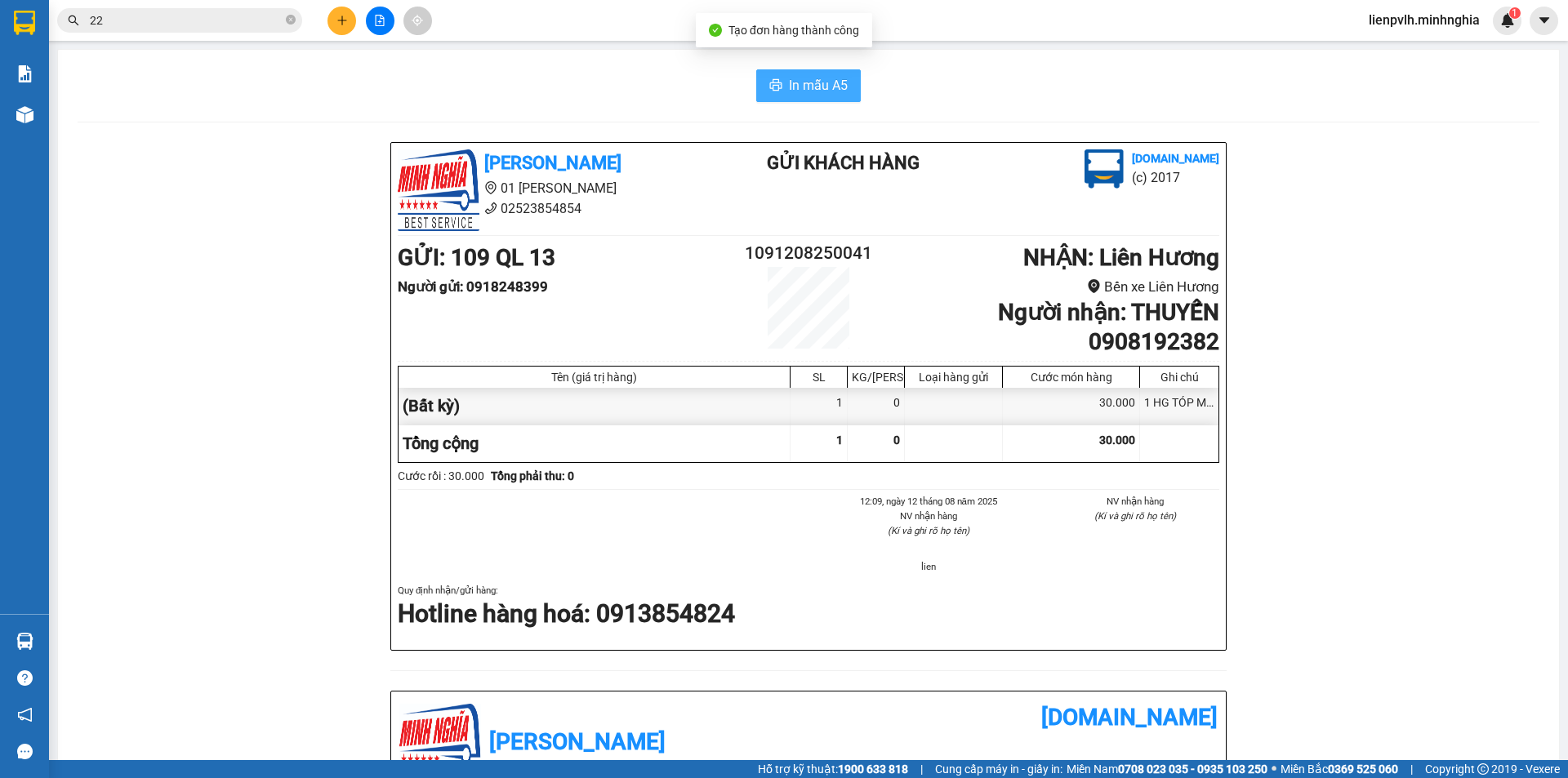
click at [771, 89] on icon "printer" at bounding box center [776, 85] width 13 height 13
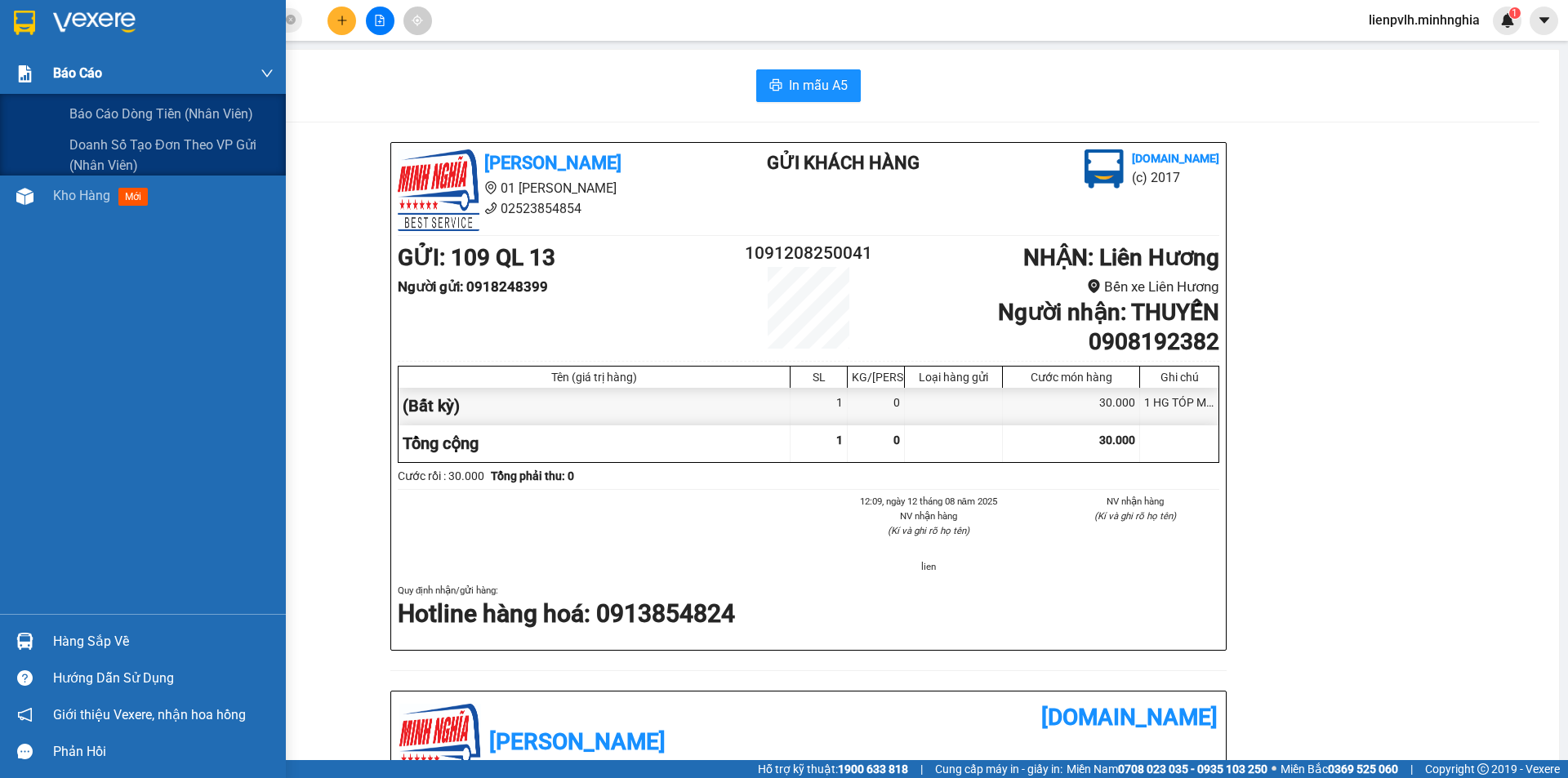
click at [27, 89] on div "Báo cáo" at bounding box center [142, 73] width 286 height 40
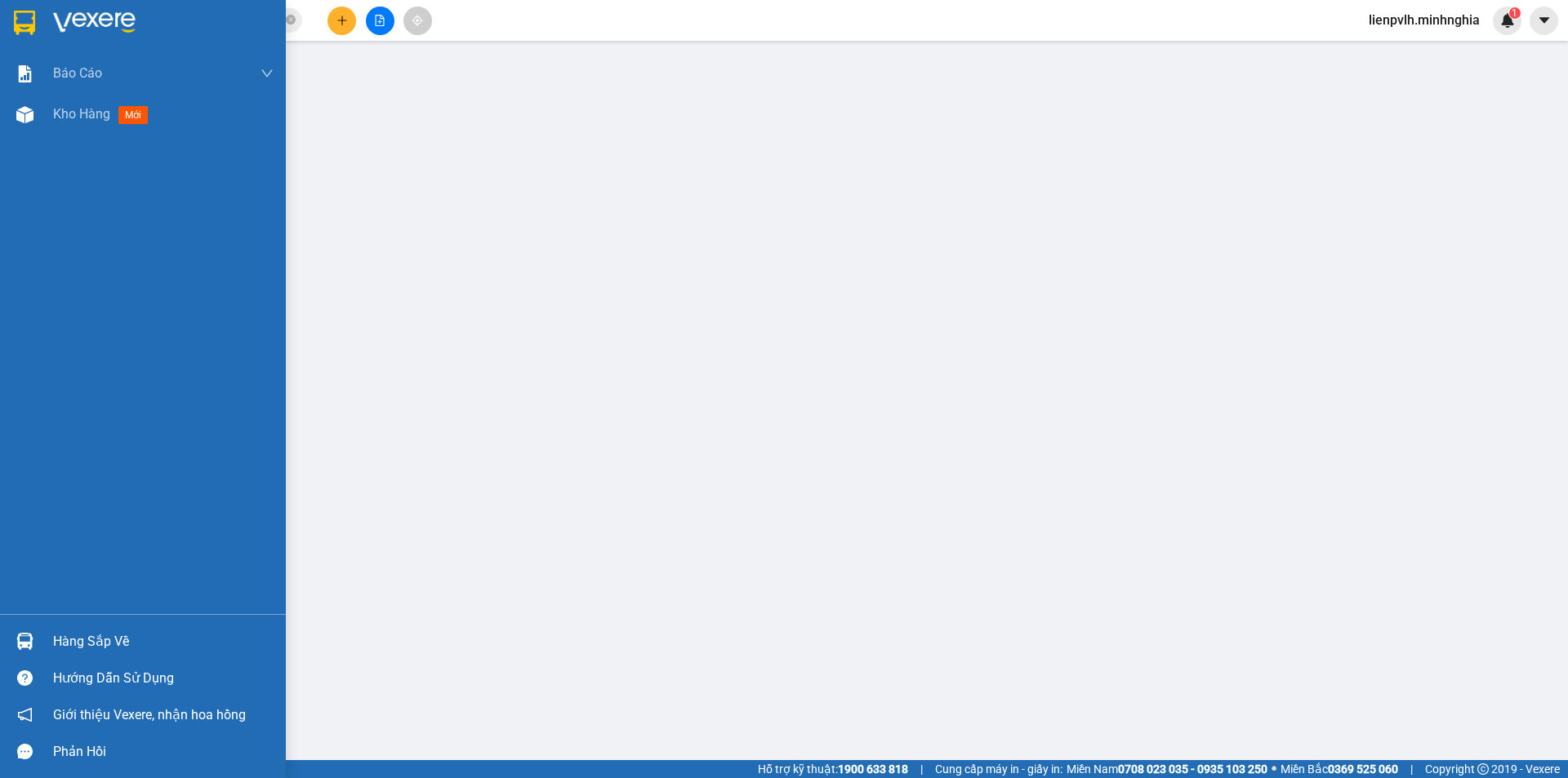
click at [81, 139] on div "Báo cáo Báo cáo dòng tiền (nhân viên) Doanh số tạo đơn theo VP gửi (nhân viên) …" at bounding box center [142, 333] width 286 height 561
click at [77, 130] on div "Kho hàng mới" at bounding box center [163, 115] width 220 height 40
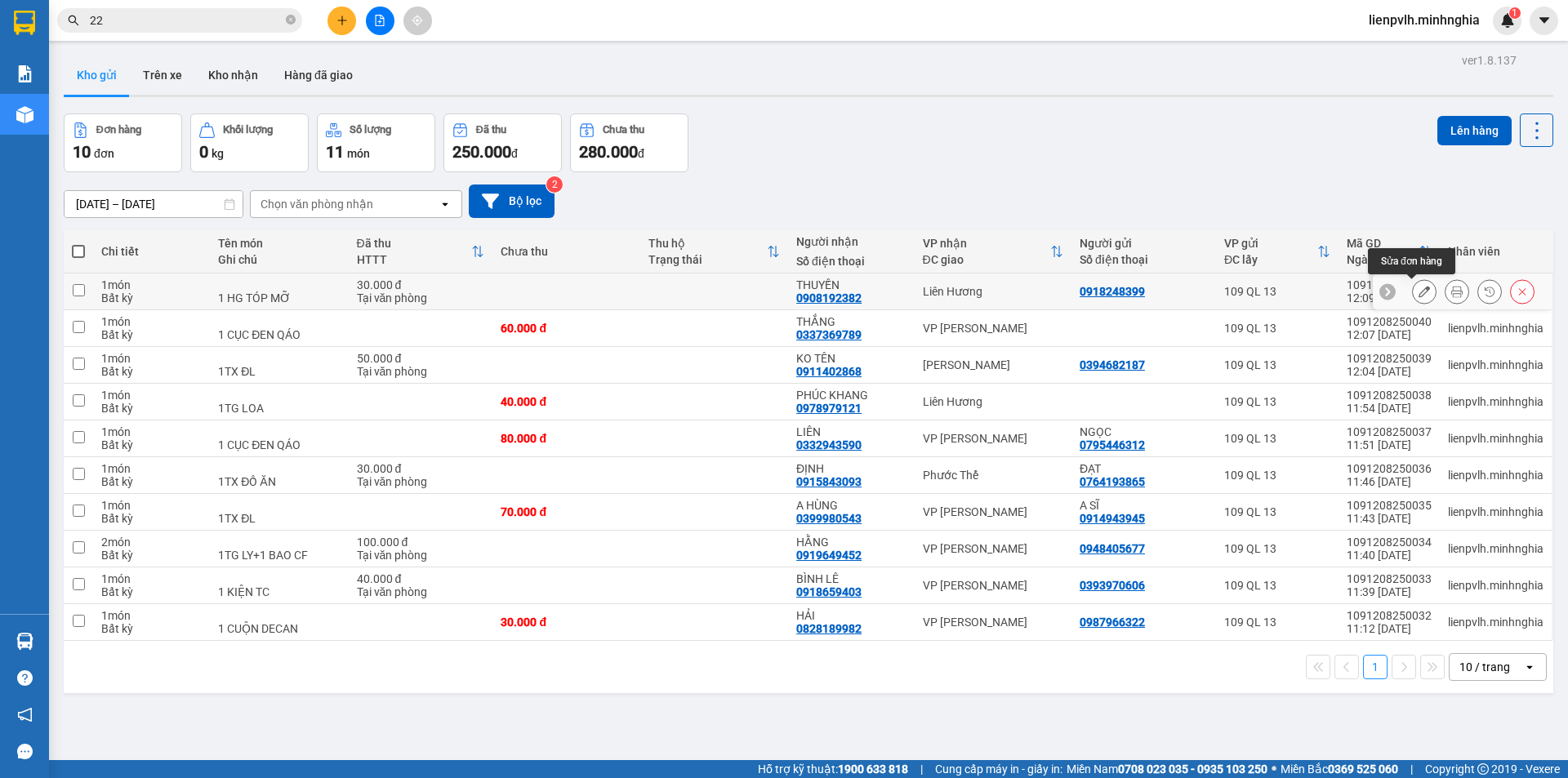
click at [1419, 298] on icon at bounding box center [1425, 292] width 12 height 12
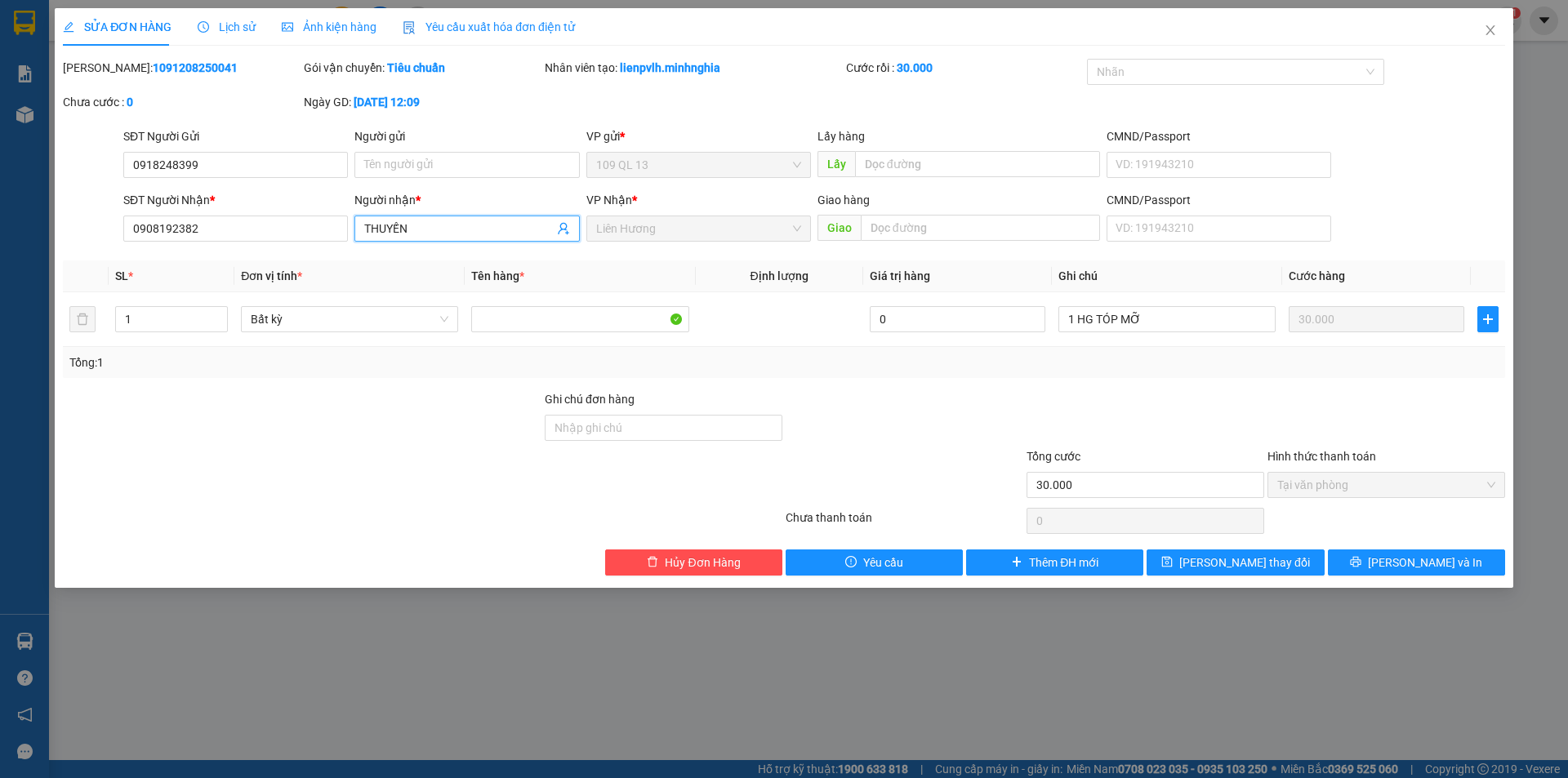
click at [476, 234] on input "THUYẾN" at bounding box center [458, 228] width 189 height 18
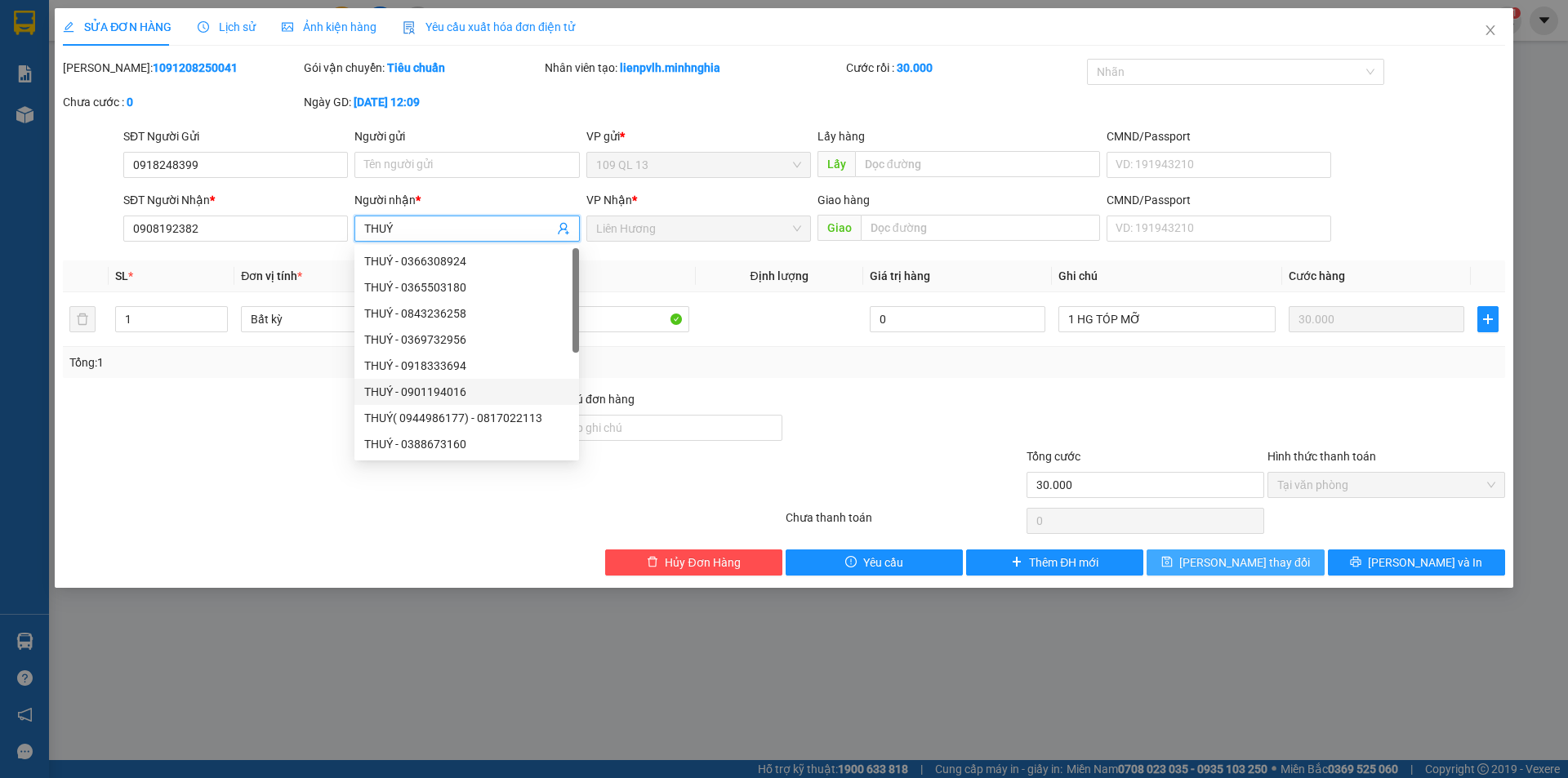
type input "THUÝ"
click at [1184, 564] on button "[PERSON_NAME] thay đổi" at bounding box center [1235, 562] width 177 height 26
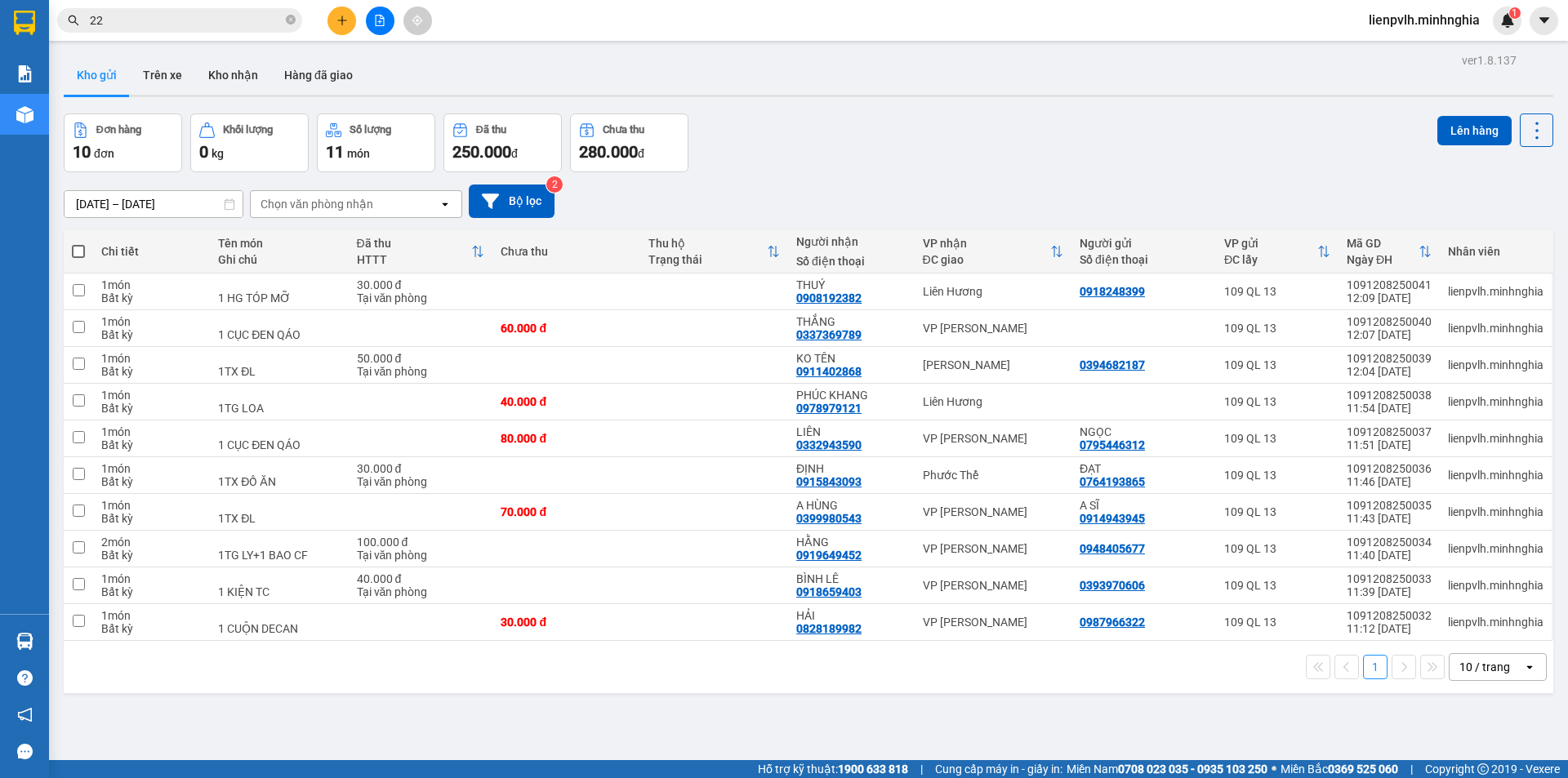
click at [340, 14] on icon "plus" at bounding box center [343, 20] width 12 height 12
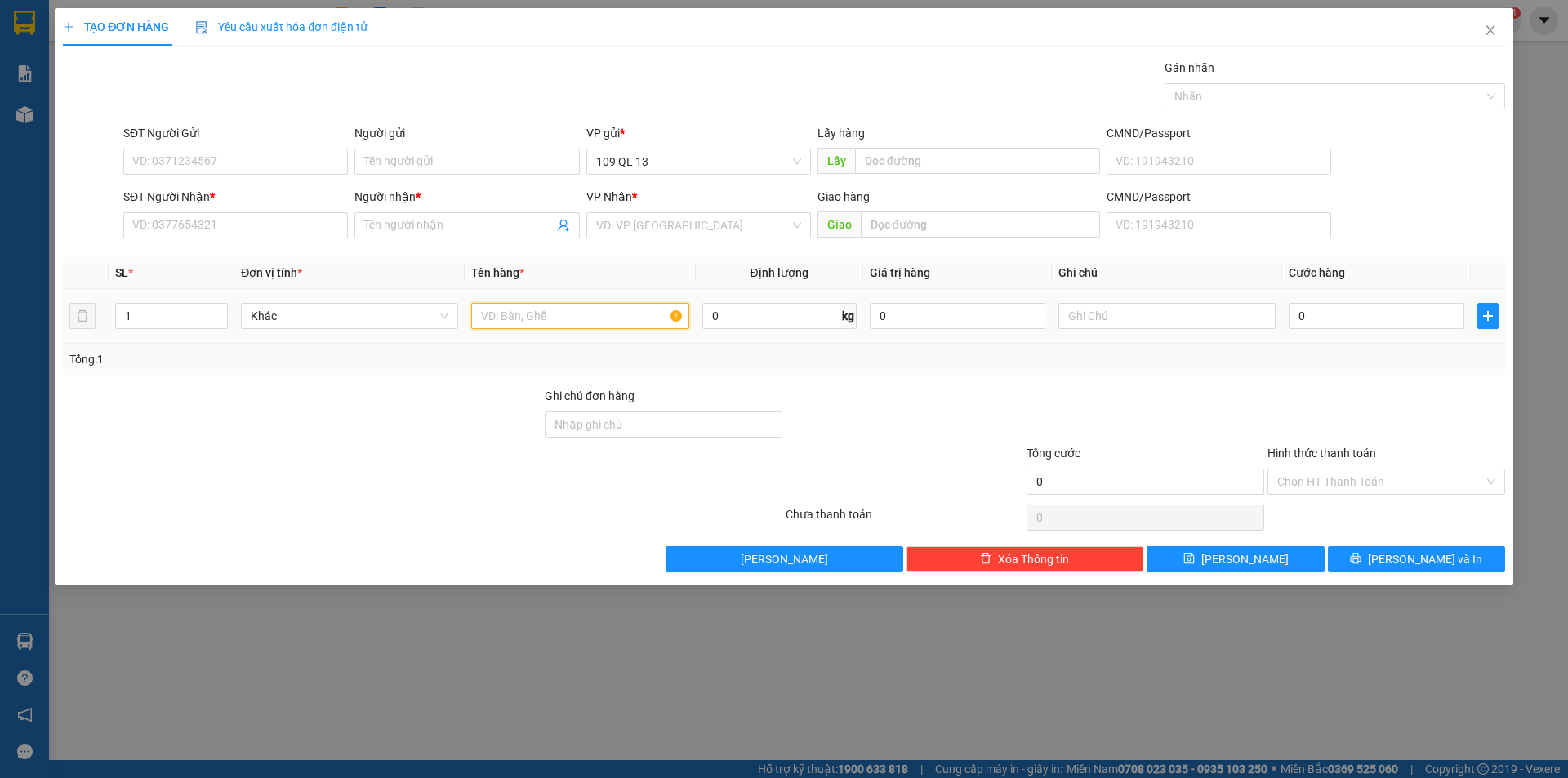
click at [527, 316] on input "text" at bounding box center [580, 316] width 218 height 26
click at [1108, 324] on input "text" at bounding box center [1167, 316] width 218 height 26
type input "1 HG - SIRO"
click at [211, 221] on input "SĐT Người Nhận *" at bounding box center [235, 225] width 224 height 26
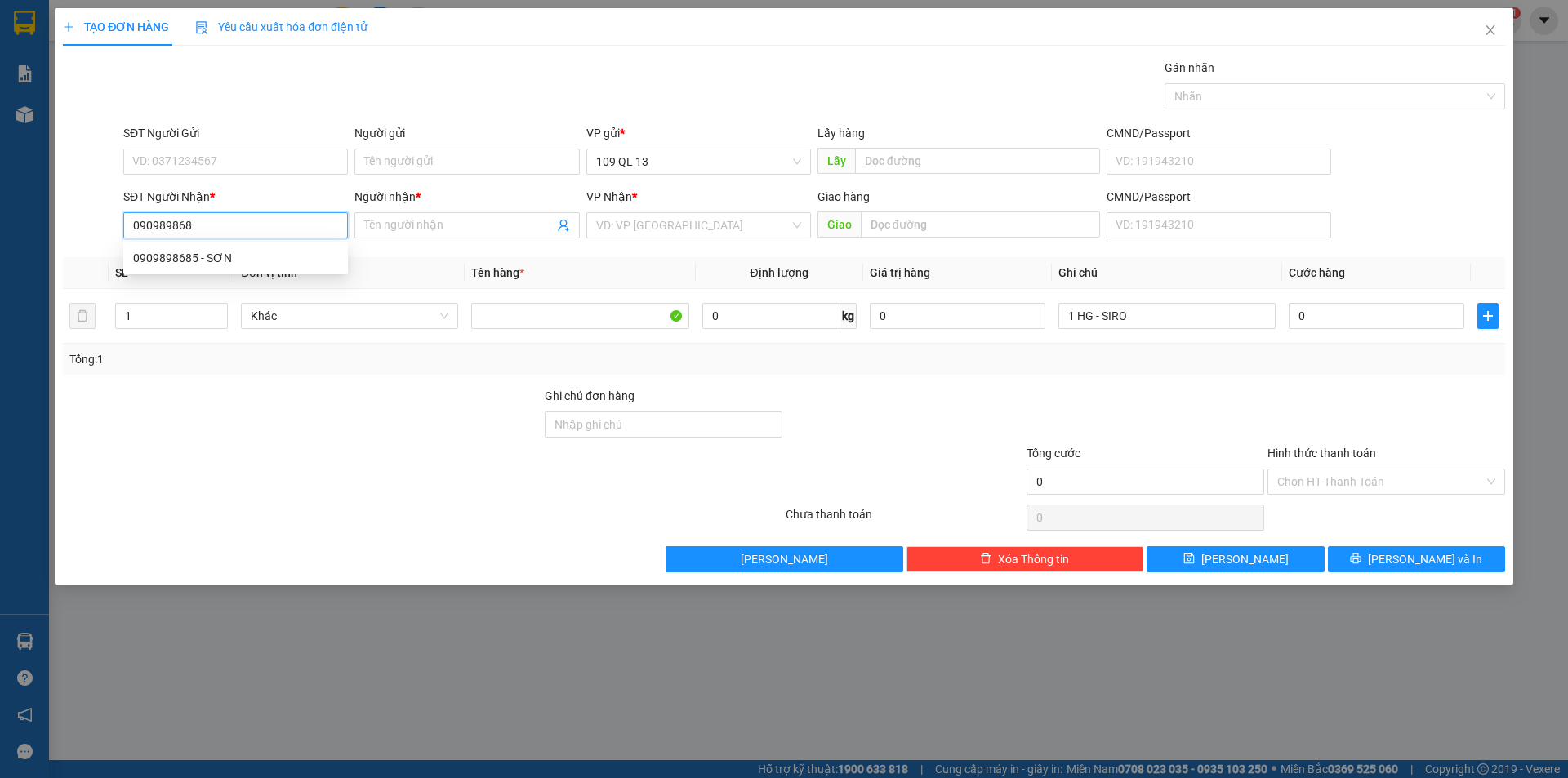
type input "0909898685"
click at [236, 251] on div "0909898685 - SƠN" at bounding box center [235, 258] width 205 height 18
type input "SƠN"
type input "0909898685"
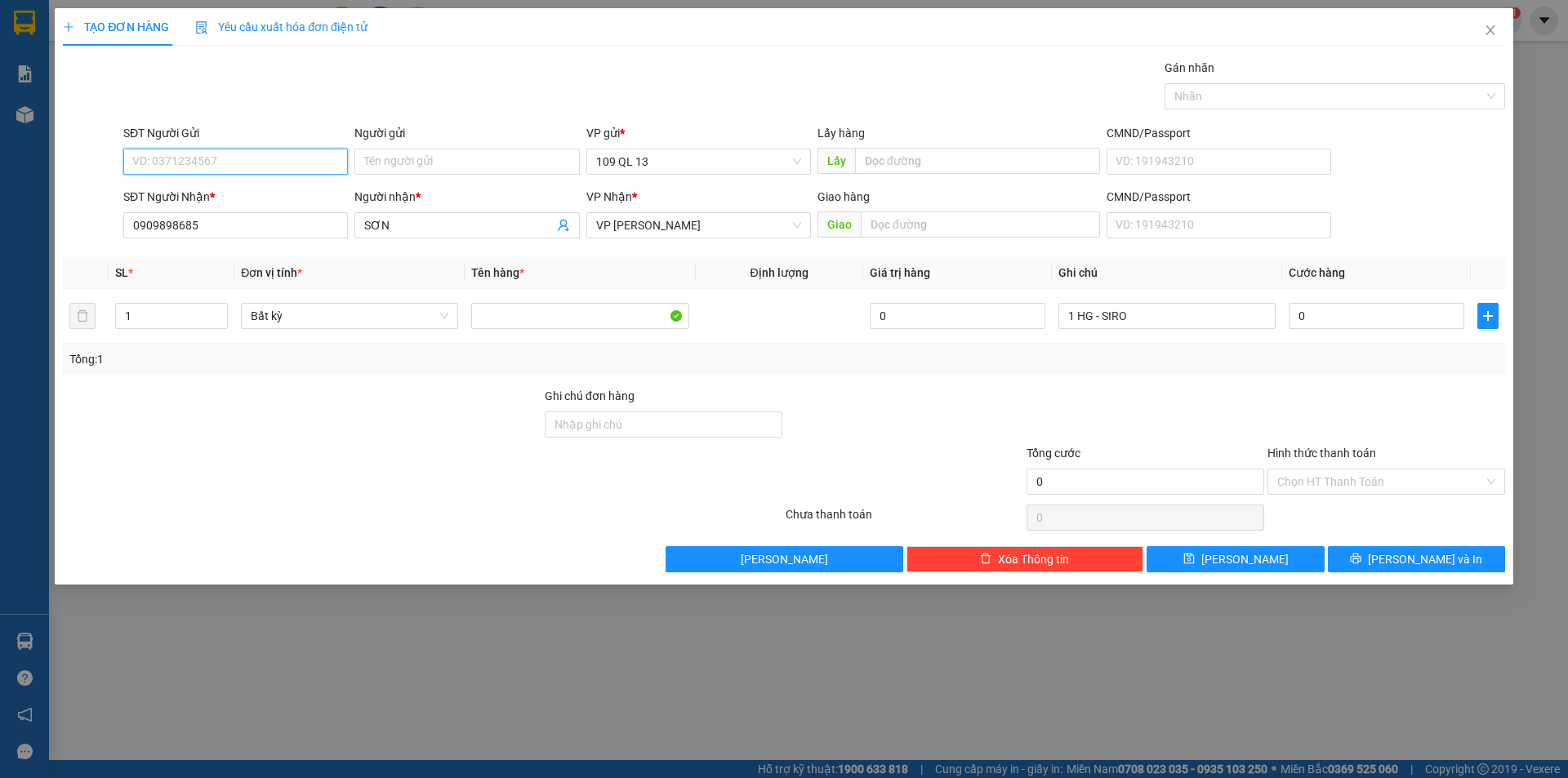
click at [239, 153] on input "SĐT Người Gửi" at bounding box center [235, 161] width 224 height 26
click at [318, 194] on div "0905983362 - CƯỜNG QUẬT" at bounding box center [235, 194] width 205 height 18
type input "0905983362"
type input "CƯỜNG QUẬT"
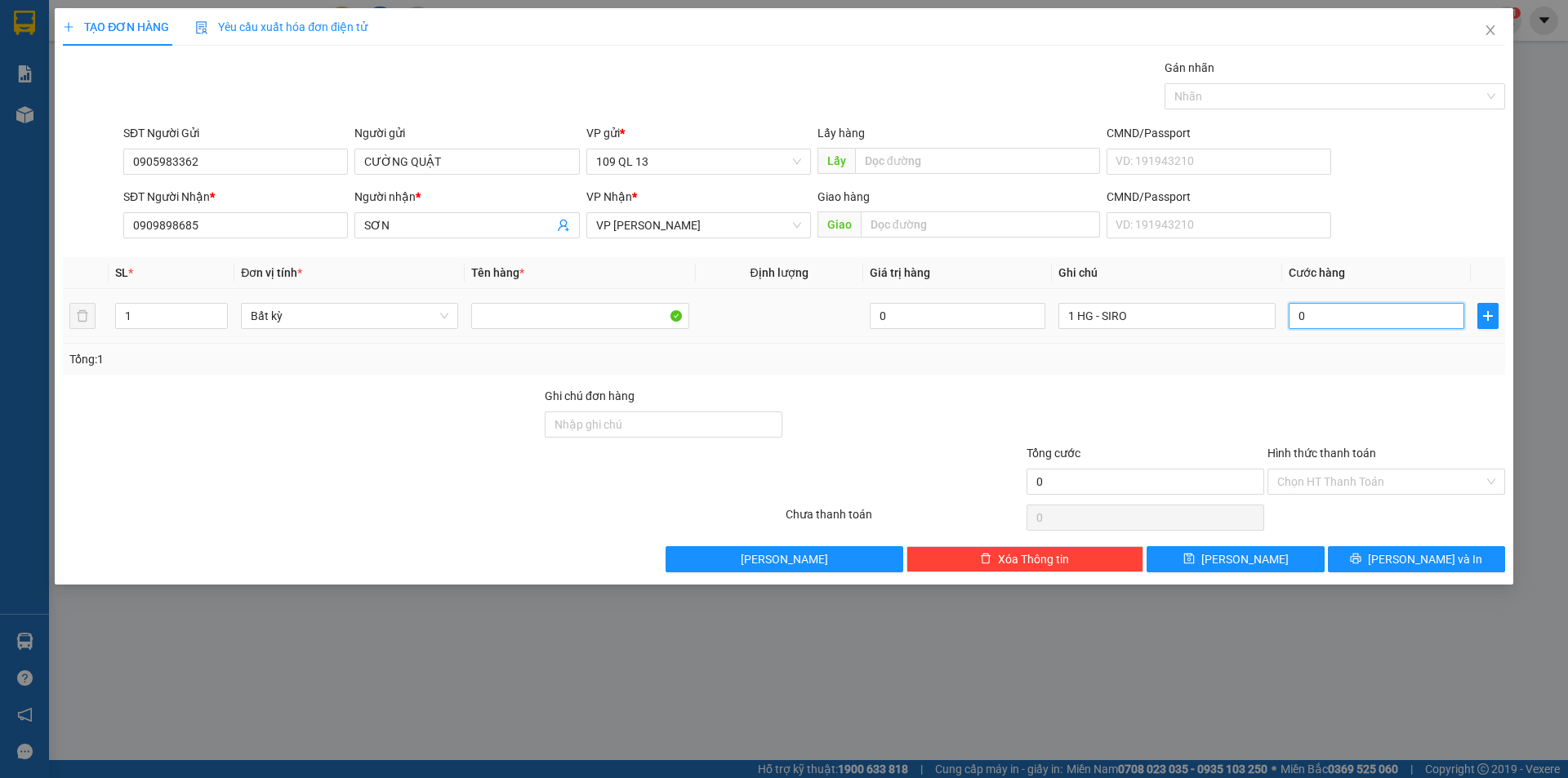
click at [1325, 313] on input "0" at bounding box center [1376, 316] width 175 height 26
type input "3"
type input "30"
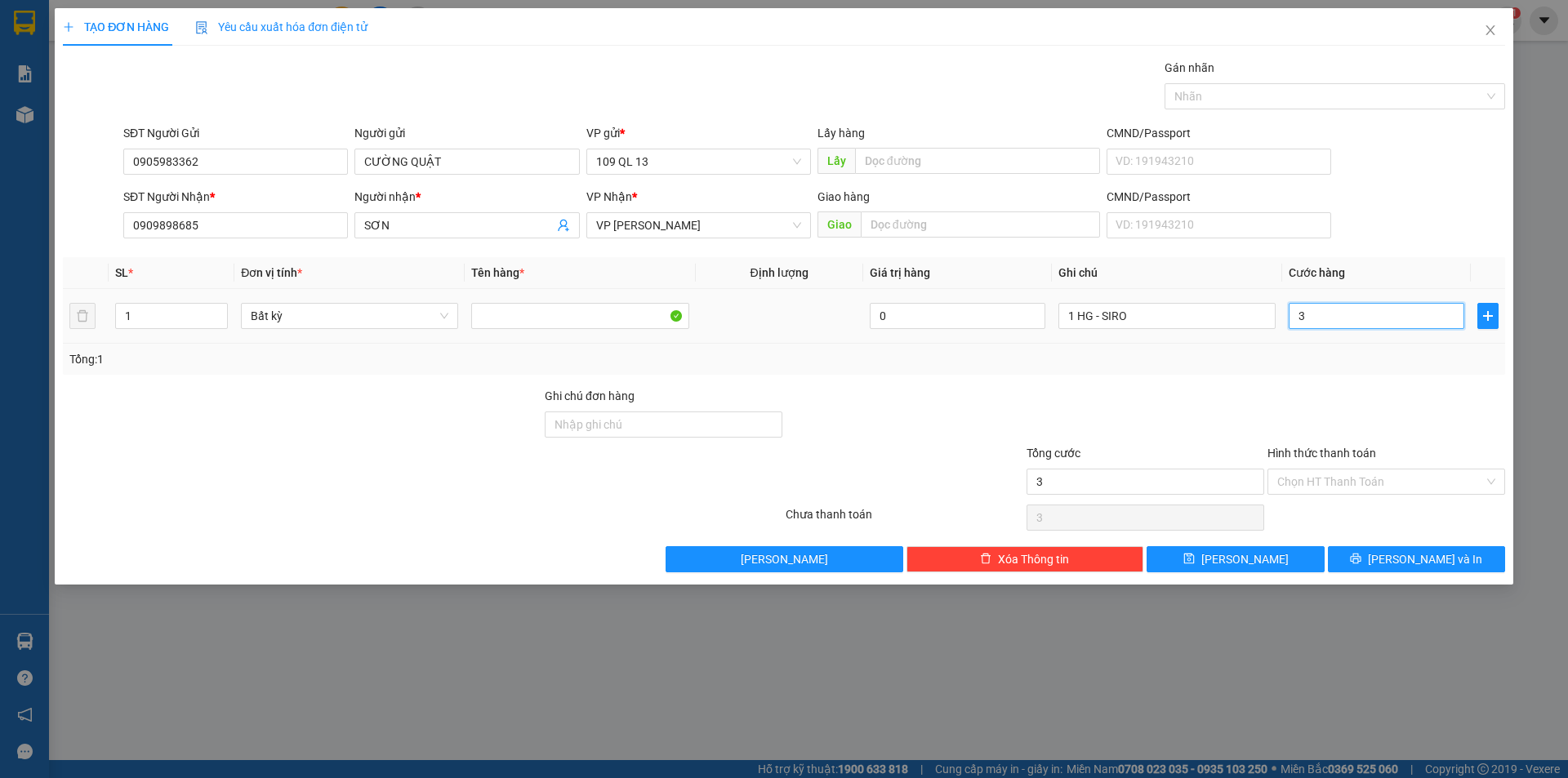
type input "30"
type input "30.000"
click at [1323, 482] on input "Hình thức thanh toán" at bounding box center [1380, 481] width 207 height 24
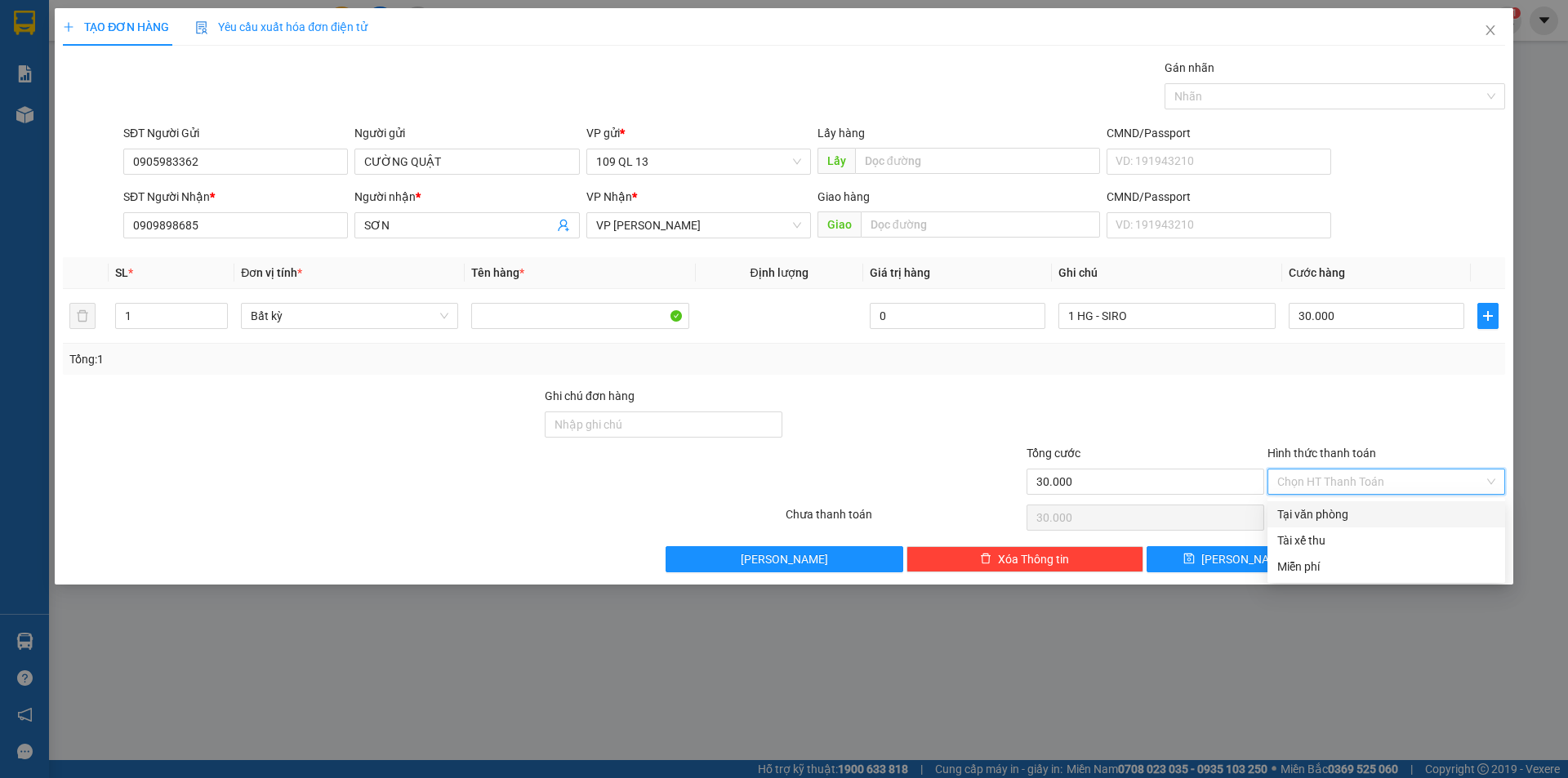
click at [1324, 504] on div "Tại văn phòng" at bounding box center [1386, 514] width 238 height 26
type input "0"
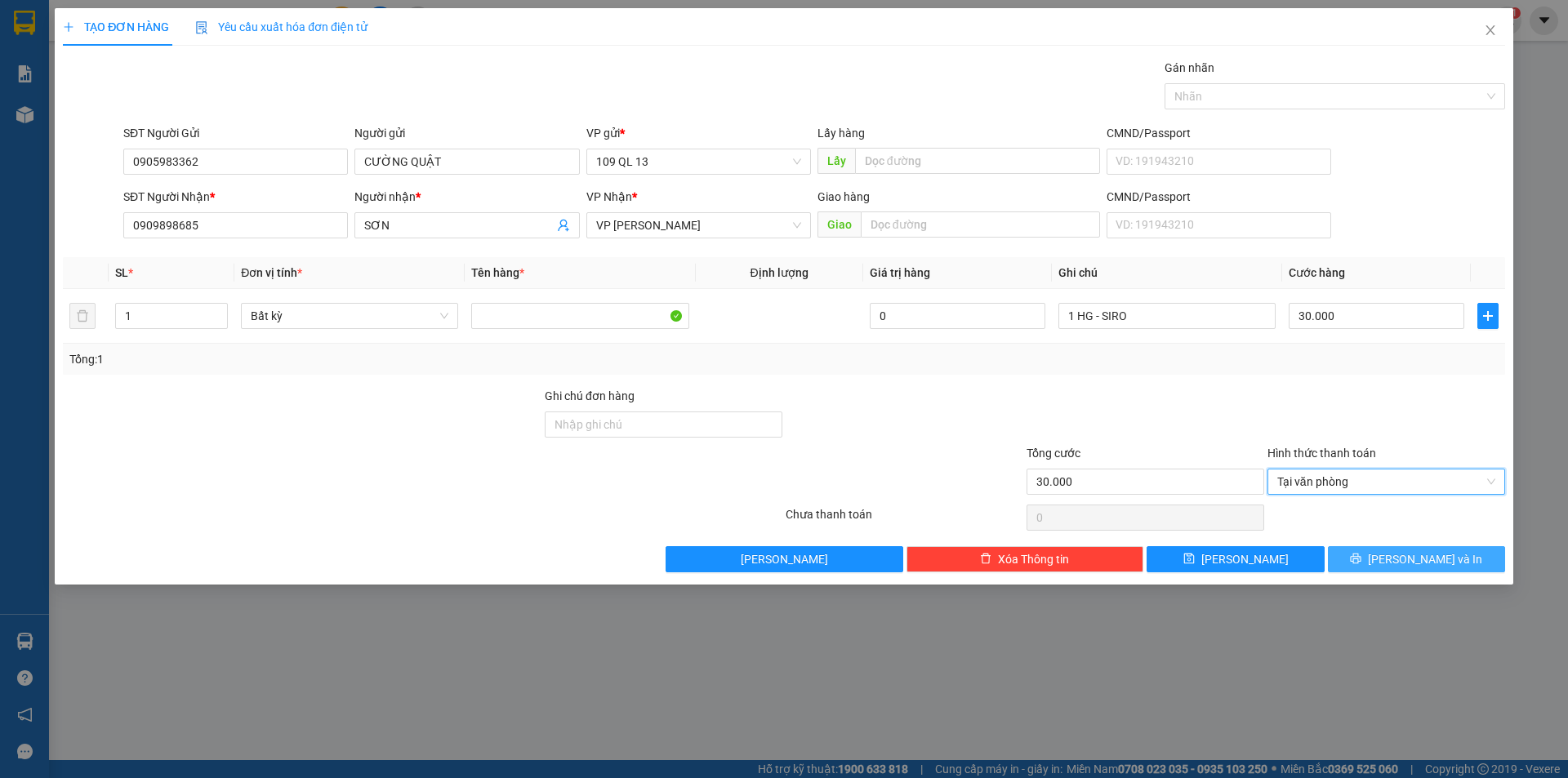
click at [1430, 560] on span "[PERSON_NAME] và In" at bounding box center [1425, 559] width 115 height 18
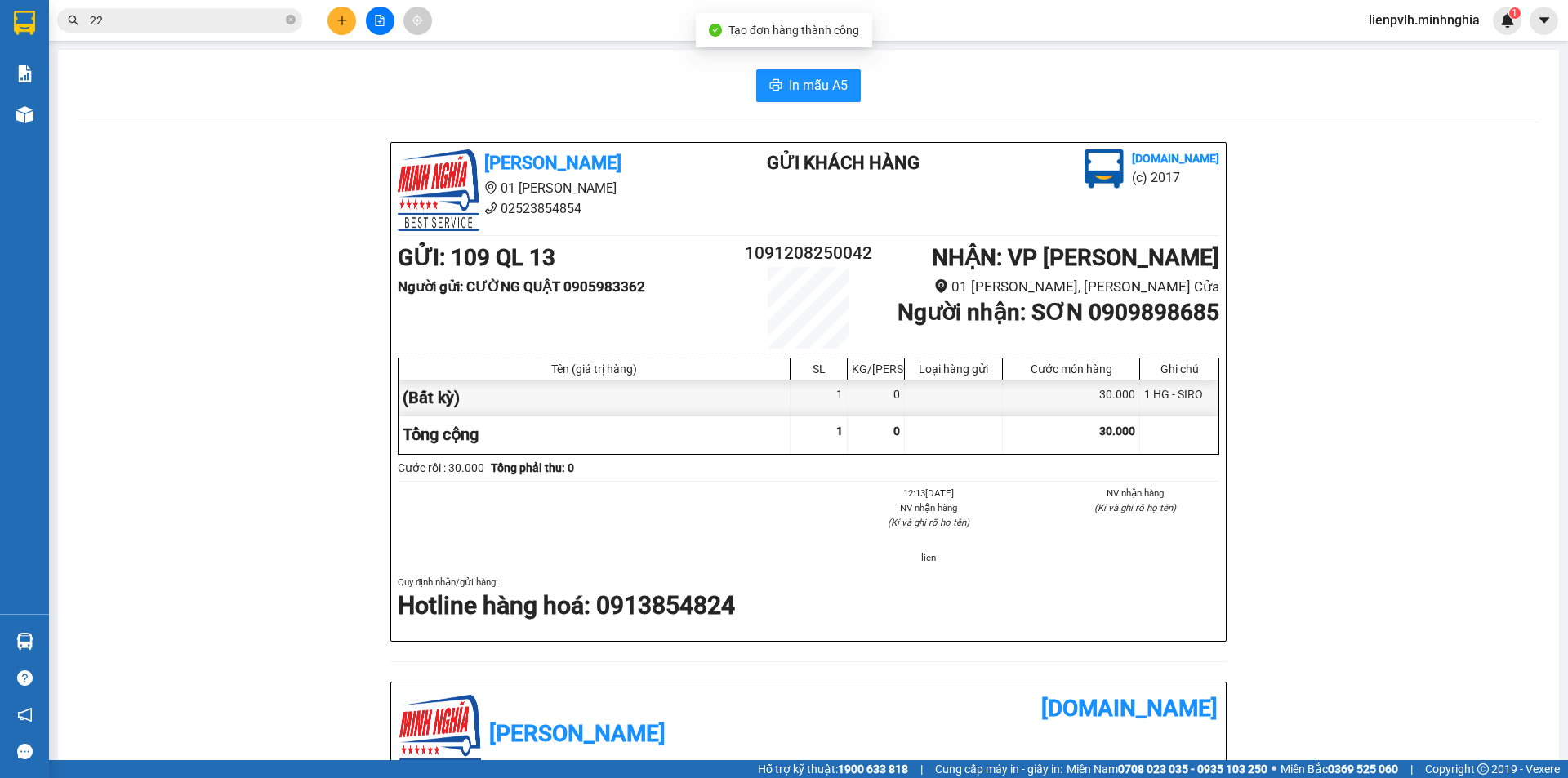
click at [856, 94] on div "In mẫu A5" at bounding box center [809, 86] width 1462 height 33
click at [838, 96] on button "In mẫu A5" at bounding box center [809, 86] width 105 height 33
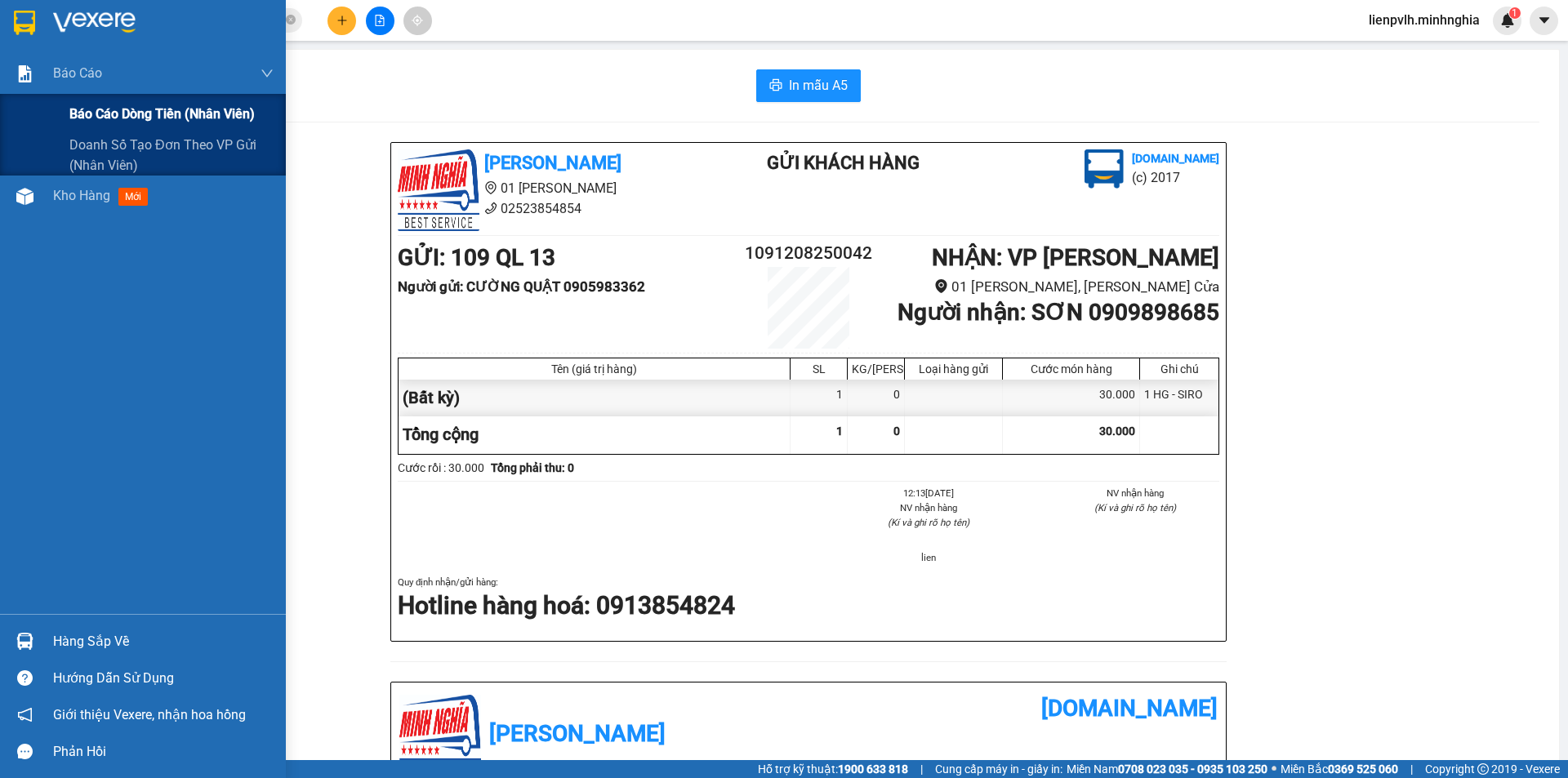
click at [88, 117] on span "Báo cáo dòng tiền (nhân viên)" at bounding box center [162, 114] width 186 height 20
